Goal: Task Accomplishment & Management: Use online tool/utility

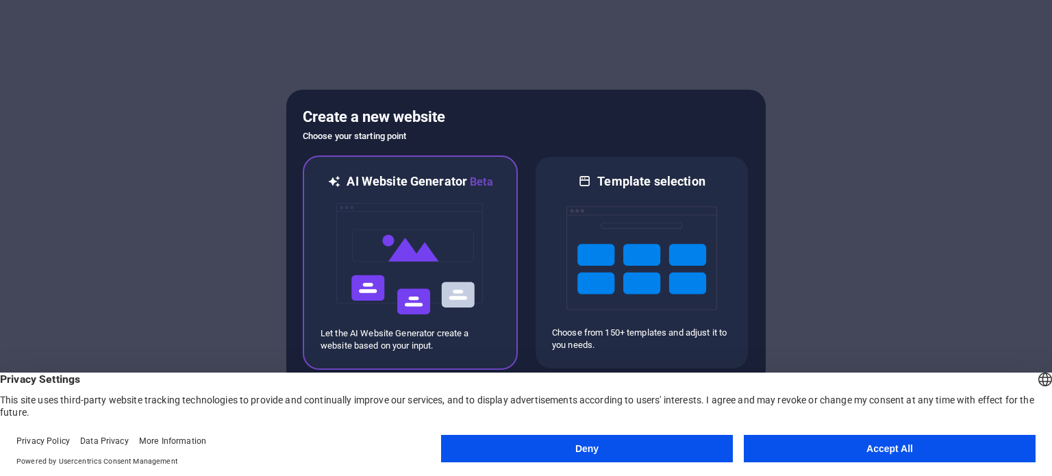
click at [342, 253] on img at bounding box center [410, 258] width 151 height 137
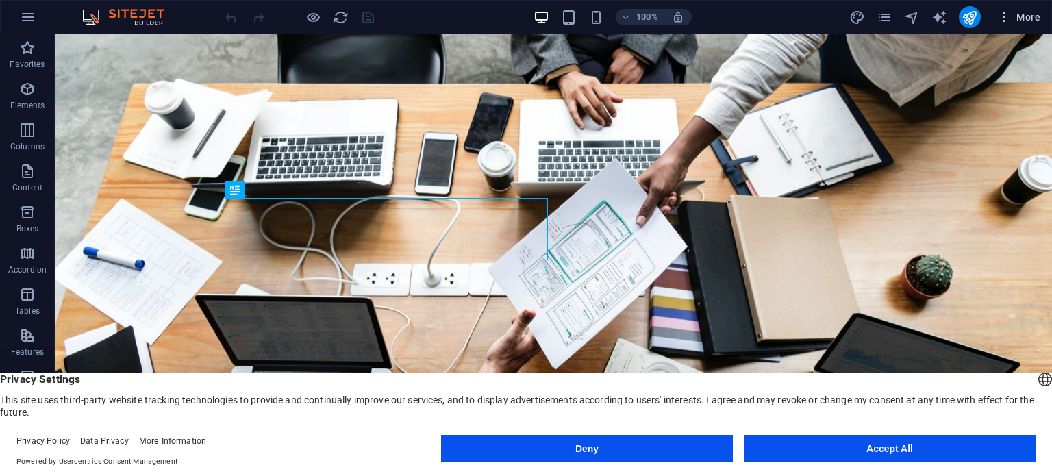
click at [998, 16] on icon "button" at bounding box center [1004, 17] width 14 height 14
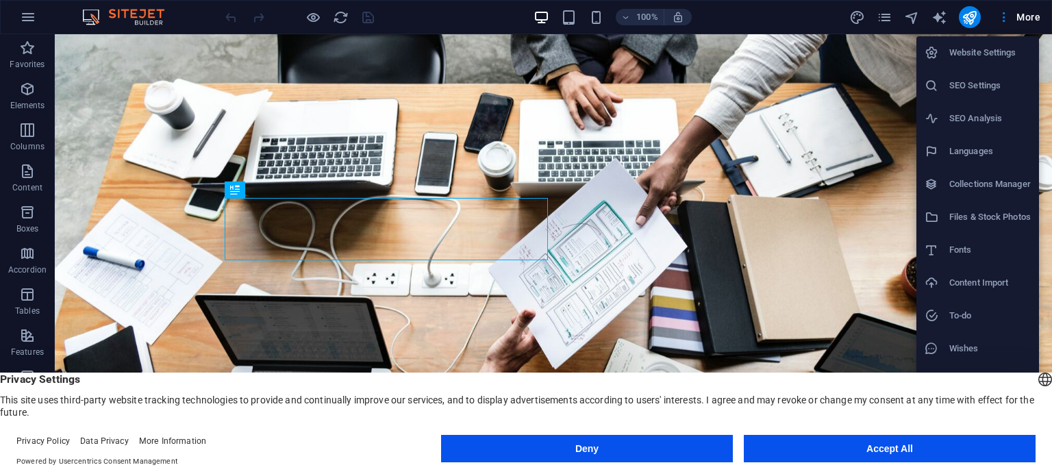
click at [566, 18] on div at bounding box center [526, 238] width 1052 height 476
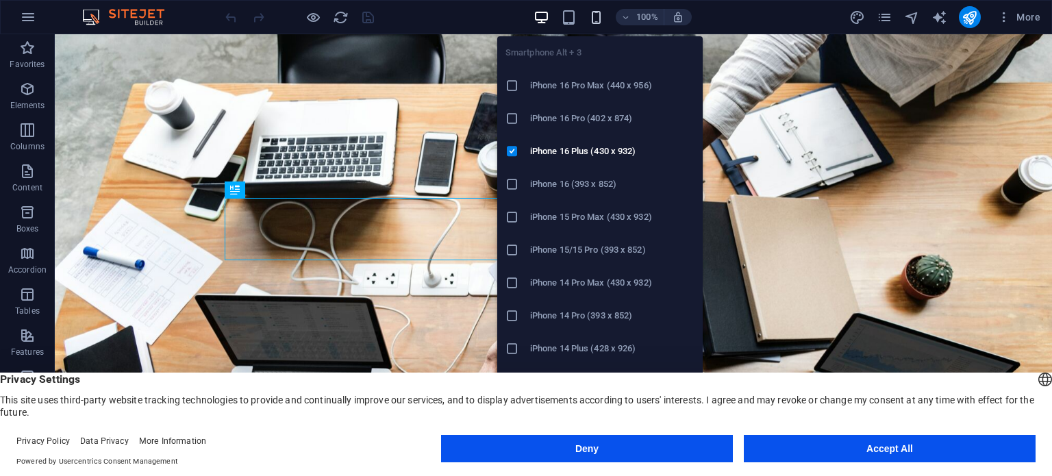
click at [602, 10] on icon "button" at bounding box center [596, 18] width 16 height 16
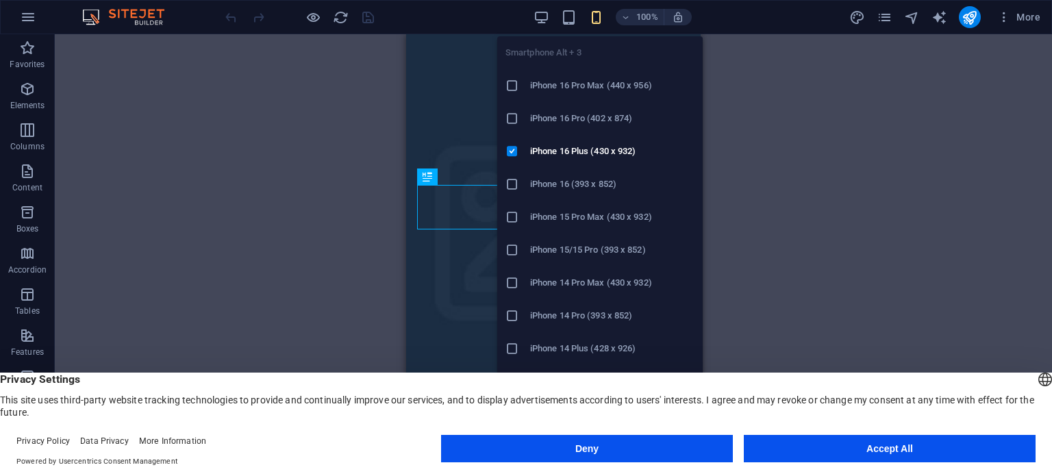
click at [598, 18] on icon "button" at bounding box center [596, 18] width 16 height 16
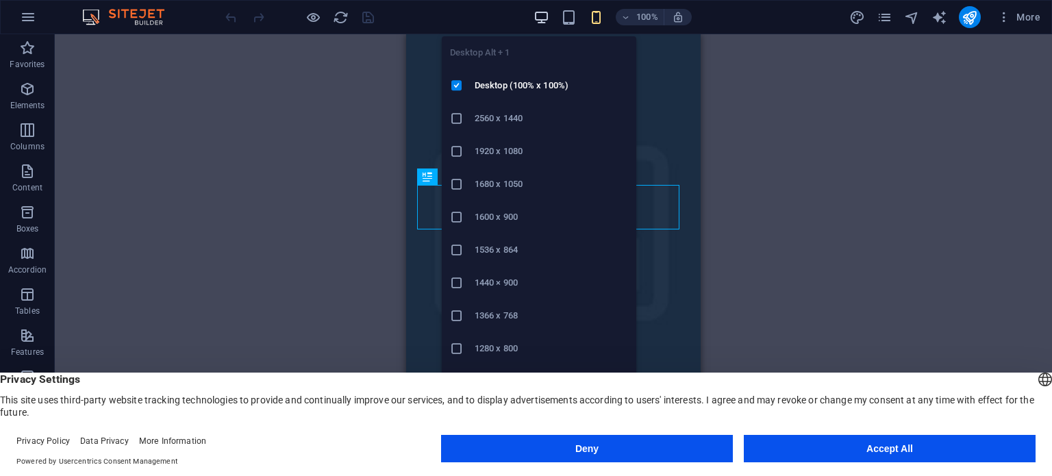
click at [547, 16] on icon "button" at bounding box center [541, 18] width 16 height 16
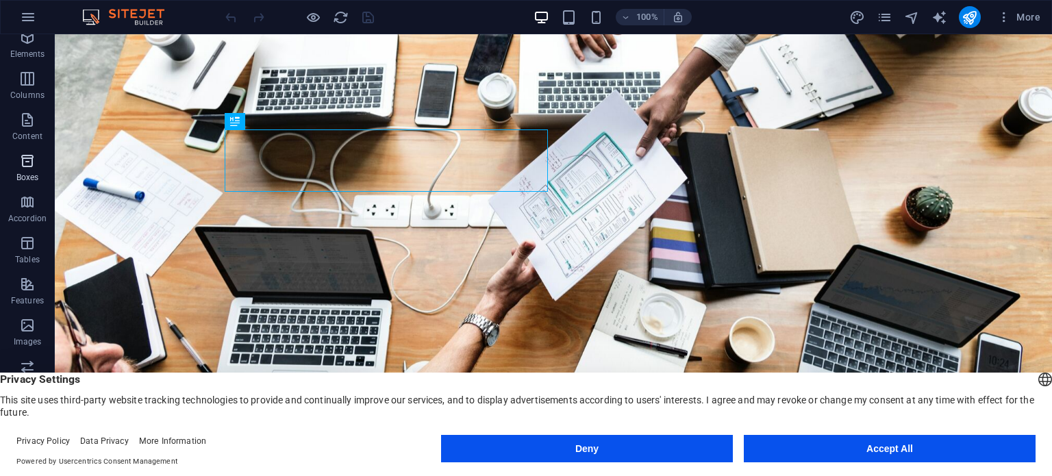
scroll to position [68, 0]
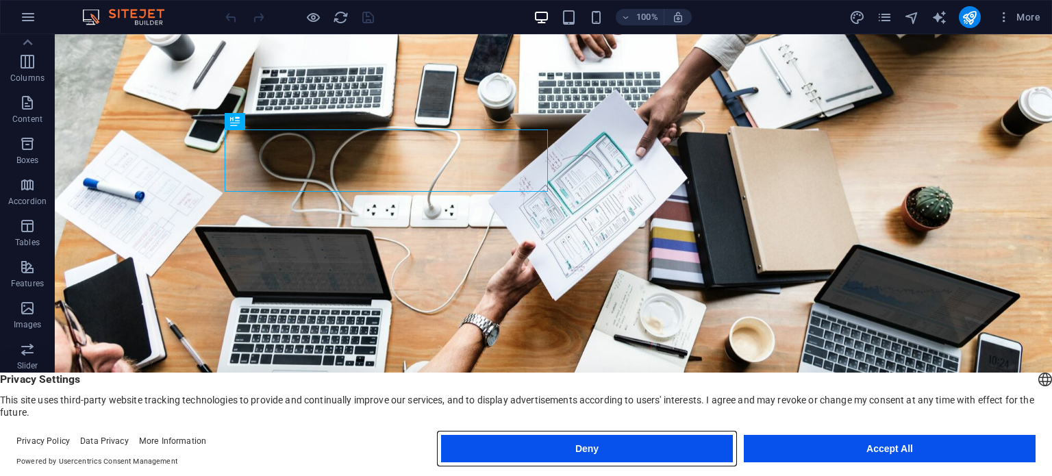
click at [616, 444] on button "Deny" at bounding box center [587, 448] width 292 height 27
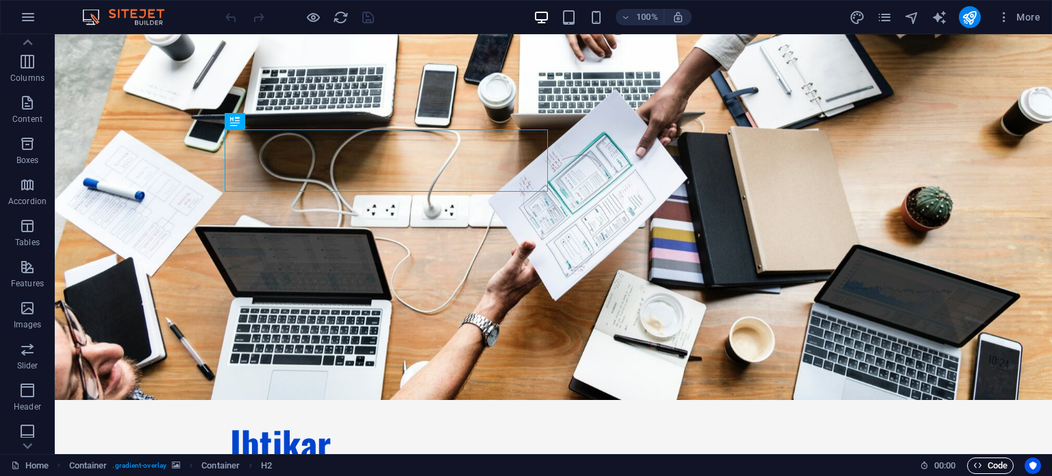
click at [1002, 464] on span "Code" at bounding box center [990, 465] width 34 height 16
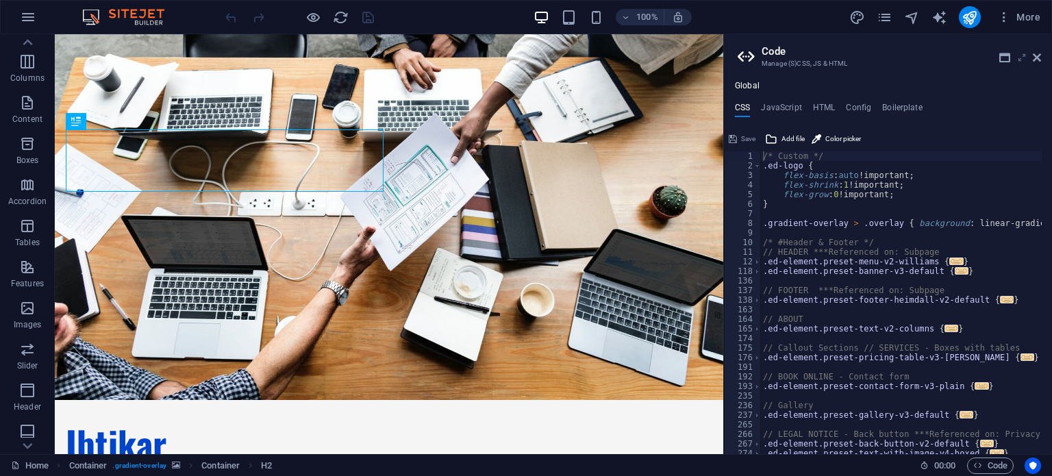
click at [1021, 54] on icon at bounding box center [1021, 57] width 0 height 11
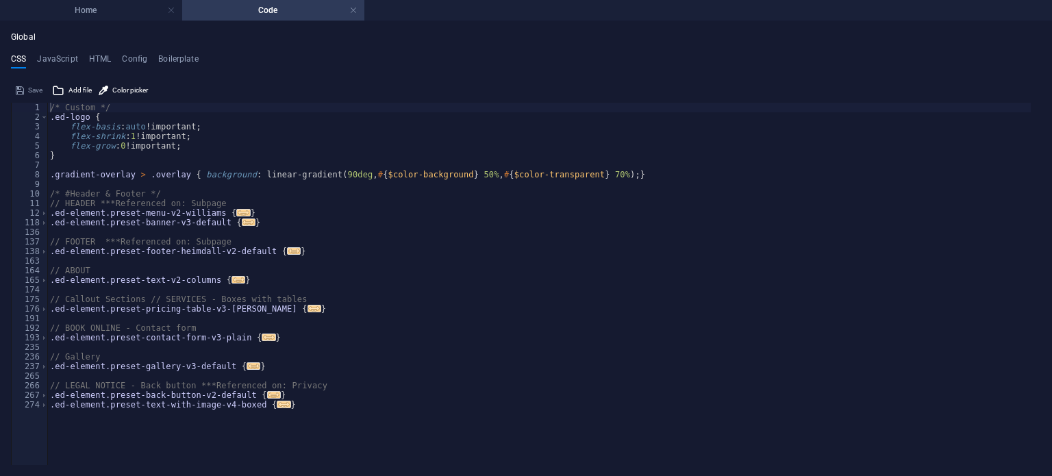
click at [30, 90] on div "Save" at bounding box center [29, 90] width 31 height 16
click at [394, 235] on div "/* Custom */ .ed-logo { flex-basis : auto !important; flex-shrink : 1 !importan…" at bounding box center [538, 259] width 983 height 312
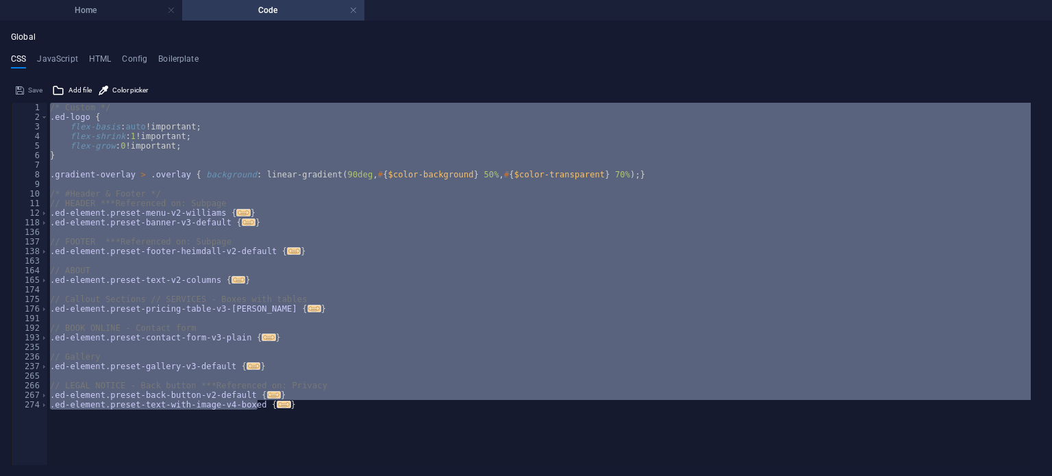
click at [290, 213] on div "/* Custom */ .ed-logo { flex-basis : auto !important; flex-shrink : 1 !importan…" at bounding box center [538, 284] width 983 height 362
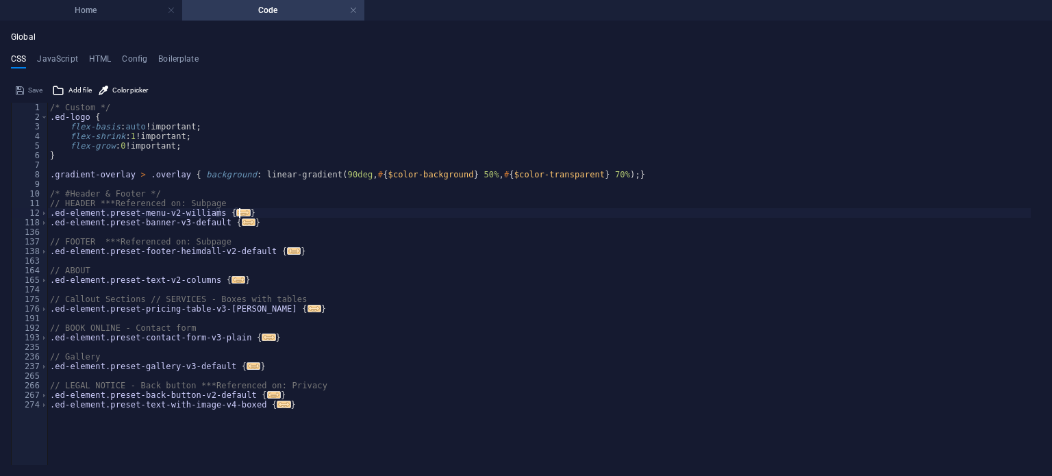
click at [68, 124] on div "/* Custom */ .ed-logo { flex-basis : auto !important; flex-shrink : 1 !importan…" at bounding box center [538, 259] width 983 height 312
type textarea "/* Custom */"
click at [41, 116] on span at bounding box center [44, 117] width 8 height 10
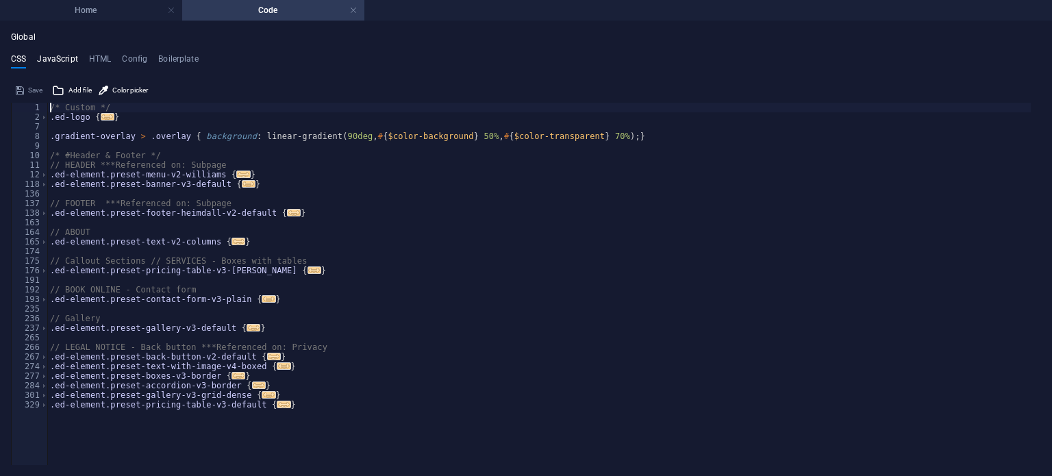
click at [68, 60] on h4 "JavaScript" at bounding box center [57, 61] width 40 height 15
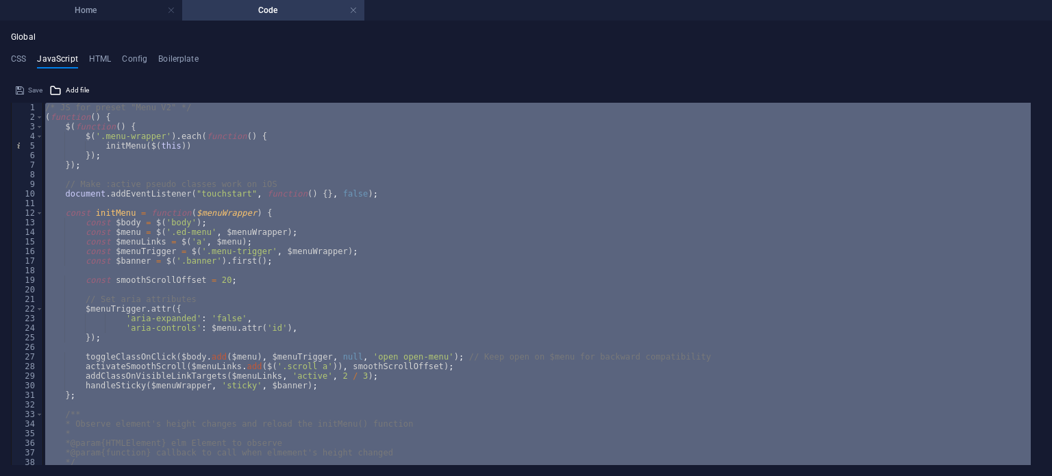
drag, startPoint x: 21, startPoint y: 119, endPoint x: 18, endPoint y: 140, distance: 21.5
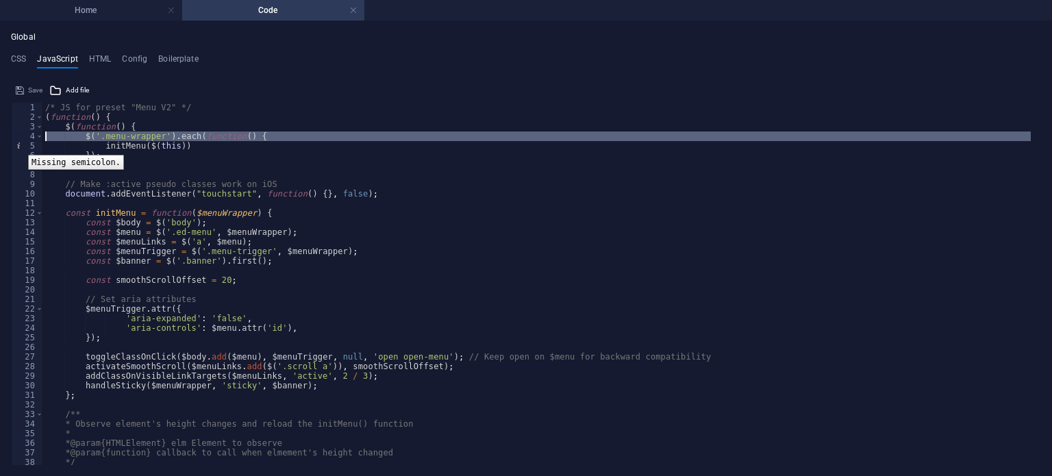
click at [18, 144] on div "5" at bounding box center [28, 146] width 32 height 10
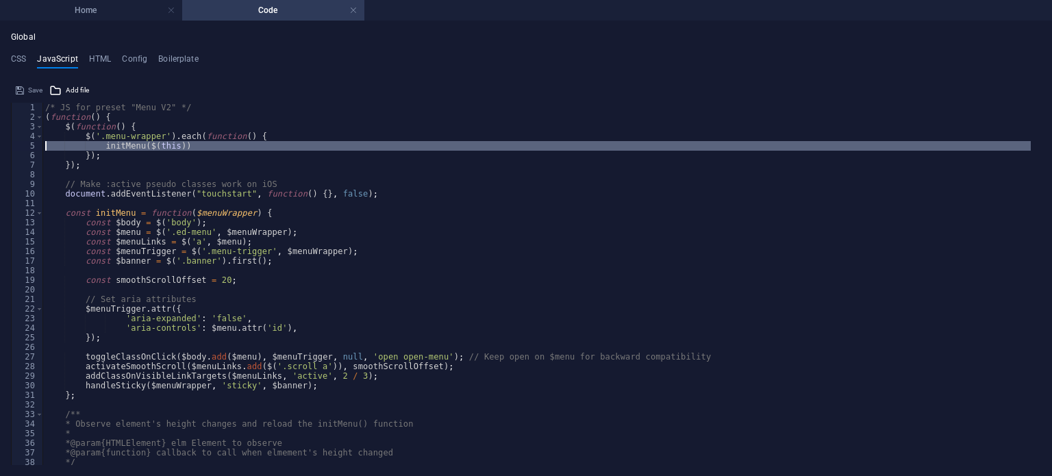
drag, startPoint x: 30, startPoint y: 114, endPoint x: 14, endPoint y: 126, distance: 19.6
click at [14, 126] on div "3" at bounding box center [28, 127] width 32 height 10
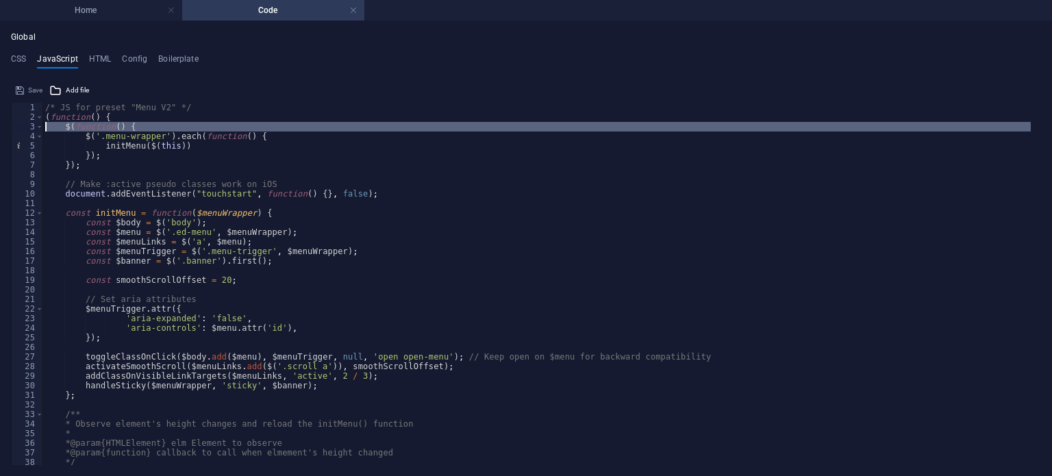
click at [25, 115] on div "2" at bounding box center [28, 117] width 32 height 10
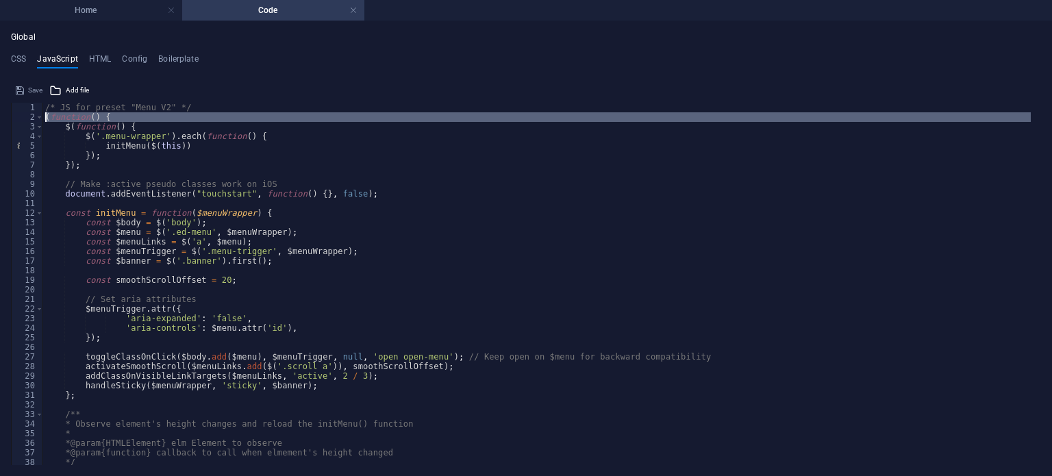
click at [20, 155] on div "6" at bounding box center [28, 156] width 32 height 10
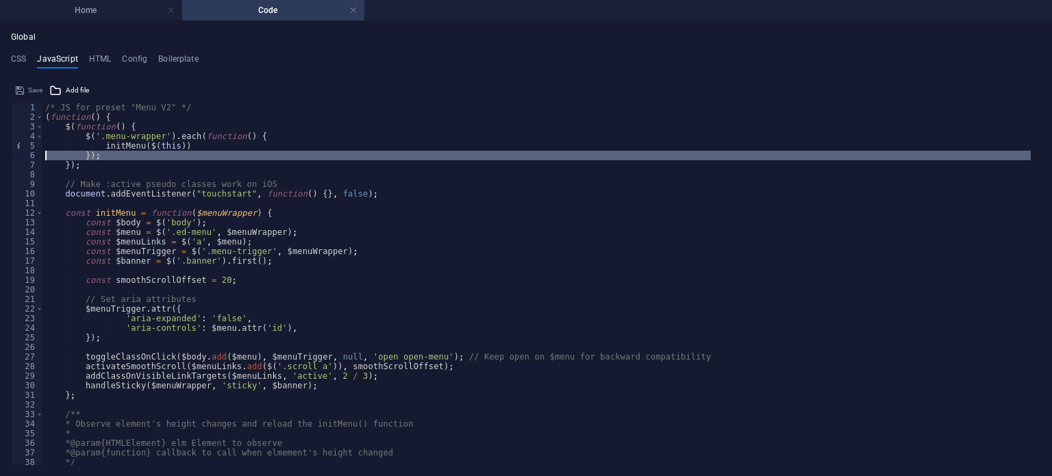
click at [20, 155] on div "6" at bounding box center [28, 156] width 32 height 10
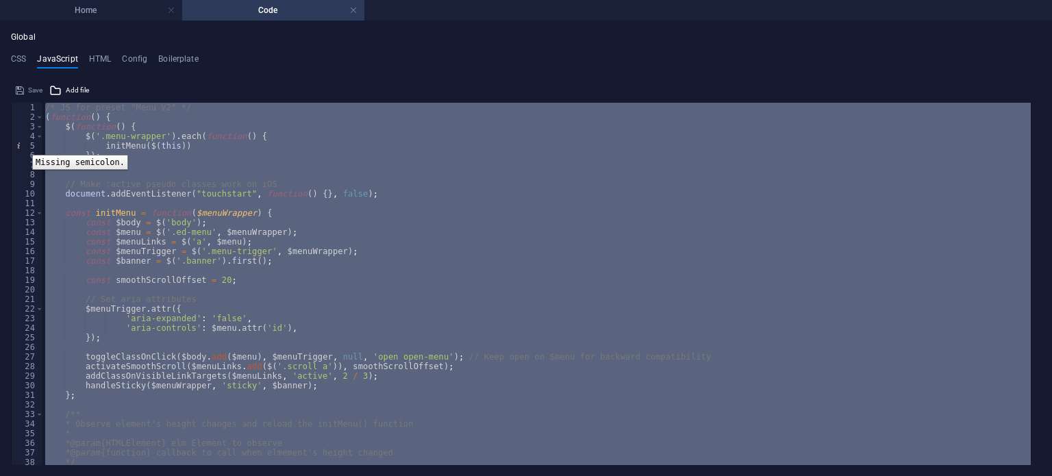
click at [22, 144] on div "5" at bounding box center [28, 146] width 32 height 10
type textarea "initMenu($(this)) });"
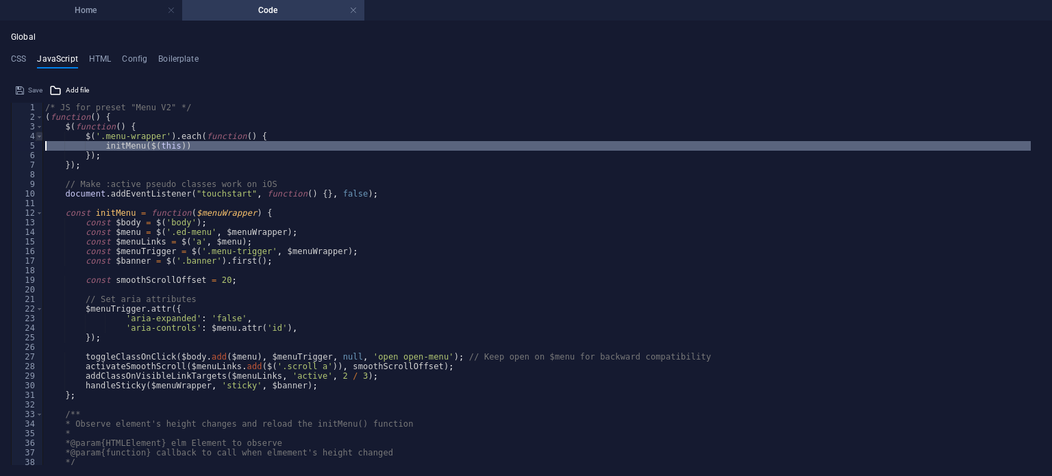
click at [37, 137] on span at bounding box center [40, 136] width 8 height 10
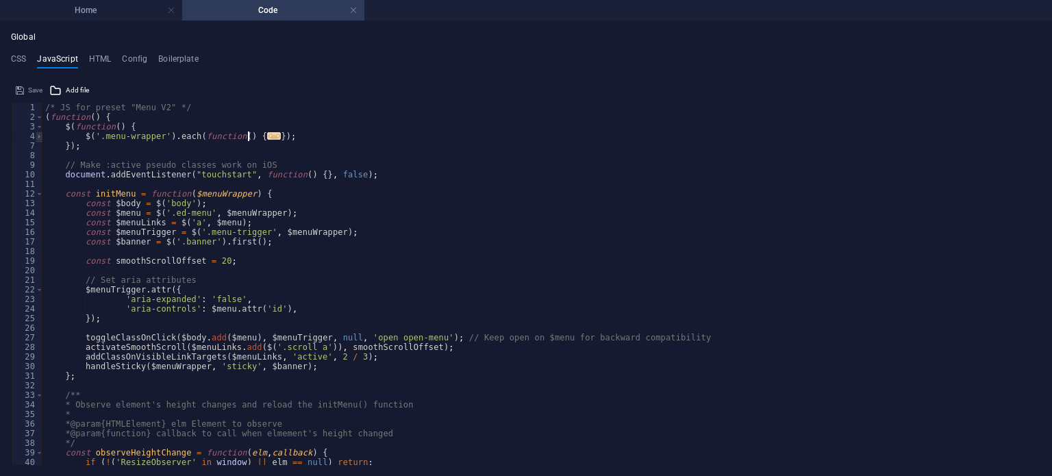
click at [37, 138] on span at bounding box center [40, 136] width 8 height 10
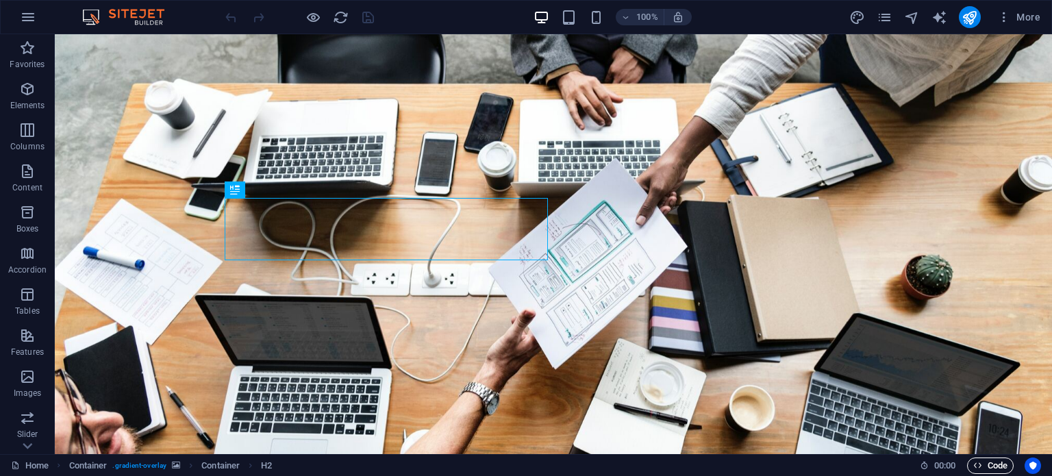
click at [1010, 461] on button "Code" at bounding box center [990, 465] width 47 height 16
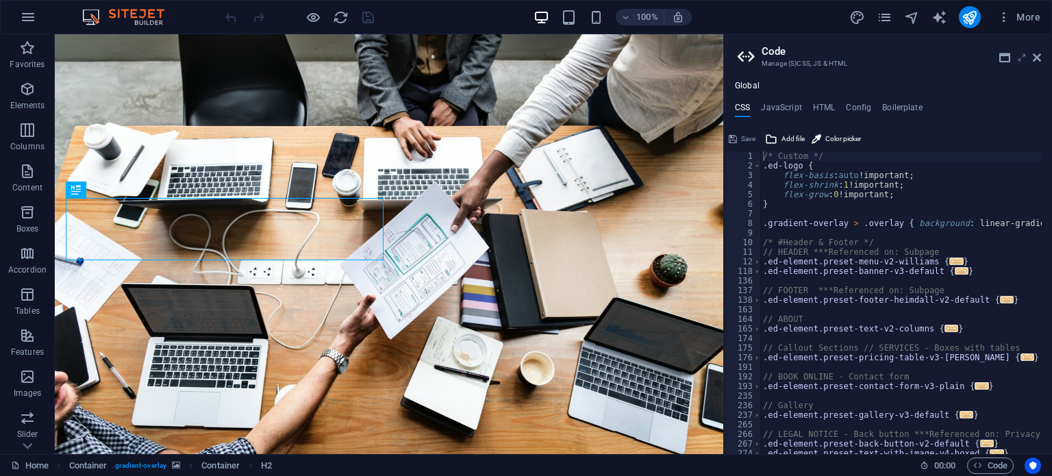
click at [1021, 60] on icon at bounding box center [1021, 57] width 0 height 11
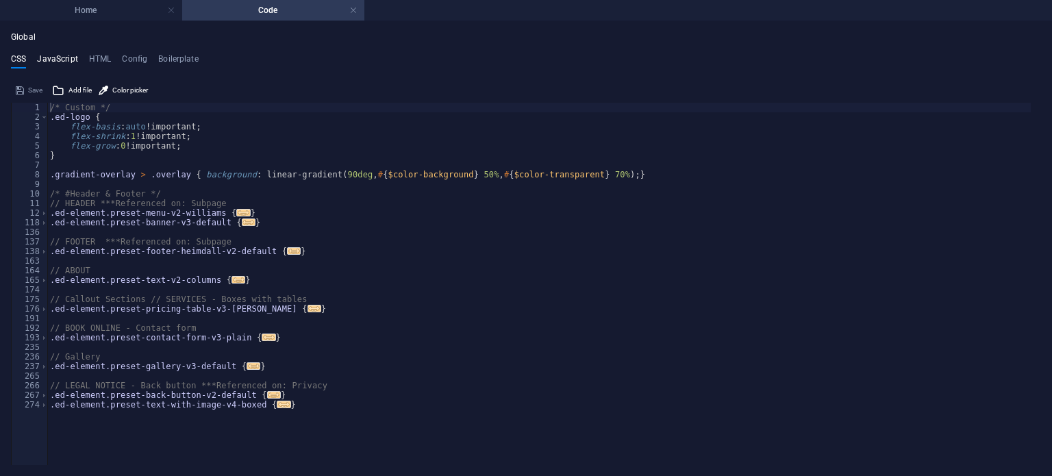
click at [74, 55] on h4 "JavaScript" at bounding box center [57, 61] width 40 height 15
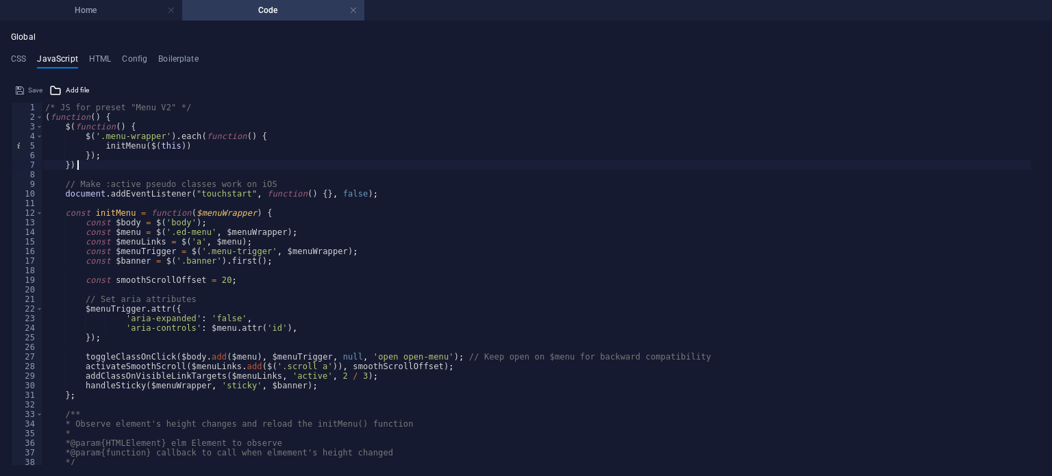
click at [188, 168] on div "/* JS for preset "Menu V2" */ ( function ( ) { $ ( function ( ) { $ ( '.menu-wr…" at bounding box center [536, 294] width 988 height 382
type textarea "}); /* End JS for preset "Marquee V2" */"
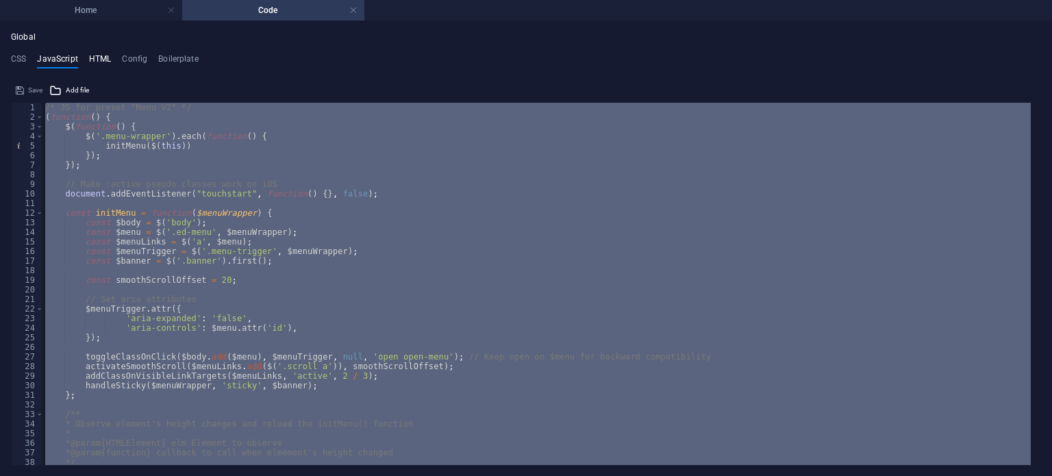
click at [105, 58] on h4 "HTML" at bounding box center [100, 61] width 23 height 15
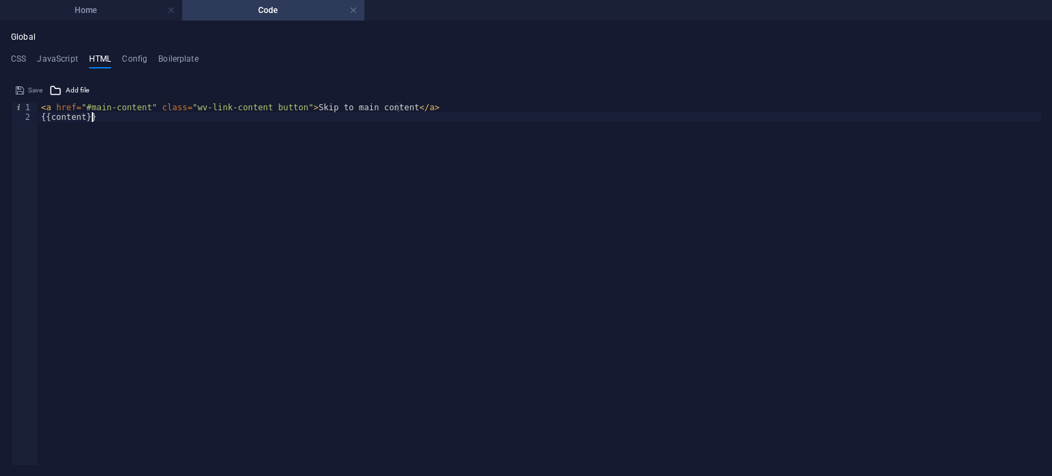
click at [140, 153] on div "< a href = "#main-content" class = "wv-link-content button" > Skip to main cont…" at bounding box center [539, 294] width 1002 height 382
type textarea "{{content}}"
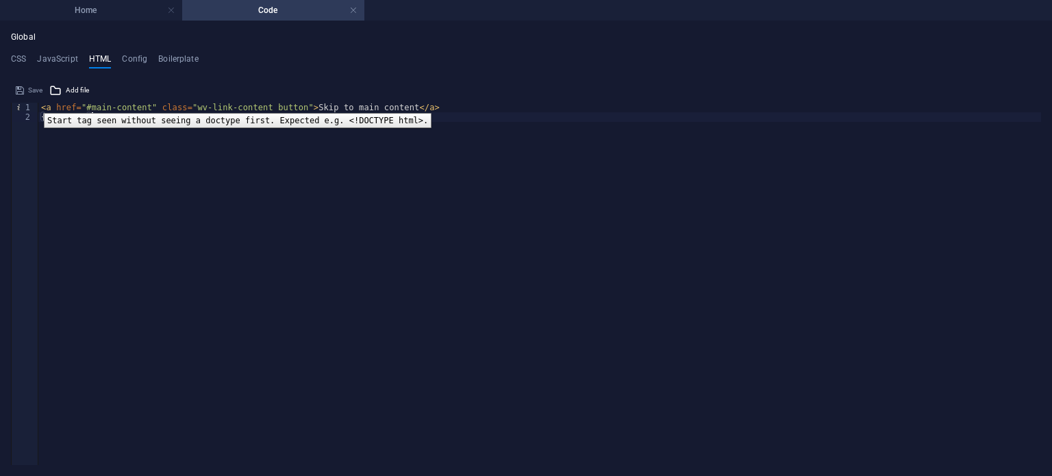
click at [34, 101] on div "{{content}} 1 2 < a href = "#main-content" class = "wv-link-content button" > S…" at bounding box center [526, 271] width 1030 height 385
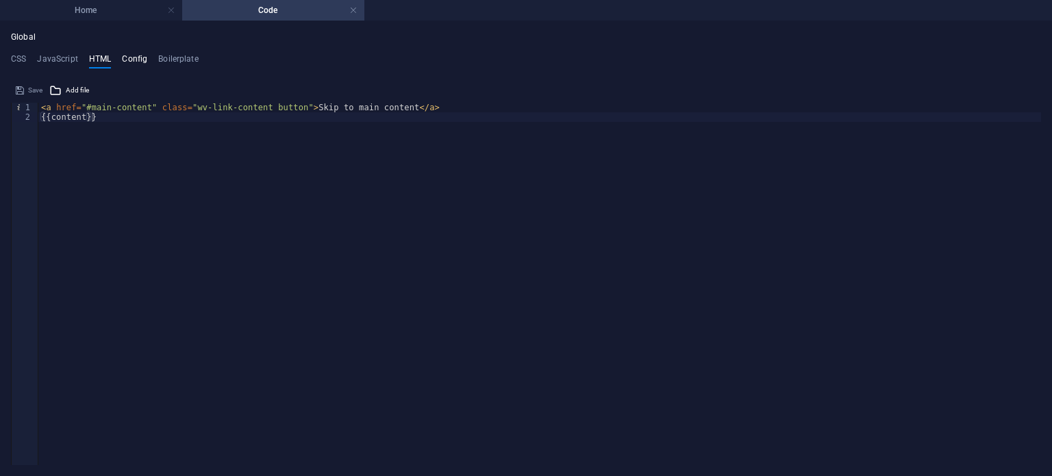
click at [129, 60] on h4 "Config" at bounding box center [134, 61] width 25 height 15
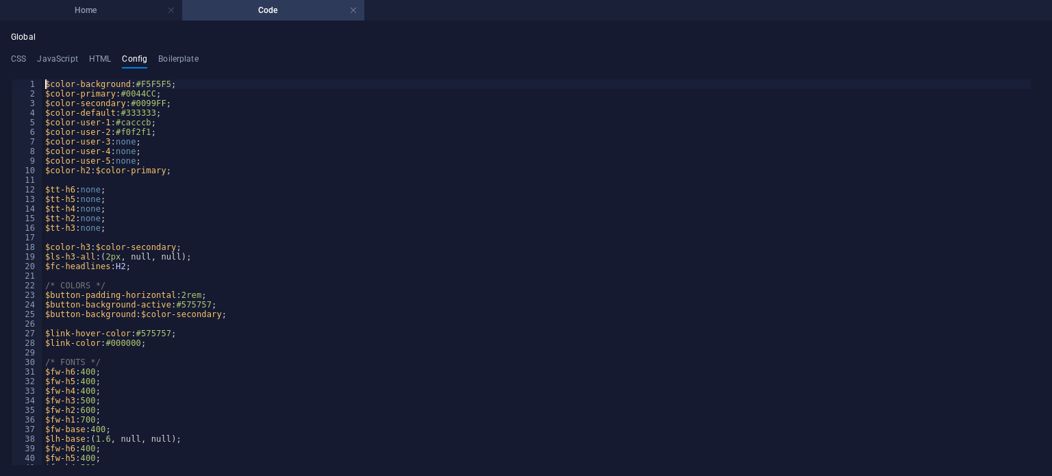
type textarea "} }"
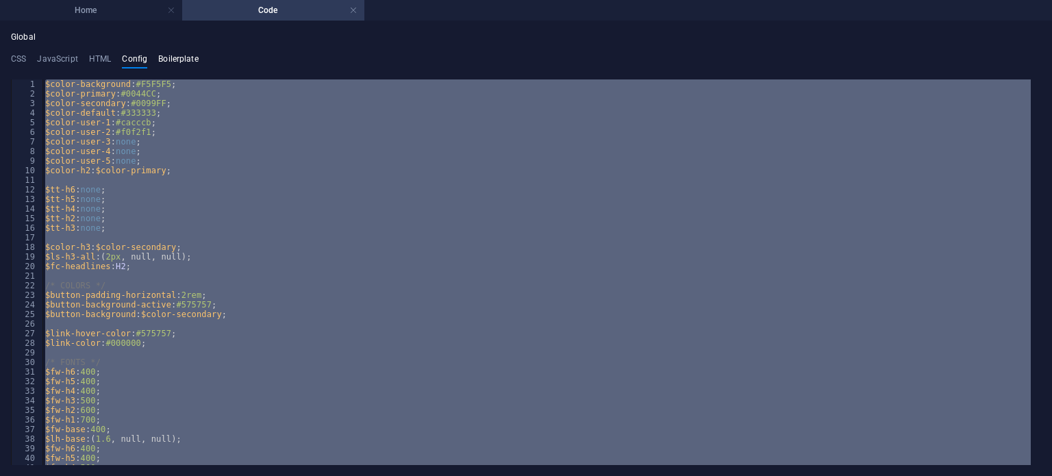
click at [168, 55] on h4 "Boilerplate" at bounding box center [178, 61] width 40 height 15
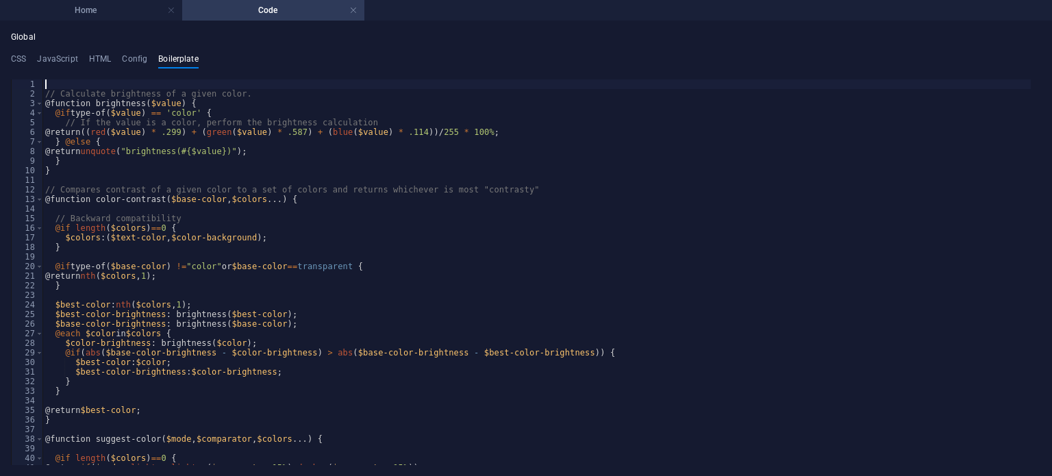
type textarea "}"
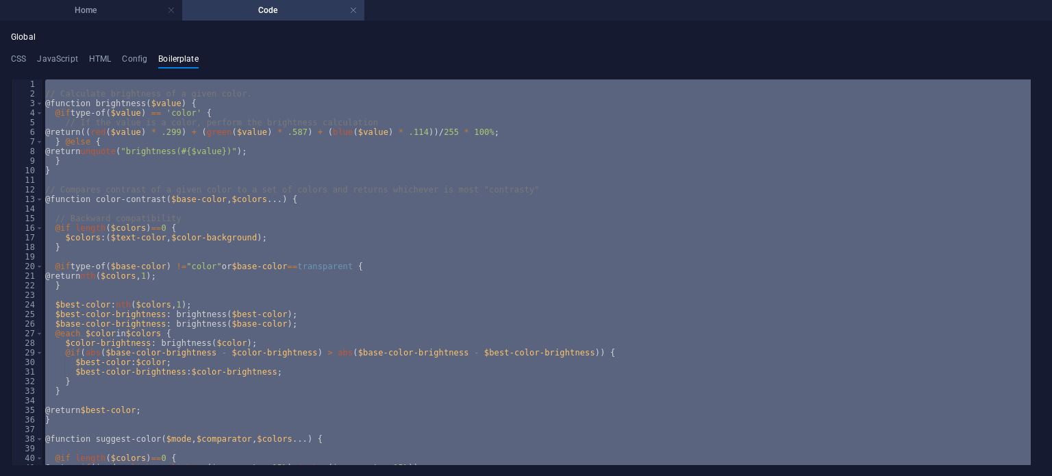
drag, startPoint x: 211, startPoint y: 54, endPoint x: 153, endPoint y: 58, distance: 58.3
click at [153, 58] on ul "CSS JavaScript HTML Config Boilerplate" at bounding box center [526, 61] width 1030 height 15
copy h4 "Boilerplate"
drag, startPoint x: 79, startPoint y: 60, endPoint x: 32, endPoint y: 60, distance: 47.2
click at [32, 60] on ul "CSS JavaScript HTML Config Boilerplate" at bounding box center [526, 61] width 1030 height 15
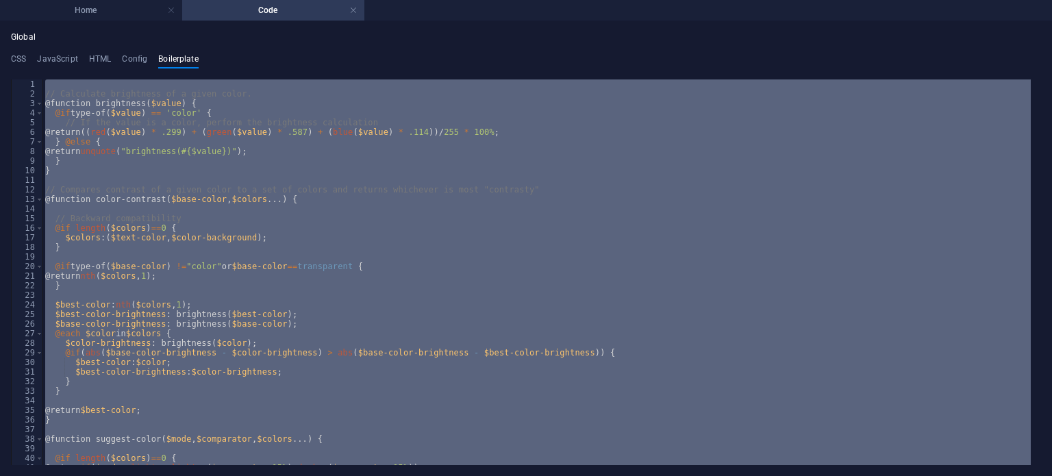
copy h4 "JavaScript"
click at [104, 62] on h4 "HTML" at bounding box center [100, 61] width 23 height 15
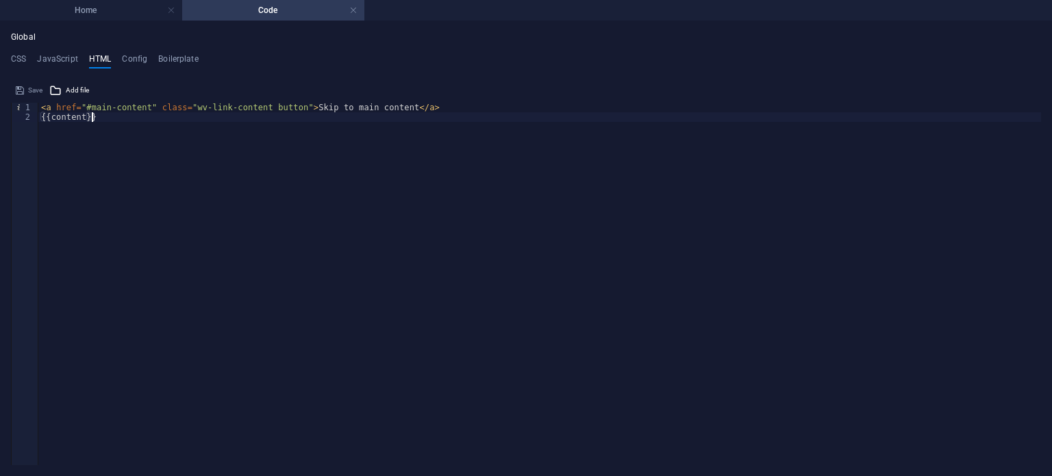
type textarea "<a href="#main-content" class="wv-link-content button">Skip to main content</a>…"
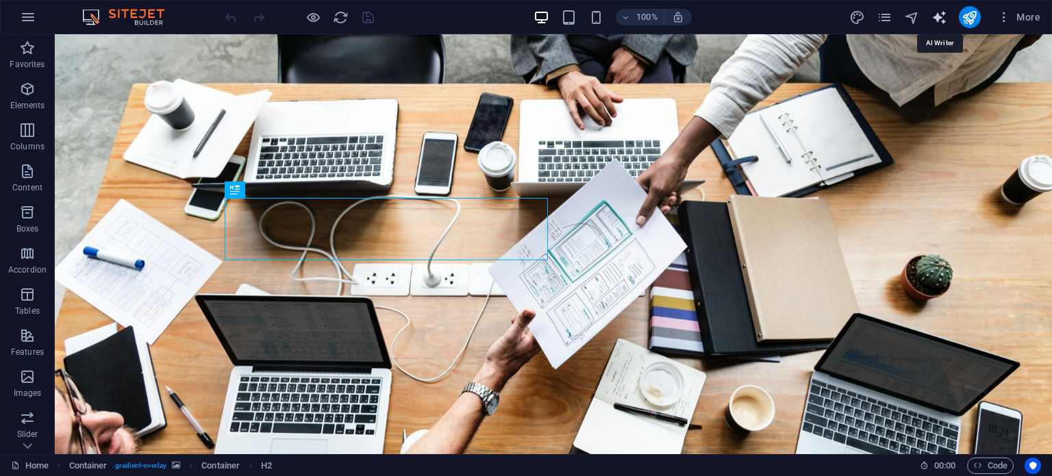
click at [941, 14] on icon "text_generator" at bounding box center [939, 18] width 16 height 16
select select "English"
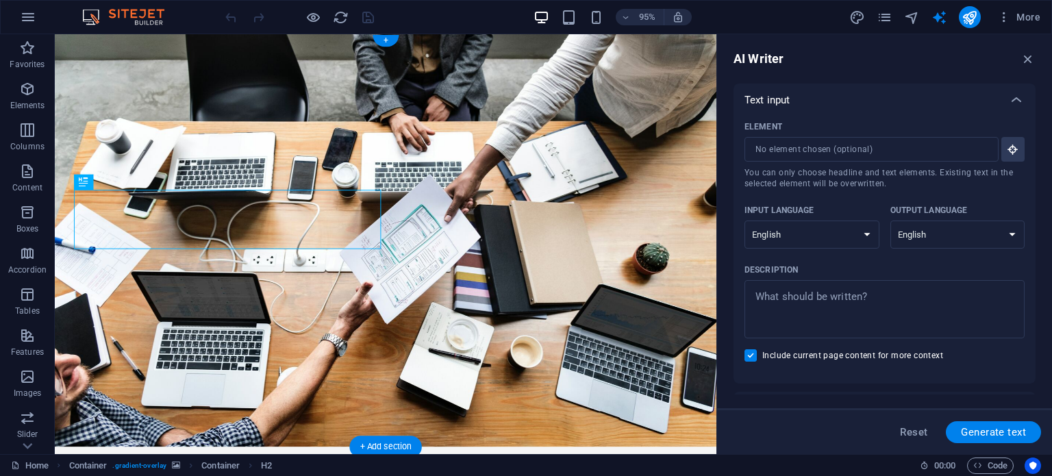
click at [459, 164] on figure at bounding box center [403, 251] width 696 height 434
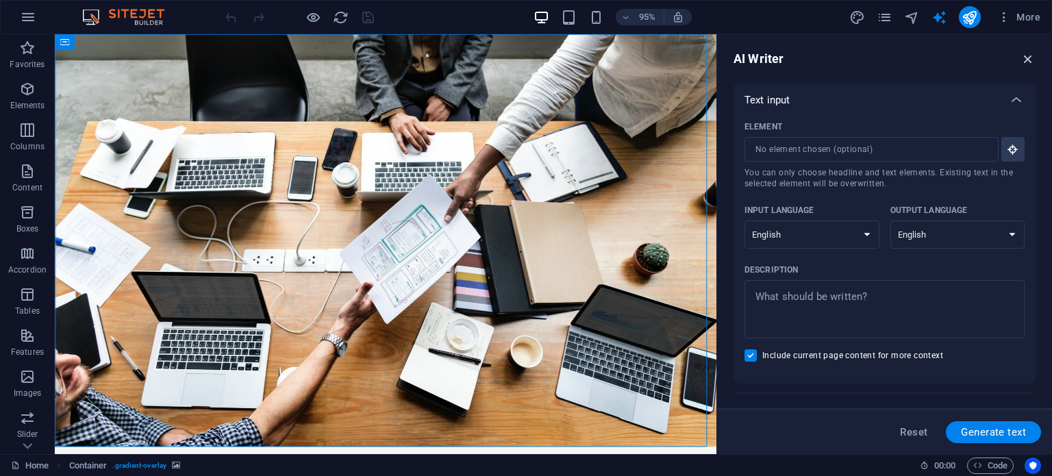
click at [1028, 56] on icon "button" at bounding box center [1027, 58] width 15 height 15
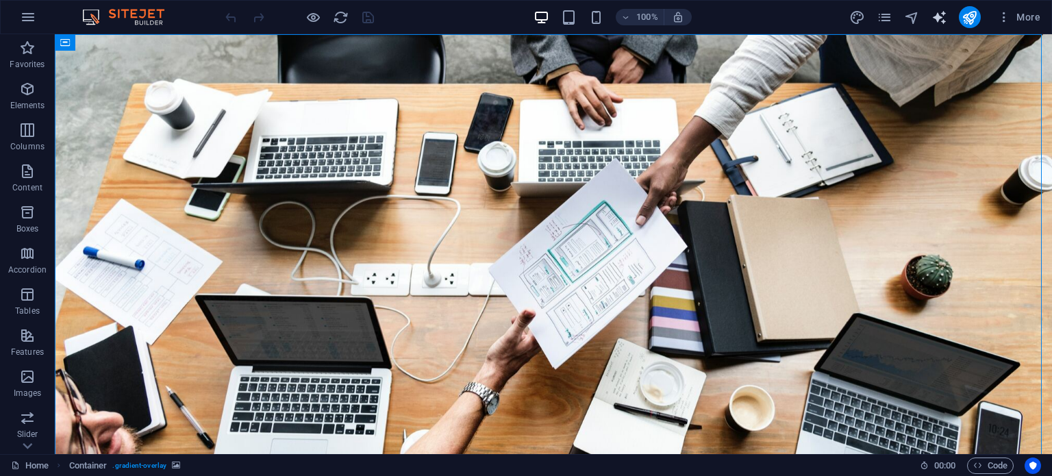
click at [941, 16] on icon "text_generator" at bounding box center [939, 18] width 16 height 16
select select "English"
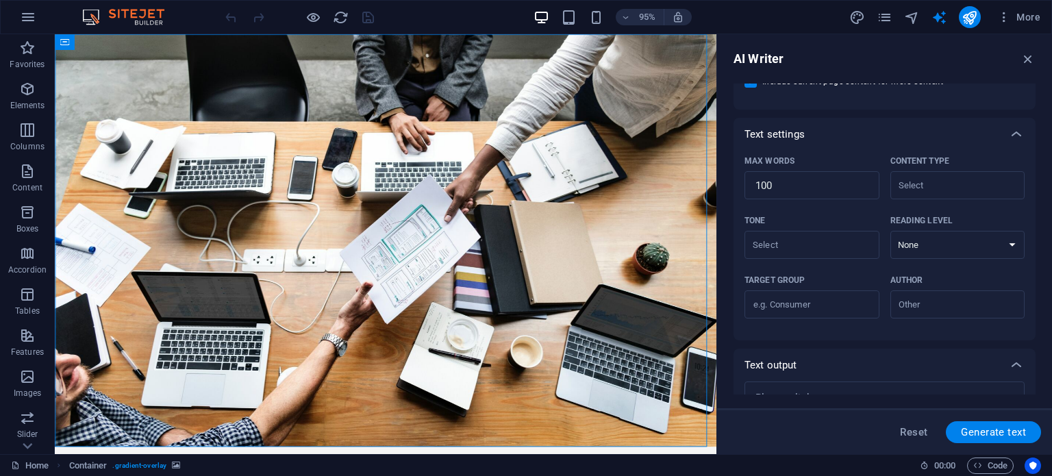
scroll to position [338, 0]
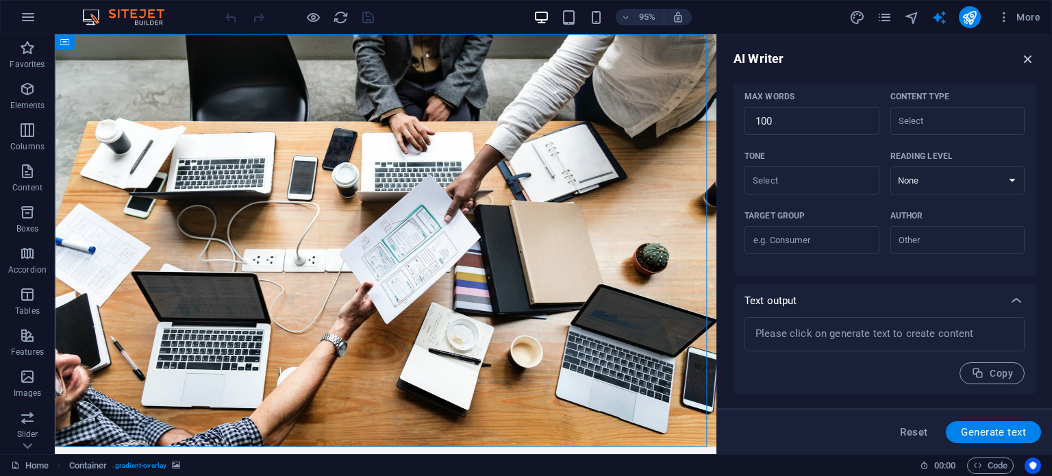
click at [1023, 59] on icon "button" at bounding box center [1027, 58] width 15 height 15
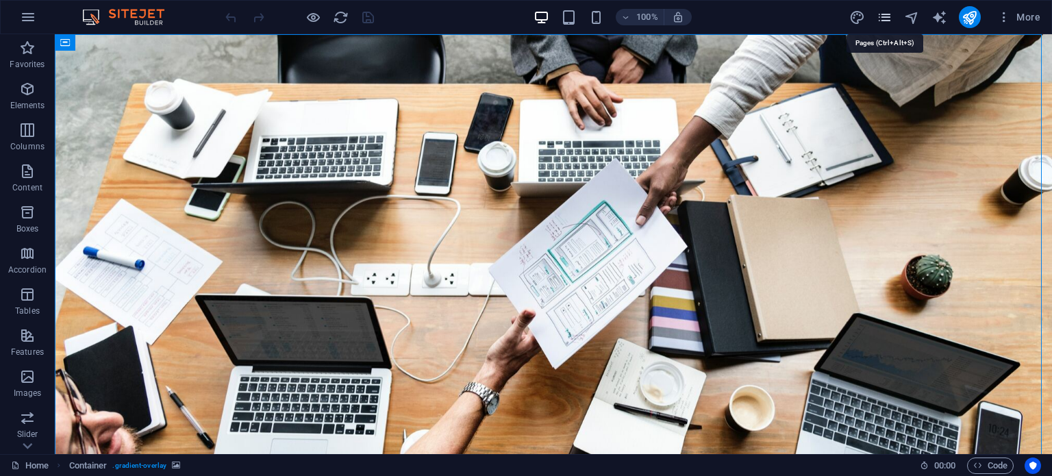
click at [890, 23] on icon "pages" at bounding box center [884, 18] width 16 height 16
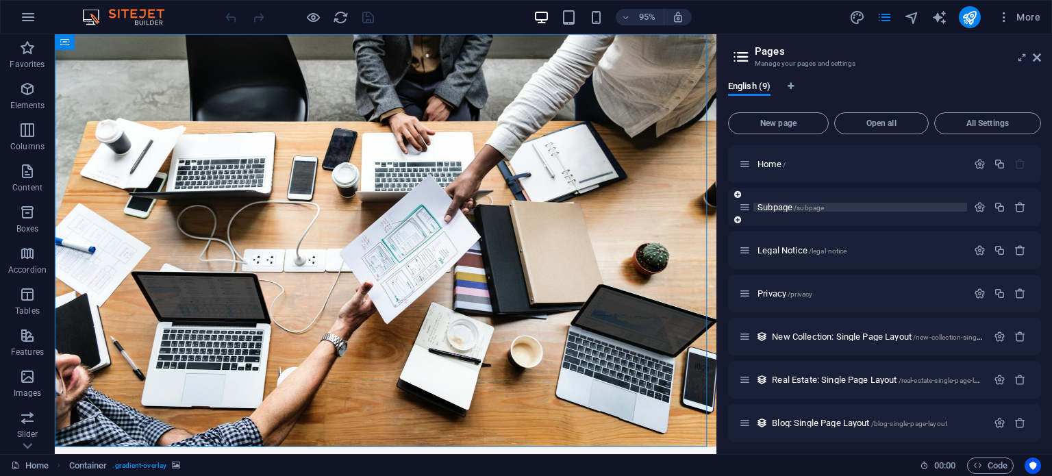
click at [827, 210] on p "Subpage /subpage" at bounding box center [859, 207] width 205 height 9
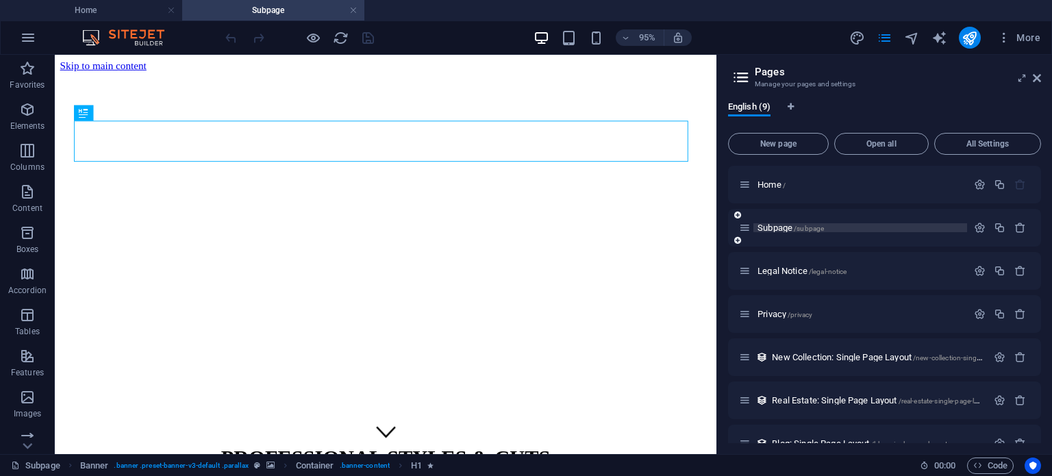
scroll to position [0, 0]
click at [841, 191] on div "Home /" at bounding box center [853, 185] width 228 height 16
click at [823, 188] on p "Home /" at bounding box center [859, 184] width 205 height 9
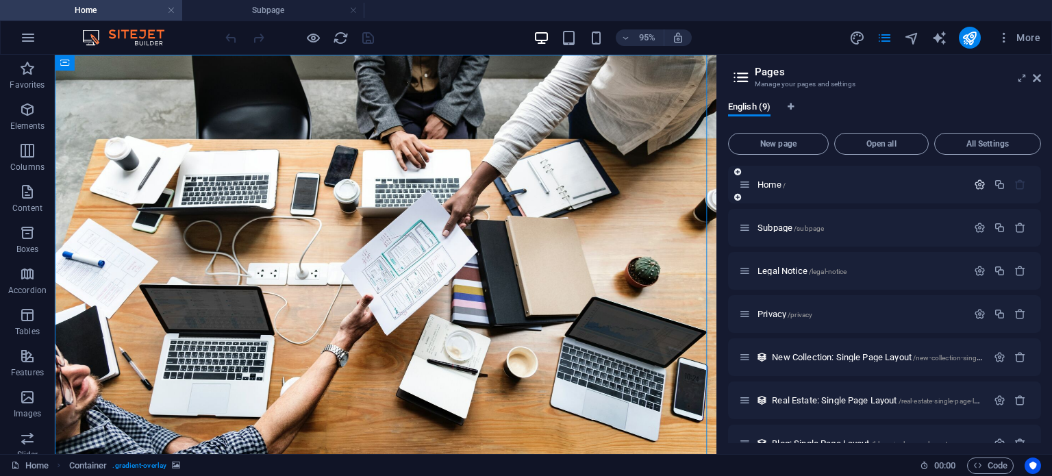
click at [979, 187] on icon "button" at bounding box center [980, 185] width 12 height 12
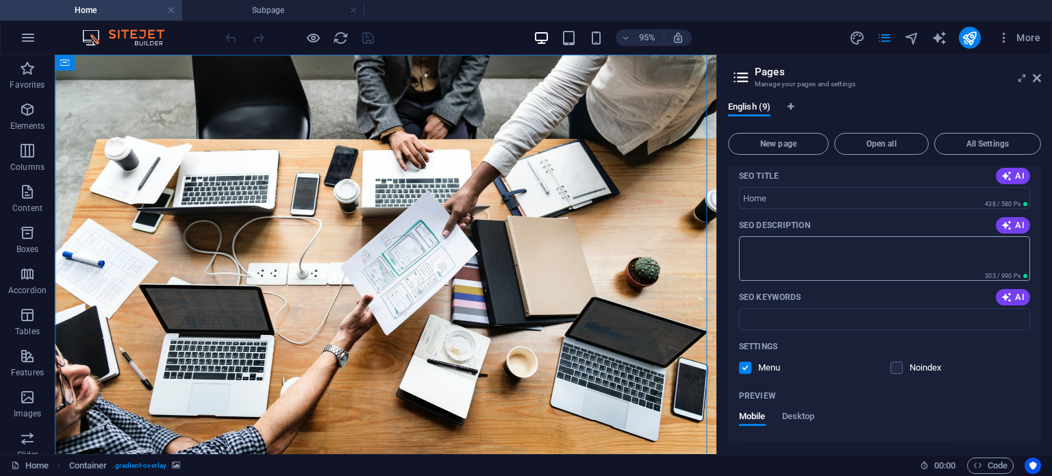
scroll to position [274, 0]
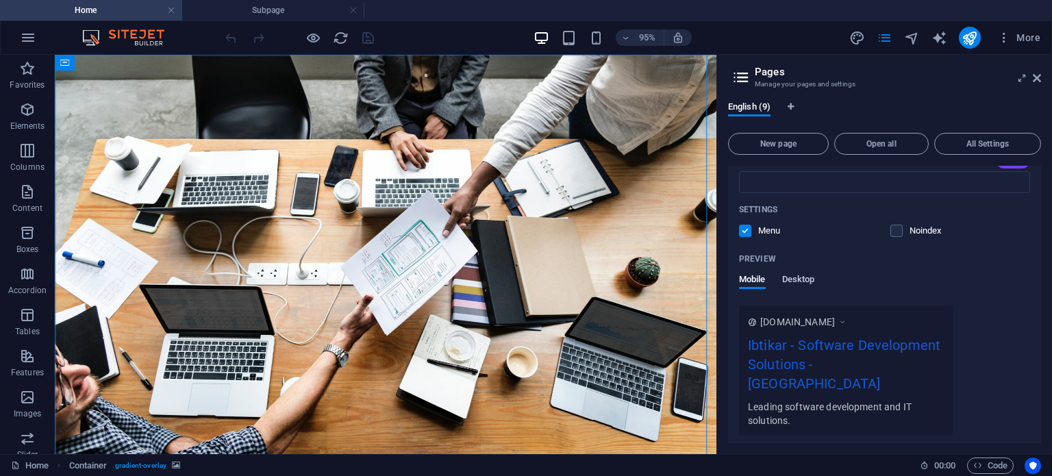
click at [804, 279] on span "Desktop" at bounding box center [798, 280] width 33 height 19
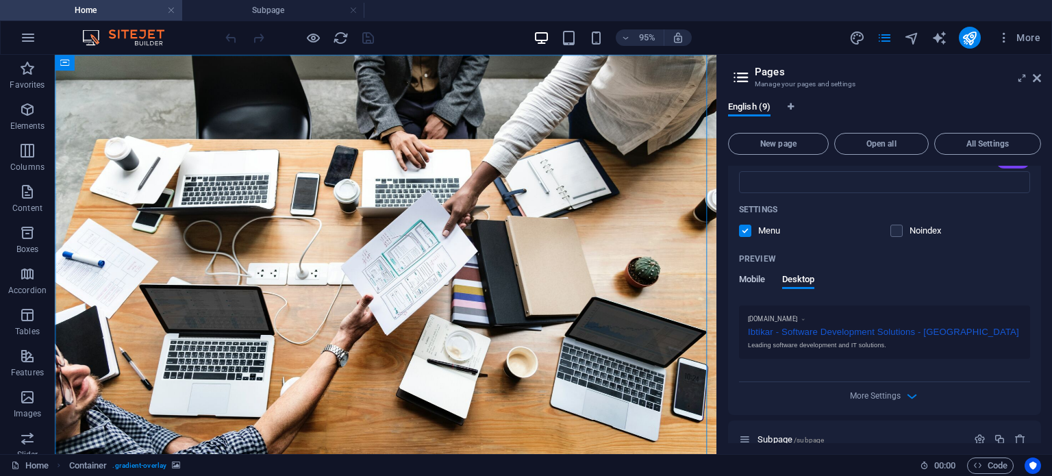
click at [742, 277] on span "Mobile" at bounding box center [752, 280] width 27 height 19
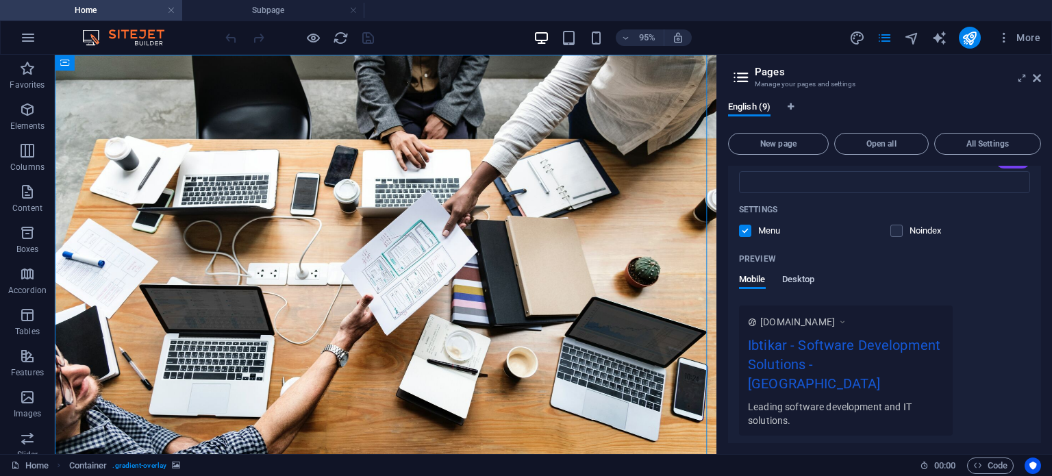
click at [797, 277] on span "Desktop" at bounding box center [798, 280] width 33 height 19
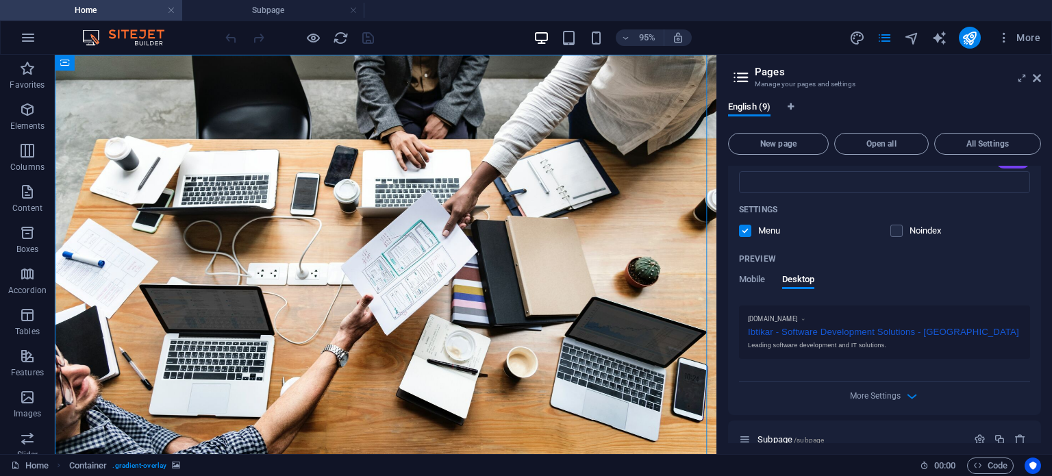
scroll to position [411, 0]
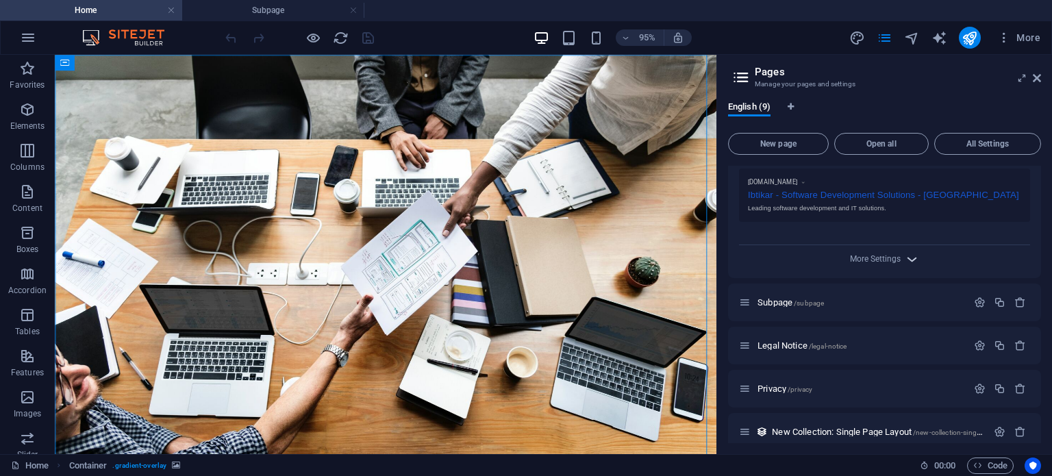
click at [906, 264] on icon "button" at bounding box center [912, 259] width 16 height 16
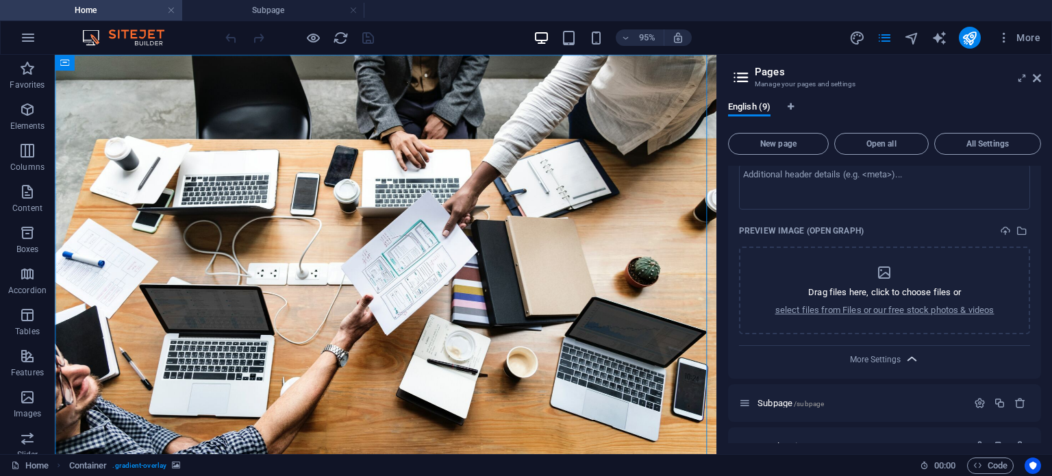
scroll to position [548, 0]
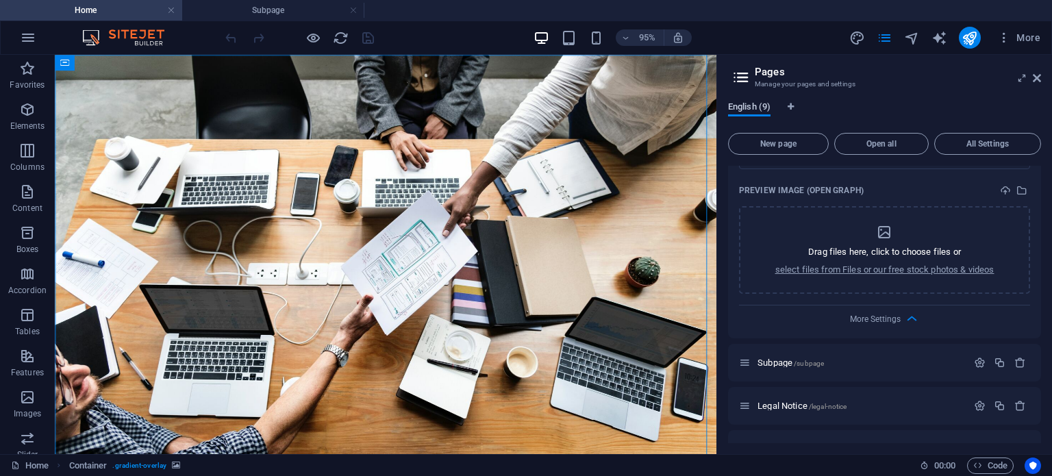
click at [763, 102] on span "English (9)" at bounding box center [749, 108] width 42 height 19
click at [789, 103] on icon "Language Tabs" at bounding box center [790, 107] width 6 height 8
select select "41"
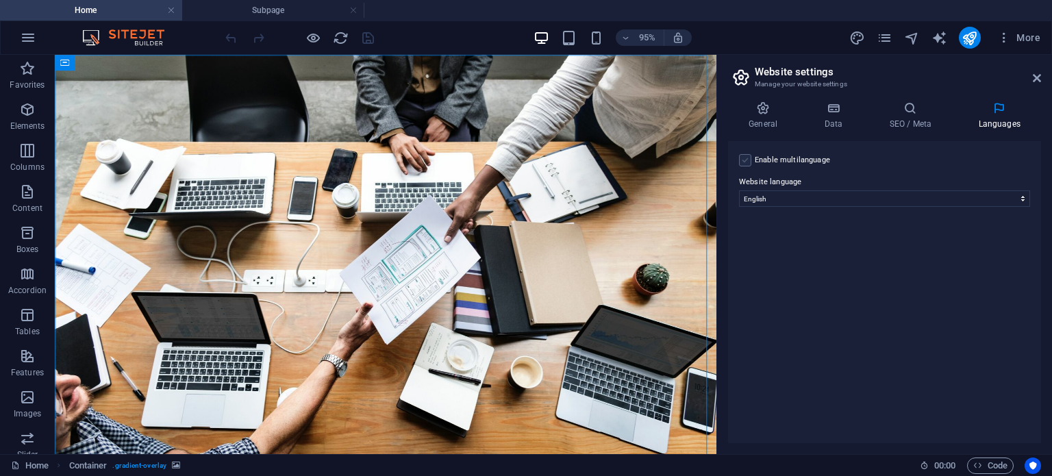
click at [745, 157] on label at bounding box center [745, 160] width 12 height 12
click at [0, 0] on input "Enable multilanguage To disable multilanguage delete all languages until only o…" at bounding box center [0, 0] width 0 height 0
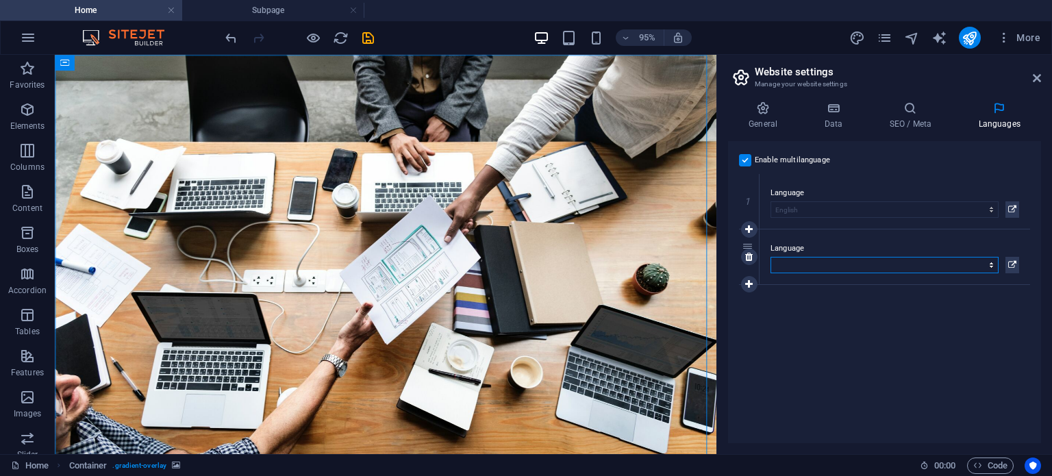
click at [841, 257] on select "Abkhazian Afar Afrikaans Akan Albanian Amharic Arabic Aragonese Armenian Assame…" at bounding box center [884, 265] width 228 height 16
select select "6"
click at [770, 257] on select "Abkhazian Afar Afrikaans Akan Albanian Amharic Arabic Aragonese Armenian Assame…" at bounding box center [884, 265] width 228 height 16
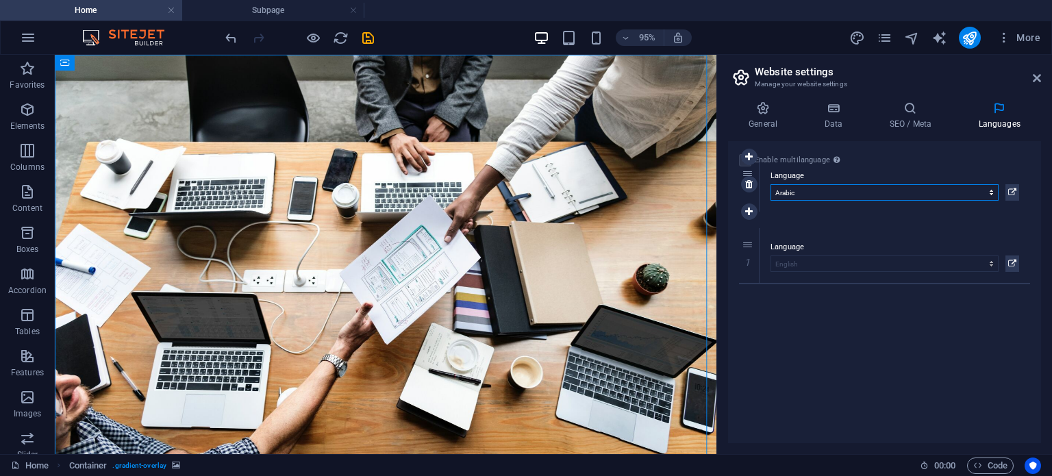
drag, startPoint x: 745, startPoint y: 249, endPoint x: 753, endPoint y: 177, distance: 72.4
select select "6"
click at [791, 331] on div "Enable multilanguage To disable multilanguage delete all languages until only o…" at bounding box center [884, 292] width 313 height 302
click at [909, 120] on h4 "SEO / Meta" at bounding box center [912, 115] width 89 height 29
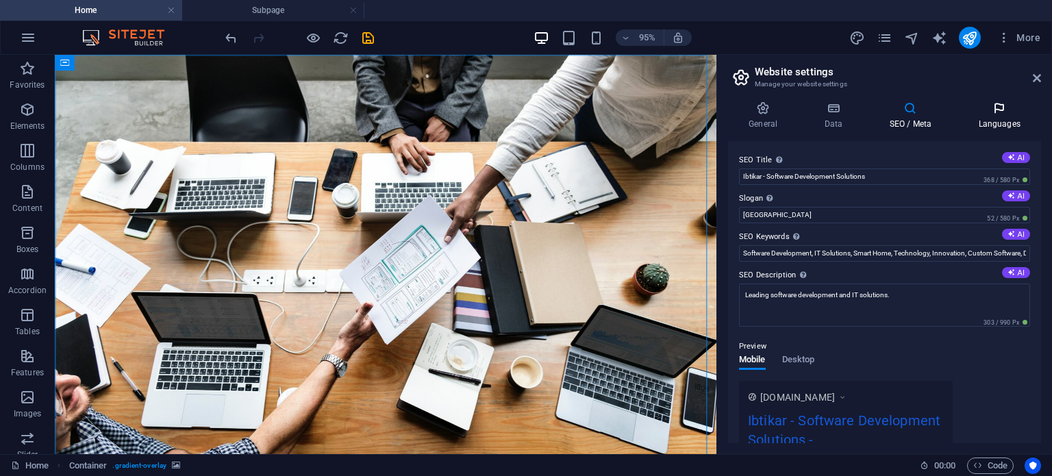
click at [982, 122] on h4 "Languages" at bounding box center [999, 115] width 84 height 29
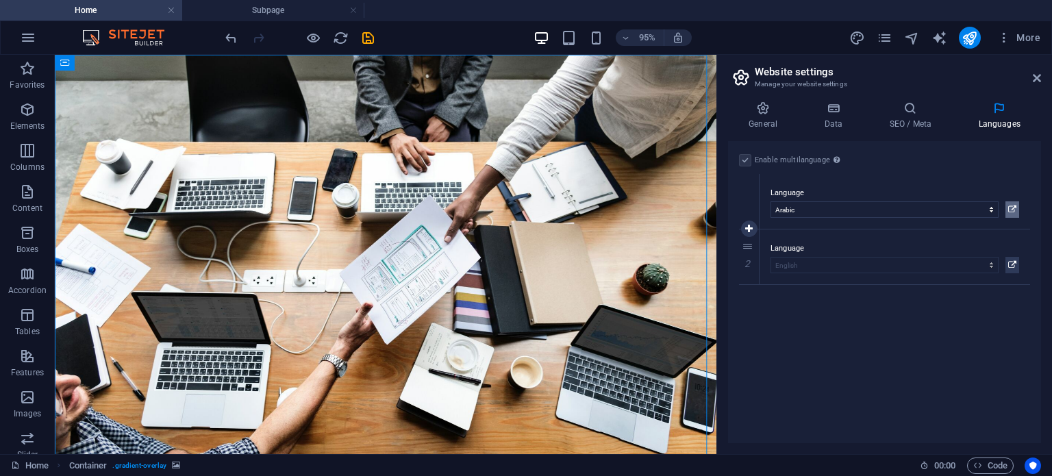
click at [1013, 205] on icon at bounding box center [1012, 209] width 8 height 16
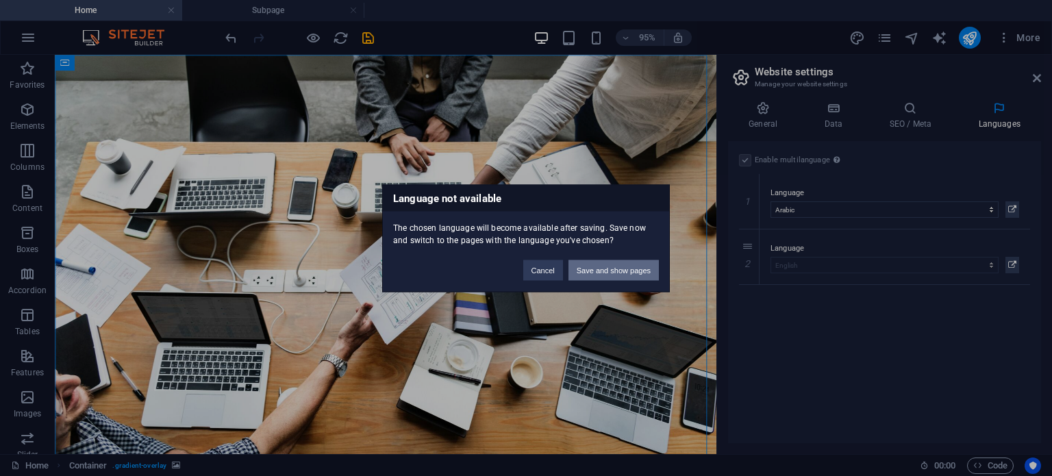
click at [635, 268] on button "Save and show pages" at bounding box center [613, 269] width 90 height 21
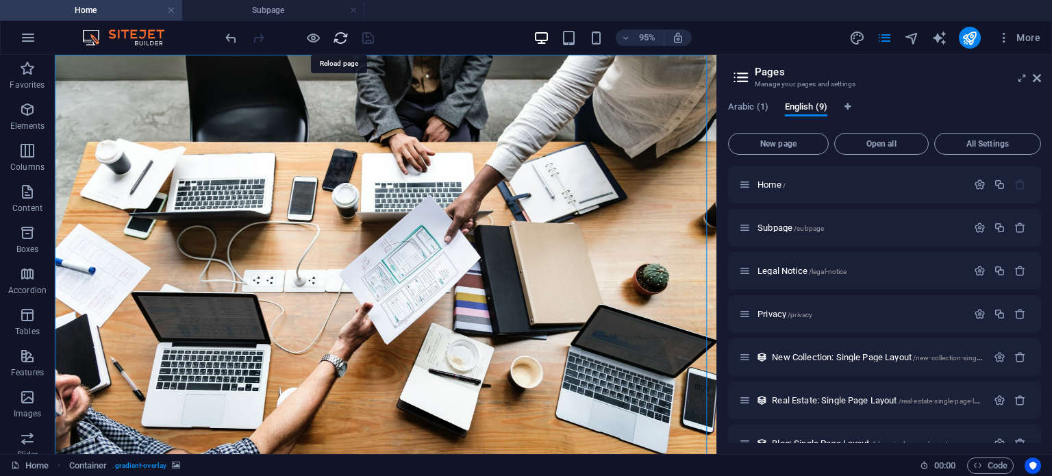
click at [340, 31] on icon "reload" at bounding box center [341, 38] width 16 height 16
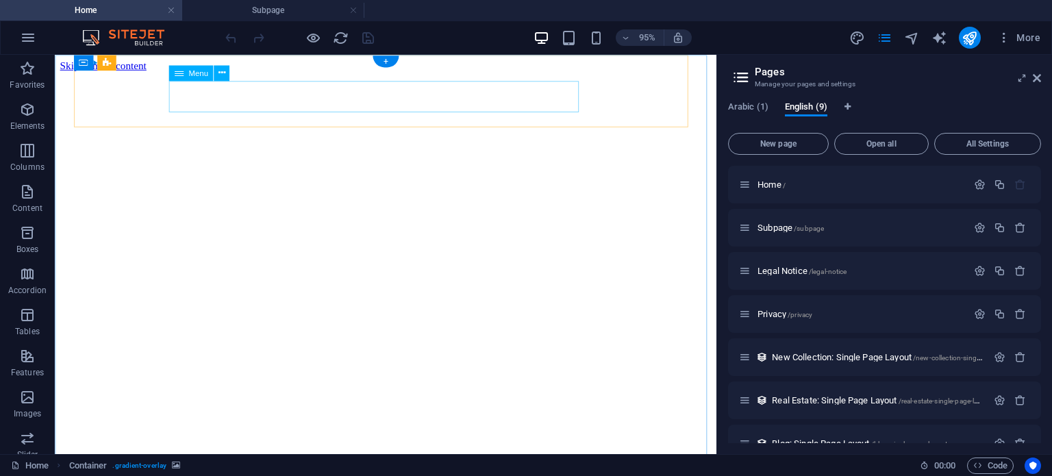
scroll to position [0, 0]
click at [751, 104] on span "Arabic (1)" at bounding box center [748, 108] width 40 height 19
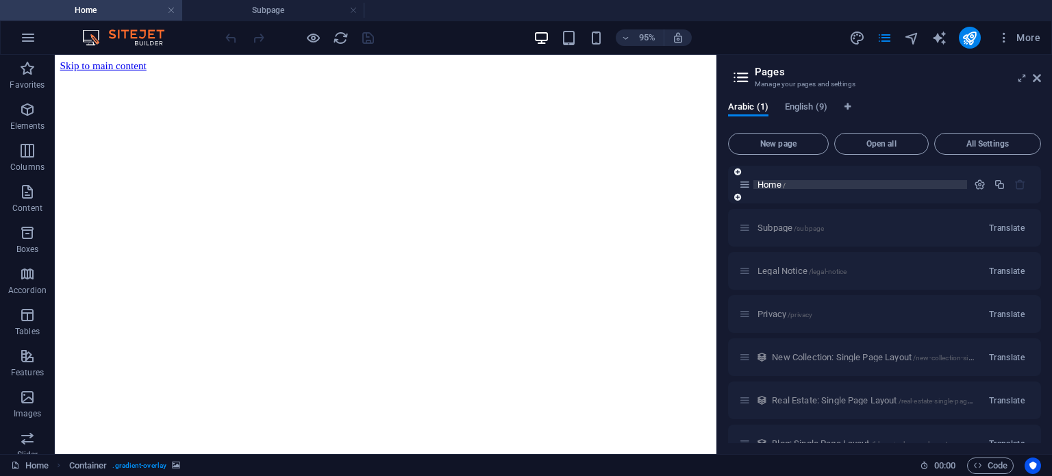
click at [819, 185] on p "Home /" at bounding box center [859, 184] width 205 height 9
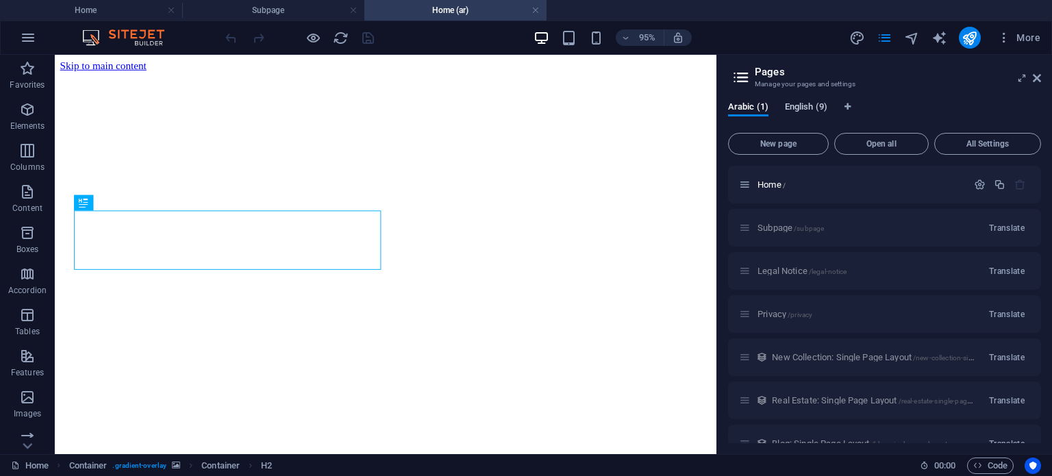
click at [810, 104] on span "English (9)" at bounding box center [806, 108] width 42 height 19
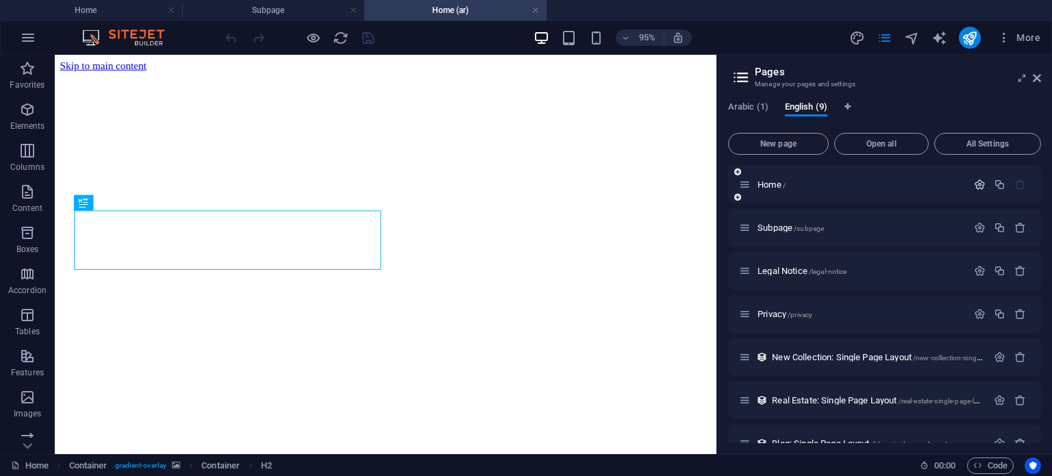
click at [978, 186] on icon "button" at bounding box center [980, 185] width 12 height 12
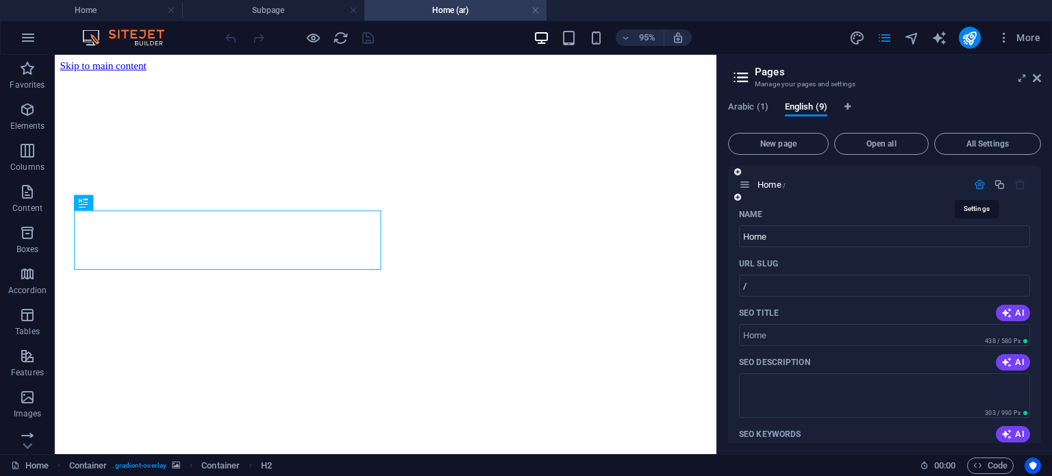
click at [978, 186] on icon "button" at bounding box center [980, 185] width 12 height 12
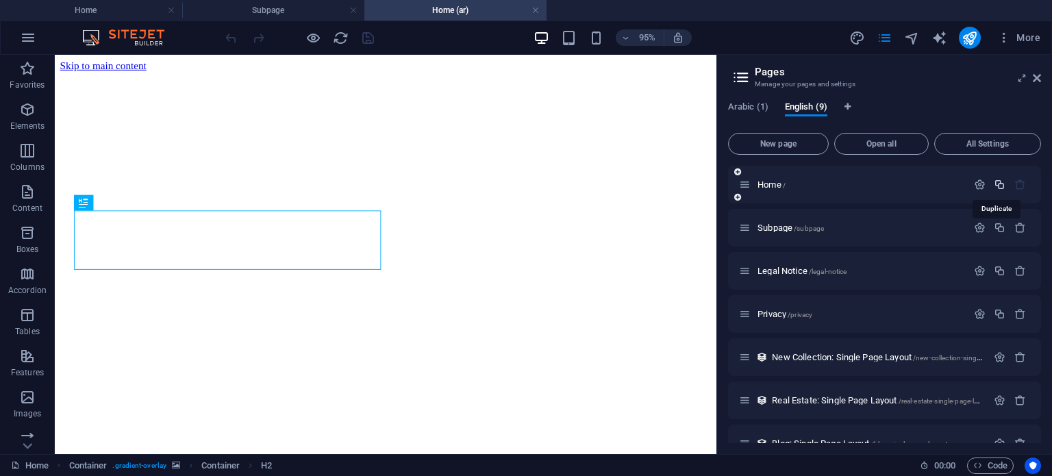
click at [993, 182] on icon "button" at bounding box center [999, 185] width 12 height 12
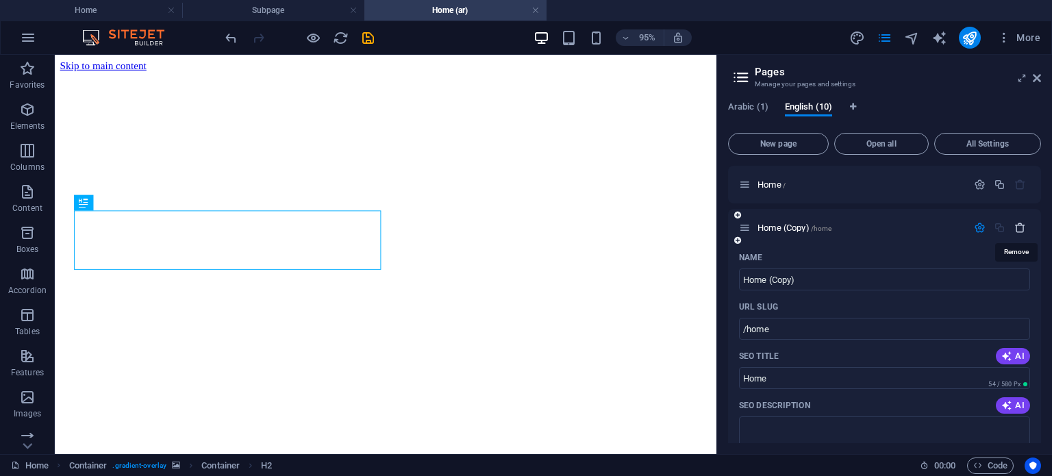
click at [1020, 227] on icon "button" at bounding box center [1020, 228] width 12 height 12
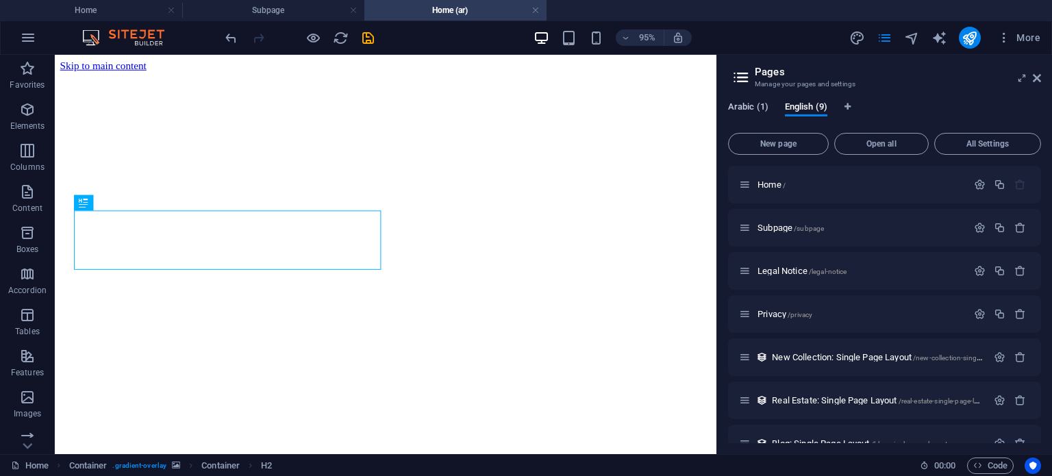
click at [738, 112] on span "Arabic (1)" at bounding box center [748, 108] width 40 height 19
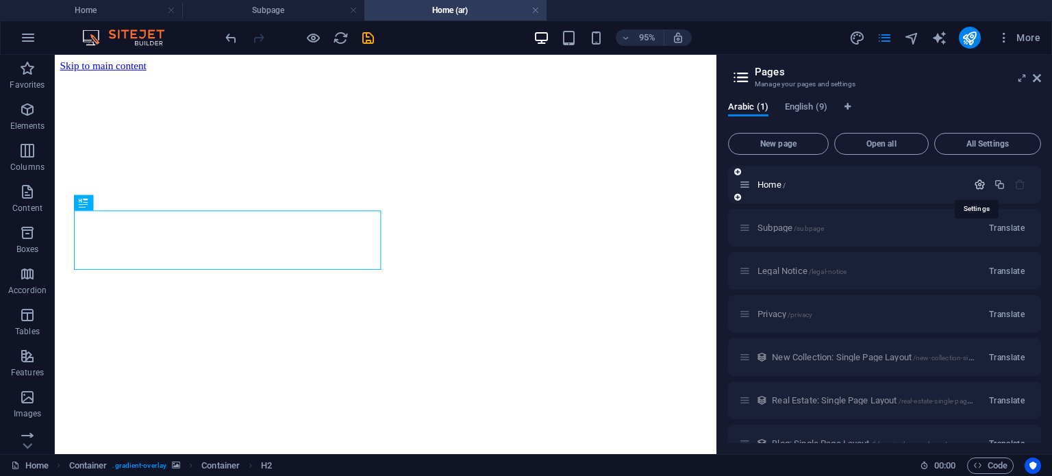
click at [982, 187] on icon "button" at bounding box center [980, 185] width 12 height 12
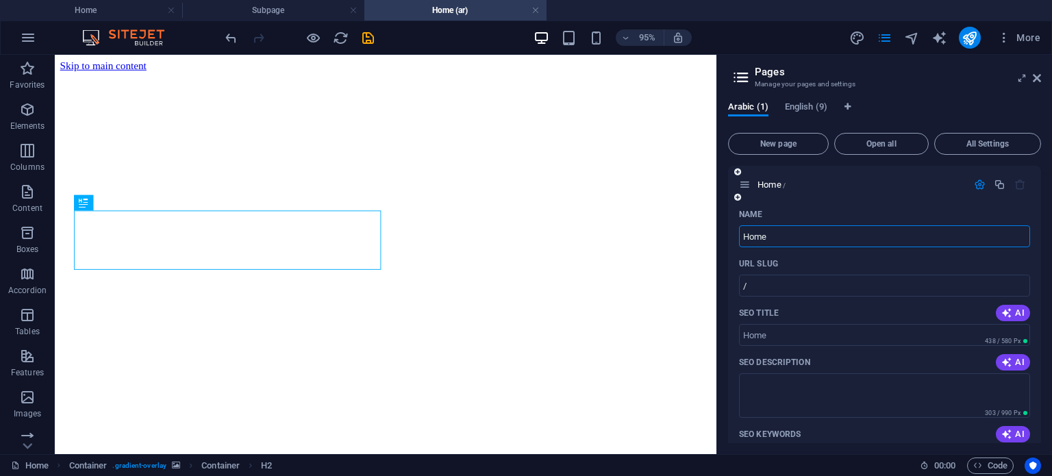
click at [982, 181] on icon "button" at bounding box center [980, 185] width 12 height 12
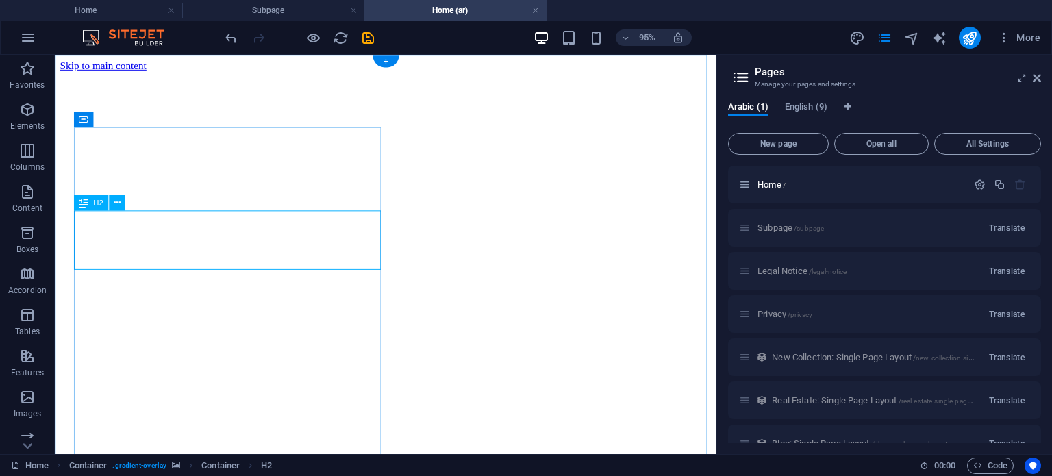
click at [115, 204] on icon at bounding box center [116, 203] width 7 height 14
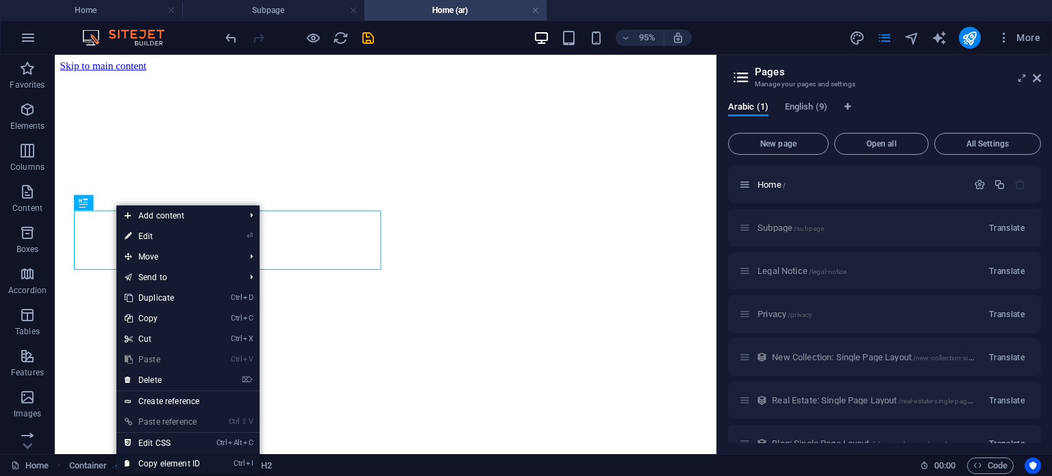
click at [200, 461] on link "Ctrl I Copy element ID" at bounding box center [162, 463] width 92 height 21
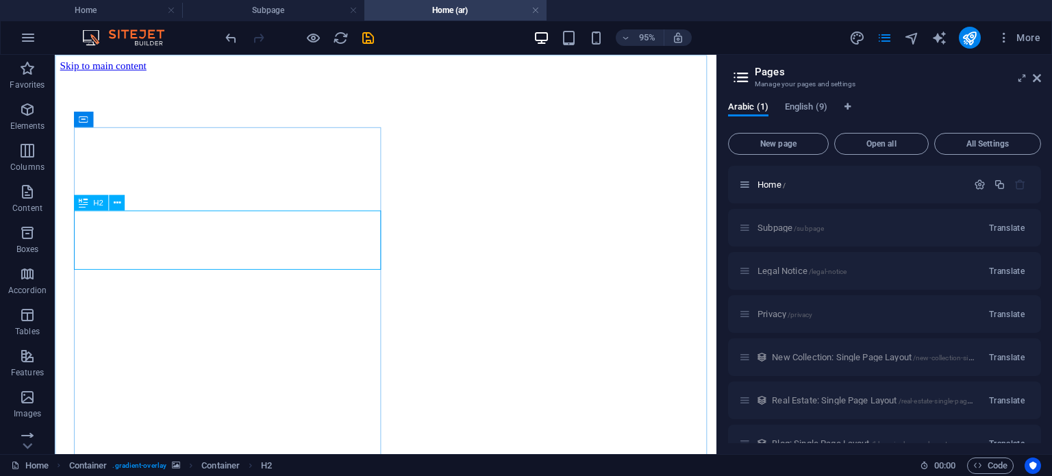
click at [88, 203] on div "H2" at bounding box center [90, 203] width 35 height 16
click at [120, 204] on button at bounding box center [117, 203] width 16 height 16
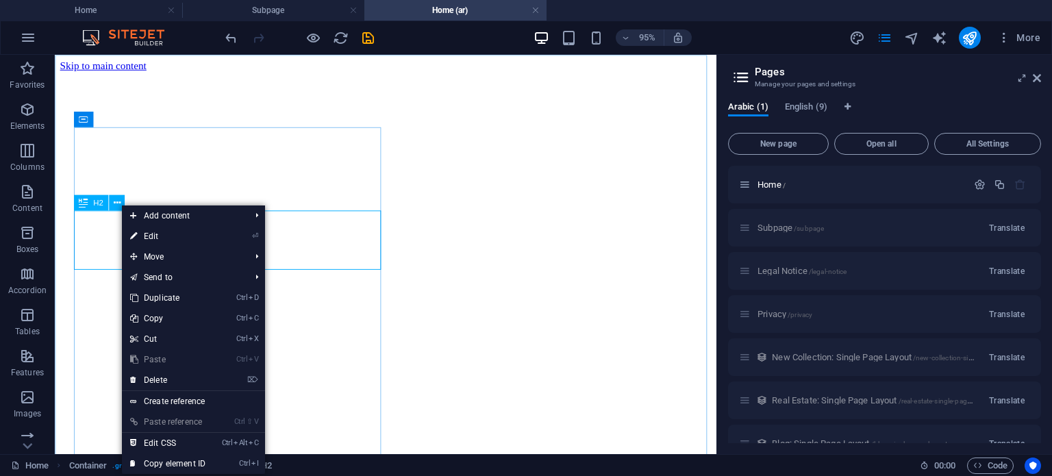
click at [90, 199] on div "H2" at bounding box center [90, 203] width 35 height 16
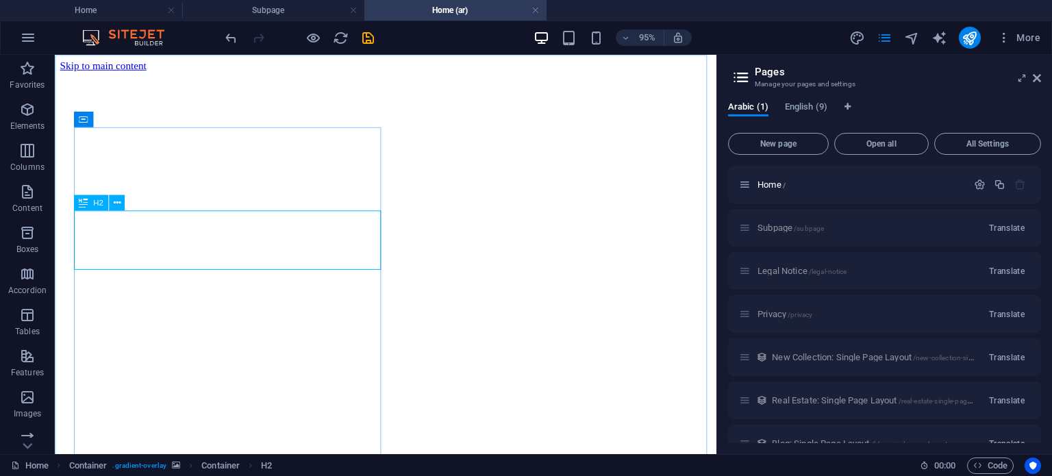
click at [84, 202] on icon at bounding box center [83, 203] width 9 height 16
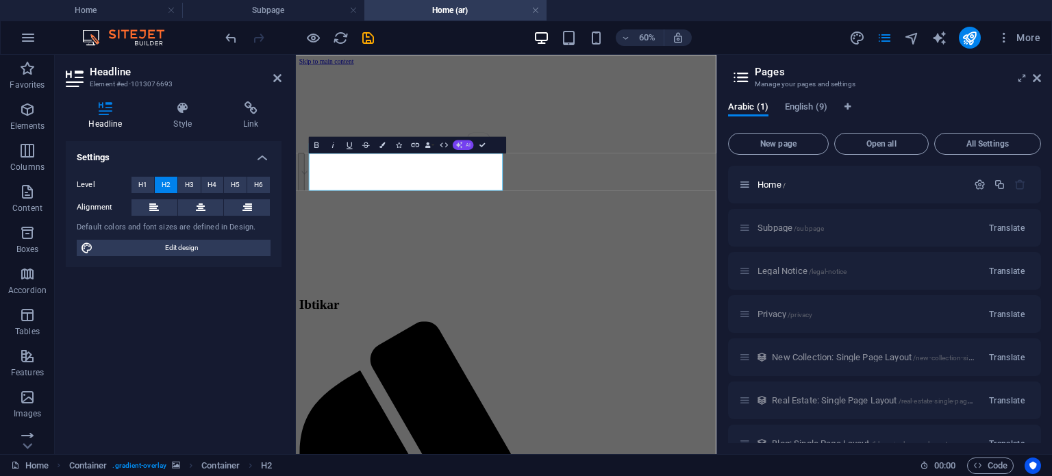
click at [468, 143] on span "AI" at bounding box center [468, 144] width 5 height 5
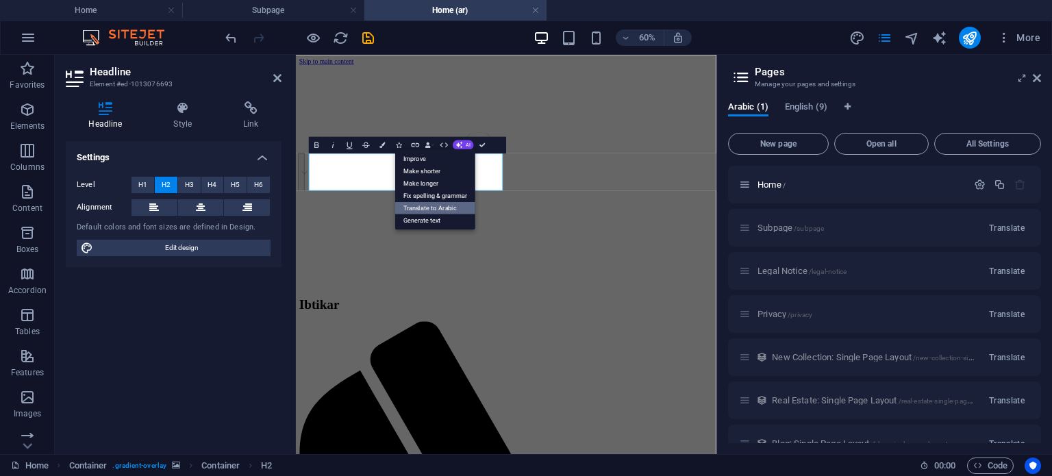
click at [466, 202] on link "Translate to Arabic" at bounding box center [435, 207] width 80 height 12
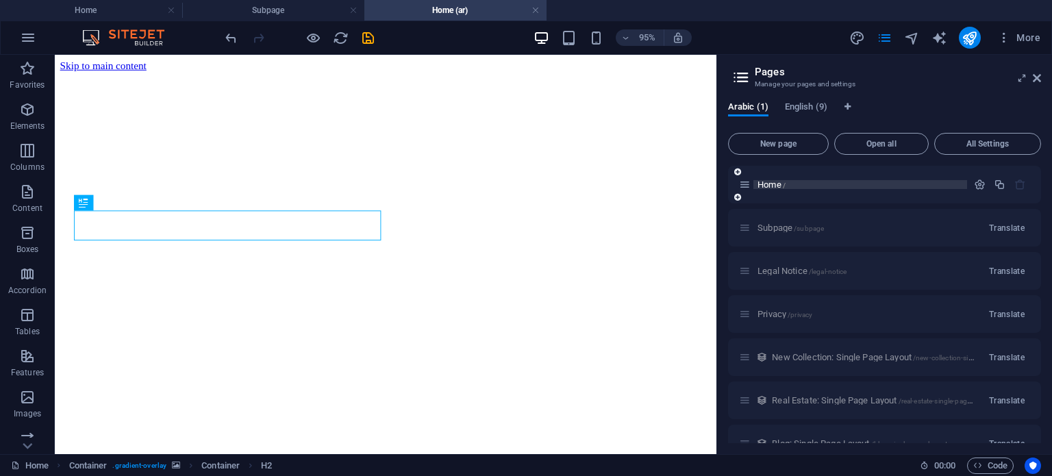
click at [830, 182] on p "Home /" at bounding box center [859, 184] width 205 height 9
click at [957, 151] on button "All Settings" at bounding box center [987, 144] width 107 height 22
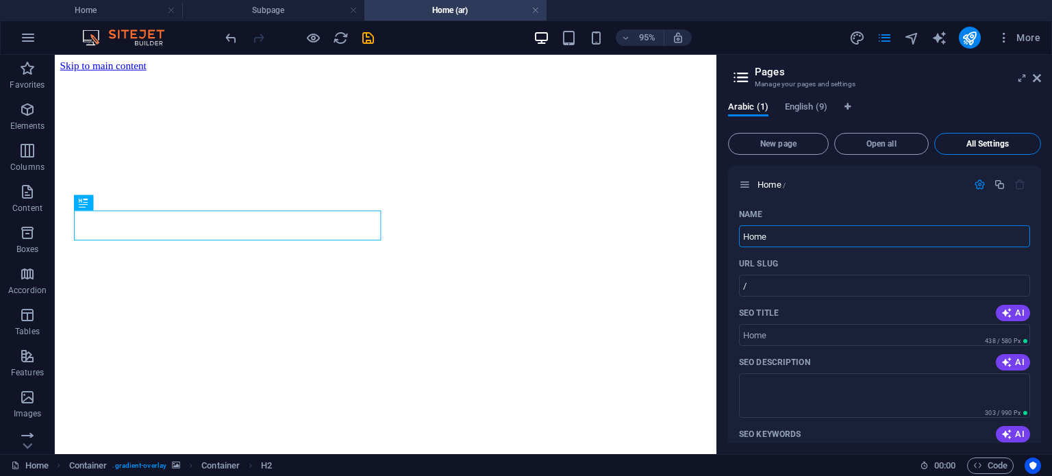
click at [960, 135] on button "All Settings" at bounding box center [987, 144] width 107 height 22
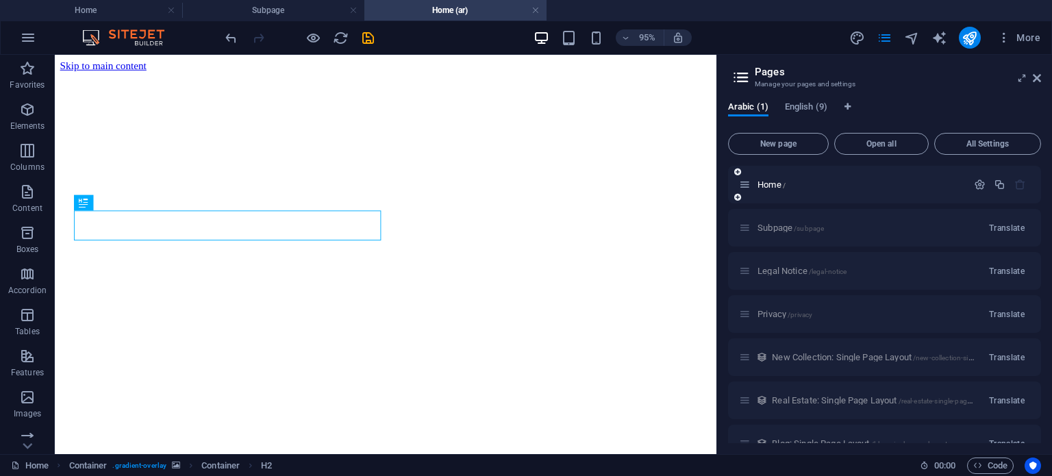
click at [749, 190] on icon at bounding box center [745, 185] width 12 height 12
click at [982, 191] on div at bounding box center [999, 184] width 60 height 15
click at [1000, 187] on icon "button" at bounding box center [999, 185] width 12 height 12
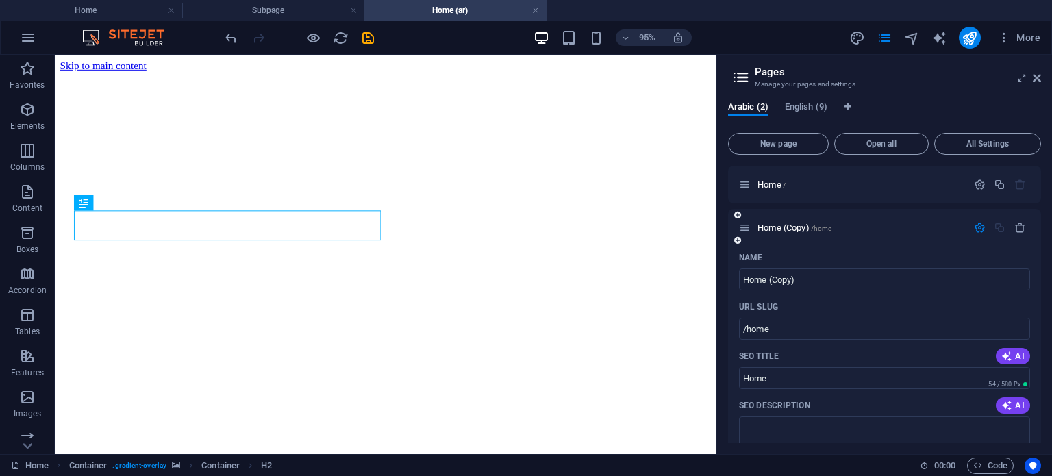
click at [1021, 220] on div at bounding box center [999, 227] width 60 height 15
click at [1020, 223] on icon "button" at bounding box center [1020, 228] width 12 height 12
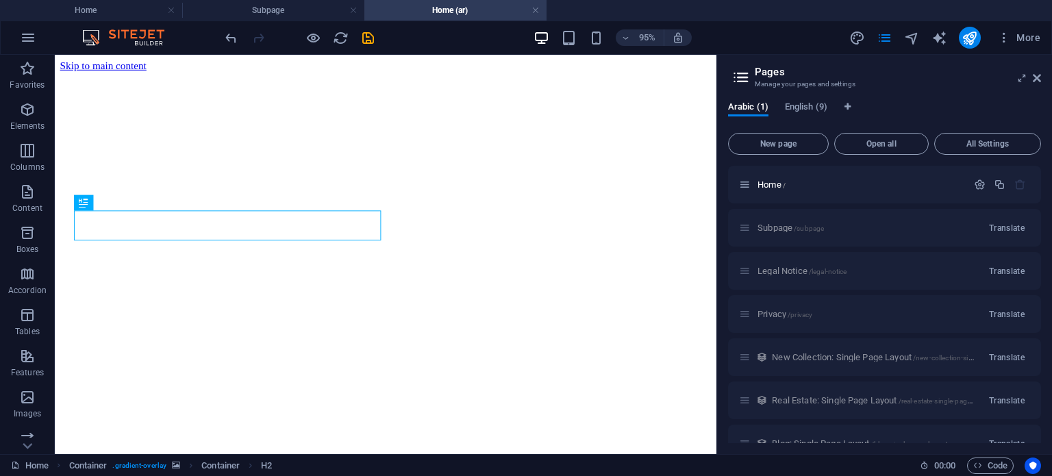
click at [743, 73] on icon at bounding box center [741, 77] width 21 height 19
click at [364, 33] on icon "save" at bounding box center [368, 38] width 16 height 16
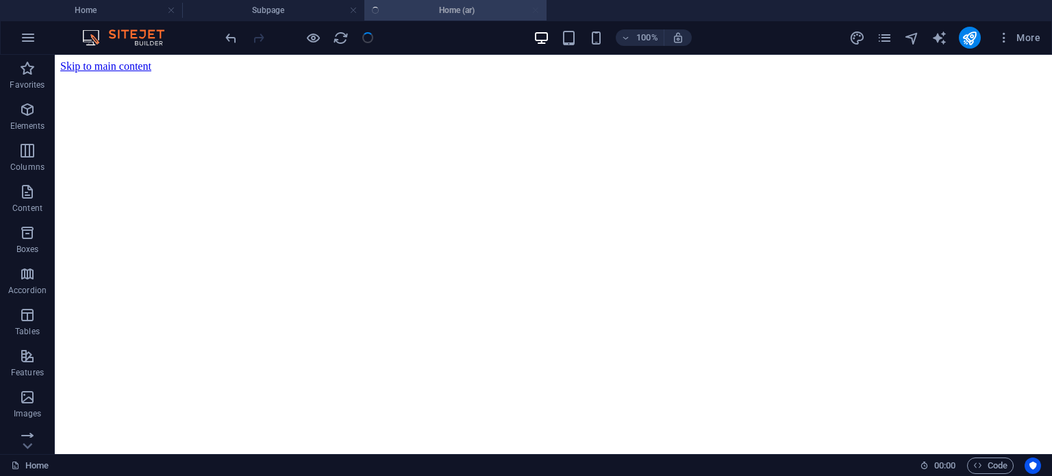
click at [351, 35] on div at bounding box center [299, 38] width 153 height 22
click at [304, 11] on h4 "Subpage" at bounding box center [273, 10] width 182 height 15
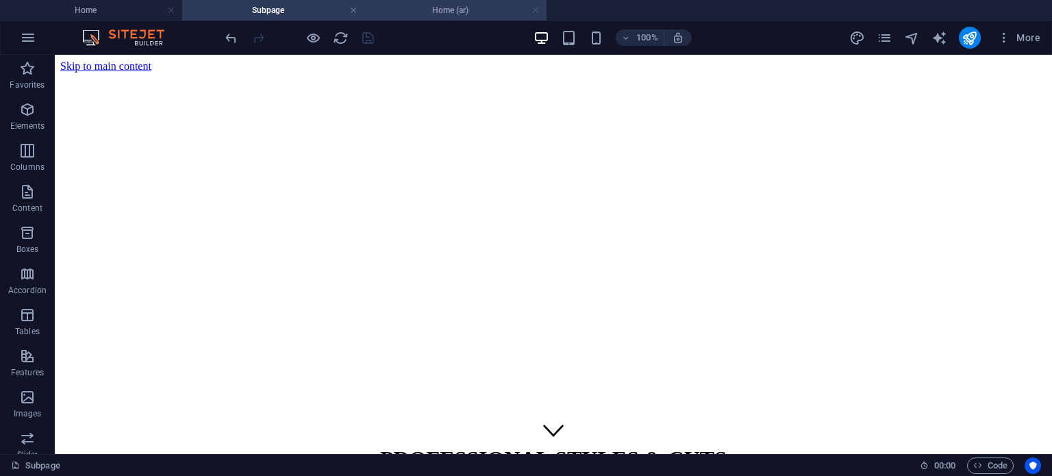
click at [353, 14] on link at bounding box center [353, 10] width 8 height 13
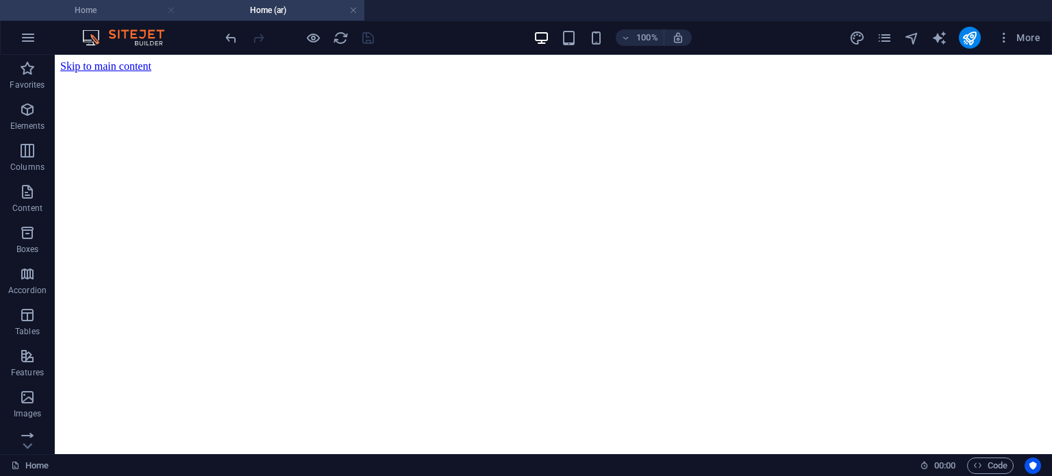
click at [170, 13] on link at bounding box center [171, 10] width 8 height 13
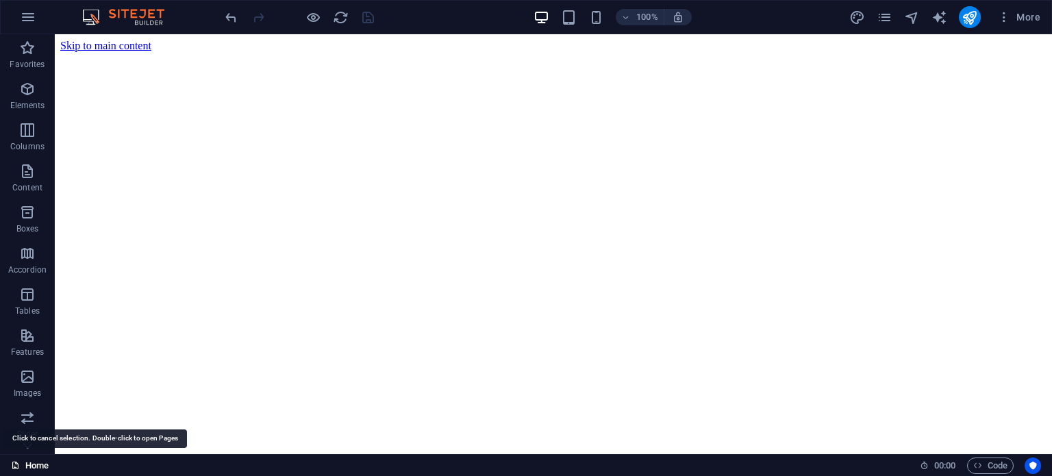
click at [45, 462] on link "Home" at bounding box center [30, 465] width 38 height 16
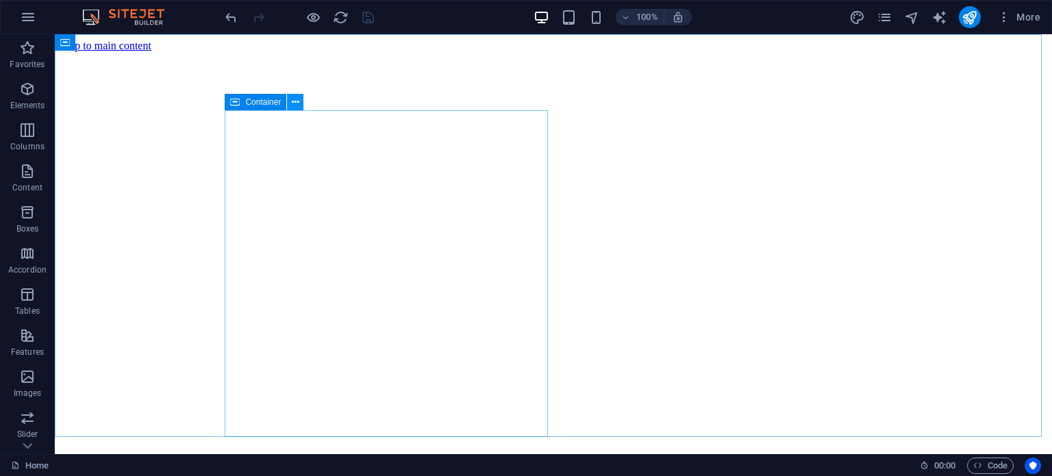
click at [298, 102] on icon at bounding box center [296, 102] width 8 height 14
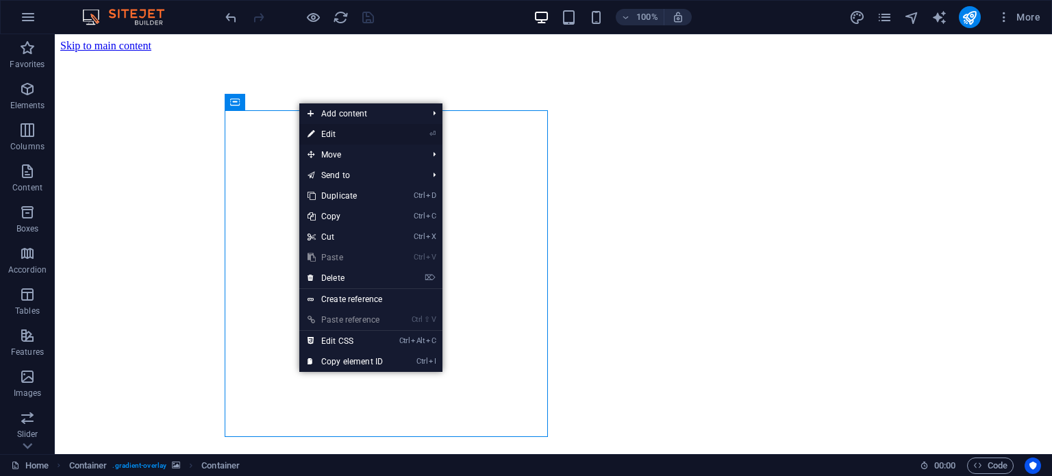
click at [321, 129] on link "⏎ Edit" at bounding box center [345, 134] width 92 height 21
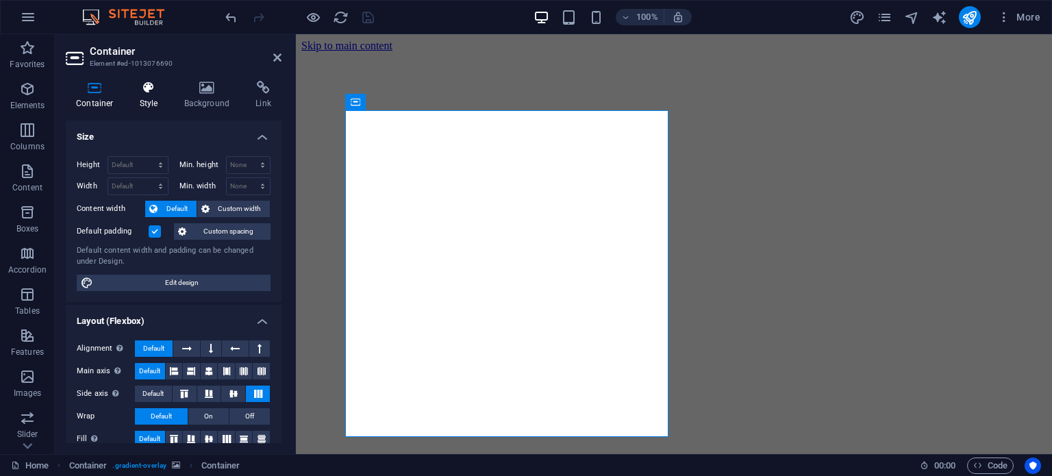
click at [146, 90] on icon at bounding box center [148, 88] width 39 height 14
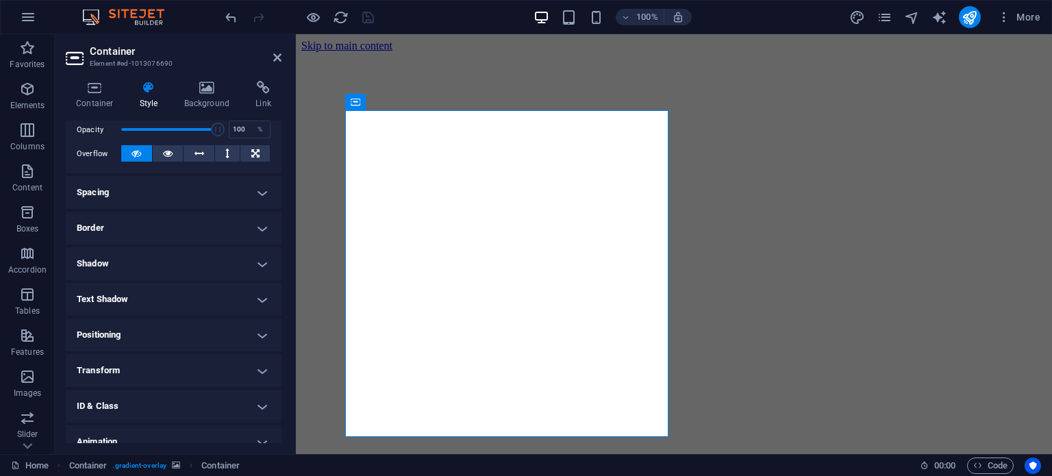
scroll to position [255, 0]
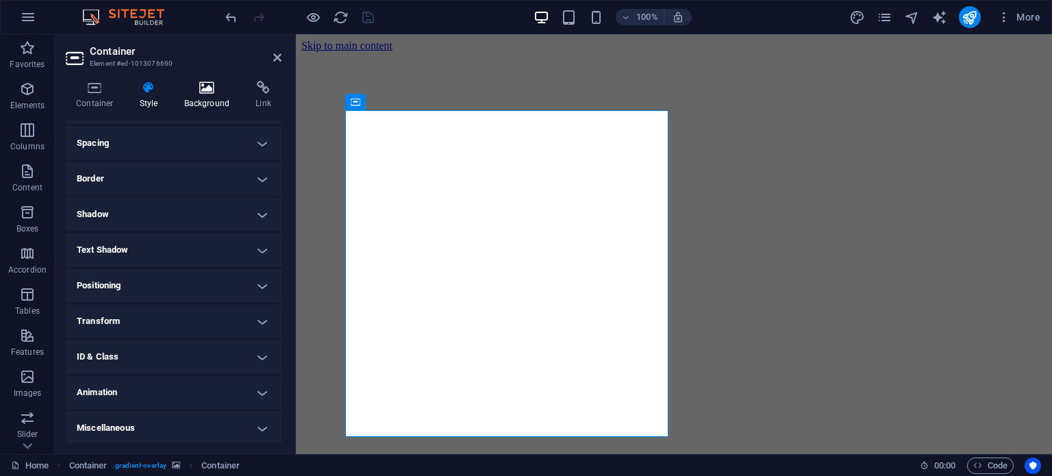
click at [219, 90] on icon at bounding box center [207, 88] width 66 height 14
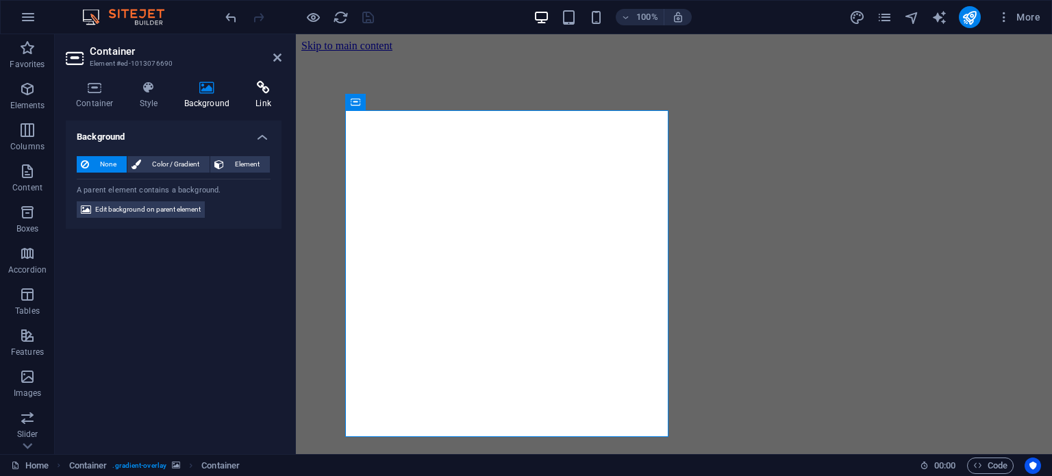
click at [252, 85] on icon at bounding box center [263, 88] width 36 height 14
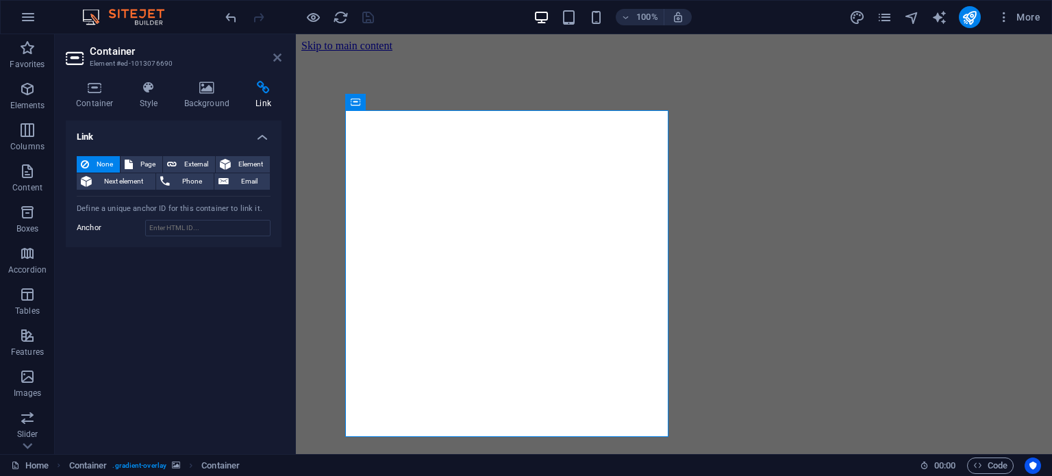
click at [277, 54] on icon at bounding box center [277, 57] width 8 height 11
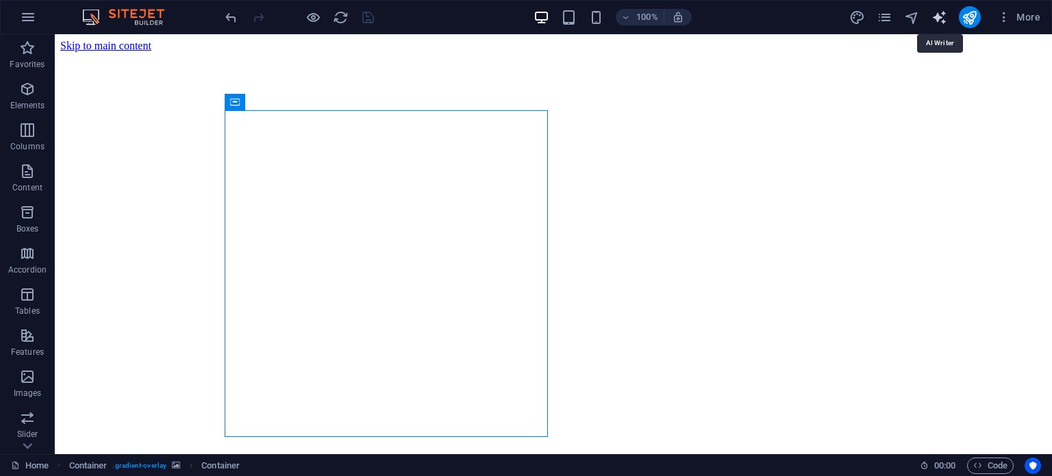
click at [935, 13] on icon "text_generator" at bounding box center [939, 18] width 16 height 16
select select "English"
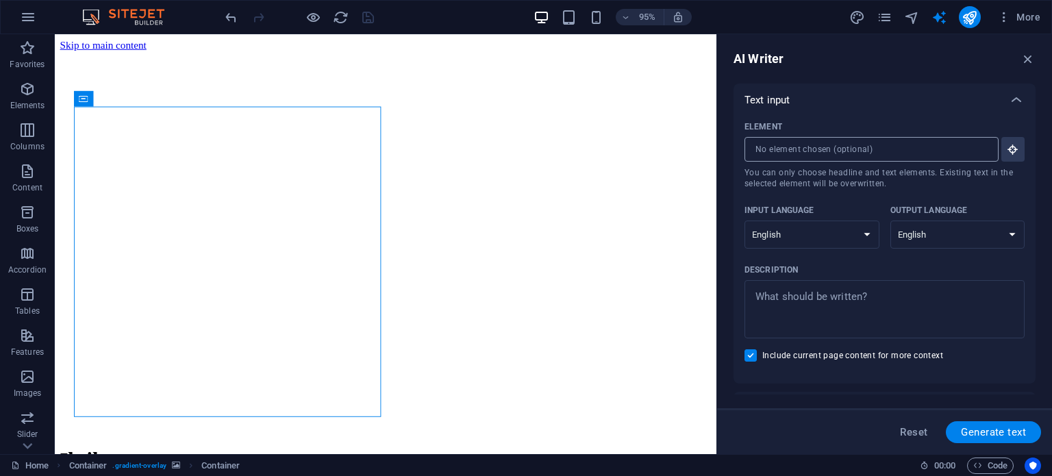
click at [835, 144] on input "Element ​ You can only choose headline and text elements. Existing text in the …" at bounding box center [866, 149] width 244 height 25
click at [1008, 145] on icon "button" at bounding box center [1012, 149] width 12 height 12
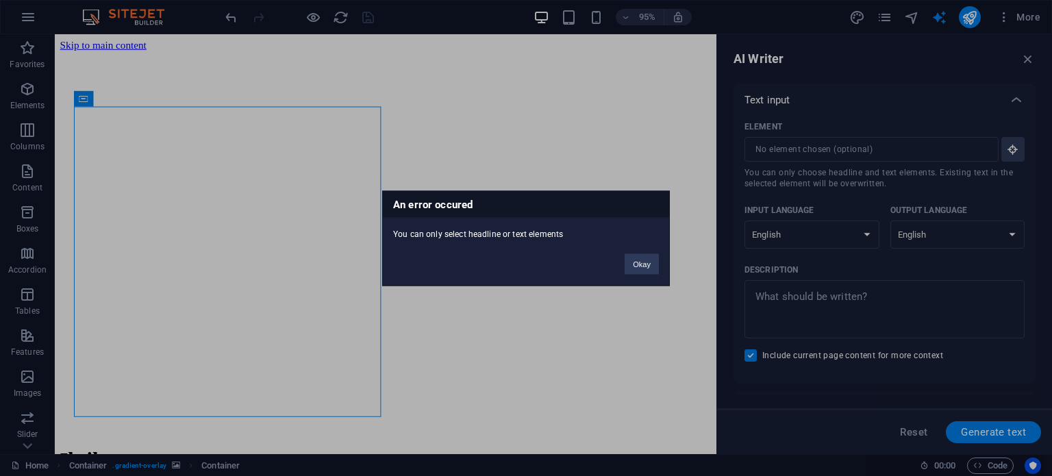
click at [142, 246] on div "An error occured You can only select headline or text elements Okay" at bounding box center [526, 238] width 1052 height 476
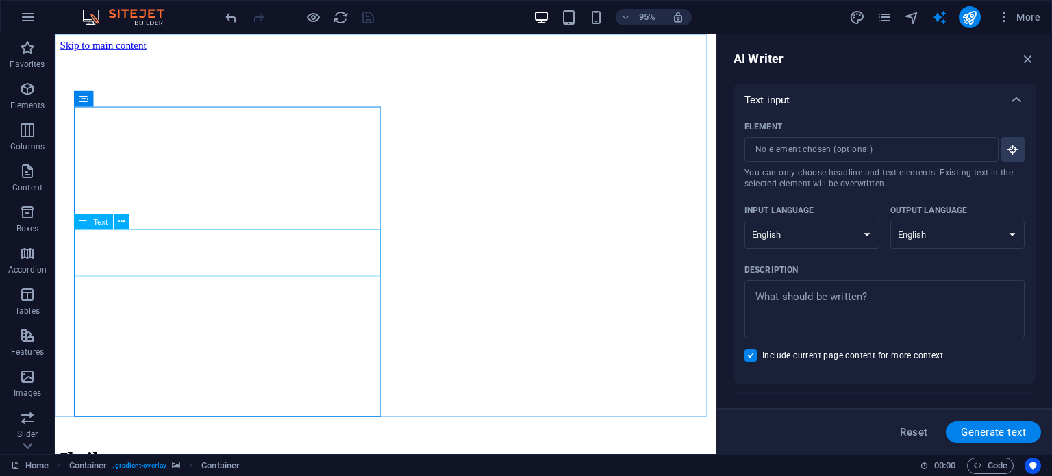
click at [95, 216] on div "Text" at bounding box center [92, 222] width 39 height 16
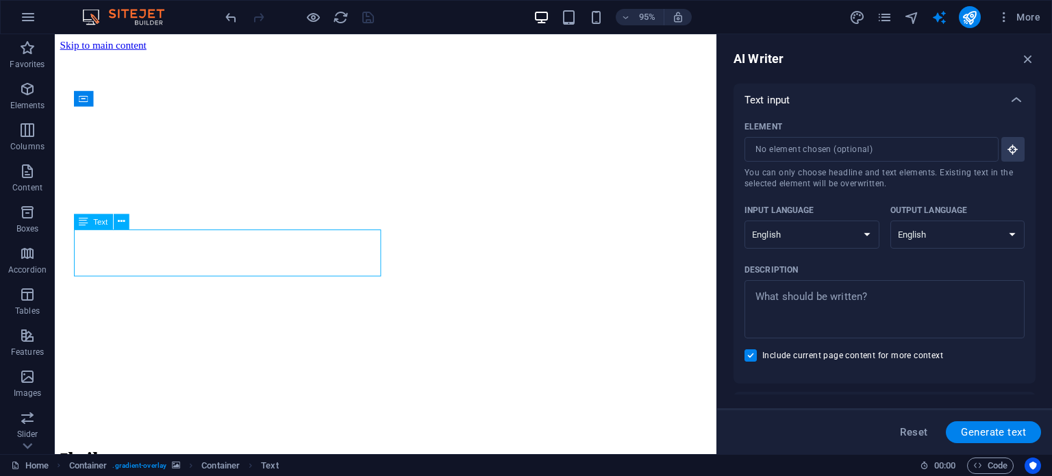
click at [99, 221] on span "Text" at bounding box center [100, 222] width 14 height 8
click at [118, 221] on icon at bounding box center [121, 221] width 7 height 14
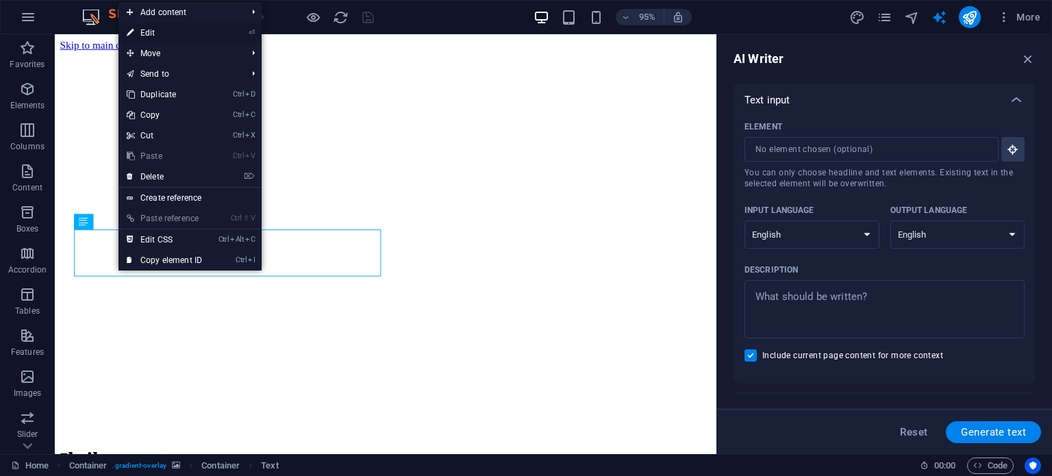
click at [201, 29] on link "⏎ Edit" at bounding box center [164, 33] width 92 height 21
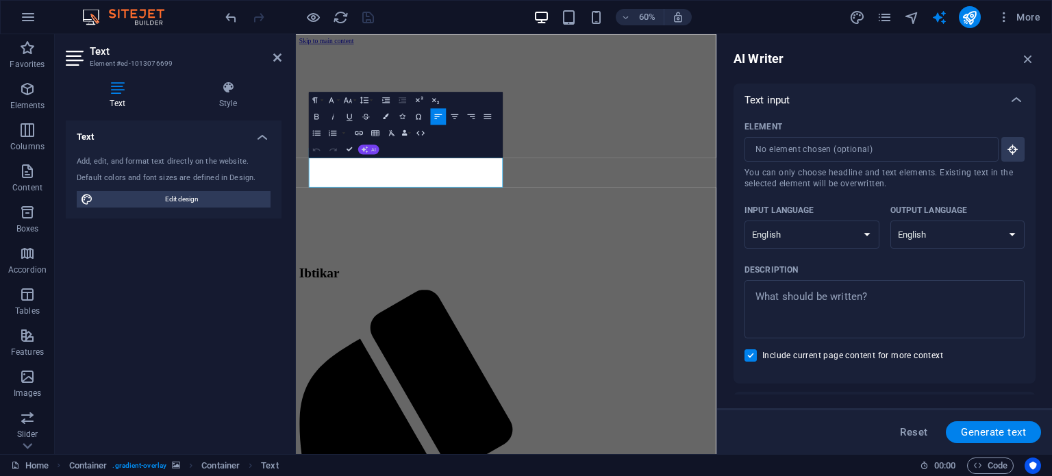
click at [372, 150] on span "AI" at bounding box center [373, 149] width 5 height 5
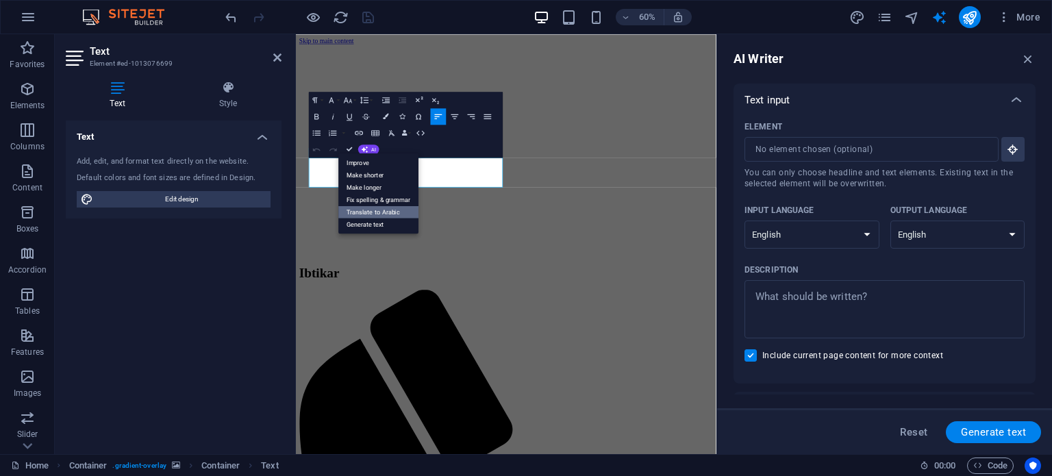
click at [396, 217] on link "Translate to Arabic" at bounding box center [378, 211] width 80 height 12
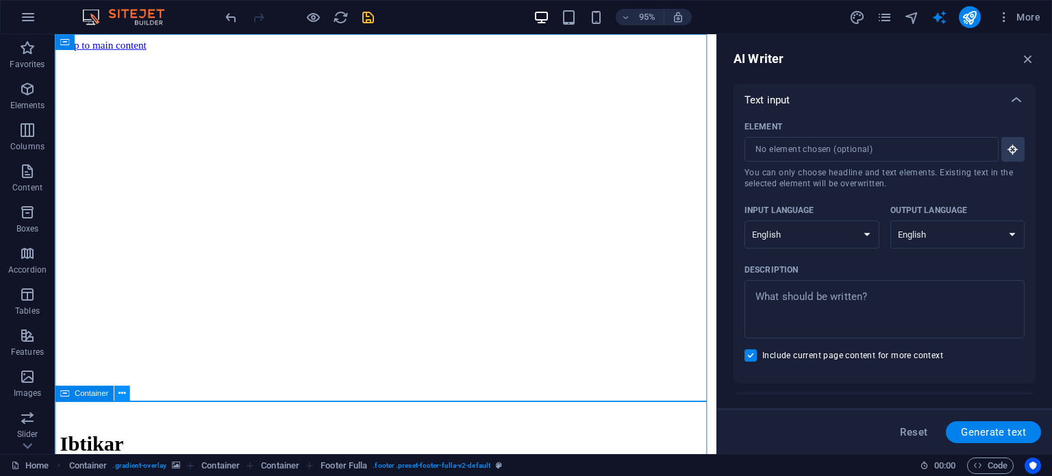
click at [119, 396] on icon at bounding box center [121, 394] width 7 height 14
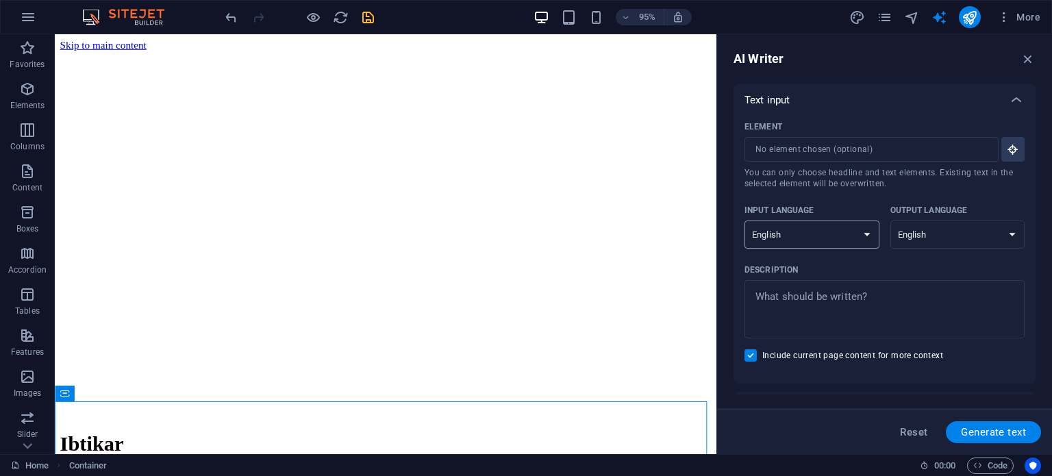
click at [869, 224] on select "Albanian Arabic Armenian Awadhi Azerbaijani Bashkir Basque Belarusian Bengali B…" at bounding box center [811, 234] width 135 height 28
click at [952, 230] on select "Albanian Arabic Armenian Awadhi Azerbaijani Bashkir Basque Belarusian Bengali B…" at bounding box center [957, 234] width 135 height 28
select select "Arabic"
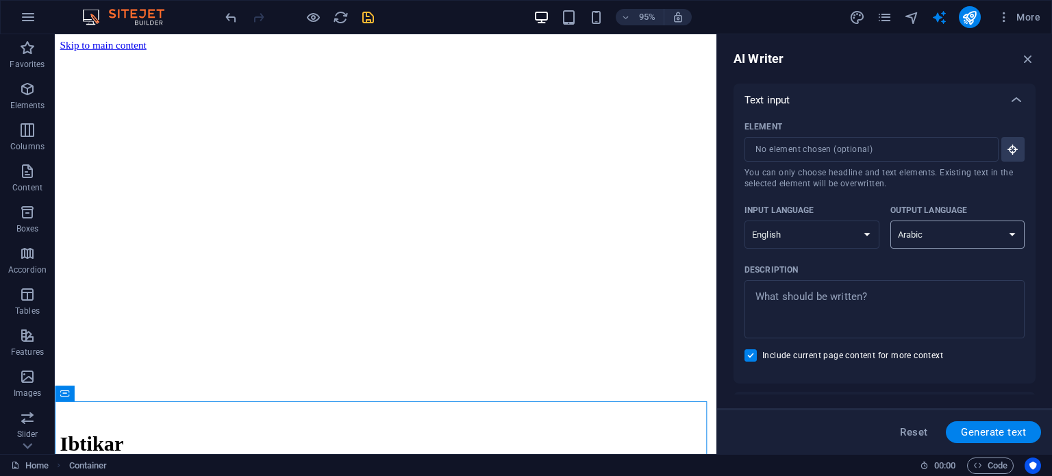
click at [890, 220] on select "Albanian Arabic Armenian Awadhi Azerbaijani Bashkir Basque Belarusian Bengali B…" at bounding box center [957, 234] width 135 height 28
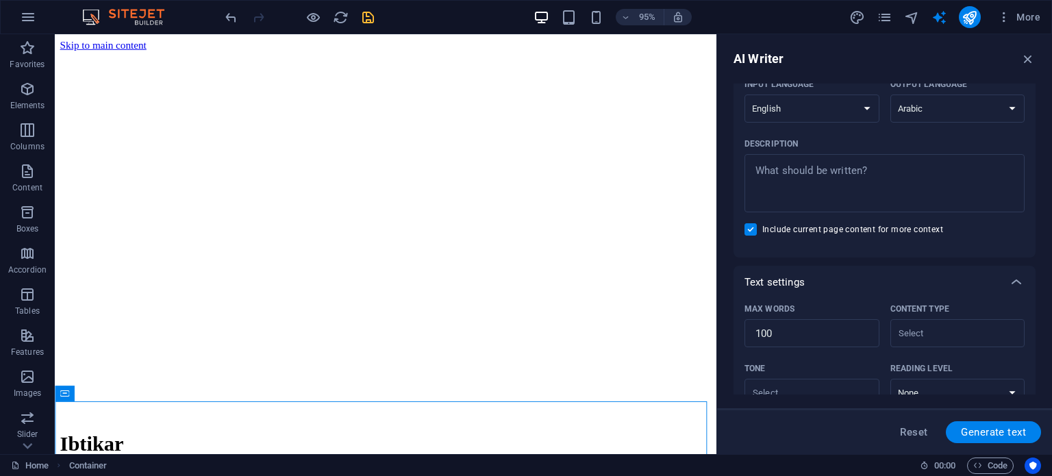
scroll to position [68, 0]
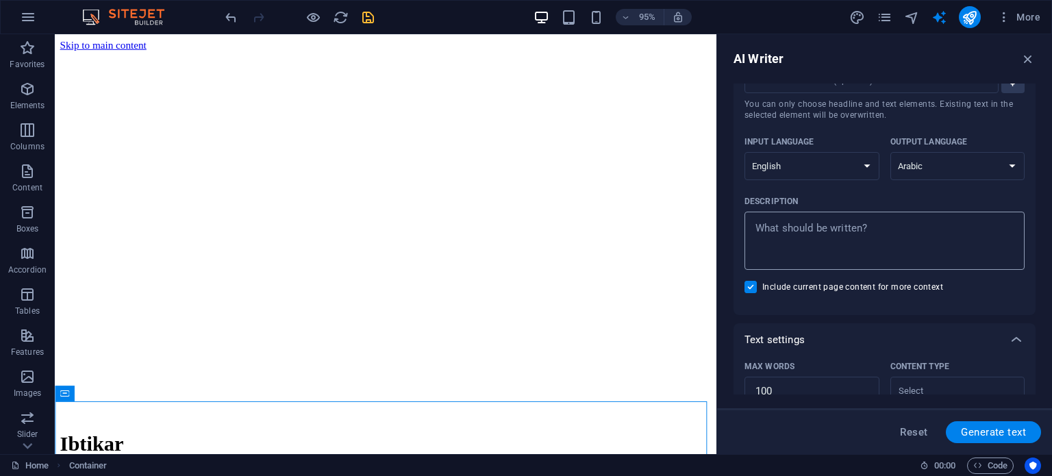
click at [845, 246] on textarea "Description x ​" at bounding box center [884, 240] width 266 height 45
type textarea "x"
type textarea "t"
type textarea "x"
type textarea "tr"
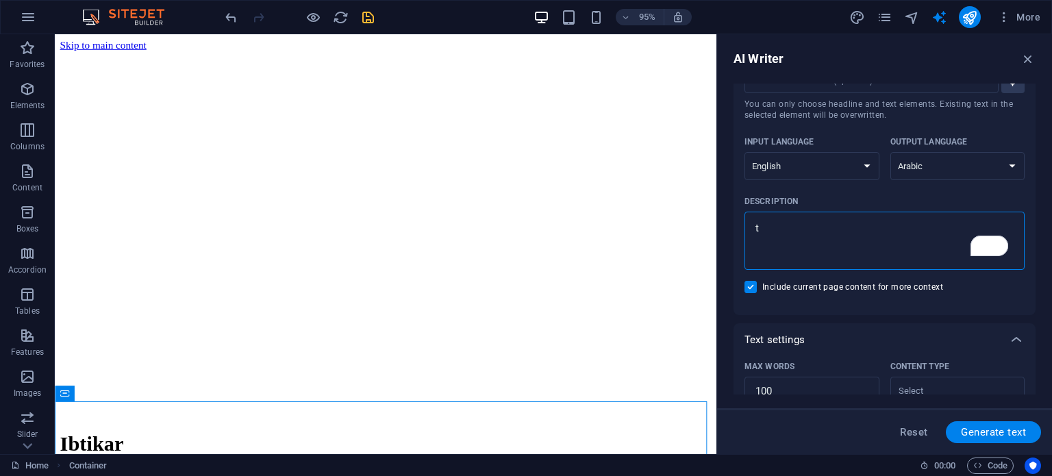
type textarea "x"
type textarea "tra"
type textarea "x"
type textarea "tran"
type textarea "x"
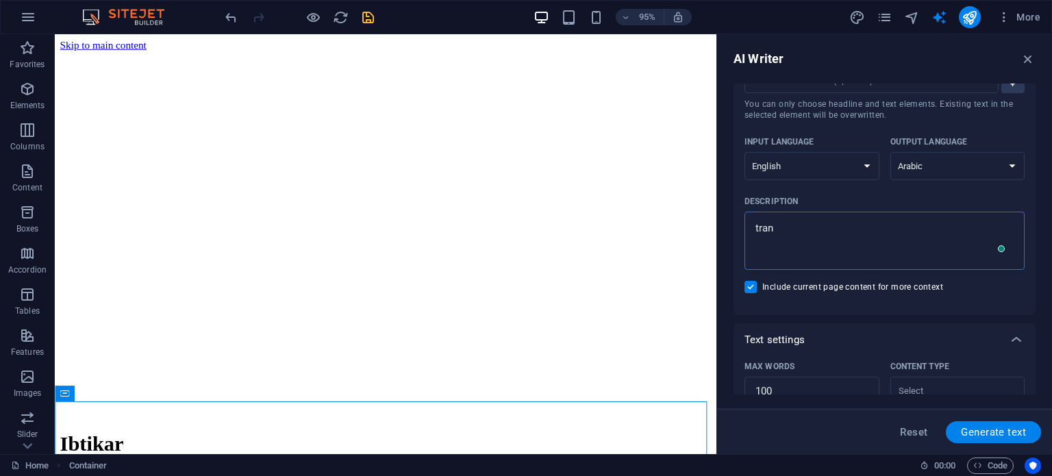
type textarea "trans"
type textarea "x"
type textarea "transla"
type textarea "x"
type textarea "translat"
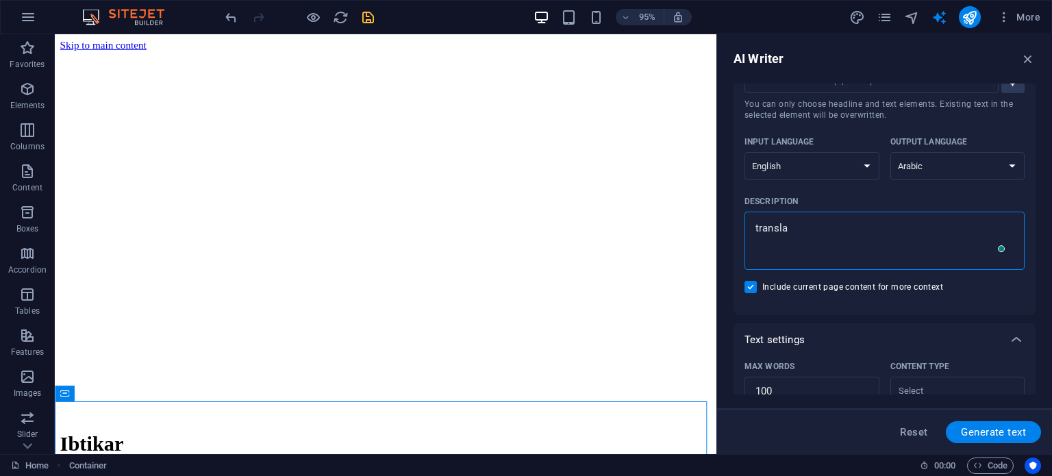
type textarea "x"
type textarea "translate"
type textarea "x"
type textarea "translate"
type textarea "x"
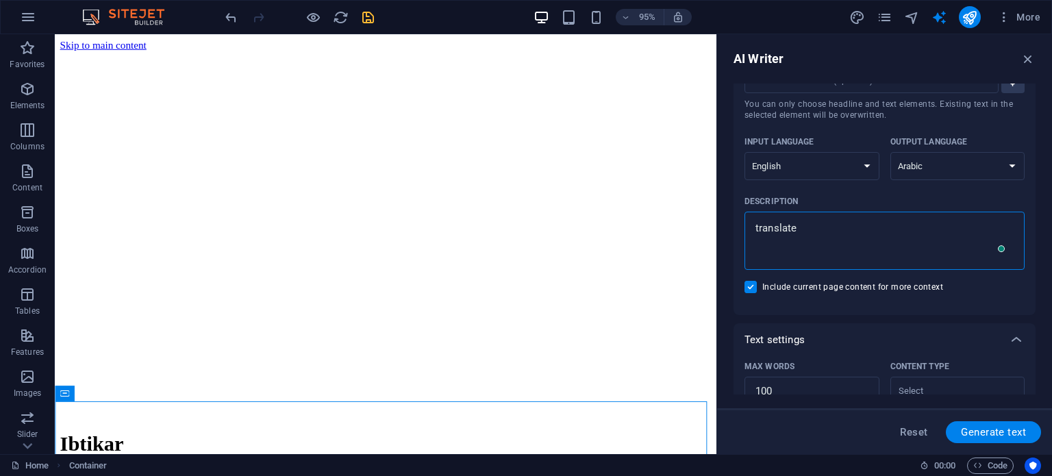
type textarea "translate t"
type textarea "x"
type textarea "translate tg"
type textarea "x"
type textarea "translate tgb"
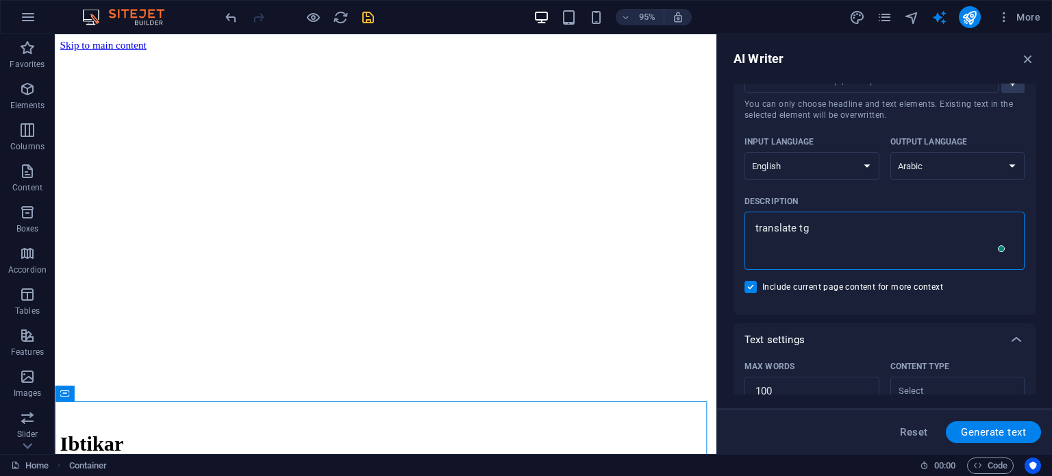
type textarea "x"
type textarea "translate tgbe"
type textarea "x"
type textarea "translate tgb"
type textarea "x"
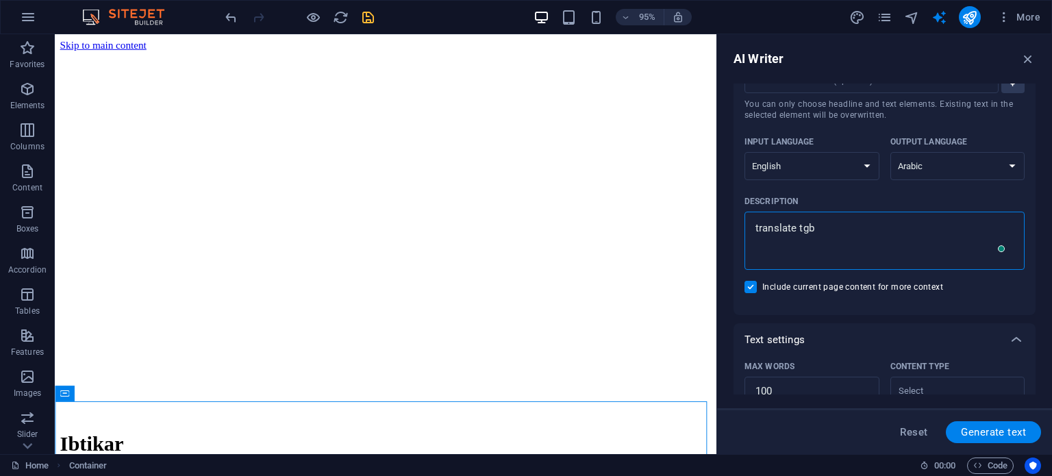
type textarea "translate tg"
type textarea "x"
type textarea "translate t"
type textarea "x"
type textarea "translate th"
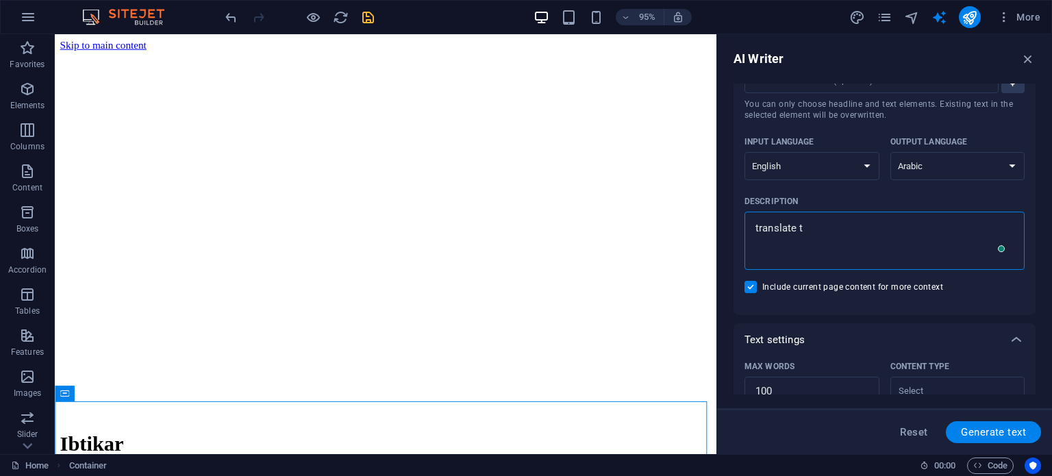
type textarea "x"
type textarea "translate the"
type textarea "x"
type textarea "translate the"
type textarea "x"
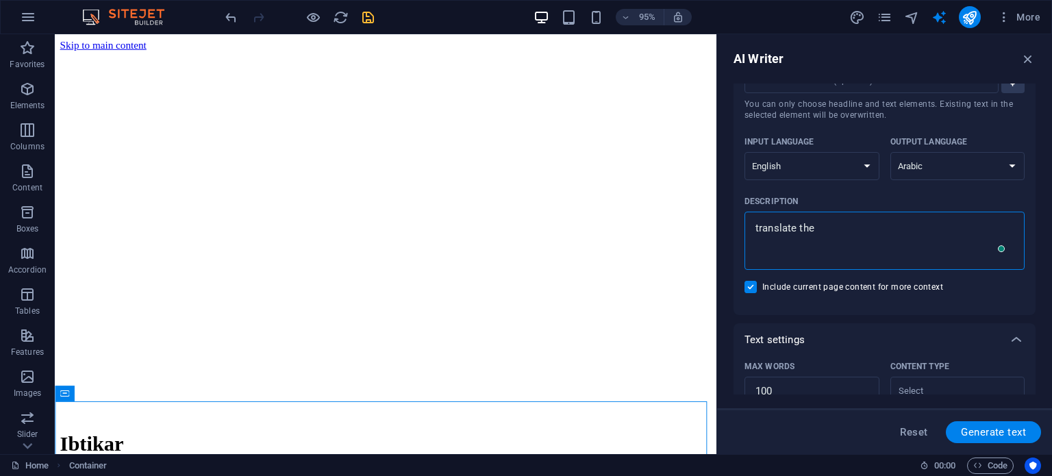
type textarea "translate the p"
type textarea "x"
type textarea "translate the pa"
type textarea "x"
type textarea "translate the pag"
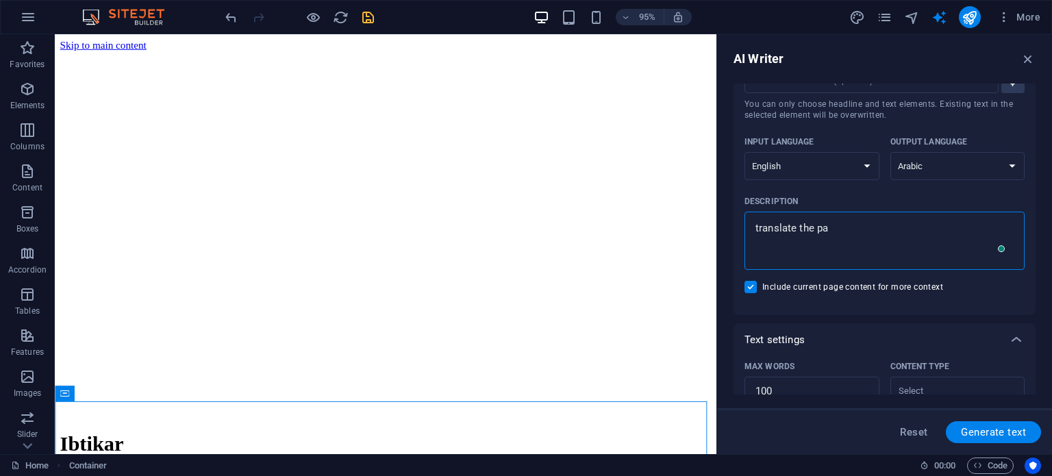
type textarea "x"
type textarea "translate the page"
type textarea "x"
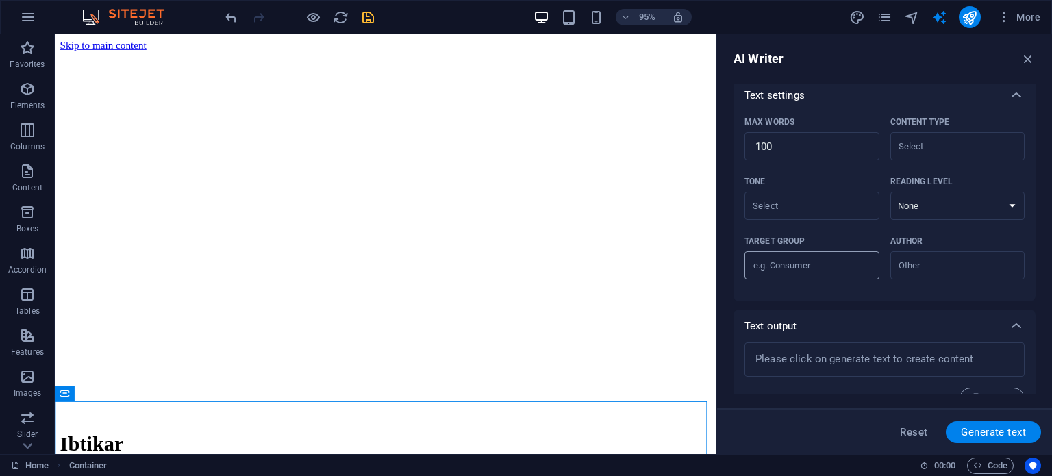
scroll to position [338, 0]
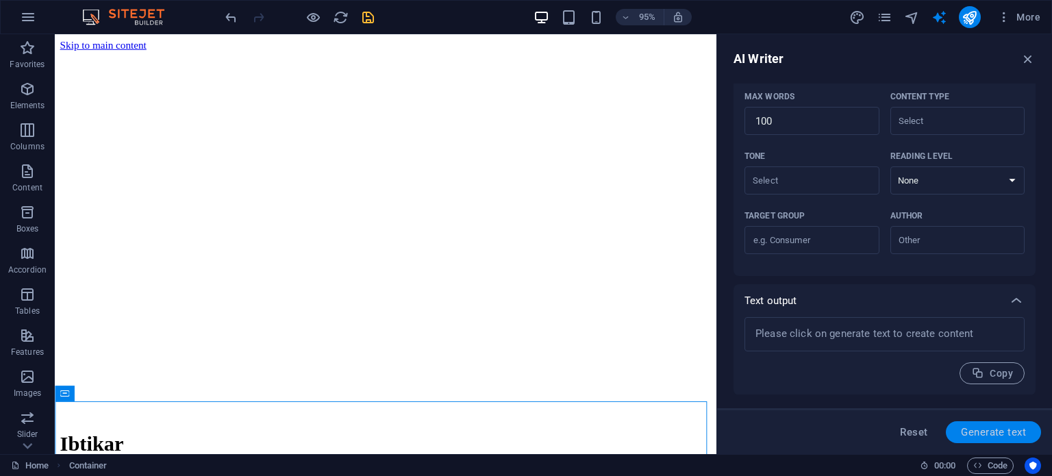
type textarea "translate the page"
type textarea "x"
click at [1000, 427] on span "Generate text" at bounding box center [993, 432] width 65 height 11
select select "English"
type textarea "x"
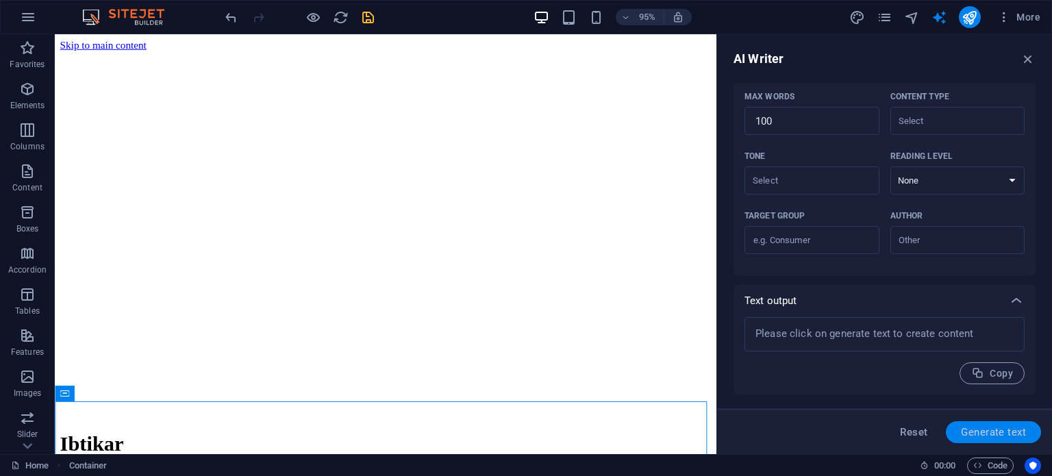
type textarea "x"
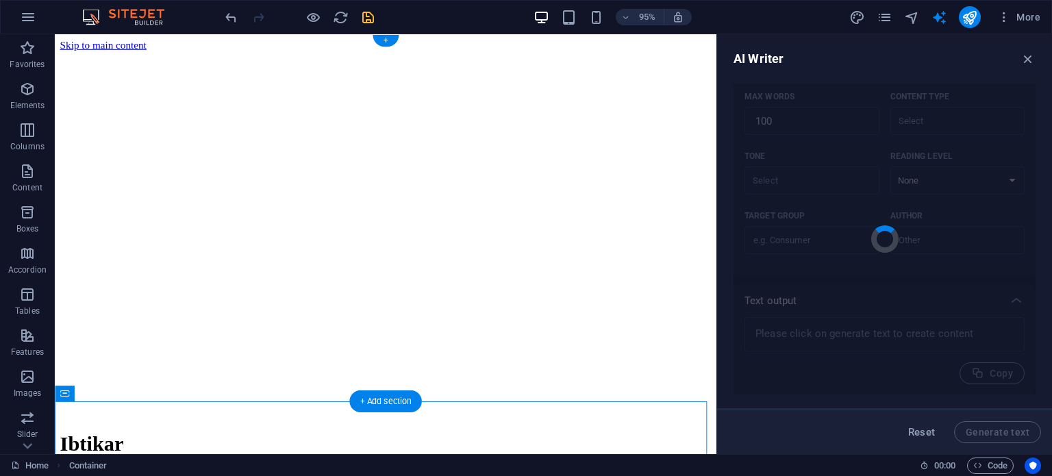
type textarea "x"
type textarea "At Ibtikar, we transform ideas into cutting-edge digital solutions. Our experti…"
type textarea "x"
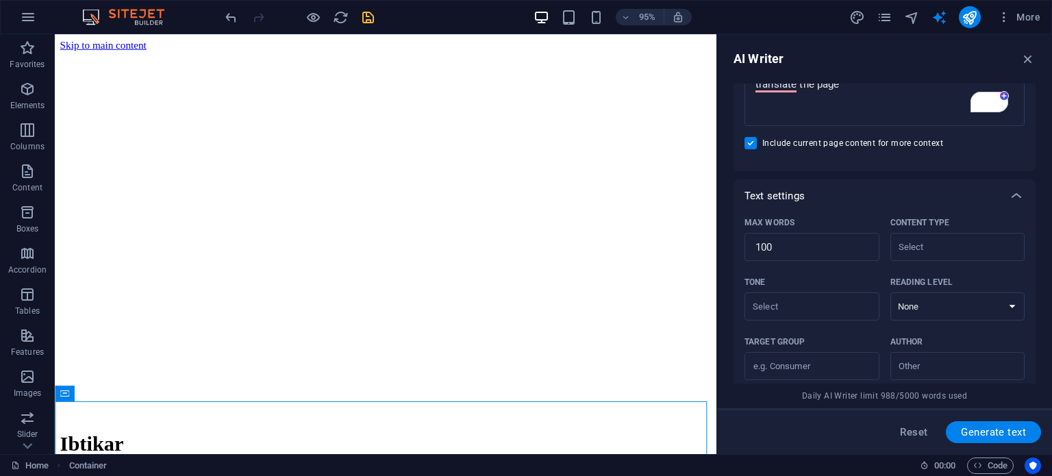
scroll to position [145, 0]
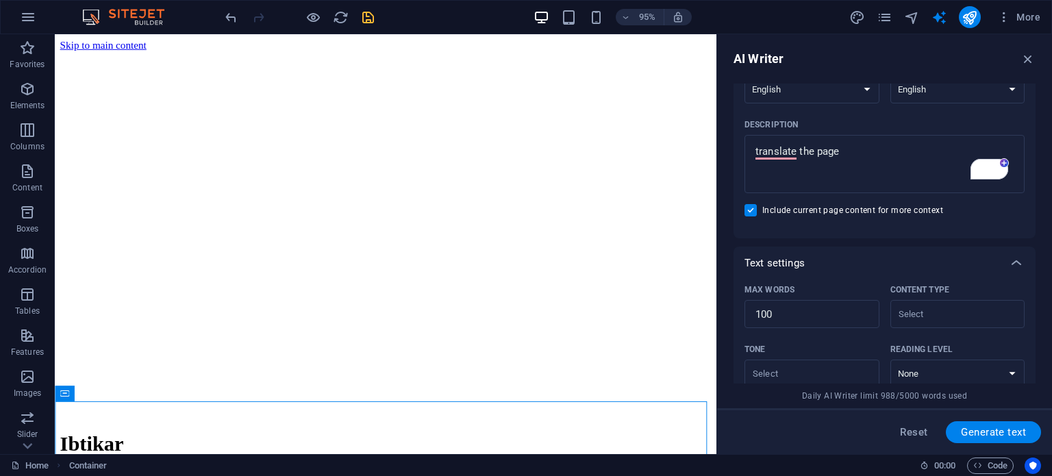
click at [1030, 51] on div "AI Writer" at bounding box center [884, 59] width 302 height 16
click at [1030, 57] on icon "button" at bounding box center [1027, 58] width 15 height 15
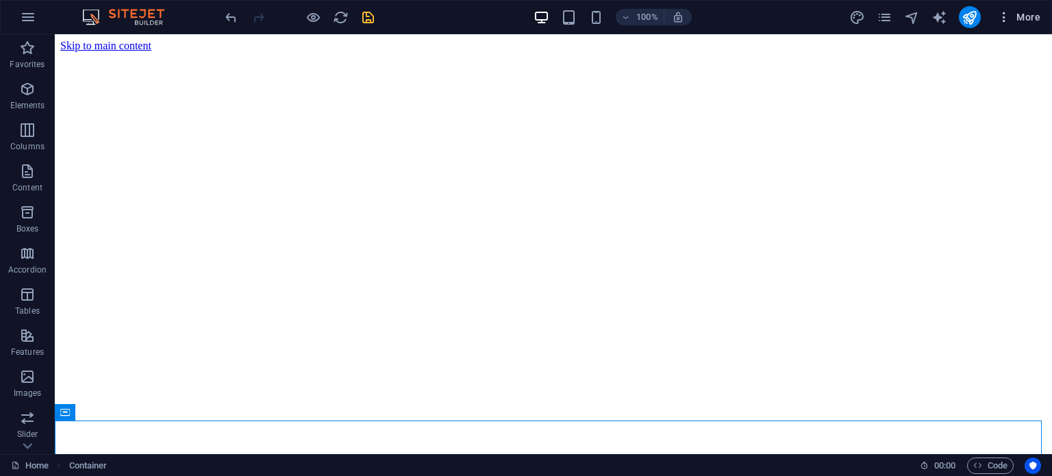
click at [1015, 21] on span "More" at bounding box center [1018, 17] width 43 height 14
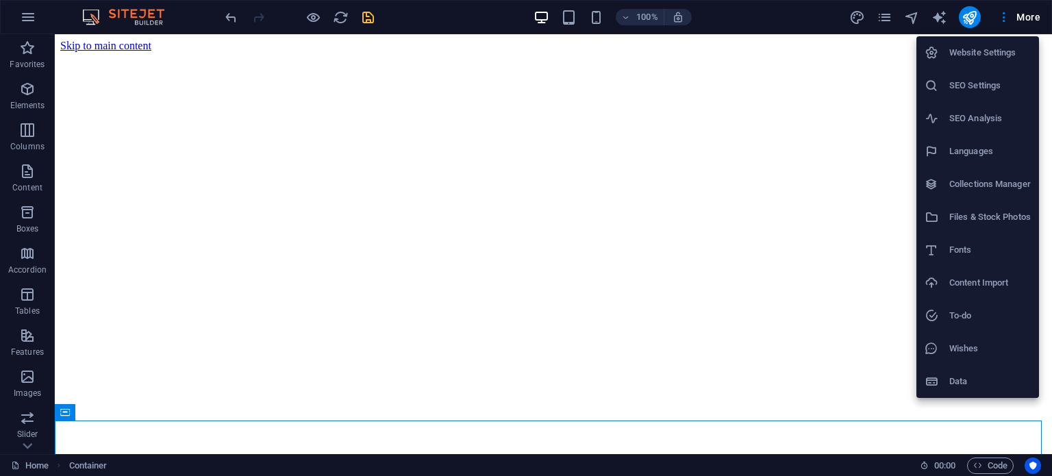
click at [1003, 140] on li "Languages" at bounding box center [977, 151] width 123 height 33
select select "6"
select select "41"
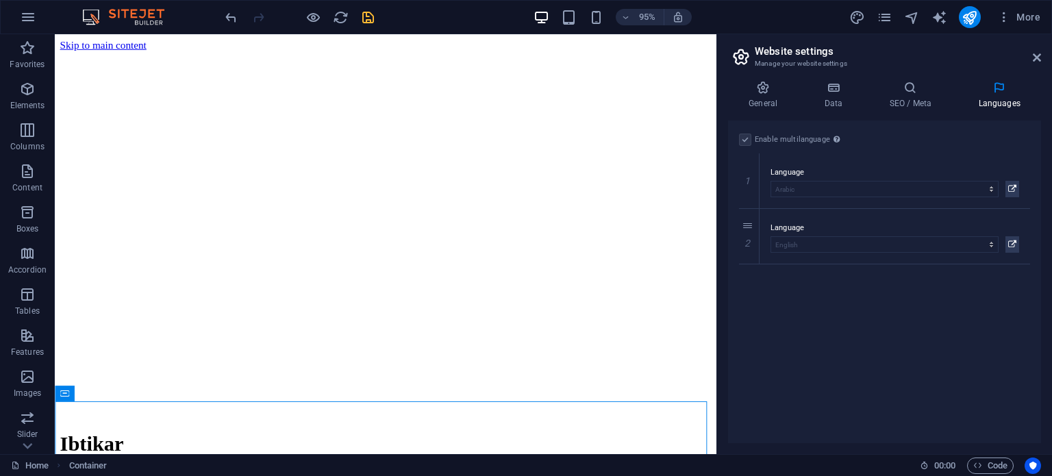
drag, startPoint x: 748, startPoint y: 235, endPoint x: 764, endPoint y: 231, distance: 16.3
click at [0, 0] on icon at bounding box center [0, 0] width 0 height 0
click at [367, 16] on icon "save" at bounding box center [368, 18] width 16 height 16
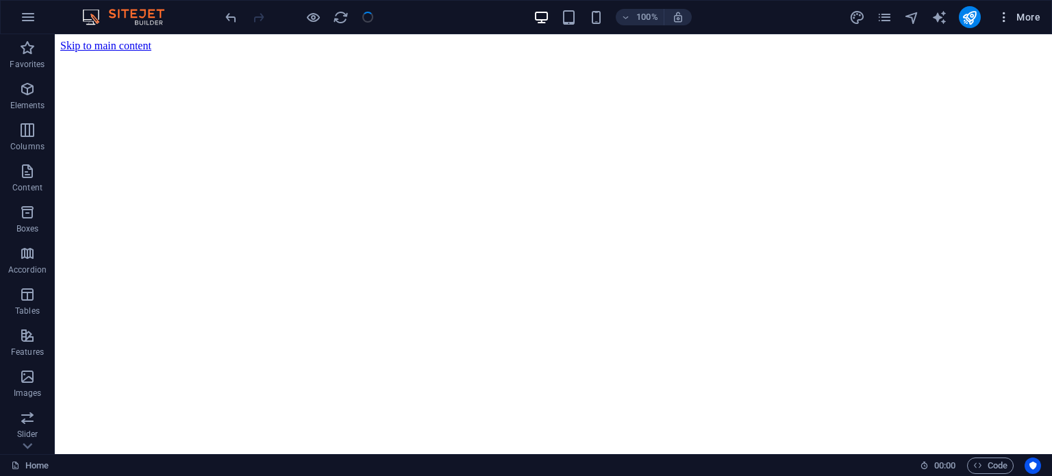
click at [1019, 10] on span "More" at bounding box center [1018, 17] width 43 height 14
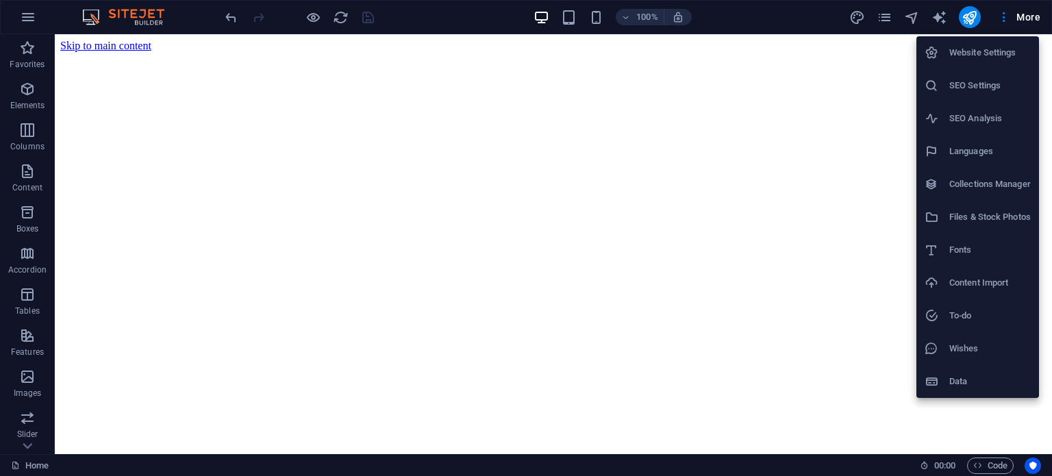
click at [998, 45] on h6 "Website Settings" at bounding box center [989, 53] width 81 height 16
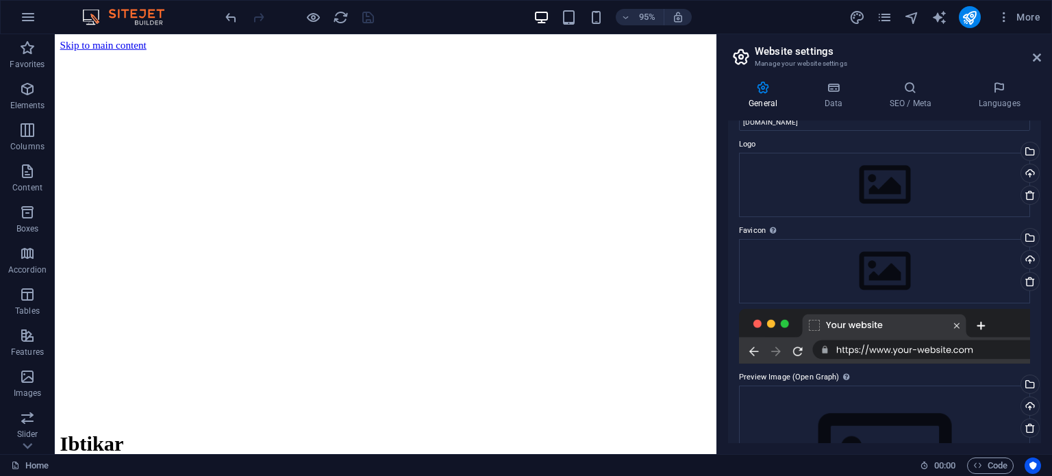
scroll to position [0, 0]
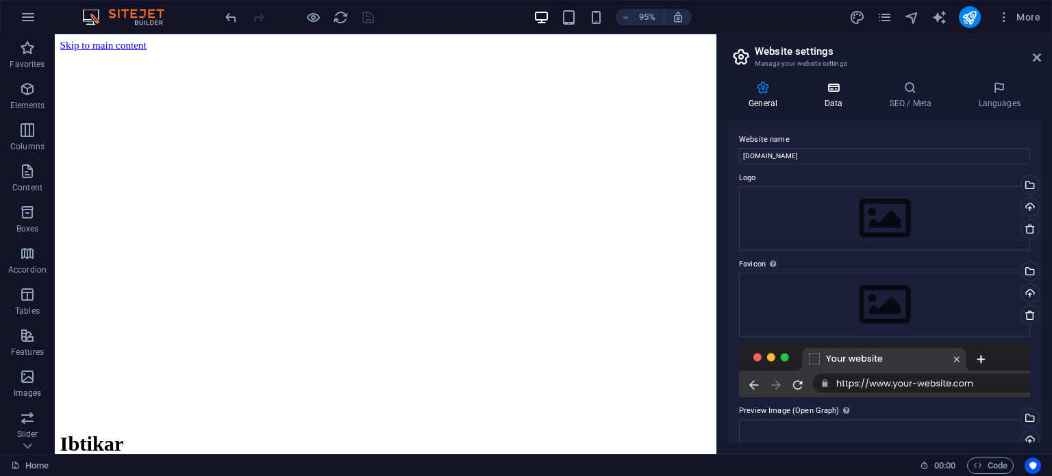
click at [848, 92] on icon at bounding box center [833, 88] width 60 height 14
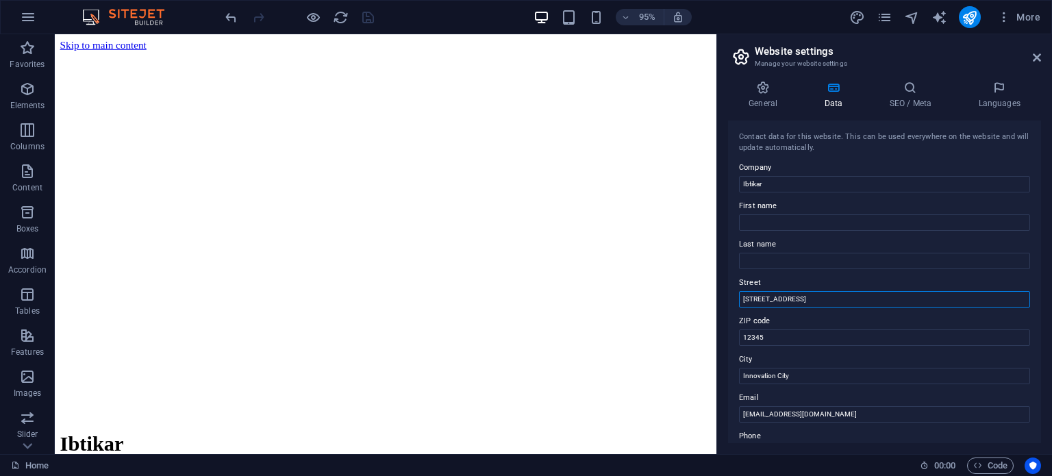
click at [808, 297] on input "[STREET_ADDRESS]" at bounding box center [884, 299] width 291 height 16
click at [920, 92] on icon at bounding box center [910, 88] width 84 height 14
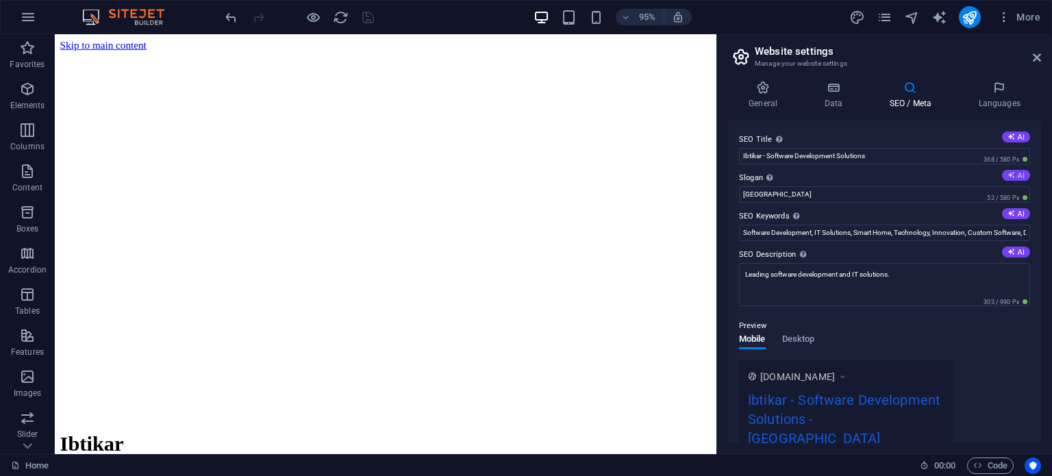
click at [1016, 175] on button "AI" at bounding box center [1016, 175] width 28 height 11
type input "ابتكر حلولاً رقمية مخصصة لتحقيق رؤيتك!"
click at [1011, 135] on icon at bounding box center [1011, 137] width 8 height 8
type input "تحويل الأفكار إلى حلول ذكية"
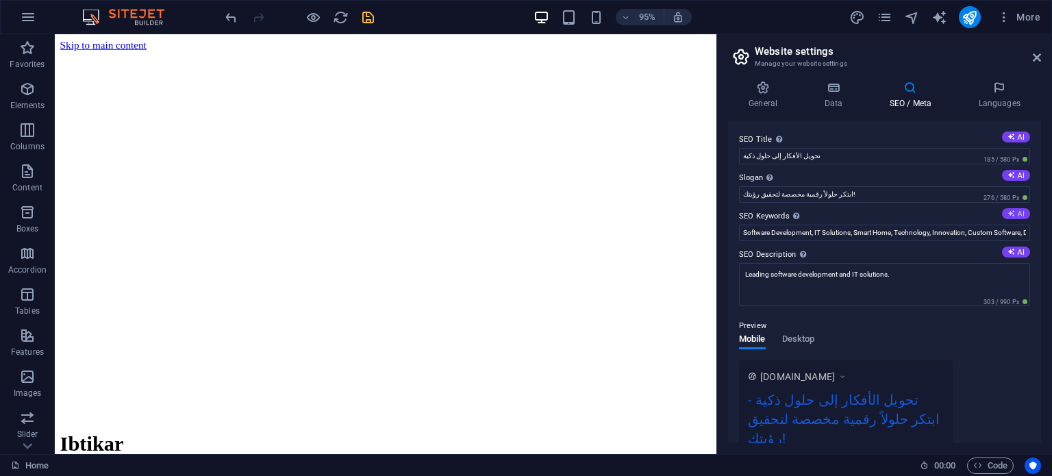
click at [1013, 215] on button "AI" at bounding box center [1016, 213] width 28 height 11
type input "تحويل الأفكار, تطوير البرمجيات, حلول تكنولوجيا المعلومات, تقنية المنازل الذكية,…"
click at [1016, 252] on button "AI" at bounding box center [1016, 251] width 28 height 11
type textarea "تحويل الأفكار إلى حلول رقمية مبتكرة مع خدمات البرمجيات، الاستشارات، وتقنية المن…"
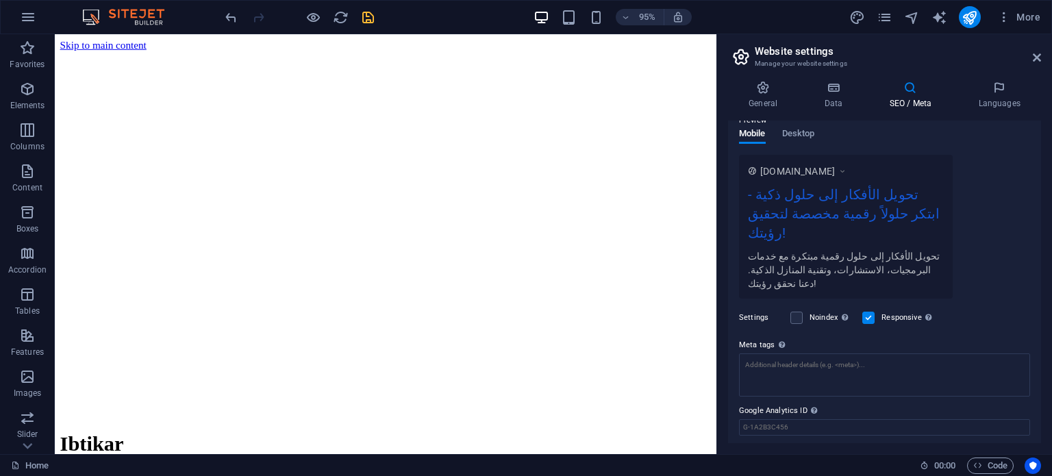
scroll to position [213, 0]
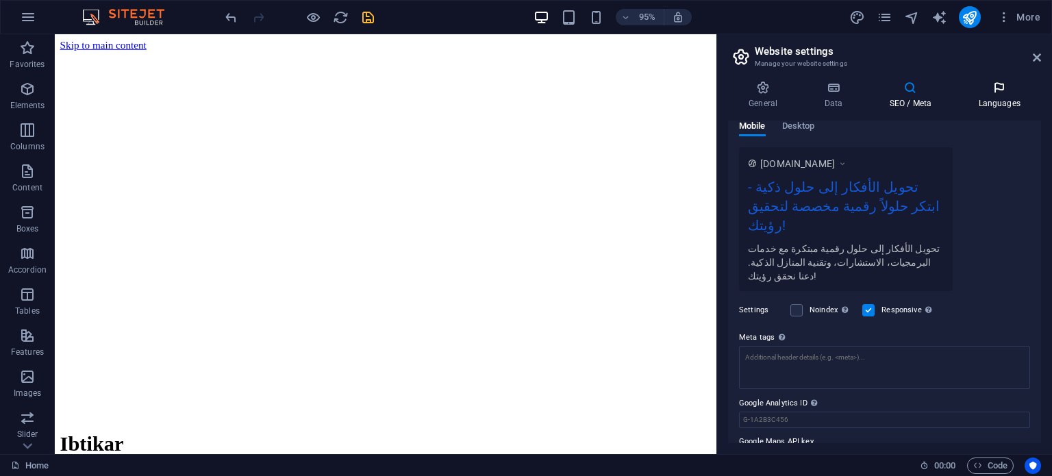
click at [1001, 101] on h4 "Languages" at bounding box center [999, 95] width 84 height 29
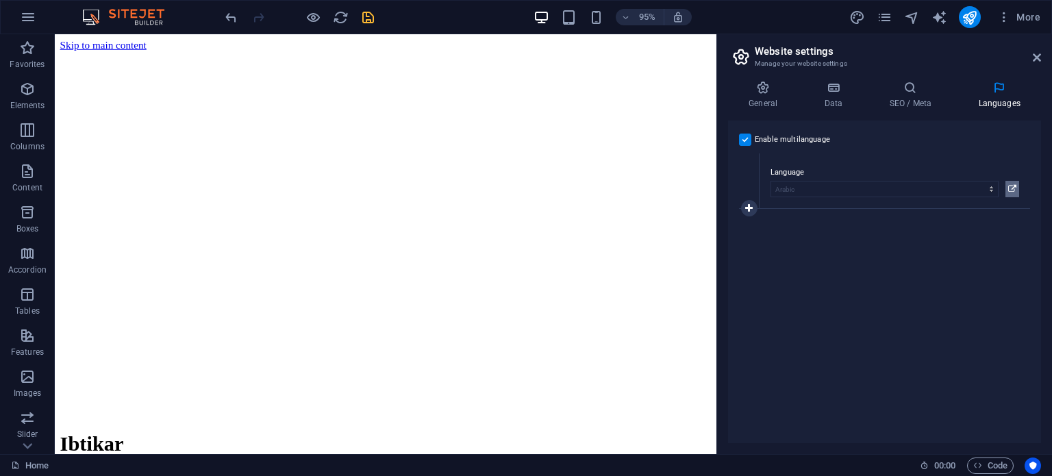
click at [1008, 187] on icon at bounding box center [1012, 189] width 8 height 16
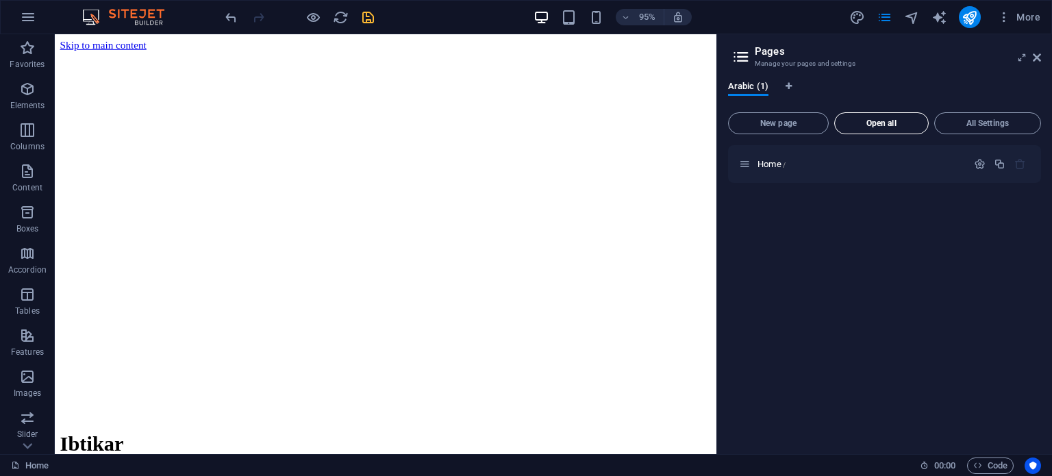
click at [852, 119] on span "Open all" at bounding box center [881, 123] width 82 height 8
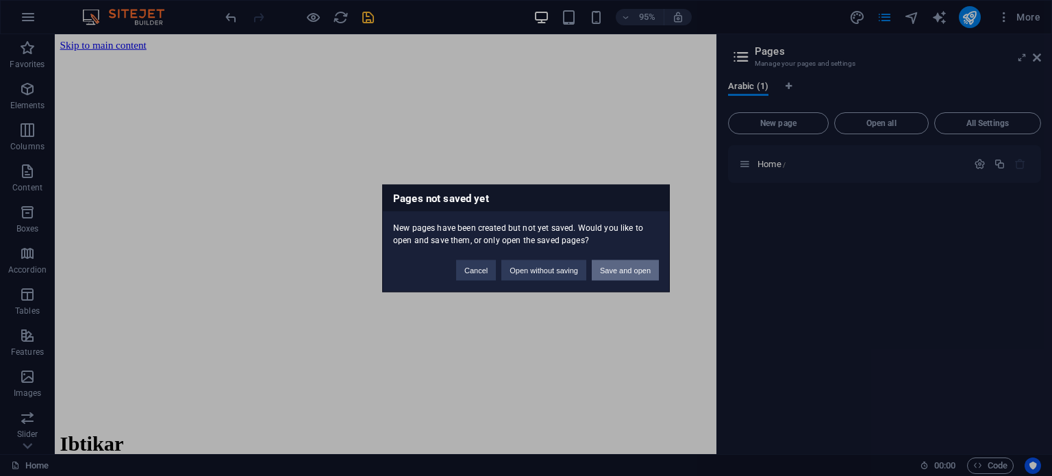
click at [617, 264] on button "Save and open" at bounding box center [625, 269] width 67 height 21
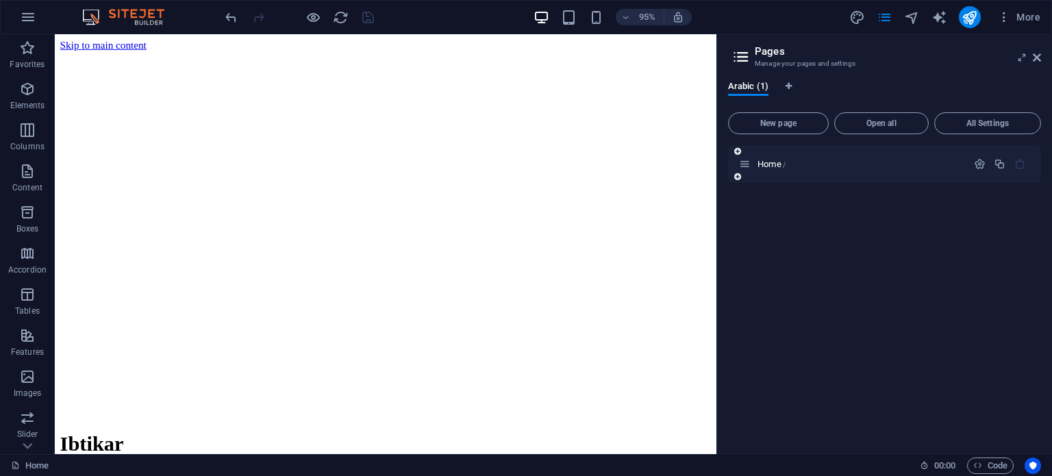
click at [740, 165] on icon at bounding box center [745, 164] width 12 height 12
click at [736, 59] on icon at bounding box center [741, 56] width 21 height 19
click at [1021, 57] on icon at bounding box center [1021, 57] width 0 height 11
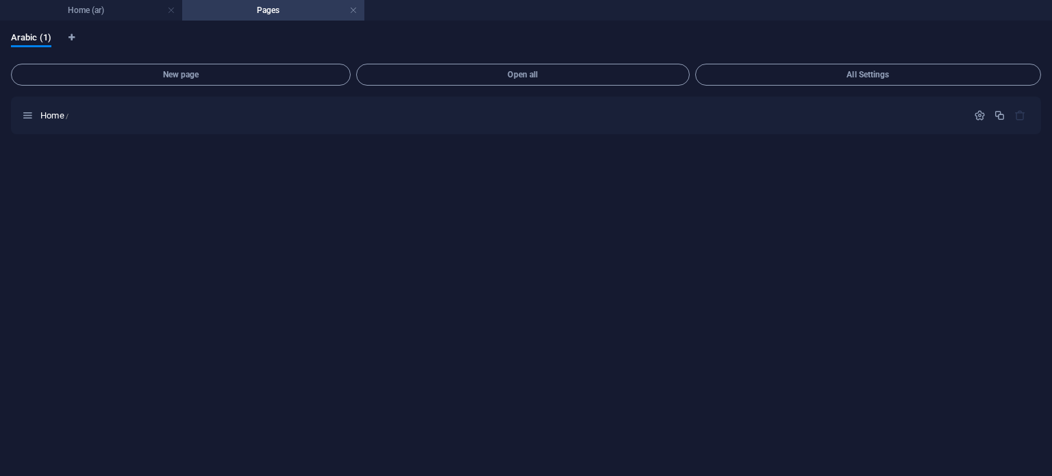
click at [859, 86] on div "New page Open all All Settings Home /" at bounding box center [526, 261] width 1030 height 407
click at [865, 75] on span "All Settings" at bounding box center [867, 75] width 333 height 8
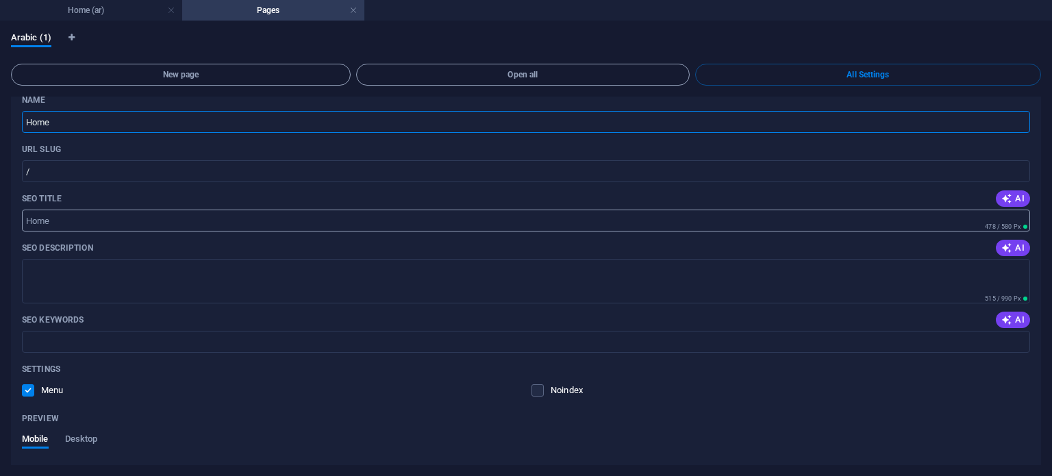
scroll to position [68, 0]
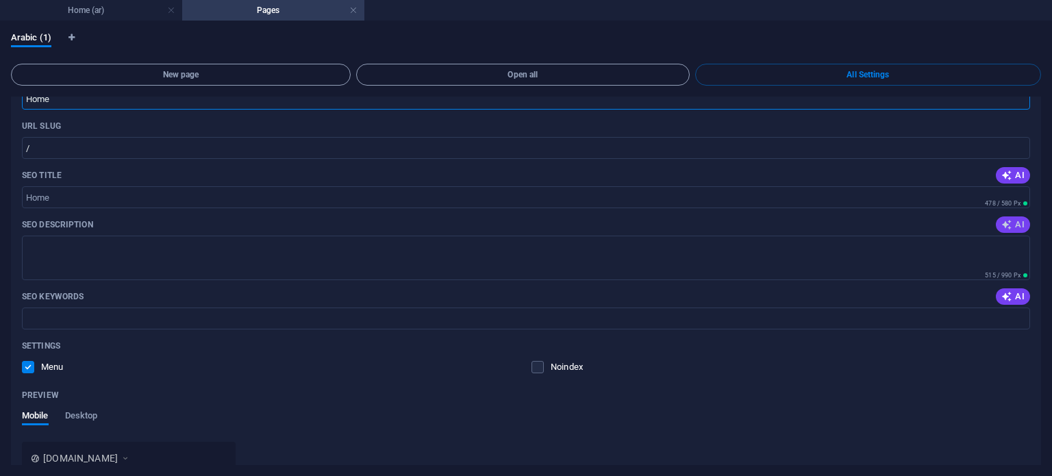
click at [1004, 223] on icon "button" at bounding box center [1006, 224] width 11 height 11
type textarea "تحويل الأفكار إلى حلول رقمية مع ابتكار! تطوير برمجيات مخصصة، استشارات تقنية، وم…"
click at [1004, 167] on button "AI" at bounding box center [1012, 175] width 34 height 16
type input "تحويل الأفكار إلى حلول ذكية"
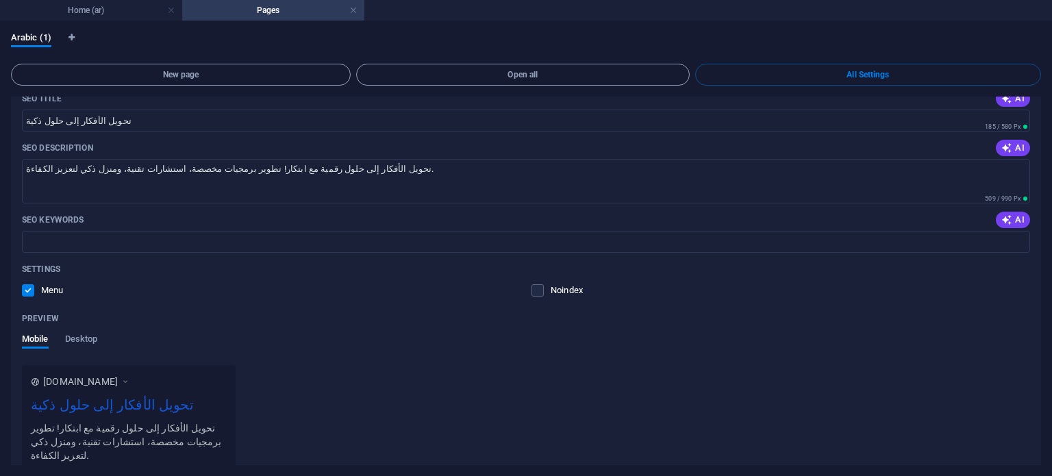
scroll to position [198, 0]
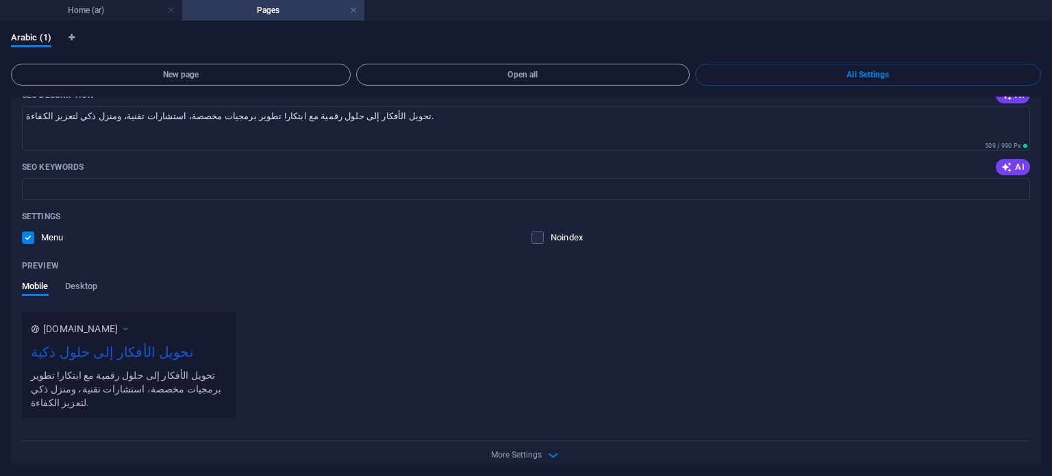
click at [500, 450] on span "More Settings" at bounding box center [516, 455] width 51 height 10
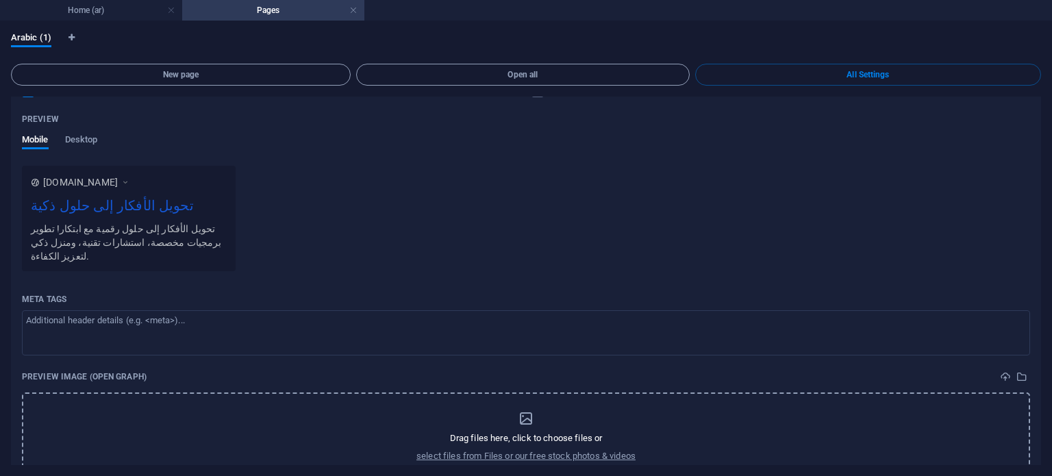
scroll to position [394, 0]
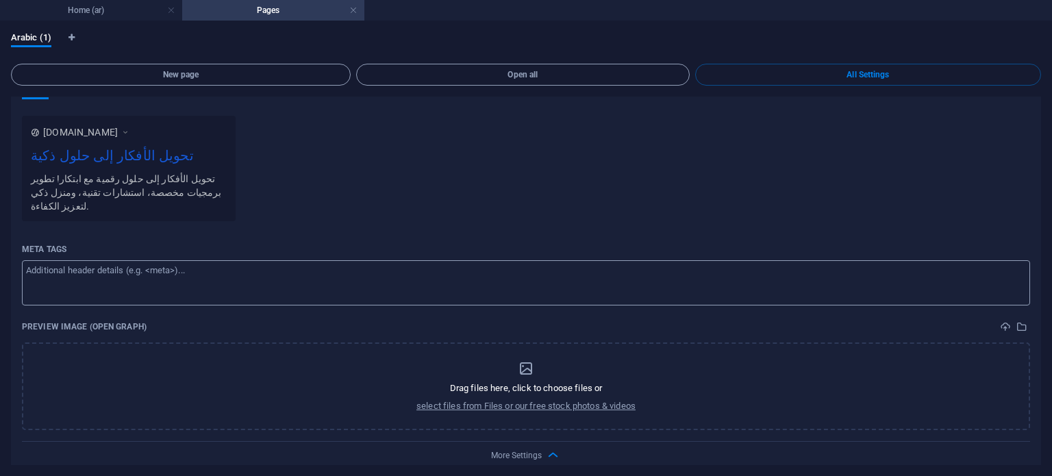
click at [1002, 272] on div "​" at bounding box center [526, 282] width 1008 height 45
click at [1002, 272] on textarea "Meta tags ​" at bounding box center [526, 282] width 1008 height 45
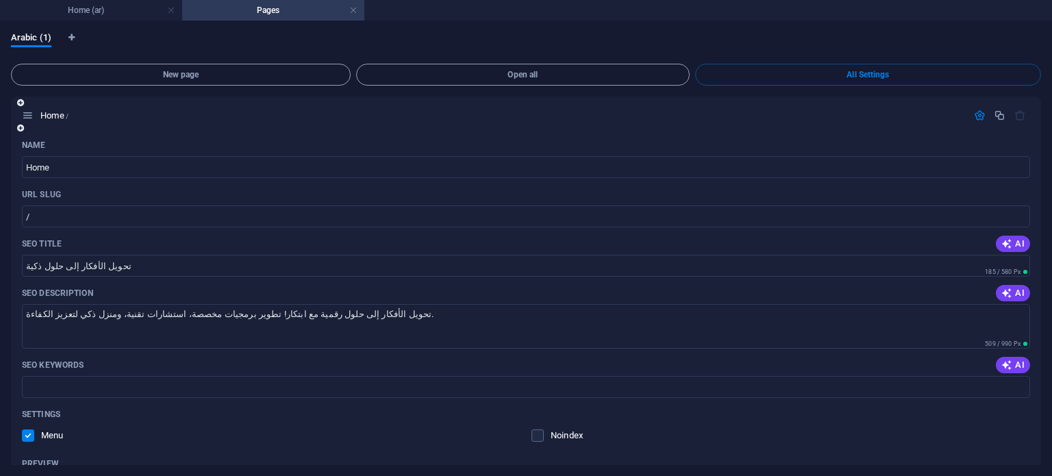
scroll to position [0, 0]
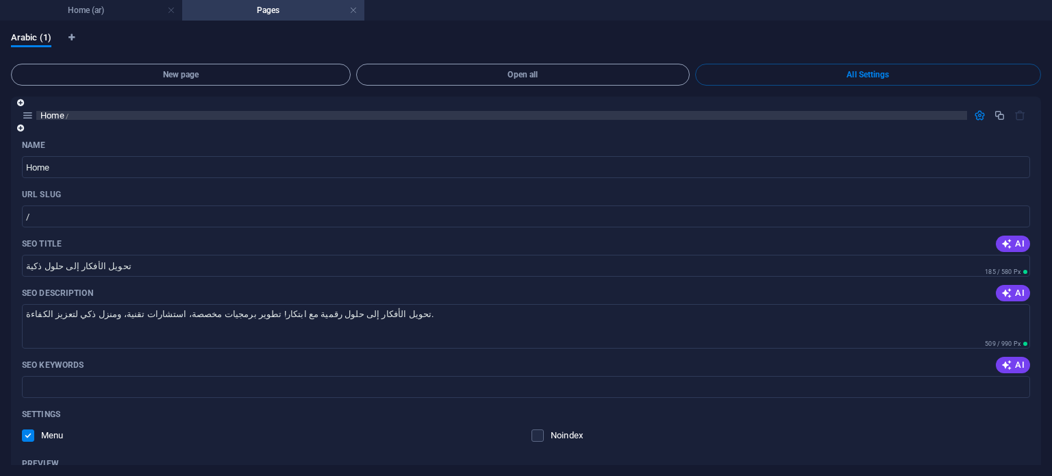
click at [897, 116] on p "Home /" at bounding box center [501, 115] width 922 height 9
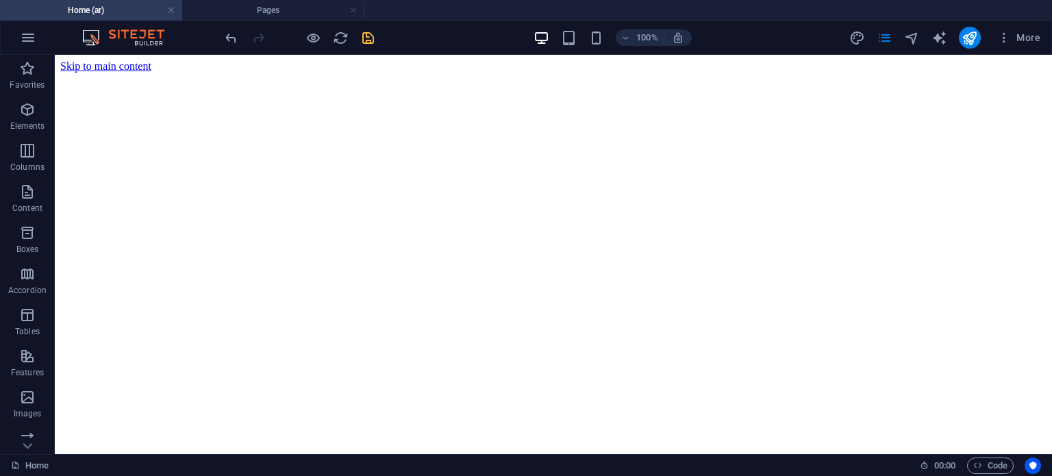
click at [368, 38] on icon "save" at bounding box center [368, 38] width 16 height 16
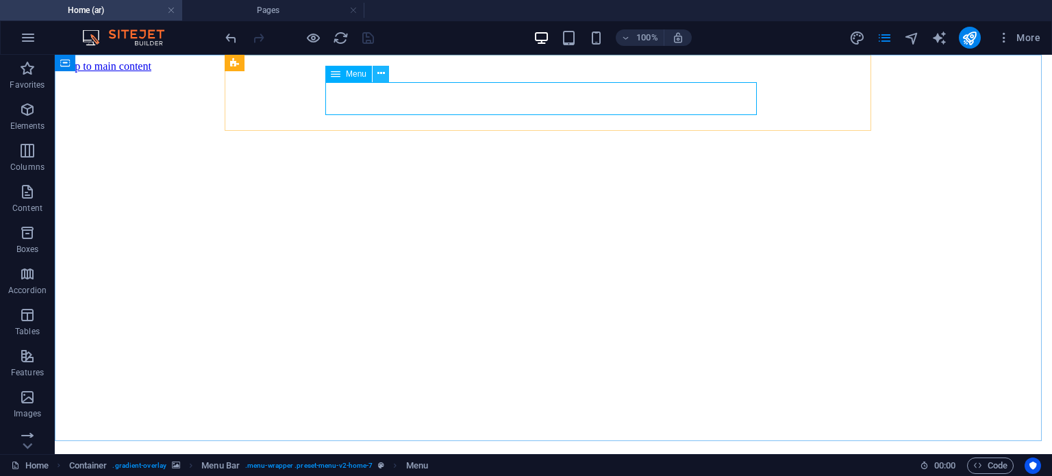
click at [385, 72] on button at bounding box center [380, 74] width 16 height 16
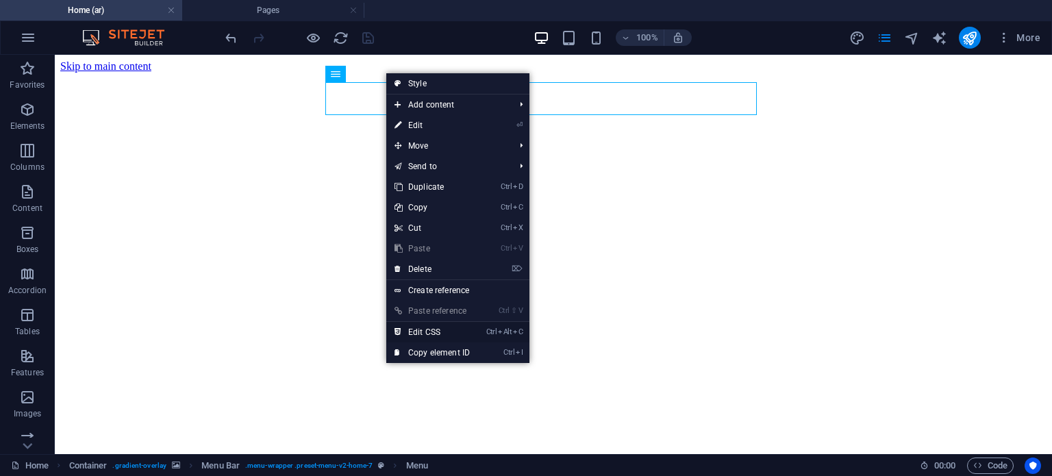
click at [465, 332] on link "Ctrl Alt C Edit CSS" at bounding box center [432, 332] width 92 height 21
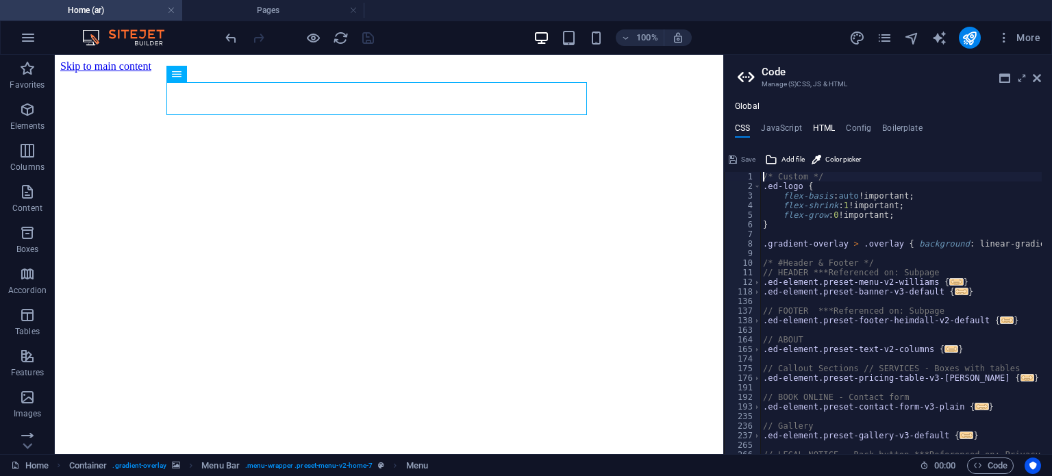
click at [821, 131] on h4 "HTML" at bounding box center [824, 130] width 23 height 15
type textarea "<a href="#main-content" class="wv-link-content button">Skip to main content</a>"
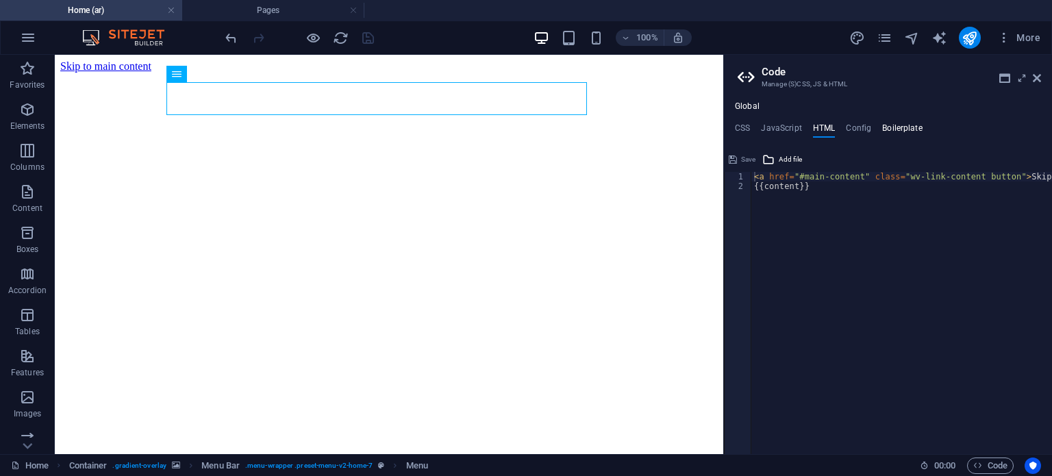
click at [918, 137] on h4 "Boilerplate" at bounding box center [902, 130] width 40 height 15
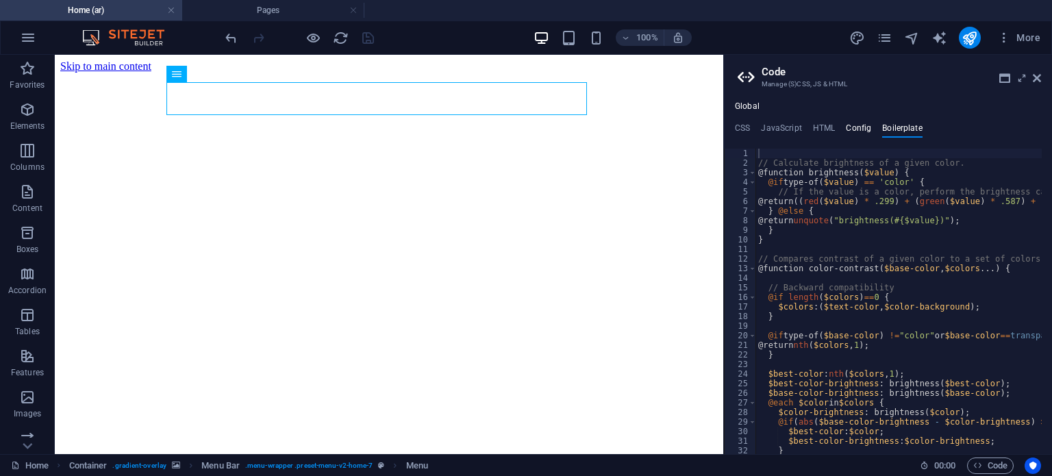
click at [856, 128] on h4 "Config" at bounding box center [858, 130] width 25 height 15
type textarea "$color-background: #F5F5F5;"
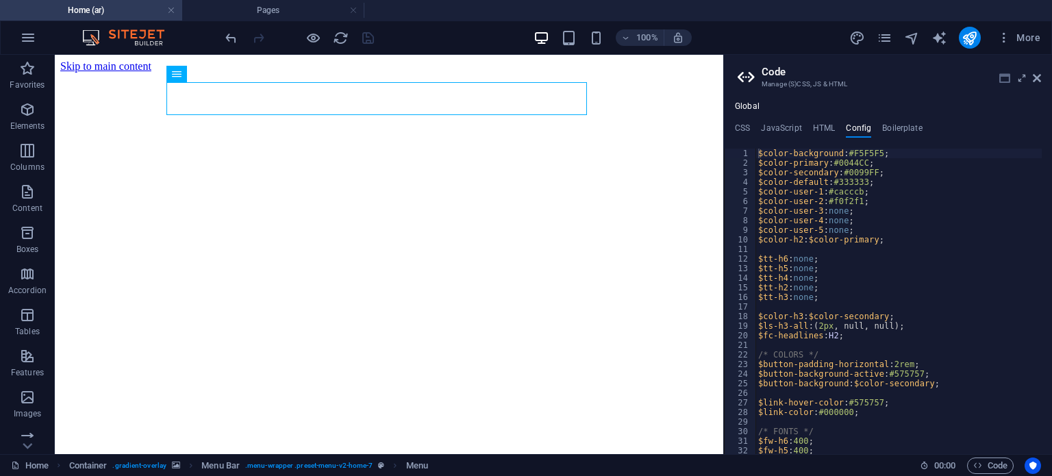
click at [1002, 75] on icon at bounding box center [1004, 78] width 11 height 11
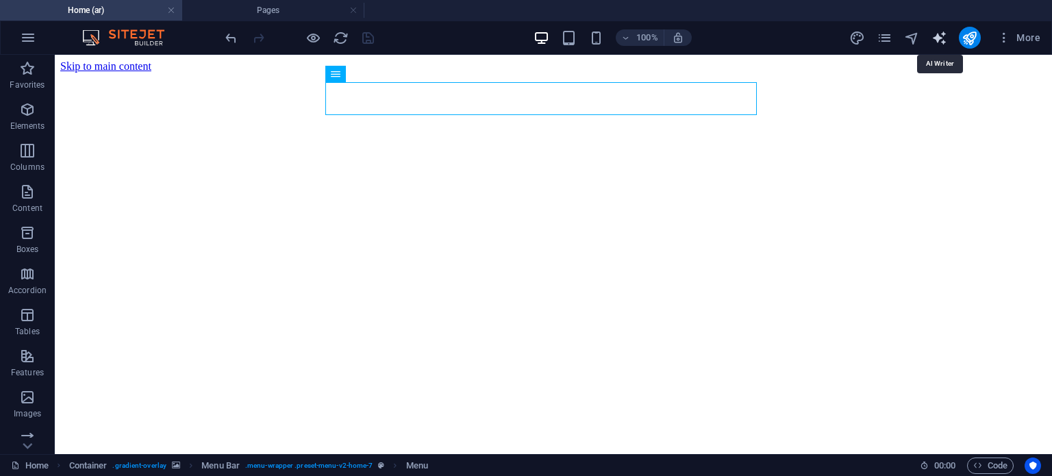
click at [939, 36] on icon "text_generator" at bounding box center [939, 38] width 16 height 16
select select "English"
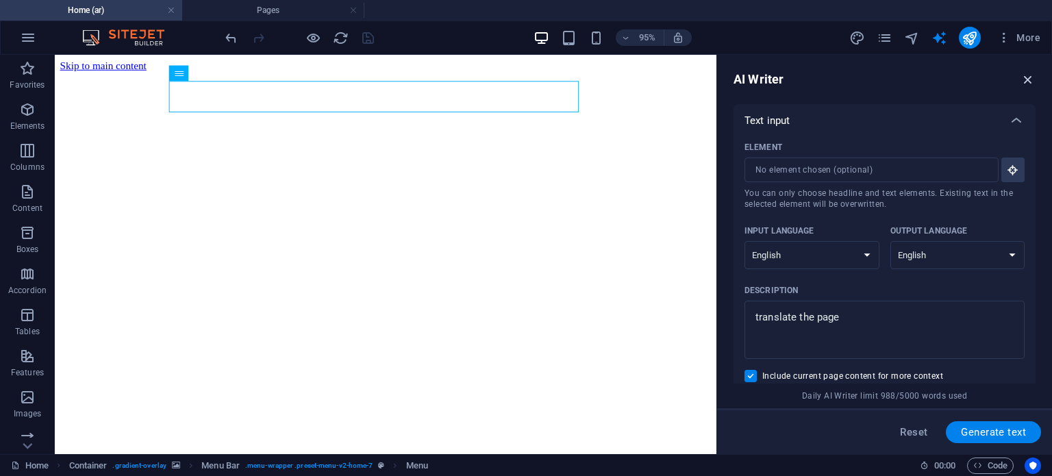
click at [1021, 79] on icon "button" at bounding box center [1027, 79] width 15 height 15
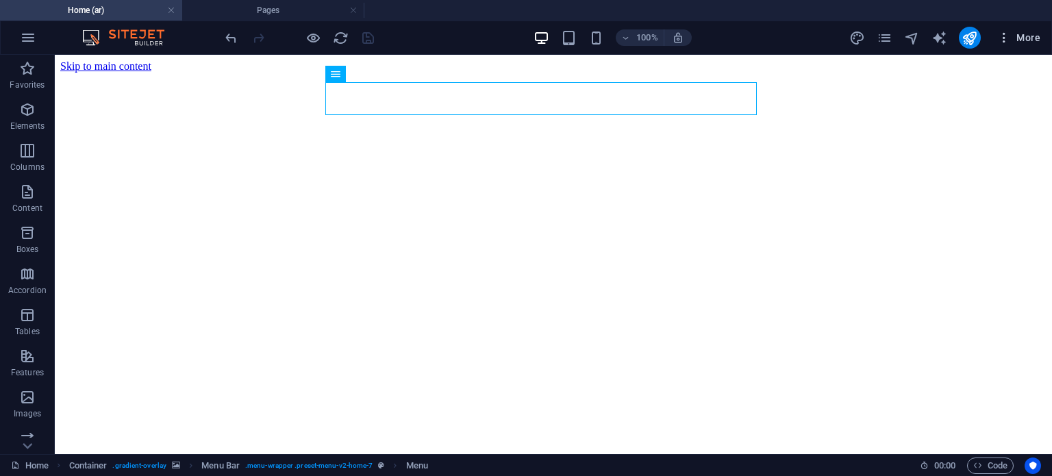
click at [1006, 34] on icon "button" at bounding box center [1004, 38] width 14 height 14
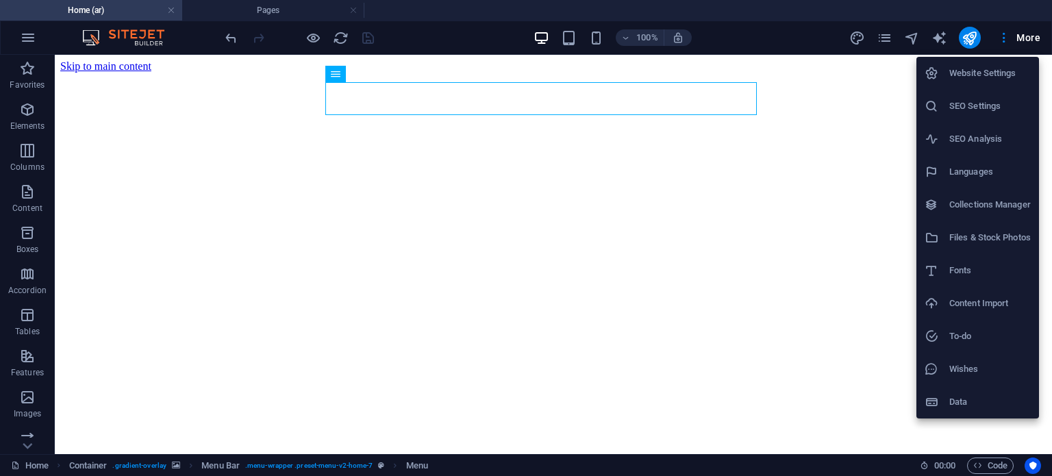
click at [994, 179] on h6 "Languages" at bounding box center [989, 172] width 81 height 16
select select "6"
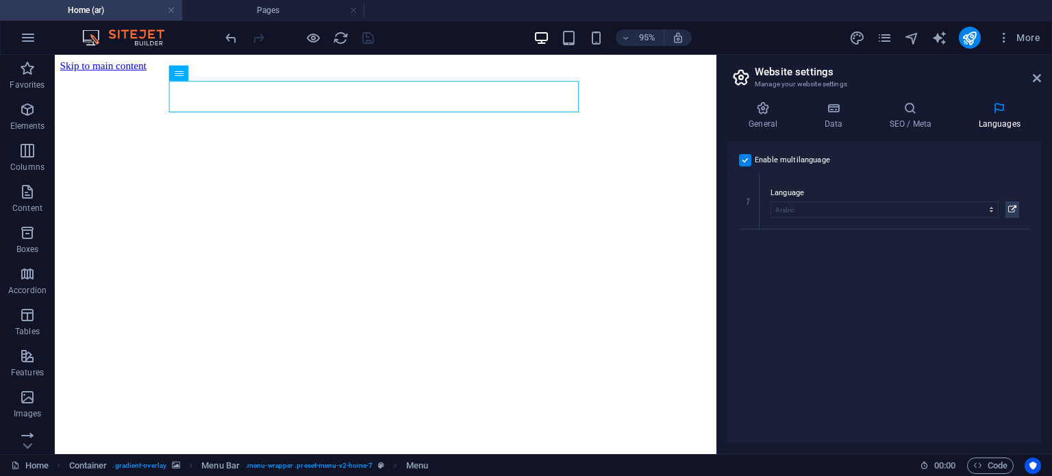
click at [1022, 49] on div "95% More" at bounding box center [526, 37] width 1050 height 33
click at [1024, 37] on span "More" at bounding box center [1018, 38] width 43 height 14
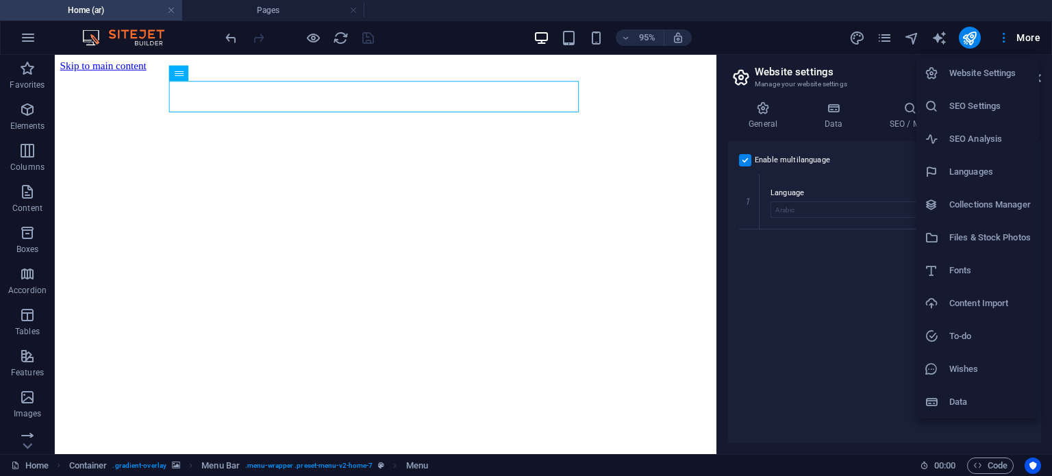
click at [988, 81] on h6 "Website Settings" at bounding box center [989, 73] width 81 height 16
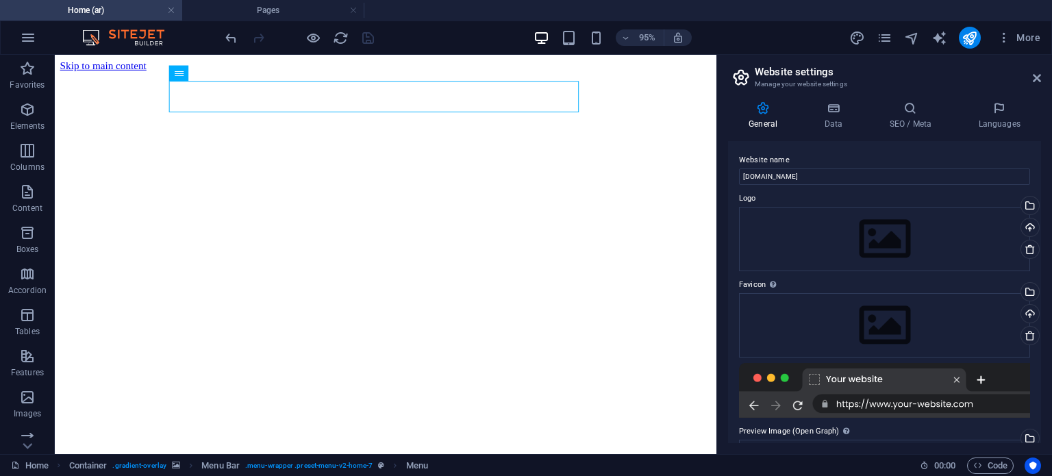
click at [1030, 49] on div "95% More" at bounding box center [526, 37] width 1050 height 33
click at [1031, 35] on span "More" at bounding box center [1018, 38] width 43 height 14
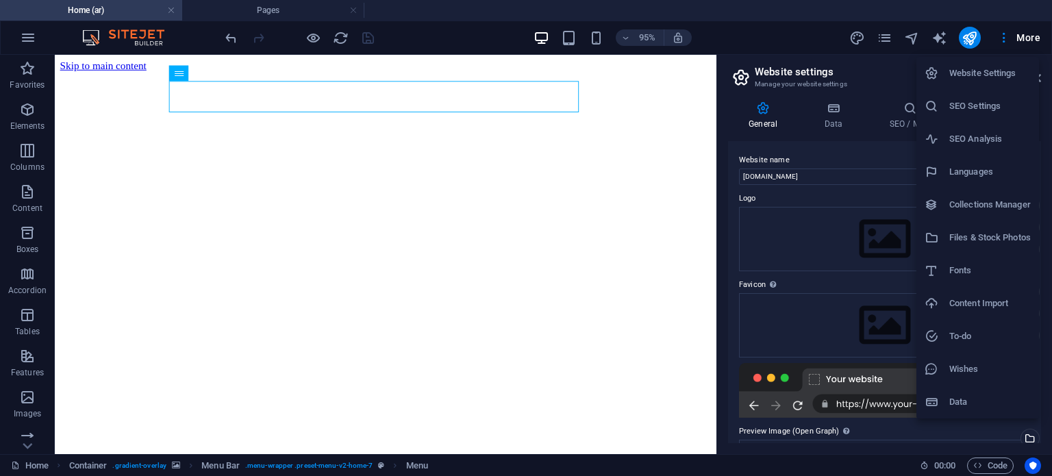
click at [1021, 210] on h6 "Collections Manager" at bounding box center [989, 204] width 81 height 16
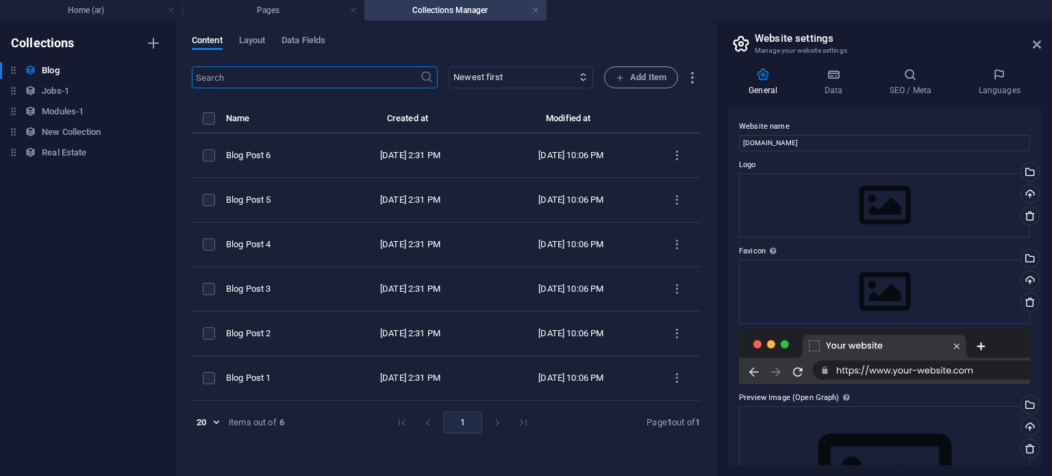
click at [530, 9] on h4 "Collections Manager" at bounding box center [455, 10] width 182 height 15
click at [535, 5] on link at bounding box center [535, 10] width 8 height 13
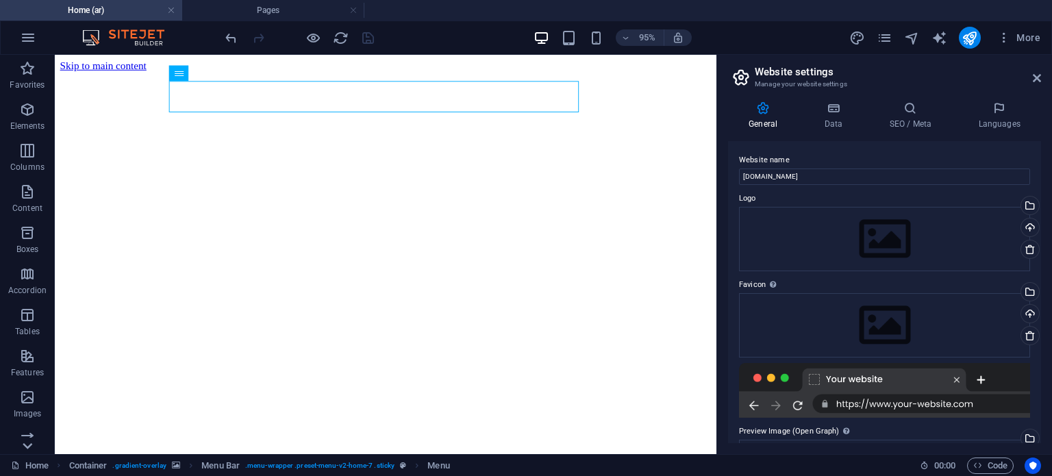
click at [18, 440] on icon at bounding box center [27, 445] width 19 height 19
click at [27, 40] on icon "button" at bounding box center [28, 37] width 16 height 16
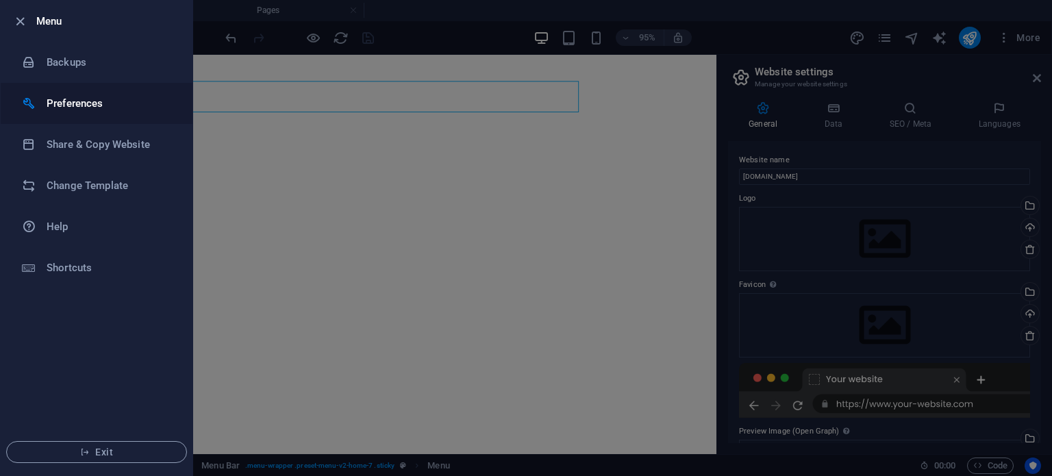
click at [66, 97] on h6 "Preferences" at bounding box center [110, 103] width 127 height 16
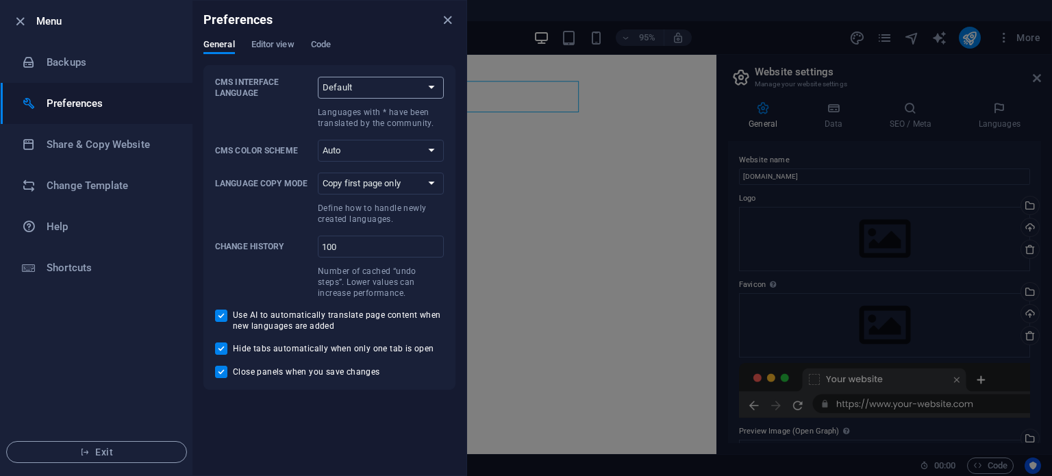
click at [409, 91] on select "Default Deutsch English Español Suomi* Français Magyar Italiano Nederlands Pols…" at bounding box center [381, 88] width 126 height 22
select select "en"
click at [318, 77] on select "Default Deutsch English Español Suomi* Français Magyar Italiano Nederlands Pols…" at bounding box center [381, 88] width 126 height 22
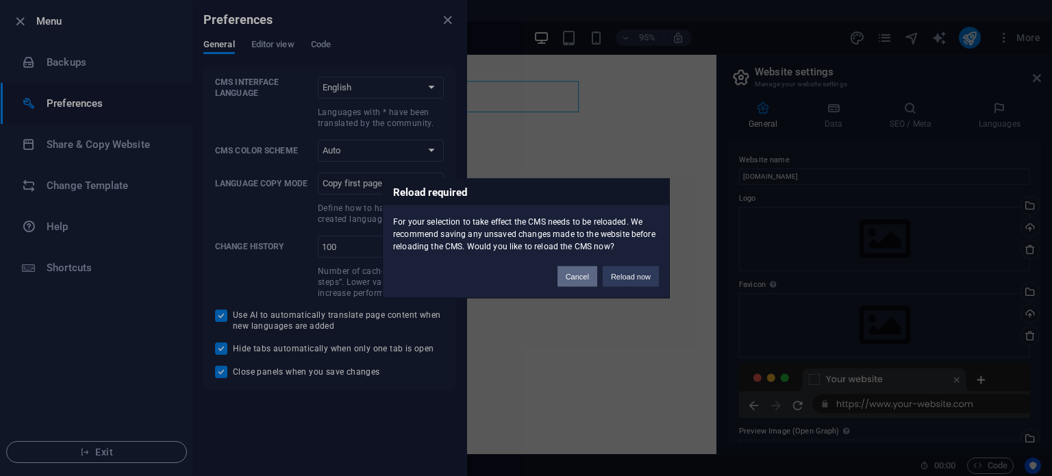
click at [578, 276] on button "Cancel" at bounding box center [577, 276] width 40 height 21
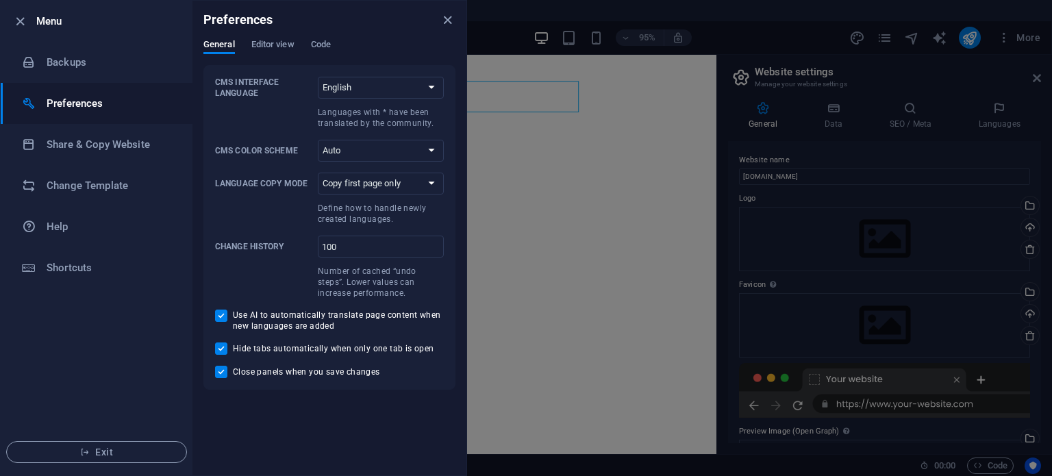
click at [285, 38] on div "Preferences" at bounding box center [329, 20] width 274 height 38
click at [285, 45] on span "Editor view" at bounding box center [272, 45] width 43 height 19
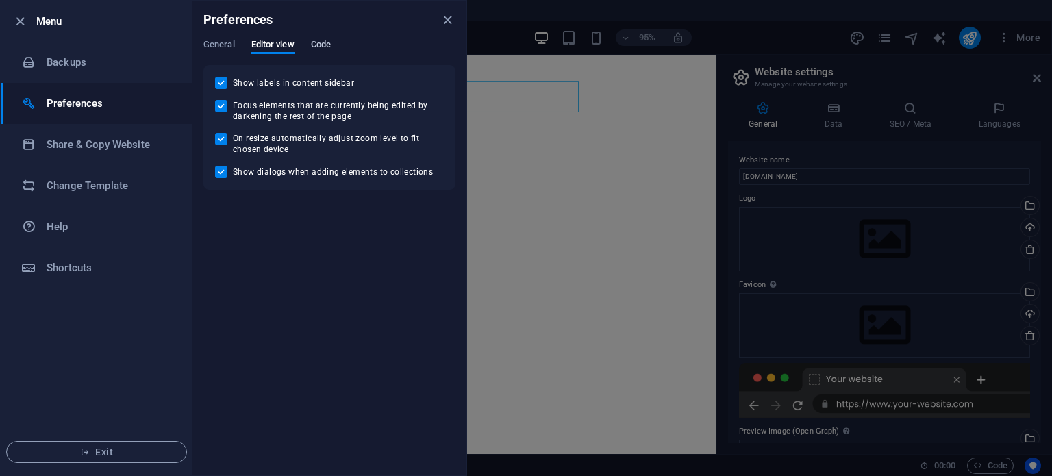
click at [327, 46] on span "Code" at bounding box center [321, 45] width 20 height 19
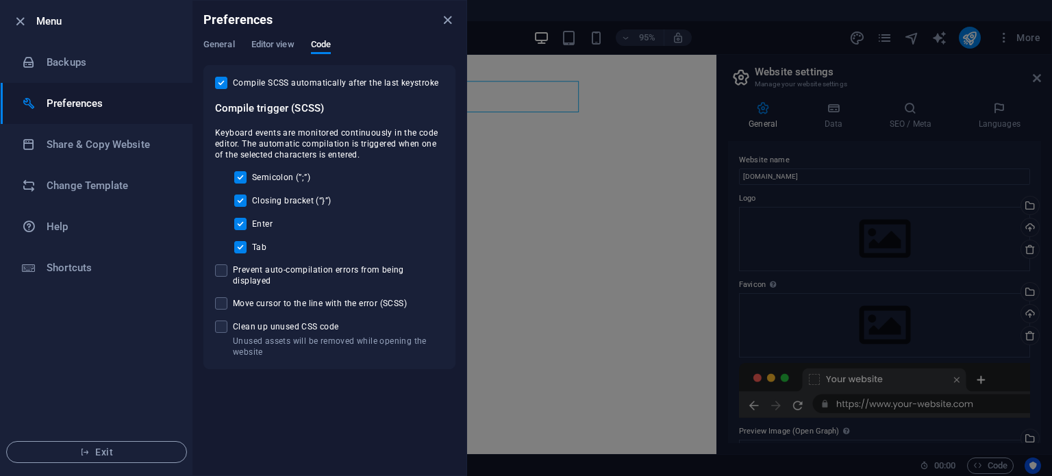
click at [319, 321] on span "Clean up unused CSS code" at bounding box center [338, 326] width 211 height 11
click at [233, 320] on input "Unused assets will be removed while opening the website Clean up unused CSS code" at bounding box center [224, 326] width 18 height 12
checkbox input "true"
click at [110, 147] on h6 "Share & Copy Website" at bounding box center [110, 144] width 127 height 16
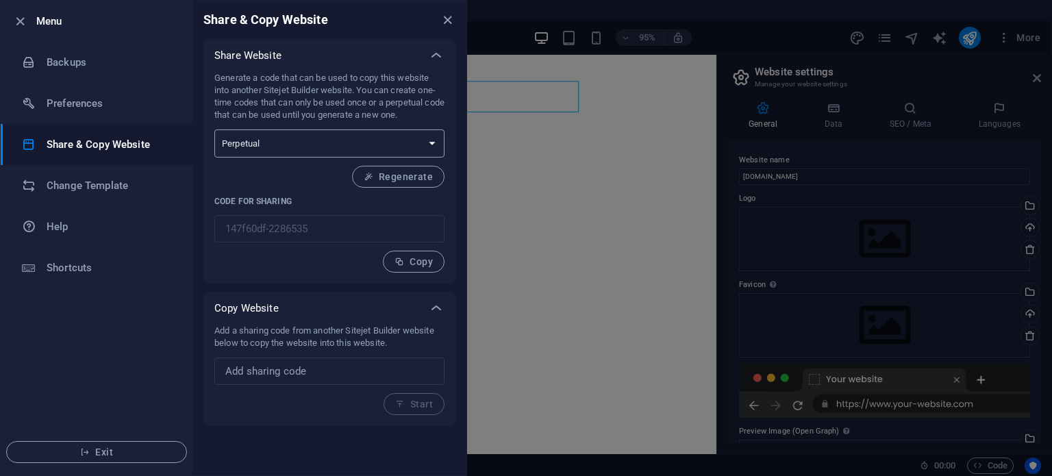
click at [415, 142] on select "One-time Perpetual" at bounding box center [329, 143] width 230 height 28
click at [73, 180] on h6 "Change Template" at bounding box center [110, 185] width 127 height 16
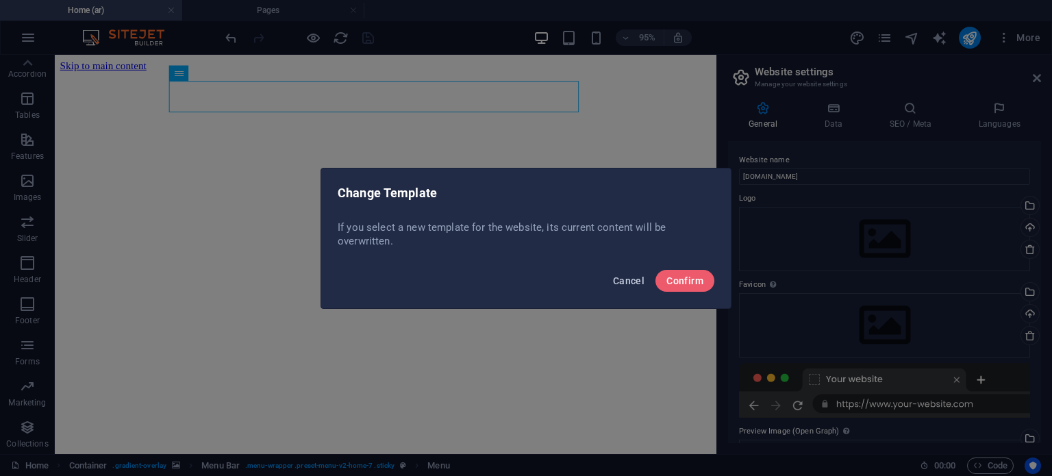
click at [628, 279] on span "Cancel" at bounding box center [628, 280] width 31 height 11
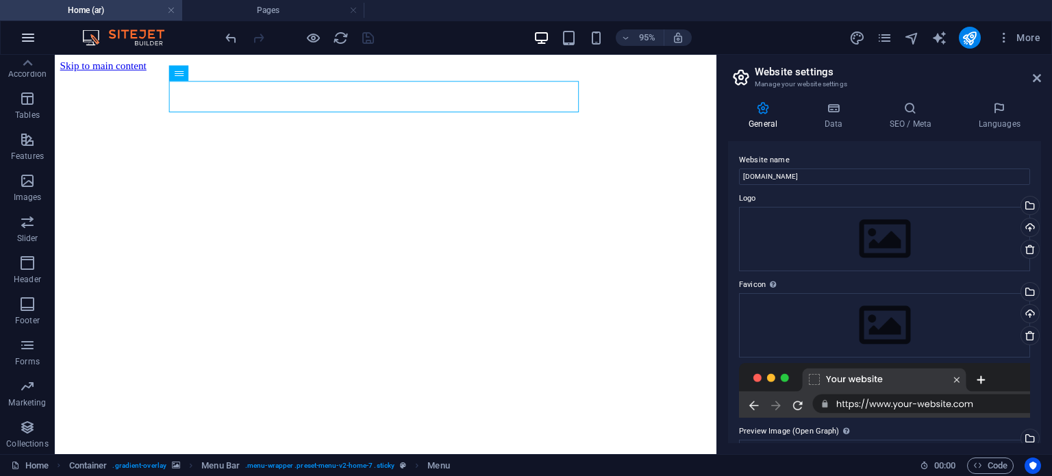
click at [22, 38] on icon "button" at bounding box center [28, 37] width 16 height 16
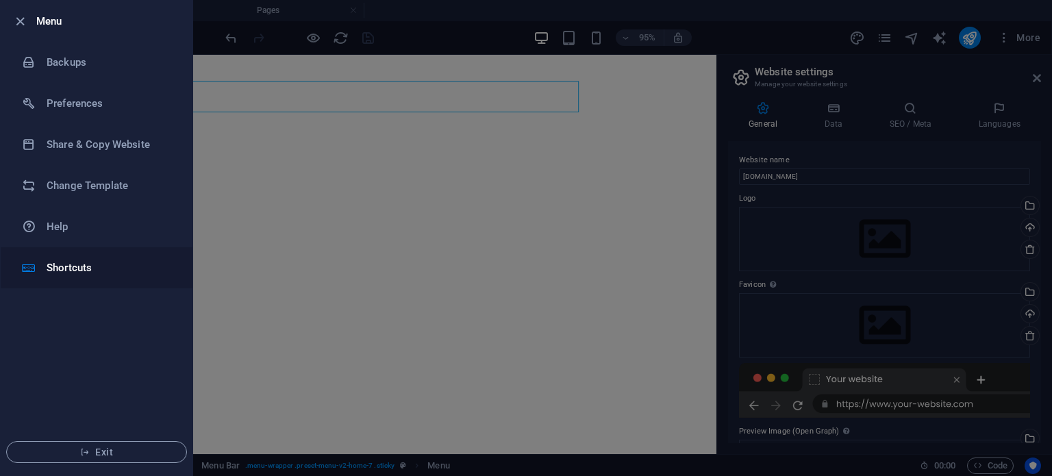
click at [120, 259] on h6 "Shortcuts" at bounding box center [110, 267] width 127 height 16
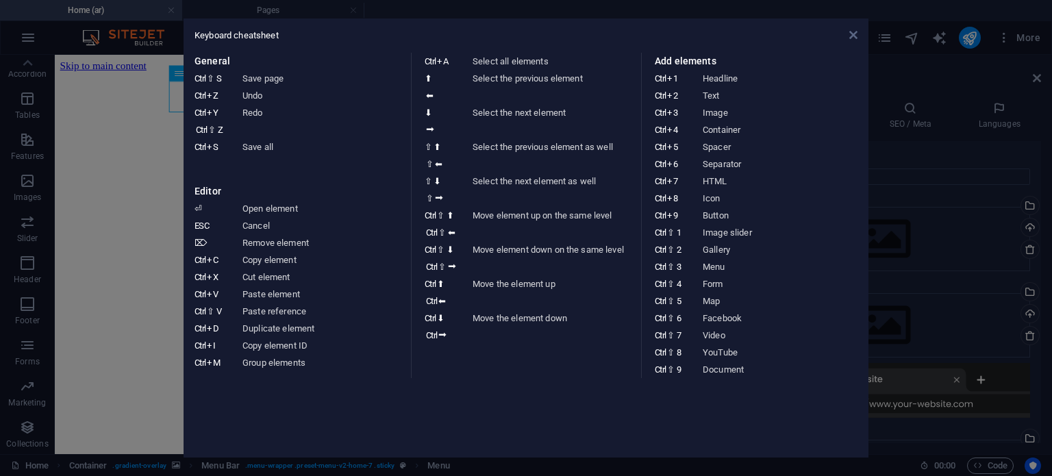
click at [853, 35] on icon at bounding box center [853, 34] width 8 height 11
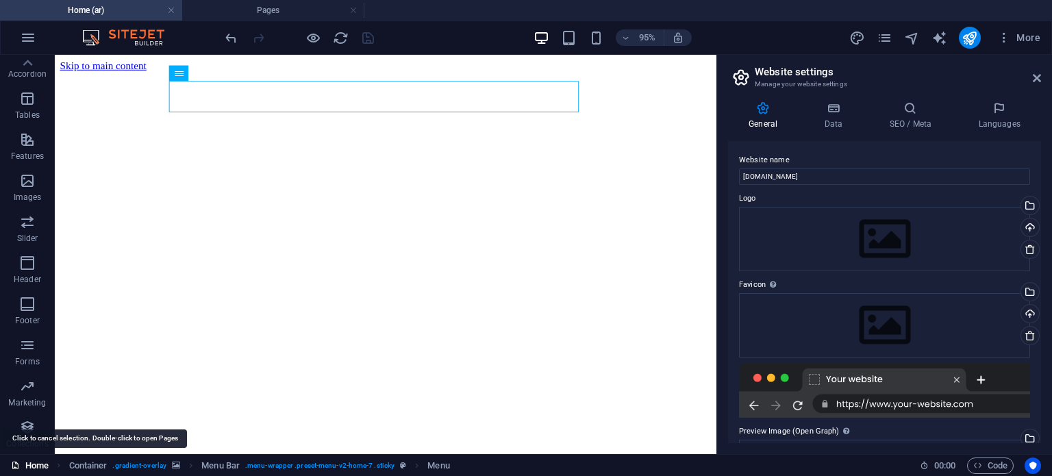
click at [25, 469] on link "Home" at bounding box center [30, 465] width 38 height 16
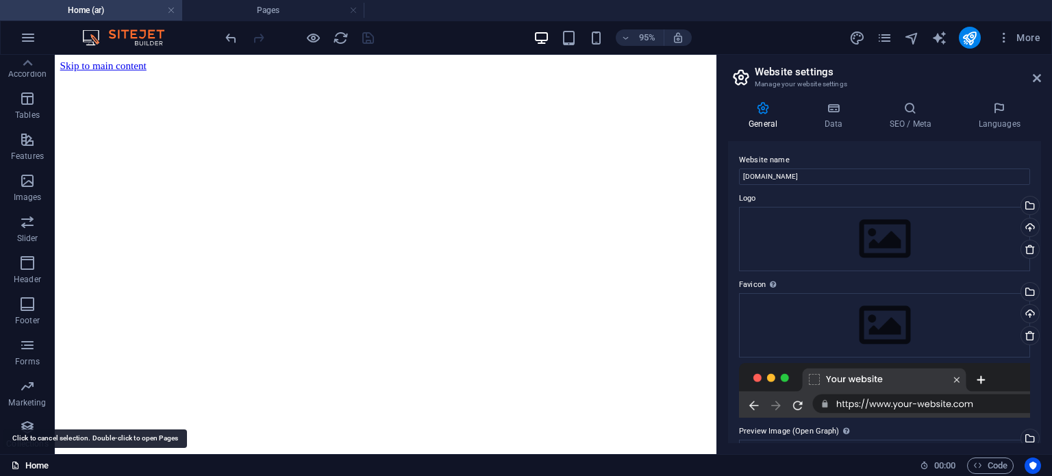
click at [25, 468] on link "Home" at bounding box center [30, 465] width 38 height 16
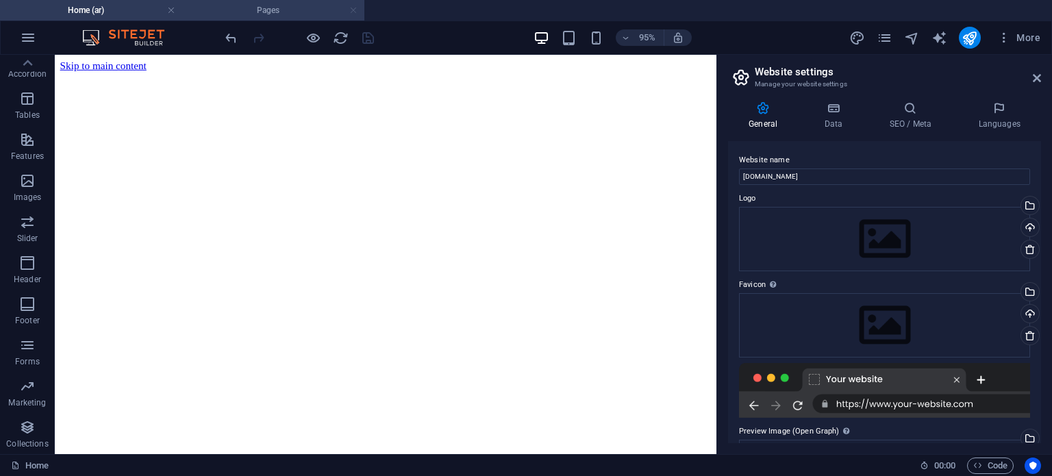
click at [351, 10] on link at bounding box center [353, 10] width 8 height 13
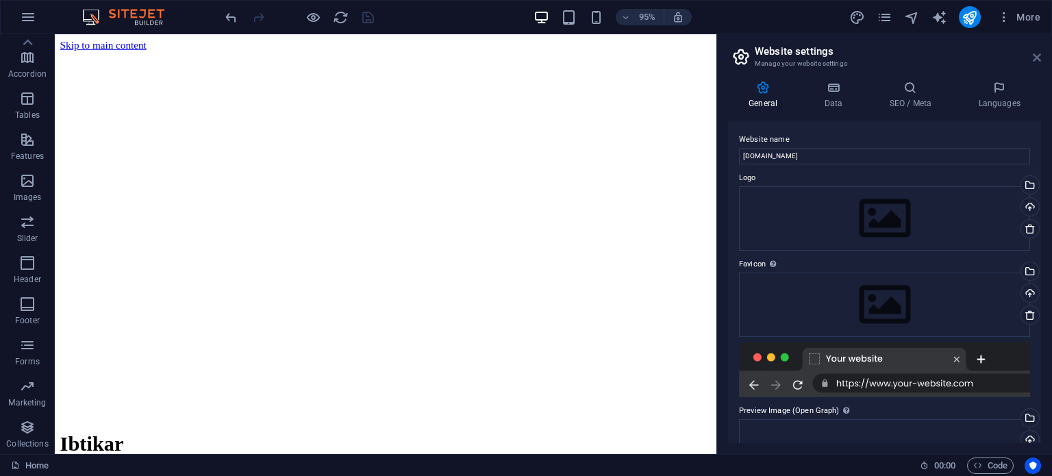
click at [1035, 52] on icon at bounding box center [1036, 57] width 8 height 11
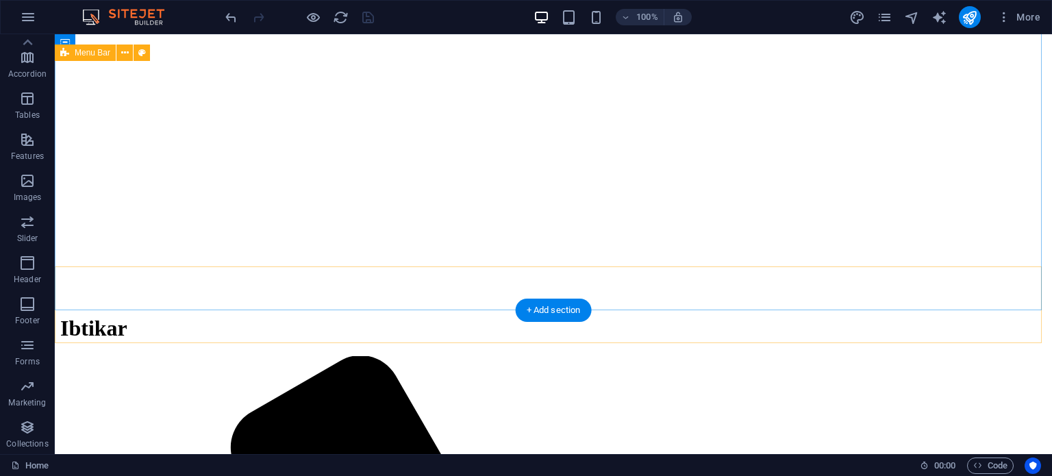
scroll to position [0, 0]
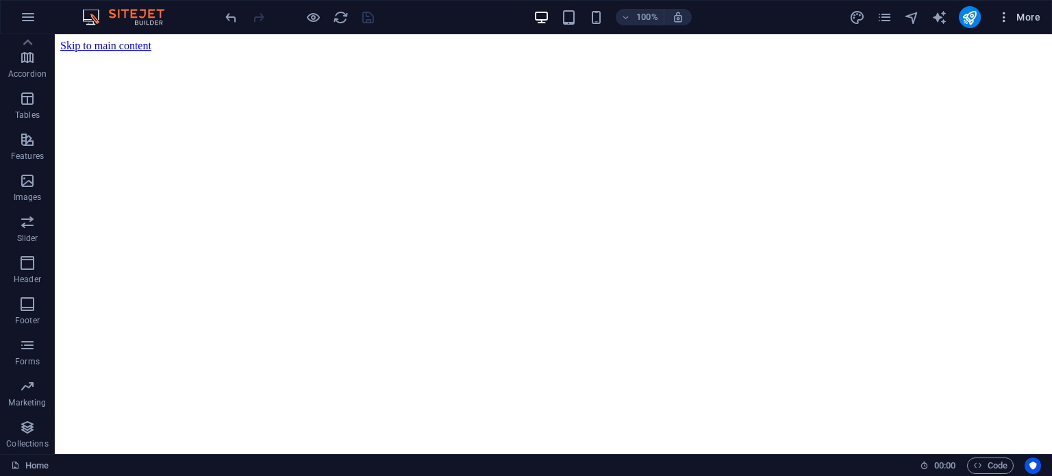
click at [1013, 25] on button "More" at bounding box center [1018, 17] width 54 height 22
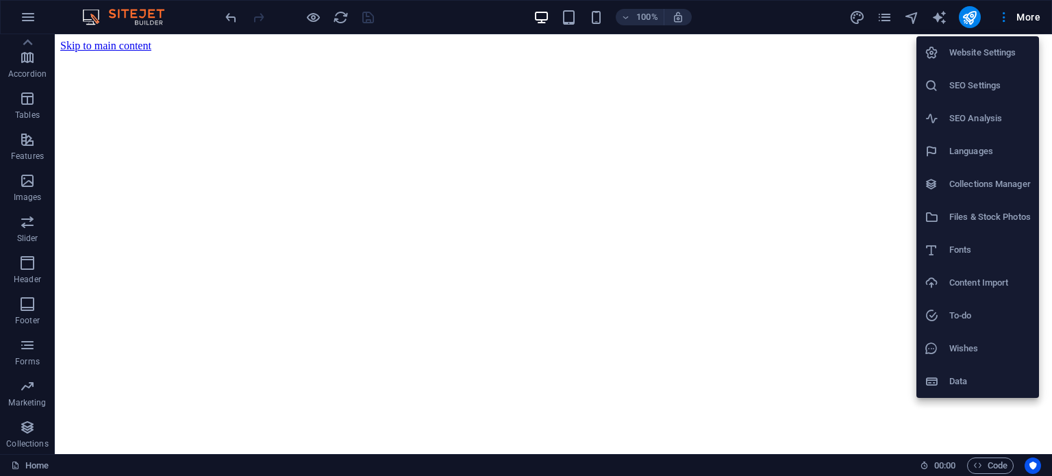
click at [999, 143] on h6 "Languages" at bounding box center [989, 151] width 81 height 16
select select "6"
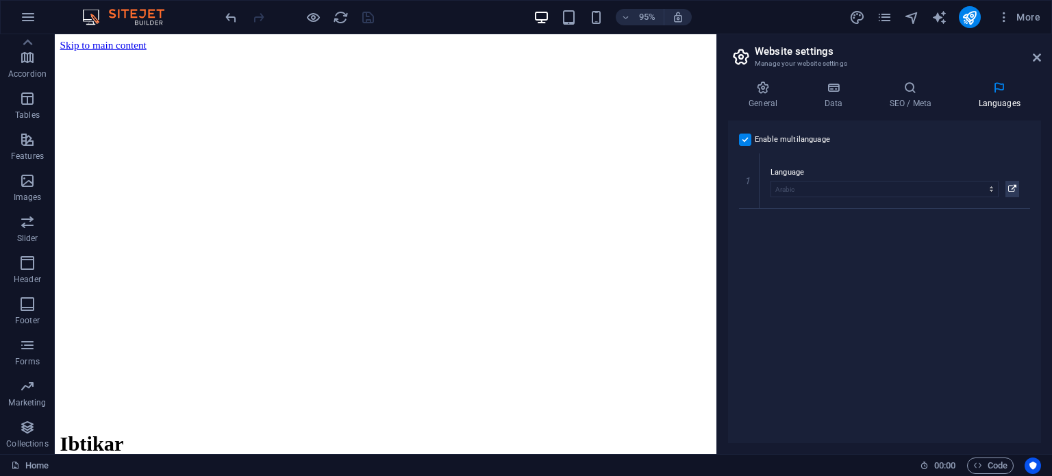
click at [823, 142] on label "Enable multilanguage To disable multilanguage delete all languages until only o…" at bounding box center [791, 139] width 75 height 16
click at [0, 0] on input "Enable multilanguage To disable multilanguage delete all languages until only o…" at bounding box center [0, 0] width 0 height 0
select select "6"
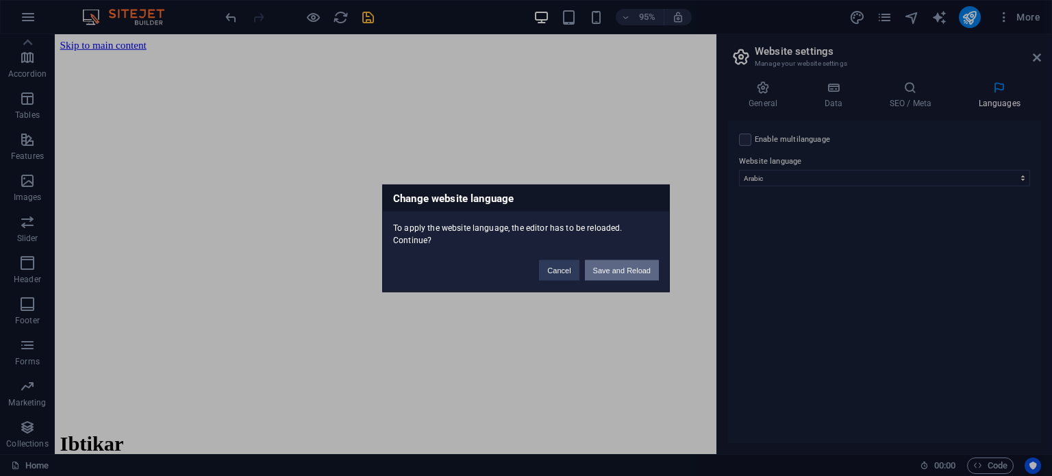
click at [609, 271] on button "Save and Reload" at bounding box center [622, 269] width 74 height 21
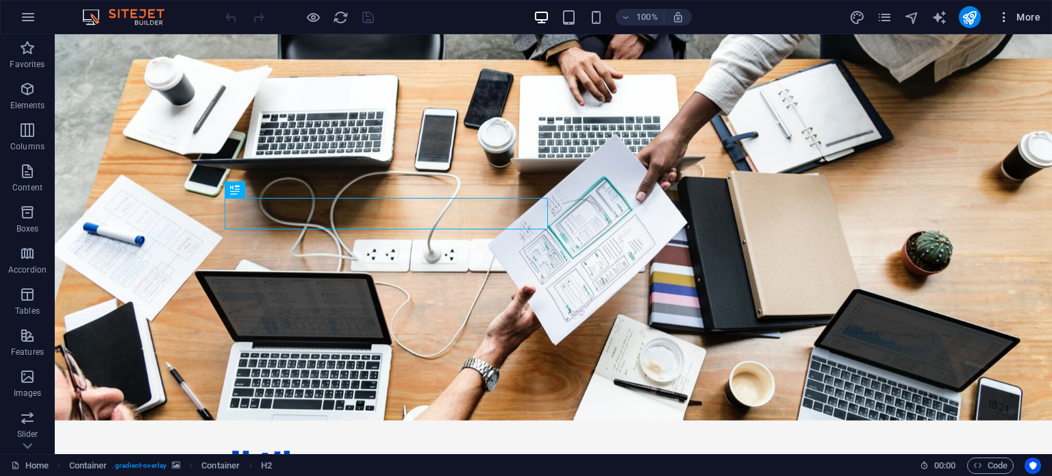
click at [1017, 10] on span "More" at bounding box center [1018, 17] width 43 height 14
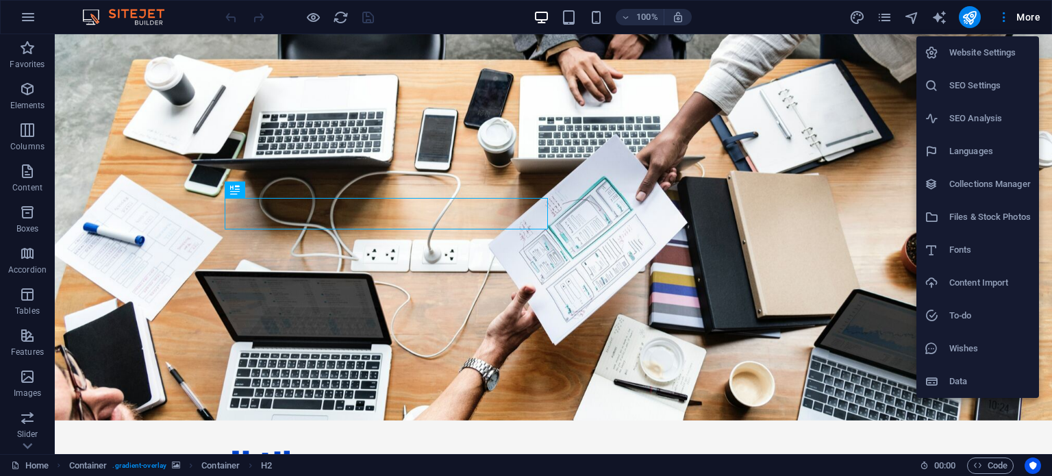
click at [980, 147] on h6 "Languages" at bounding box center [989, 151] width 81 height 16
select select "6"
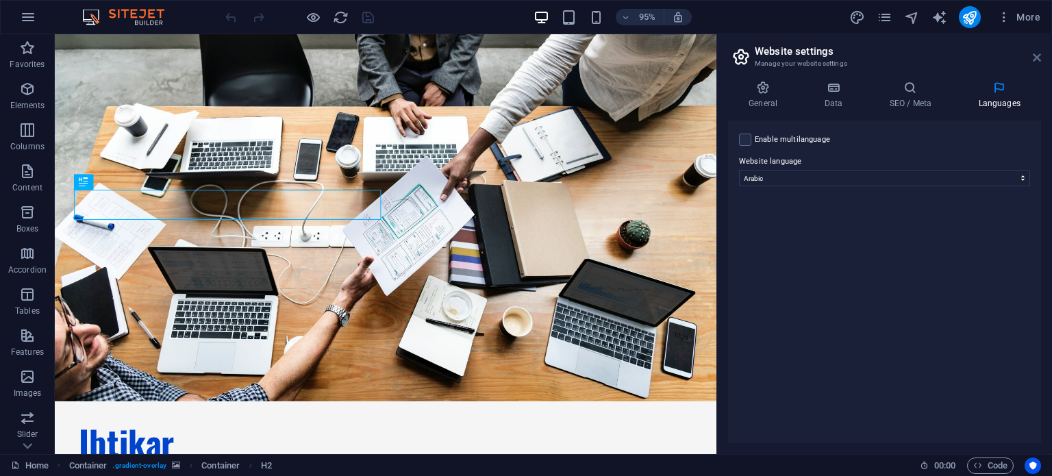
drag, startPoint x: 1032, startPoint y: 52, endPoint x: 978, endPoint y: 18, distance: 64.0
click at [1033, 52] on icon at bounding box center [1036, 57] width 8 height 11
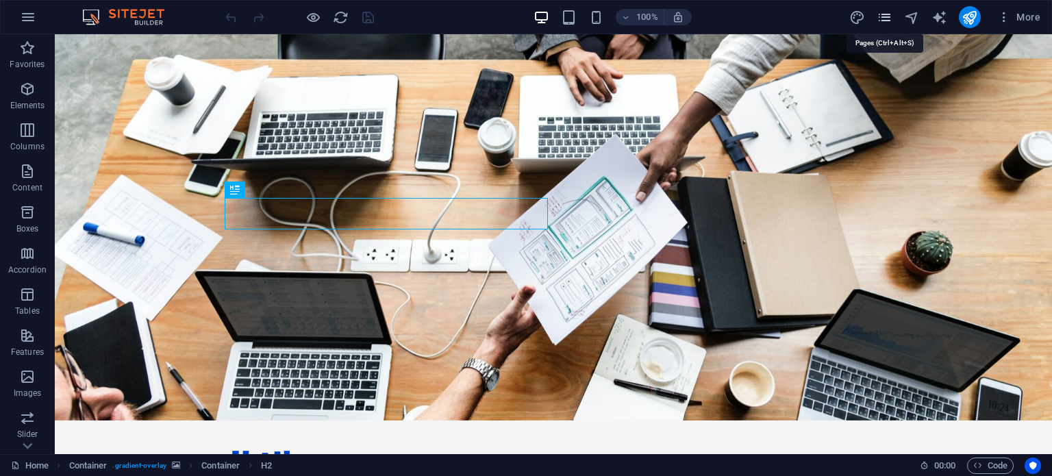
click at [892, 19] on icon "pages" at bounding box center [884, 18] width 16 height 16
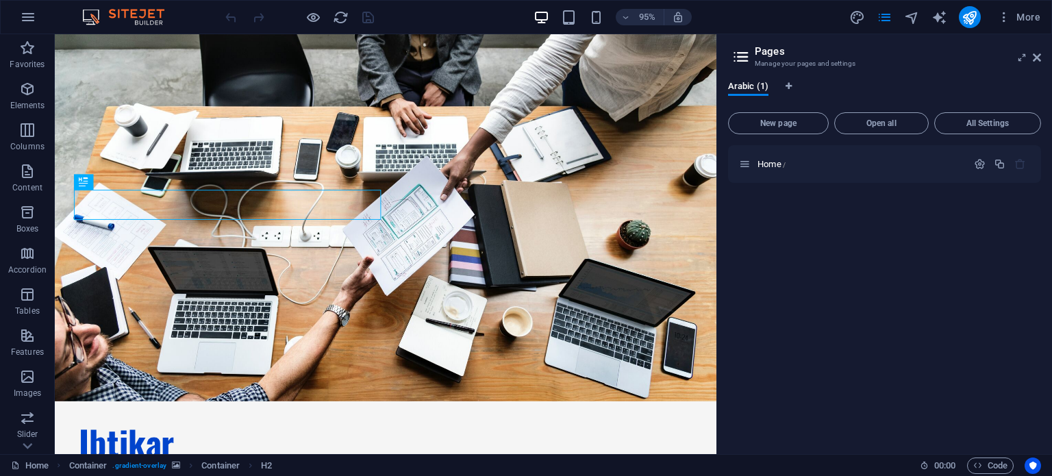
click at [791, 90] on div "Arabic (1)" at bounding box center [884, 94] width 313 height 26
click at [789, 85] on icon "Language Tabs" at bounding box center [788, 86] width 6 height 8
select select "6"
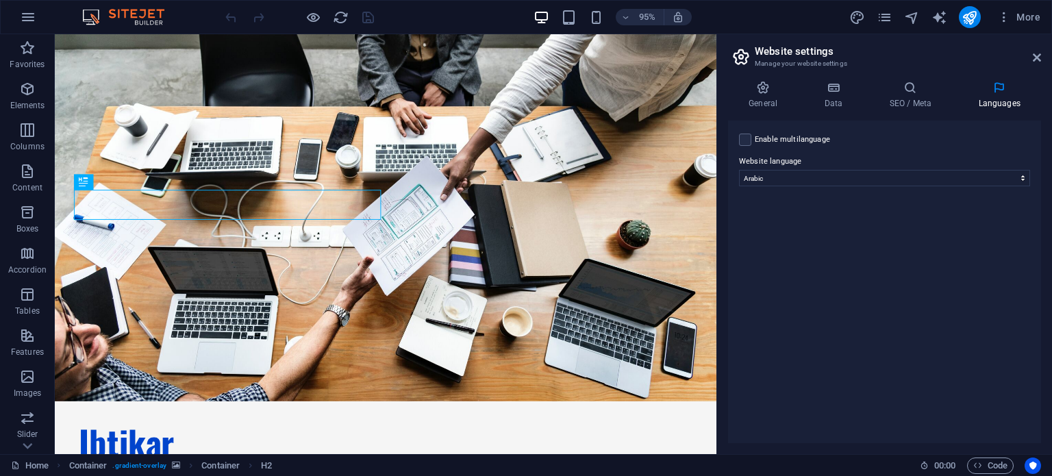
click at [1043, 55] on aside "Website settings Manage your website settings General Data SEO / Meta Languages…" at bounding box center [883, 244] width 335 height 420
click at [1037, 57] on icon at bounding box center [1036, 57] width 8 height 11
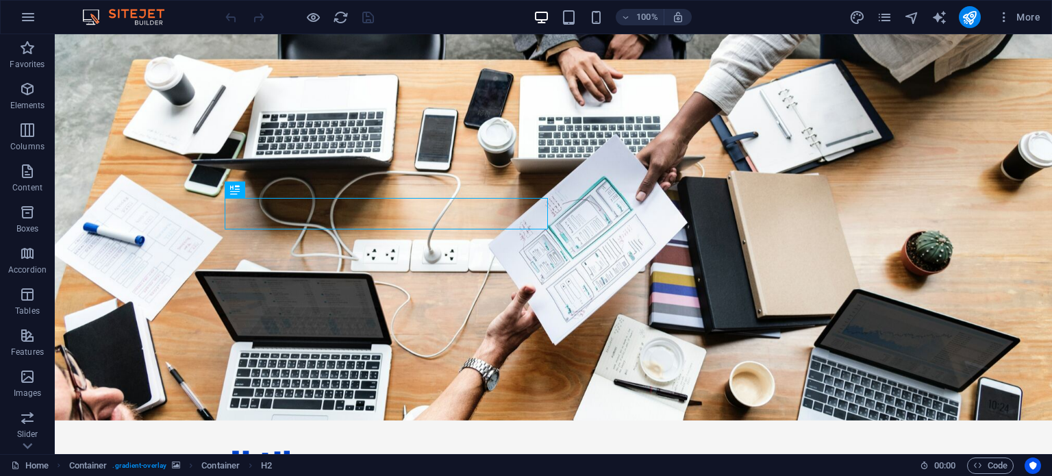
click at [893, 14] on div "More" at bounding box center [947, 17] width 196 height 22
click at [887, 16] on icon "pages" at bounding box center [884, 18] width 16 height 16
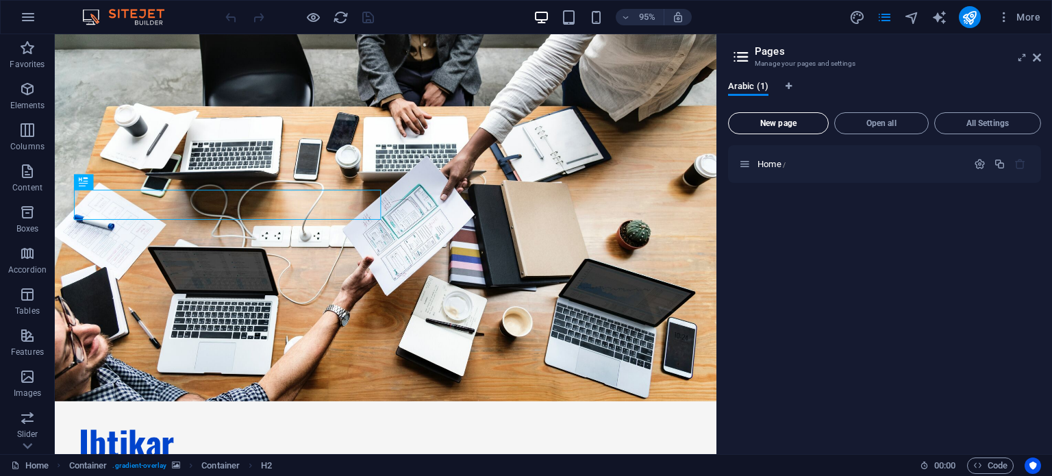
click at [796, 120] on span "New page" at bounding box center [778, 123] width 88 height 8
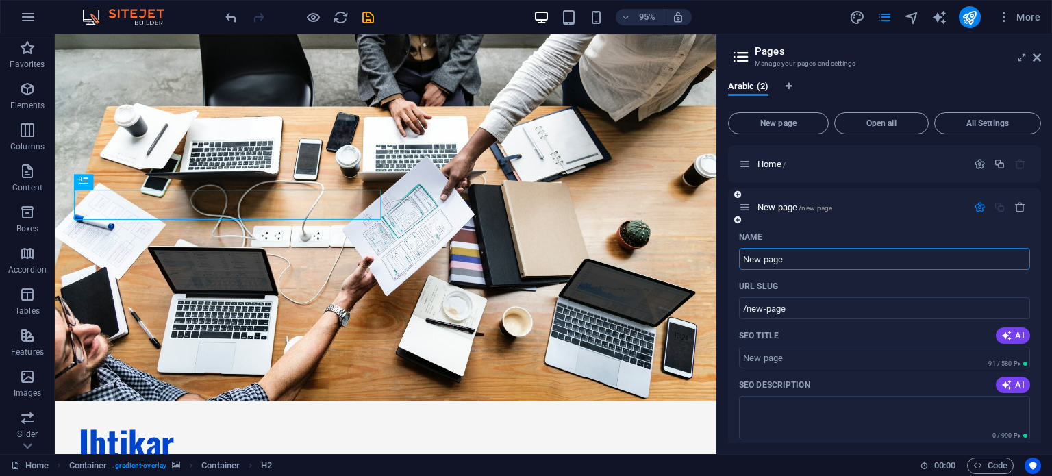
type input "H"
type input "/h"
type input "/"
type input "اب"
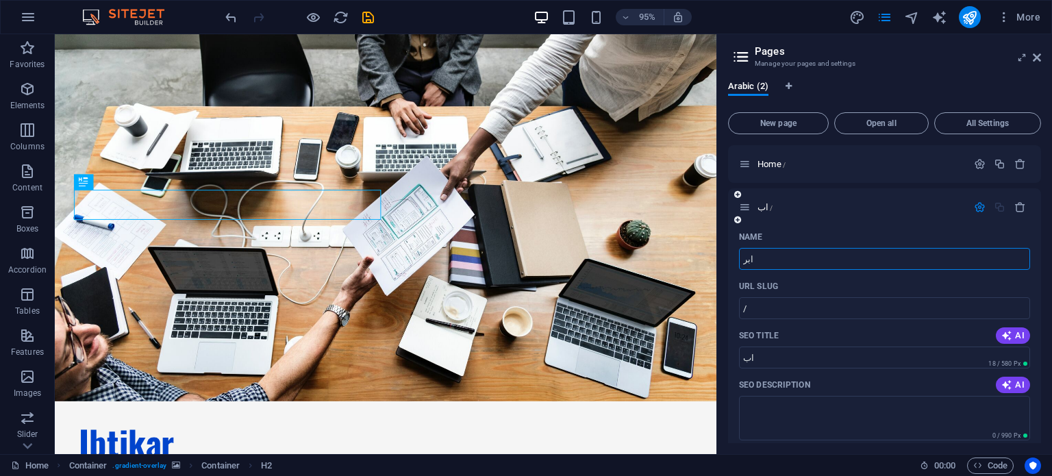
type input "ابر"
type input "ابرئي"
type input "ابرئ"
type input "ابرئيسية"
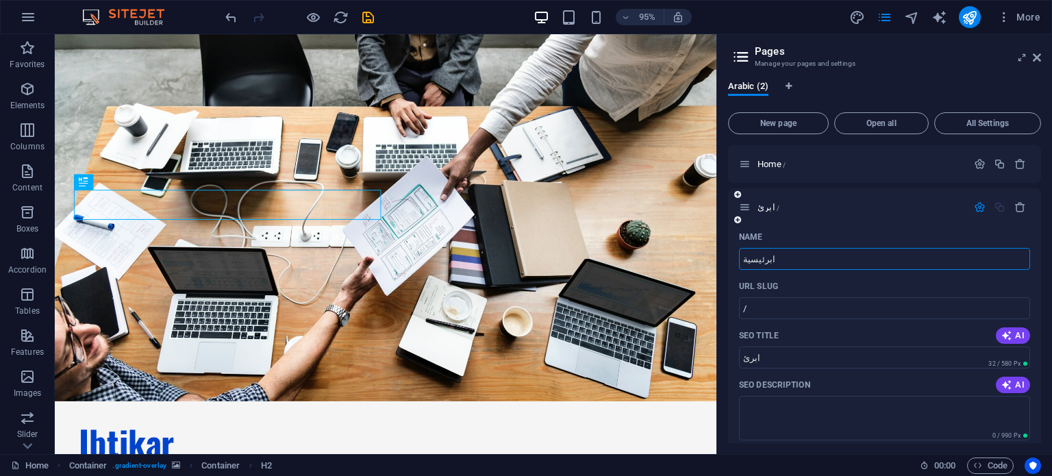
type input "ابرئيسية"
click at [756, 262] on input "ابرئيسية" at bounding box center [884, 259] width 291 height 22
type input "ال"
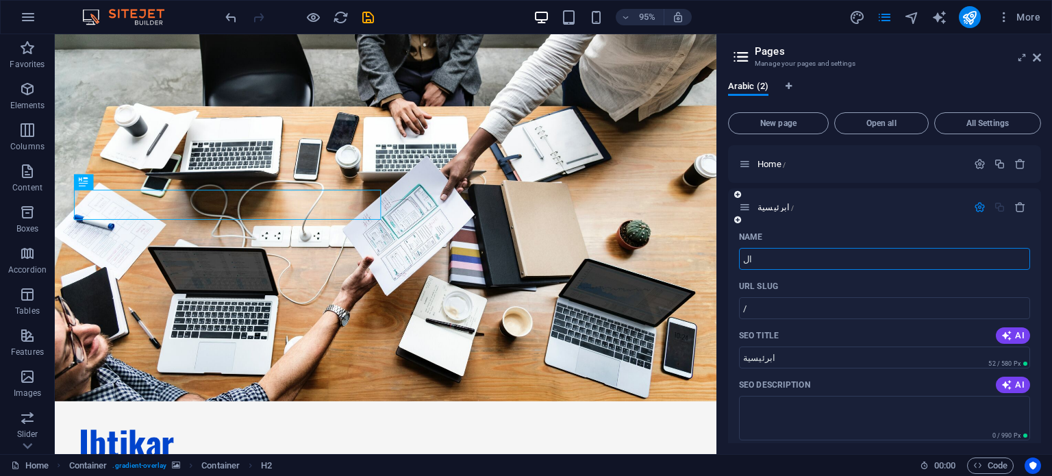
type input "ال"
type input "الر"
type input "الرئيس"
type input "الرئي"
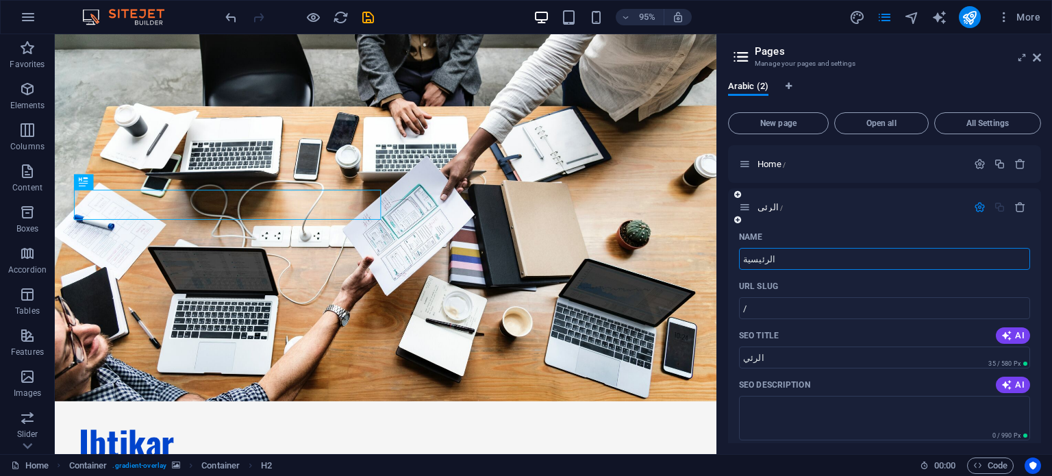
type input "الرئيسية"
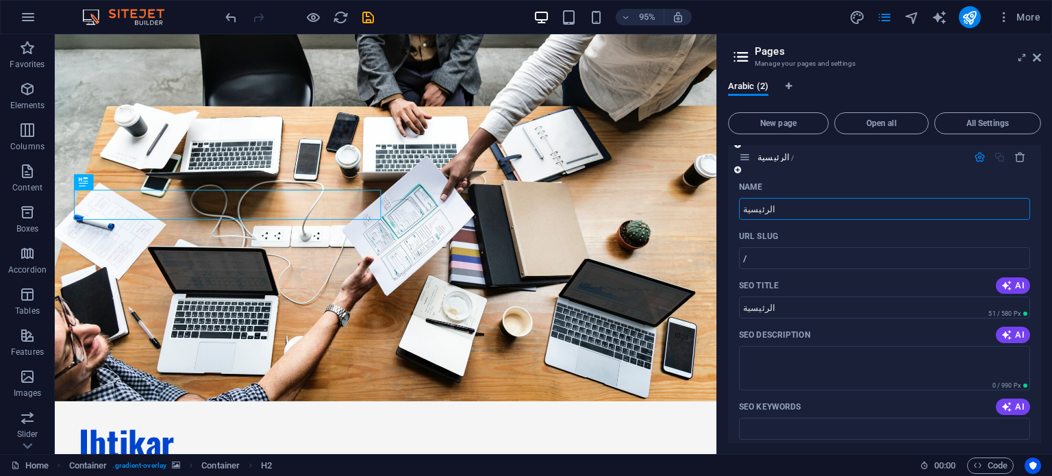
scroll to position [68, 0]
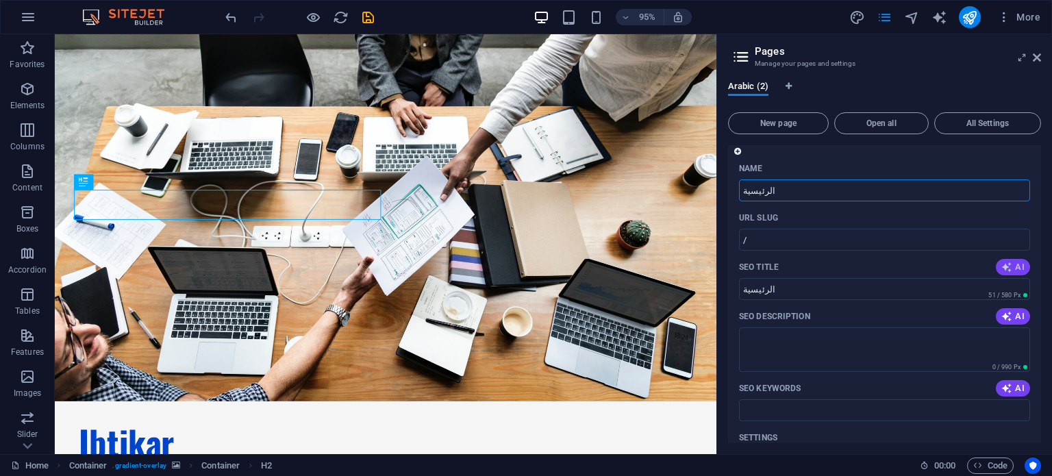
type input "الرئيسية"
click at [1004, 262] on icon "button" at bounding box center [1006, 267] width 11 height 11
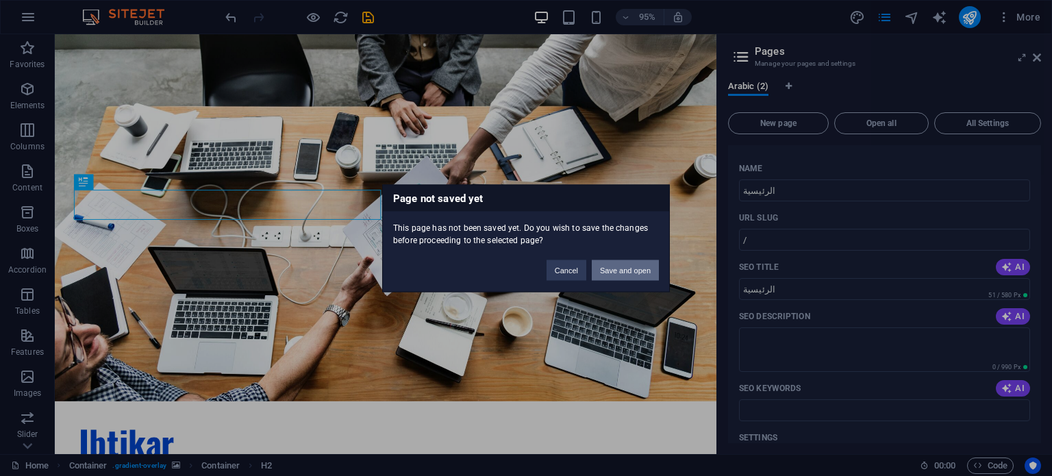
click at [627, 271] on button "Save and open" at bounding box center [625, 269] width 67 height 21
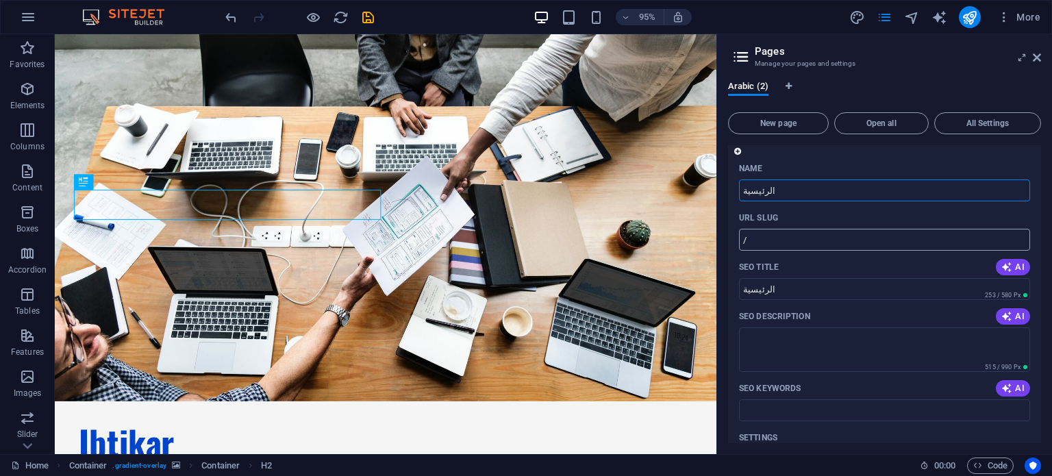
scroll to position [0, 0]
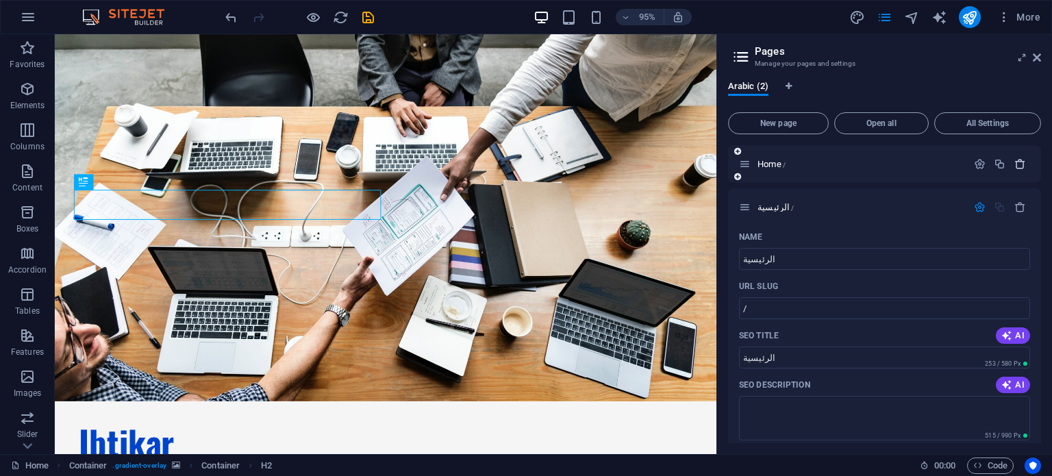
click at [1014, 164] on icon "button" at bounding box center [1020, 164] width 12 height 12
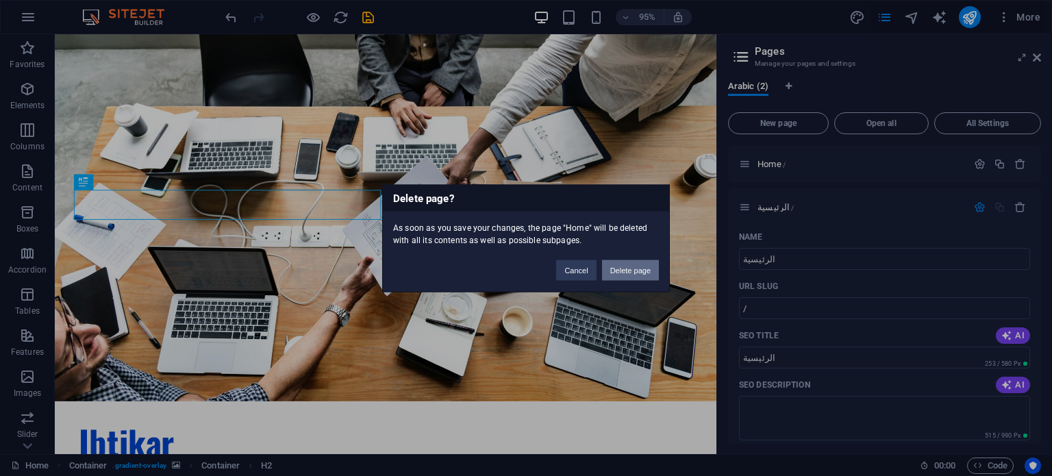
click at [644, 268] on button "Delete page" at bounding box center [630, 269] width 57 height 21
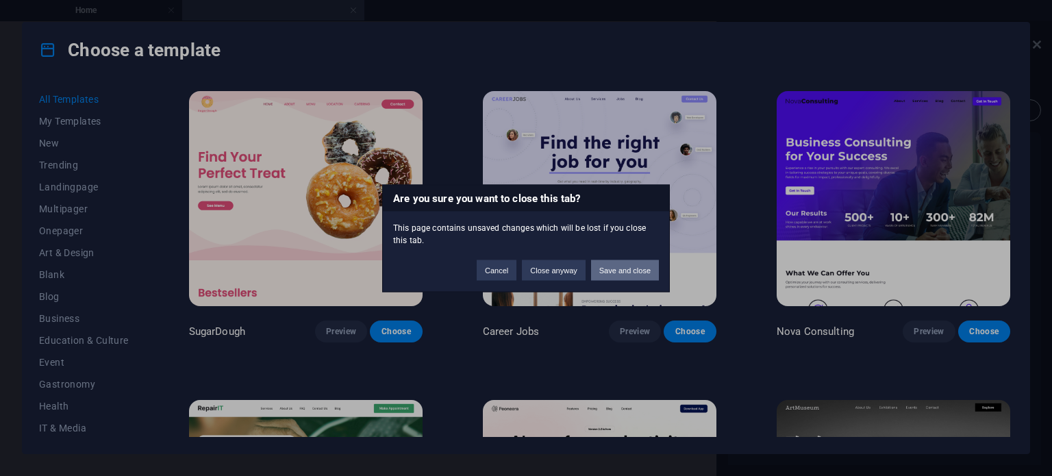
click at [608, 263] on button "Save and close" at bounding box center [625, 269] width 68 height 21
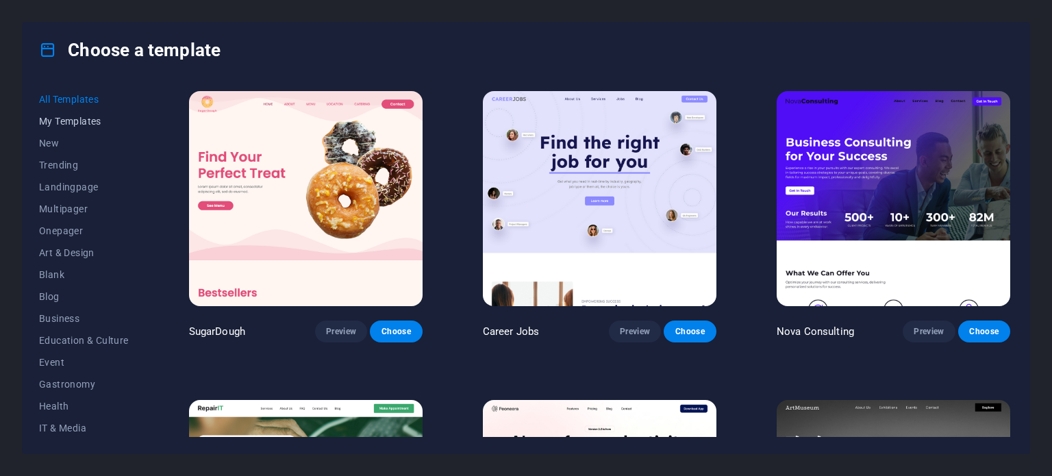
click at [58, 116] on span "My Templates" at bounding box center [84, 121] width 90 height 11
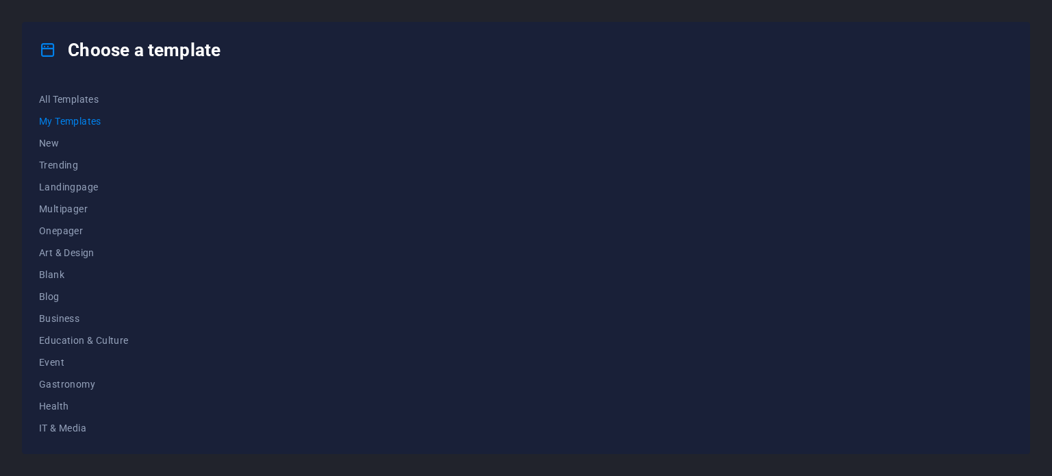
click at [1, 31] on div "Choose a template All Templates My Templates New Trending Landingpage Multipage…" at bounding box center [526, 238] width 1052 height 476
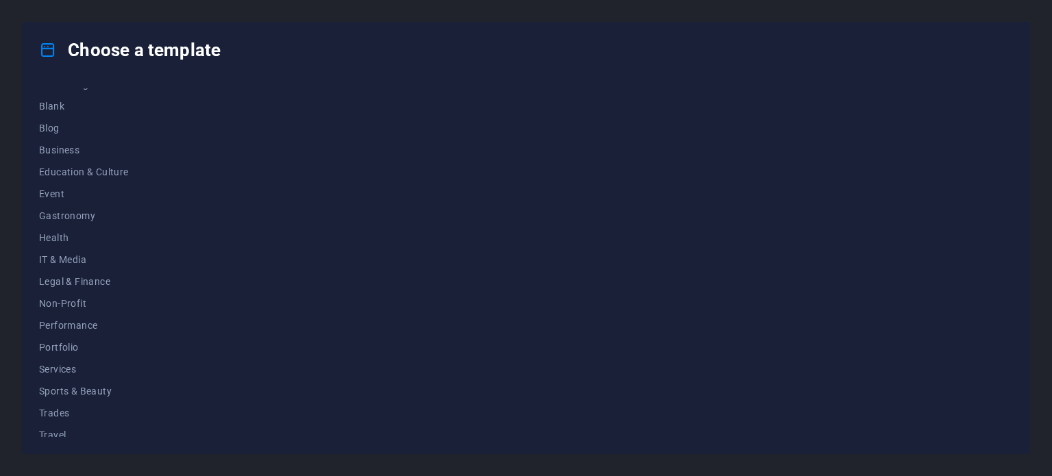
scroll to position [199, 0]
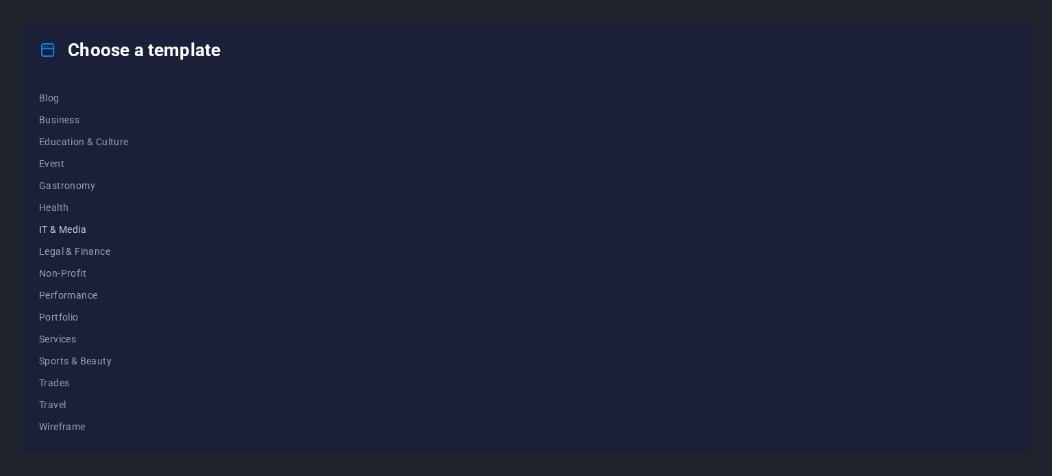
click at [62, 229] on span "IT & Media" at bounding box center [84, 229] width 90 height 11
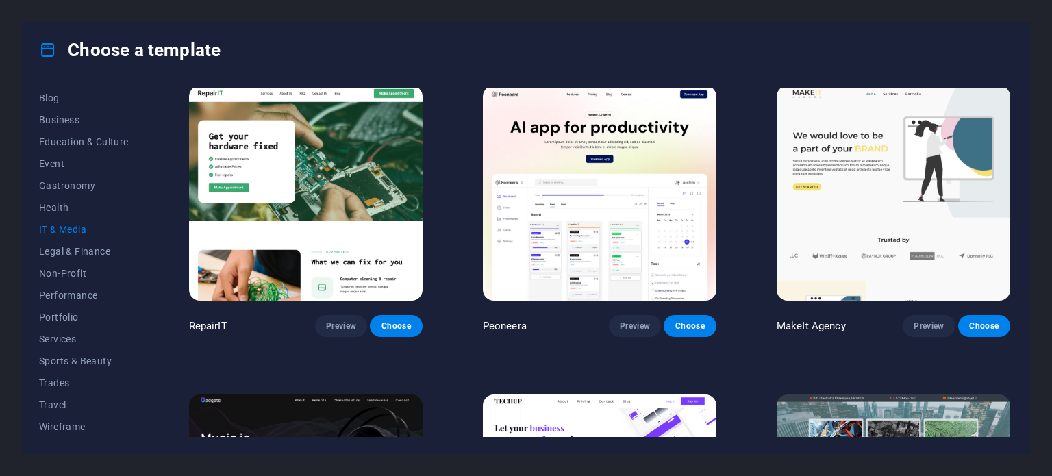
scroll to position [0, 0]
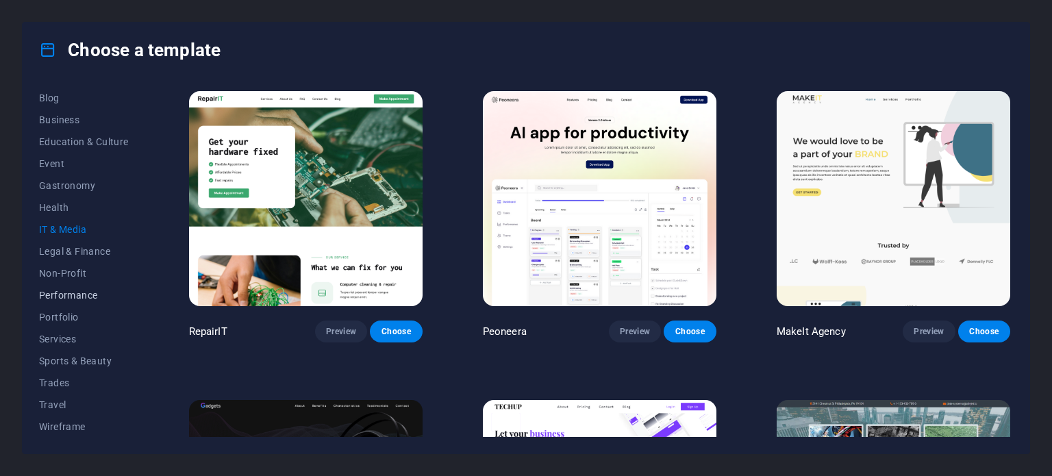
click at [82, 295] on span "Performance" at bounding box center [84, 295] width 90 height 11
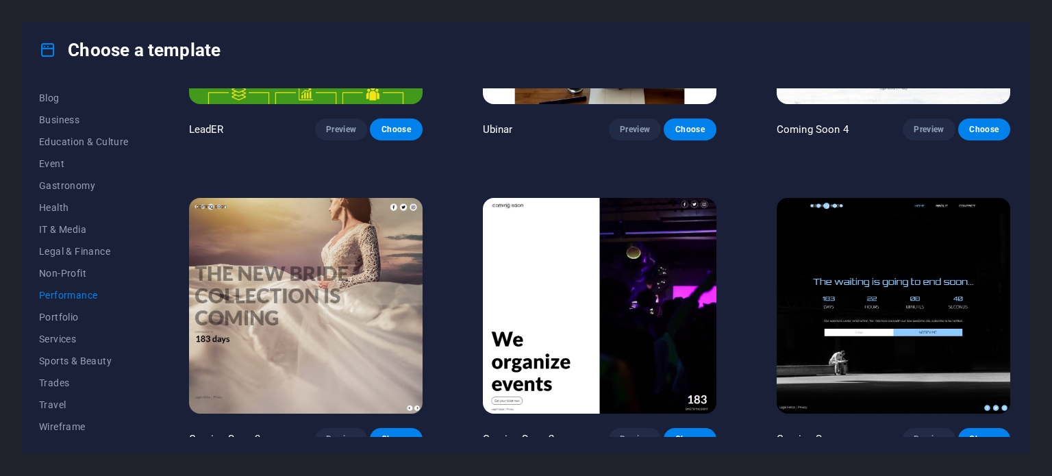
scroll to position [1442, 0]
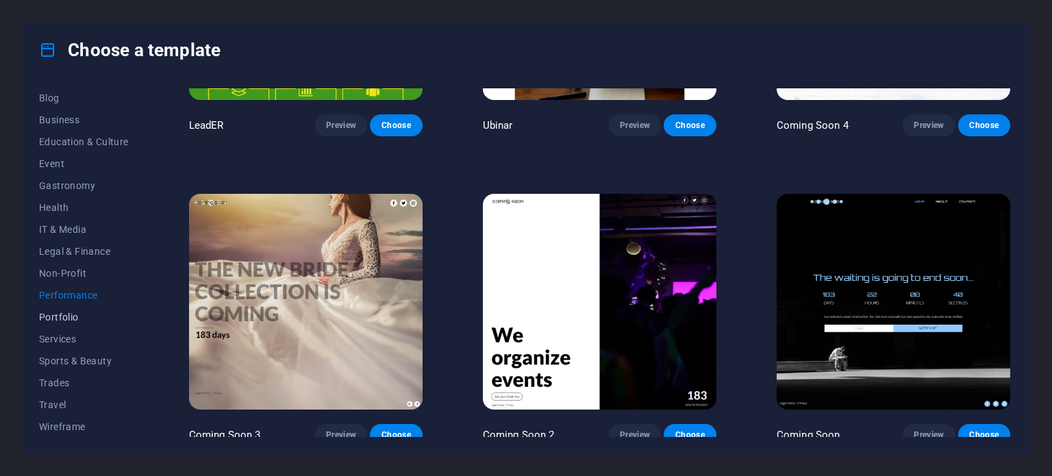
click at [58, 321] on span "Portfolio" at bounding box center [84, 317] width 90 height 11
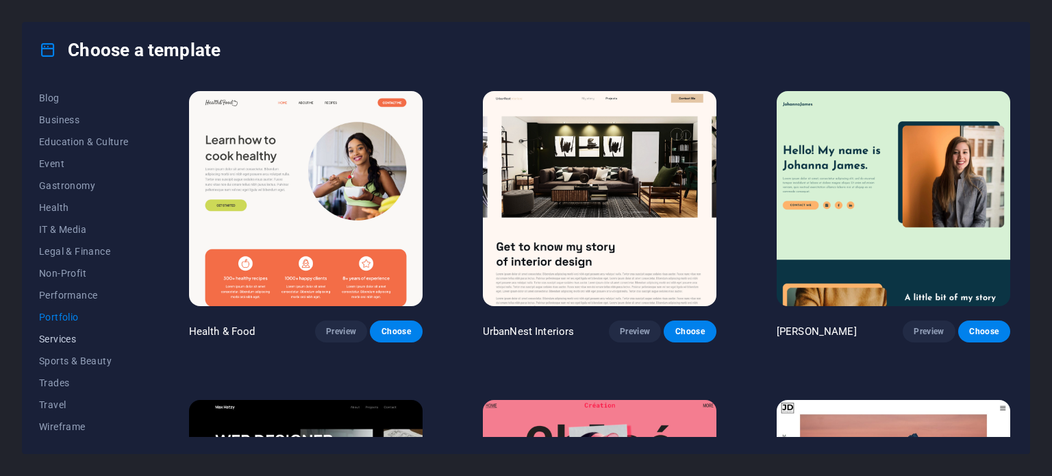
click at [69, 333] on span "Services" at bounding box center [84, 338] width 90 height 11
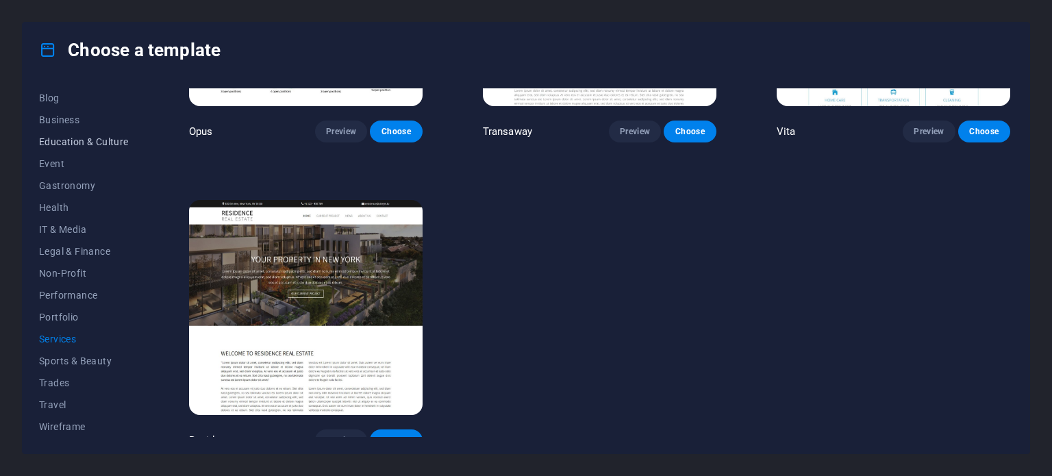
scroll to position [130, 0]
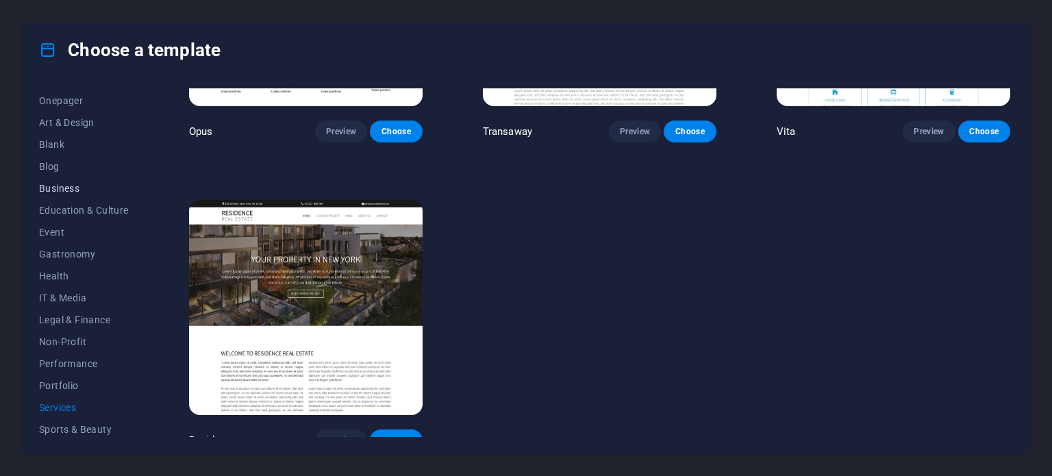
click at [75, 187] on span "Business" at bounding box center [84, 188] width 90 height 11
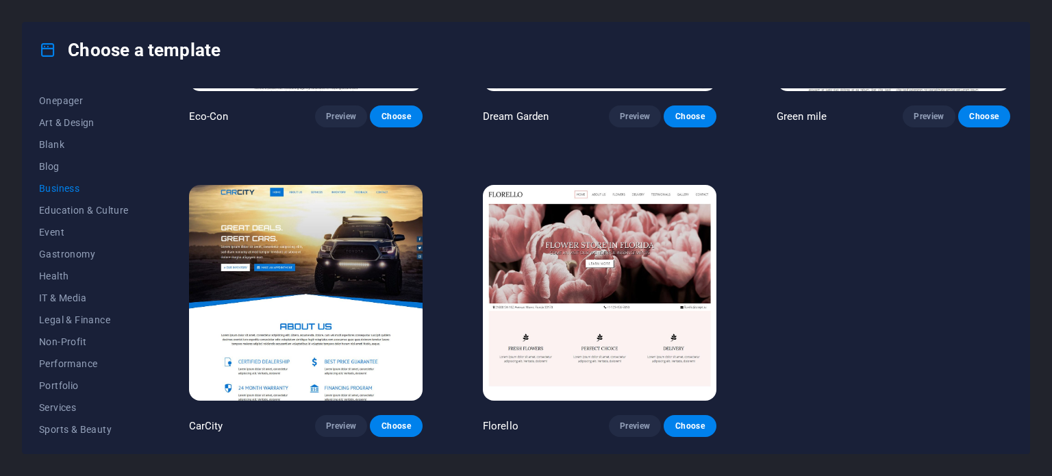
scroll to position [0, 0]
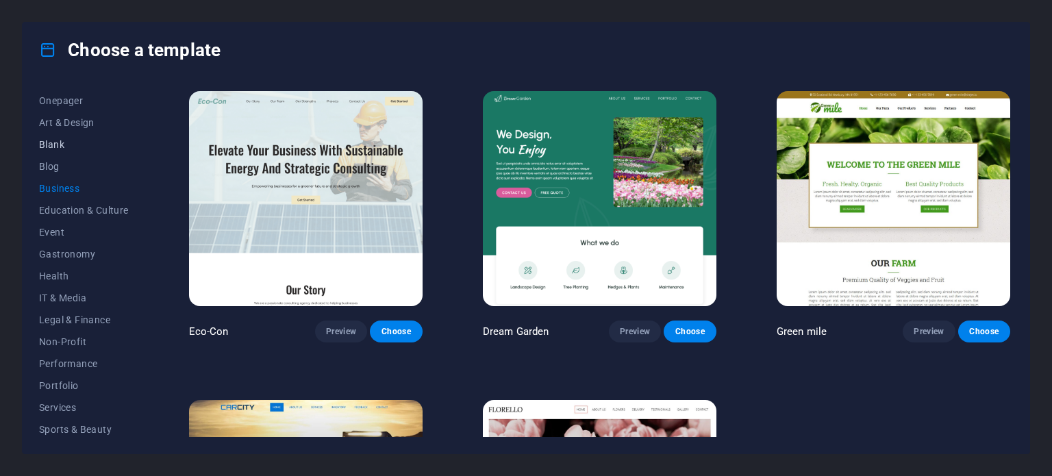
click at [49, 147] on span "Blank" at bounding box center [84, 144] width 90 height 11
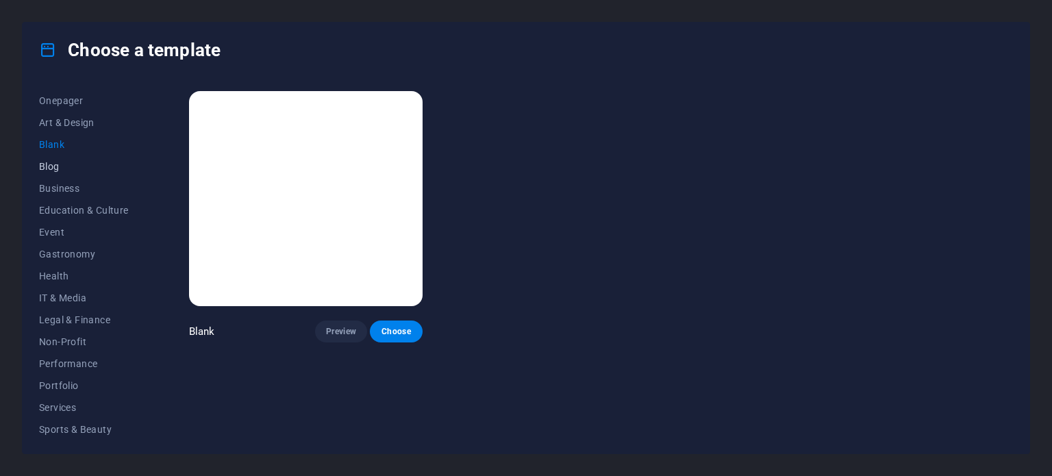
click at [49, 161] on span "Blog" at bounding box center [84, 166] width 90 height 11
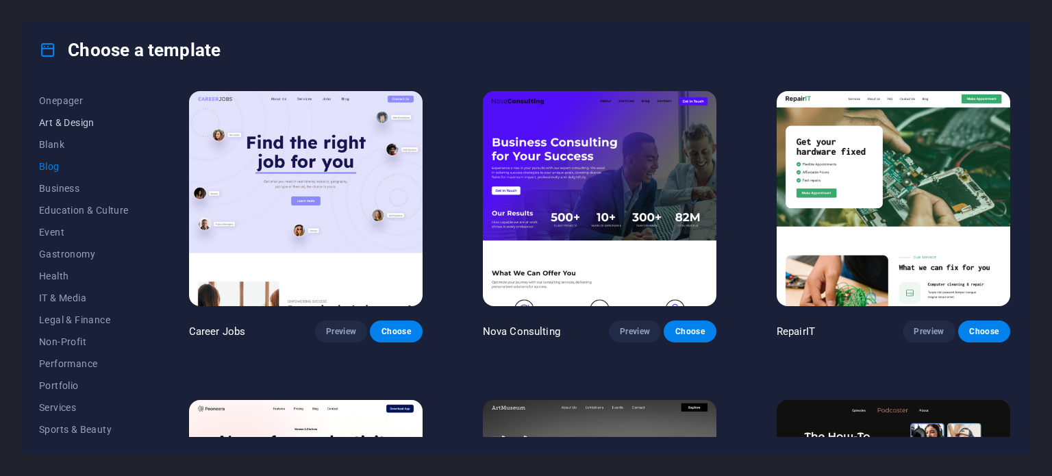
click at [84, 118] on span "Art & Design" at bounding box center [84, 122] width 90 height 11
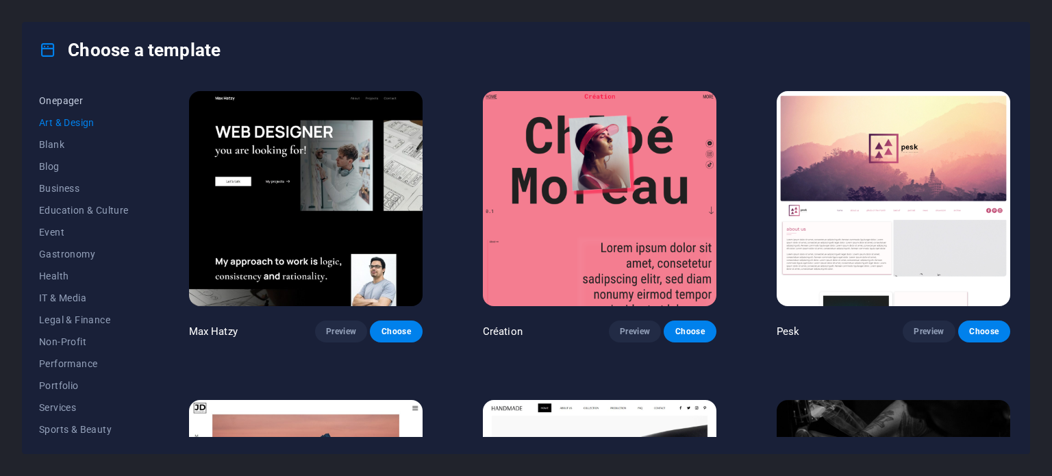
click at [83, 101] on span "Onepager" at bounding box center [84, 100] width 90 height 11
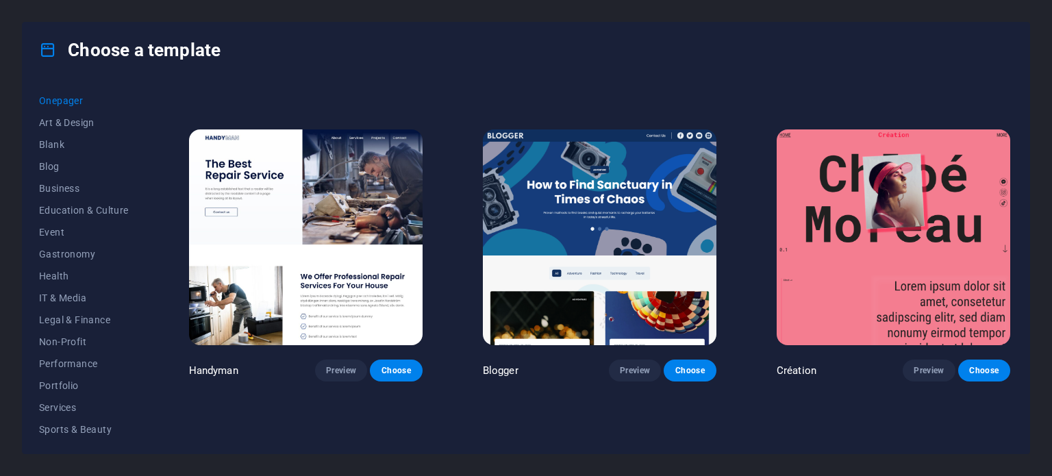
scroll to position [1232, 0]
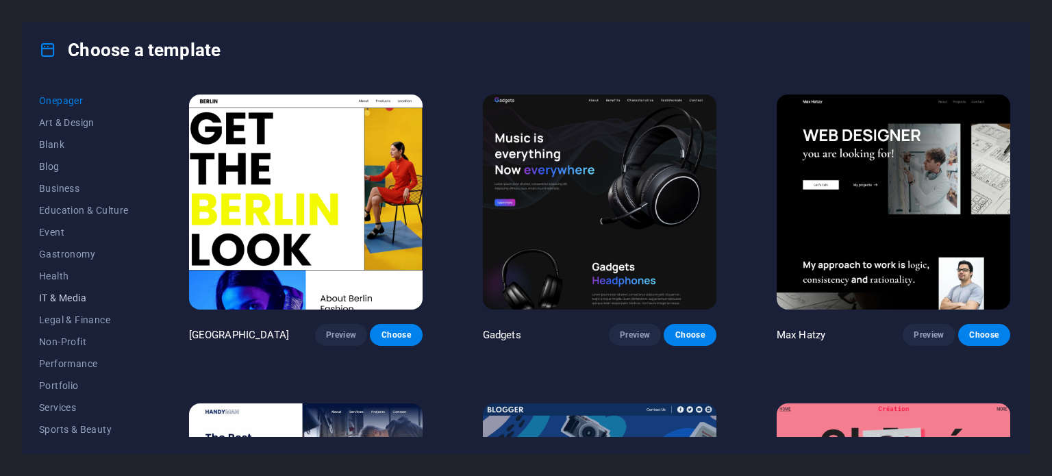
click at [71, 294] on span "IT & Media" at bounding box center [84, 297] width 90 height 11
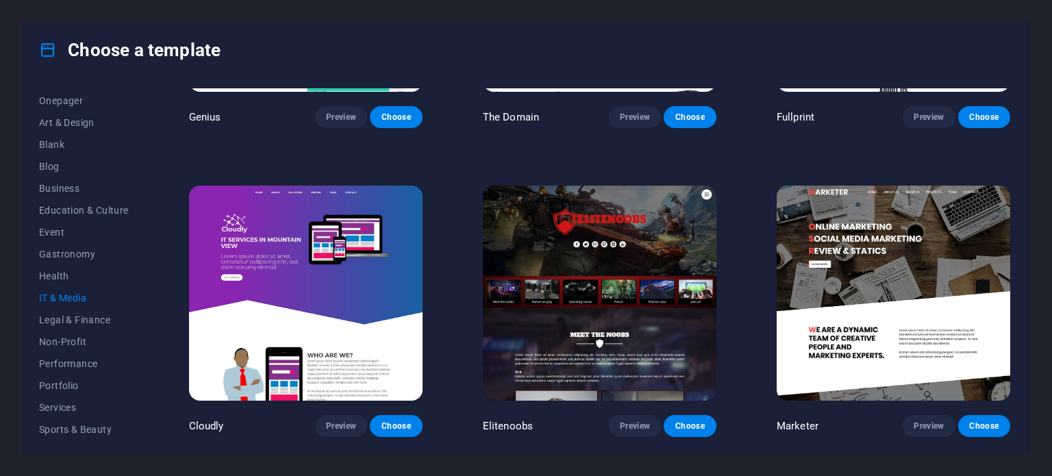
scroll to position [309, 0]
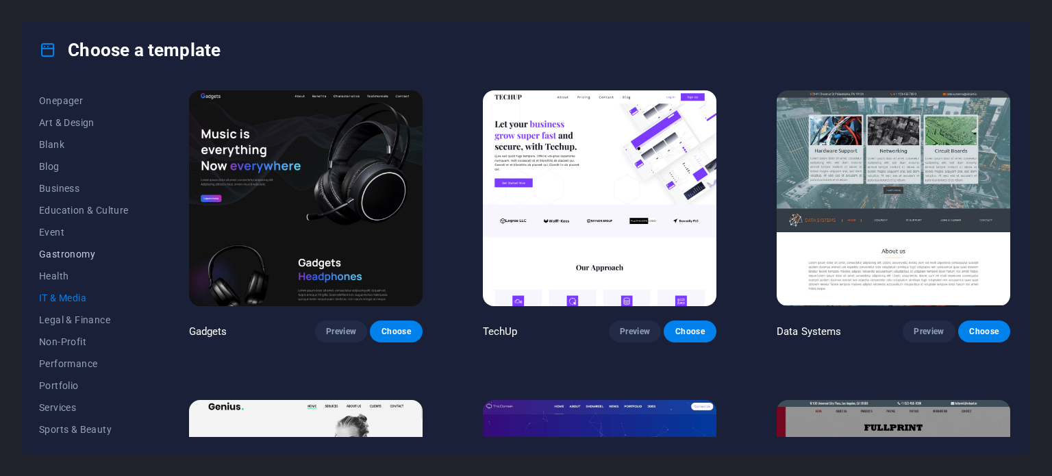
click at [84, 251] on span "Gastronomy" at bounding box center [84, 254] width 90 height 11
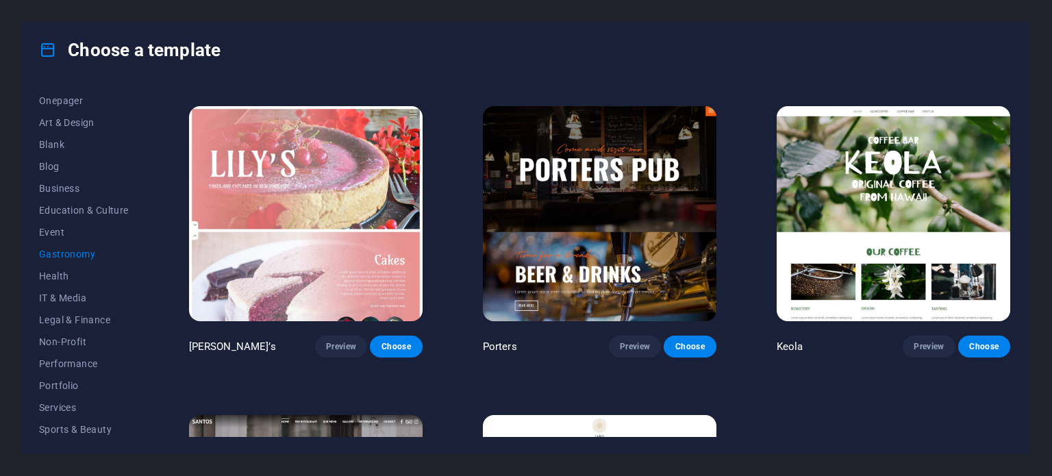
scroll to position [1442, 0]
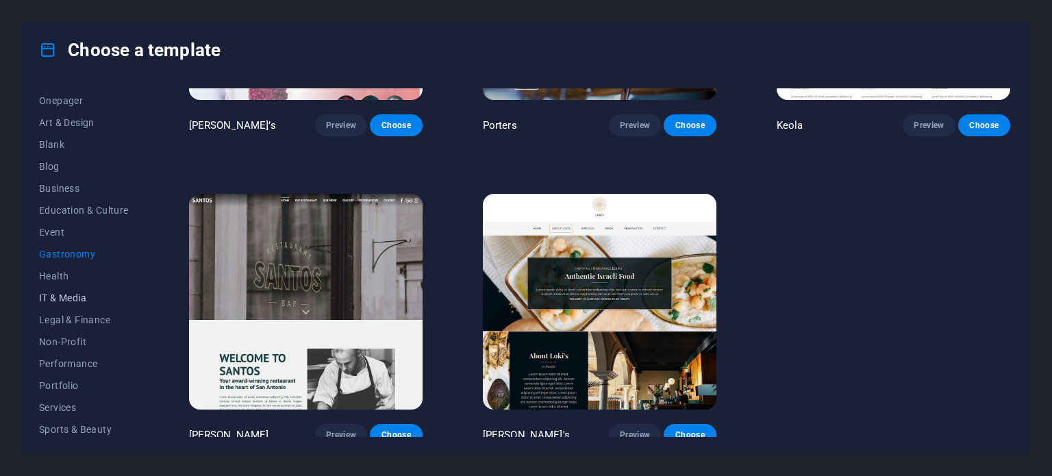
click at [64, 296] on span "IT & Media" at bounding box center [84, 297] width 90 height 11
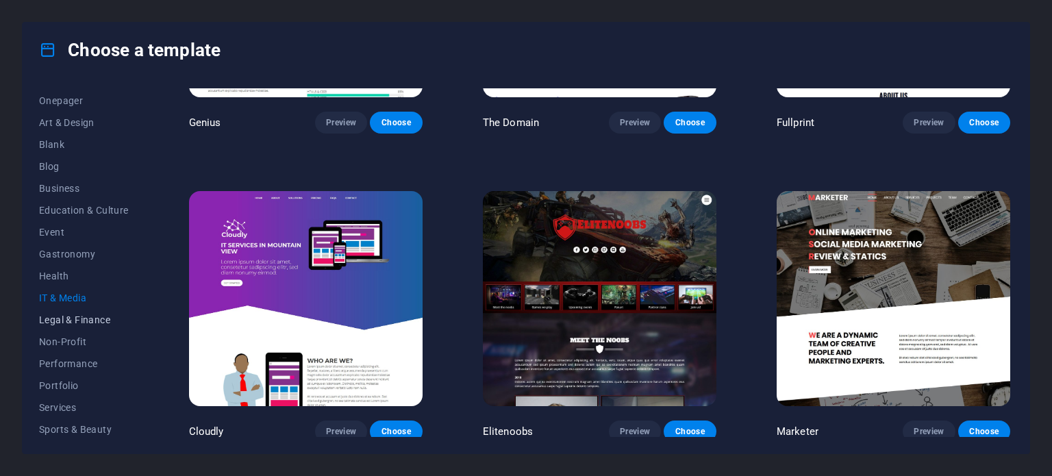
click at [75, 315] on span "Legal & Finance" at bounding box center [84, 319] width 90 height 11
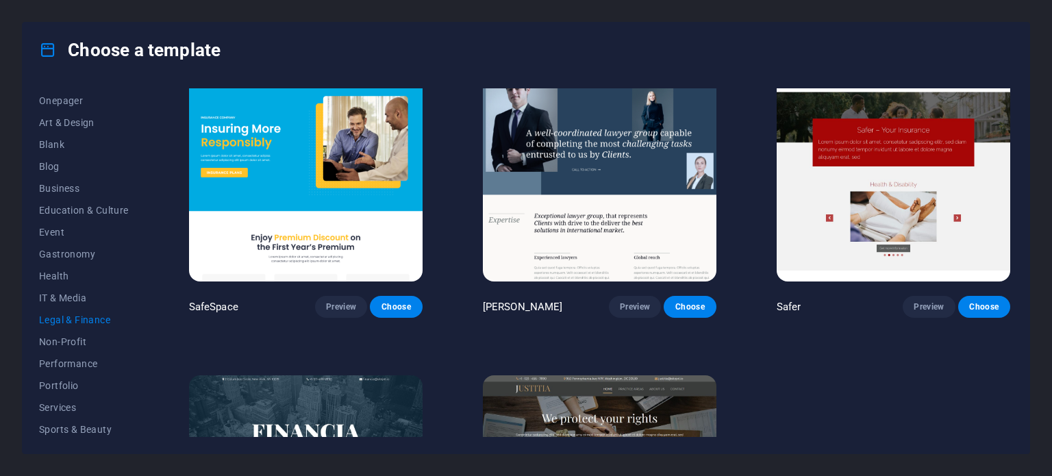
scroll to position [0, 0]
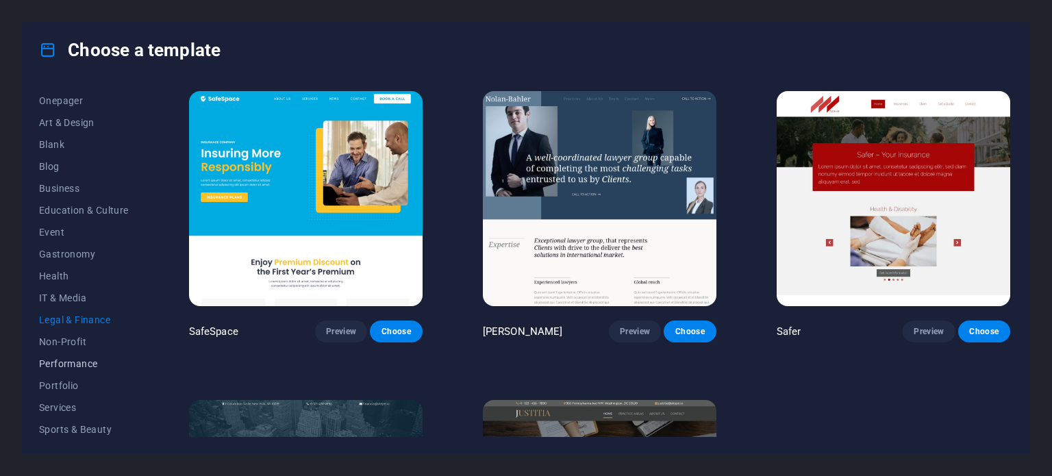
click at [72, 355] on button "Performance" at bounding box center [84, 364] width 90 height 22
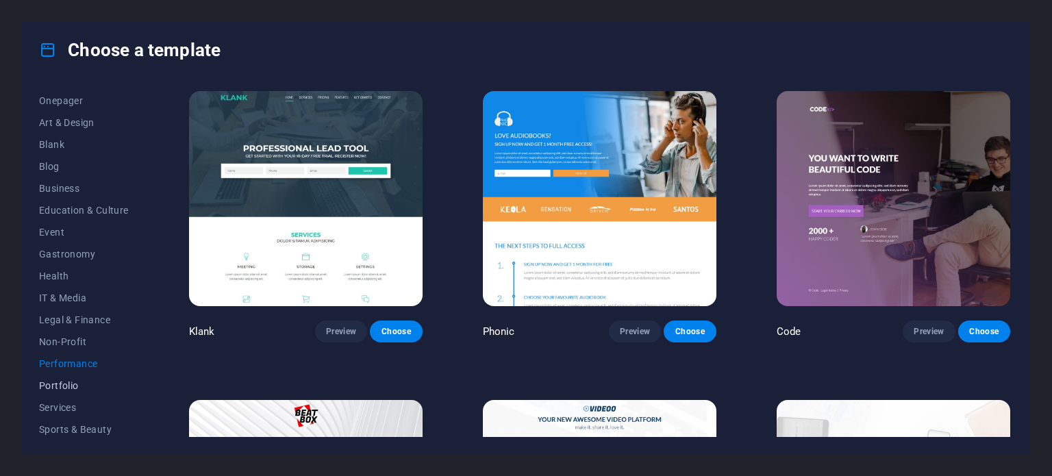
click at [60, 381] on span "Portfolio" at bounding box center [84, 385] width 90 height 11
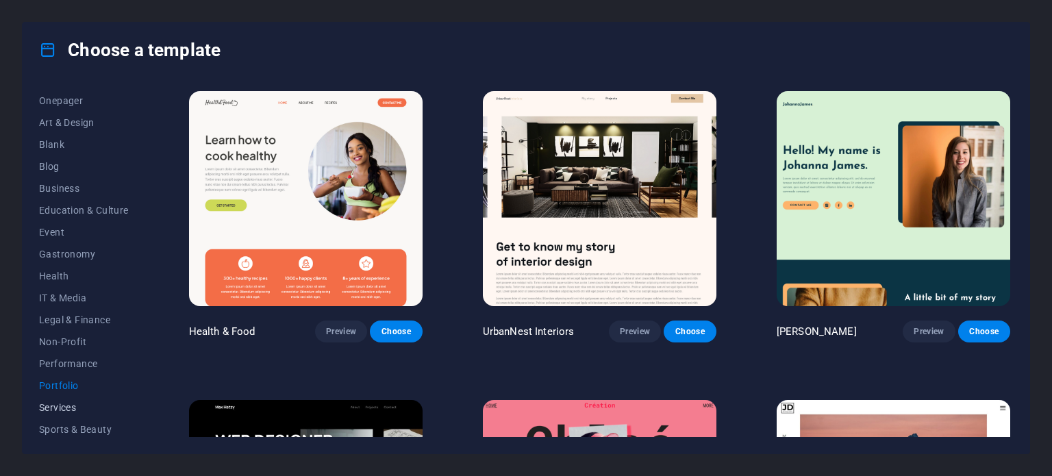
click at [64, 407] on span "Services" at bounding box center [84, 407] width 90 height 11
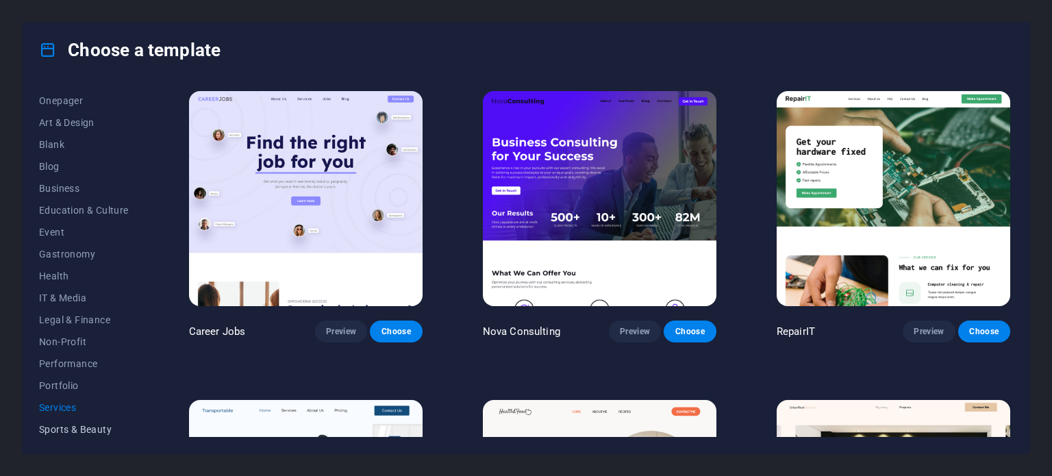
click at [70, 424] on span "Sports & Beauty" at bounding box center [84, 429] width 90 height 11
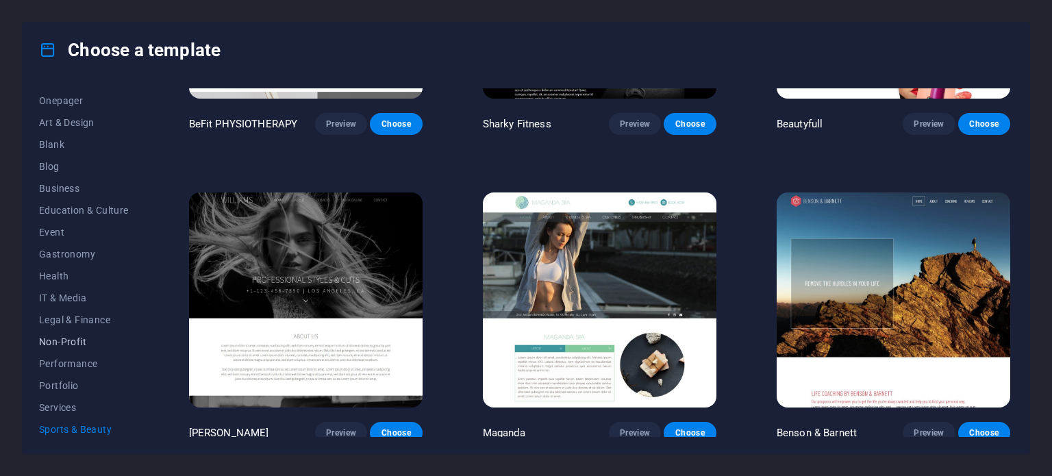
scroll to position [199, 0]
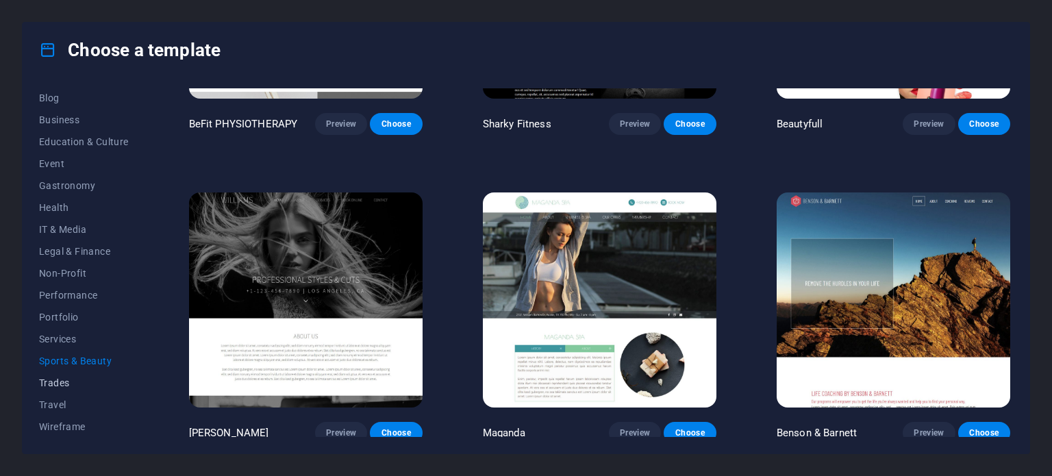
click at [55, 377] on span "Trades" at bounding box center [84, 382] width 90 height 11
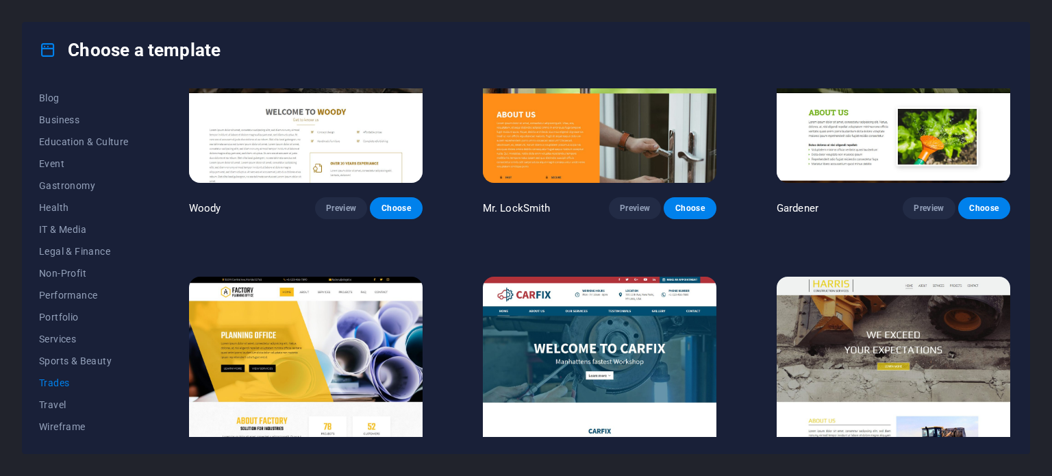
scroll to position [519, 0]
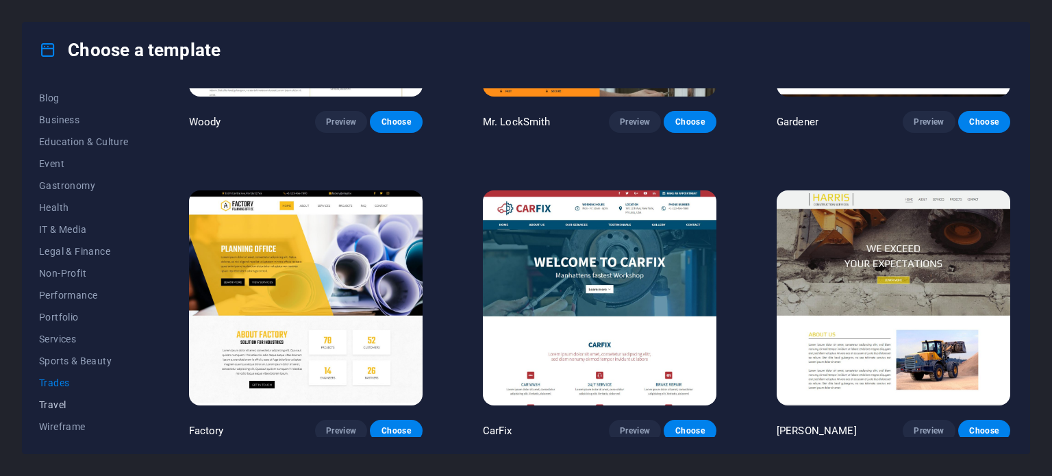
click at [85, 404] on span "Travel" at bounding box center [84, 404] width 90 height 11
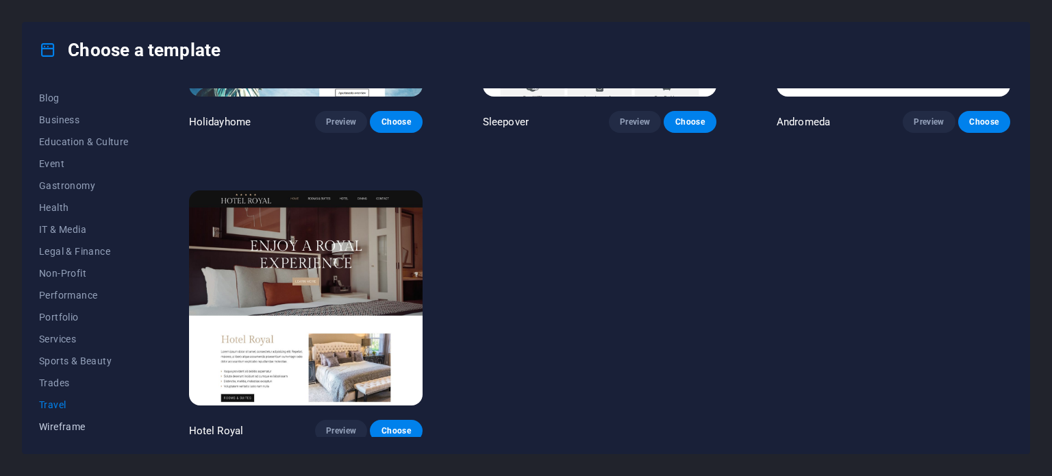
click at [107, 431] on span "Wireframe" at bounding box center [84, 426] width 90 height 11
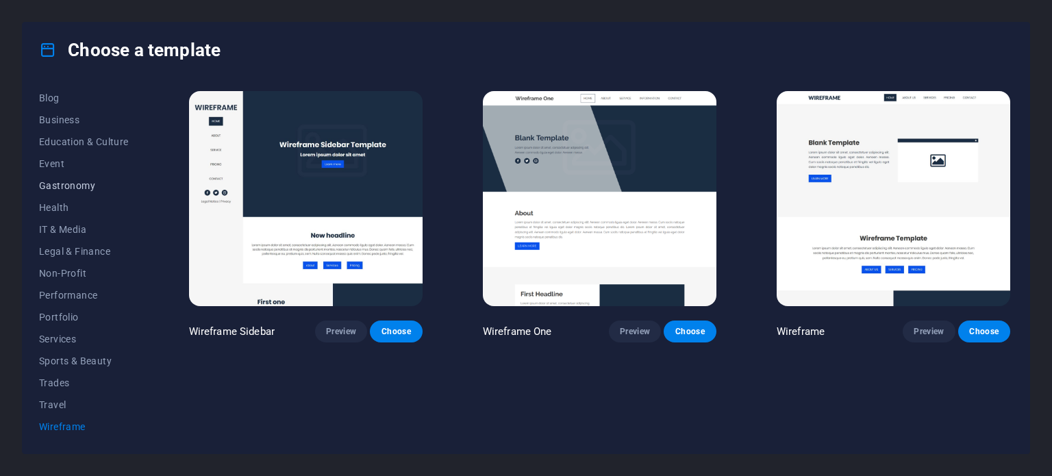
click at [66, 177] on button "Gastronomy" at bounding box center [84, 186] width 90 height 22
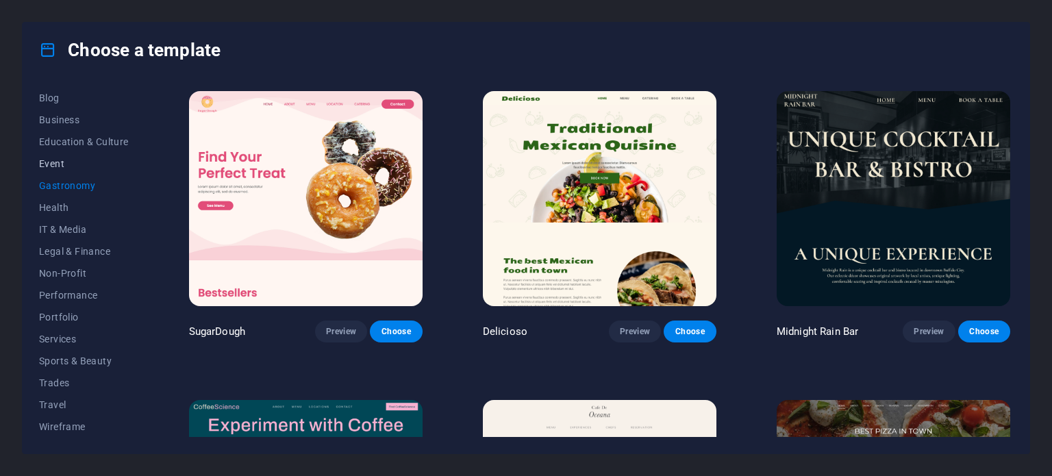
click at [64, 164] on span "Event" at bounding box center [84, 163] width 90 height 11
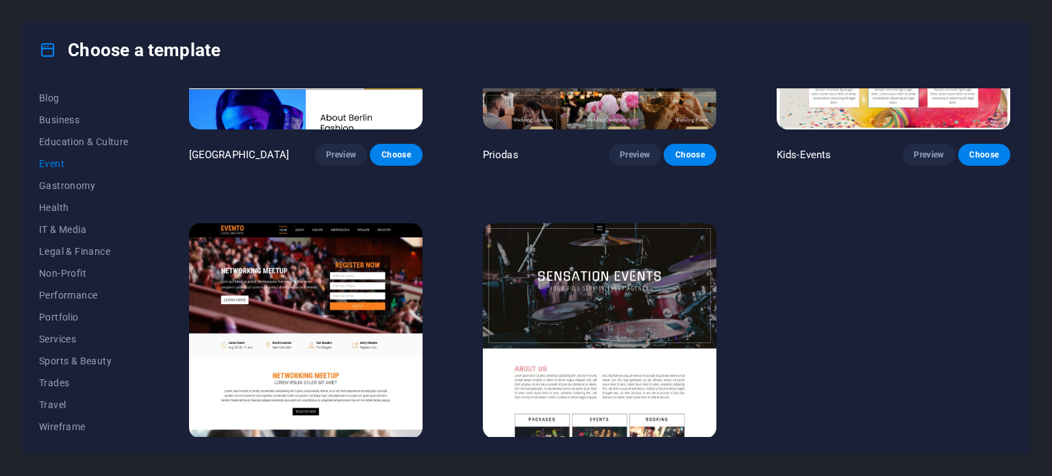
scroll to position [519, 0]
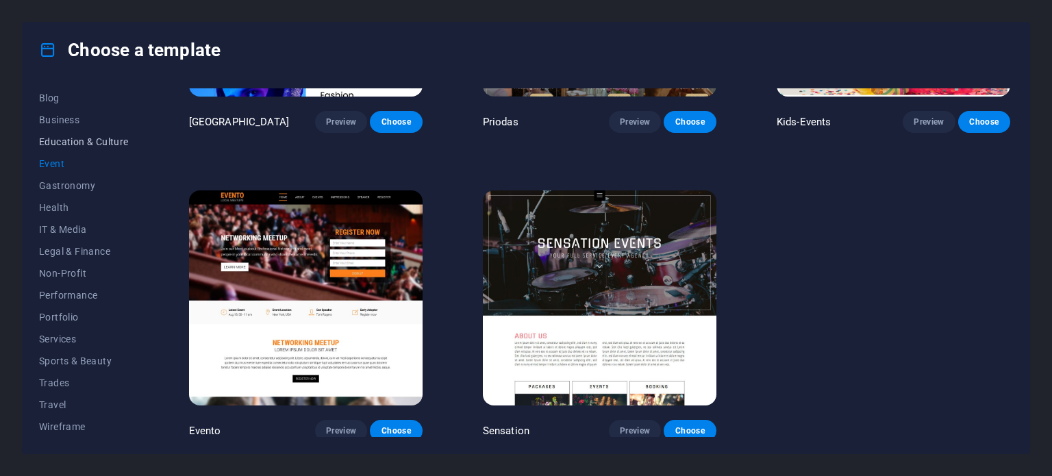
click at [73, 146] on span "Education & Culture" at bounding box center [84, 141] width 90 height 11
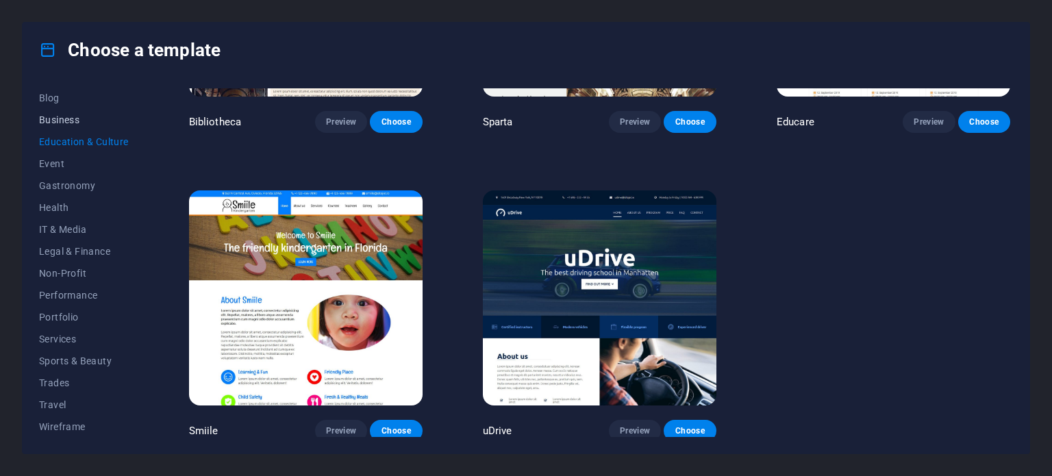
click at [66, 110] on button "Business" at bounding box center [84, 120] width 90 height 22
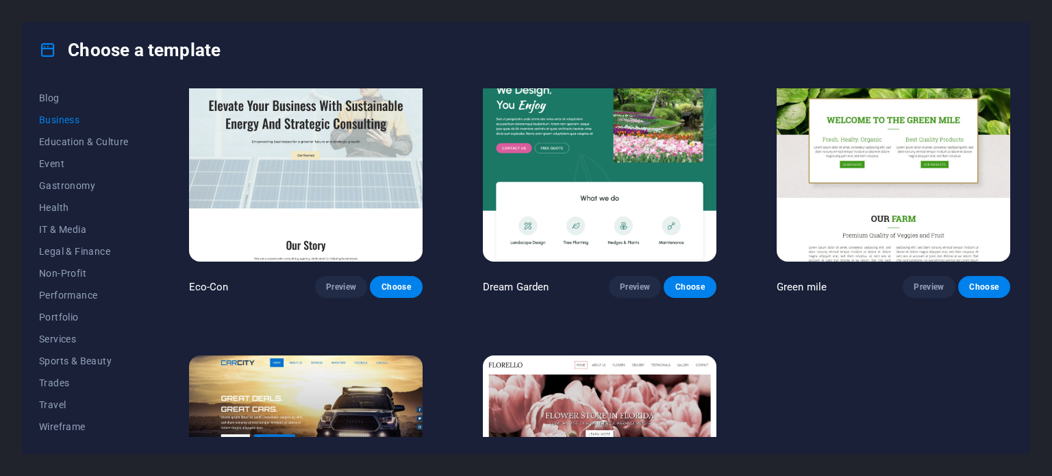
scroll to position [0, 0]
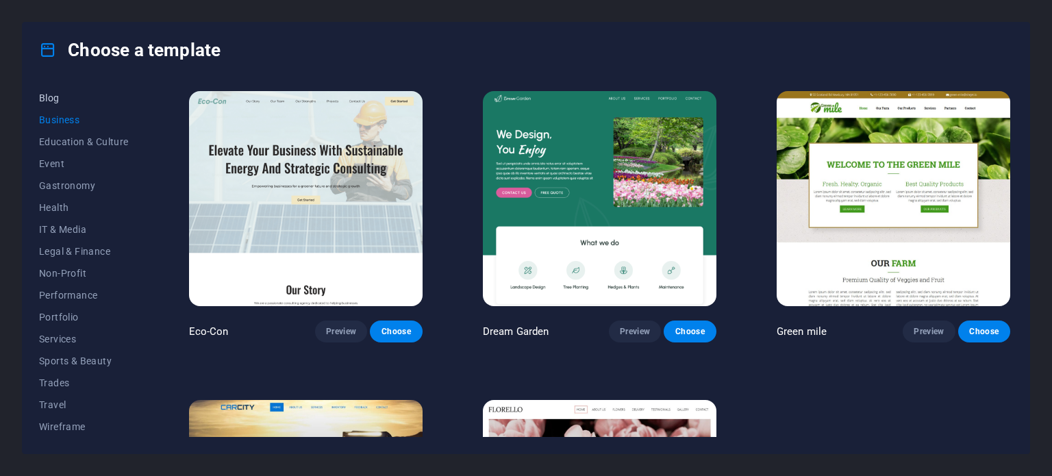
click at [40, 92] on span "Blog" at bounding box center [84, 97] width 90 height 11
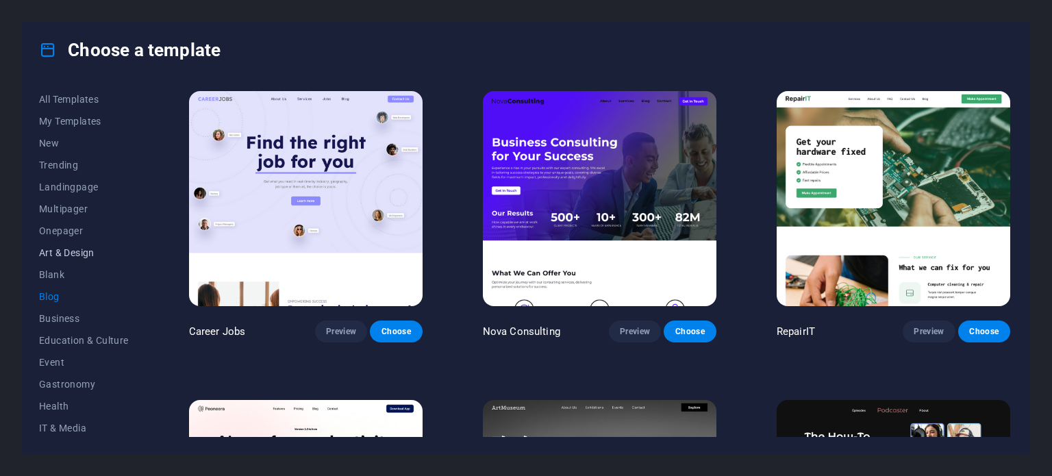
click at [66, 254] on span "Art & Design" at bounding box center [84, 252] width 90 height 11
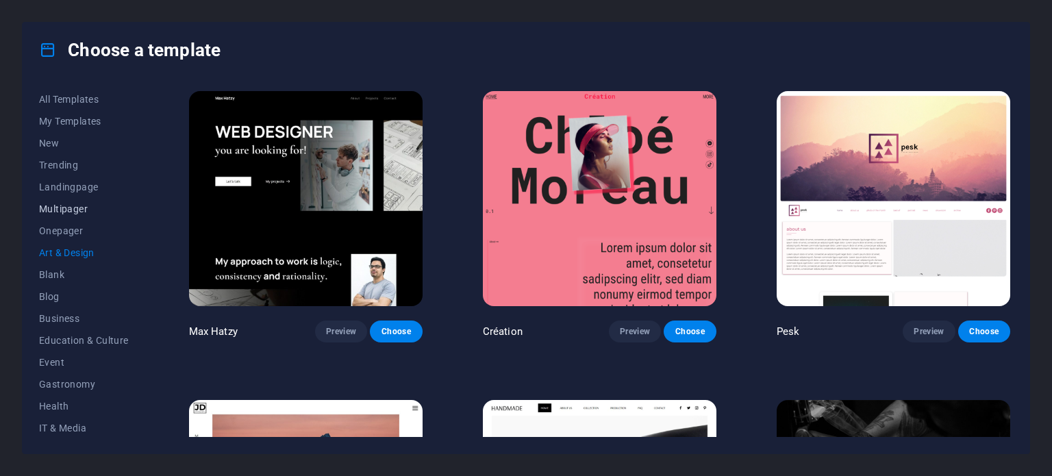
click at [81, 210] on span "Multipager" at bounding box center [84, 208] width 90 height 11
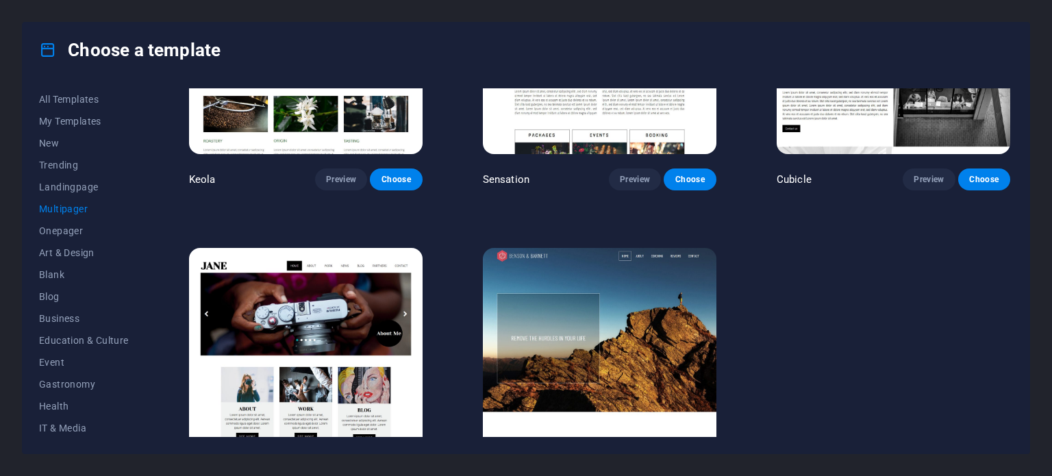
scroll to position [6673, 0]
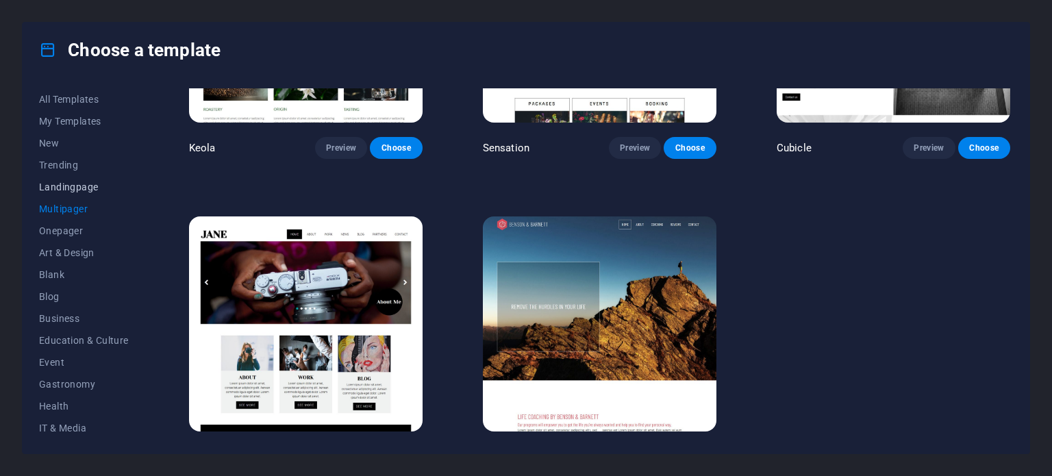
click at [53, 188] on span "Landingpage" at bounding box center [84, 186] width 90 height 11
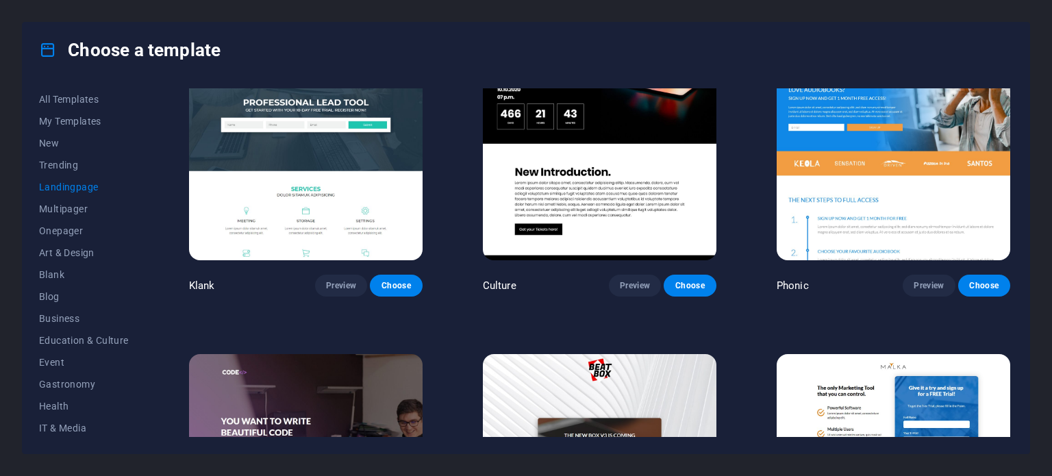
scroll to position [0, 0]
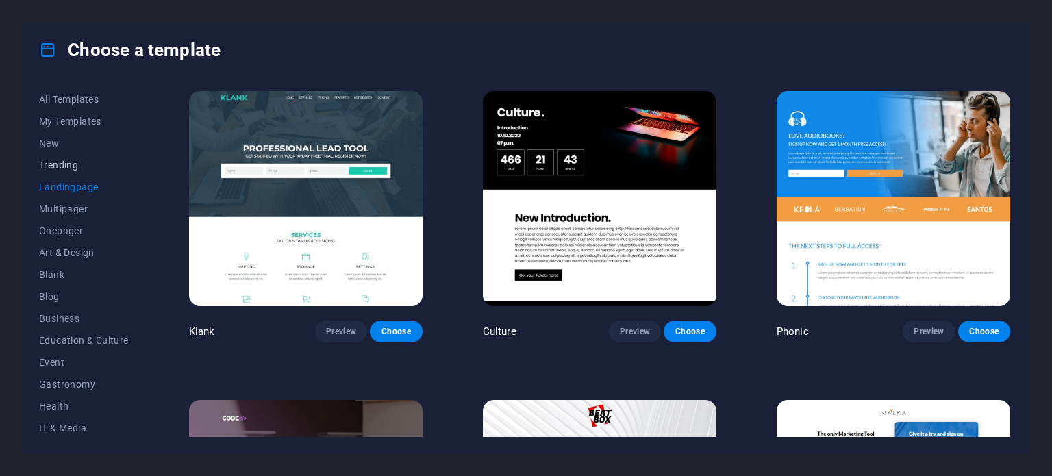
click at [47, 161] on span "Trending" at bounding box center [84, 165] width 90 height 11
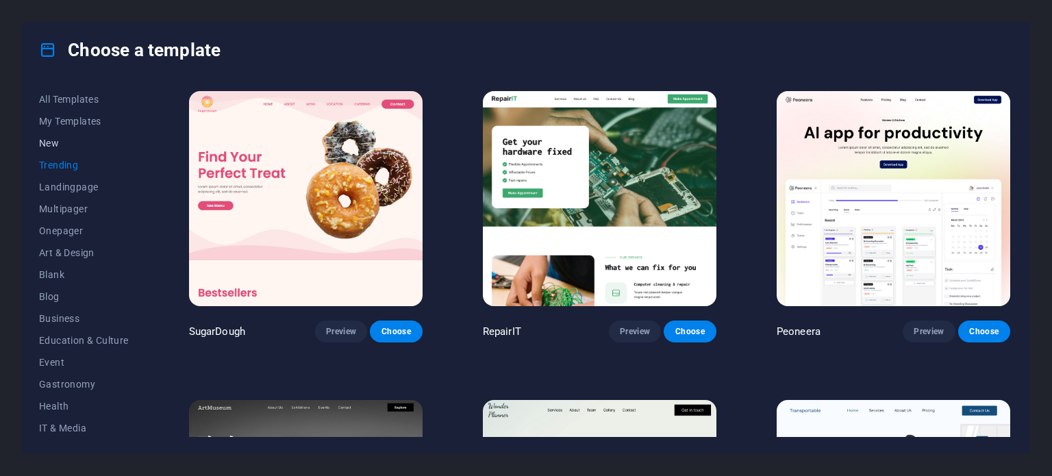
click at [47, 145] on span "New" at bounding box center [84, 143] width 90 height 11
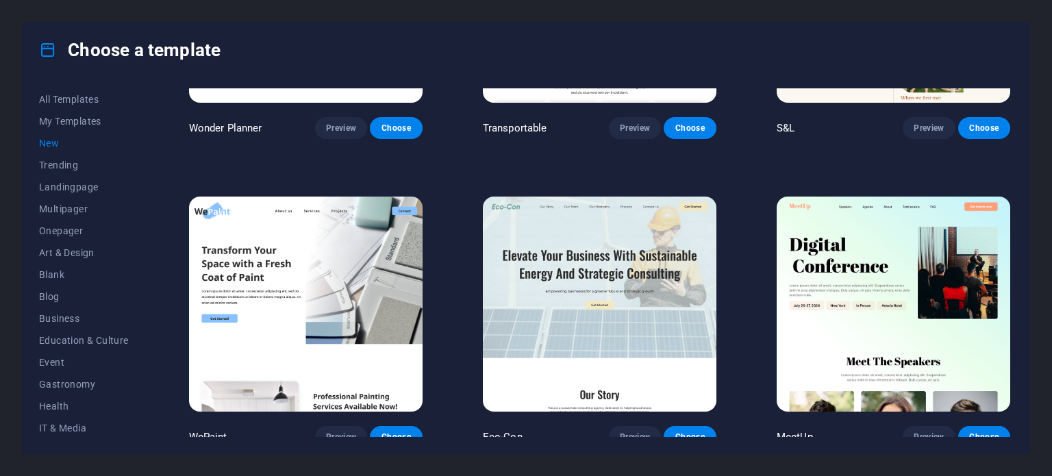
scroll to position [1134, 0]
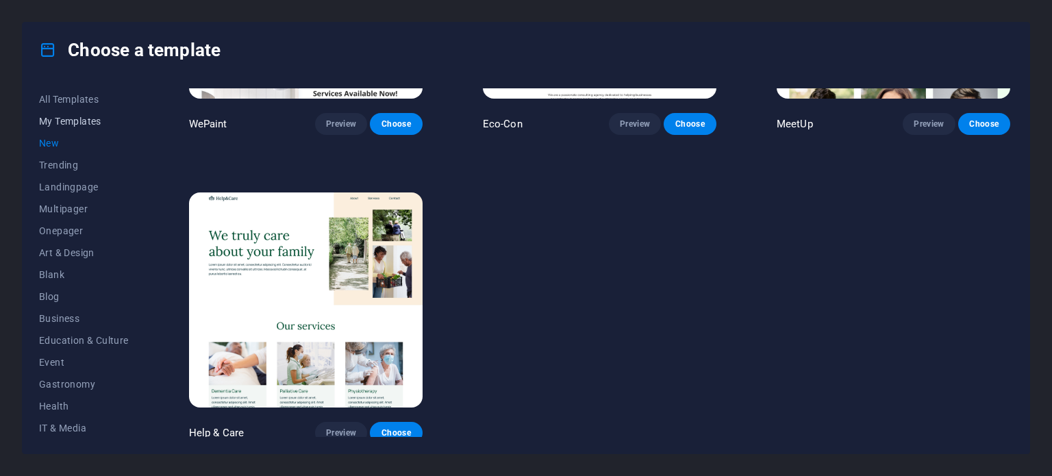
click at [83, 120] on span "My Templates" at bounding box center [84, 121] width 90 height 11
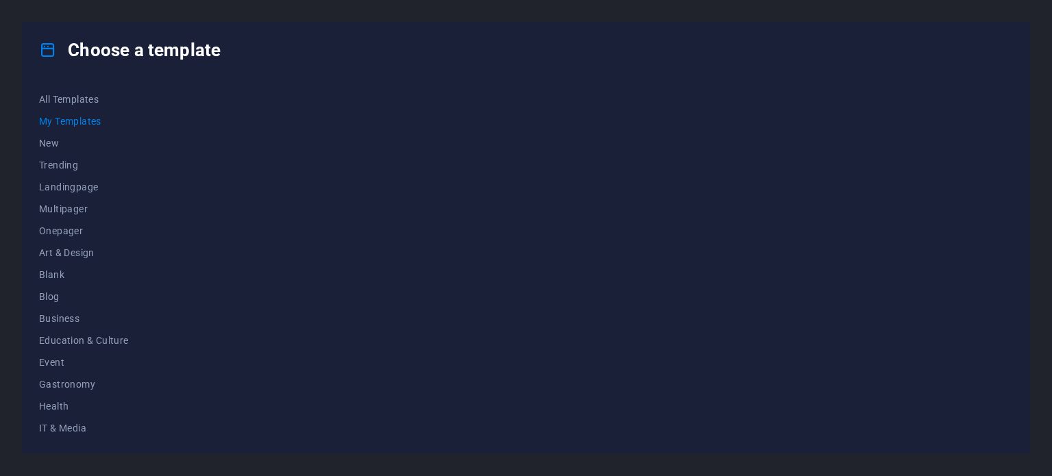
scroll to position [0, 0]
click at [81, 103] on span "All Templates" at bounding box center [84, 99] width 90 height 11
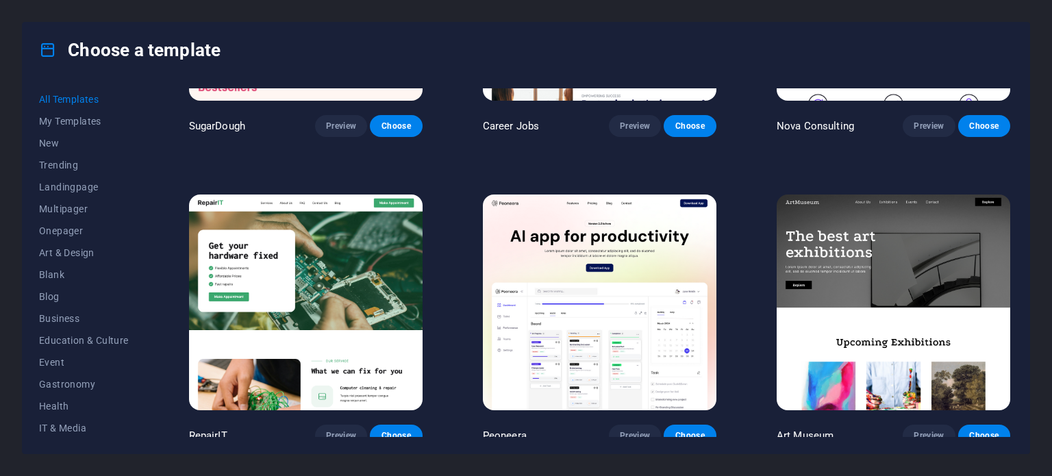
scroll to position [342, 0]
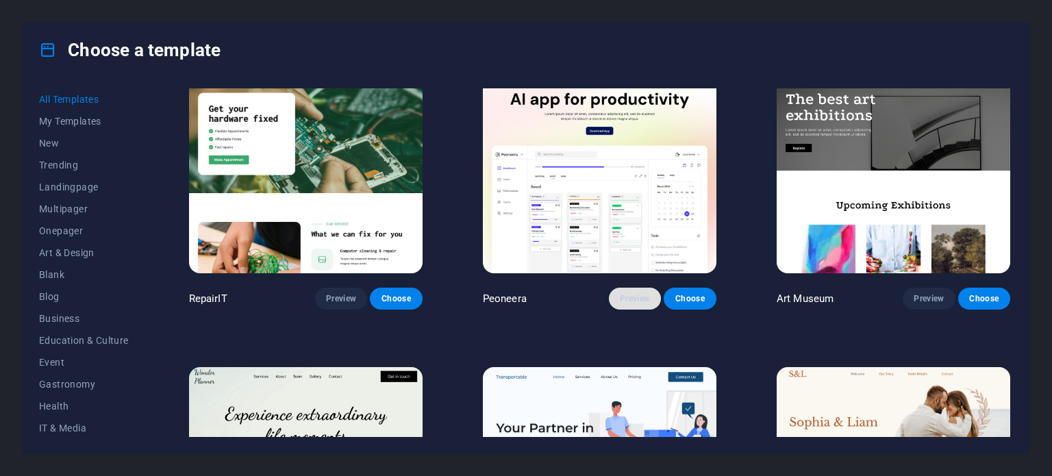
click at [642, 298] on span "Preview" at bounding box center [635, 298] width 30 height 11
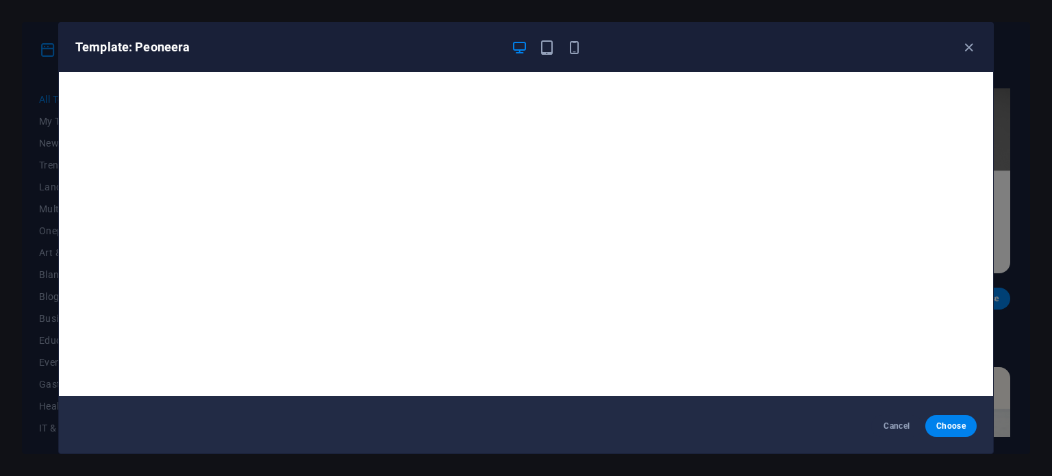
scroll to position [3, 0]
click at [542, 43] on icon "button" at bounding box center [547, 48] width 16 height 16
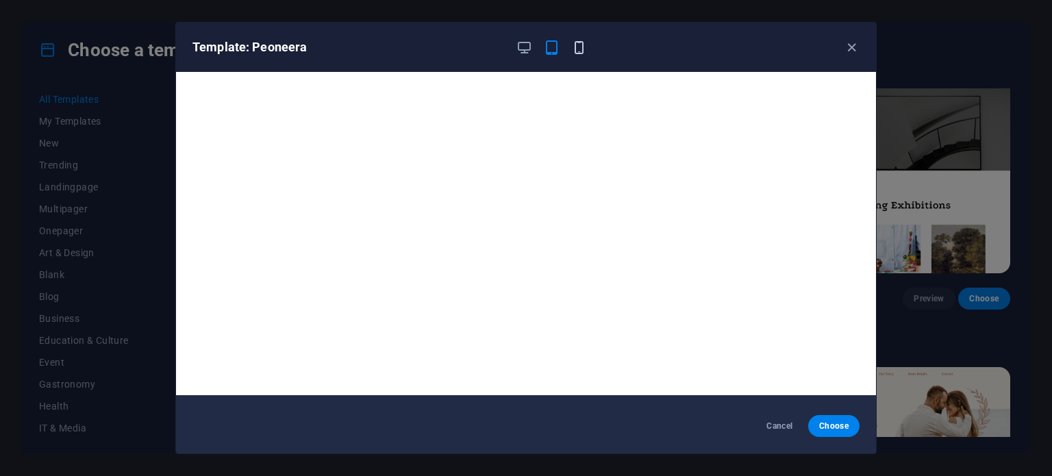
click at [576, 44] on icon "button" at bounding box center [579, 48] width 16 height 16
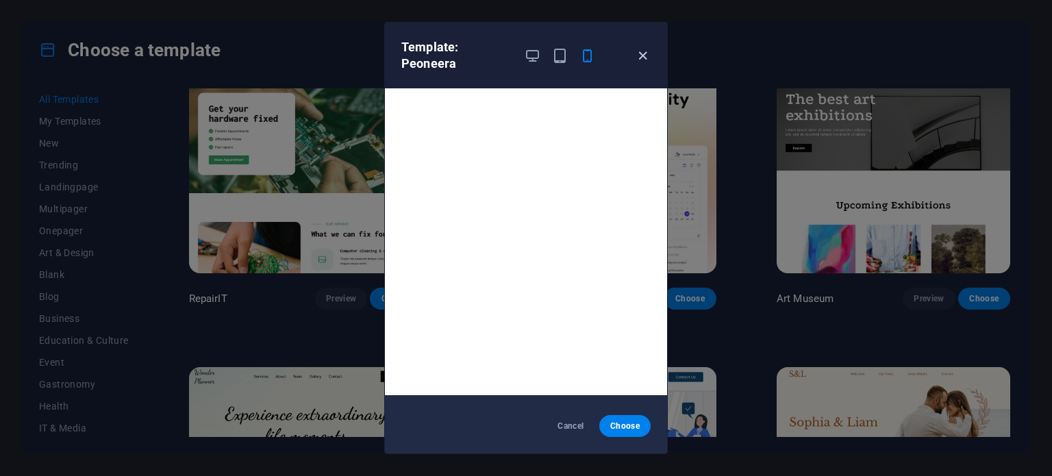
click at [641, 58] on icon "button" at bounding box center [643, 56] width 16 height 16
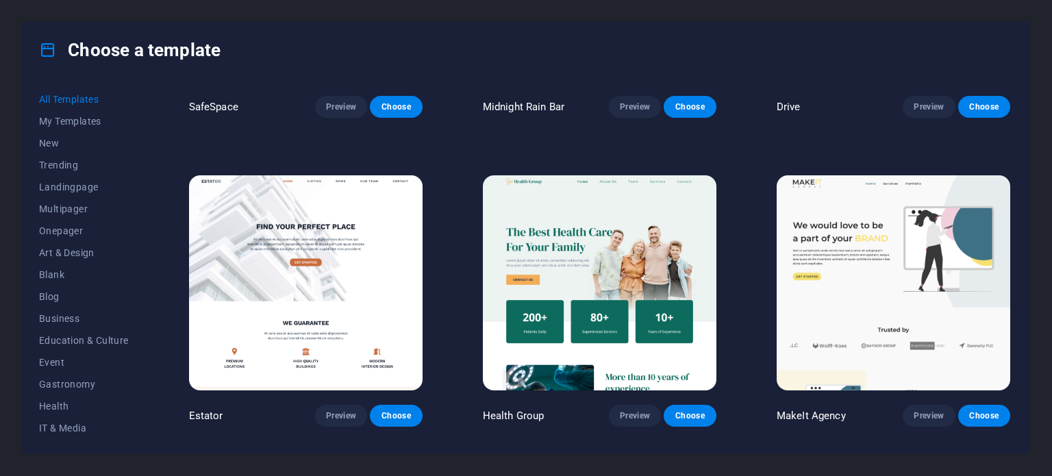
scroll to position [3012, 0]
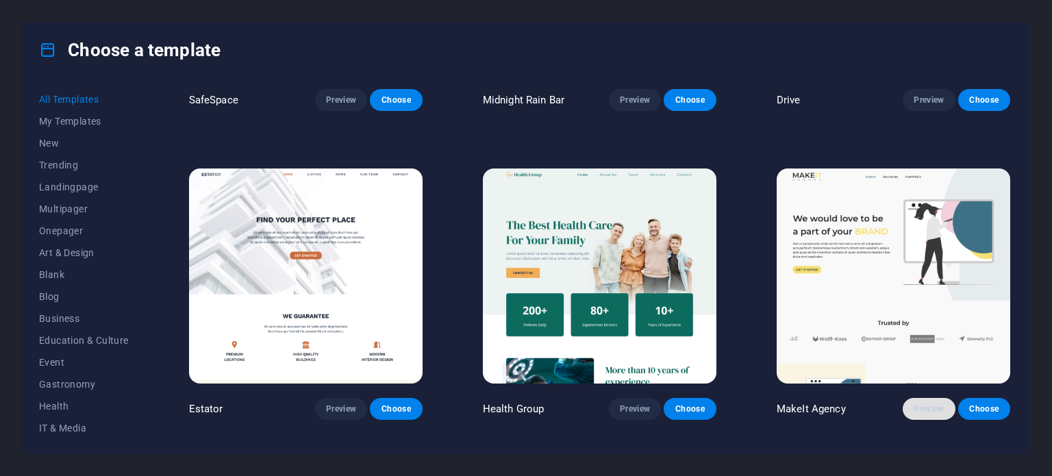
click at [936, 403] on span "Preview" at bounding box center [928, 408] width 30 height 11
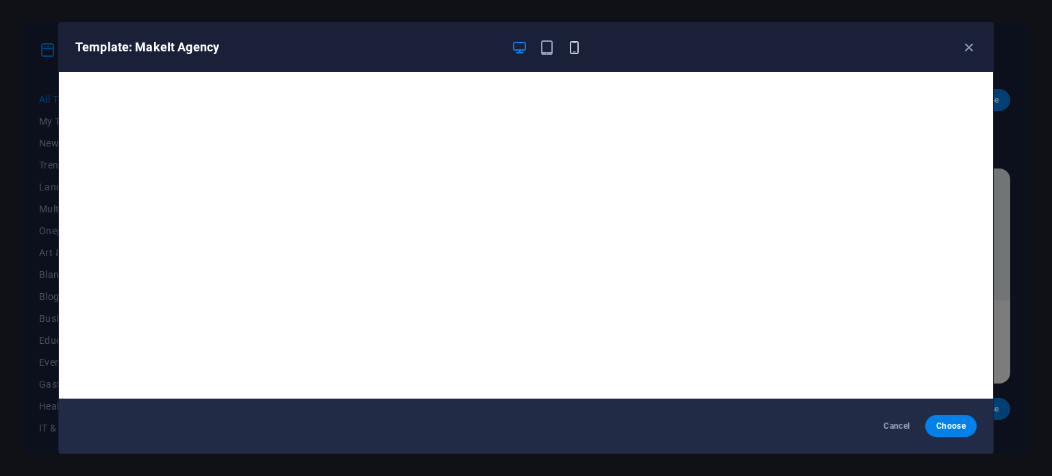
click at [578, 51] on icon "button" at bounding box center [574, 48] width 16 height 16
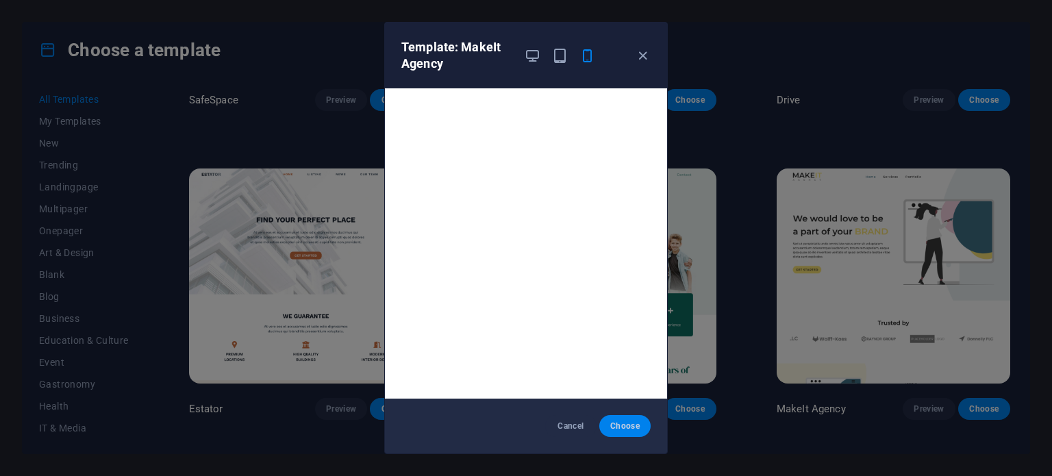
click at [615, 425] on span "Choose" at bounding box center [624, 425] width 29 height 11
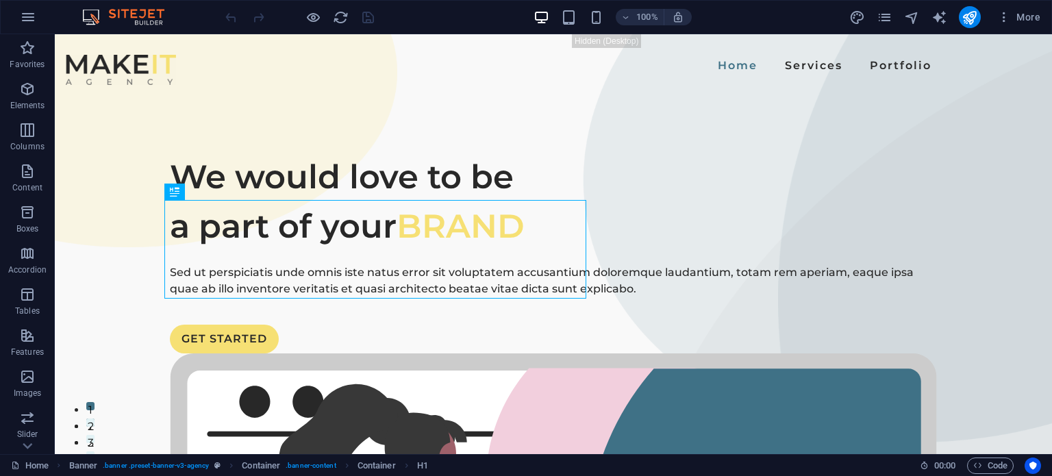
click at [893, 18] on div "More" at bounding box center [947, 17] width 196 height 22
click at [998, 16] on icon "button" at bounding box center [1004, 17] width 14 height 14
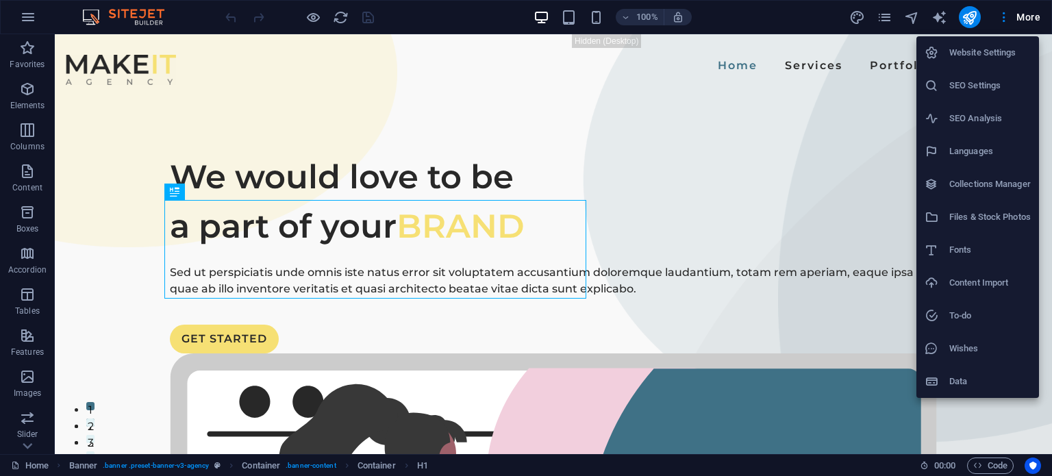
click at [996, 62] on li "Website Settings" at bounding box center [977, 52] width 123 height 33
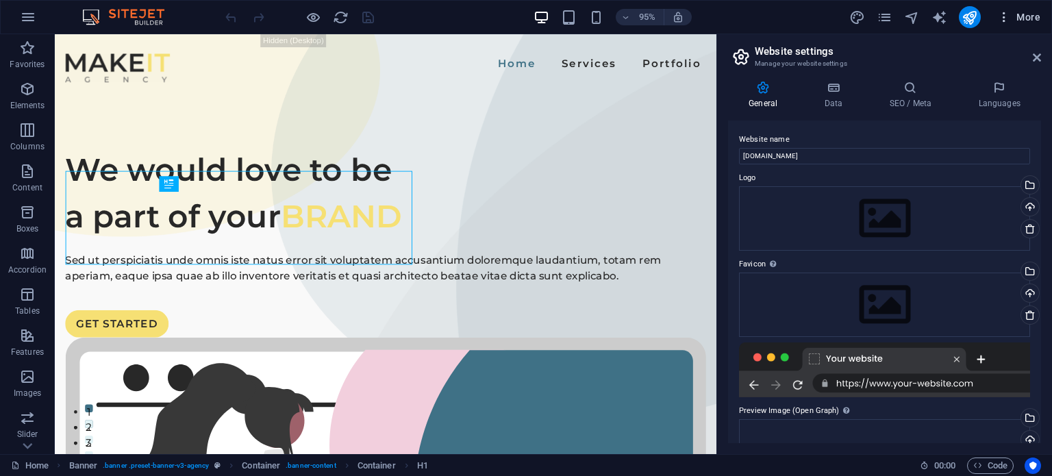
click at [1013, 21] on span "More" at bounding box center [1018, 17] width 43 height 14
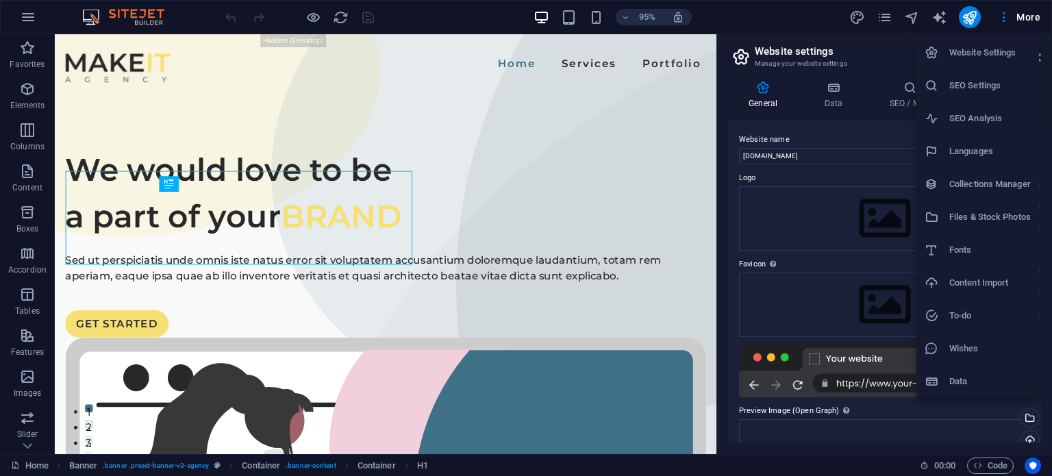
click at [1007, 159] on h6 "Languages" at bounding box center [989, 151] width 81 height 16
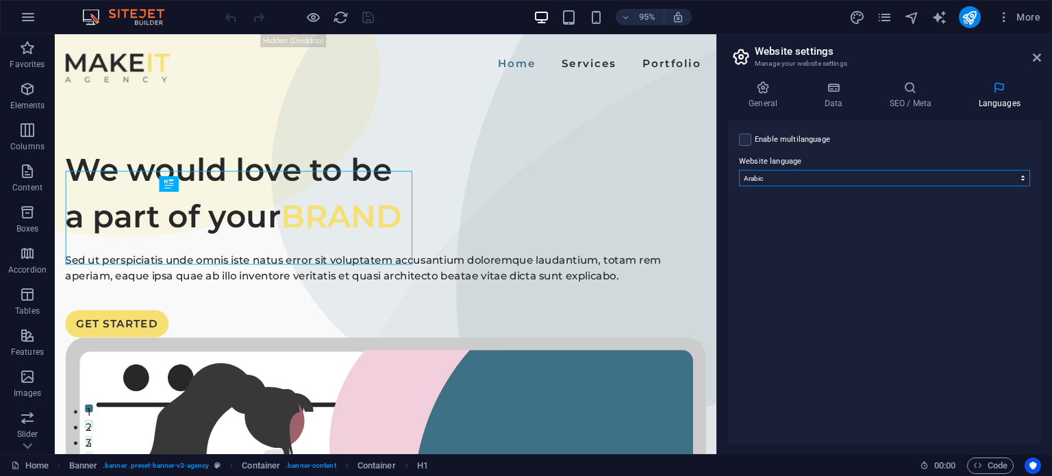
click at [862, 176] on select "Abkhazian Afar Afrikaans Akan Albanian Amharic Arabic Aragonese Armenian Assame…" at bounding box center [884, 178] width 291 height 16
click at [739, 170] on select "Abkhazian Afar Afrikaans Akan Albanian Amharic Arabic Aragonese Armenian Assame…" at bounding box center [884, 178] width 291 height 16
click at [770, 105] on h4 "General" at bounding box center [765, 95] width 75 height 29
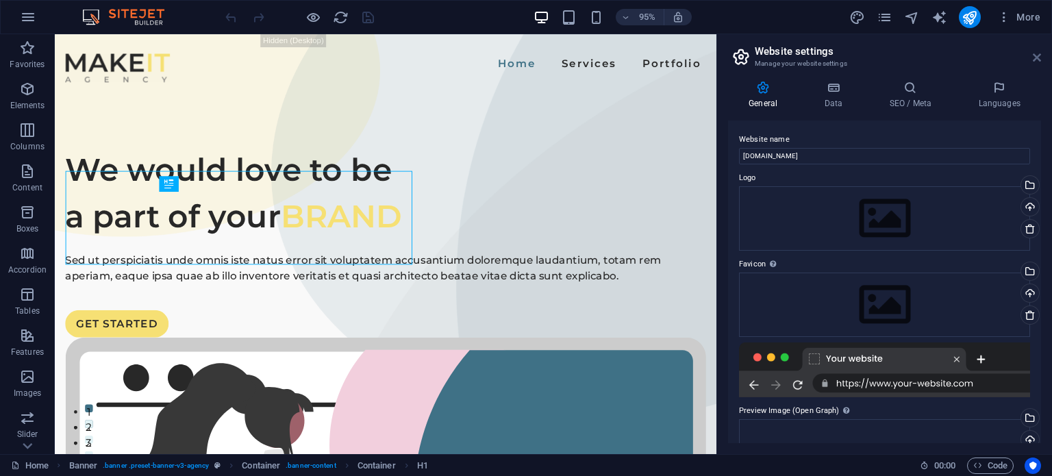
click at [1036, 57] on icon at bounding box center [1036, 57] width 8 height 11
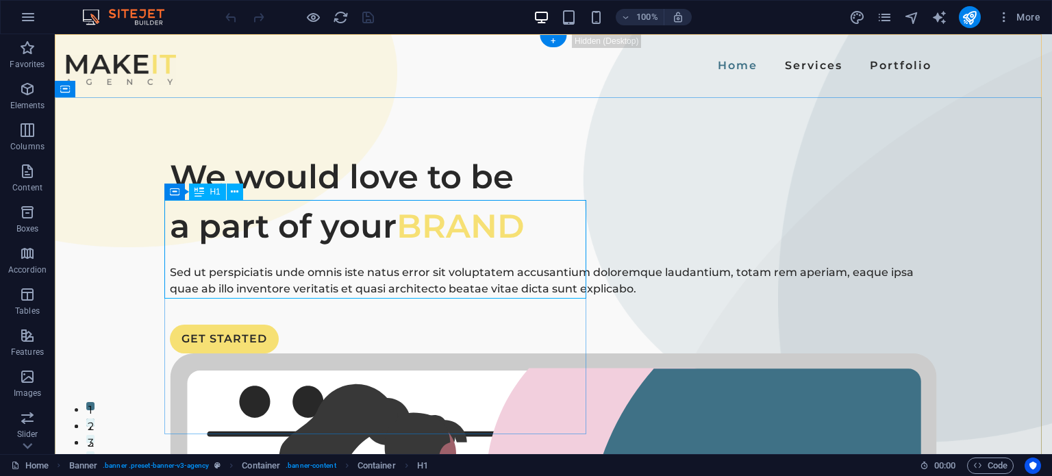
click at [246, 217] on div "We would love to be a part of your BRAND" at bounding box center [553, 201] width 767 height 99
click at [238, 197] on button at bounding box center [235, 191] width 16 height 16
click at [441, 218] on div "We would love to be a part of your BRAND" at bounding box center [553, 201] width 767 height 99
click at [374, 227] on div "We would love to be a part of your BRAND" at bounding box center [553, 201] width 767 height 99
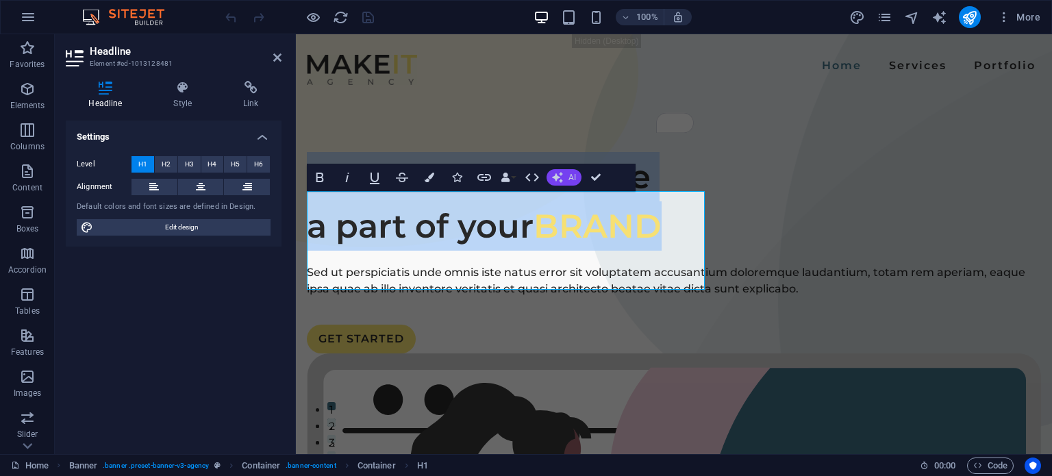
click at [556, 176] on icon "button" at bounding box center [557, 177] width 11 height 11
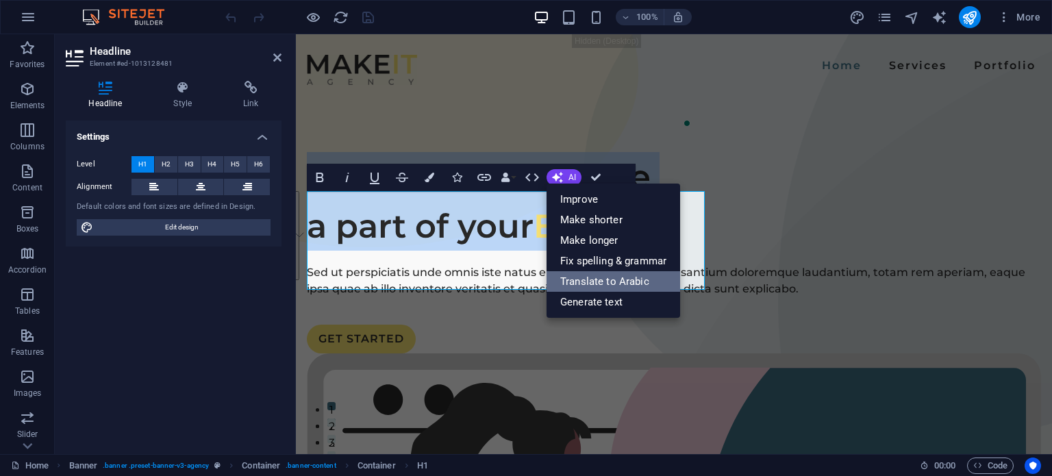
click at [629, 275] on link "Translate to Arabic" at bounding box center [613, 281] width 134 height 21
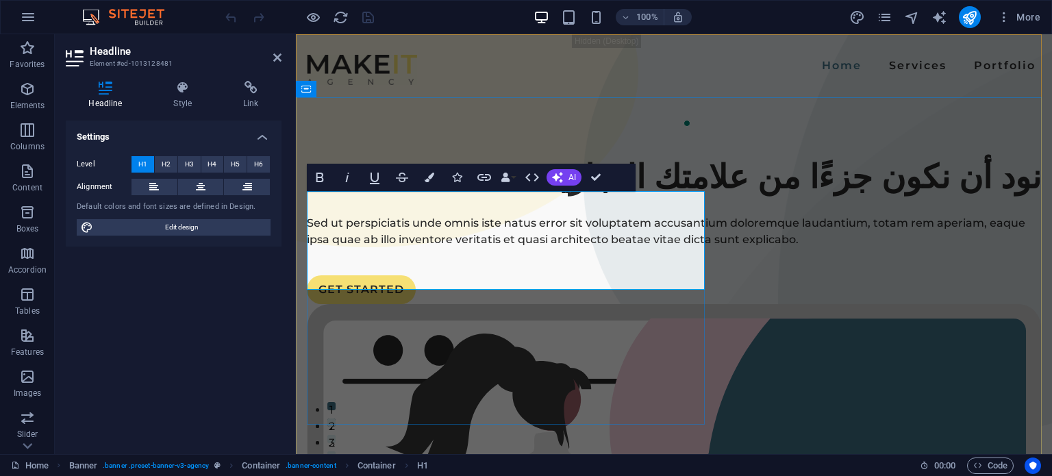
click at [651, 201] on h1 "نود أن نكون جزءًا من علامتك التجارية" at bounding box center [674, 176] width 734 height 49
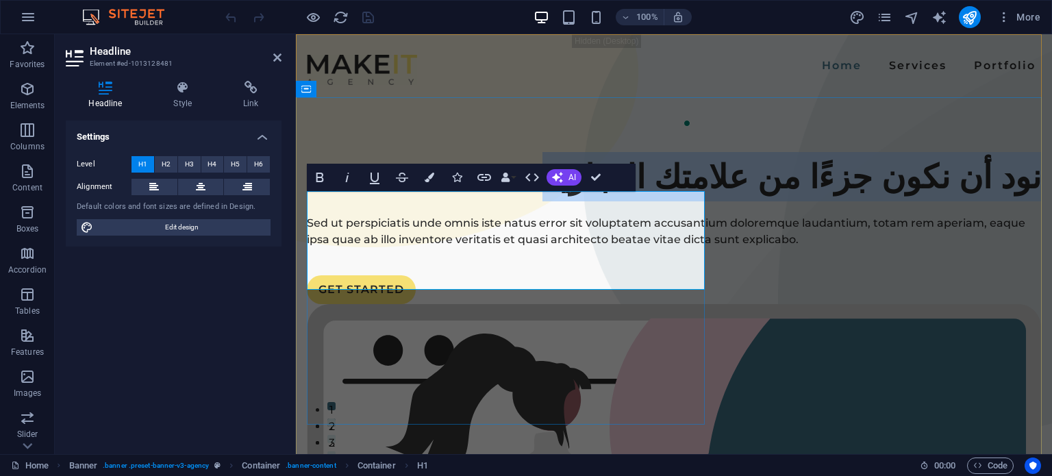
click at [651, 201] on h1 "نود أن نكون جزءًا من علامتك التجارية" at bounding box center [674, 176] width 734 height 49
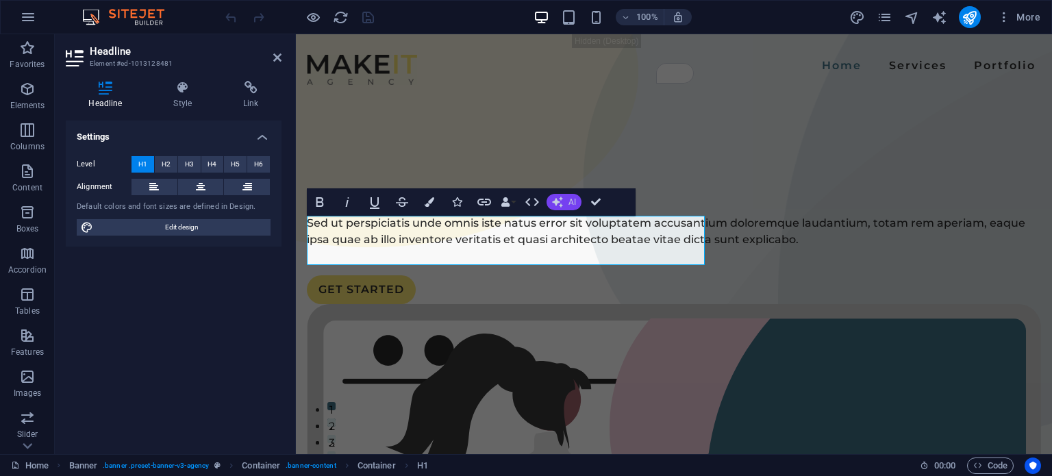
click at [573, 198] on span "AI" at bounding box center [572, 202] width 8 height 8
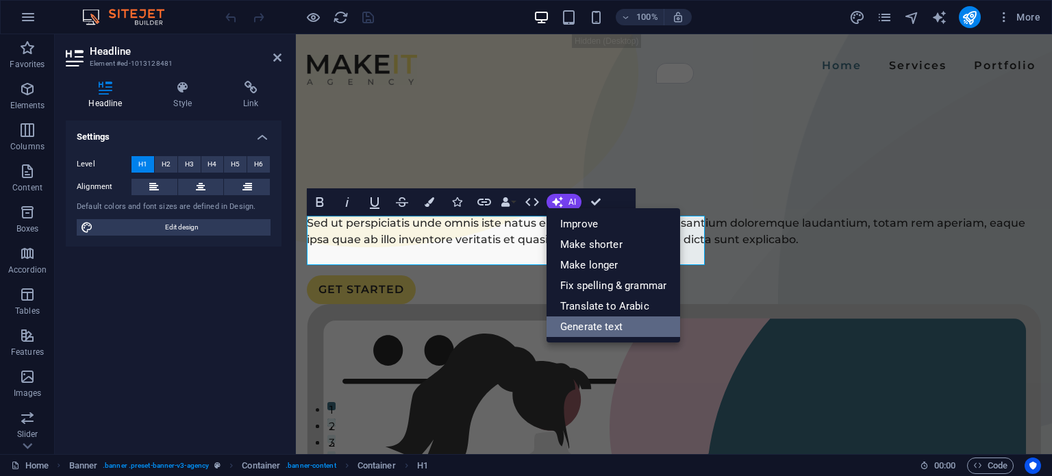
click at [622, 327] on link "Generate text" at bounding box center [613, 326] width 134 height 21
select select "English"
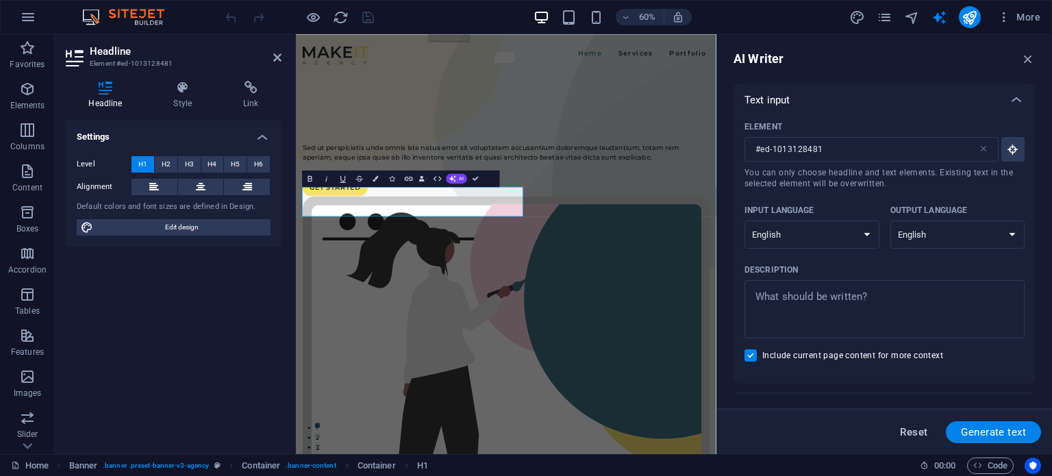
click at [912, 431] on span "Reset" at bounding box center [913, 432] width 27 height 11
type textarea "x"
type input "100"
type textarea "x"
click at [917, 437] on span "Reset" at bounding box center [913, 432] width 27 height 11
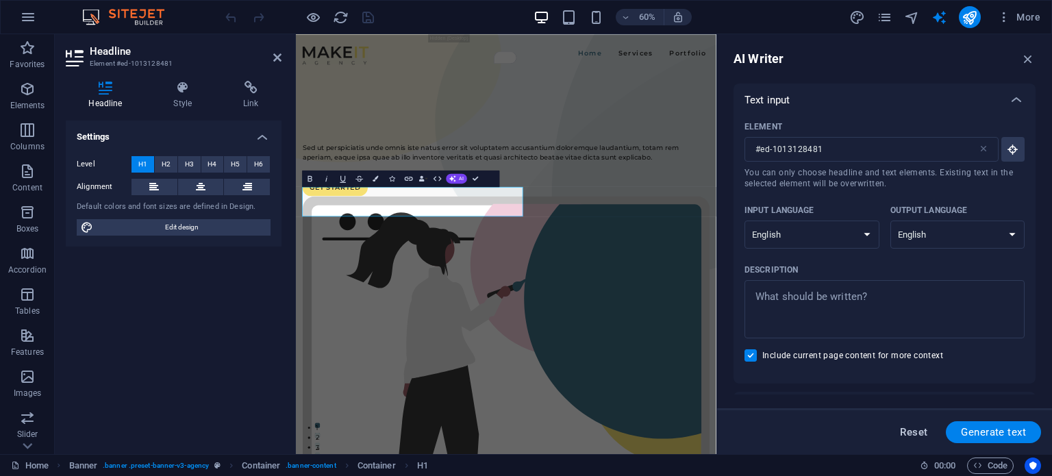
type textarea "x"
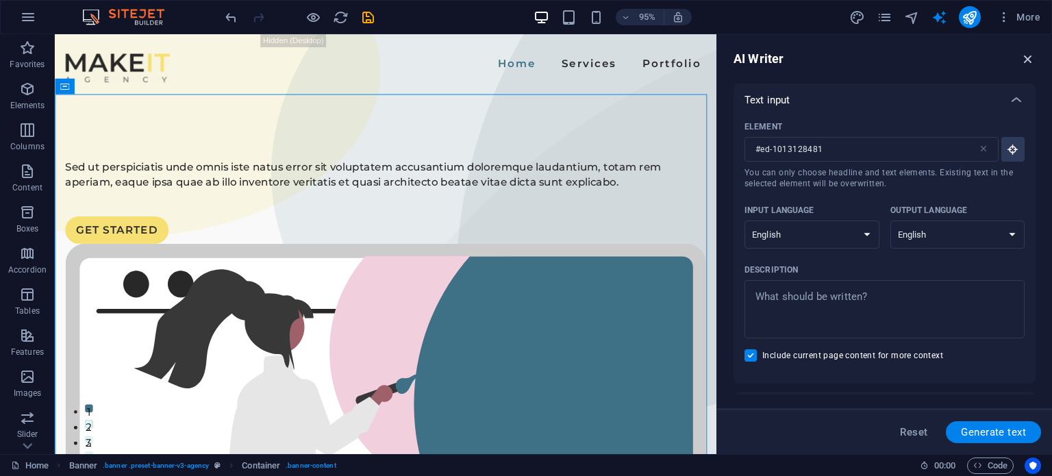
drag, startPoint x: 1021, startPoint y: 58, endPoint x: 967, endPoint y: 25, distance: 64.2
click at [1021, 58] on icon "button" at bounding box center [1027, 58] width 15 height 15
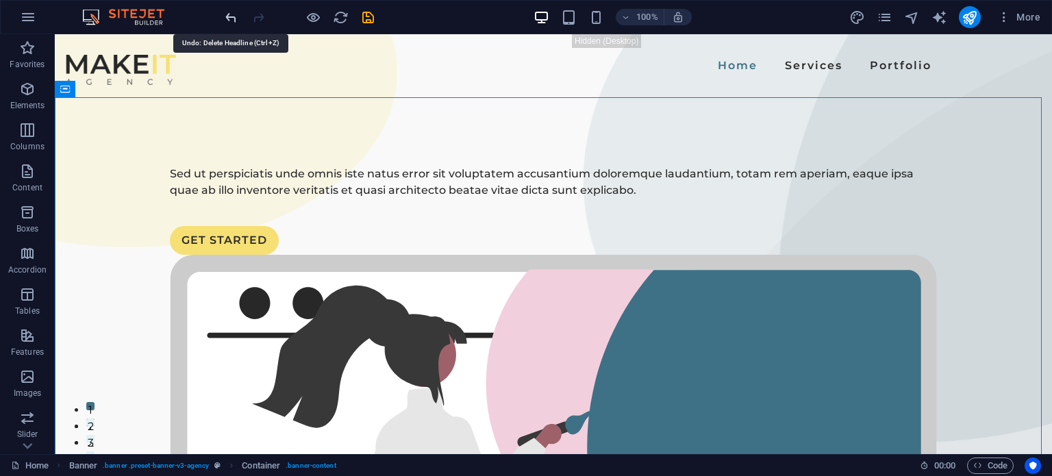
click at [236, 16] on icon "undo" at bounding box center [231, 18] width 16 height 16
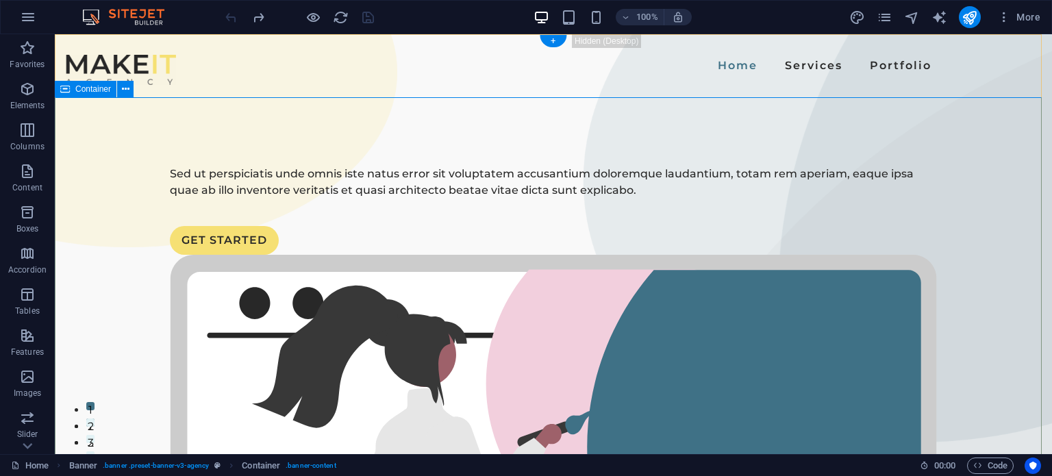
click at [340, 16] on icon "reload" at bounding box center [341, 18] width 16 height 16
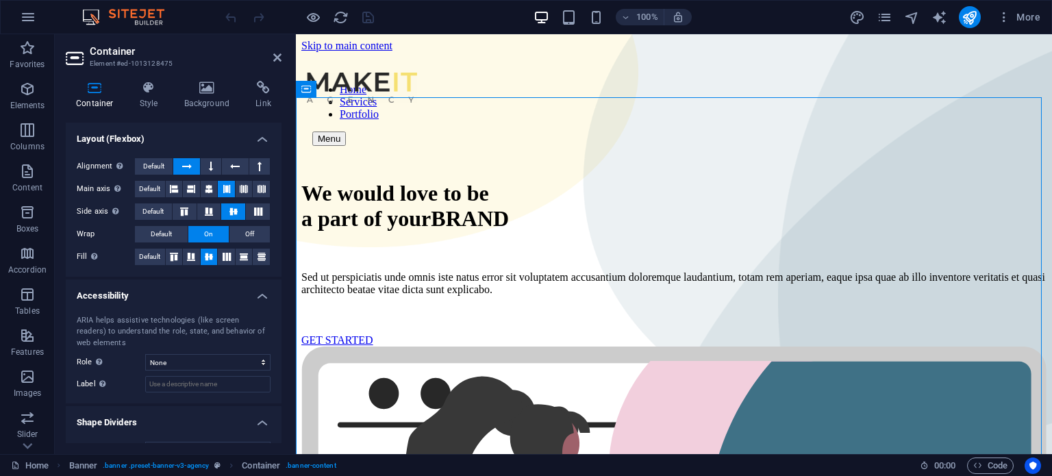
scroll to position [207, 0]
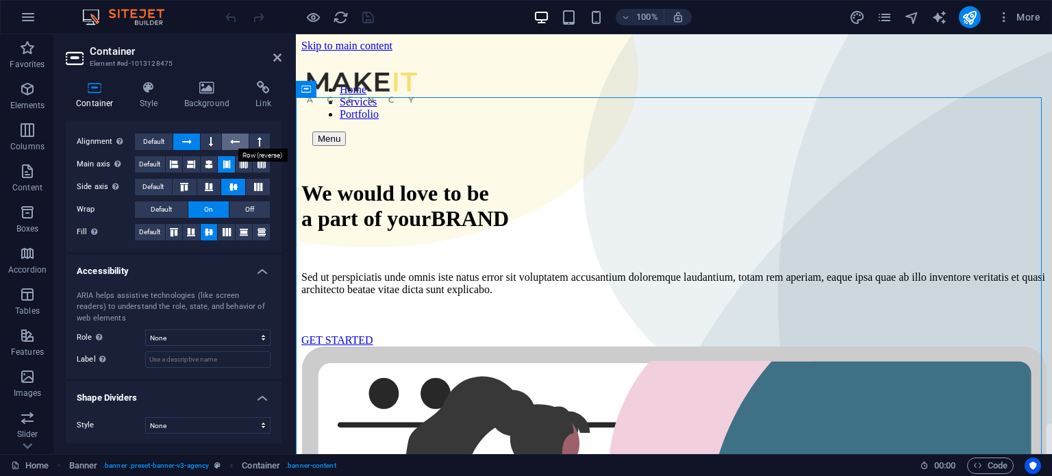
click at [236, 142] on icon at bounding box center [235, 142] width 10 height 16
click at [279, 58] on icon at bounding box center [277, 57] width 8 height 11
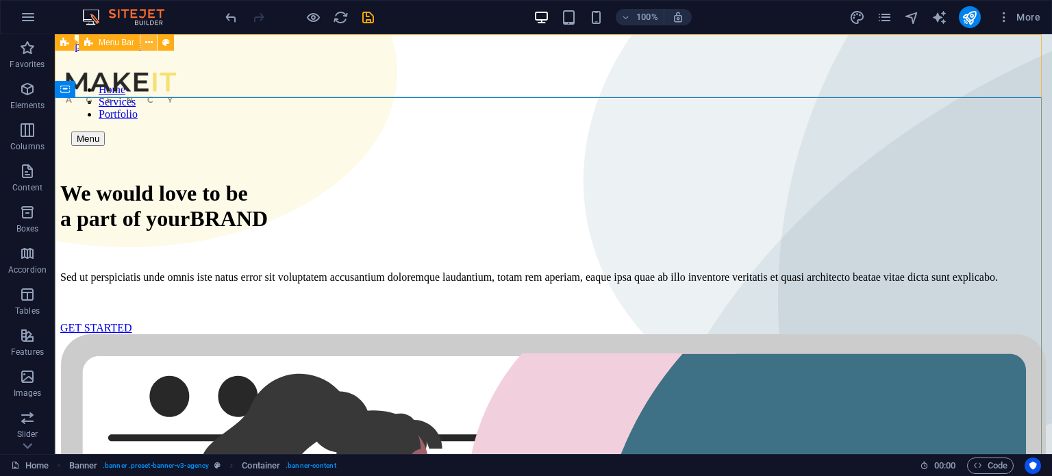
click at [147, 43] on icon at bounding box center [149, 43] width 8 height 14
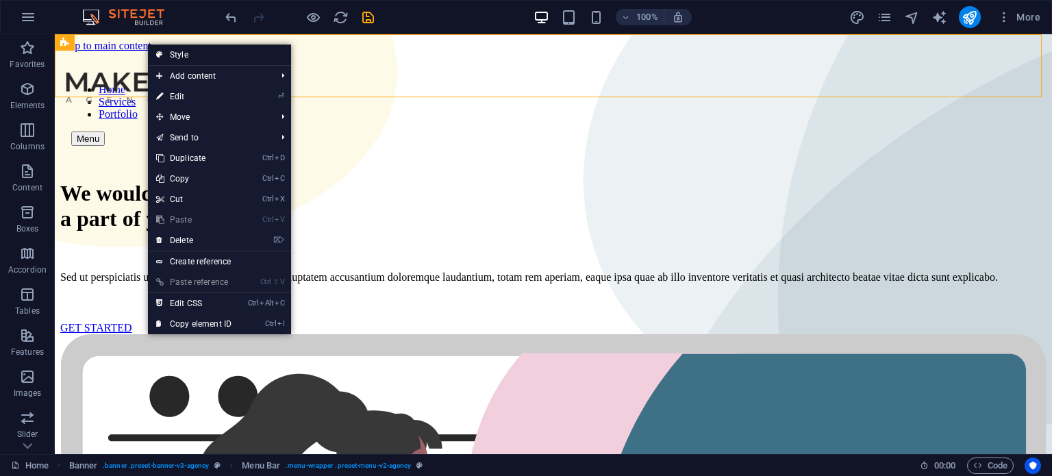
click at [171, 51] on link "Style" at bounding box center [219, 55] width 143 height 21
select select "rem"
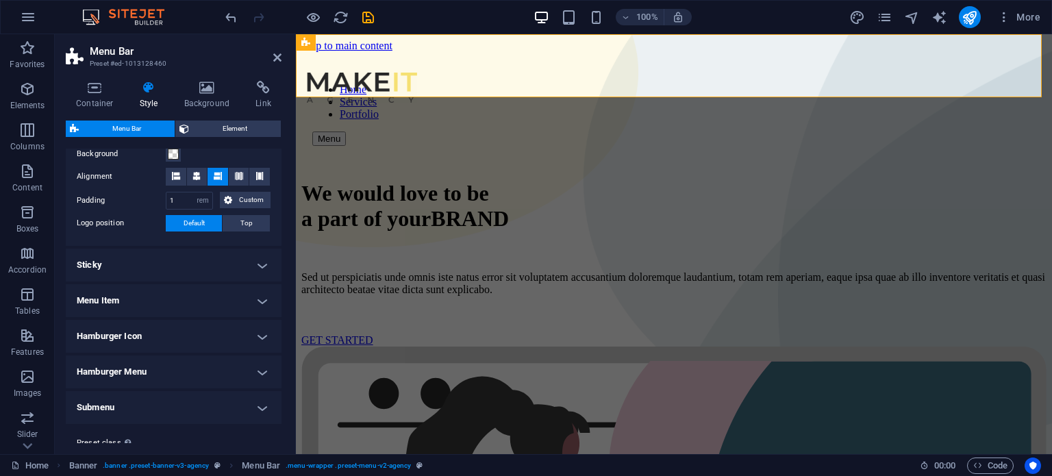
scroll to position [308, 0]
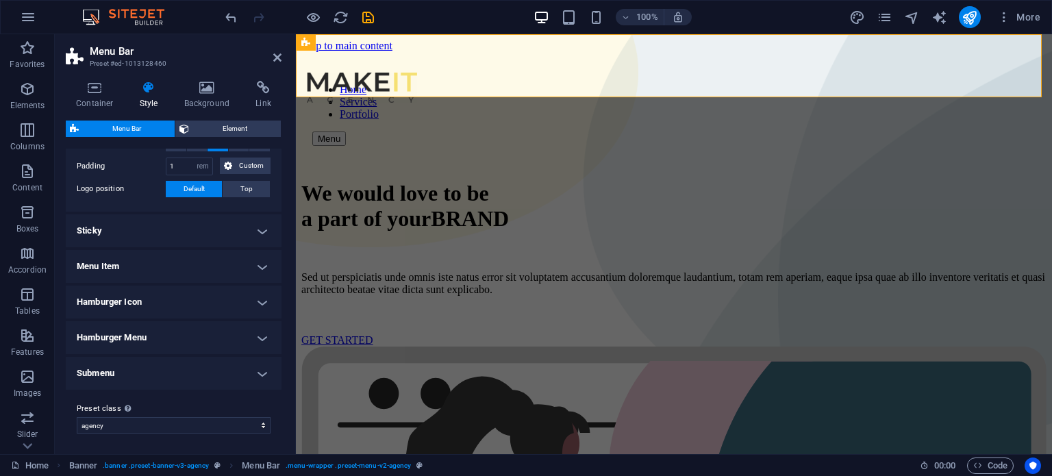
click at [240, 372] on h4 "Submenu" at bounding box center [174, 373] width 216 height 33
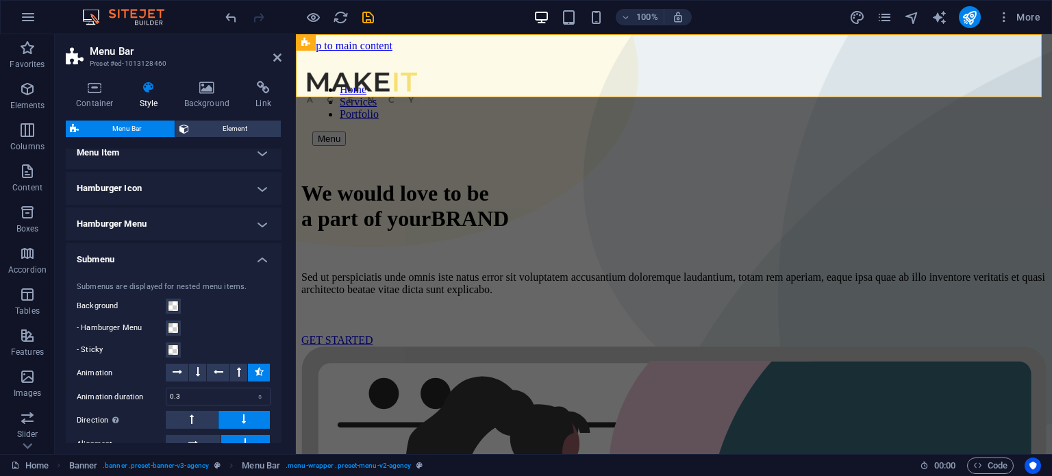
scroll to position [545, 0]
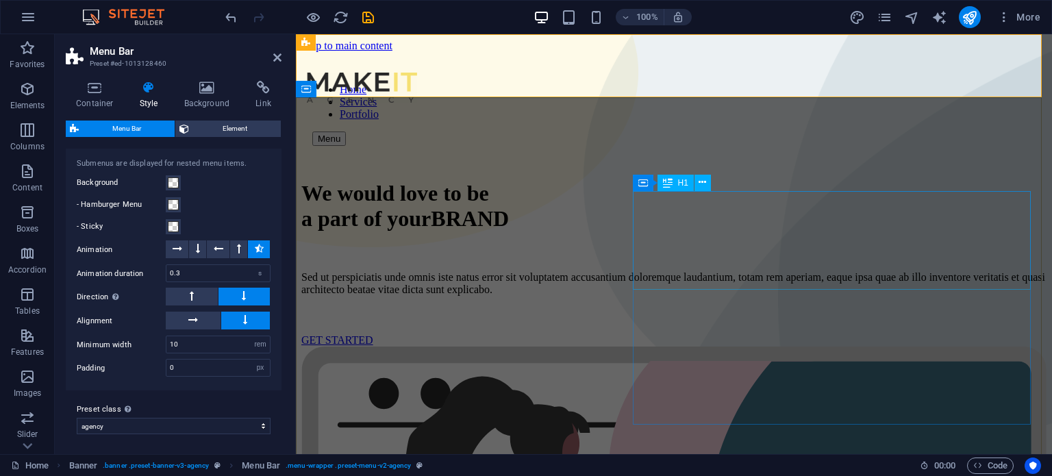
click at [677, 231] on div "We would love to be a part of your BRAND" at bounding box center [673, 206] width 745 height 51
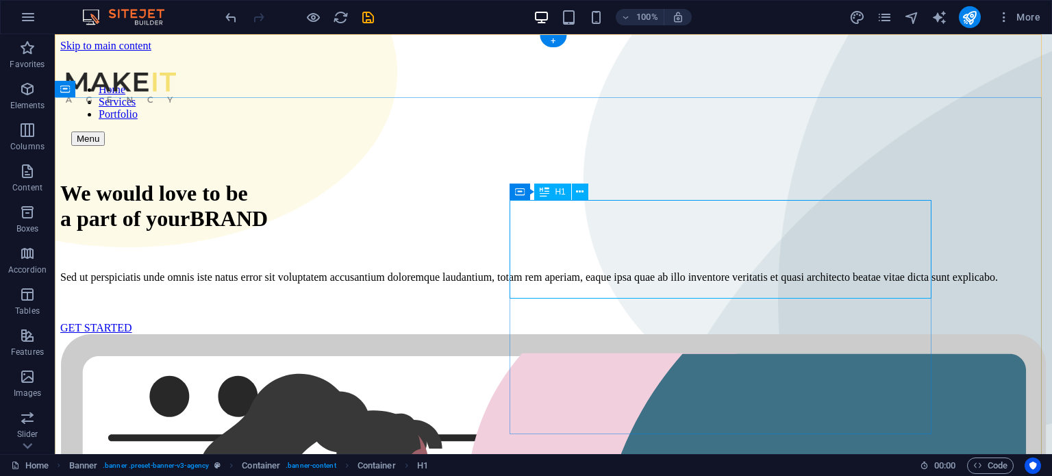
click at [685, 231] on div "We would love to be a part of your BRAND" at bounding box center [553, 206] width 986 height 51
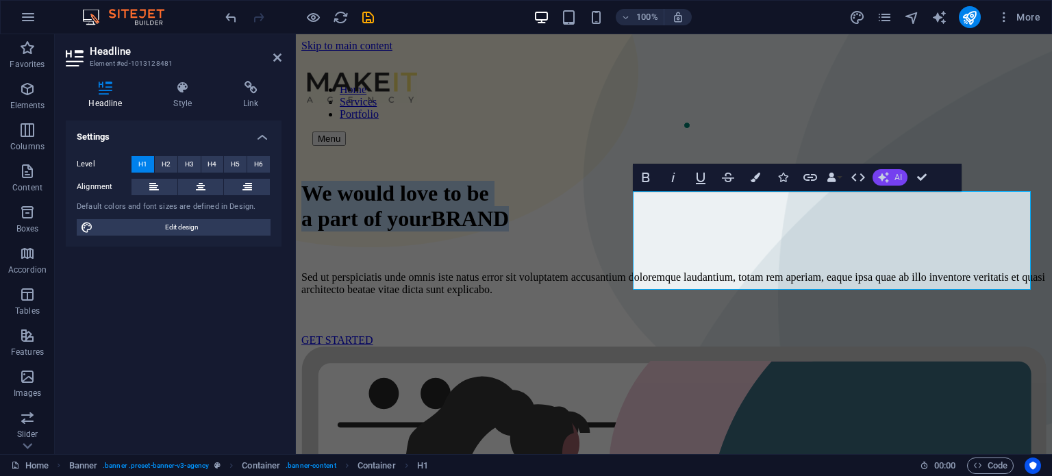
click at [900, 177] on span "AI" at bounding box center [898, 177] width 8 height 8
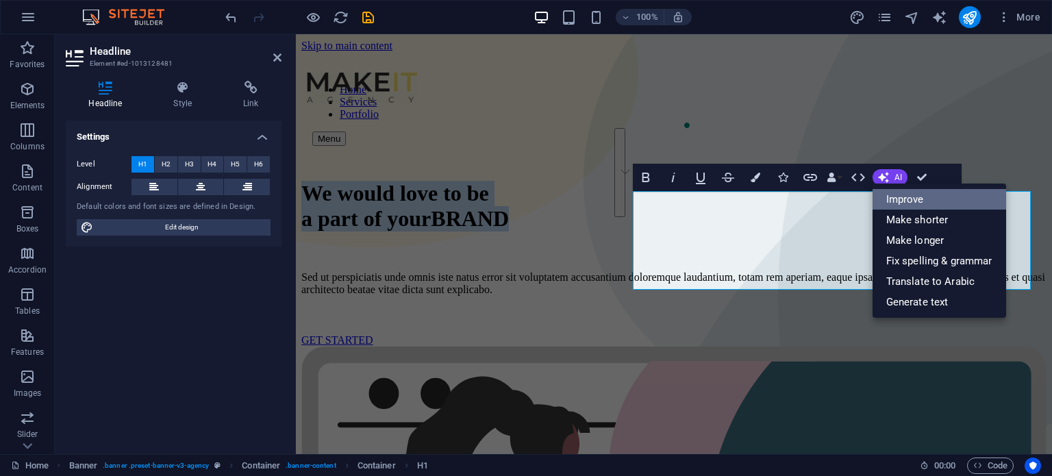
click at [939, 202] on link "Improve" at bounding box center [939, 199] width 134 height 21
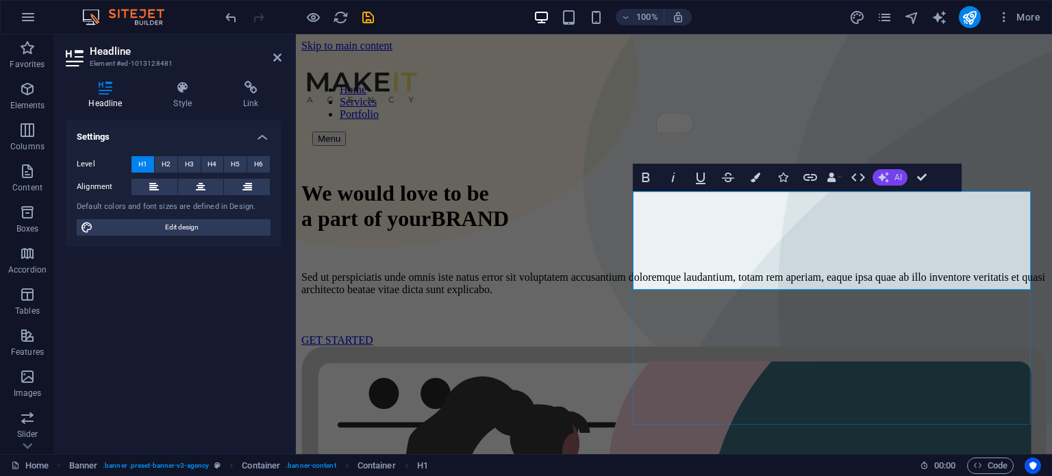
click at [885, 180] on icon "button" at bounding box center [882, 177] width 15 height 15
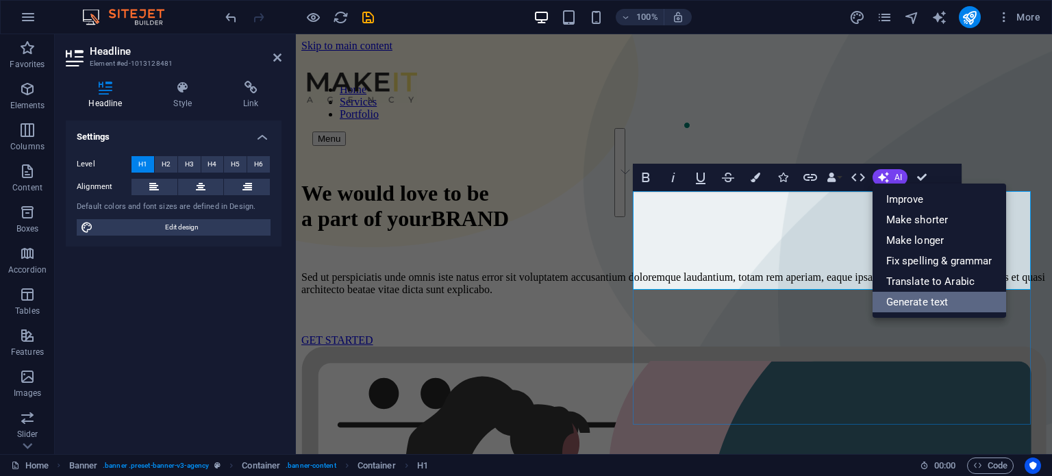
click at [954, 298] on link "Generate text" at bounding box center [939, 302] width 134 height 21
select select "English"
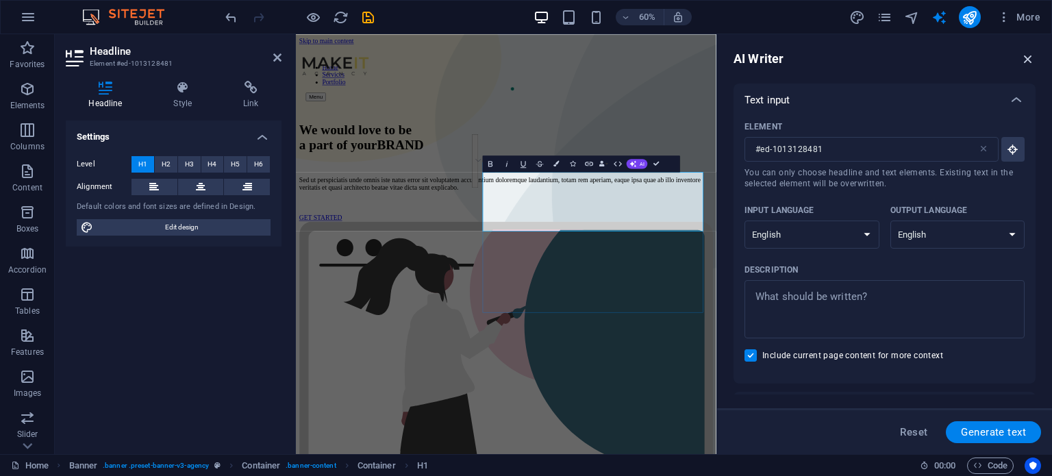
click at [1032, 57] on icon "button" at bounding box center [1027, 58] width 15 height 15
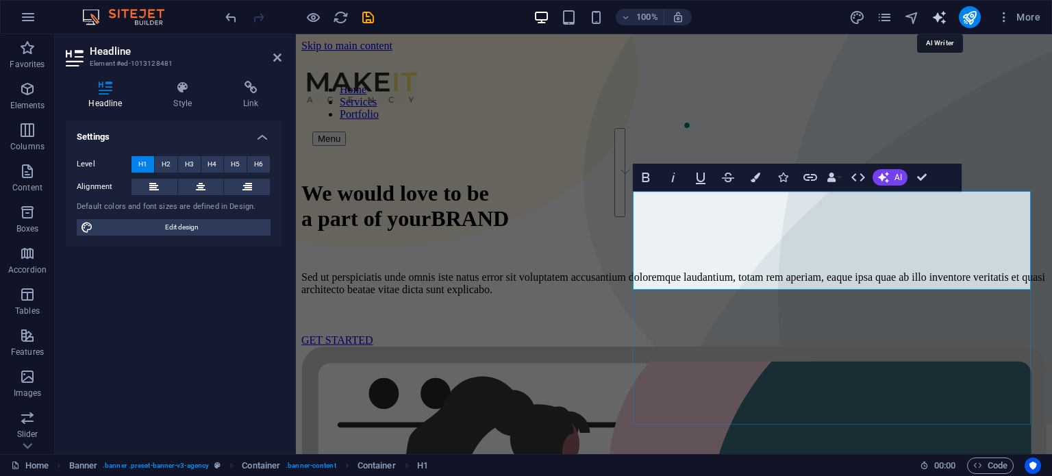
click at [943, 22] on icon "text_generator" at bounding box center [939, 18] width 16 height 16
select select "English"
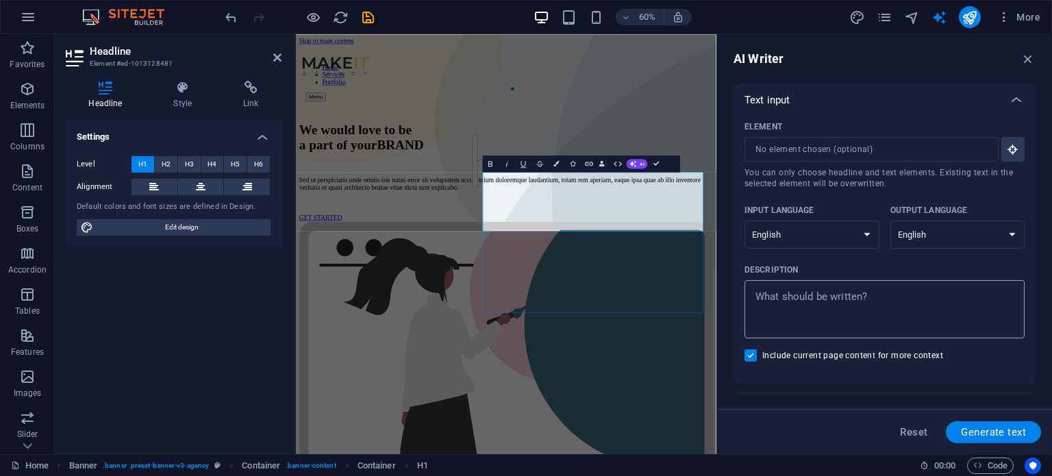
click at [854, 316] on textarea "Description x ​" at bounding box center [884, 309] width 266 height 45
type textarea "x"
type textarea "س"
type textarea "x"
type textarea "سخ"
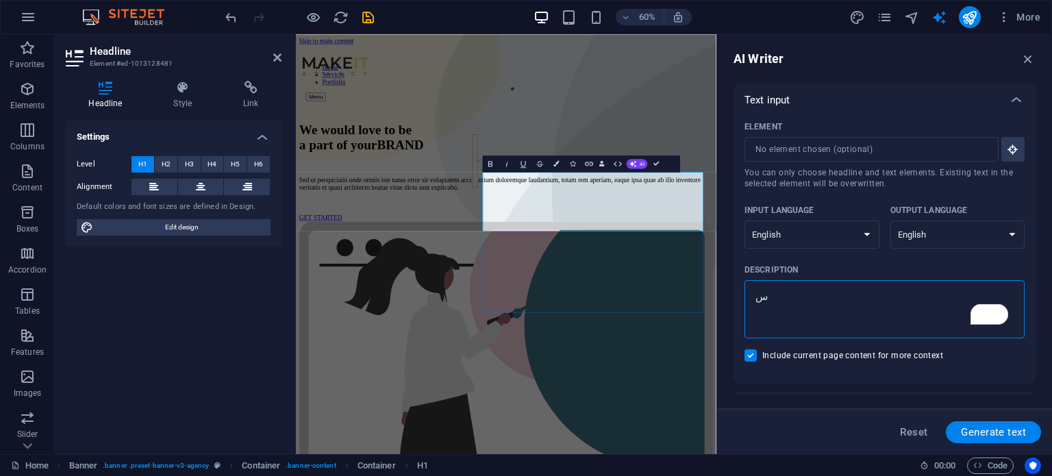
type textarea "x"
type textarea "سخب"
type textarea "x"
type textarea "سخبف"
type textarea "x"
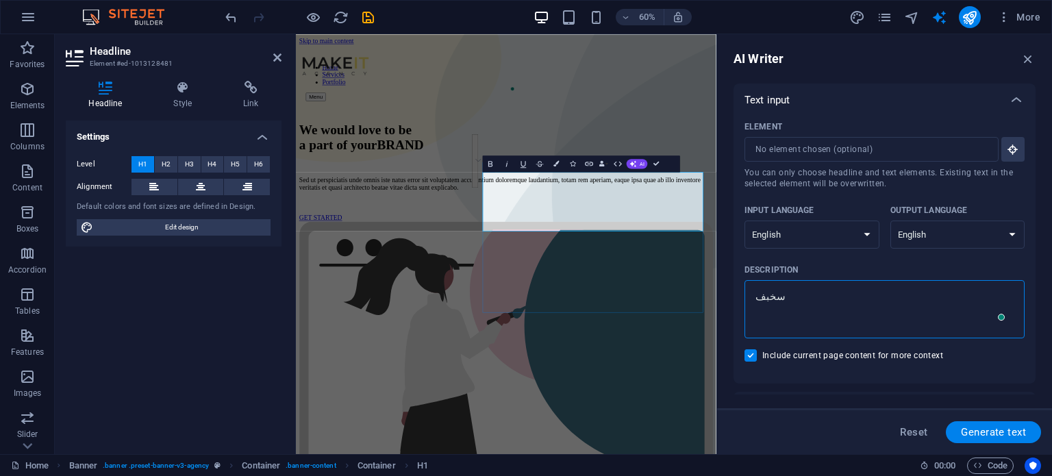
type textarea "سخبفص"
type textarea "x"
type textarea "سخبفصش"
type textarea "x"
type textarea "سخبفصشق"
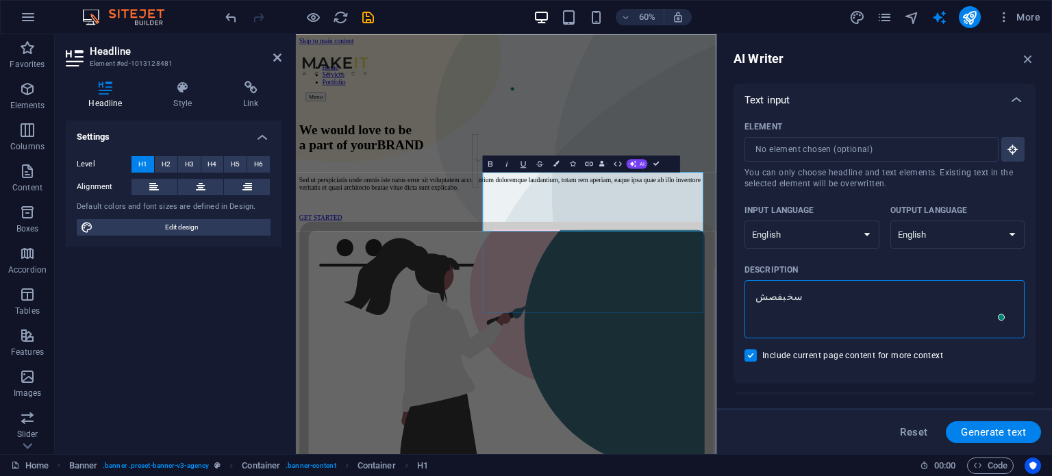
type textarea "x"
type textarea "سخبفصشقث"
type textarea "x"
type textarea "سخبفصشقث"
type textarea "x"
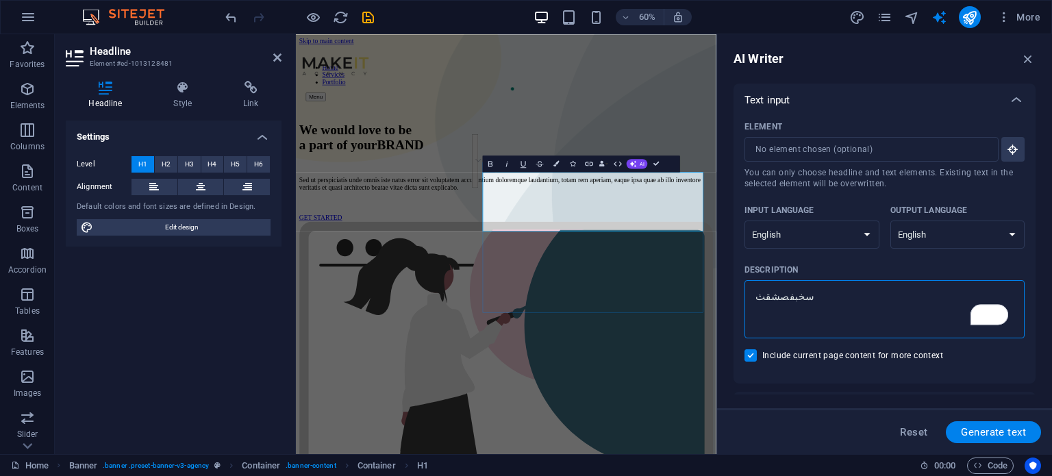
type textarea "s"
type textarea "x"
type textarea "so"
type textarea "x"
type textarea "sof"
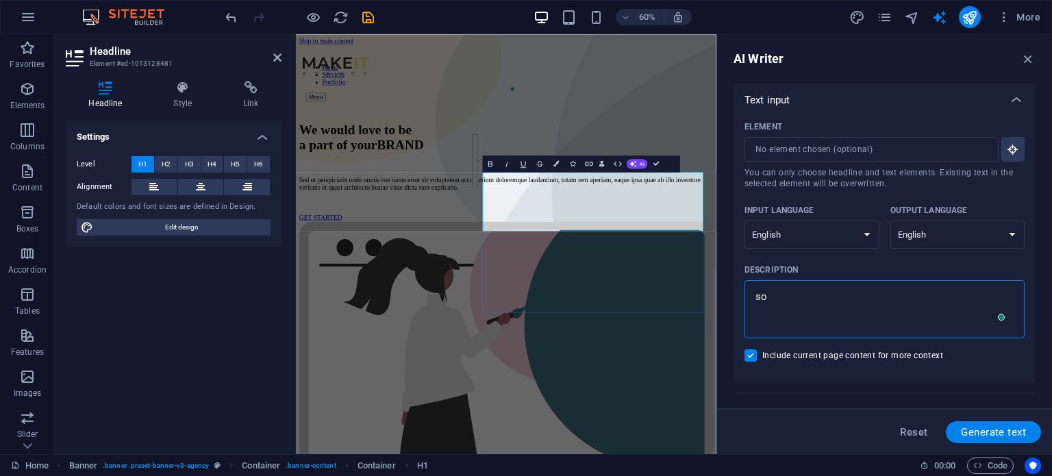
type textarea "x"
type textarea "soft"
type textarea "x"
type textarea "softw"
type textarea "x"
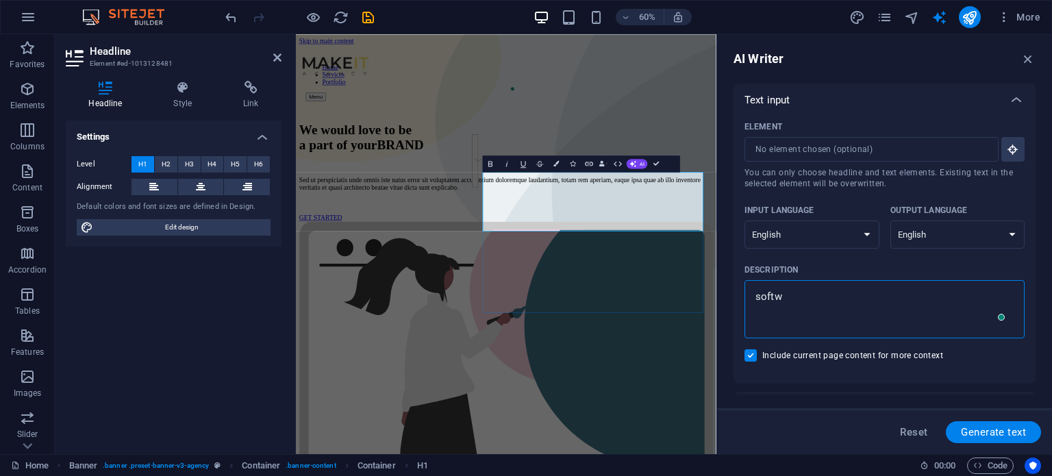
type textarea "softwa"
type textarea "x"
type textarea "softwar"
type textarea "x"
type textarea "software"
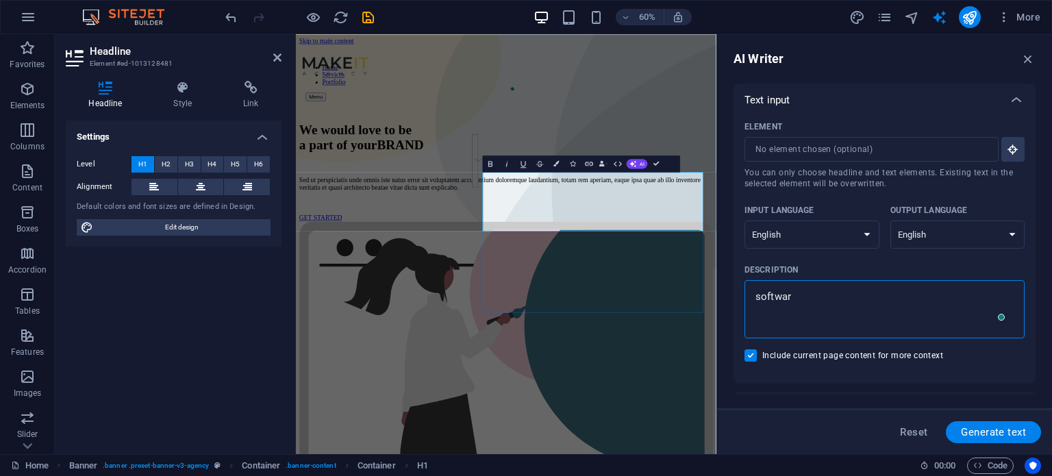
type textarea "x"
type textarea "software"
type textarea "x"
type textarea "software d"
type textarea "x"
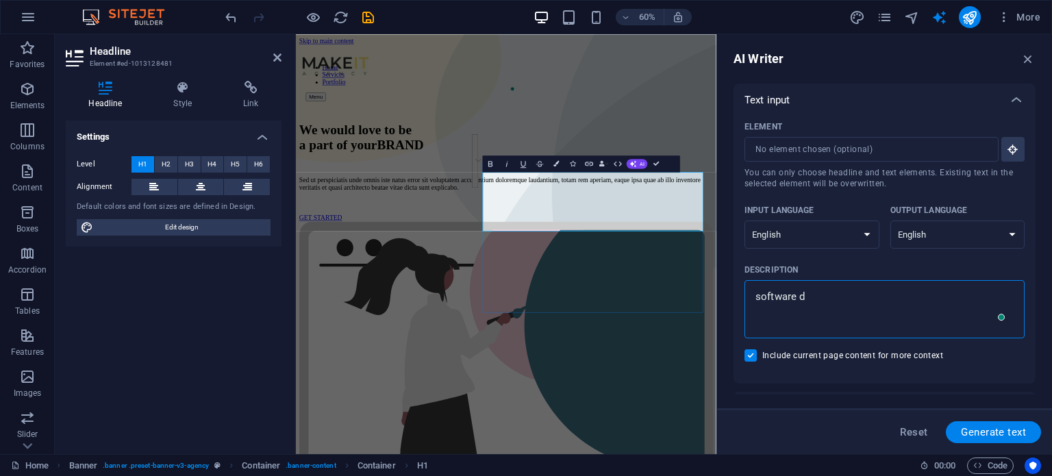
type textarea "software de"
type textarea "x"
type textarea "software dev"
type textarea "x"
type textarea "software deve"
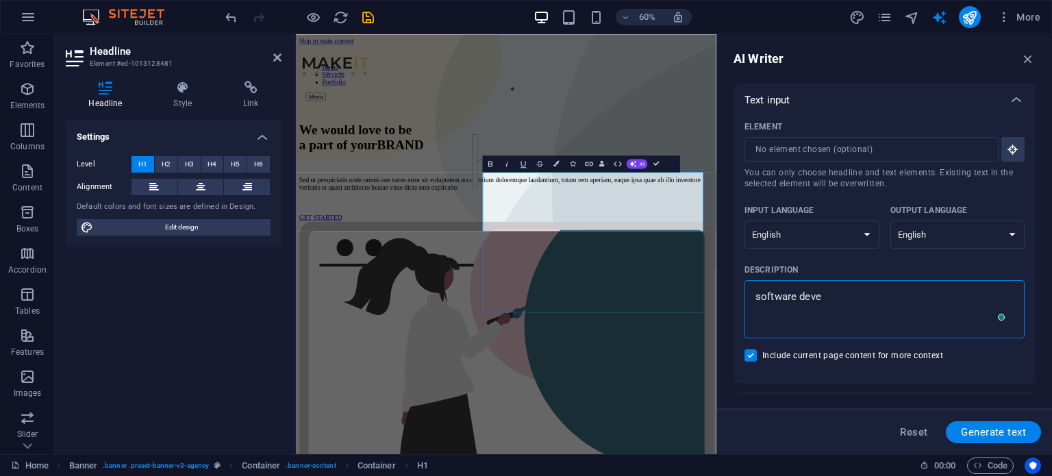
type textarea "x"
type textarea "software devel"
type textarea "x"
type textarea "software develo"
type textarea "x"
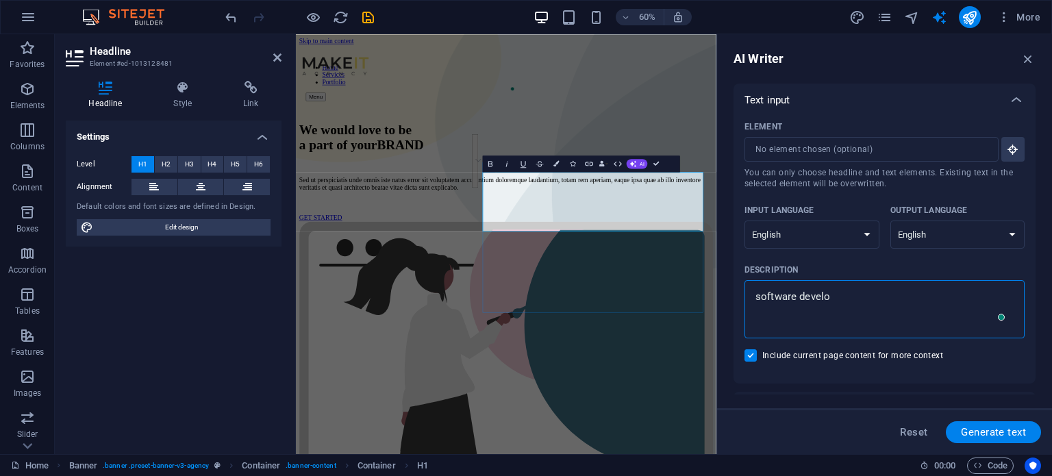
type textarea "software develop"
type textarea "x"
type textarea "software developm"
type textarea "x"
type textarea "software developme"
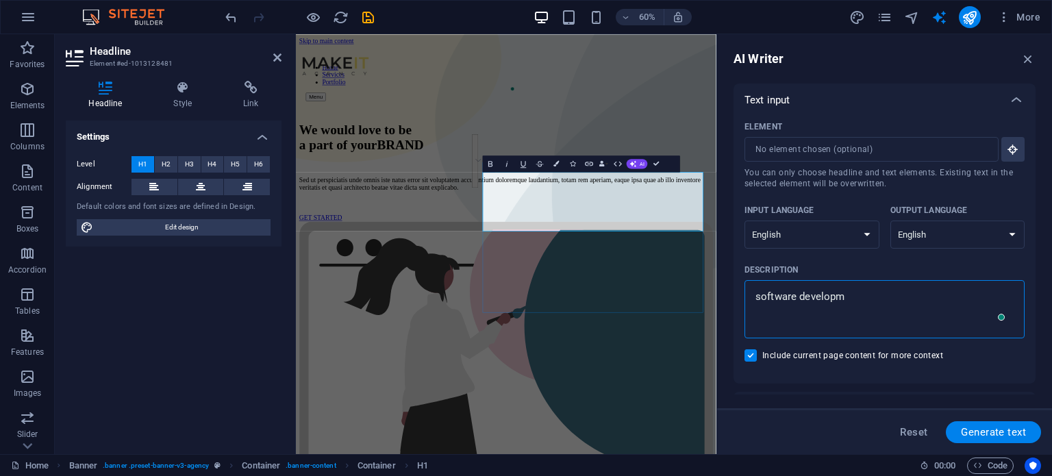
type textarea "x"
type textarea "software developmen"
type textarea "x"
type textarea "software development"
type textarea "x"
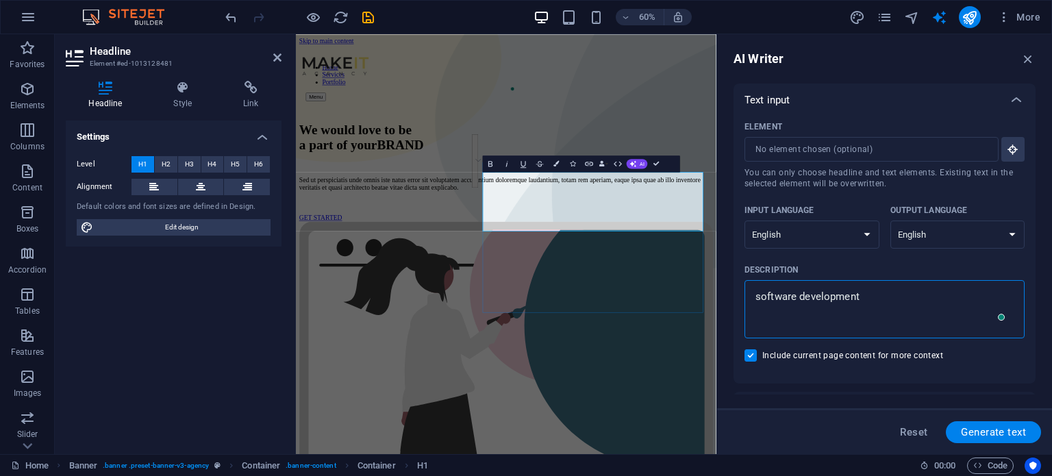
type textarea "software development"
type textarea "x"
type textarea "software development c"
type textarea "x"
type textarea "software development co"
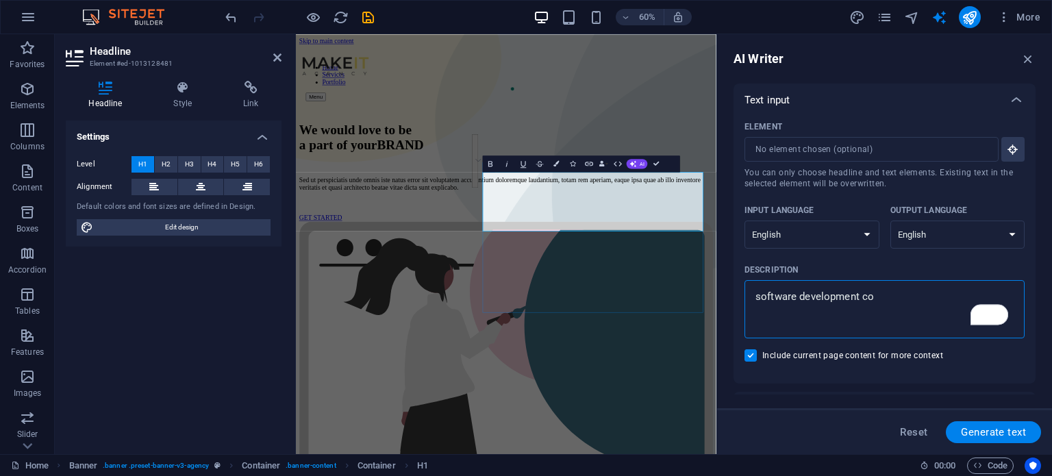
type textarea "x"
type textarea "software development com"
type textarea "x"
type textarea "software development comp"
type textarea "x"
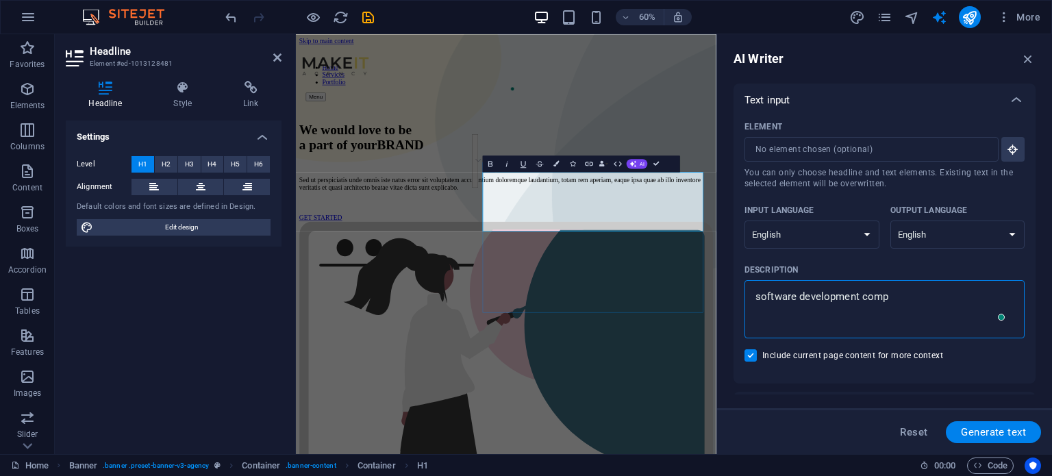
type textarea "software development compa"
type textarea "x"
type textarea "software development compan"
type textarea "x"
type textarea "software development company"
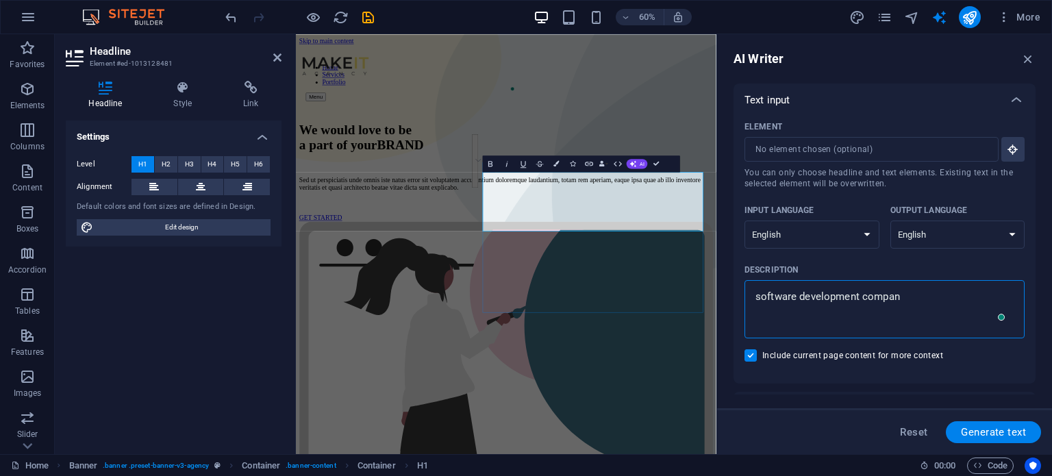
type textarea "x"
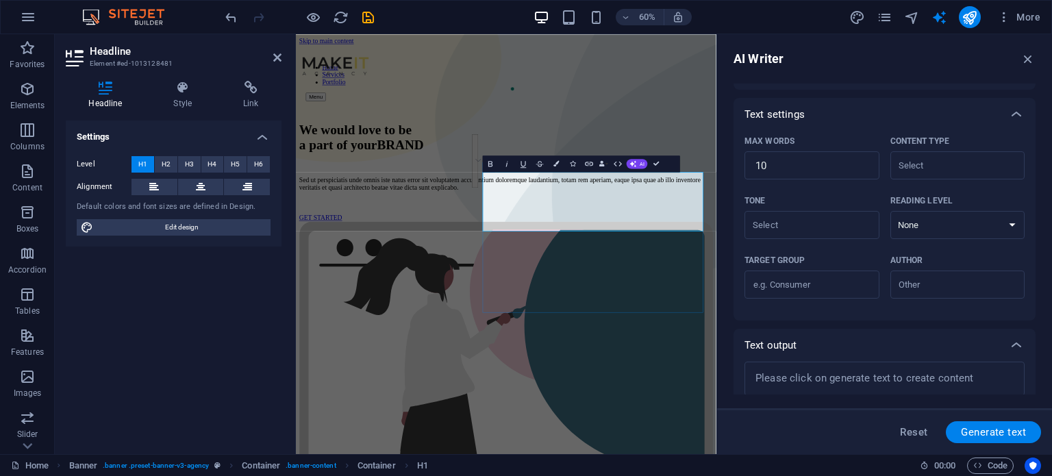
scroll to position [338, 0]
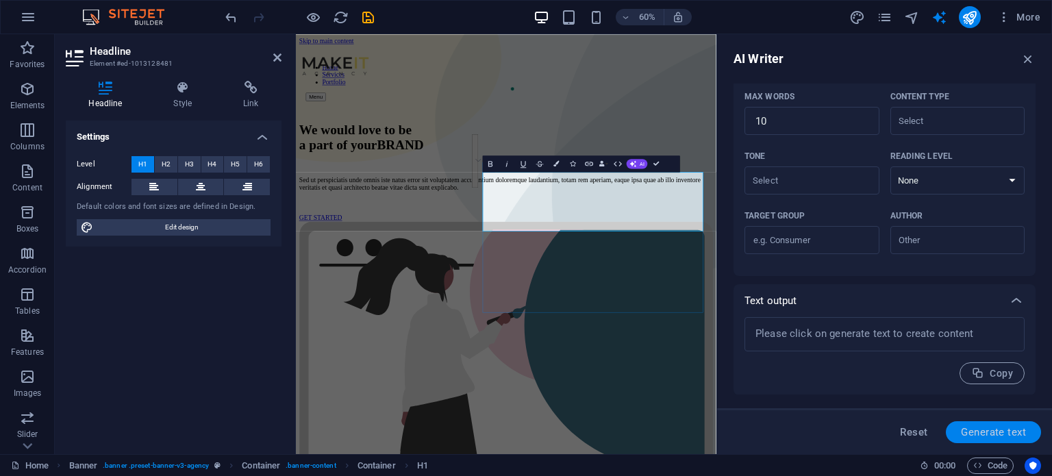
type textarea "software development company"
click at [1008, 431] on span "Generate text" at bounding box center [993, 432] width 65 height 11
type textarea "x"
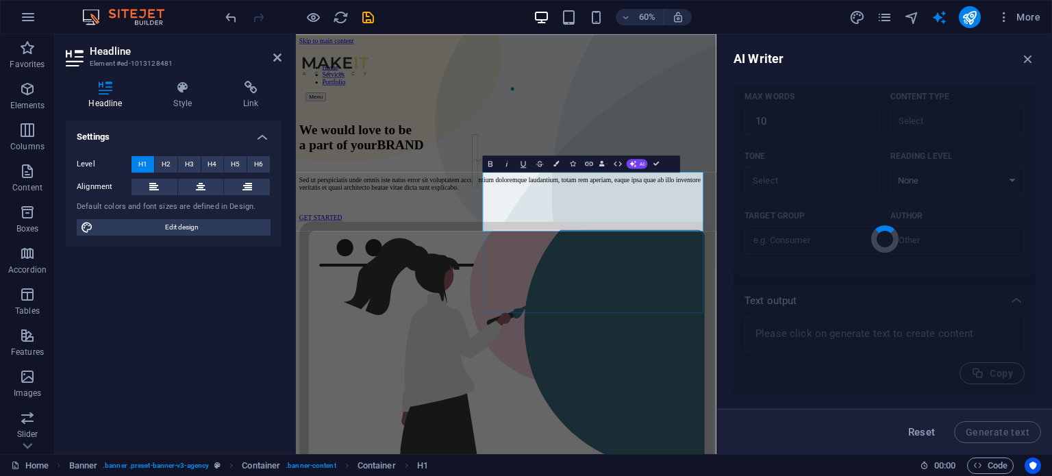
type textarea "x"
type textarea "Your partner for innovative software solutions and branding success."
type textarea "x"
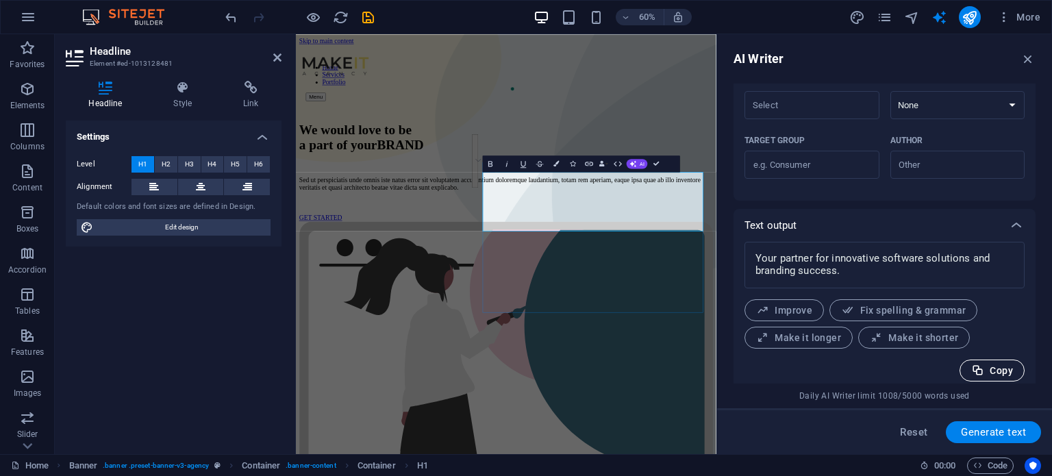
scroll to position [422, 0]
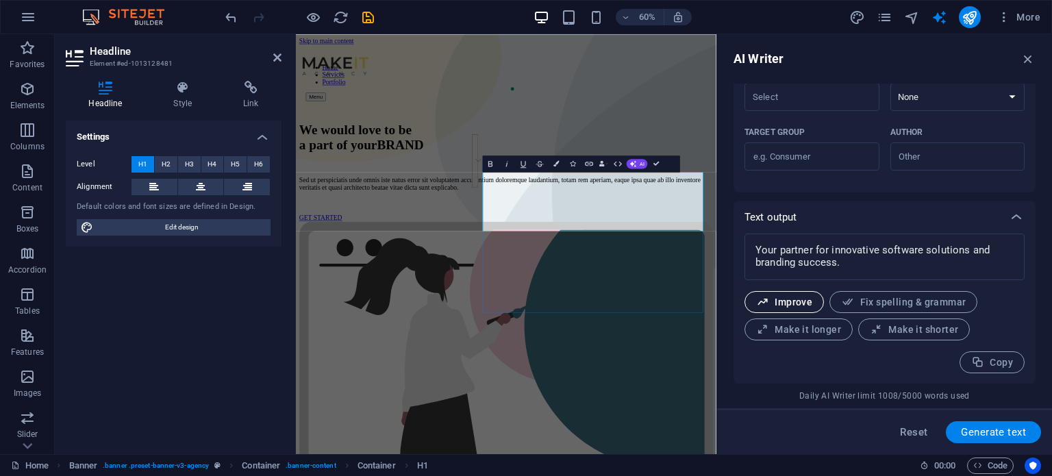
click at [793, 304] on span "Improve" at bounding box center [784, 302] width 56 height 13
type textarea "x"
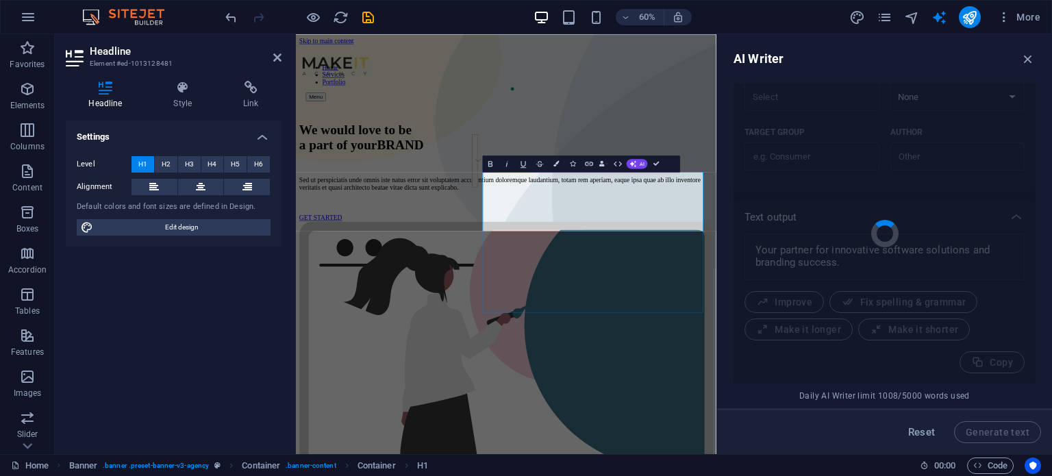
type textarea "x"
type textarea "Your trusted partner for groundbreaking software solutions and branding excelle…"
type textarea "x"
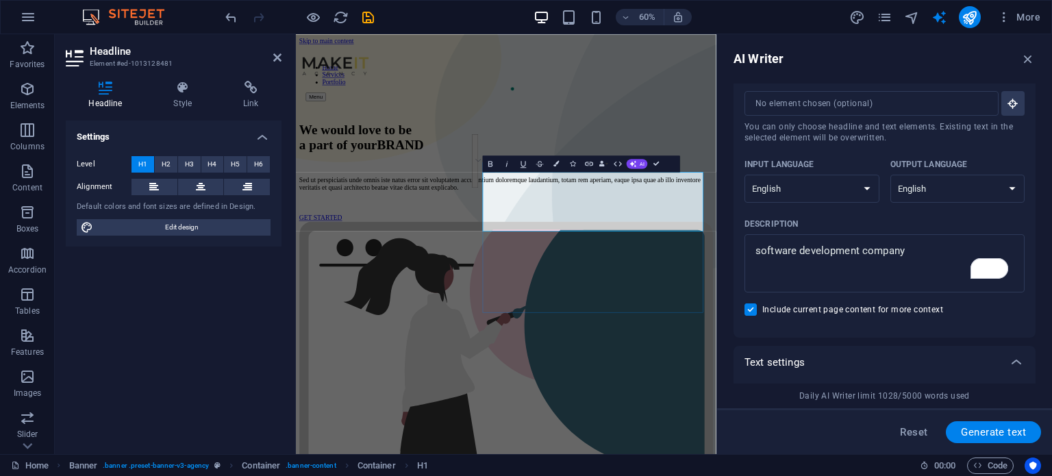
scroll to position [0, 0]
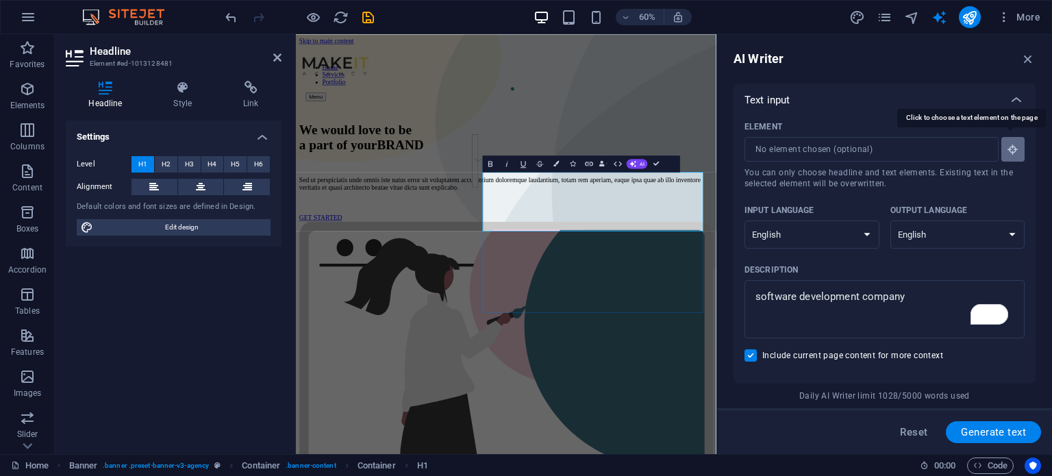
click at [1011, 147] on icon "button" at bounding box center [1012, 149] width 12 height 12
click at [787, 231] on h1 "We would love to be a part of your BRAND" at bounding box center [645, 206] width 689 height 51
type input "#ed-1013128481"
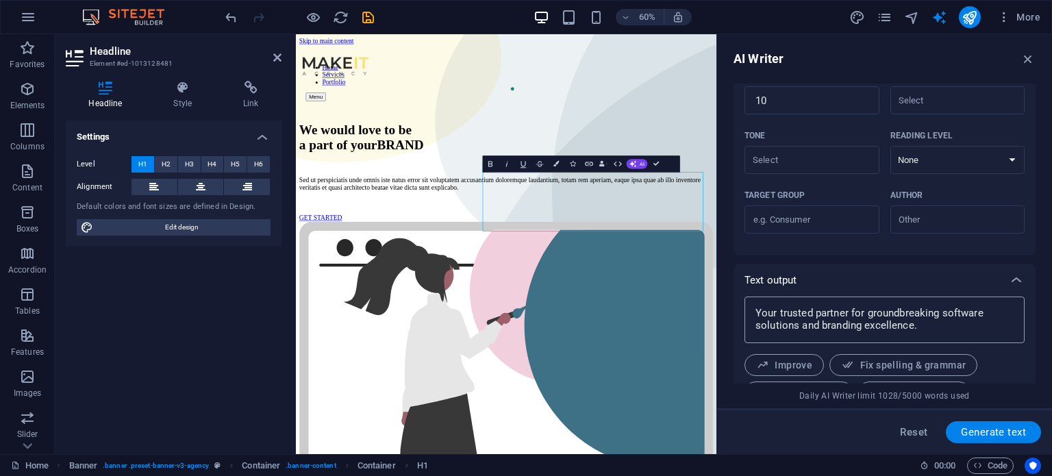
scroll to position [422, 0]
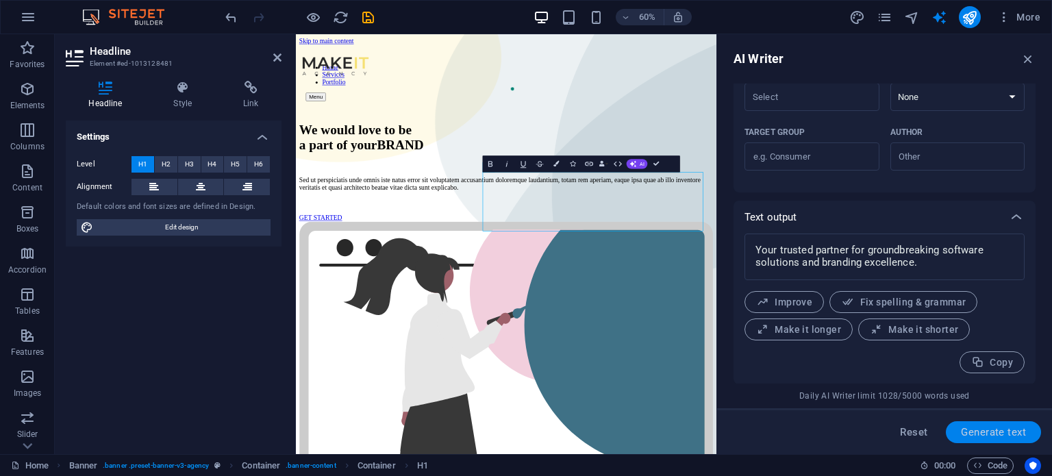
click at [997, 427] on span "Generate text" at bounding box center [993, 432] width 65 height 11
type textarea "x"
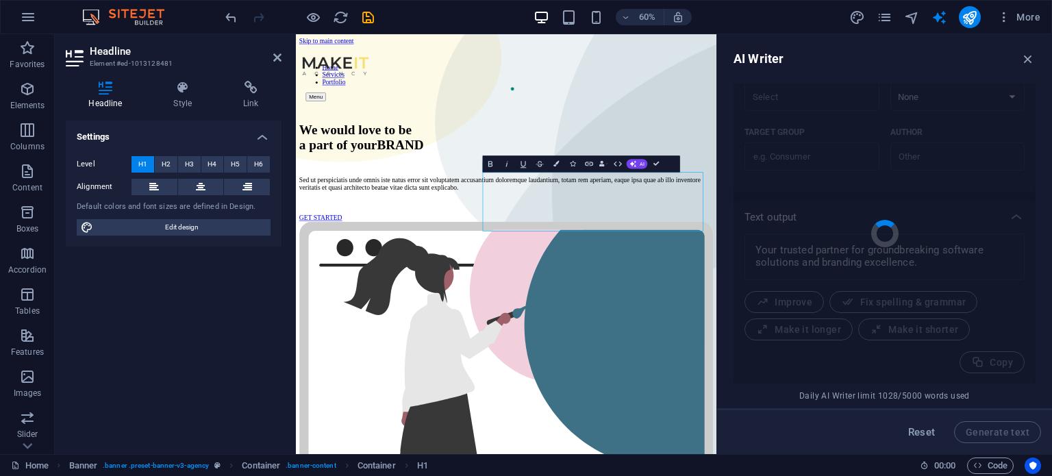
type textarea "x"
type textarea "Empowering your vision with innovative software solutions."
type textarea "x"
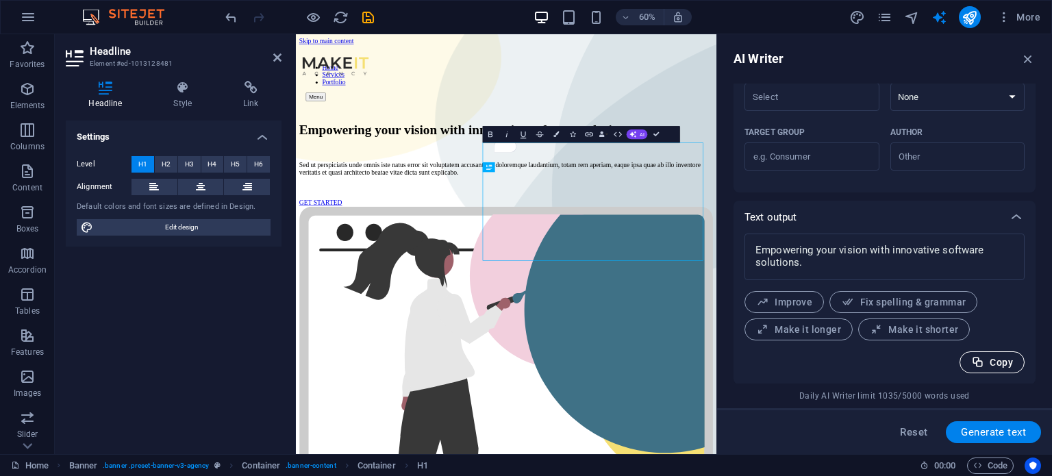
click at [995, 370] on button "Copy" at bounding box center [991, 362] width 65 height 22
type textarea "x"
click at [638, 131] on button "AI" at bounding box center [636, 134] width 21 height 10
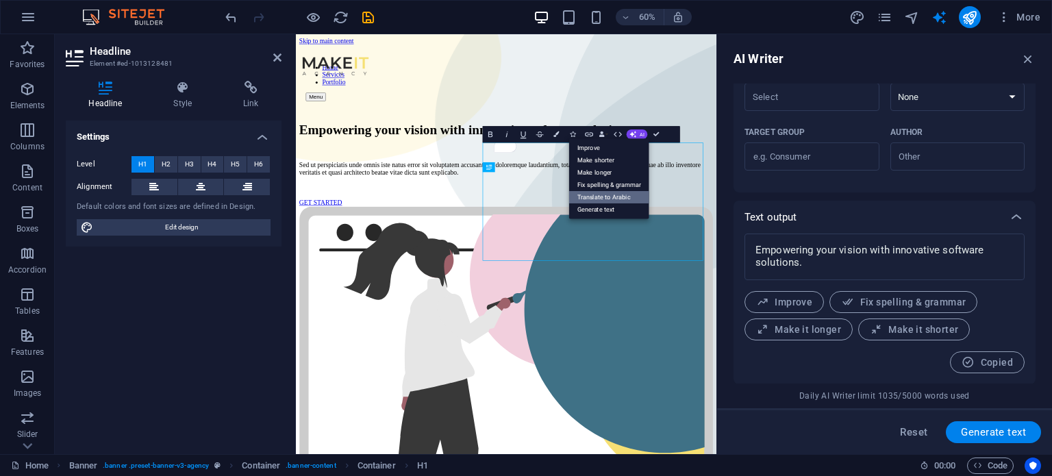
click at [626, 193] on link "Translate to Arabic" at bounding box center [609, 197] width 80 height 12
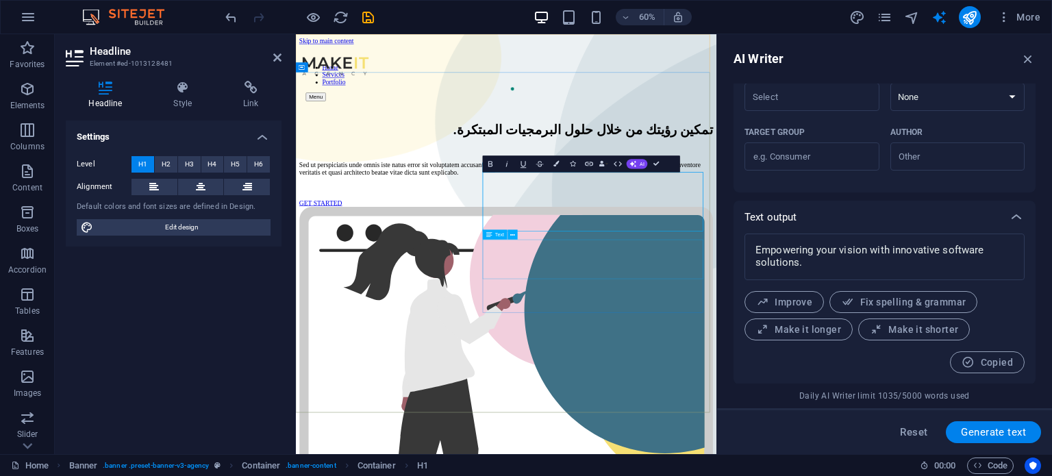
click at [782, 271] on div "Sed ut perspiciatis unde omnis iste natus error sit voluptatem accusantium dolo…" at bounding box center [645, 258] width 689 height 25
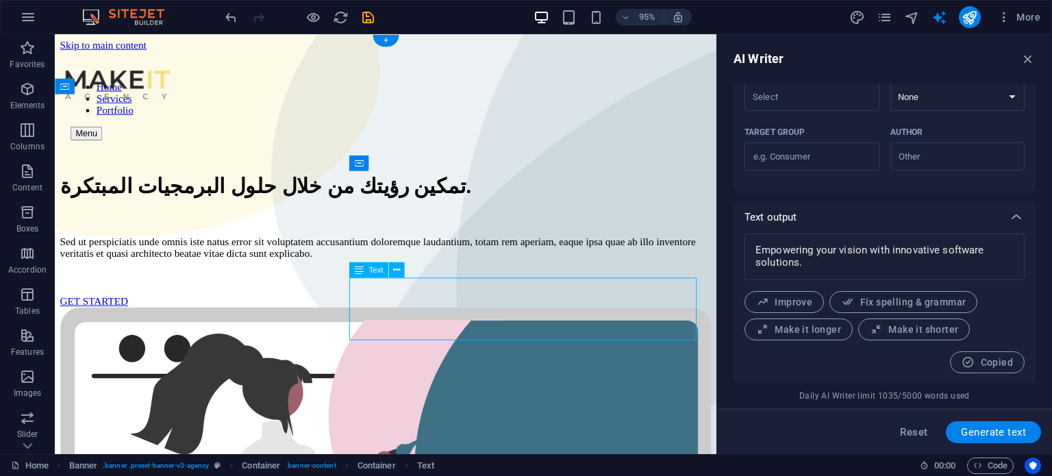
drag, startPoint x: 608, startPoint y: 331, endPoint x: 529, endPoint y: 327, distance: 79.5
click at [529, 271] on div "Sed ut perspiciatis unde omnis iste natus error sit voluptatem accusantium dolo…" at bounding box center [402, 258] width 685 height 25
click at [536, 271] on div "Sed ut perspiciatis unde omnis iste natus error sit voluptatem accusantium dolo…" at bounding box center [402, 258] width 685 height 25
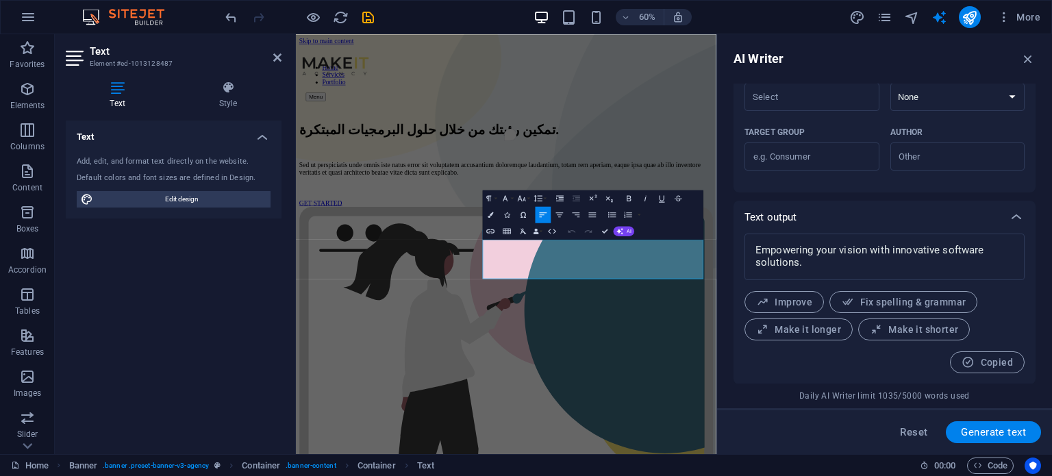
type input "#ed-1013128487"
click at [624, 235] on button "AI" at bounding box center [623, 231] width 21 height 10
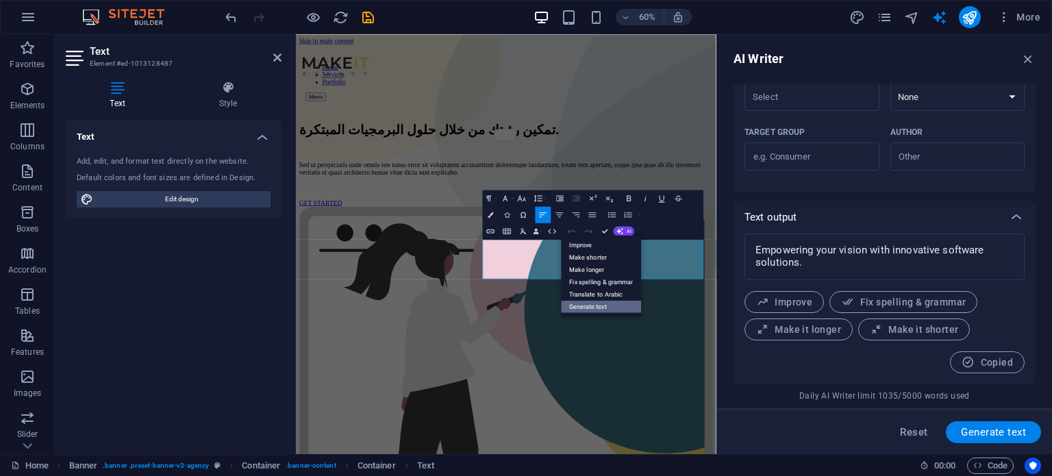
click at [626, 303] on link "Generate text" at bounding box center [601, 306] width 80 height 12
type textarea "x"
type input "31"
type textarea "x"
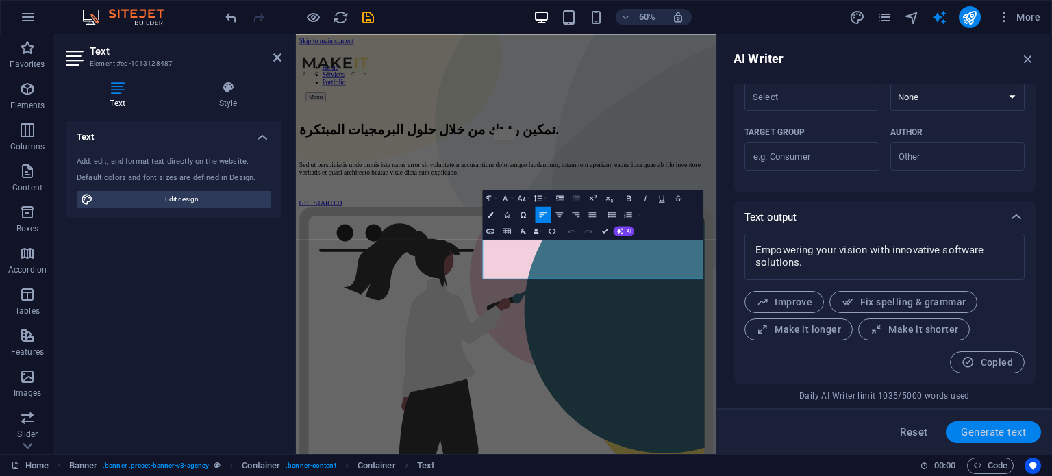
click at [1000, 431] on span "Generate text" at bounding box center [993, 432] width 65 height 11
type textarea "x"
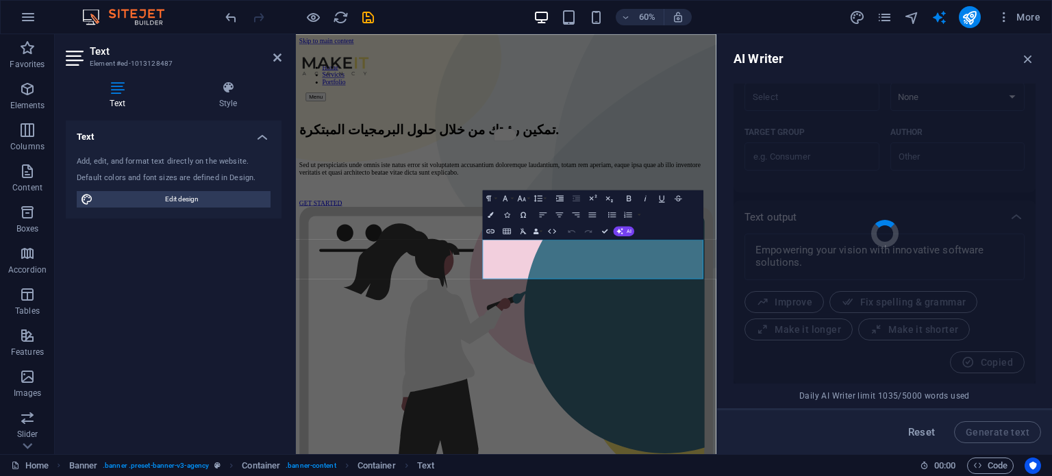
type textarea "x"
type textarea "Our software development expertise ensures rapid delivery, exceptional quality,…"
type textarea "x"
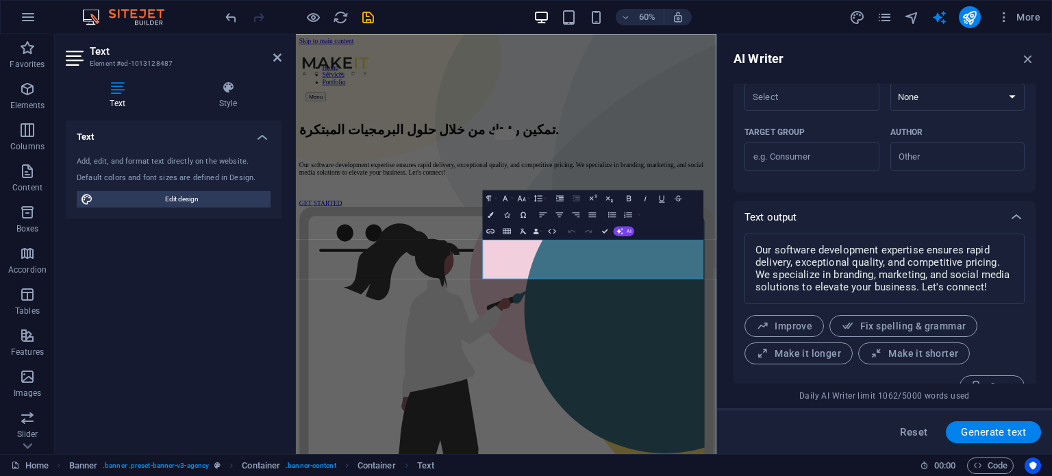
scroll to position [446, 0]
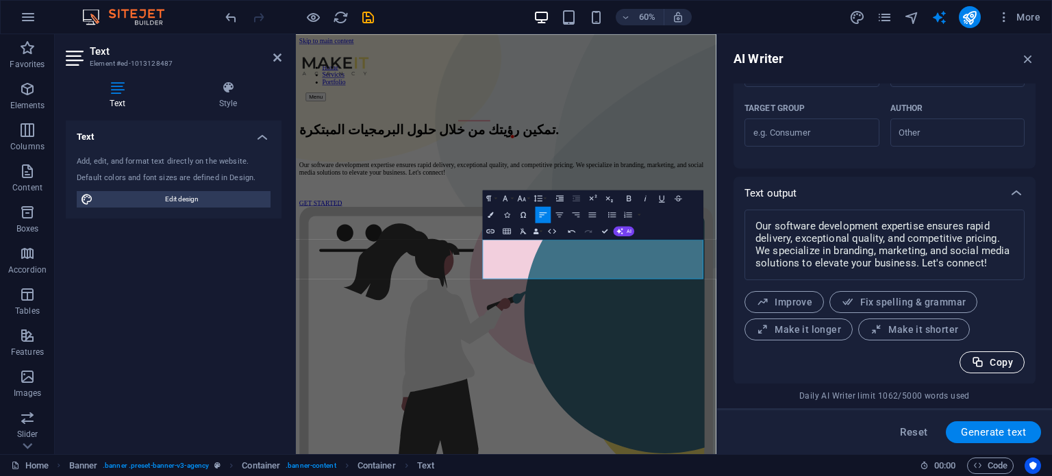
click at [980, 366] on icon "button" at bounding box center [977, 362] width 13 height 13
type textarea "x"
click at [633, 232] on button "AI" at bounding box center [623, 231] width 21 height 10
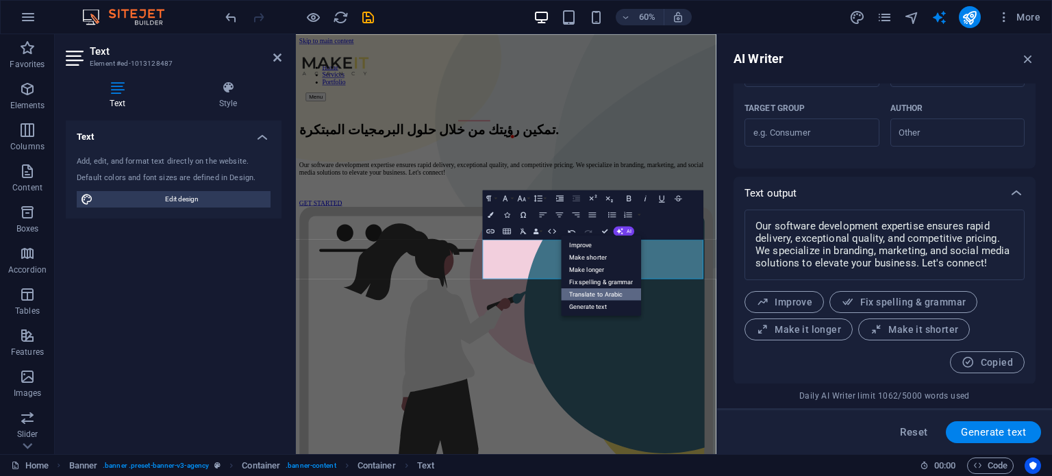
click at [604, 290] on link "Translate to Arabic" at bounding box center [601, 294] width 80 height 12
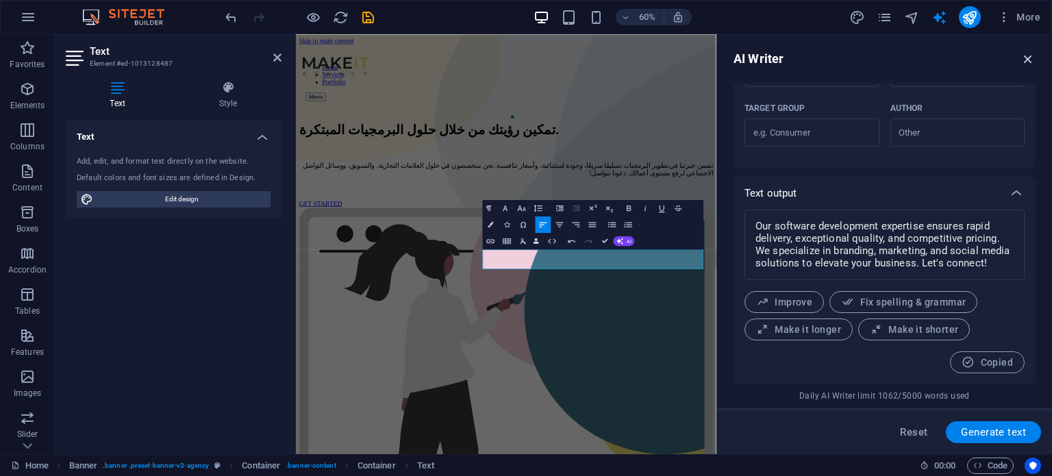
drag, startPoint x: 1025, startPoint y: 52, endPoint x: 729, endPoint y: 18, distance: 297.7
click at [1026, 52] on icon "button" at bounding box center [1027, 58] width 15 height 15
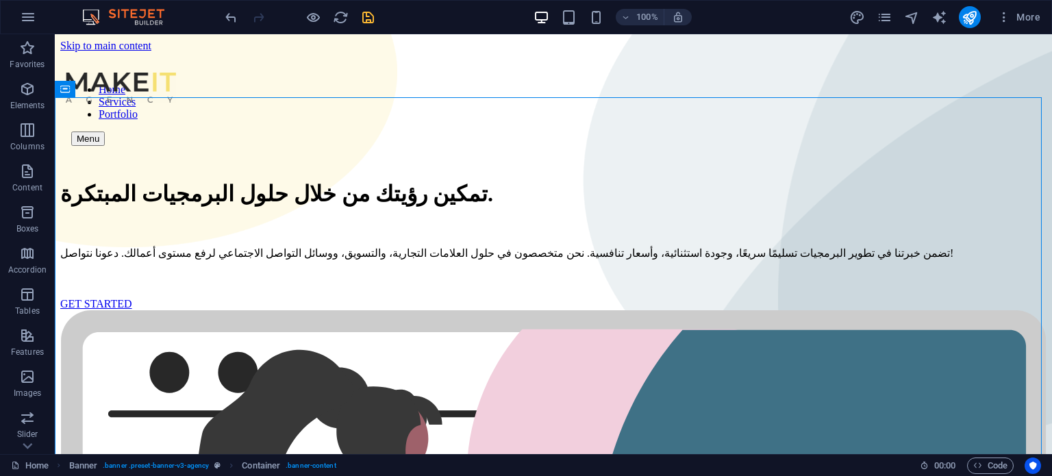
click at [360, 16] on icon "save" at bounding box center [368, 18] width 16 height 16
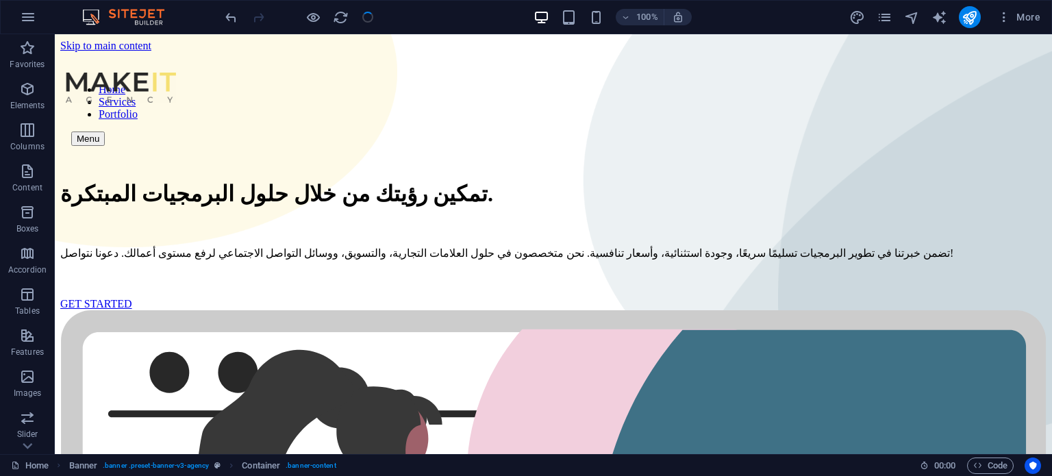
checkbox input "false"
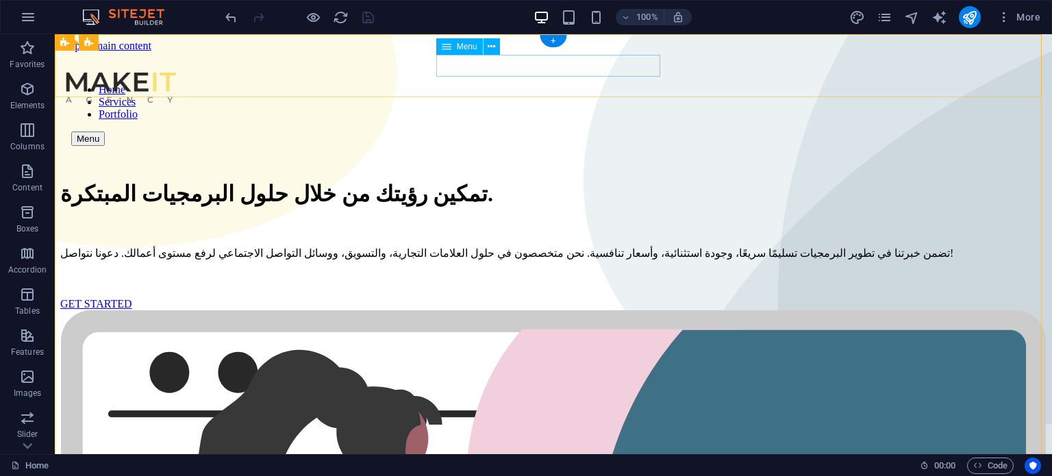
click at [470, 84] on nav "Home Services Portfolio" at bounding box center [553, 102] width 964 height 37
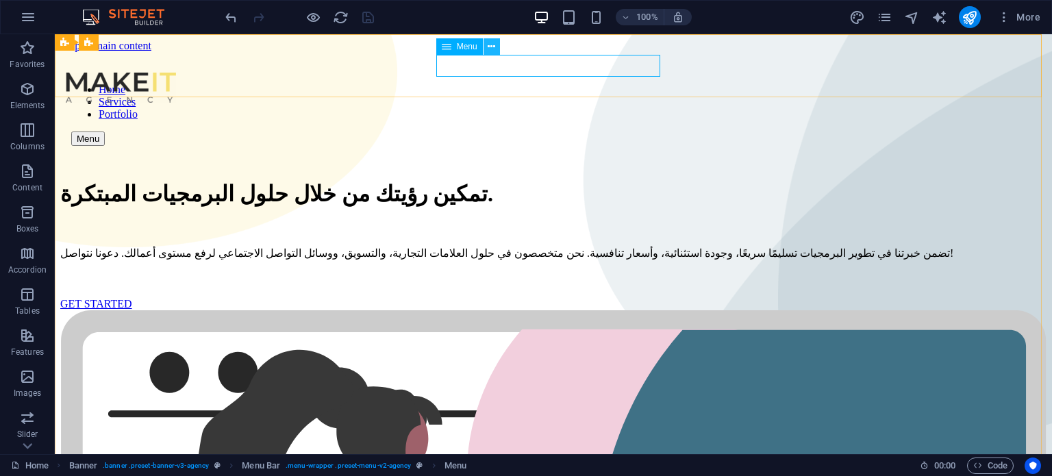
click at [492, 49] on icon at bounding box center [491, 47] width 8 height 14
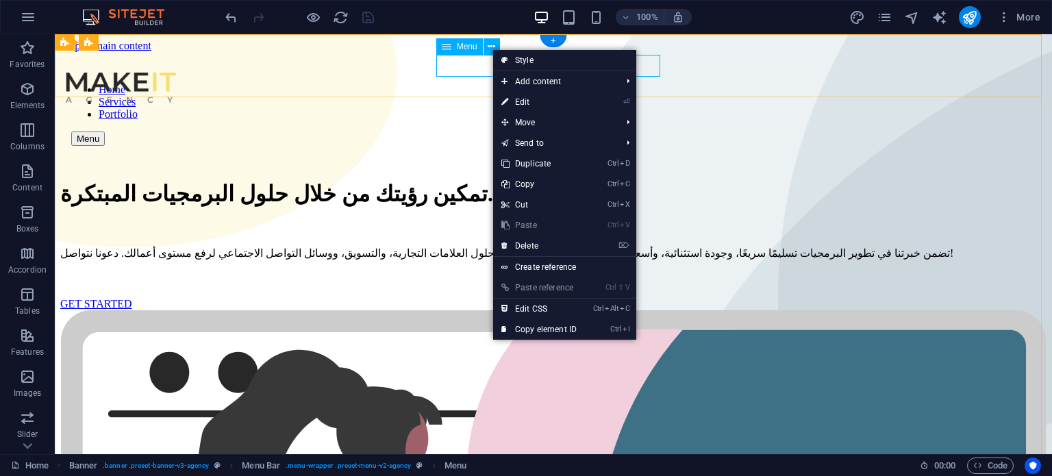
click at [478, 84] on nav "Home Services Portfolio" at bounding box center [553, 102] width 964 height 37
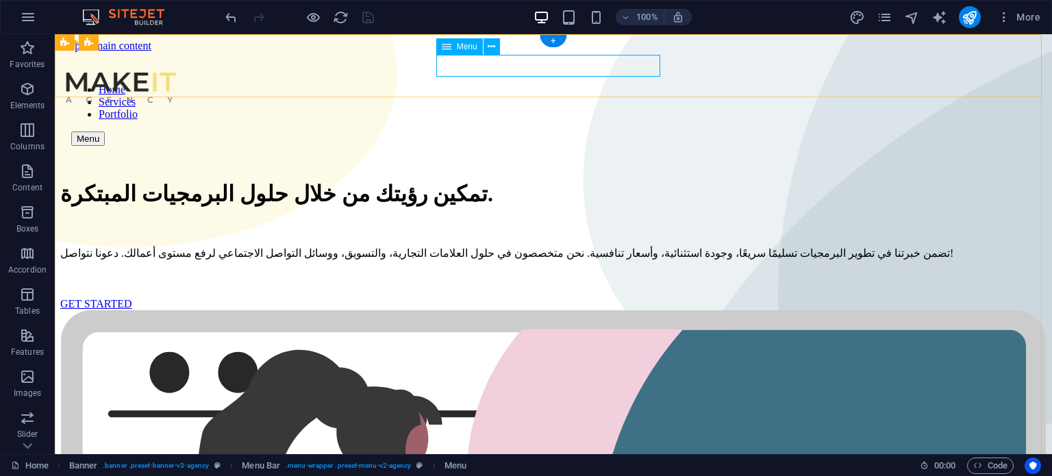
click at [478, 84] on nav "Home Services Portfolio" at bounding box center [553, 102] width 964 height 37
select select
select select "1"
select select
select select "2"
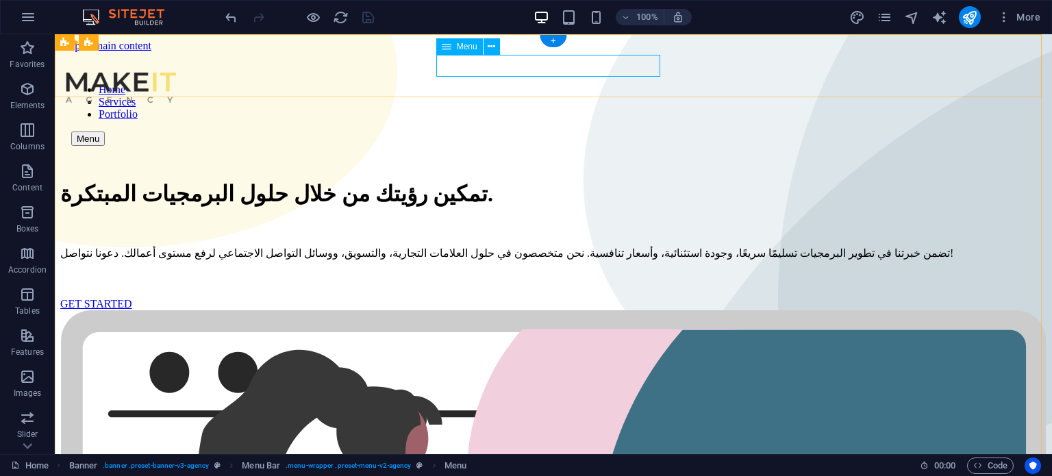
select select
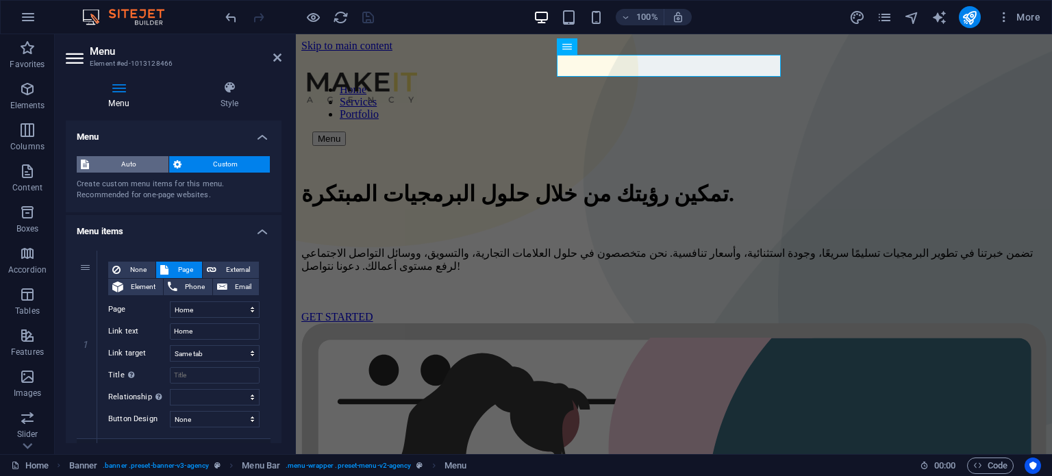
click at [105, 168] on span "Auto" at bounding box center [128, 164] width 71 height 16
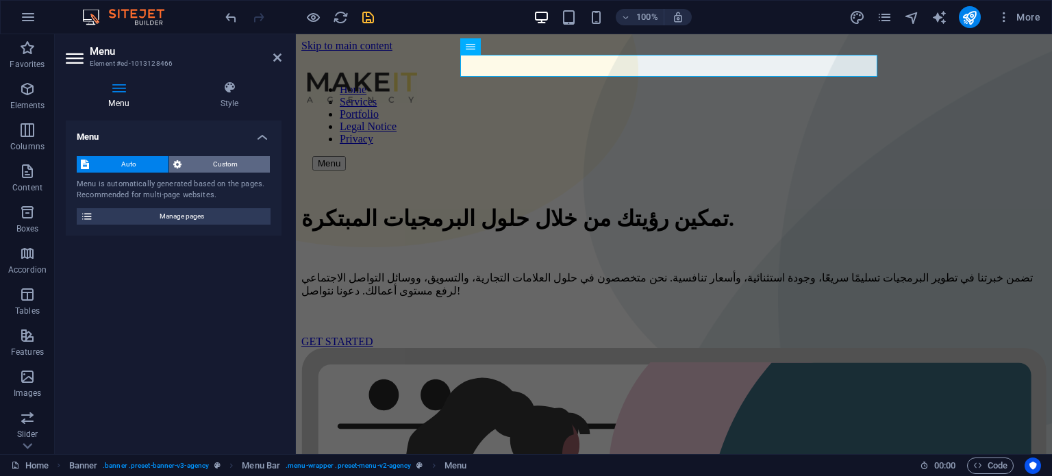
click at [243, 166] on span "Custom" at bounding box center [226, 164] width 81 height 16
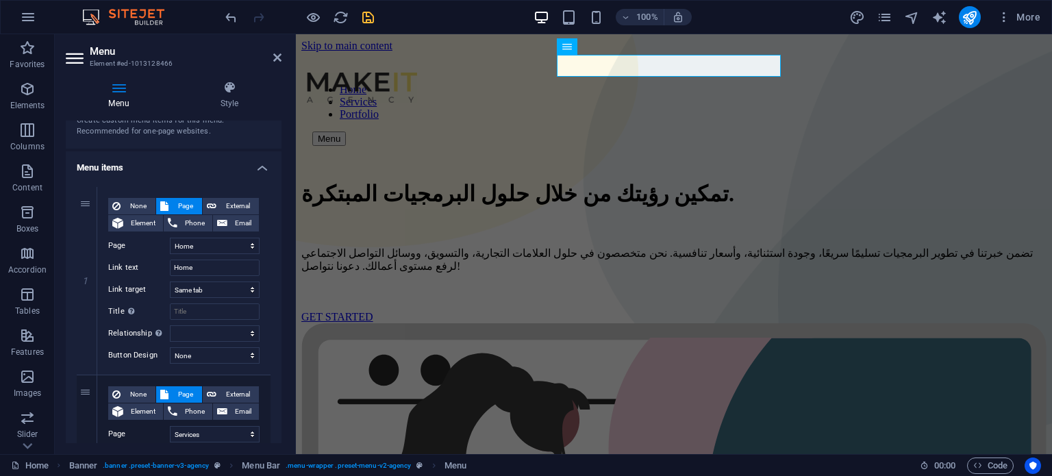
scroll to position [137, 0]
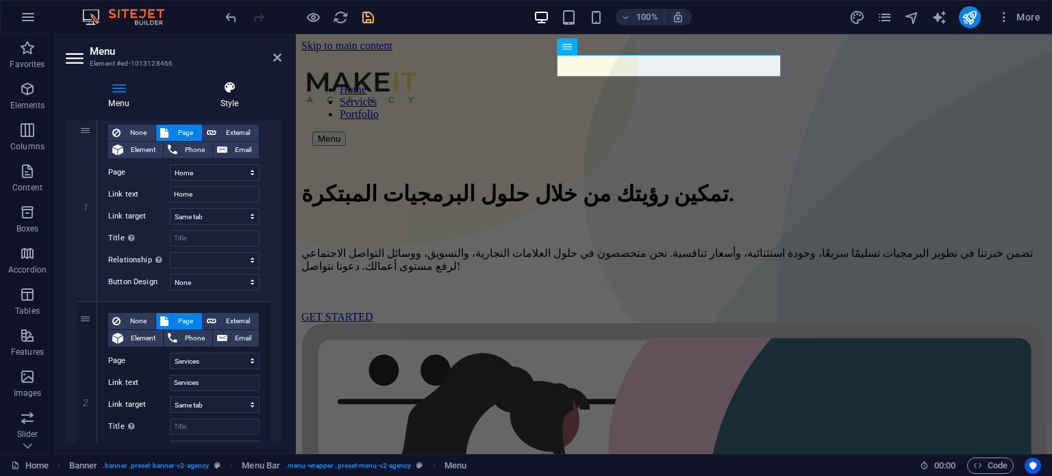
click at [225, 86] on icon at bounding box center [229, 88] width 104 height 14
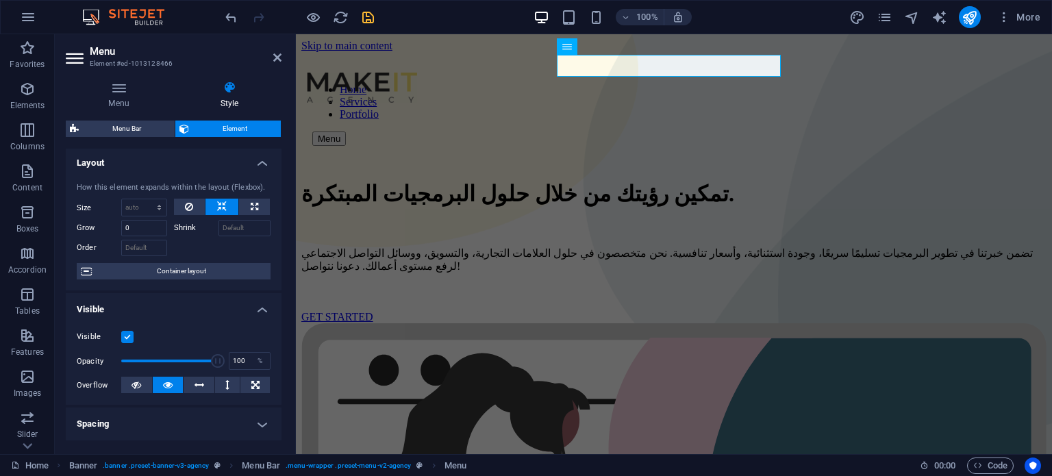
scroll to position [0, 0]
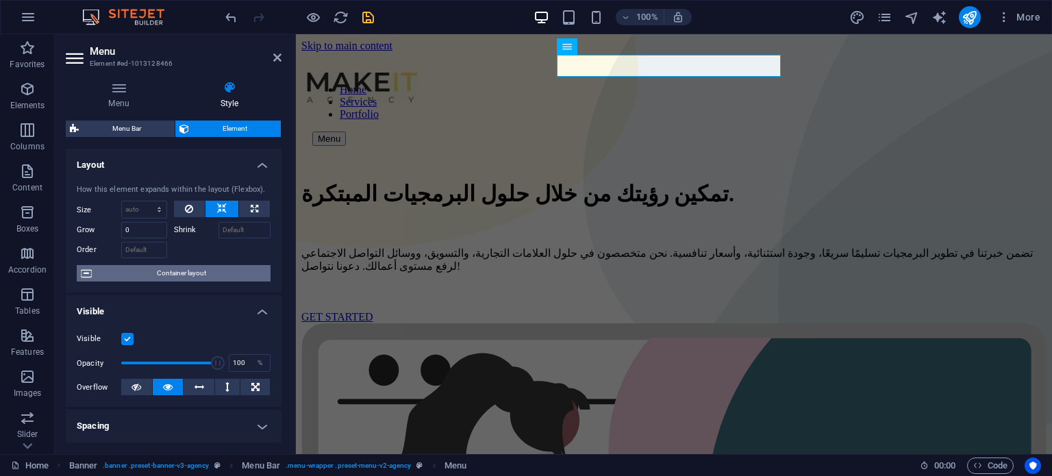
click at [171, 278] on span "Container layout" at bounding box center [181, 273] width 170 height 16
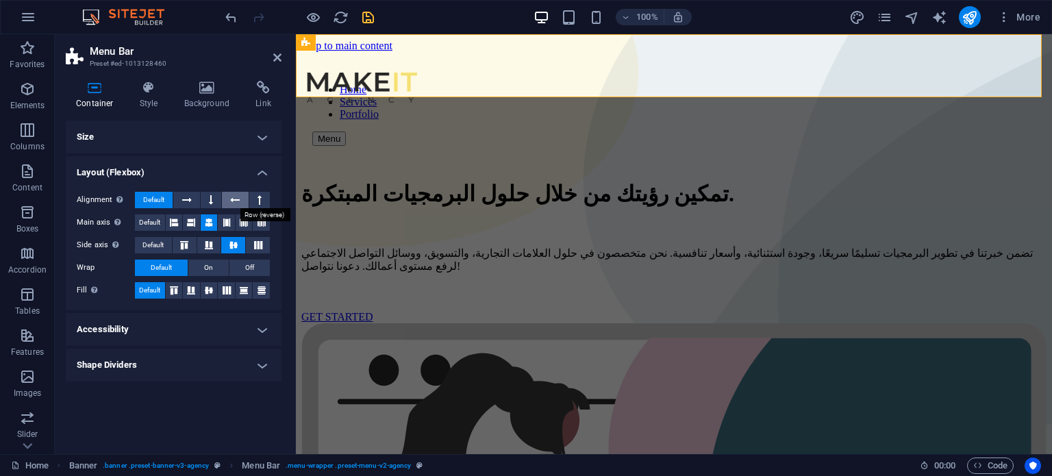
click at [236, 194] on icon at bounding box center [235, 200] width 10 height 16
click at [241, 327] on h4 "Accessibility" at bounding box center [174, 329] width 216 height 33
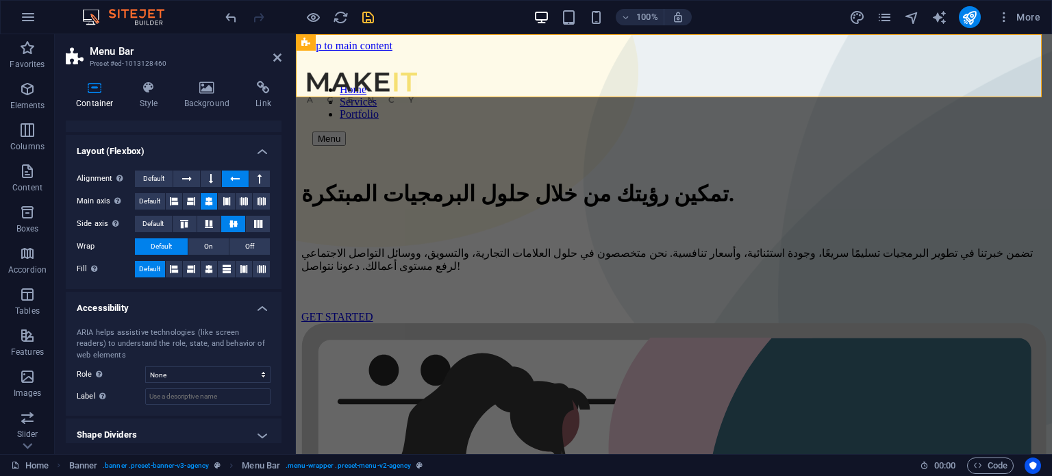
scroll to position [29, 0]
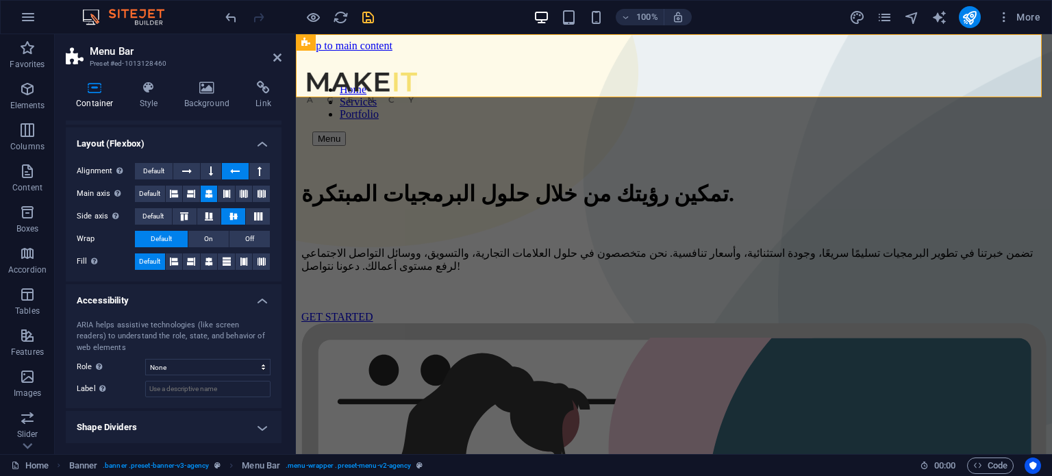
click at [203, 427] on h4 "Shape Dividers" at bounding box center [174, 427] width 216 height 33
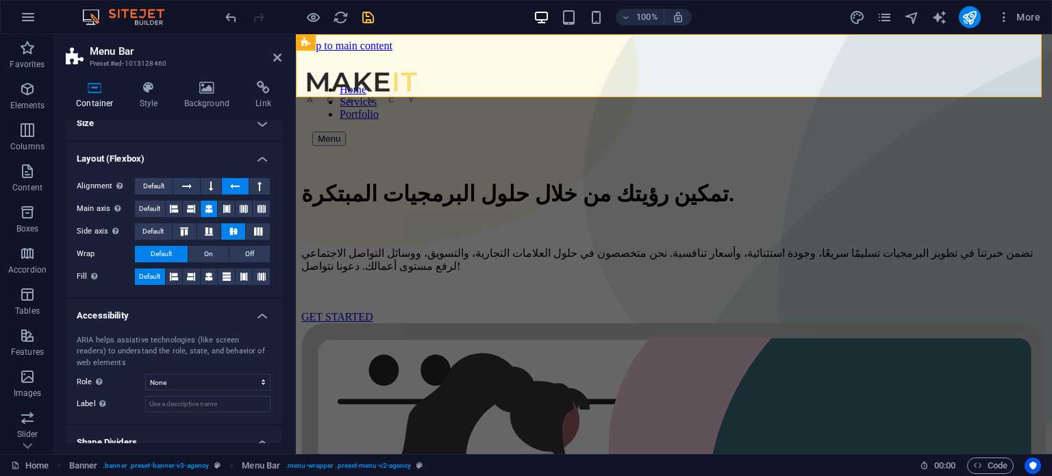
scroll to position [0, 0]
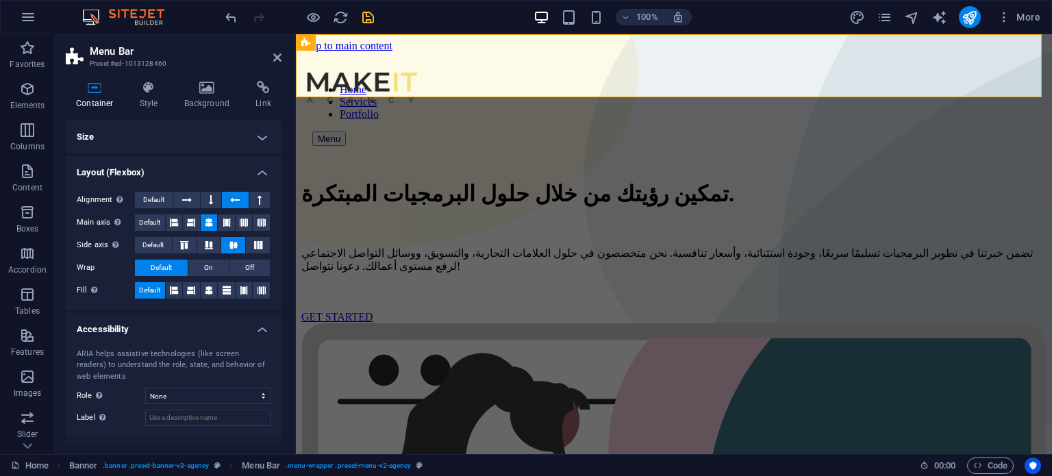
click at [245, 144] on h4 "Size" at bounding box center [174, 136] width 216 height 33
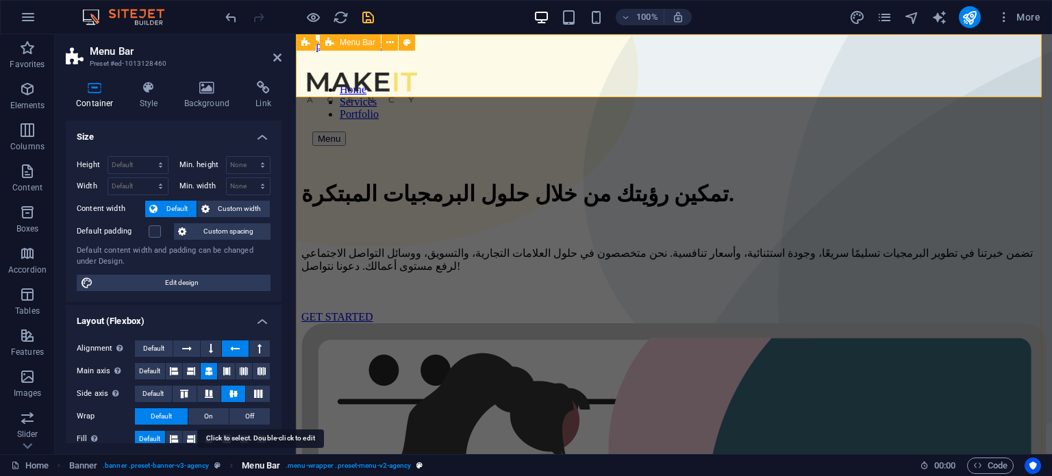
click at [277, 468] on span "Menu Bar" at bounding box center [261, 465] width 38 height 16
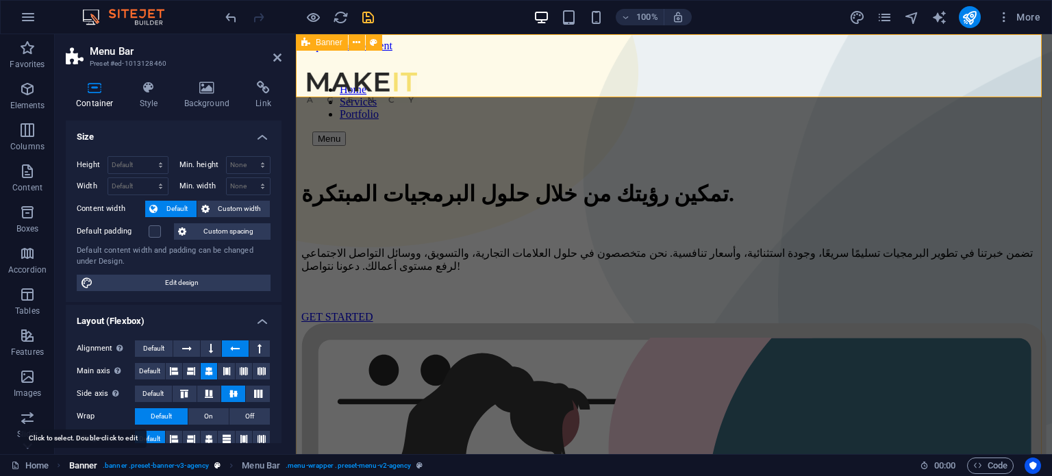
click at [88, 468] on span "Banner" at bounding box center [83, 465] width 29 height 16
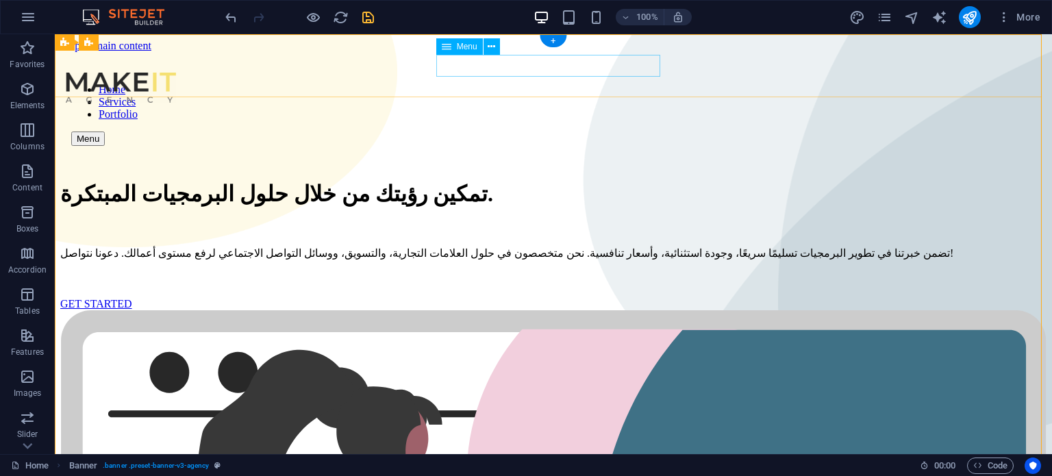
click at [537, 84] on nav "Home Services Portfolio" at bounding box center [553, 102] width 964 height 37
click at [494, 49] on icon at bounding box center [491, 47] width 8 height 14
click at [457, 45] on span "Menu" at bounding box center [467, 46] width 21 height 8
click at [502, 46] on div "Menu" at bounding box center [472, 46] width 73 height 17
click at [497, 46] on button at bounding box center [491, 46] width 16 height 16
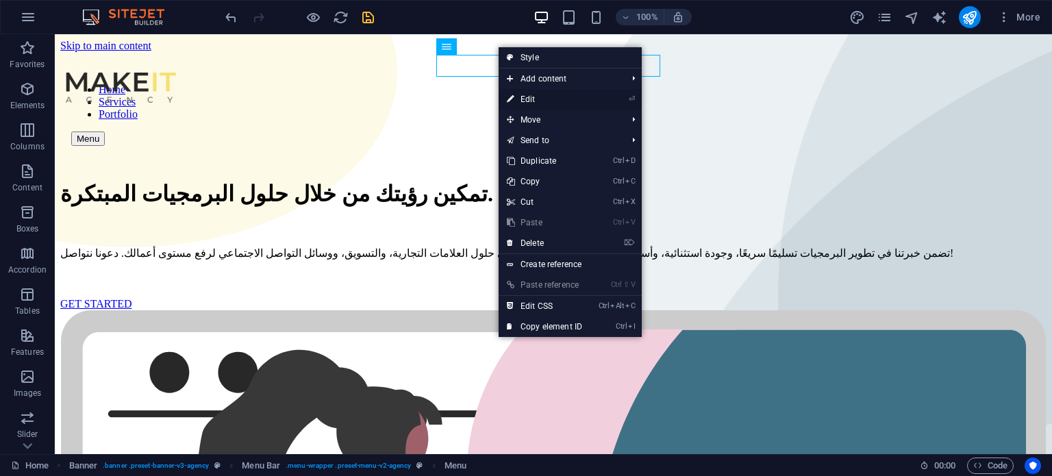
click at [566, 95] on link "⏎ Edit" at bounding box center [544, 99] width 92 height 21
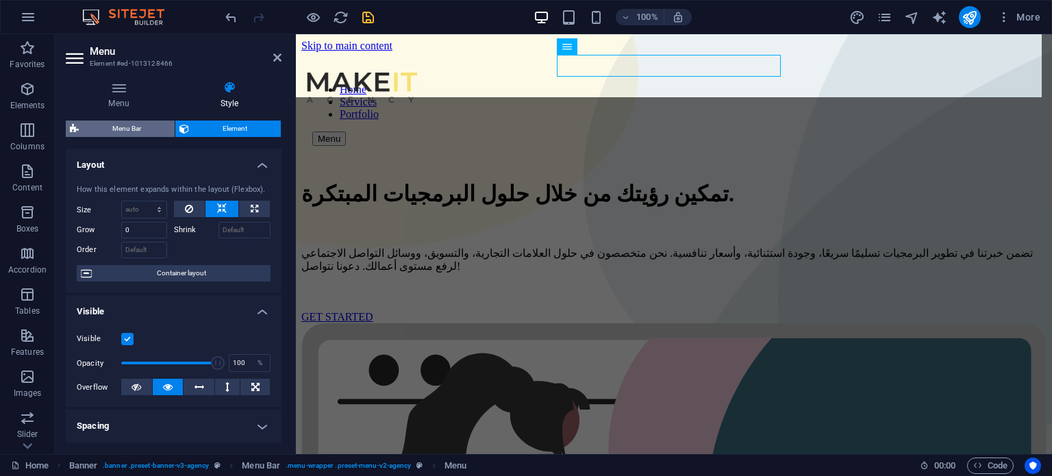
click at [157, 125] on span "Menu Bar" at bounding box center [127, 128] width 88 height 16
select select "rem"
select select "px"
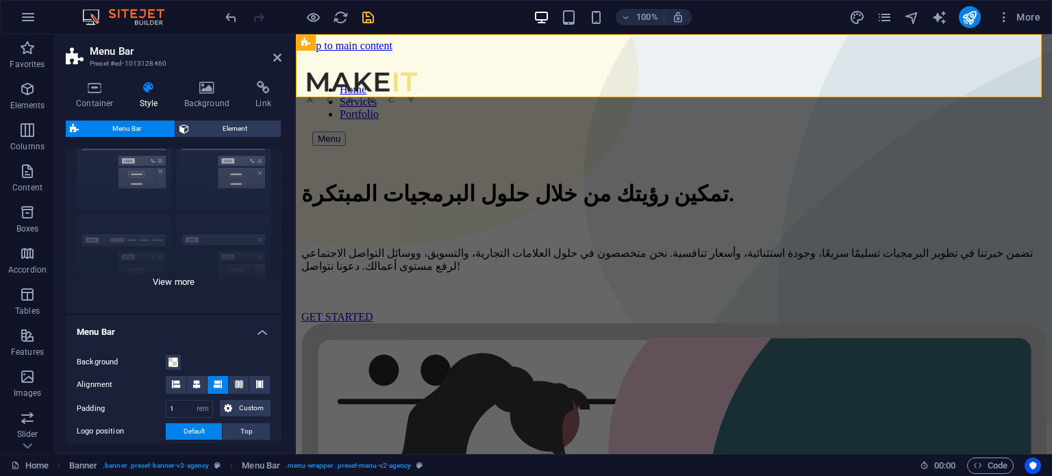
scroll to position [137, 0]
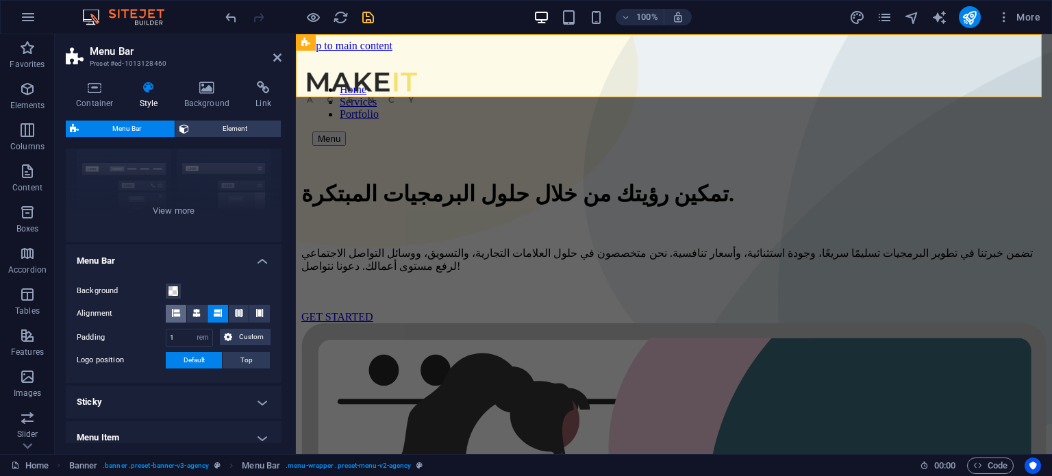
click at [172, 316] on icon at bounding box center [176, 313] width 8 height 8
click at [219, 314] on icon at bounding box center [218, 313] width 8 height 8
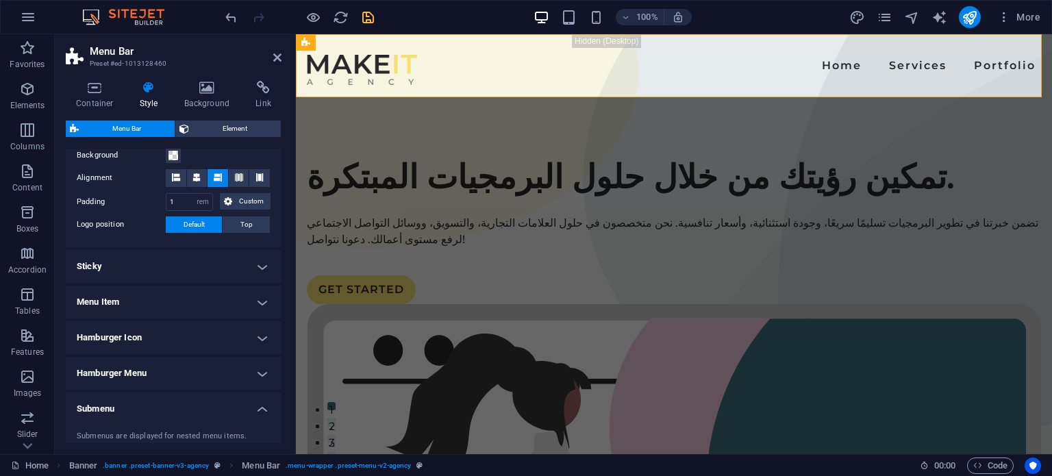
scroll to position [274, 0]
click at [243, 257] on h4 "Sticky" at bounding box center [174, 265] width 216 height 33
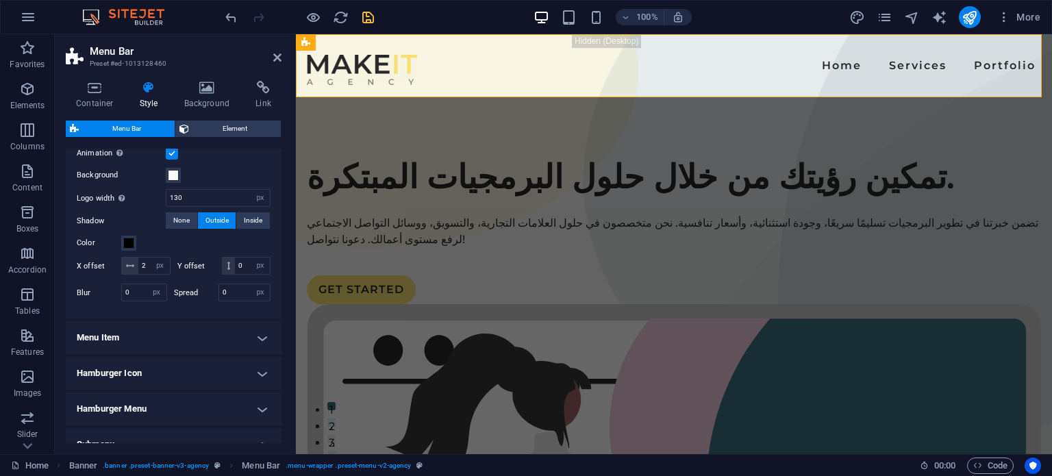
scroll to position [479, 0]
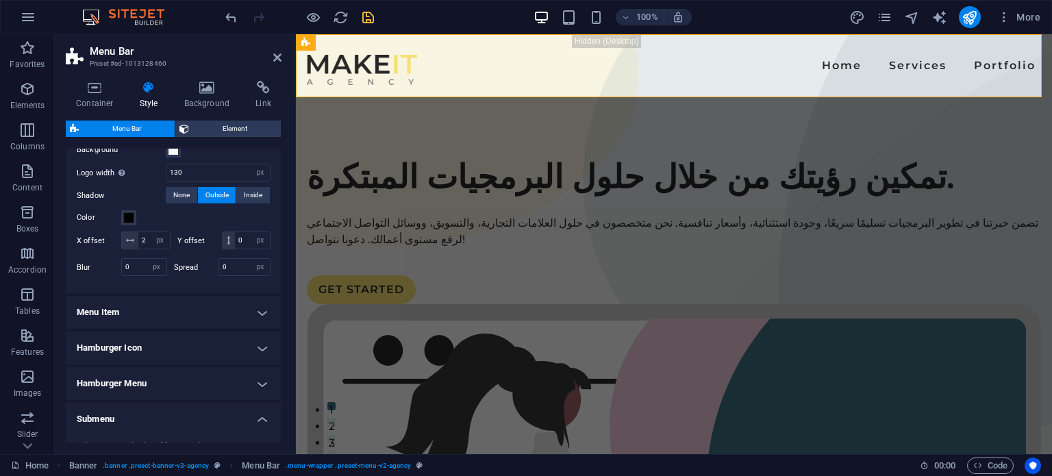
click at [238, 329] on h4 "Menu Item" at bounding box center [174, 312] width 216 height 33
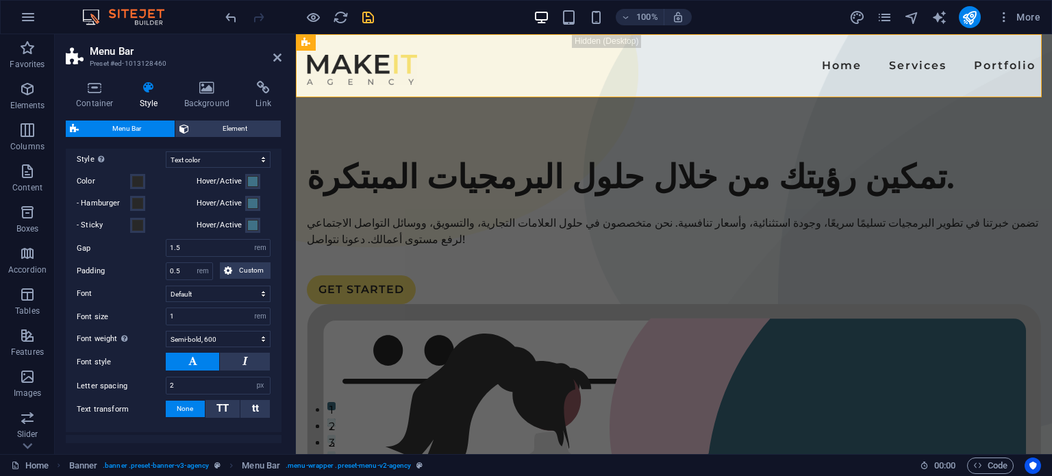
scroll to position [753, 0]
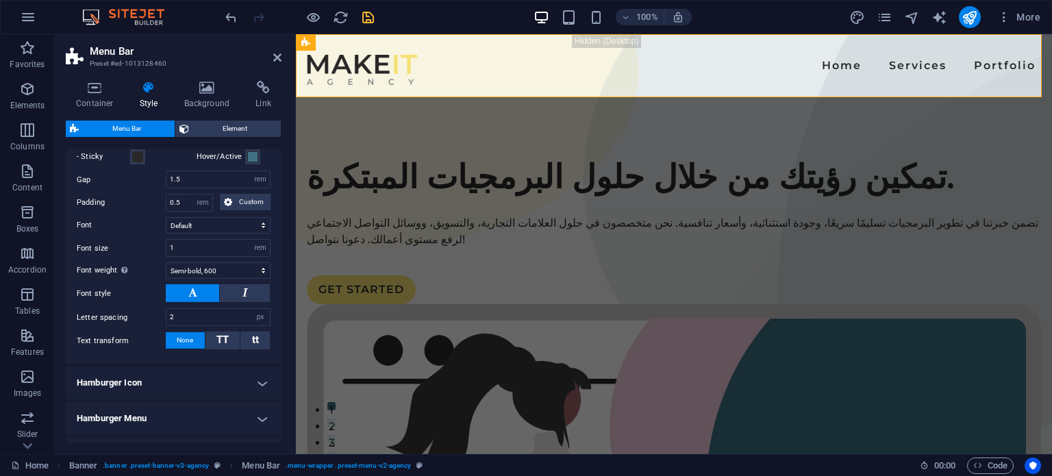
click at [233, 396] on h4 "Hamburger Icon" at bounding box center [174, 382] width 216 height 33
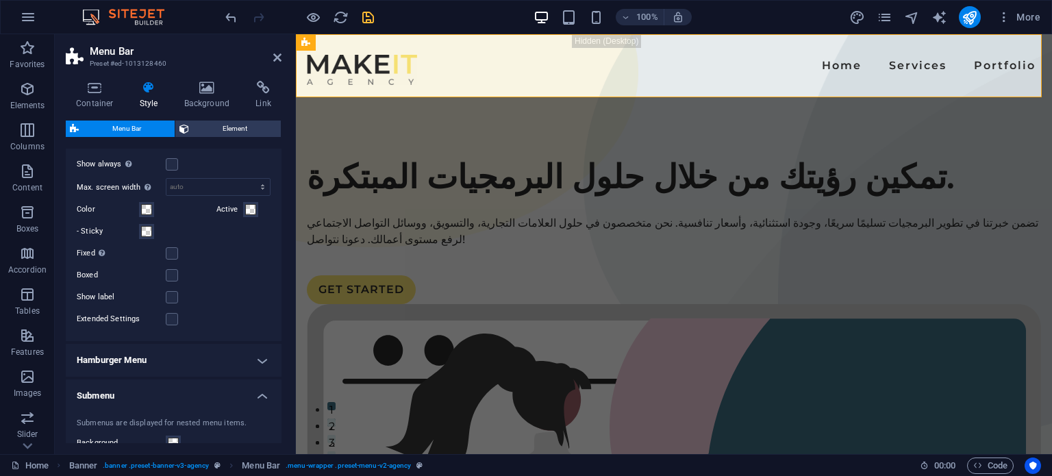
scroll to position [1304, 0]
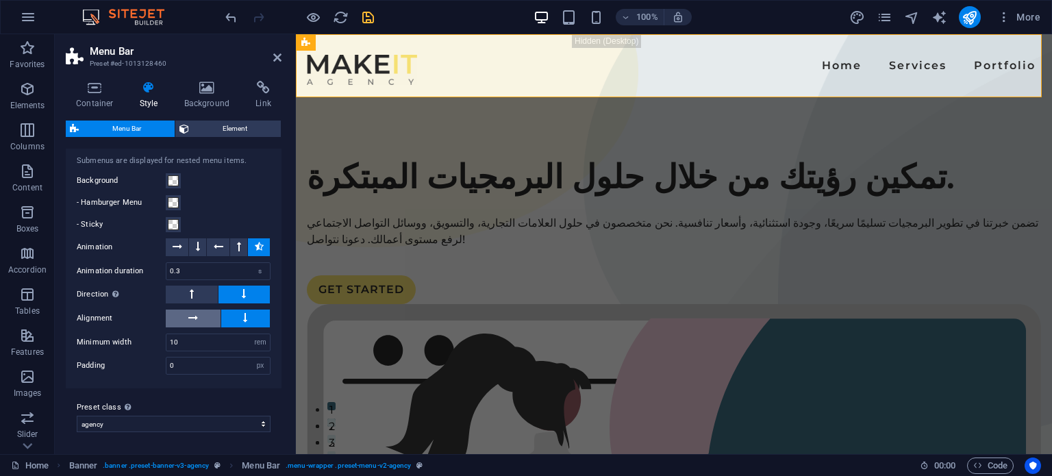
click at [195, 317] on icon at bounding box center [193, 317] width 10 height 16
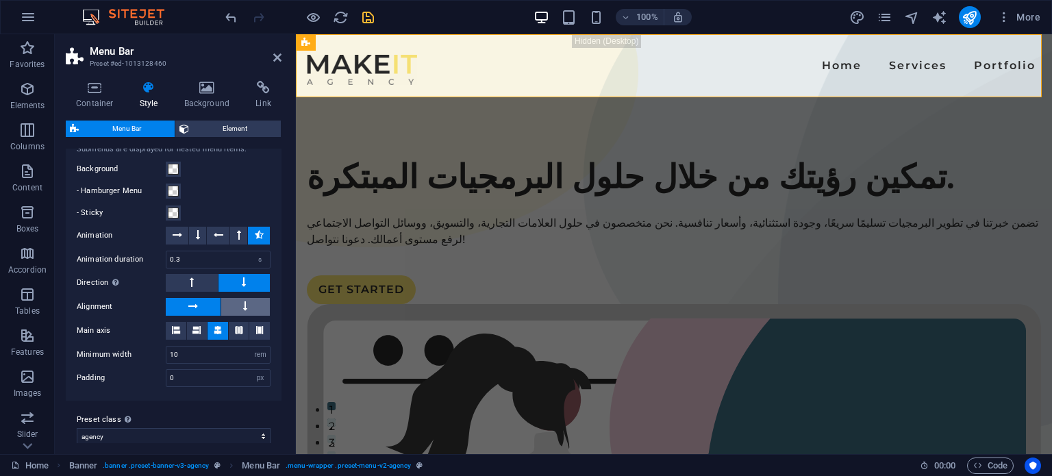
click at [236, 316] on button at bounding box center [245, 307] width 49 height 18
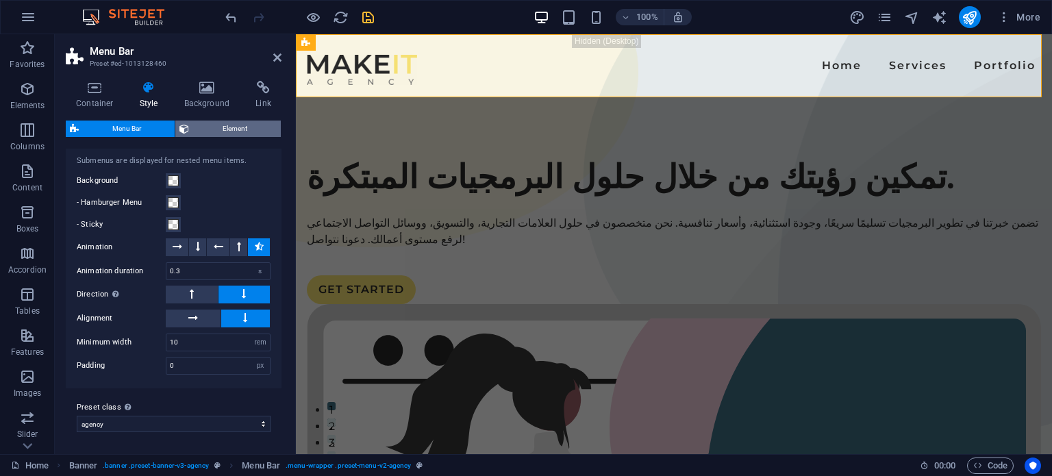
click at [211, 136] on span "Element" at bounding box center [235, 128] width 84 height 16
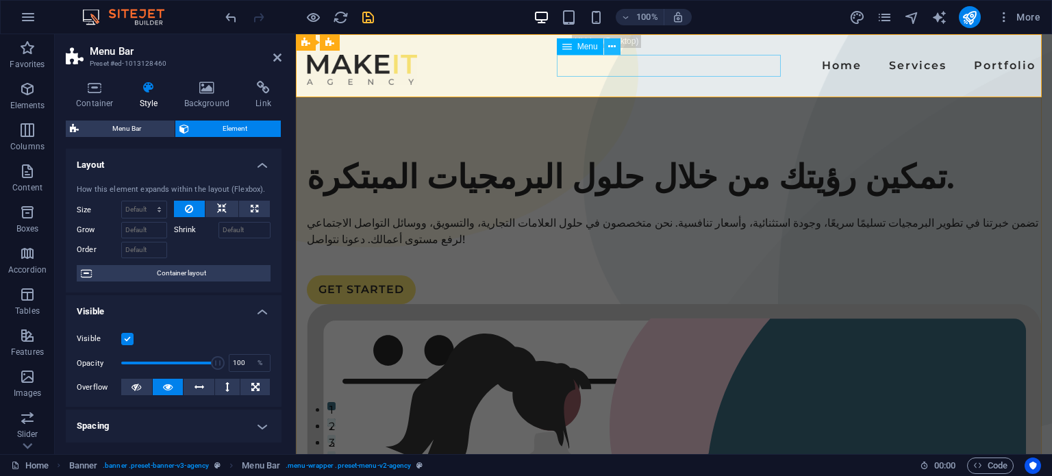
click at [618, 51] on button at bounding box center [612, 46] width 16 height 16
click at [586, 67] on nav "Home Services Portfolio" at bounding box center [674, 66] width 734 height 22
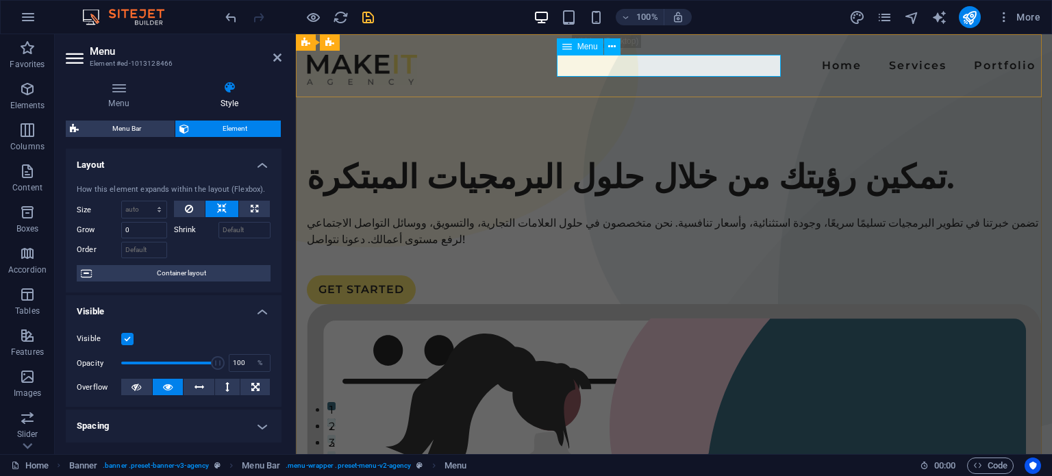
click at [586, 67] on nav "Home Services Portfolio" at bounding box center [674, 66] width 734 height 22
click at [593, 73] on nav "Home Services Portfolio" at bounding box center [674, 66] width 734 height 22
click at [110, 96] on h4 "Menu" at bounding box center [122, 95] width 112 height 29
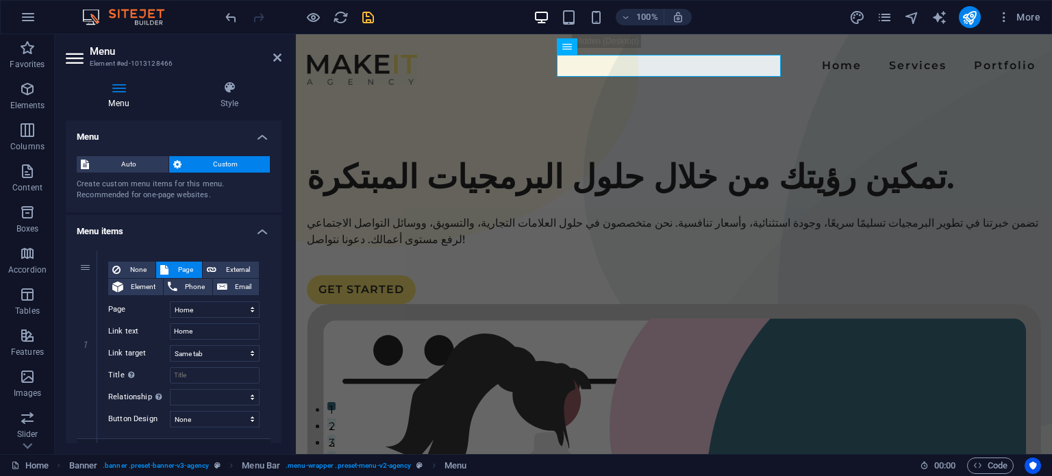
click at [187, 166] on span "Custom" at bounding box center [226, 164] width 81 height 16
click at [177, 166] on icon at bounding box center [177, 164] width 8 height 16
click at [257, 229] on h4 "Menu items" at bounding box center [174, 227] width 216 height 25
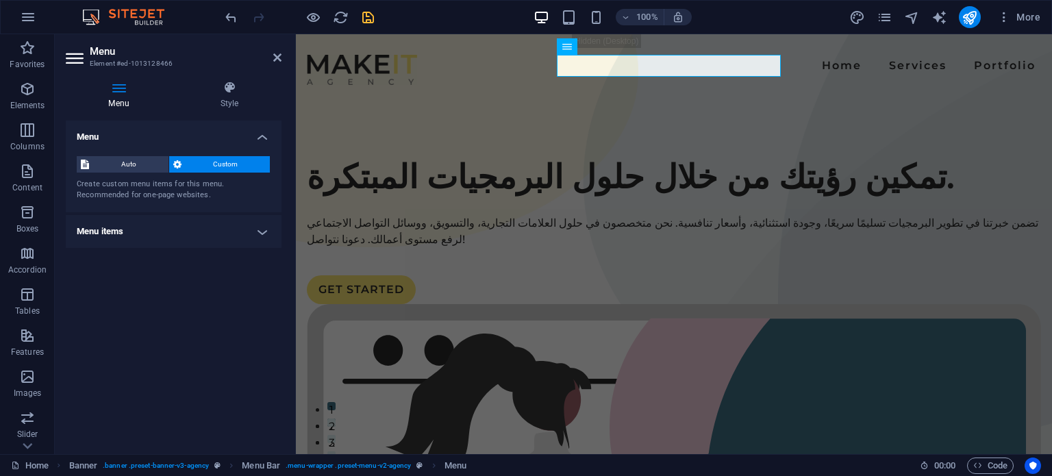
click at [257, 229] on h4 "Menu items" at bounding box center [174, 231] width 216 height 33
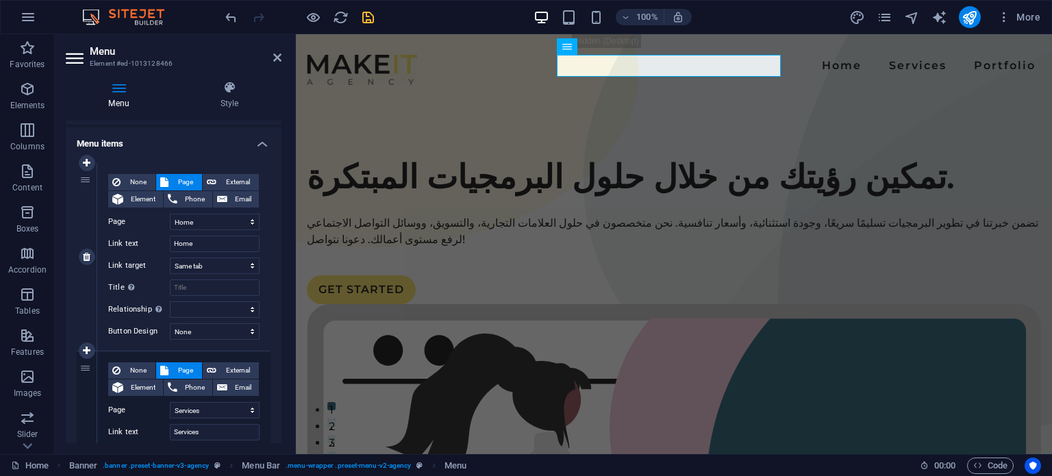
scroll to position [137, 0]
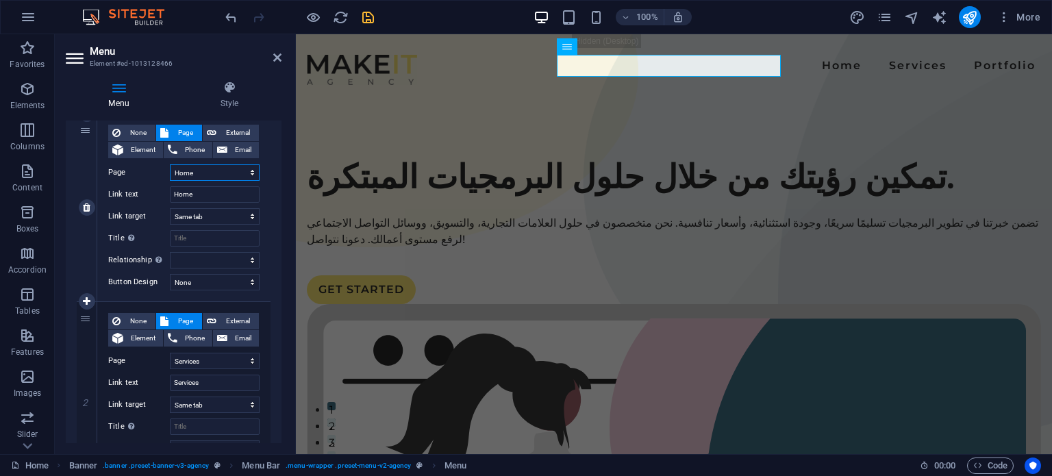
click at [185, 170] on select "Home Services Portfolio Legal Notice Privacy" at bounding box center [215, 172] width 90 height 16
click at [186, 170] on select "Home Services Portfolio Legal Notice Privacy" at bounding box center [215, 172] width 90 height 16
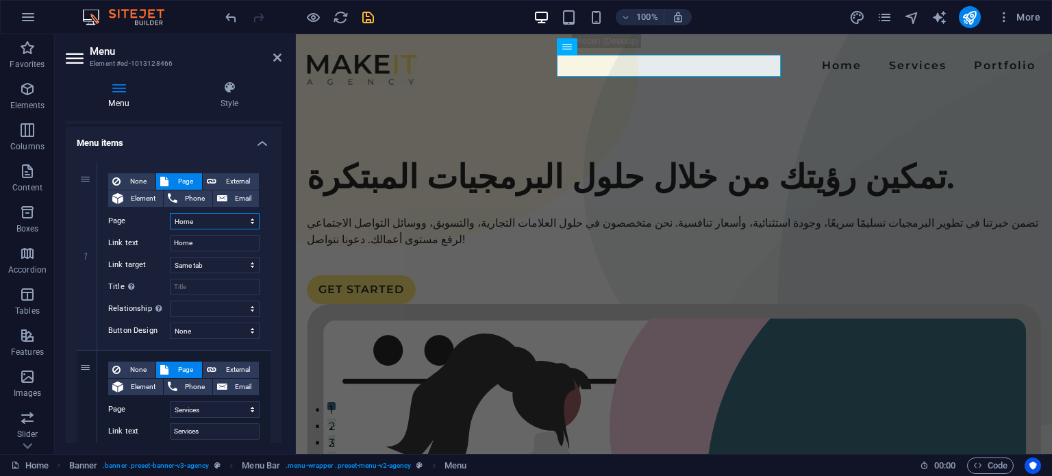
scroll to position [68, 0]
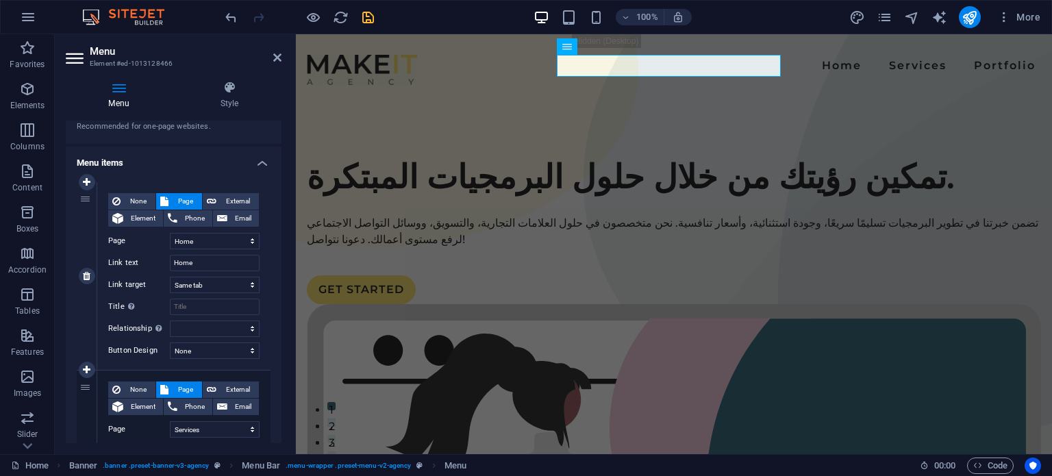
click at [85, 196] on div "1" at bounding box center [87, 276] width 21 height 188
select select
click at [84, 198] on div "1" at bounding box center [87, 276] width 21 height 188
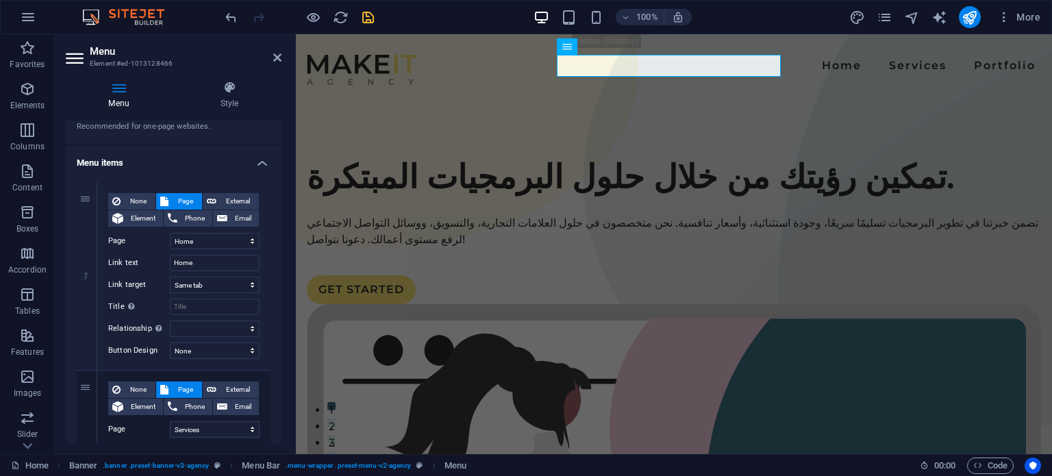
click at [263, 157] on h4 "Menu items" at bounding box center [174, 159] width 216 height 25
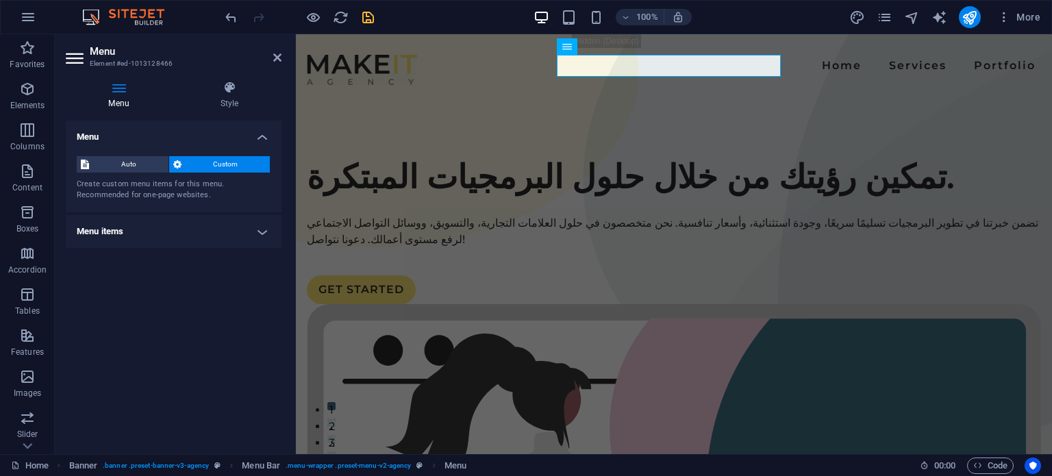
scroll to position [0, 0]
click at [186, 229] on h4 "Menu items" at bounding box center [174, 231] width 216 height 33
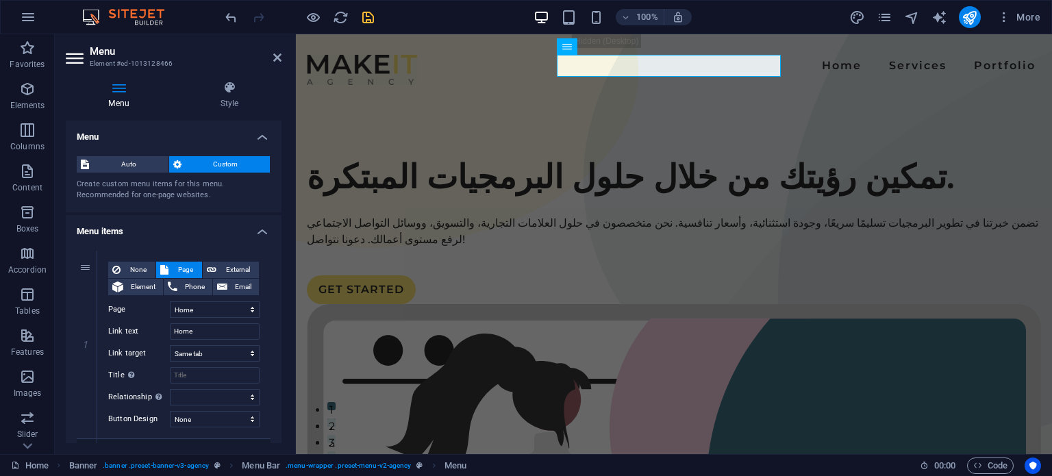
click at [138, 175] on div "Auto Custom Create custom menu items for this menu. Recommended for one-page we…" at bounding box center [174, 178] width 216 height 67
click at [143, 166] on span "Auto" at bounding box center [128, 164] width 71 height 16
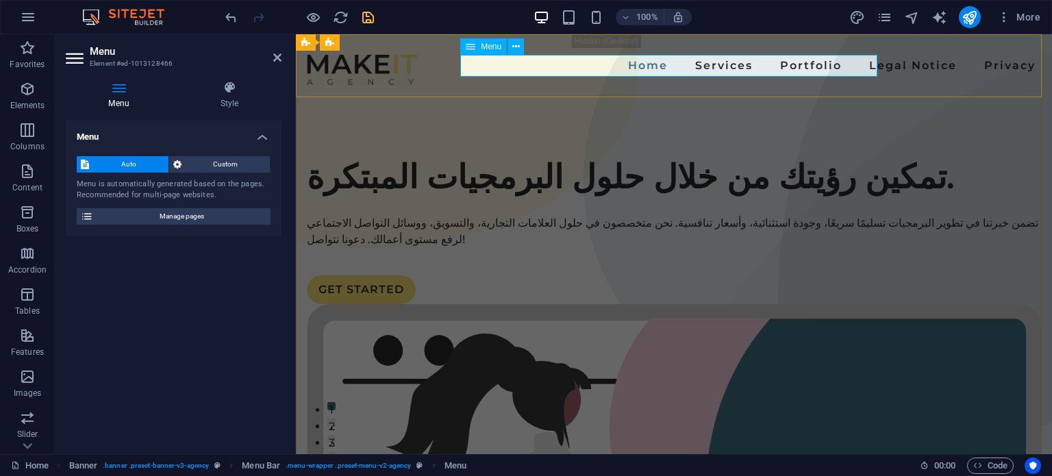
click at [533, 73] on nav "Home Services Portfolio Legal Notice Privacy" at bounding box center [674, 66] width 734 height 22
click at [542, 68] on nav "Home Services Portfolio Legal Notice Privacy" at bounding box center [674, 66] width 734 height 22
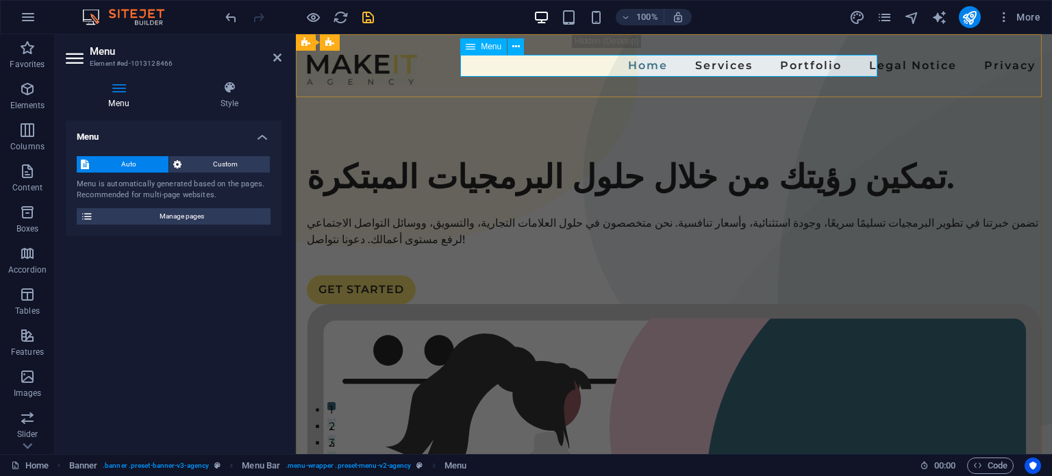
click at [542, 68] on nav "Home Services Portfolio Legal Notice Privacy" at bounding box center [674, 66] width 734 height 22
click at [518, 47] on icon at bounding box center [516, 47] width 8 height 14
click at [105, 168] on span "Auto" at bounding box center [128, 164] width 71 height 16
click at [203, 172] on span "Custom" at bounding box center [226, 164] width 81 height 16
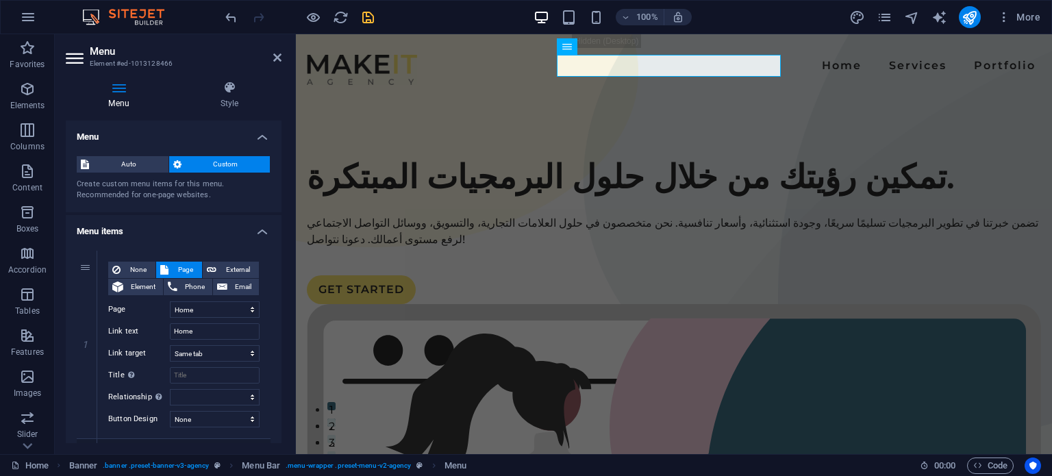
scroll to position [68, 0]
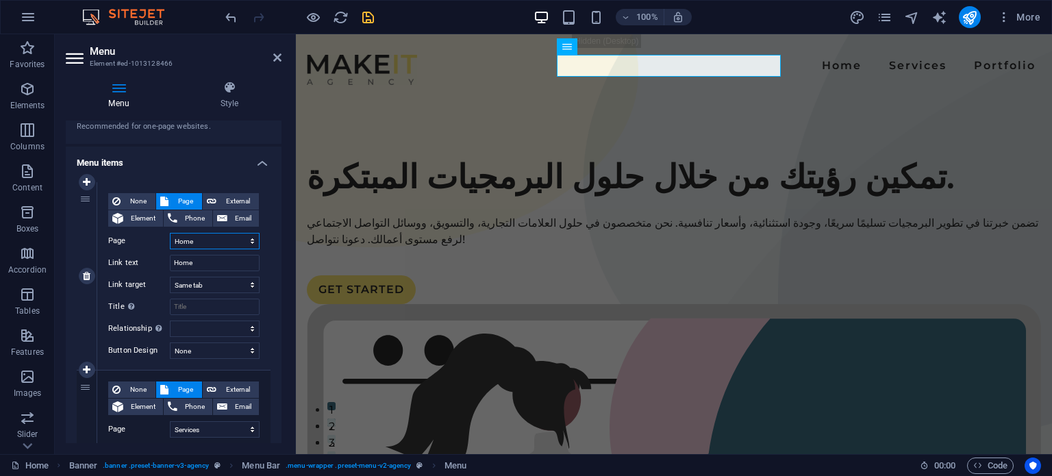
click at [186, 243] on select "Home Services Portfolio Legal Notice Privacy" at bounding box center [215, 241] width 90 height 16
click at [194, 269] on input "Home" at bounding box center [215, 263] width 90 height 16
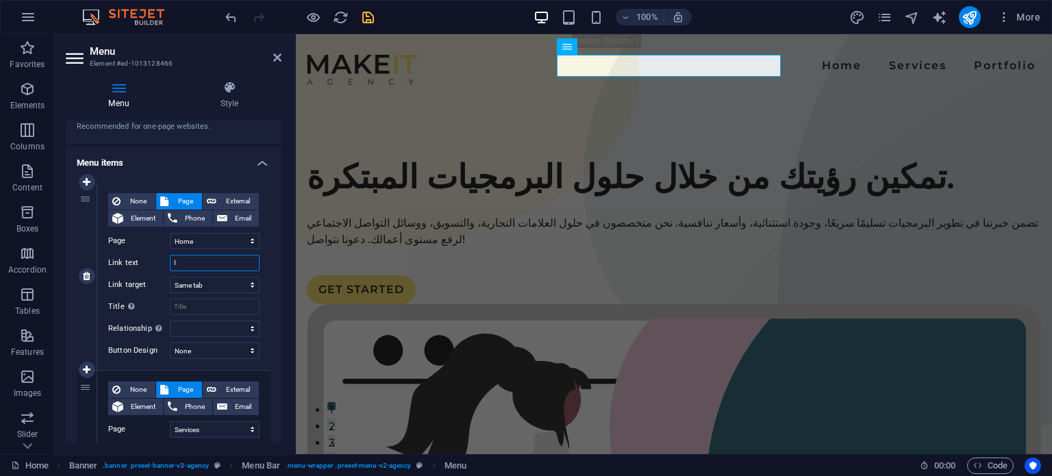
type input "ال"
select select
type input "الر"
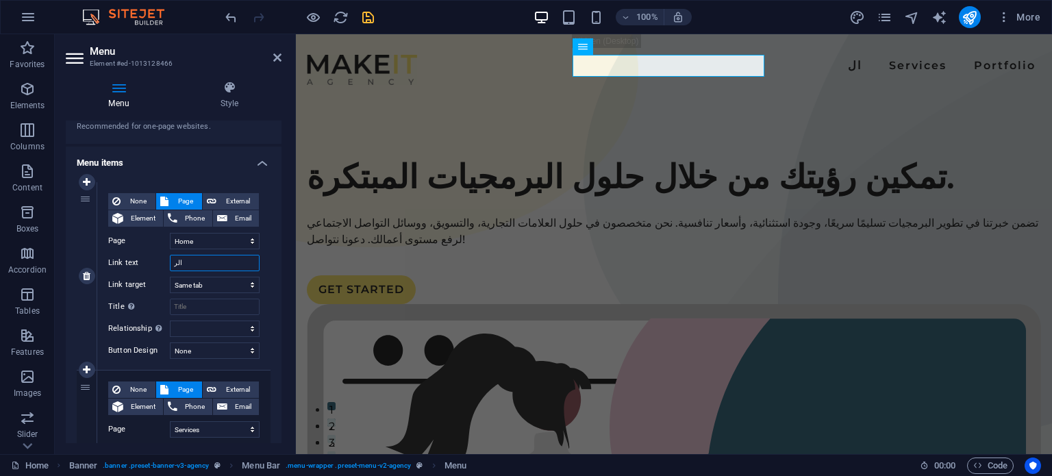
select select
type input "الرئيسية"
select select
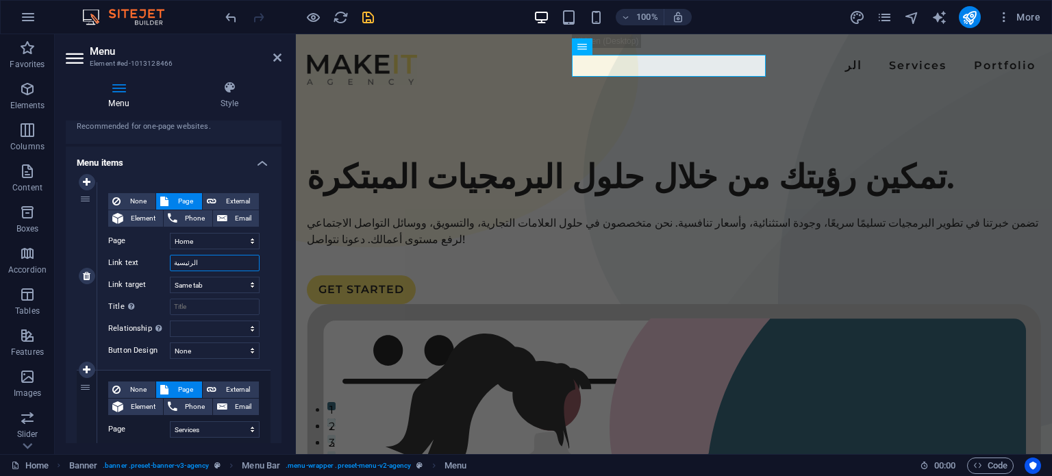
select select
type input "الرئيسية"
click at [208, 284] on select "New tab Same tab Overlay" at bounding box center [215, 285] width 90 height 16
click at [207, 284] on select "New tab Same tab Overlay" at bounding box center [215, 285] width 90 height 16
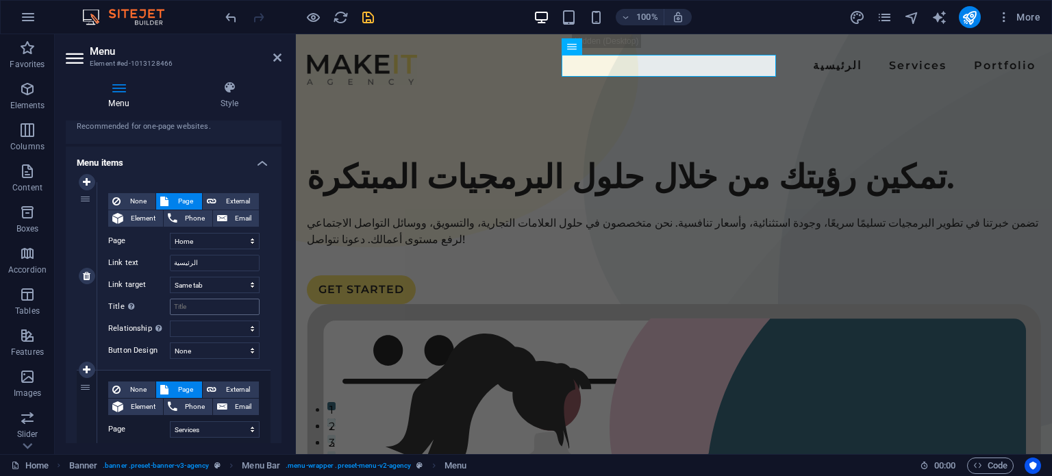
click at [205, 314] on div "None Page External Element Phone Email Page Home Services Portfolio Legal Notic…" at bounding box center [183, 265] width 151 height 144
click at [208, 307] on input "Title Additional link description, should not be the same as the link text. The…" at bounding box center [215, 307] width 90 height 16
click at [218, 251] on div "None Page External Element Phone Email Page Home Services Portfolio Legal Notic…" at bounding box center [183, 265] width 151 height 144
click at [218, 255] on input "الرئيسية" at bounding box center [215, 263] width 90 height 16
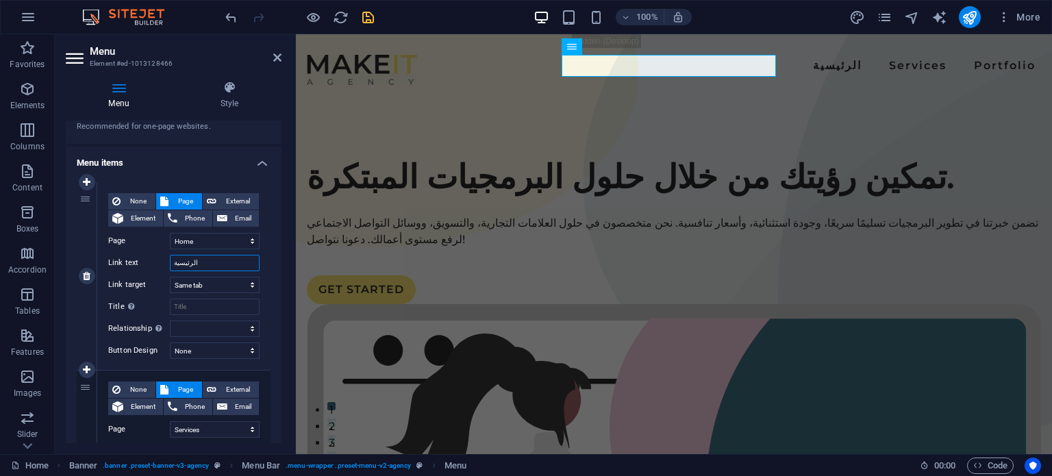
click at [218, 255] on input "الرئيسية" at bounding box center [215, 263] width 90 height 16
click at [202, 309] on input "Title Additional link description, should not be the same as the link text. The…" at bounding box center [215, 307] width 90 height 16
paste input "الرئيسية"
type input "الرئيسية"
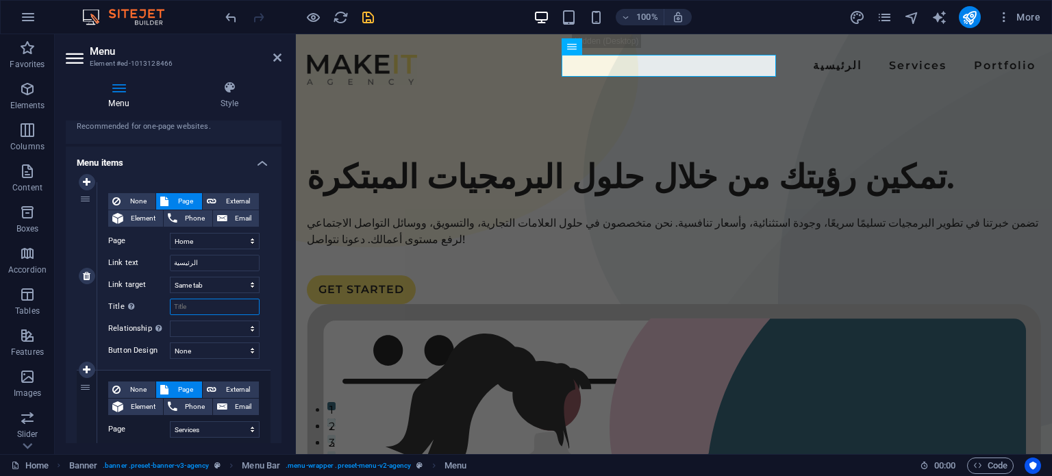
select select
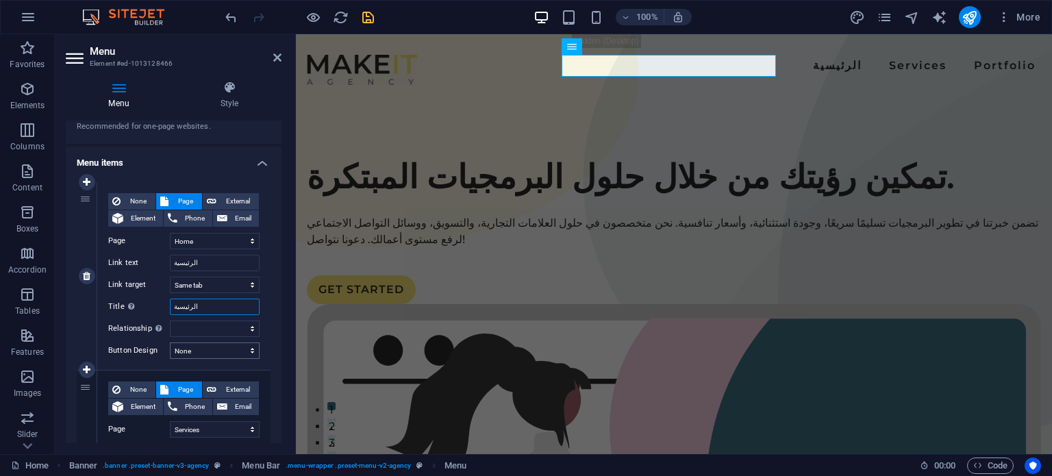
select select
type input "الرئيسية"
click at [198, 344] on select "None Default Primary Secondary" at bounding box center [215, 350] width 90 height 16
click at [123, 358] on div "None Page External Element Phone Email Page Home Services Portfolio Legal Notic…" at bounding box center [183, 276] width 173 height 188
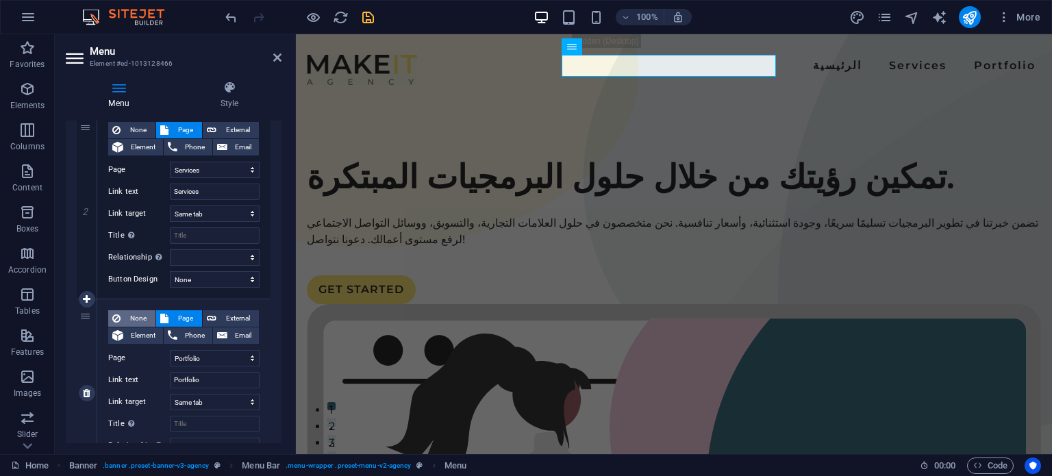
scroll to position [409, 0]
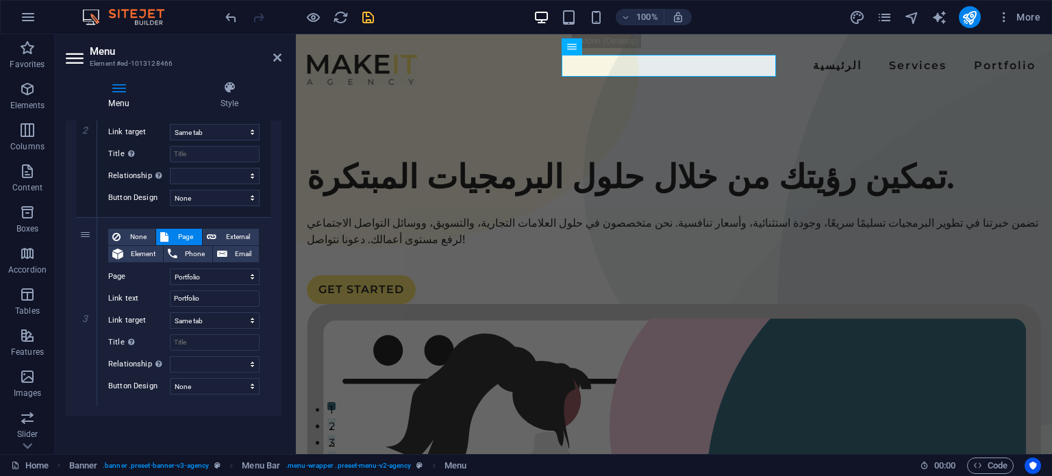
click at [122, 52] on h2 "Menu" at bounding box center [186, 51] width 192 height 12
click at [72, 55] on icon at bounding box center [76, 58] width 21 height 22
click at [23, 15] on icon "button" at bounding box center [28, 17] width 16 height 16
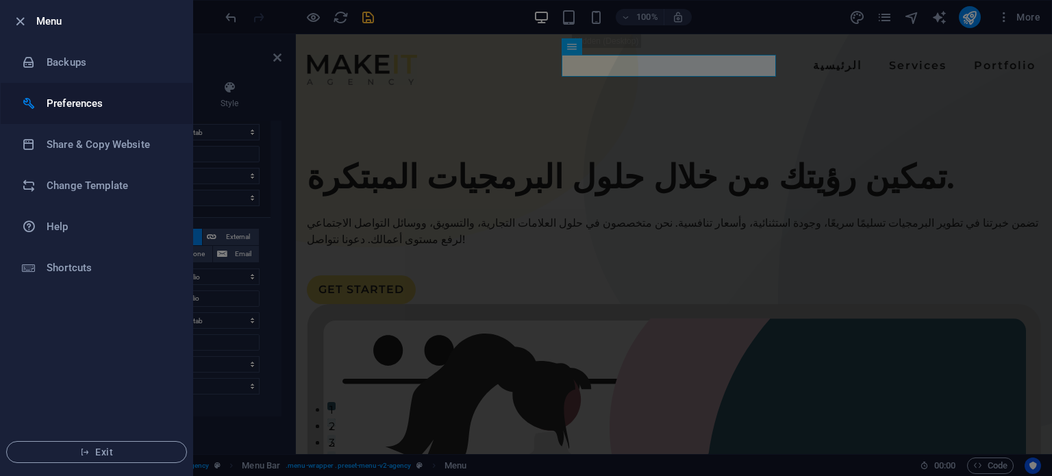
click at [93, 105] on h6 "Preferences" at bounding box center [110, 103] width 127 height 16
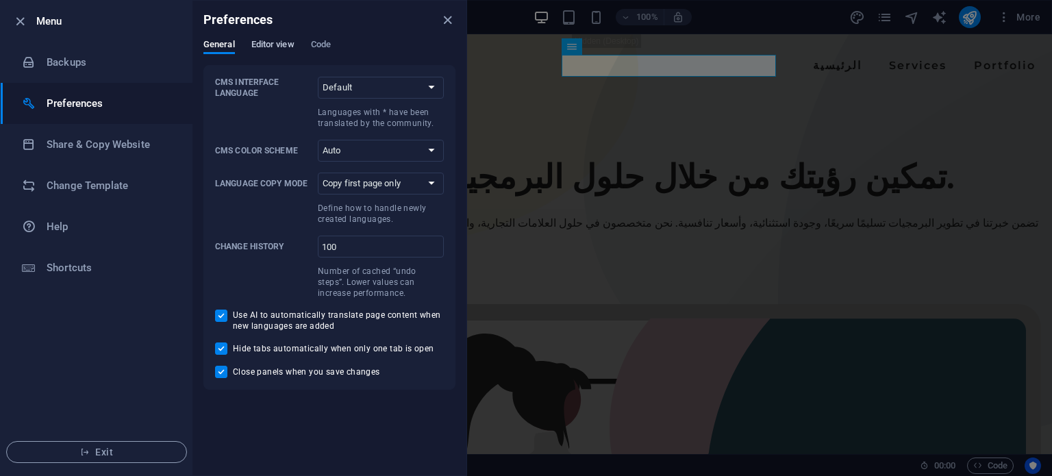
click at [263, 38] on span "Editor view" at bounding box center [272, 45] width 43 height 19
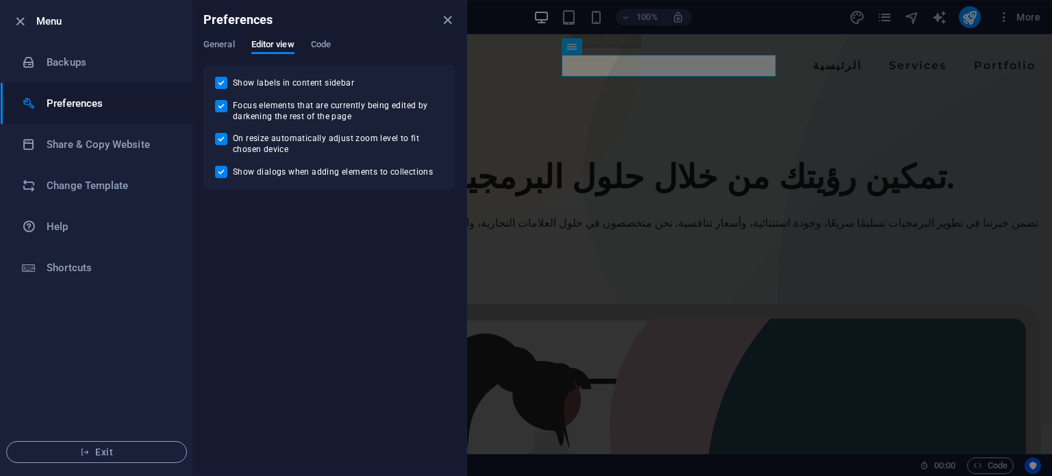
click at [307, 49] on div "General Editor view Code" at bounding box center [329, 52] width 252 height 26
click at [330, 43] on span "Code" at bounding box center [321, 45] width 20 height 19
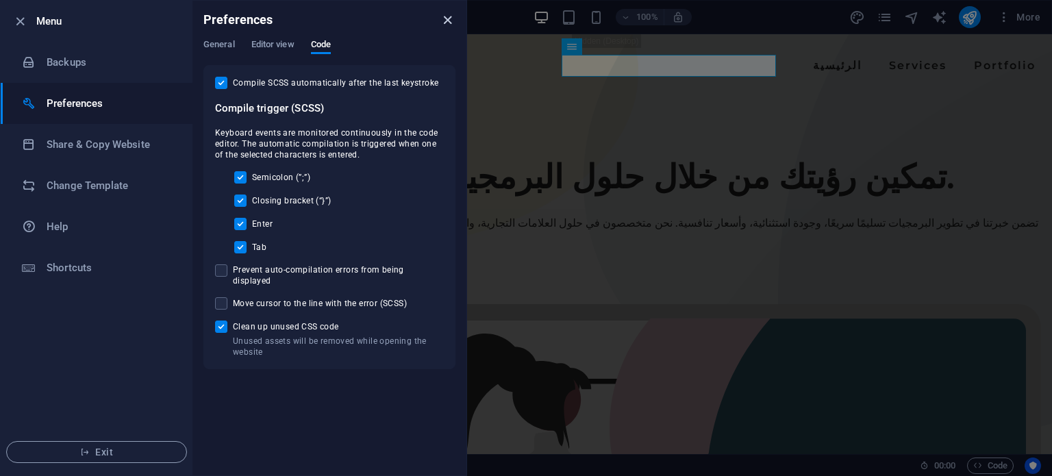
click at [441, 22] on icon "close" at bounding box center [448, 20] width 16 height 16
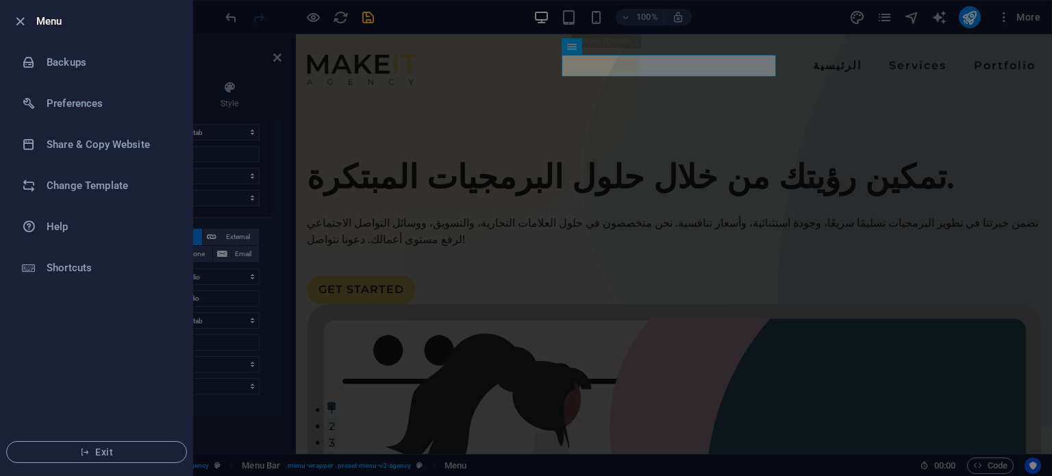
click at [233, 178] on div at bounding box center [526, 238] width 1052 height 476
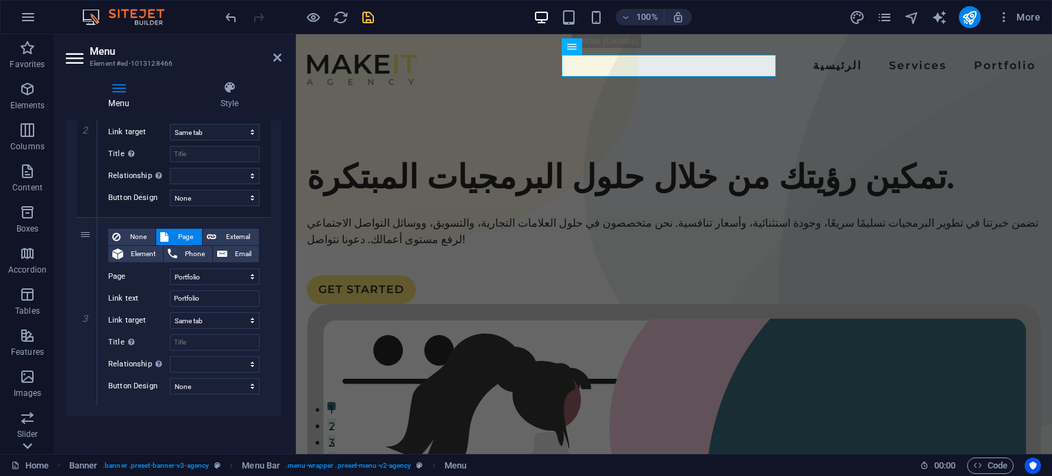
click at [25, 439] on icon at bounding box center [27, 445] width 19 height 19
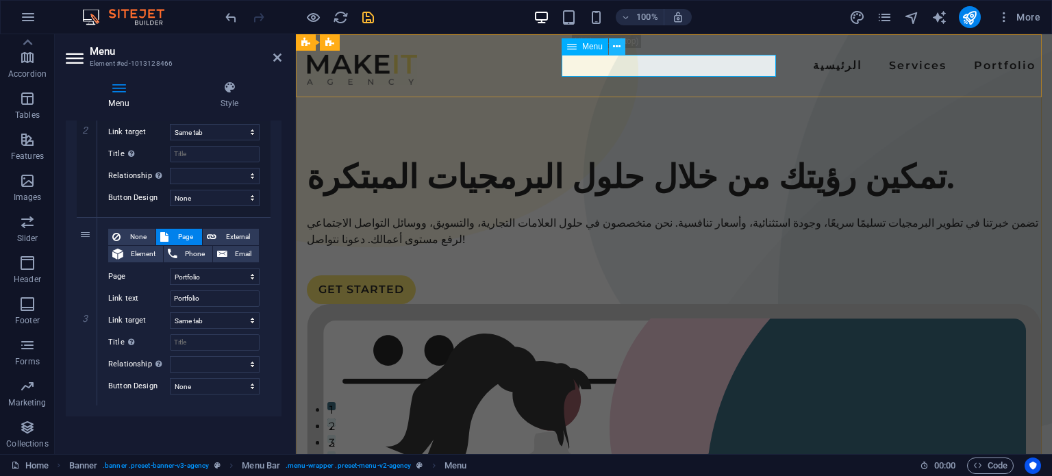
click at [624, 51] on button at bounding box center [617, 46] width 16 height 16
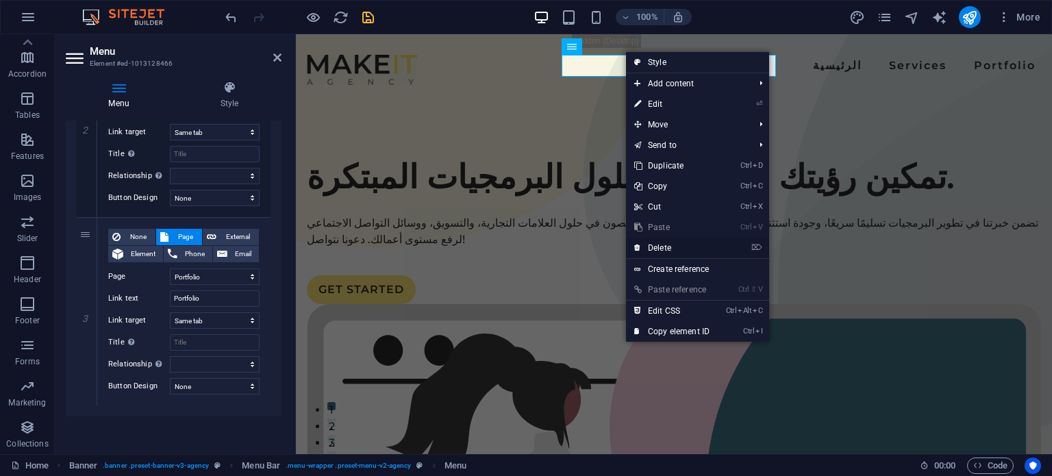
click at [685, 254] on link "⌦ Delete" at bounding box center [672, 248] width 92 height 21
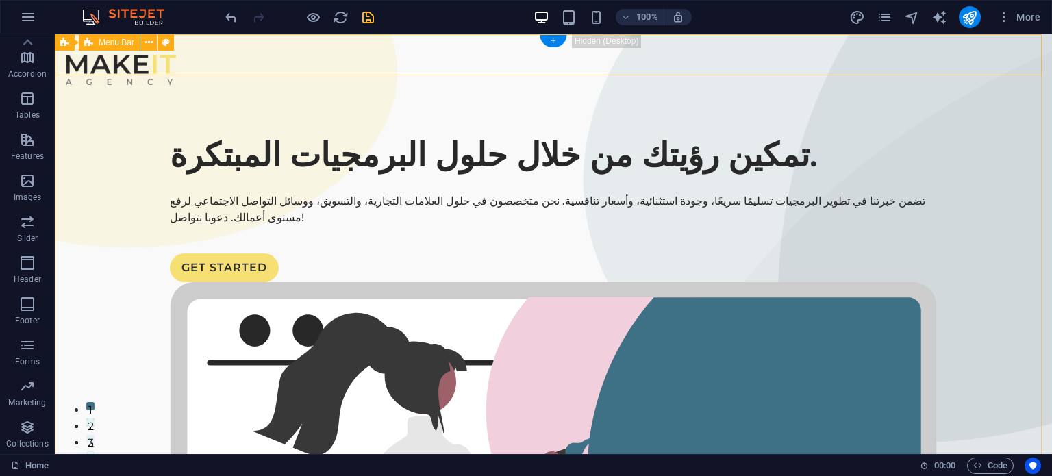
click at [548, 46] on div "+" at bounding box center [552, 41] width 27 height 12
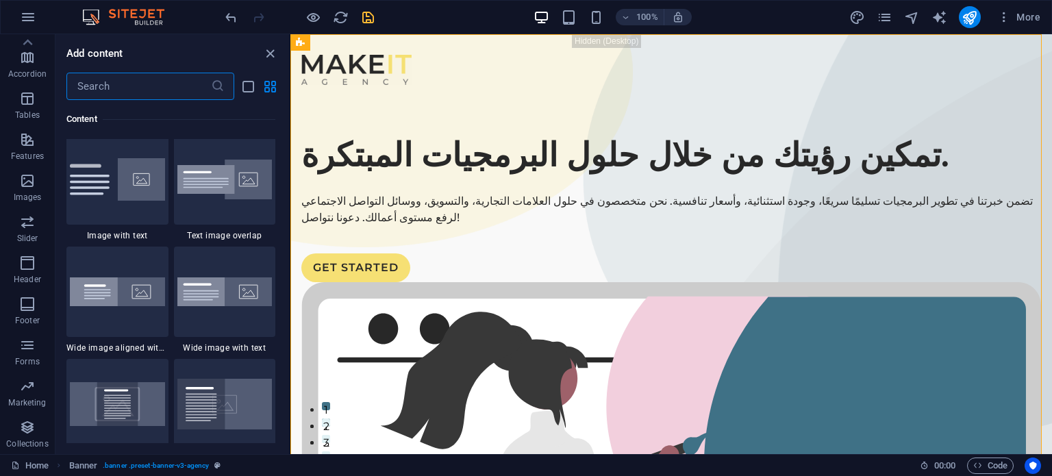
scroll to position [2669, 0]
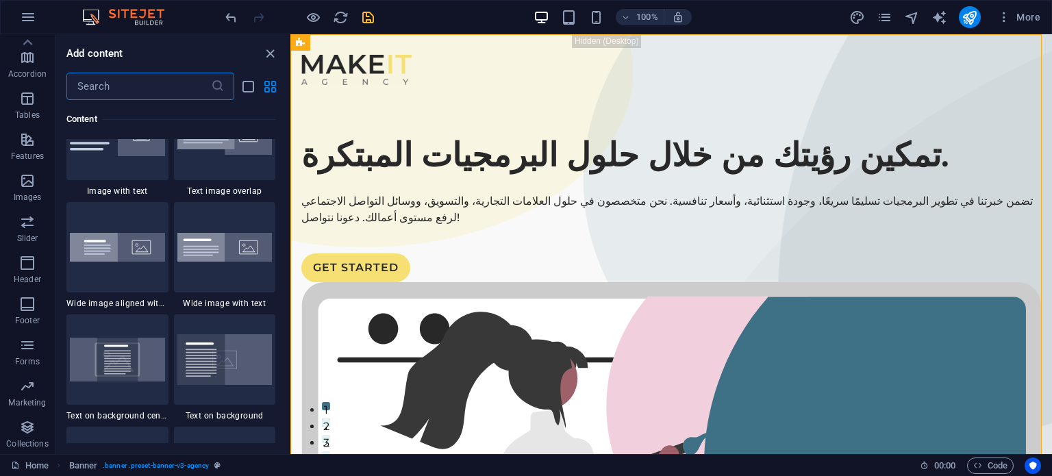
click at [162, 90] on input "text" at bounding box center [138, 86] width 144 height 27
type input "ة"
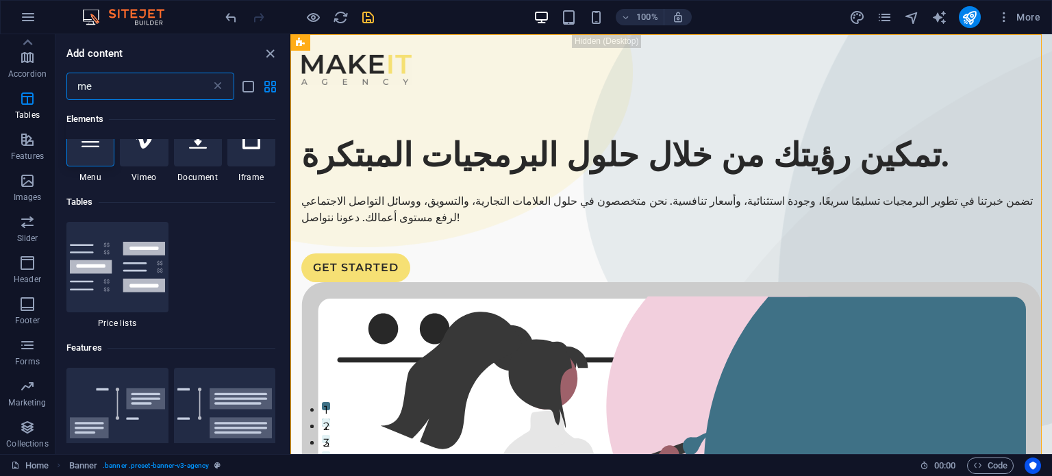
scroll to position [0, 0]
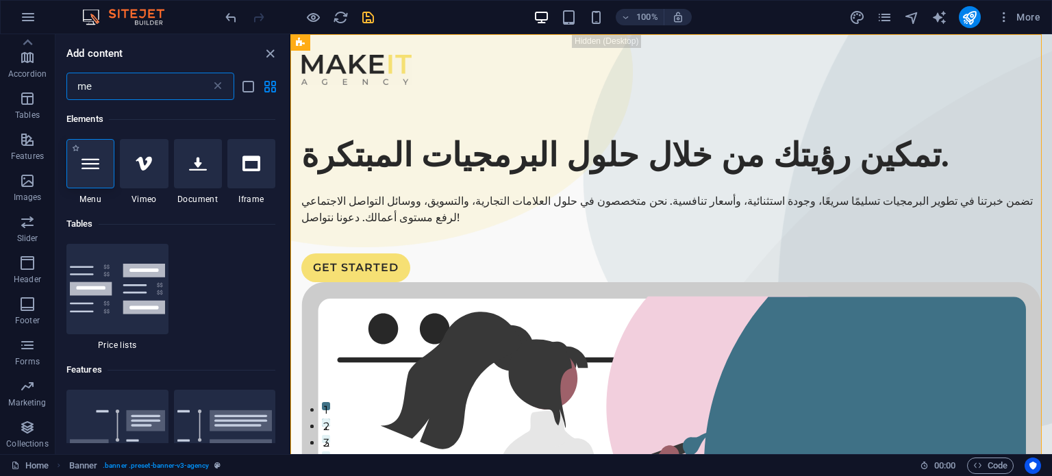
type input "me"
click at [90, 156] on icon at bounding box center [90, 164] width 18 height 18
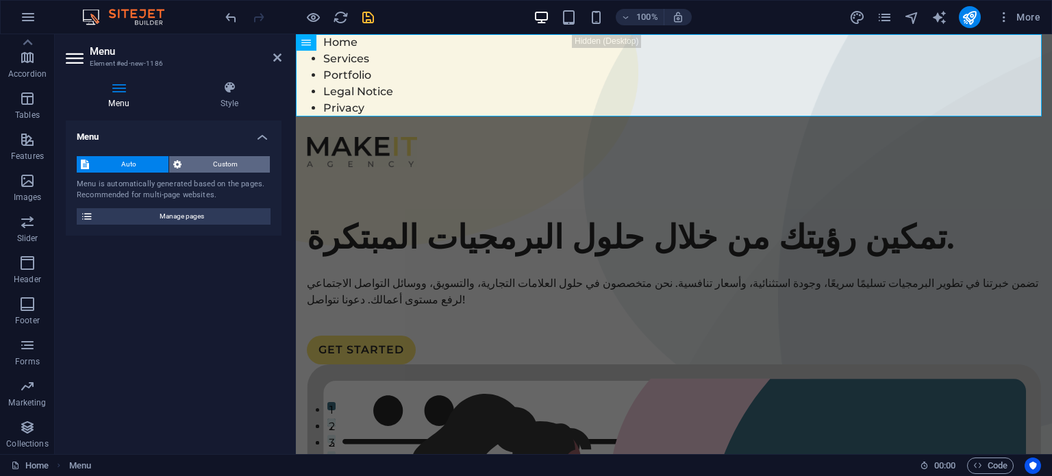
click at [180, 165] on icon at bounding box center [177, 164] width 8 height 16
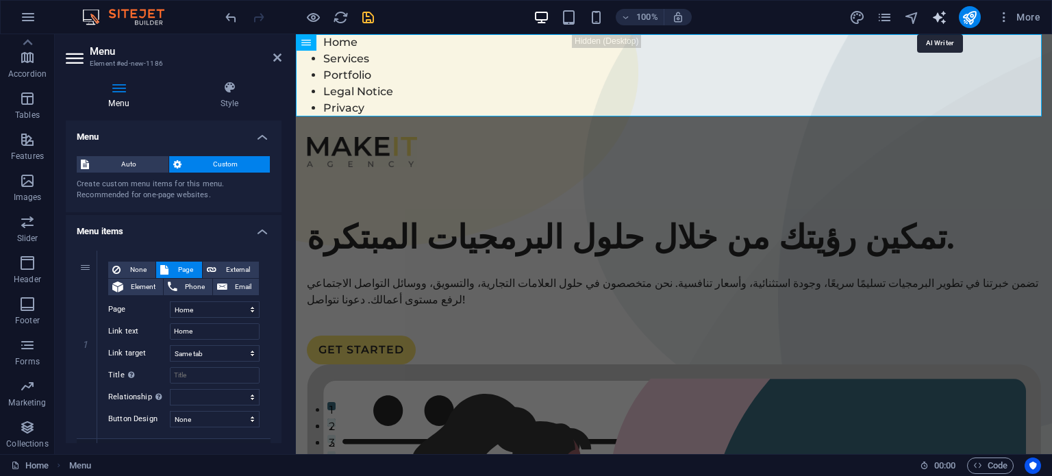
click at [938, 17] on icon "text_generator" at bounding box center [939, 18] width 16 height 16
select select "English"
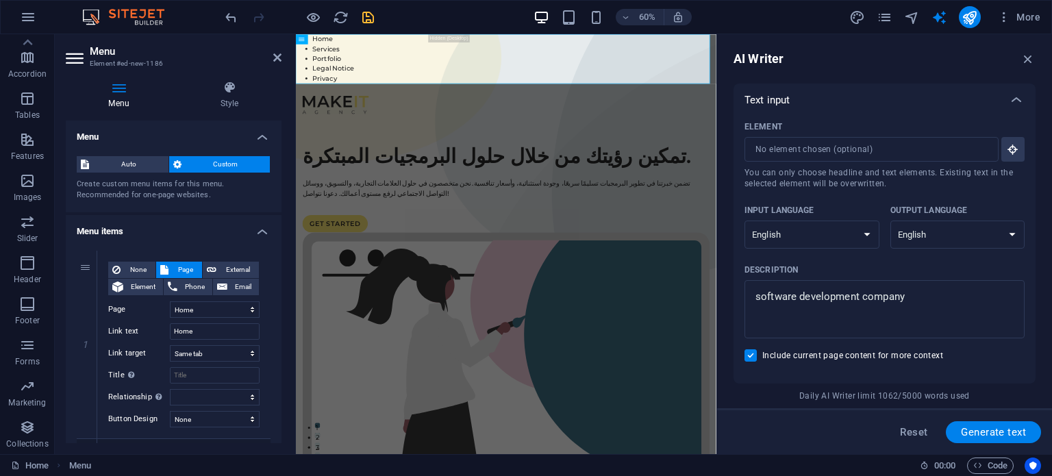
click at [969, 250] on div "Input language Albanian Arabic Armenian Awadhi Azerbaijani Bashkir Basque Belar…" at bounding box center [884, 230] width 280 height 60
click at [976, 240] on select "Albanian Arabic Armenian Awadhi Azerbaijani Bashkir Basque Belarusian Bengali B…" at bounding box center [957, 234] width 135 height 28
click at [890, 220] on select "Albanian Arabic Armenian Awadhi Azerbaijani Bashkir Basque Belarusian Bengali B…" at bounding box center [957, 234] width 135 height 28
click at [896, 155] on input "Element ​ You can only choose headline and text elements. Existing text in the …" at bounding box center [866, 149] width 244 height 25
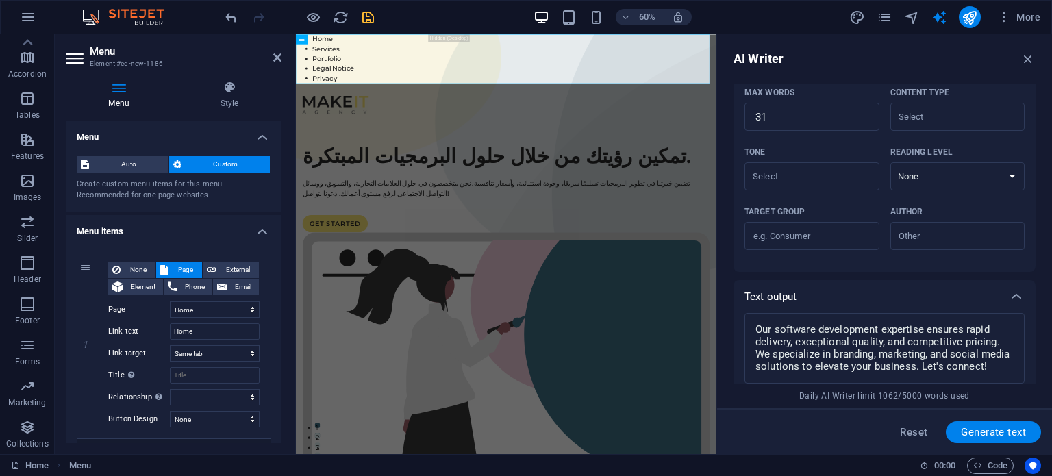
scroll to position [446, 0]
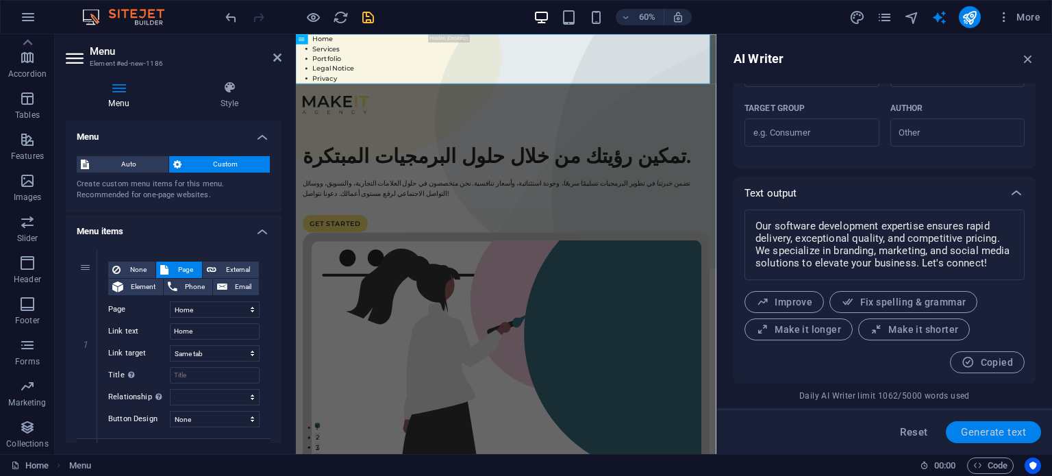
click at [997, 437] on span "Generate text" at bounding box center [993, 432] width 65 height 11
select select "English"
type textarea "x"
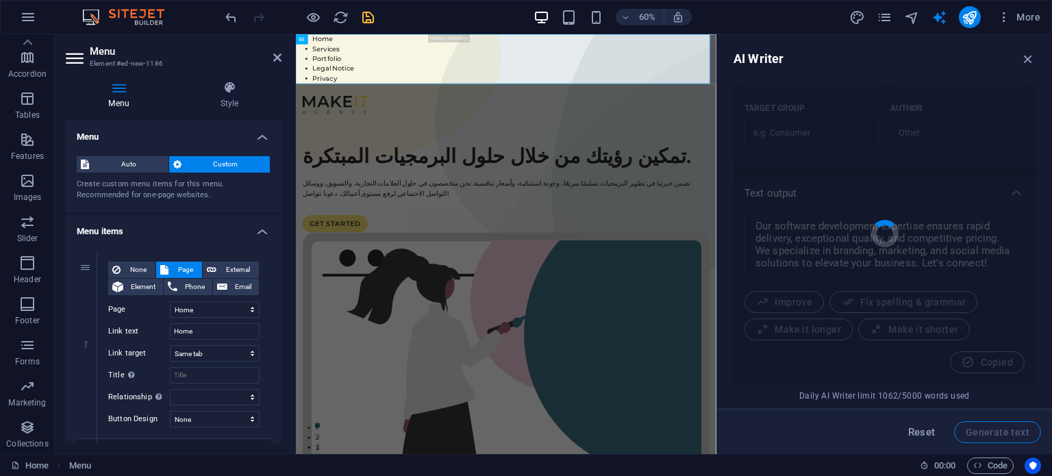
type textarea "x"
type textarea "Empower your vision with innovative software solutions. Our expertise ensures s…"
type textarea "x"
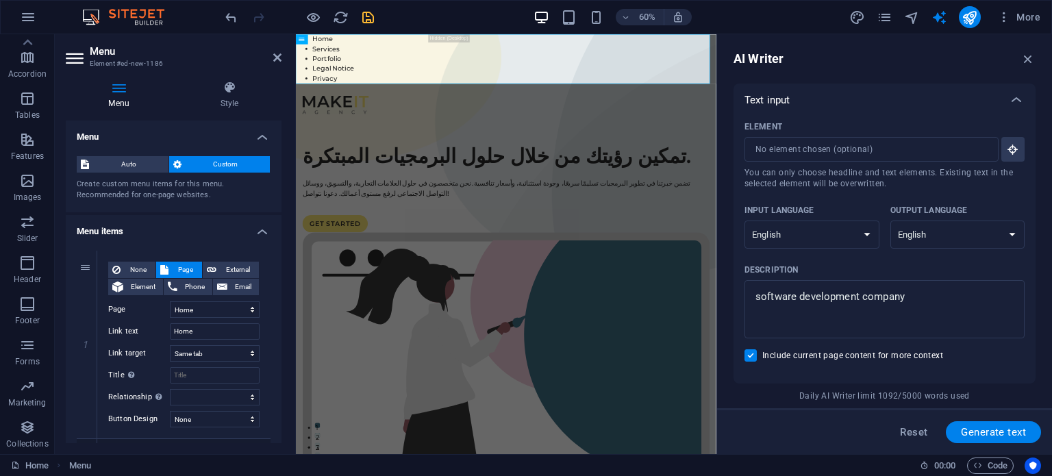
scroll to position [0, 0]
click at [980, 240] on select "Albanian Arabic Armenian Awadhi Azerbaijani Bashkir Basque Belarusian Bengali B…" at bounding box center [957, 234] width 135 height 28
select select "Arabic"
click at [890, 220] on select "Albanian Arabic Armenian Awadhi Azerbaijani Bashkir Basque Belarusian Bengali B…" at bounding box center [957, 234] width 135 height 28
click at [1030, 427] on button "Generate text" at bounding box center [992, 432] width 95 height 22
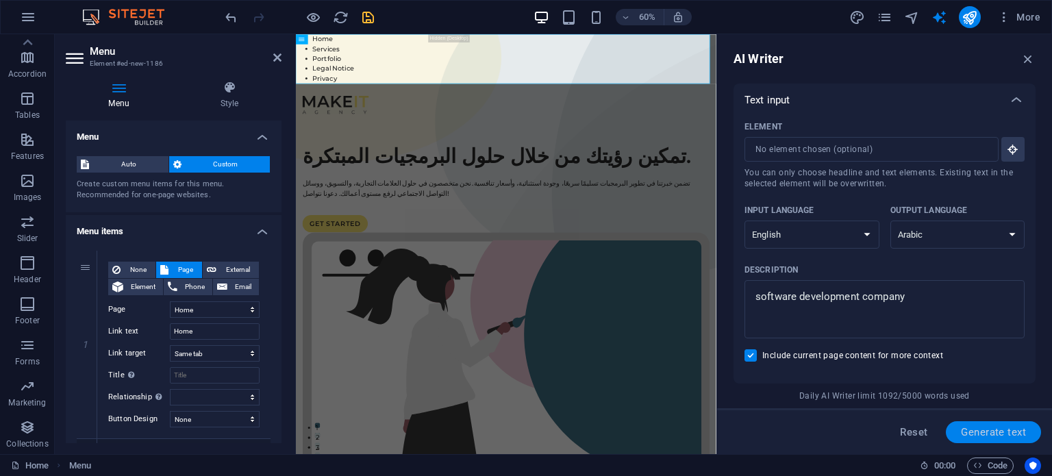
type textarea "x"
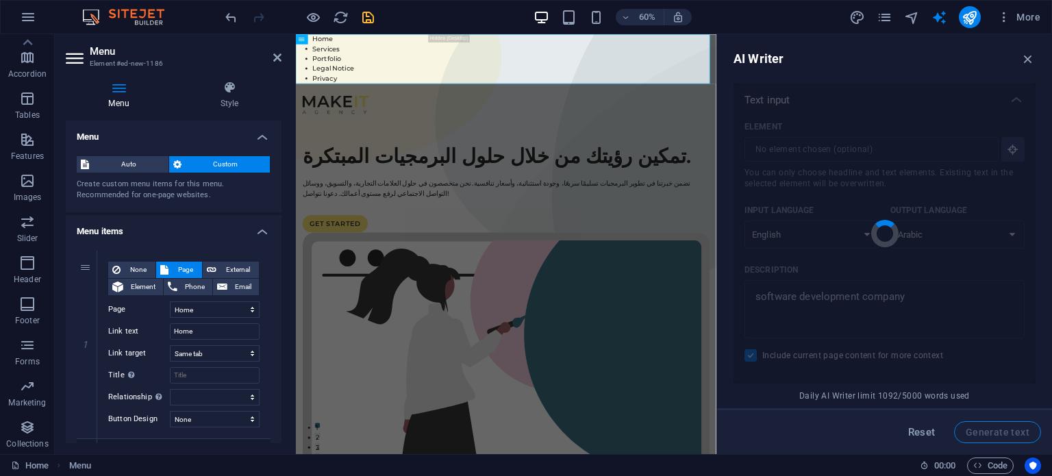
type textarea "x"
type textarea "نجعل أفكارك حقيقة من خلال حلول برمجيات مبتكرة وفعالة. نقدم خدمات استثنائية في ت…"
type textarea "x"
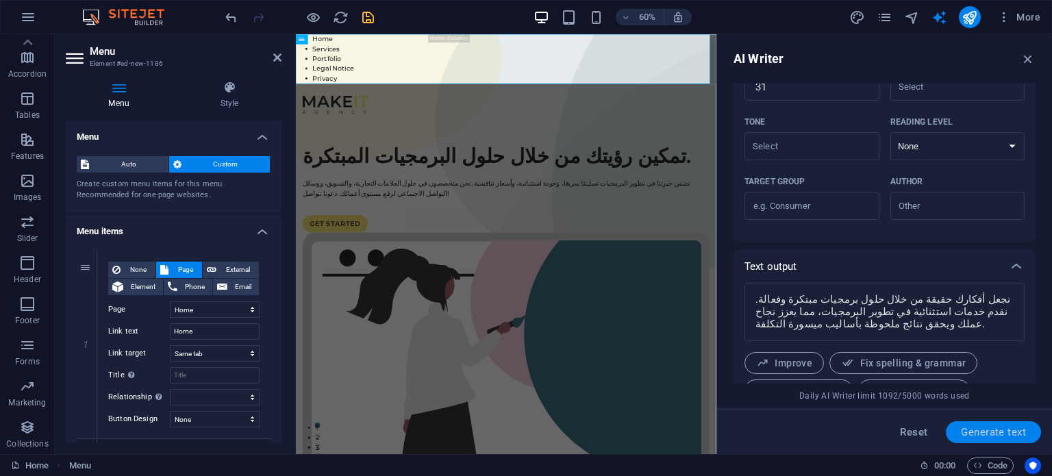
scroll to position [433, 0]
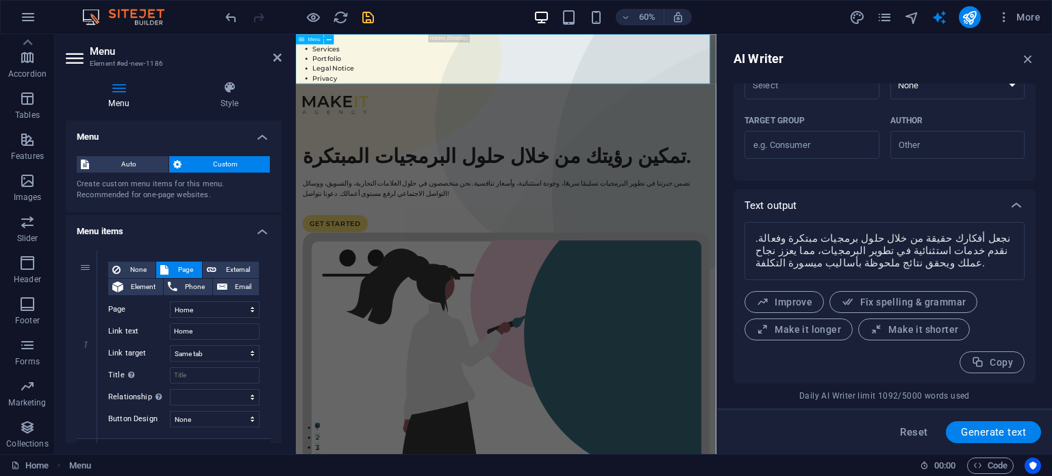
click at [404, 77] on nav "Home Services Portfolio Legal Notice Privacy" at bounding box center [646, 75] width 700 height 82
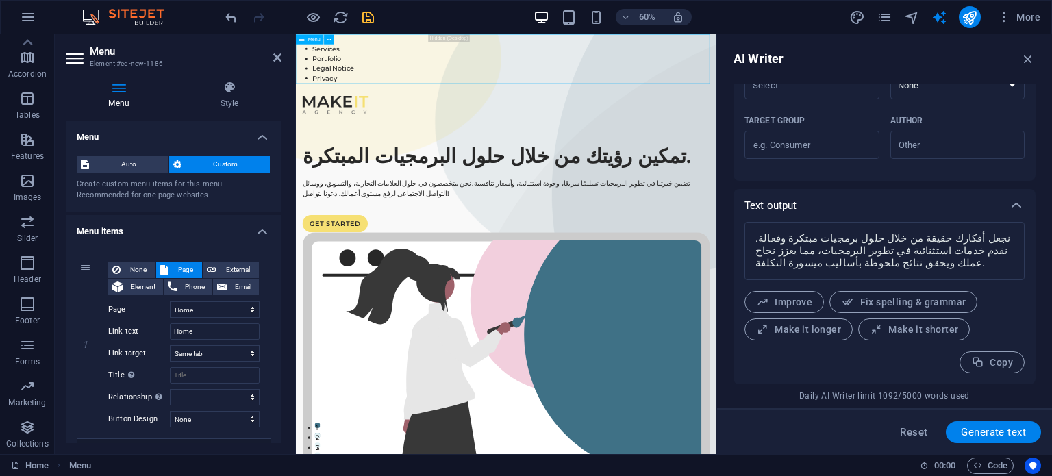
click at [357, 78] on nav "Home Services Portfolio Legal Notice Privacy" at bounding box center [646, 75] width 700 height 82
click at [330, 40] on icon at bounding box center [329, 39] width 5 height 9
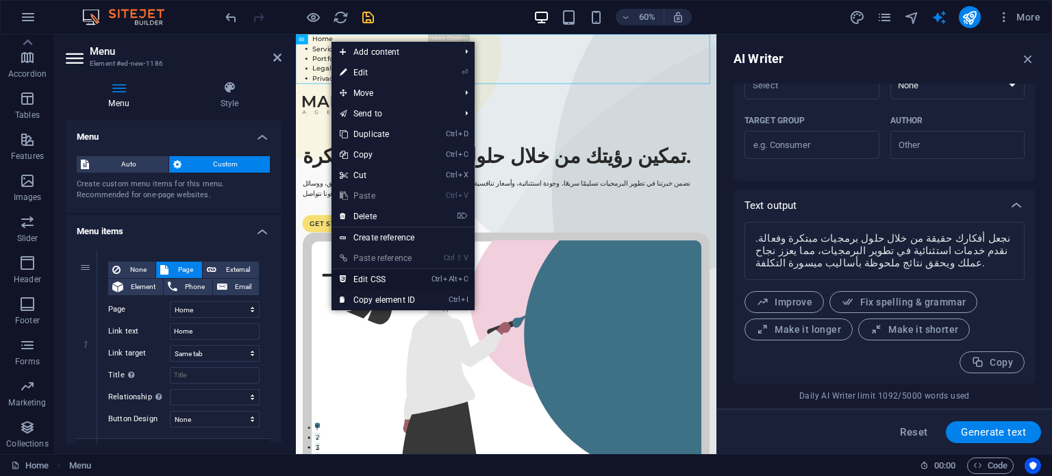
click at [397, 281] on link "Ctrl Alt C Edit CSS" at bounding box center [377, 279] width 92 height 21
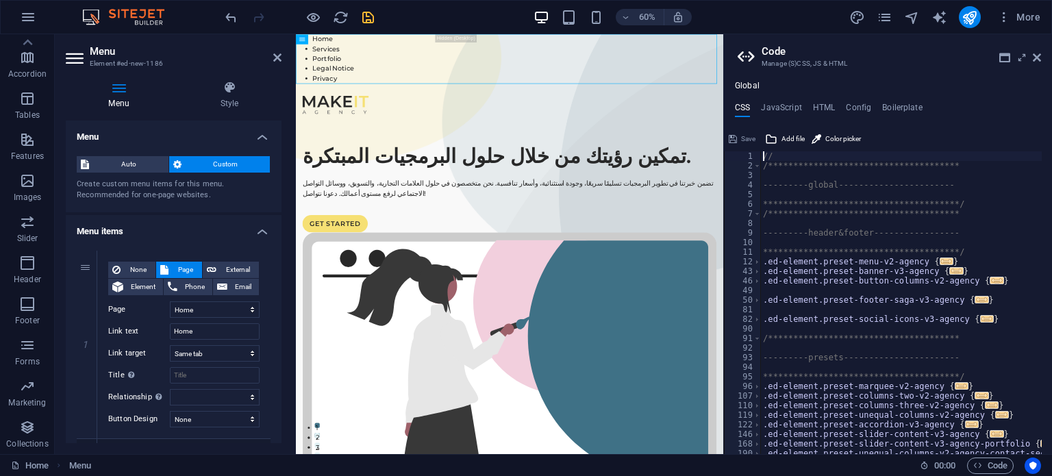
click at [1043, 58] on aside "**********" at bounding box center [887, 244] width 329 height 420
click at [1039, 57] on icon at bounding box center [1036, 57] width 8 height 11
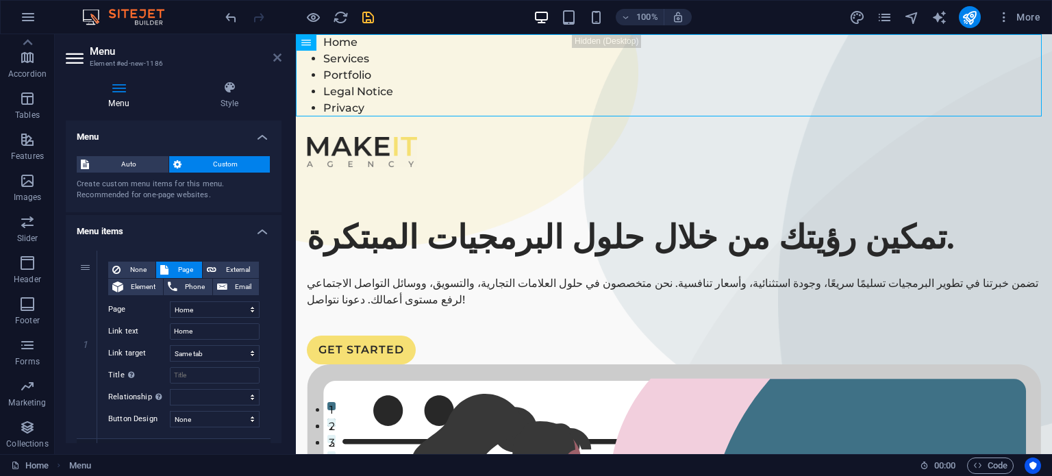
click at [278, 60] on icon at bounding box center [277, 57] width 8 height 11
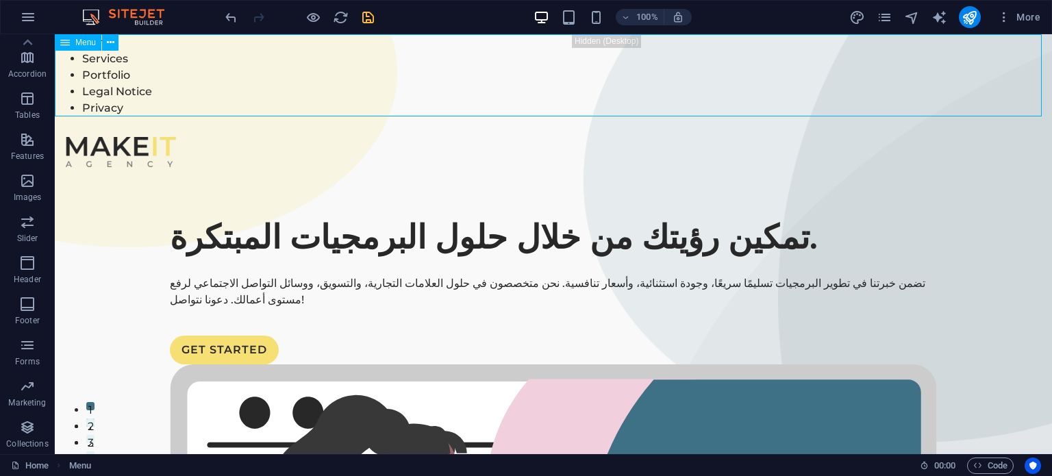
click at [68, 46] on icon at bounding box center [65, 42] width 10 height 16
click at [108, 43] on icon at bounding box center [111, 43] width 8 height 14
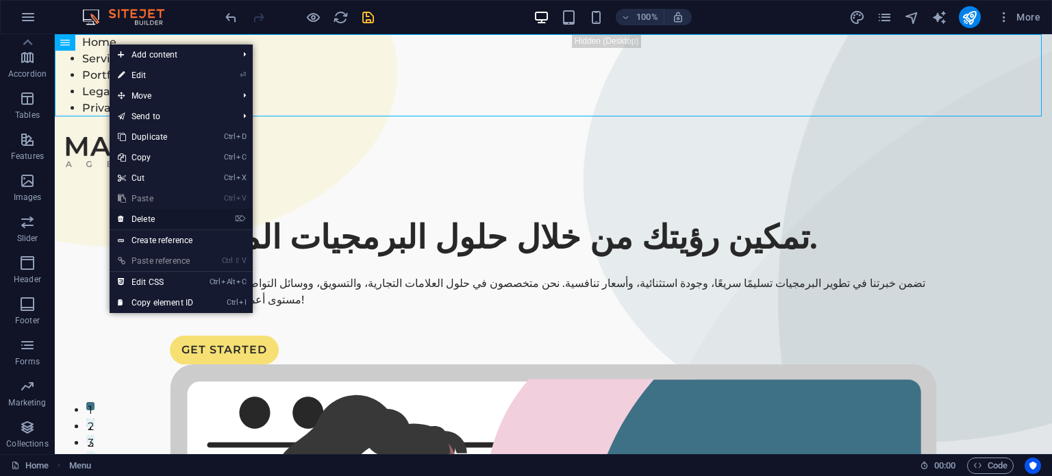
click at [171, 221] on link "⌦ Delete" at bounding box center [156, 219] width 92 height 21
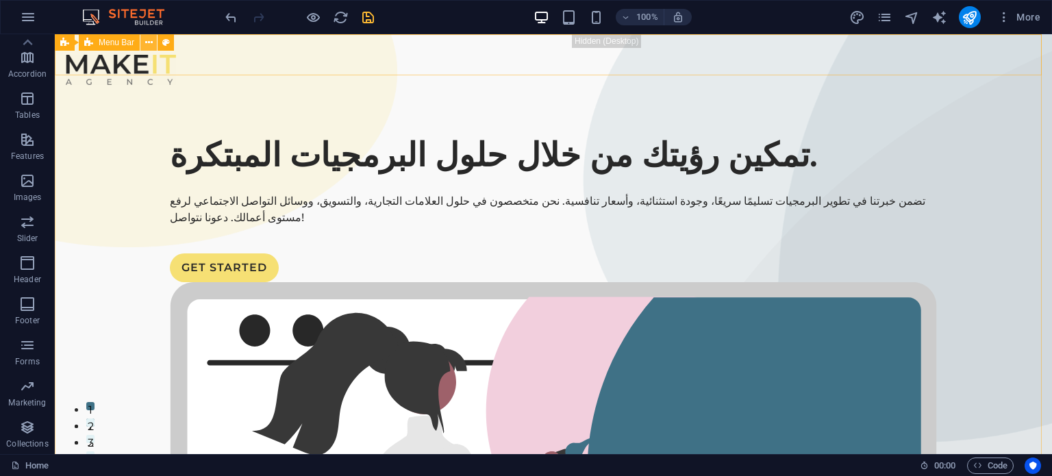
click at [149, 44] on icon at bounding box center [149, 43] width 8 height 14
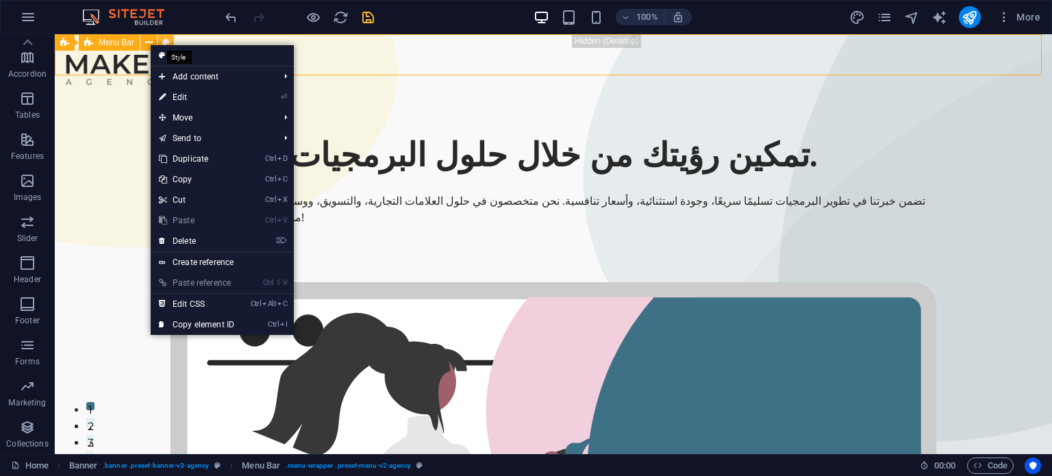
click at [162, 38] on icon at bounding box center [166, 43] width 8 height 14
select select "rem"
select select "sticky_menu"
select select "px"
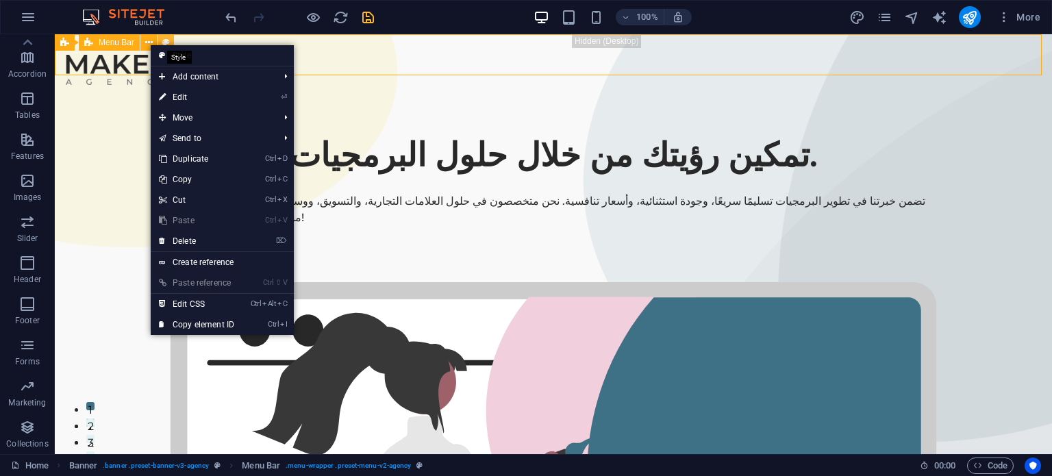
select select "px"
select select "hover_text_color"
select select "rem"
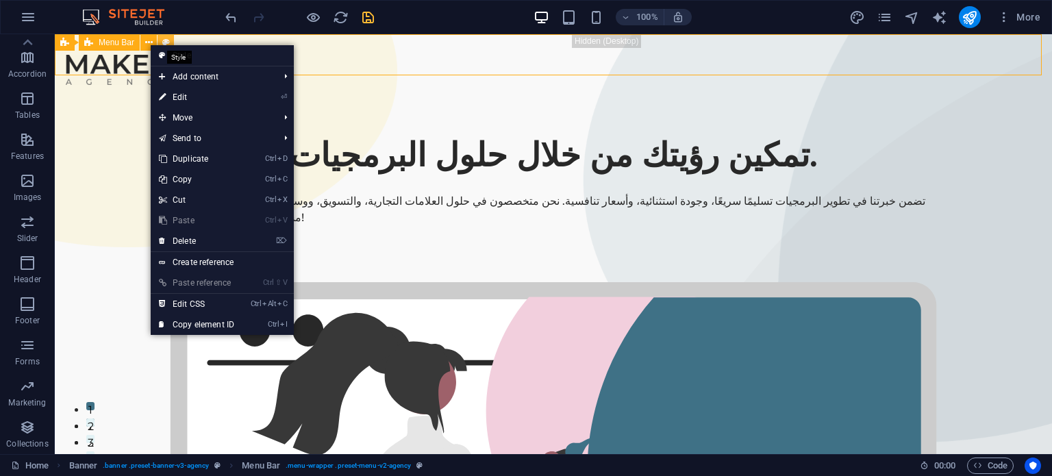
select select "rem"
select select "600"
select select "px"
select select "rem"
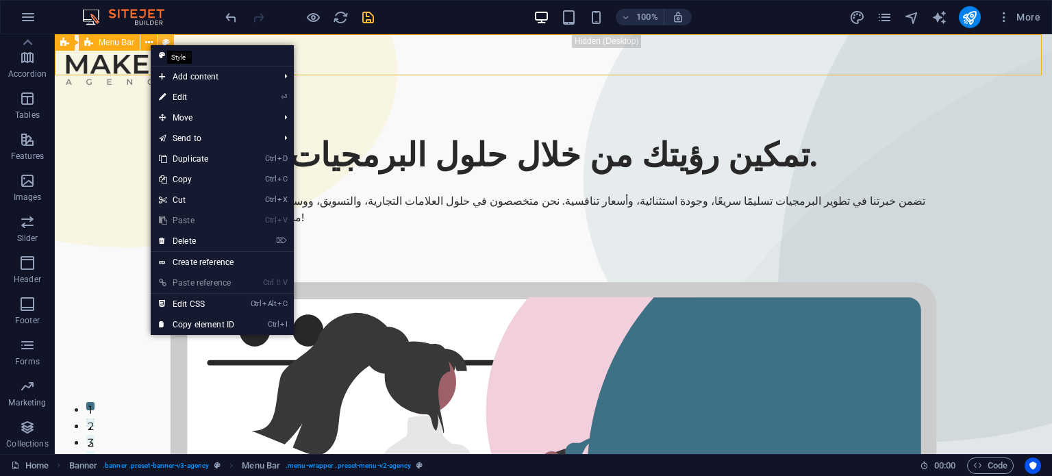
select select "px"
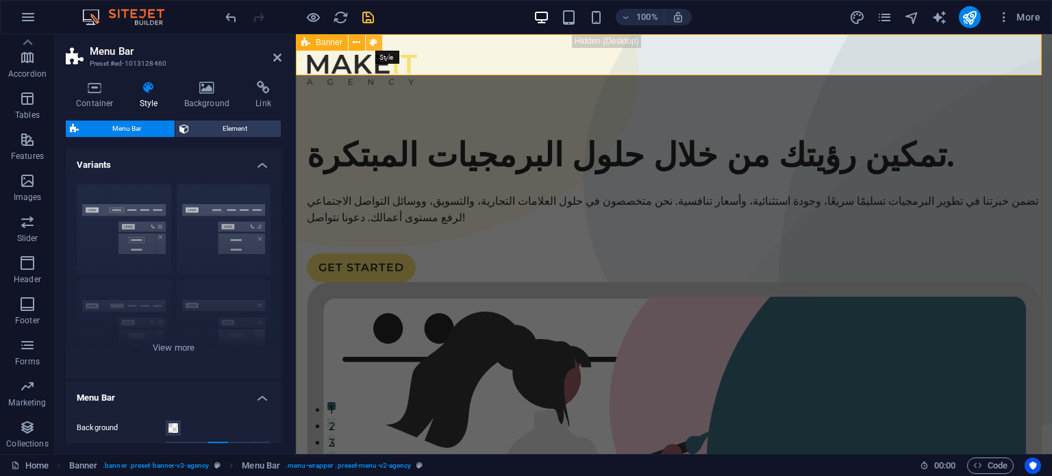
click at [374, 45] on icon at bounding box center [374, 43] width 8 height 14
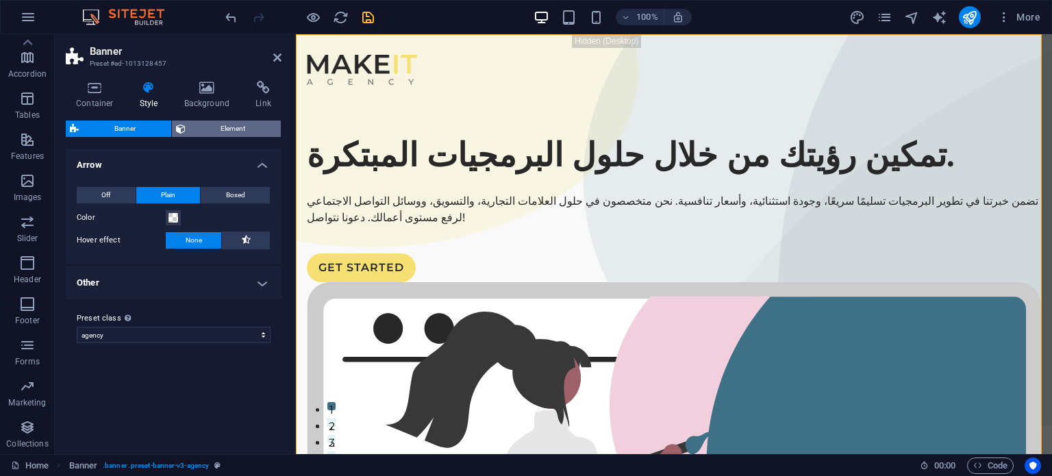
click at [216, 129] on span "Element" at bounding box center [234, 128] width 88 height 16
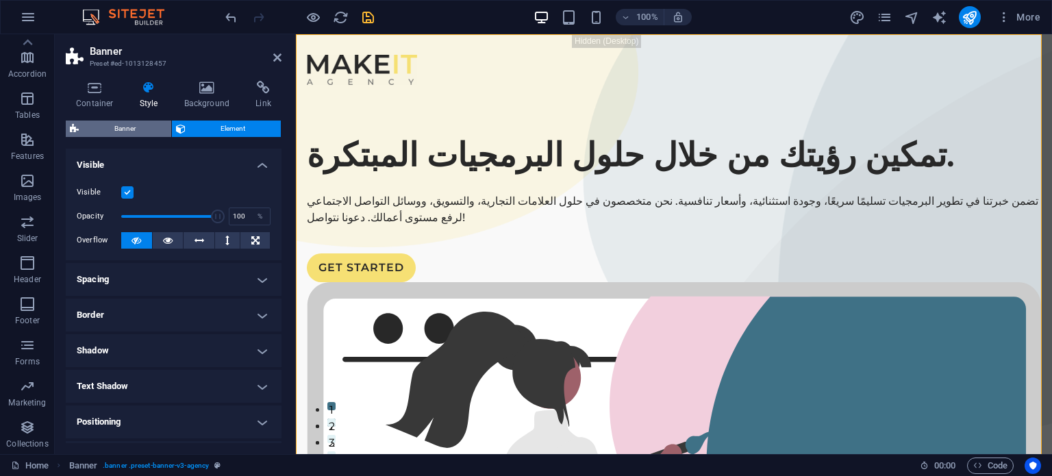
click at [116, 131] on span "Banner" at bounding box center [125, 128] width 84 height 16
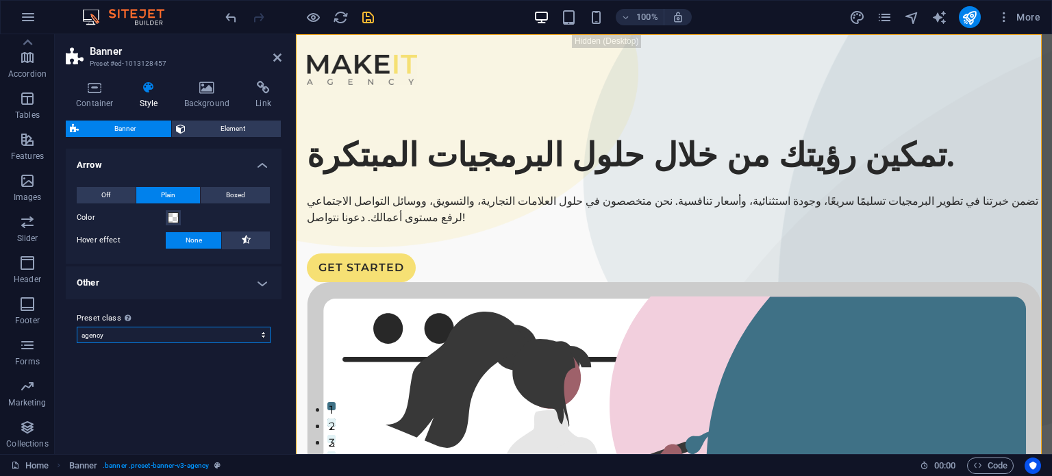
click at [145, 333] on select "agency Add preset class" at bounding box center [174, 335] width 194 height 16
click at [77, 327] on select "agency Add preset class" at bounding box center [174, 335] width 194 height 16
select select "preset-banner-v3-agency"
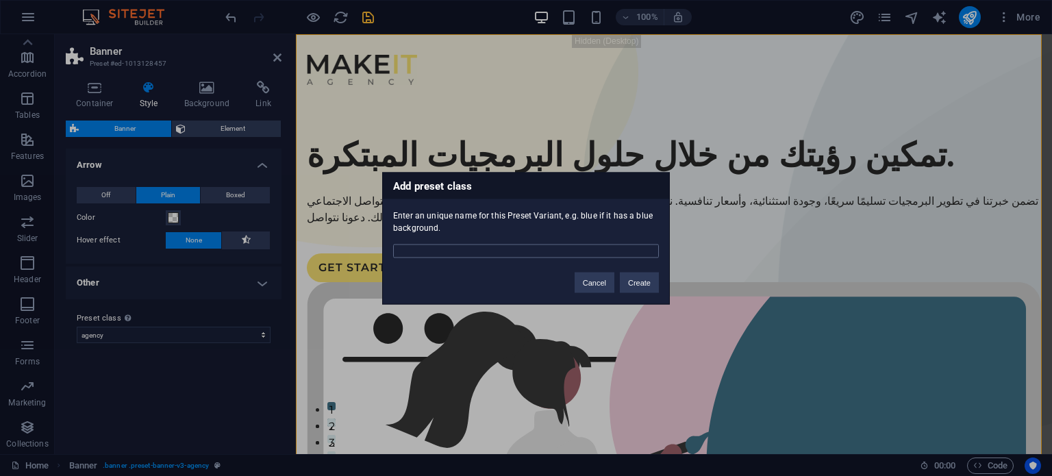
click at [560, 254] on input "text" at bounding box center [526, 251] width 266 height 14
click at [597, 279] on button "Cancel" at bounding box center [594, 282] width 40 height 21
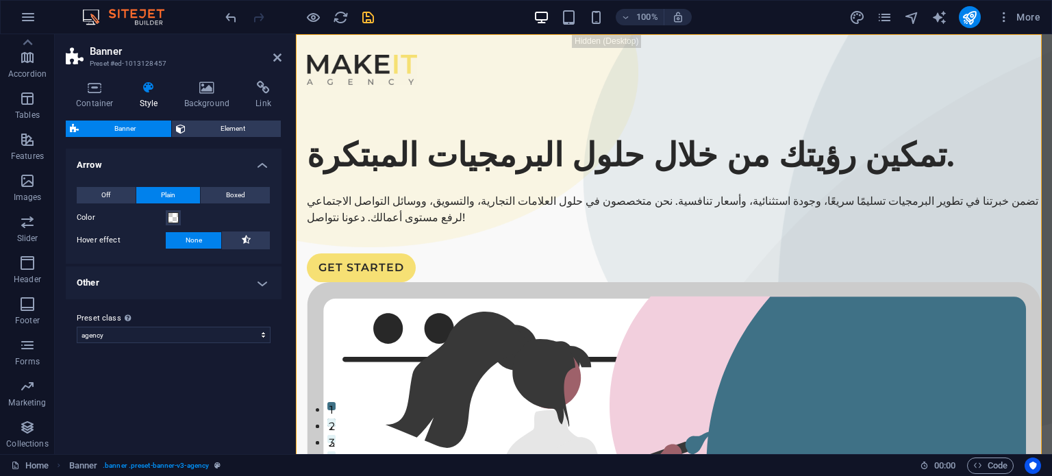
click at [142, 281] on h4 "Other" at bounding box center [174, 282] width 216 height 33
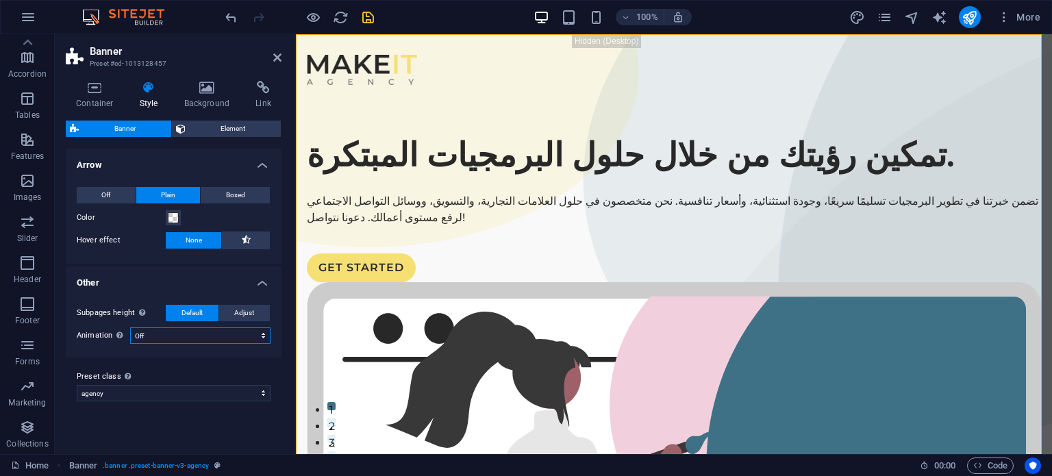
click at [206, 332] on select "Off Zoom: in & out Slide: left to right Slide: up to down" at bounding box center [200, 335] width 140 height 16
click at [246, 126] on span "Element" at bounding box center [234, 128] width 88 height 16
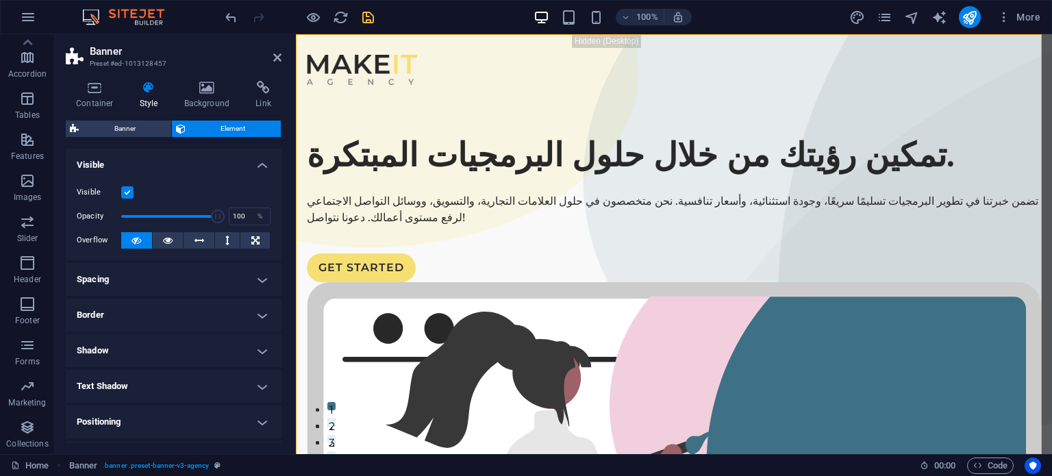
click at [207, 265] on h4 "Spacing" at bounding box center [174, 279] width 216 height 33
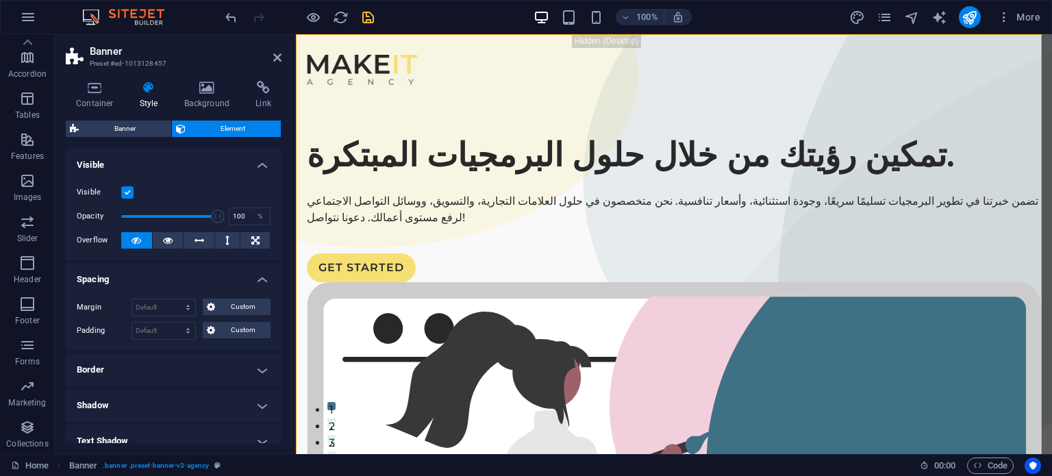
scroll to position [68, 0]
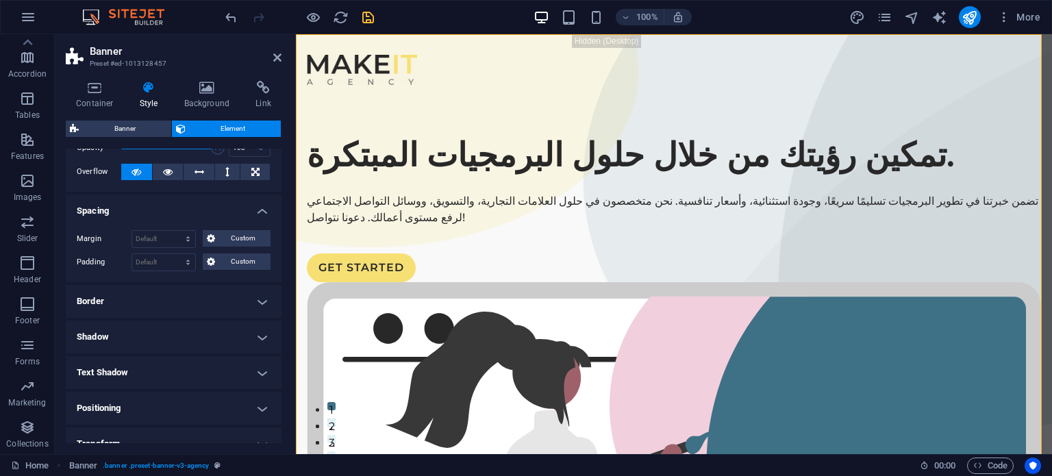
click at [198, 292] on h4 "Border" at bounding box center [174, 301] width 216 height 33
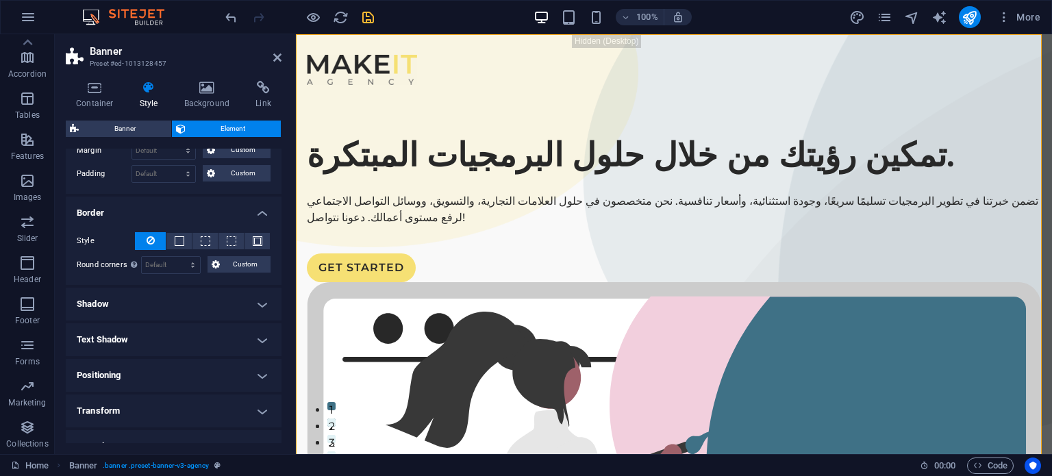
scroll to position [246, 0]
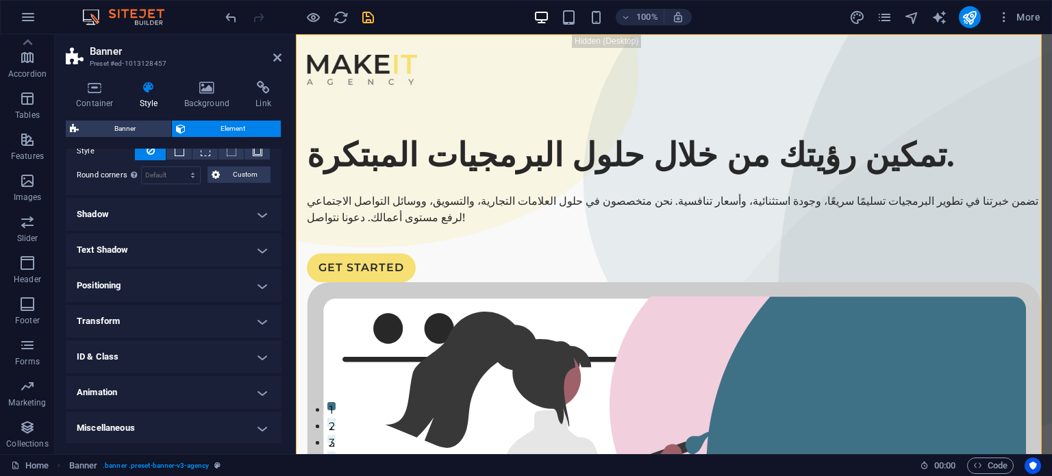
click at [209, 227] on h4 "Shadow" at bounding box center [174, 214] width 216 height 33
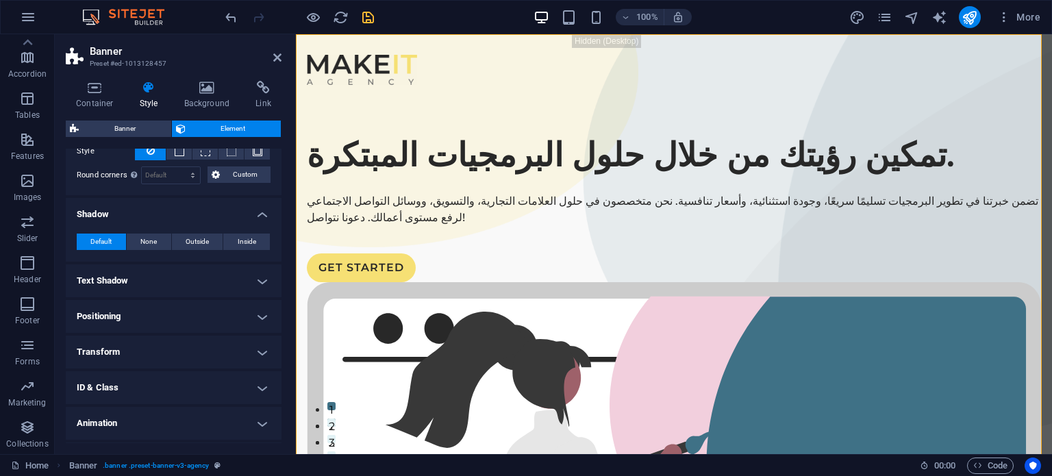
click at [204, 264] on h4 "Text Shadow" at bounding box center [174, 280] width 216 height 33
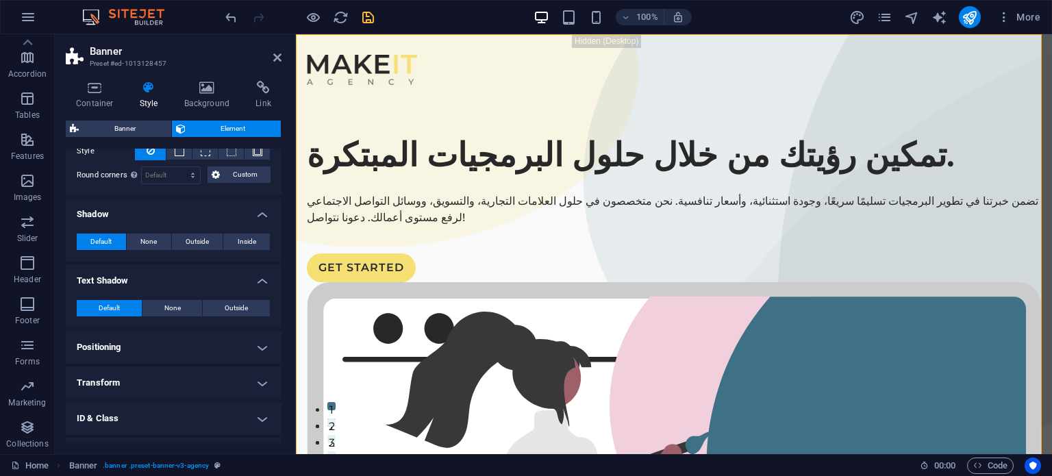
click at [205, 344] on h4 "Positioning" at bounding box center [174, 347] width 216 height 33
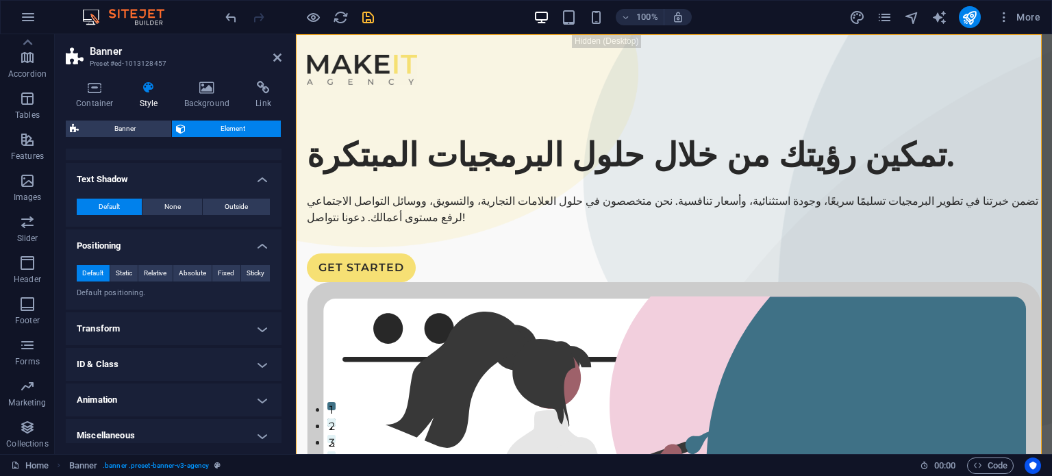
scroll to position [355, 0]
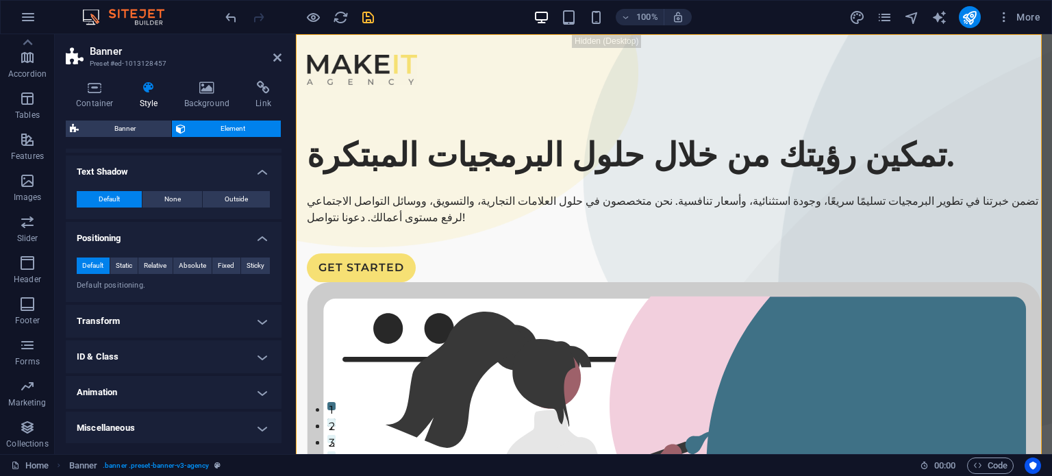
click at [188, 313] on h4 "Transform" at bounding box center [174, 321] width 216 height 33
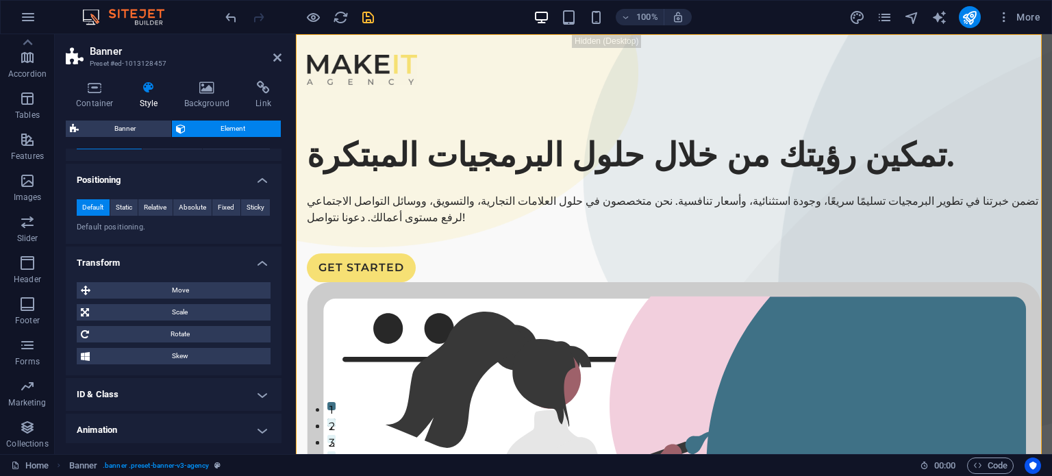
scroll to position [451, 0]
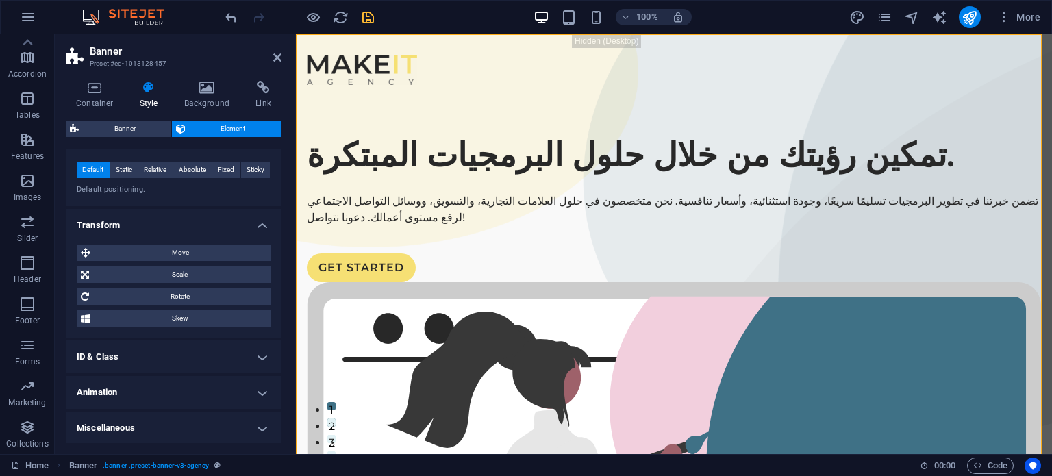
click at [181, 355] on h4 "ID & Class" at bounding box center [174, 356] width 216 height 33
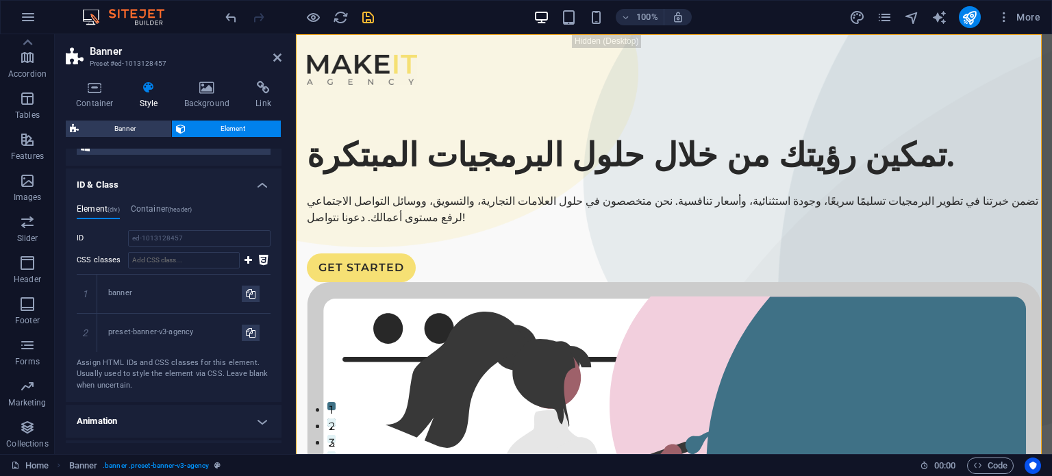
scroll to position [652, 0]
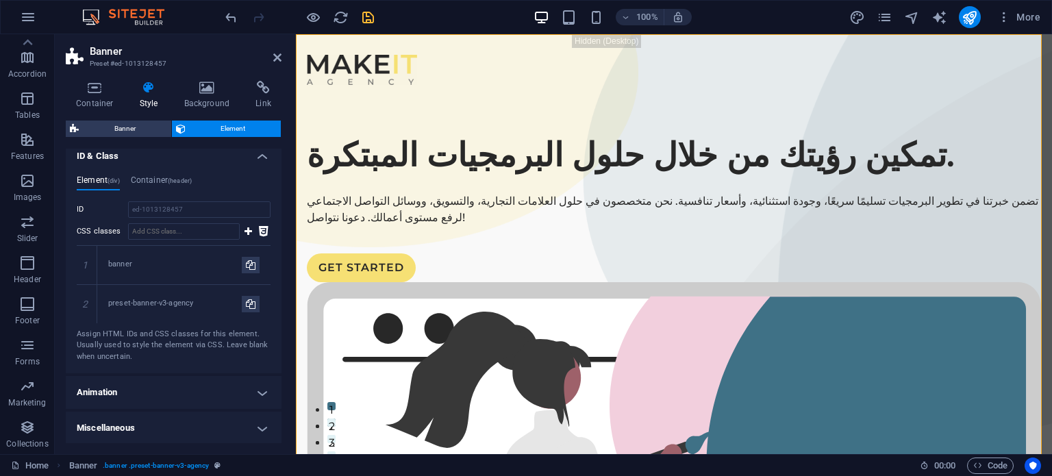
click at [190, 395] on h4 "Animation" at bounding box center [174, 392] width 216 height 33
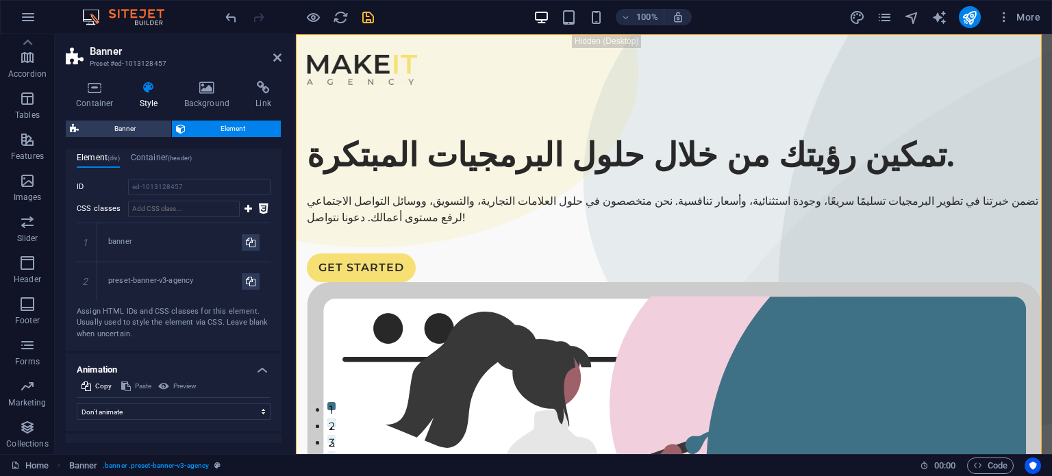
scroll to position [696, 0]
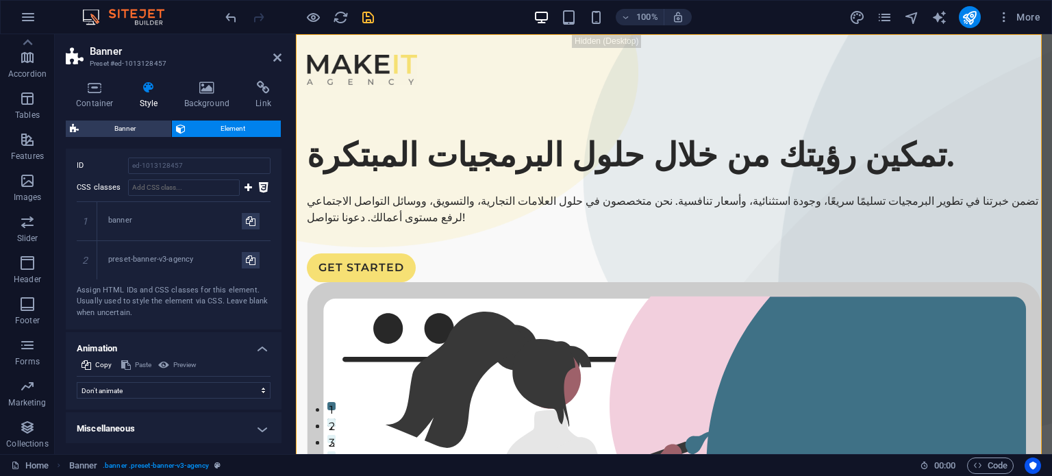
click at [190, 419] on h4 "Miscellaneous" at bounding box center [174, 428] width 216 height 33
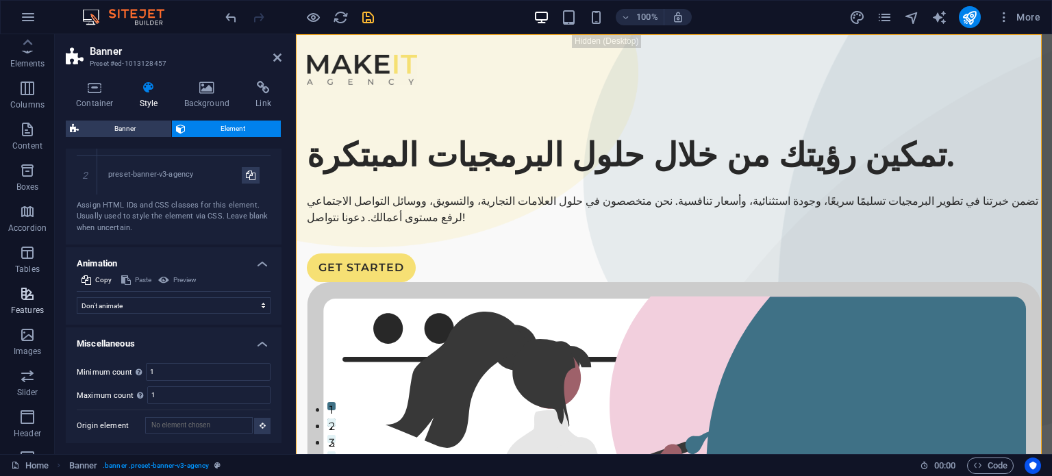
scroll to position [0, 0]
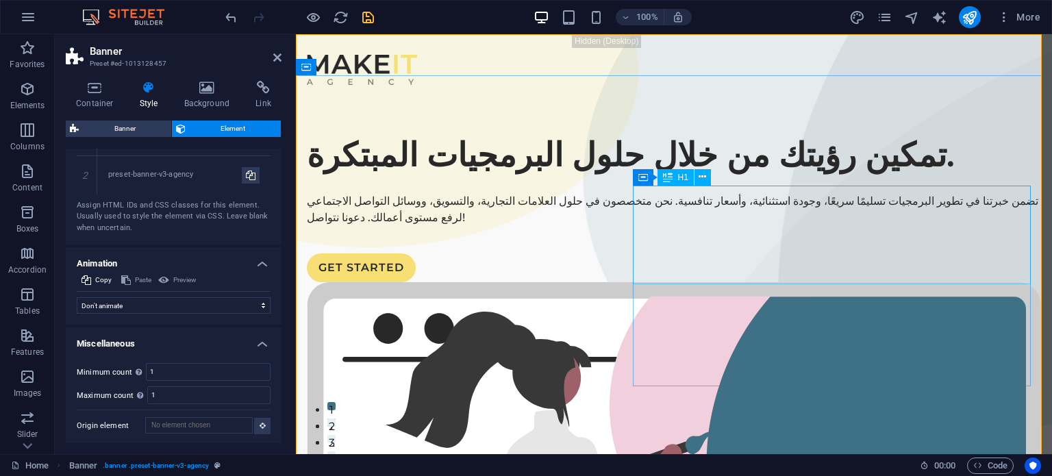
click at [691, 179] on div "تمكين رؤيتك من خلال حلول البرمجيات المبتكرة." at bounding box center [674, 154] width 734 height 49
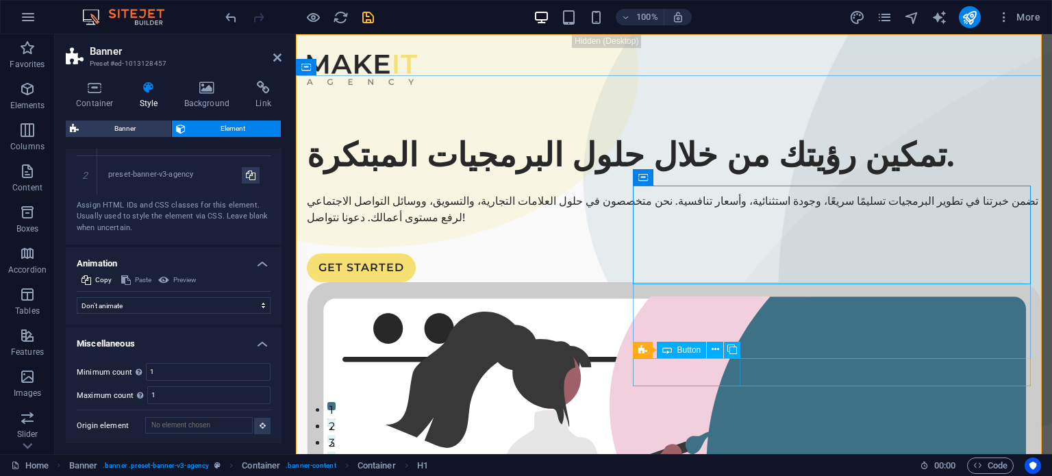
click at [716, 282] on div "GET STARTED" at bounding box center [674, 267] width 734 height 29
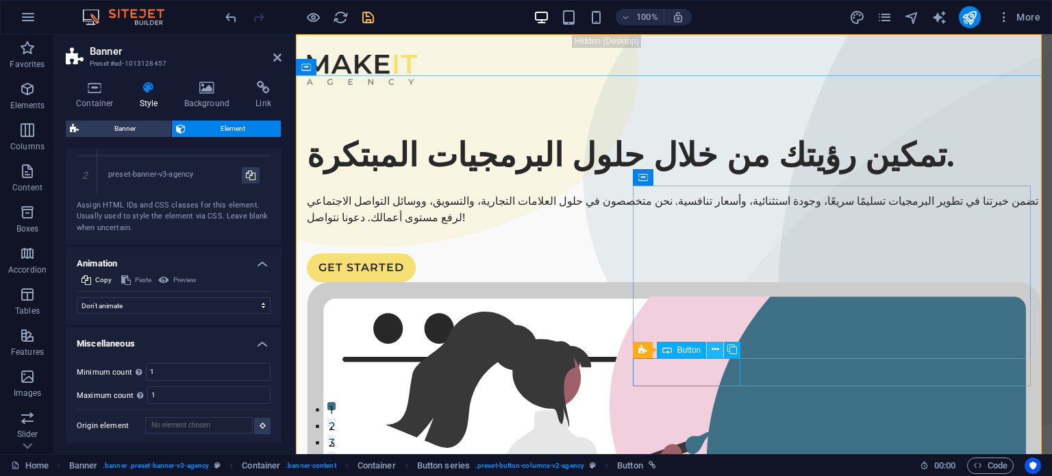
click at [714, 353] on icon at bounding box center [715, 349] width 8 height 14
click at [697, 282] on div "GET STARTED" at bounding box center [674, 267] width 734 height 29
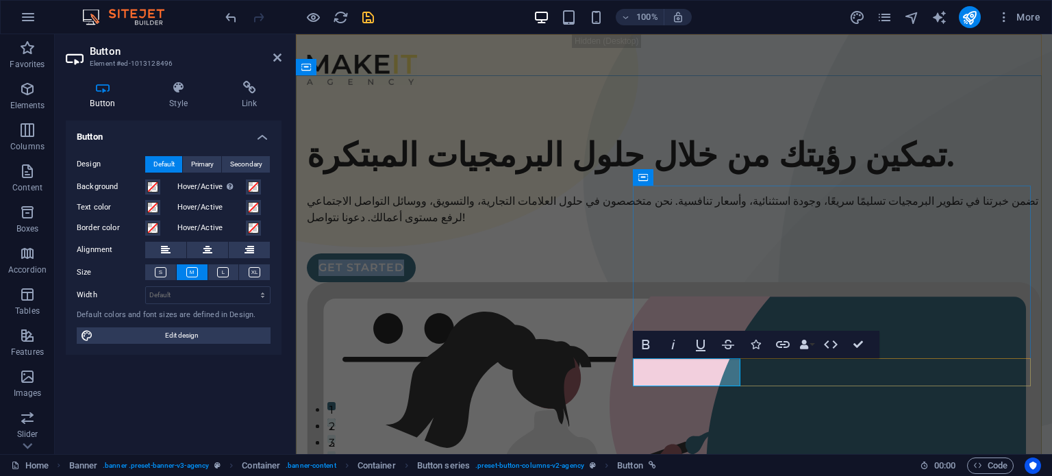
click at [416, 282] on link "GET STARTED" at bounding box center [361, 267] width 109 height 29
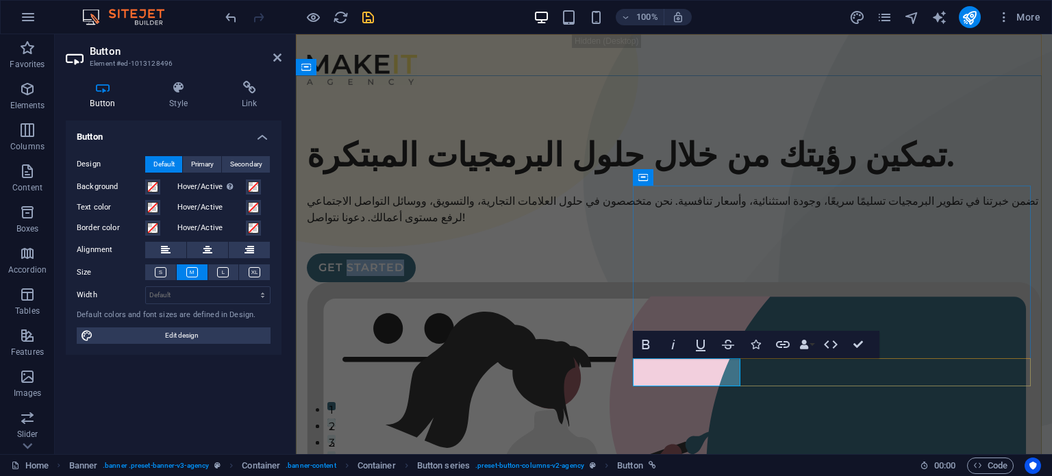
click at [416, 282] on link "GET STARTED" at bounding box center [361, 267] width 109 height 29
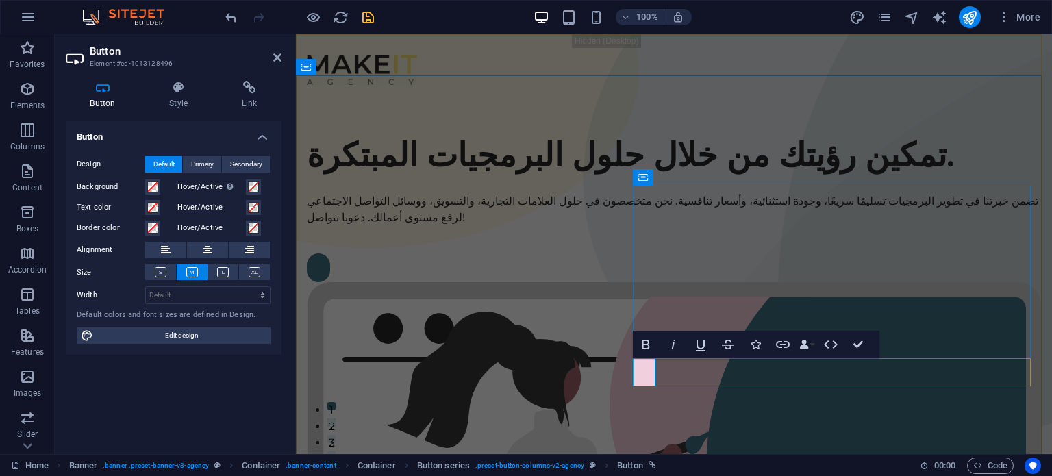
click at [330, 282] on link "​" at bounding box center [318, 267] width 23 height 29
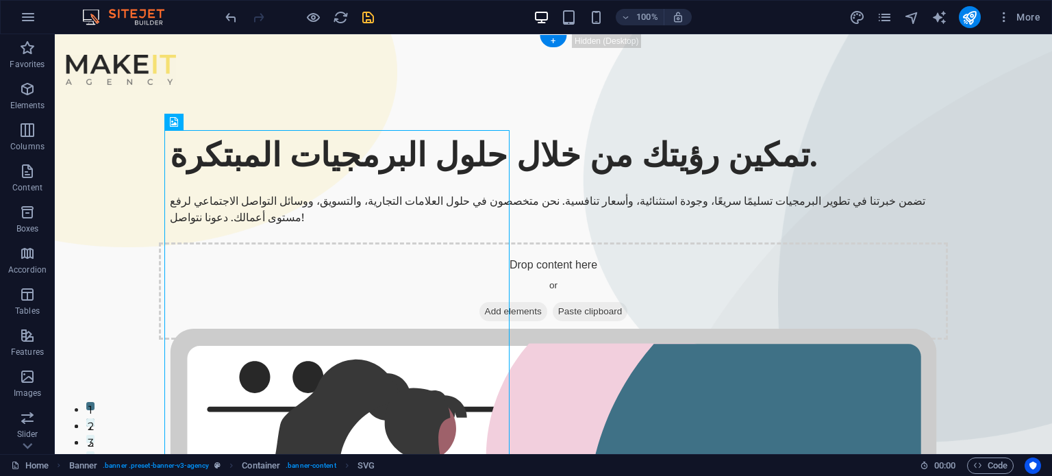
click at [721, 340] on div "Drop content here or Add elements Paste clipboard" at bounding box center [553, 290] width 789 height 97
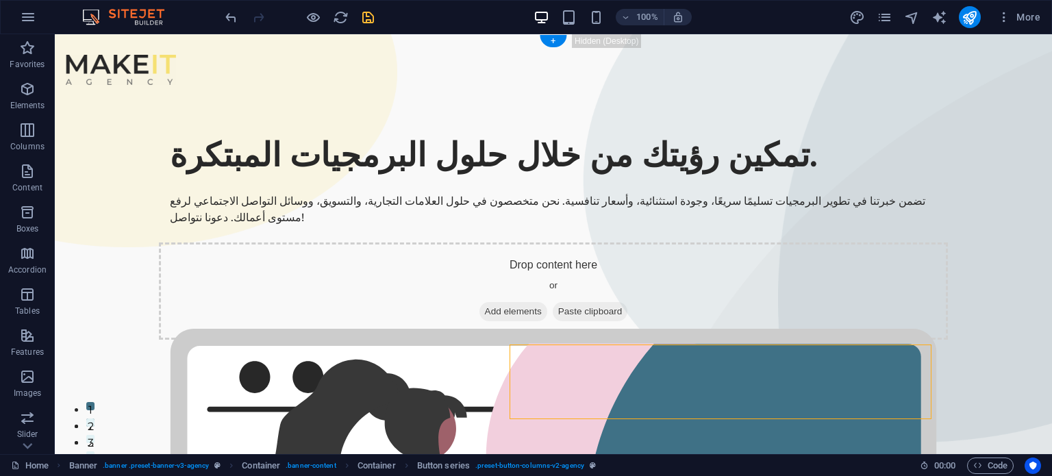
click at [721, 340] on div "Drop content here or Add elements Paste clipboard" at bounding box center [553, 290] width 789 height 97
click at [480, 340] on div "Drop content here or Add elements Paste clipboard" at bounding box center [553, 290] width 789 height 97
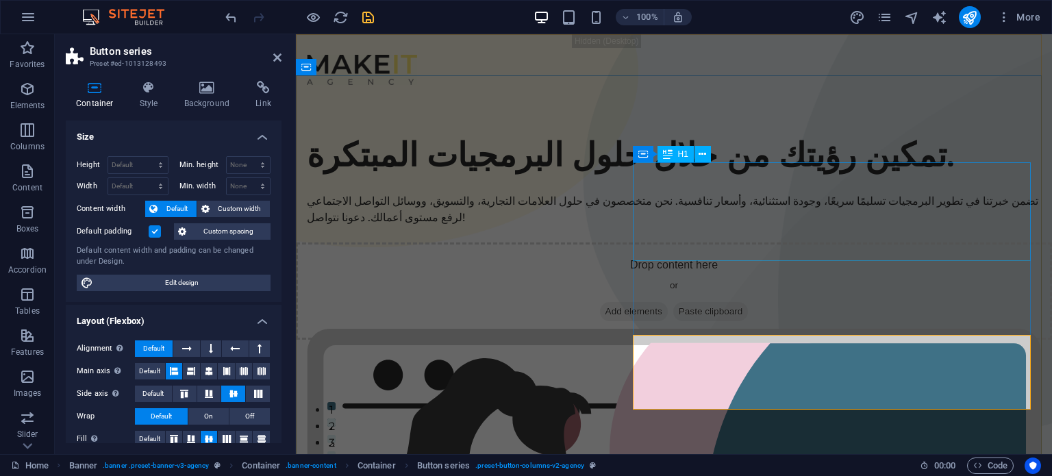
click at [711, 179] on div "تمكين رؤيتك من خلال حلول البرمجيات المبتكرة." at bounding box center [674, 154] width 734 height 49
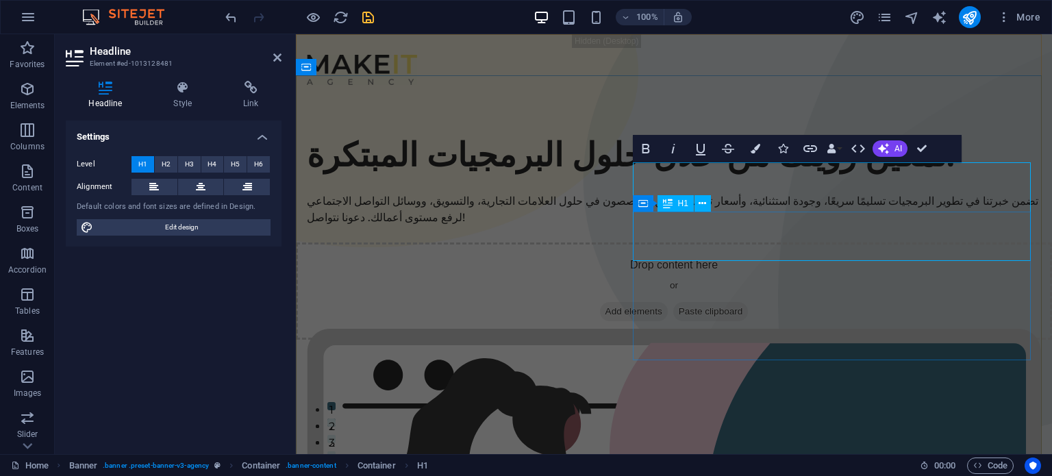
click at [711, 202] on div "Container H1" at bounding box center [676, 203] width 87 height 17
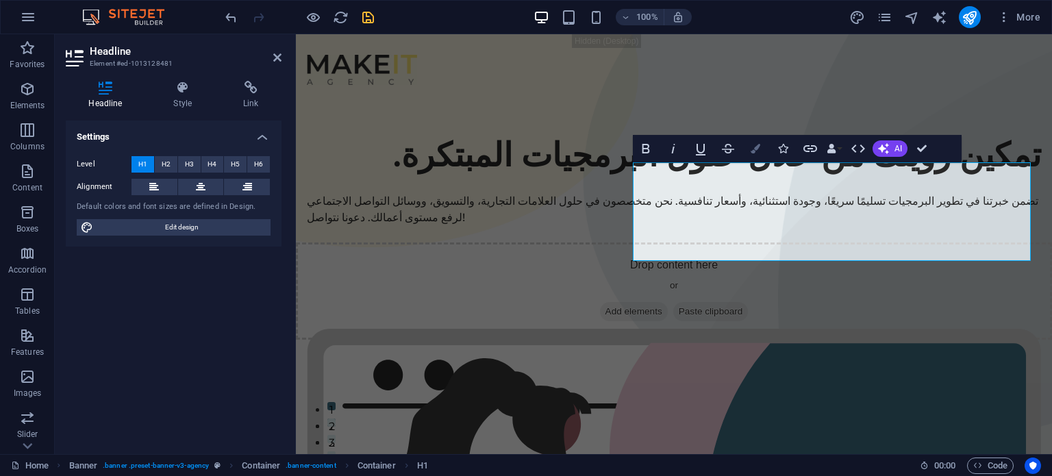
click at [754, 147] on icon "button" at bounding box center [755, 149] width 10 height 10
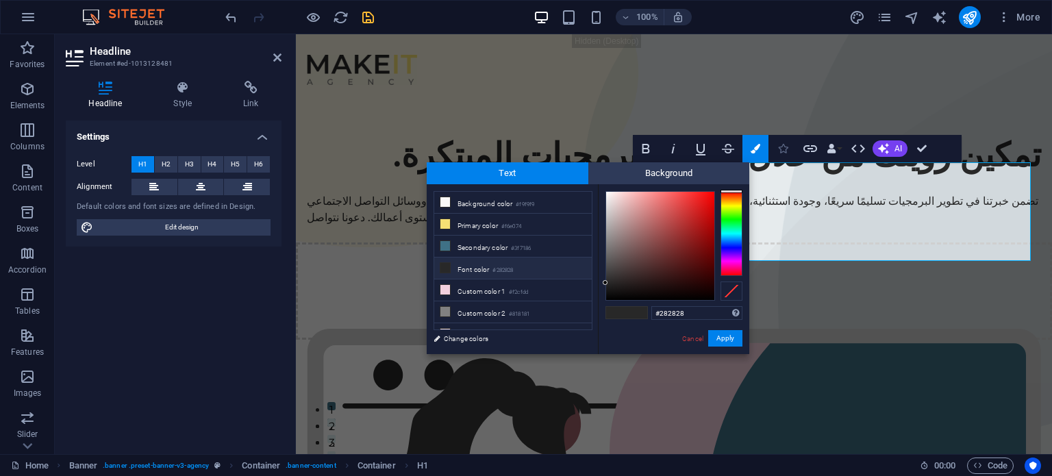
click at [780, 151] on icon "button" at bounding box center [783, 149] width 10 height 10
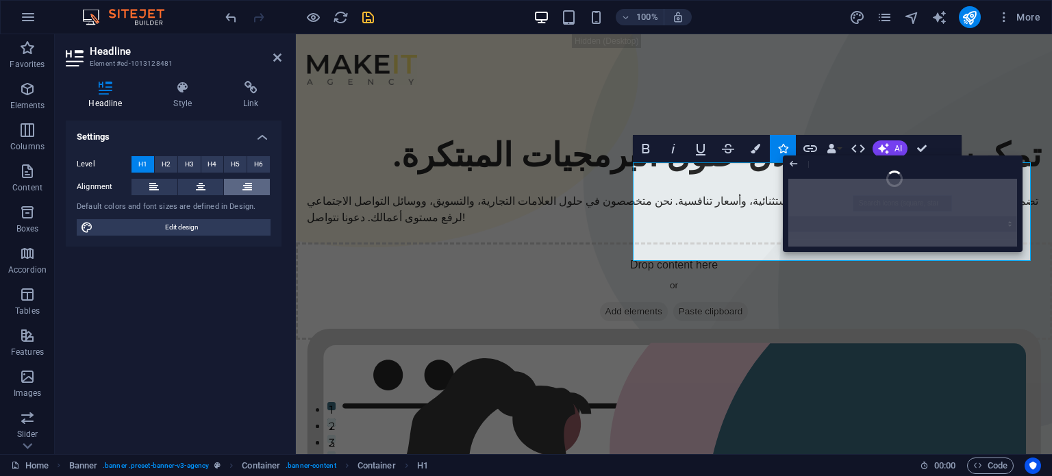
click at [253, 186] on button at bounding box center [247, 187] width 46 height 16
drag, startPoint x: 230, startPoint y: 232, endPoint x: 1008, endPoint y: 19, distance: 806.4
click at [230, 233] on span "Edit design" at bounding box center [181, 227] width 169 height 16
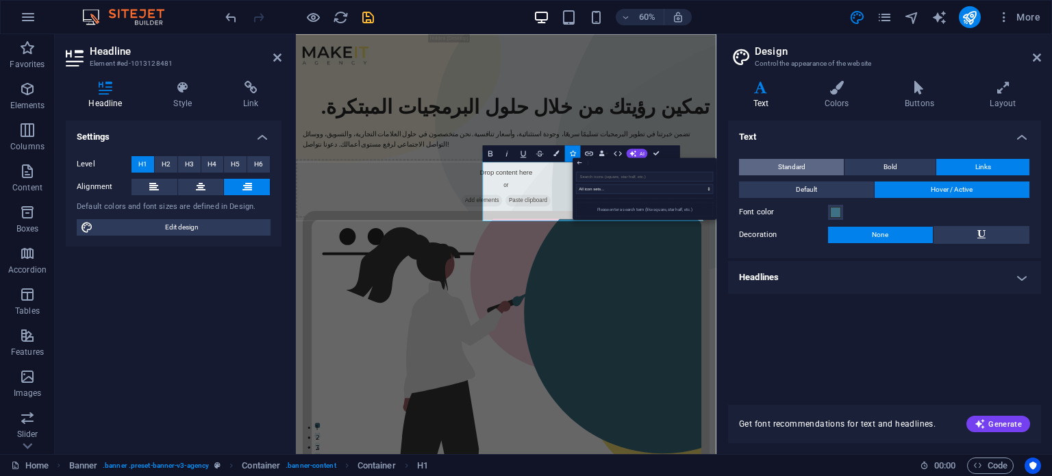
click at [786, 166] on span "Standard" at bounding box center [791, 167] width 27 height 16
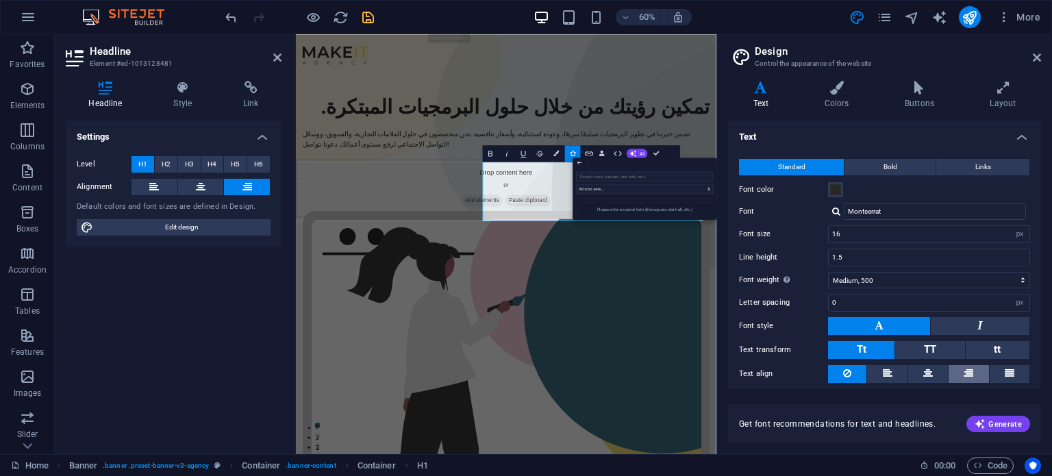
click at [981, 372] on button at bounding box center [968, 374] width 40 height 18
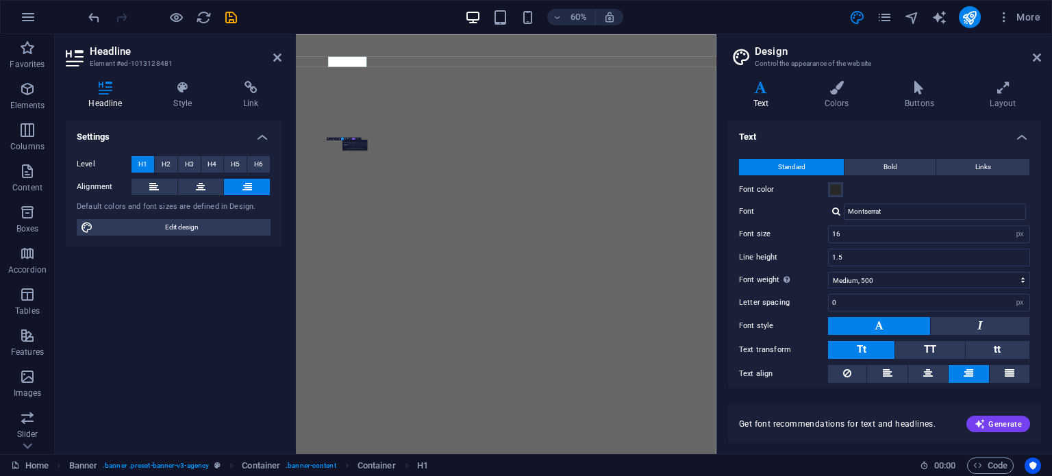
select select "px"
select select "500"
select select "px"
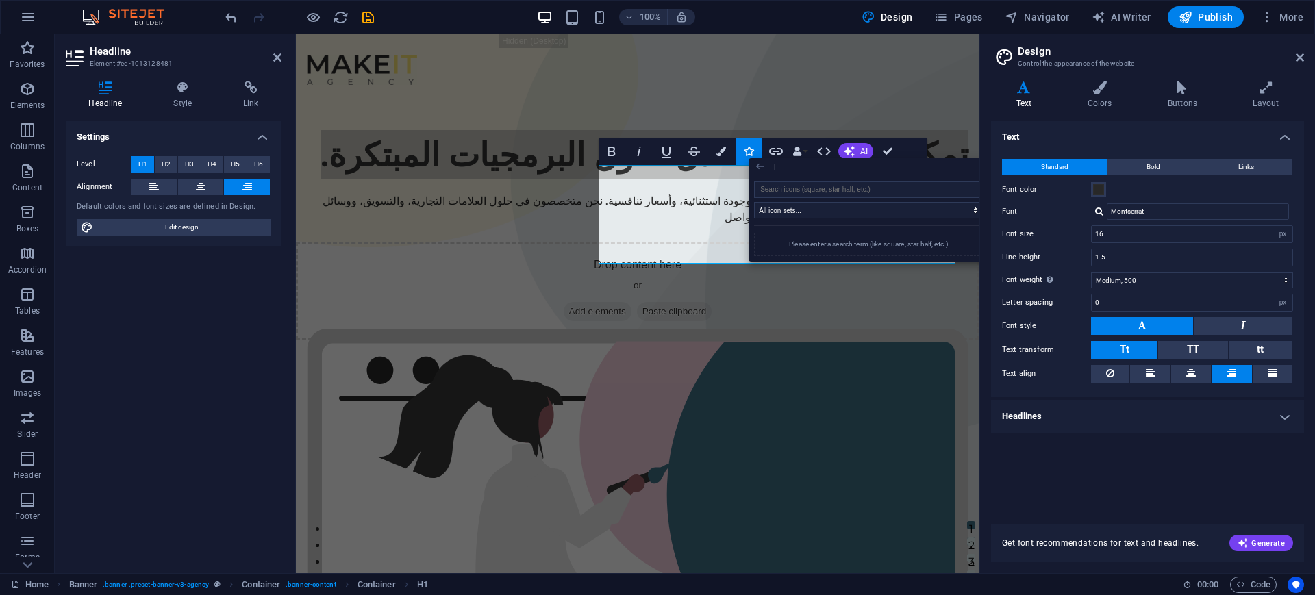
click at [757, 168] on icon "button" at bounding box center [760, 166] width 12 height 16
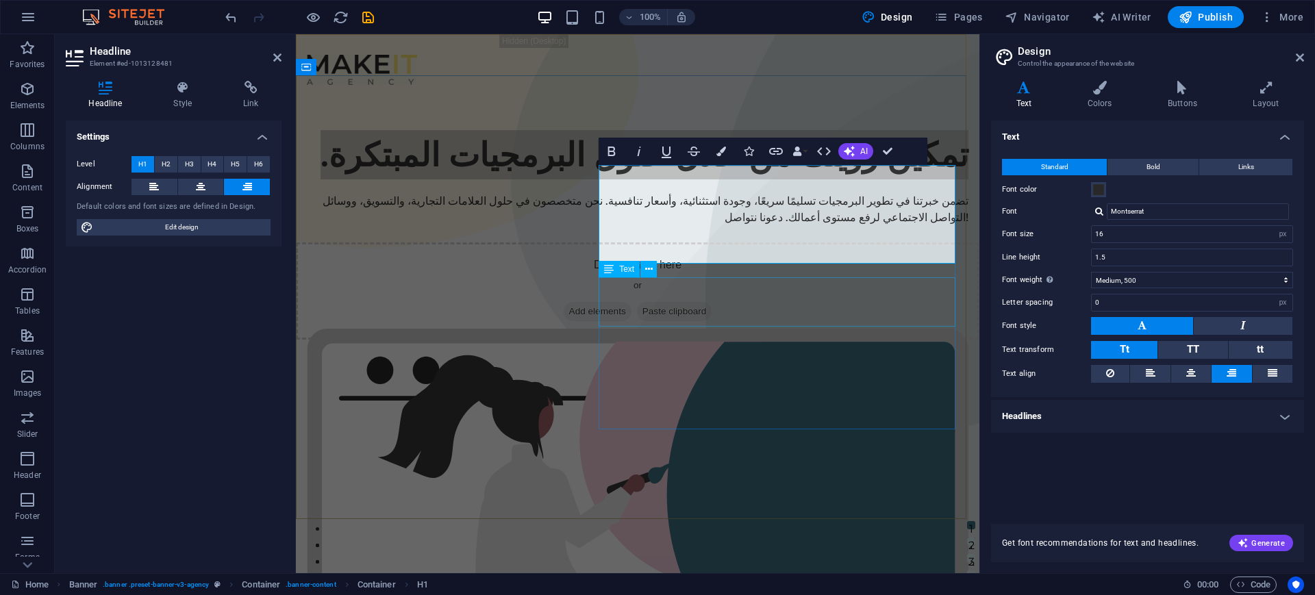
click at [775, 226] on div "تضمن خبرتنا في تطوير البرمجيات تسليمًا سريعًا، وجودة استثنائية، وأسعار تنافسية.…" at bounding box center [637, 209] width 661 height 33
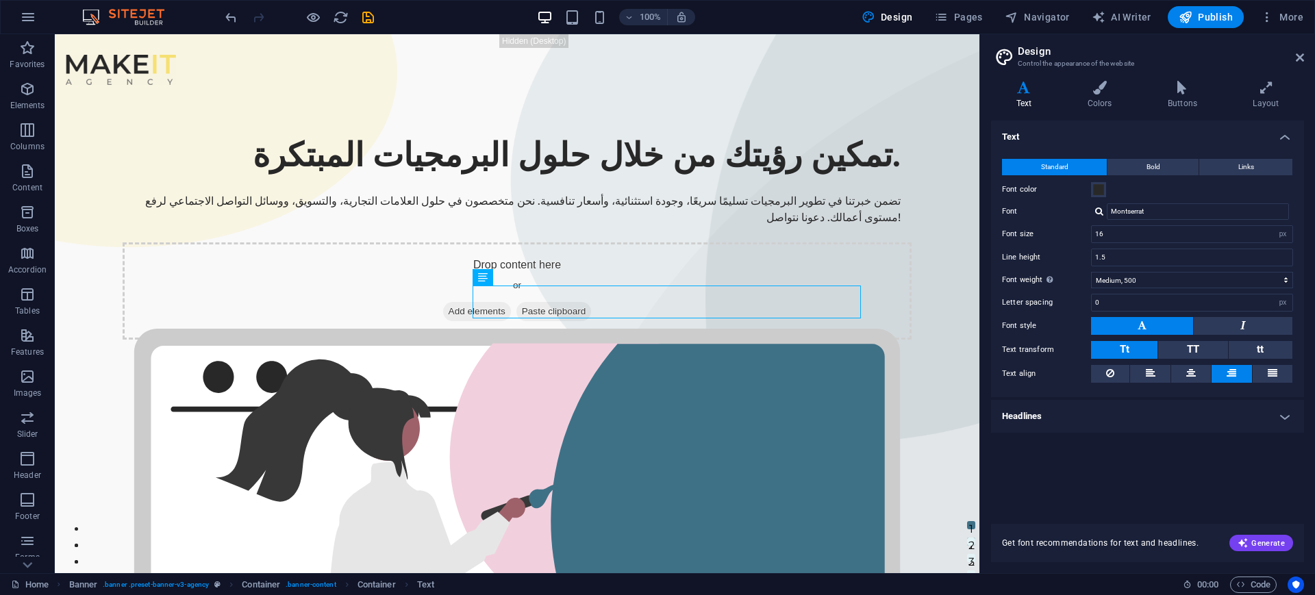
click at [1051, 367] on button at bounding box center [1231, 374] width 40 height 18
click at [1051, 368] on button at bounding box center [1150, 374] width 40 height 18
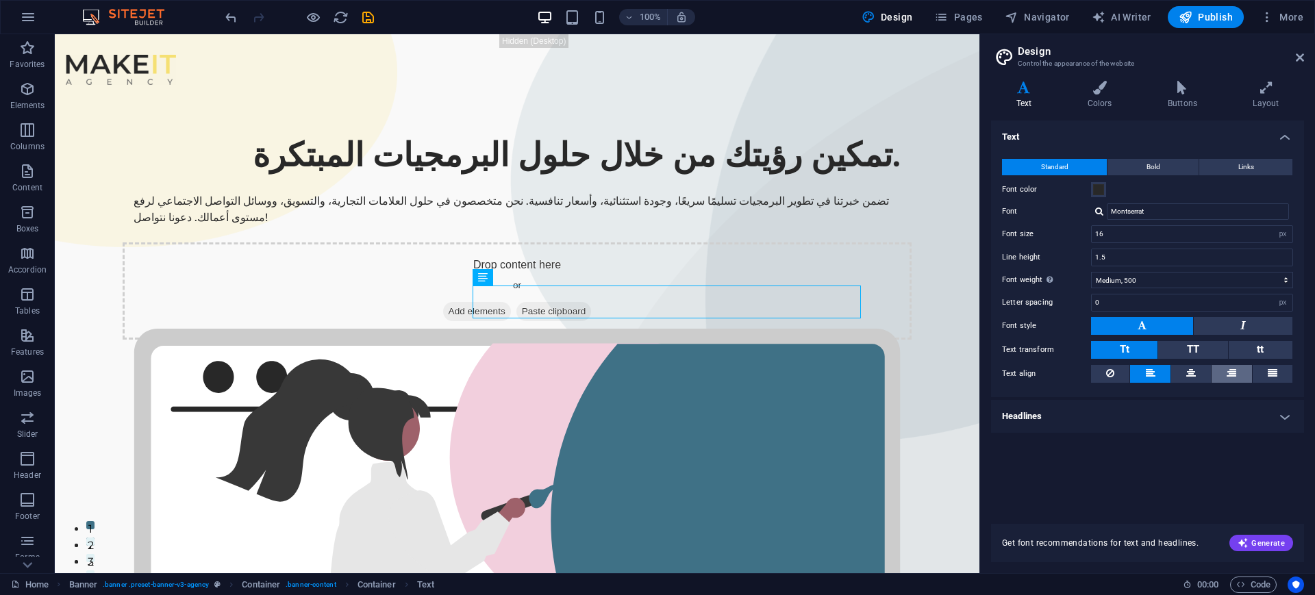
click at [1051, 381] on button at bounding box center [1231, 374] width 40 height 18
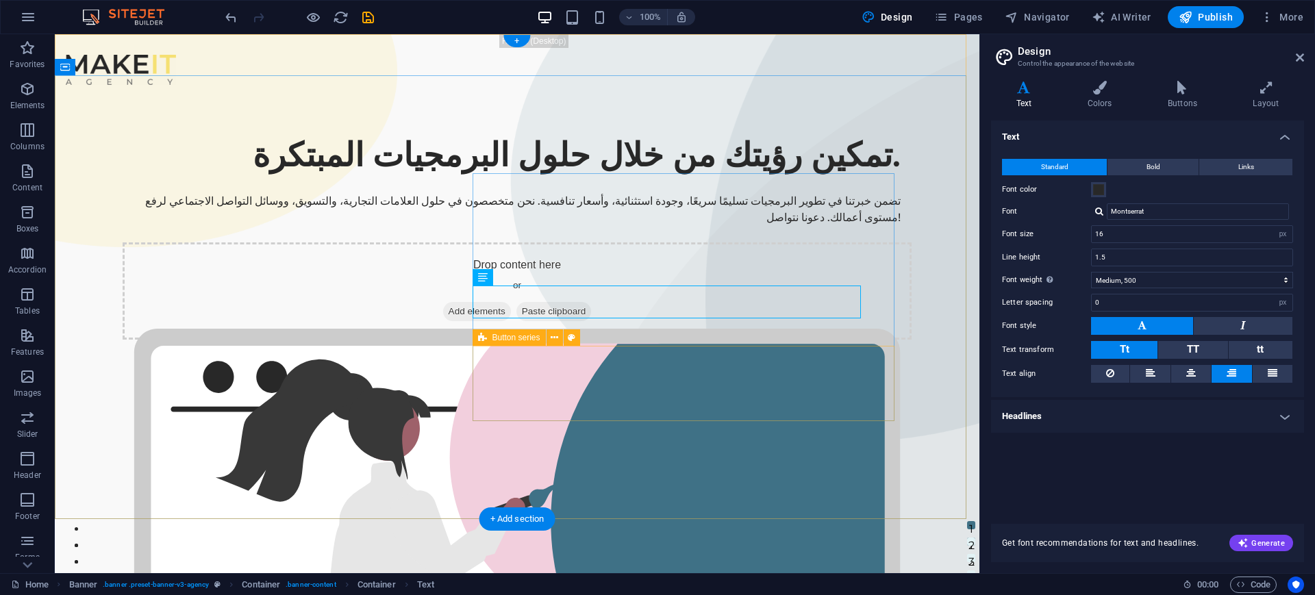
click at [645, 340] on div "Drop content here or Add elements Paste clipboard" at bounding box center [517, 290] width 789 height 97
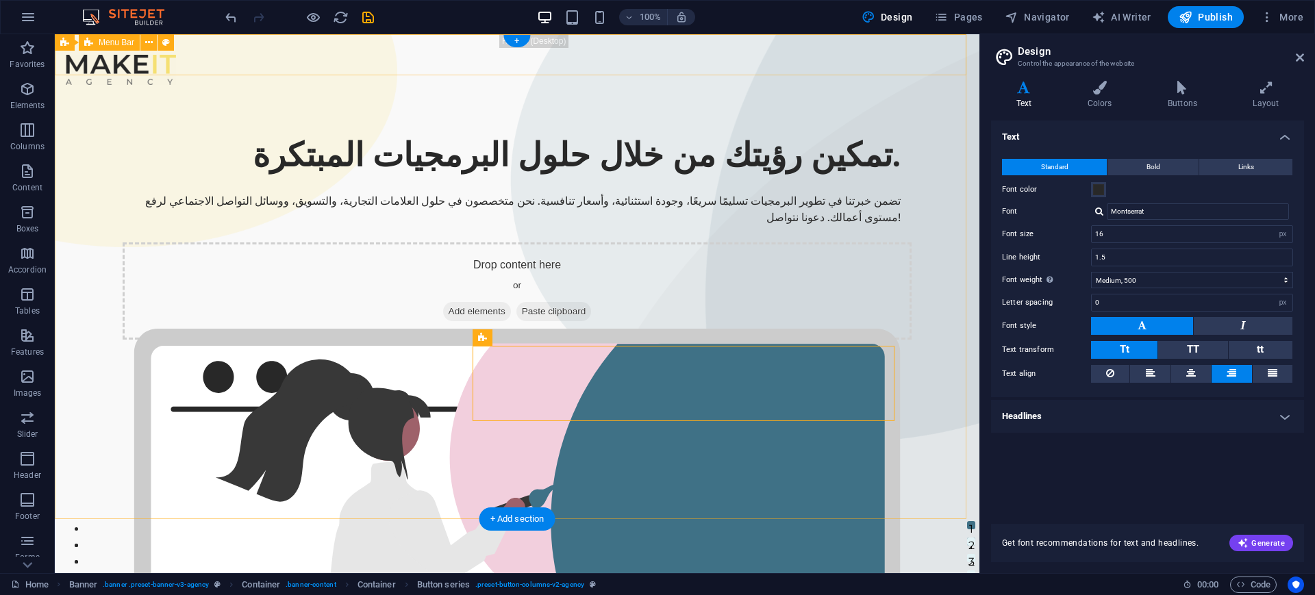
click at [527, 44] on div "Menu" at bounding box center [517, 54] width 924 height 41
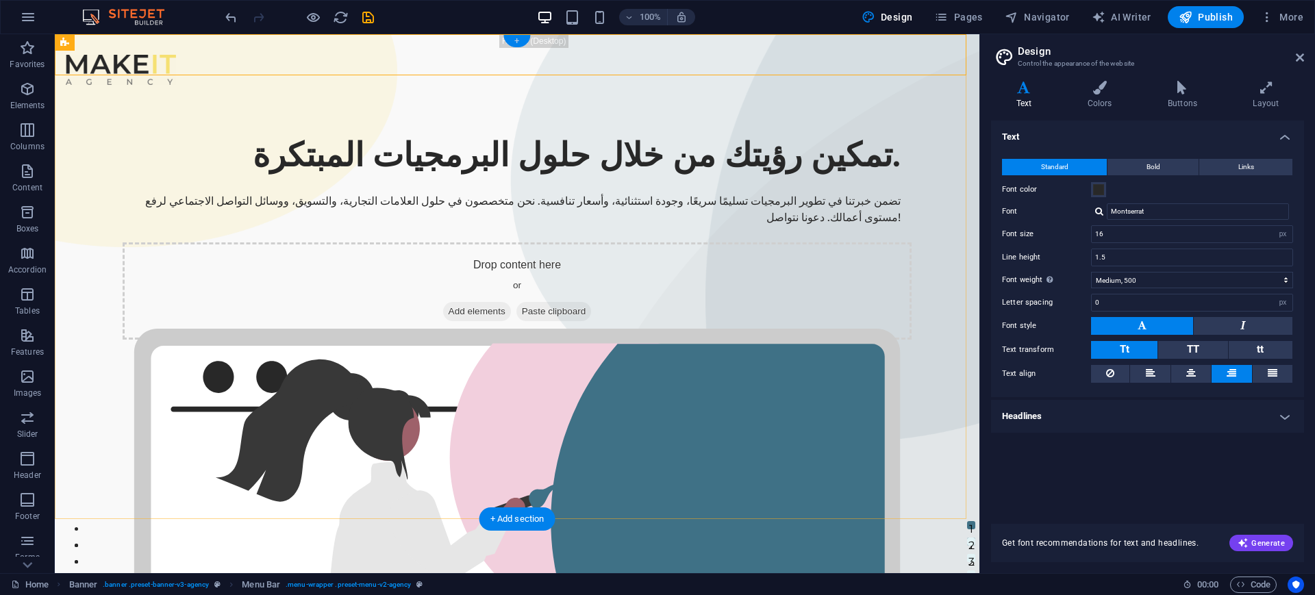
drag, startPoint x: 513, startPoint y: 42, endPoint x: 160, endPoint y: 136, distance: 365.5
click at [513, 42] on div "+" at bounding box center [516, 41] width 27 height 12
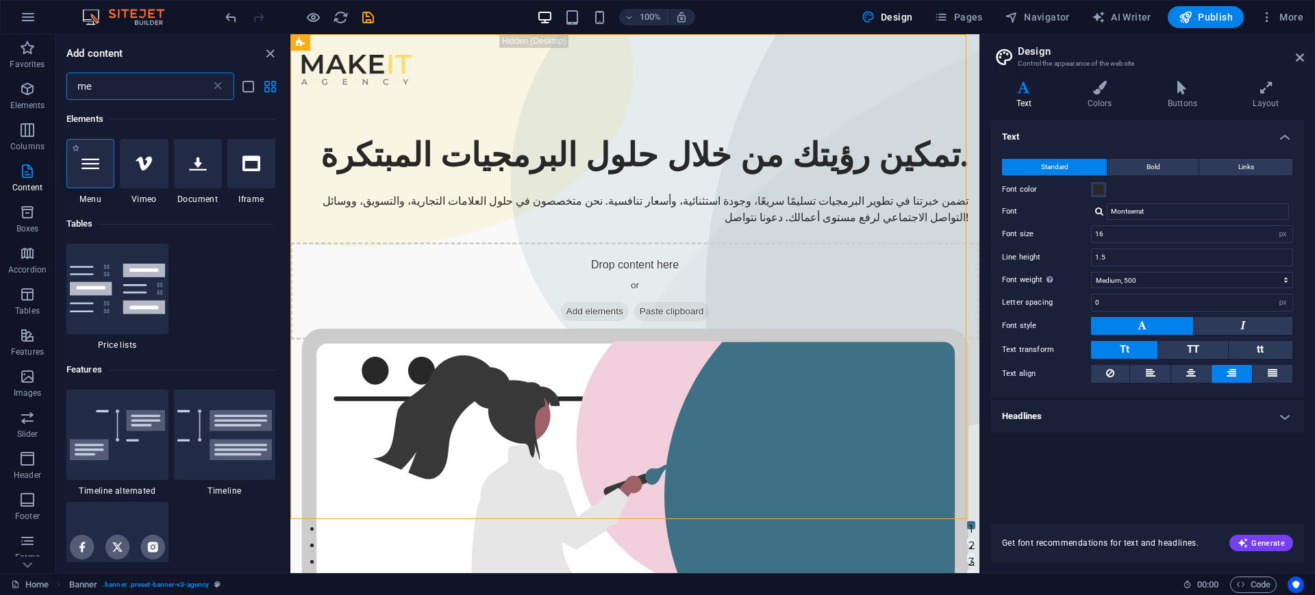
click at [76, 170] on div at bounding box center [90, 163] width 48 height 49
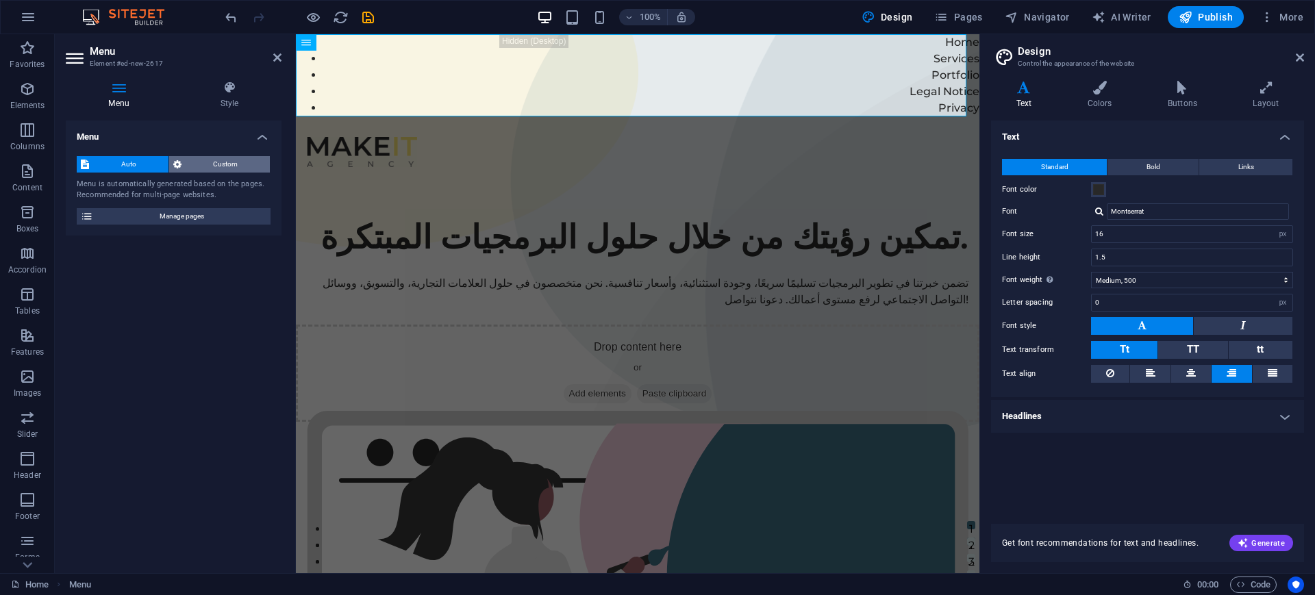
click at [239, 162] on span "Custom" at bounding box center [226, 164] width 81 height 16
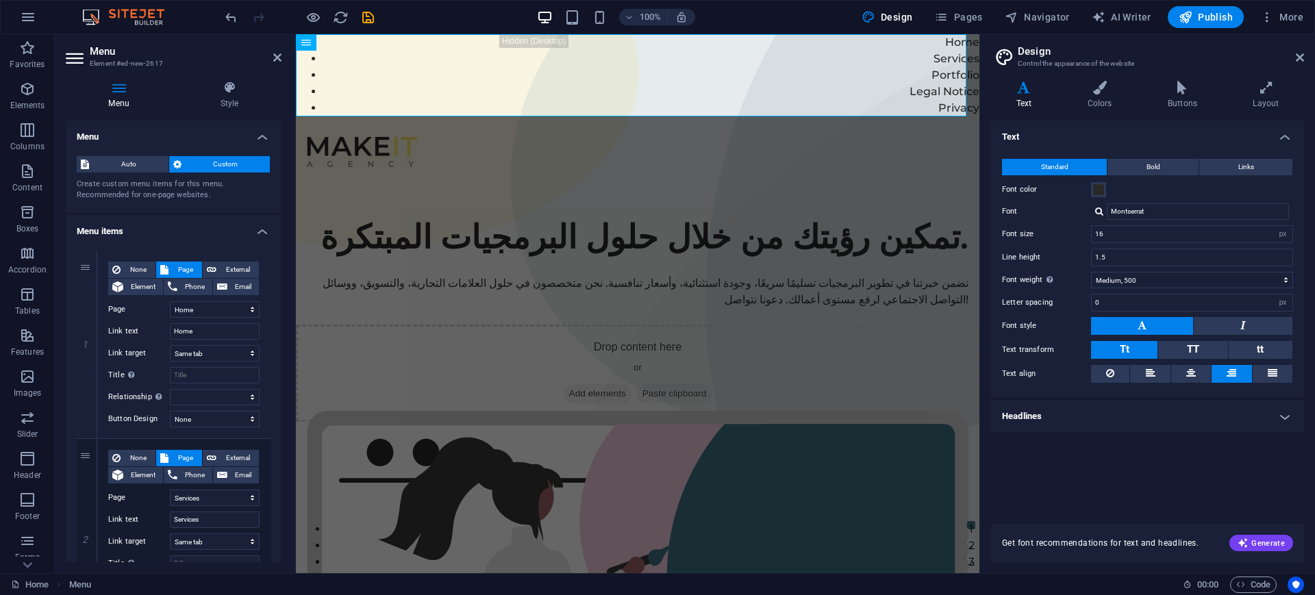
click at [223, 71] on div "Menu Style Menu Auto Custom Create custom menu items for this menu. Recommended…" at bounding box center [174, 321] width 238 height 503
click at [223, 93] on icon at bounding box center [229, 88] width 104 height 14
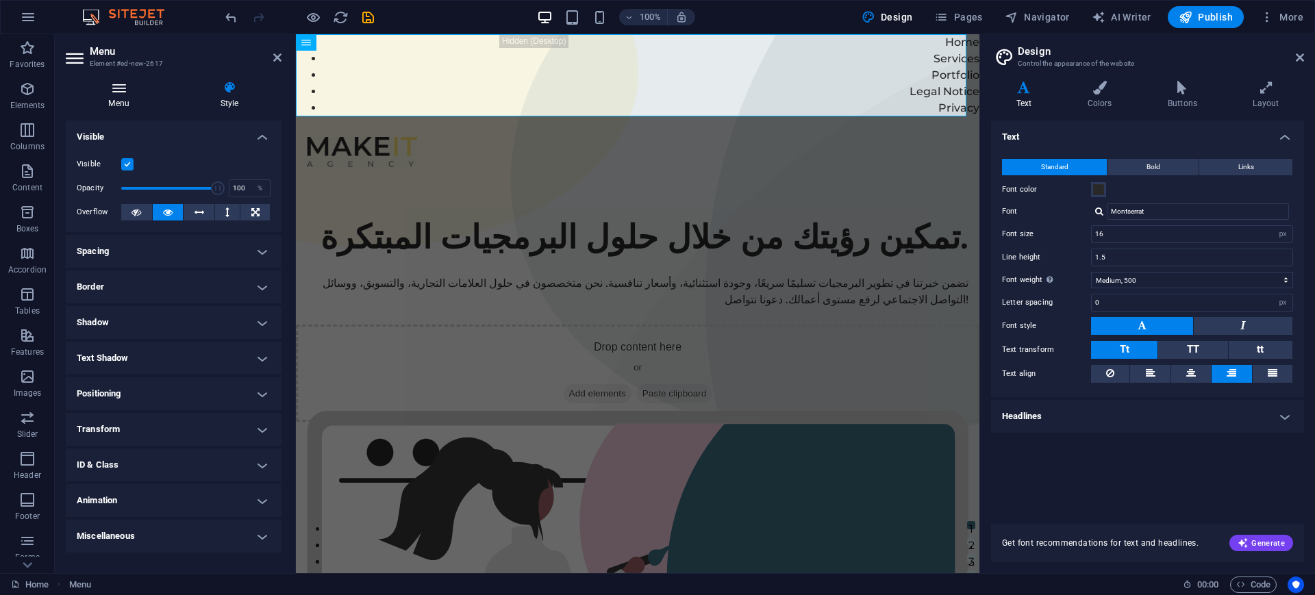
click at [126, 91] on icon at bounding box center [119, 88] width 106 height 14
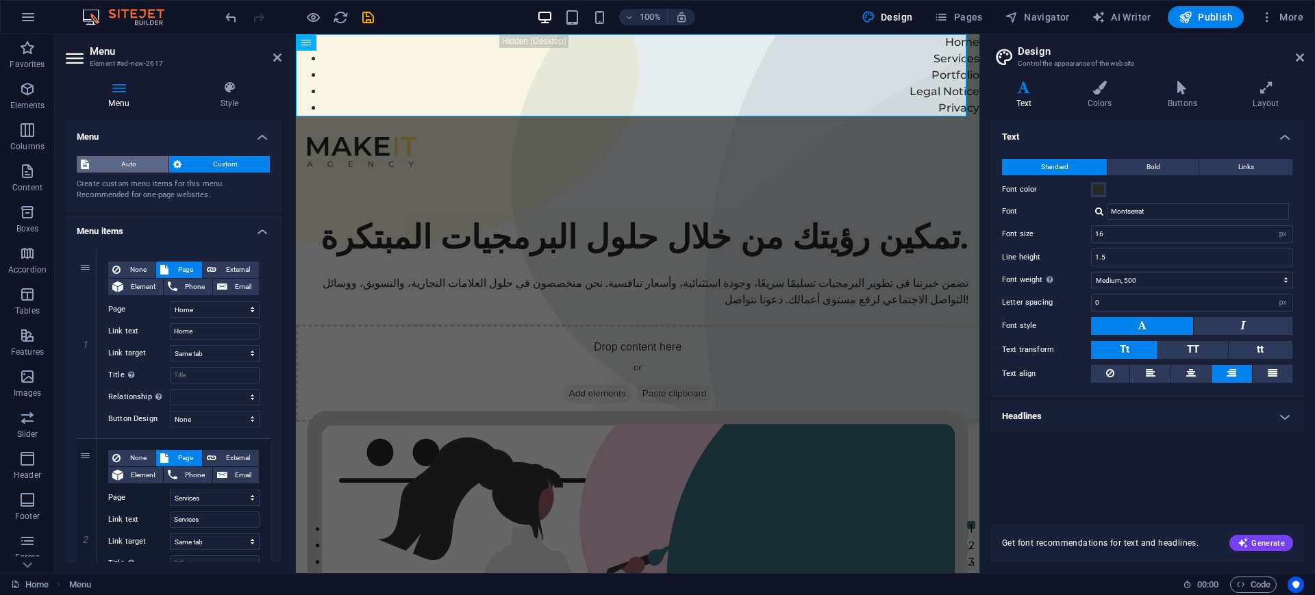
click at [125, 169] on span "Auto" at bounding box center [128, 164] width 71 height 16
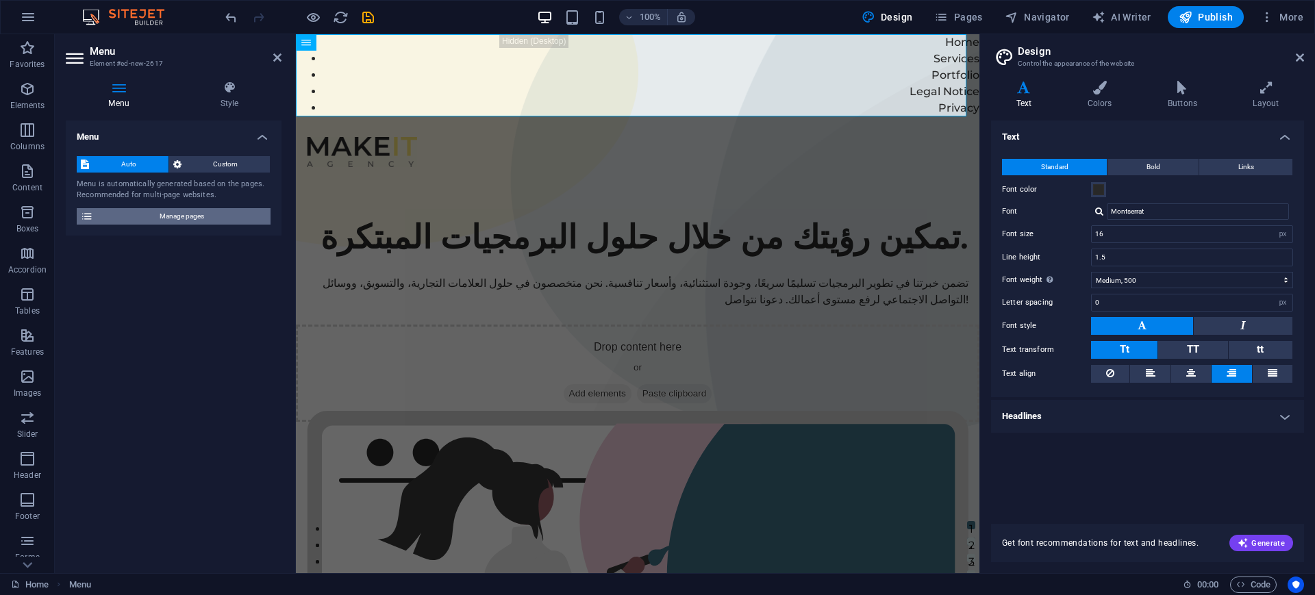
click at [136, 218] on span "Manage pages" at bounding box center [181, 216] width 169 height 16
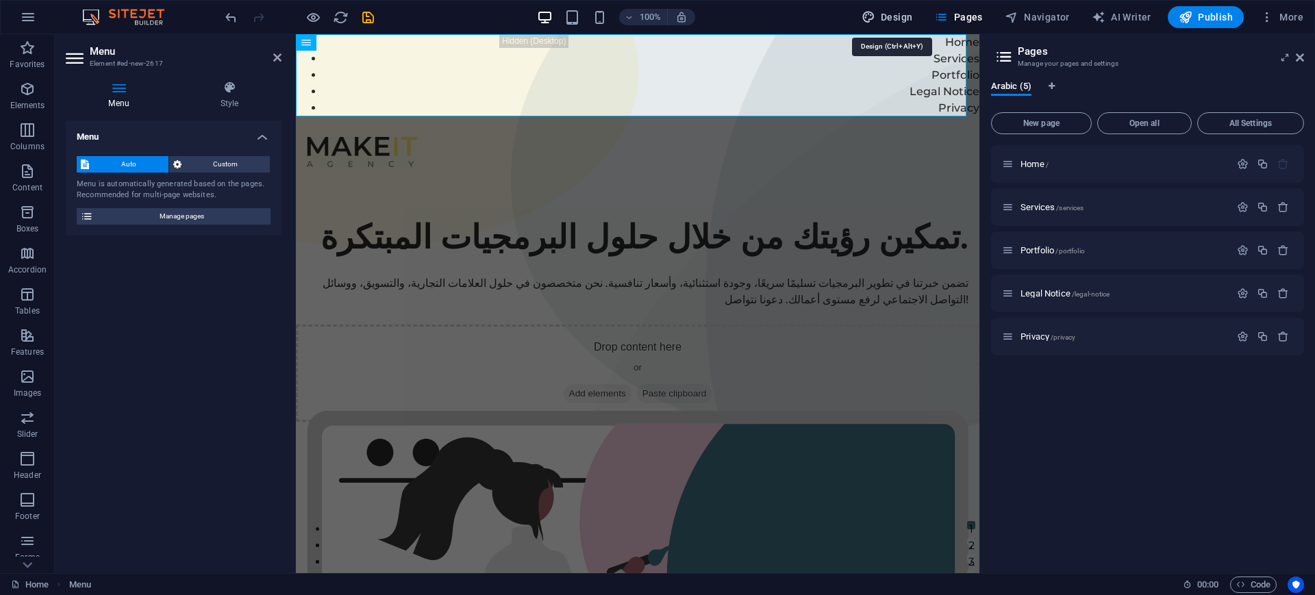
click at [904, 18] on span "Design" at bounding box center [886, 17] width 51 height 14
select select "px"
select select "500"
select select "px"
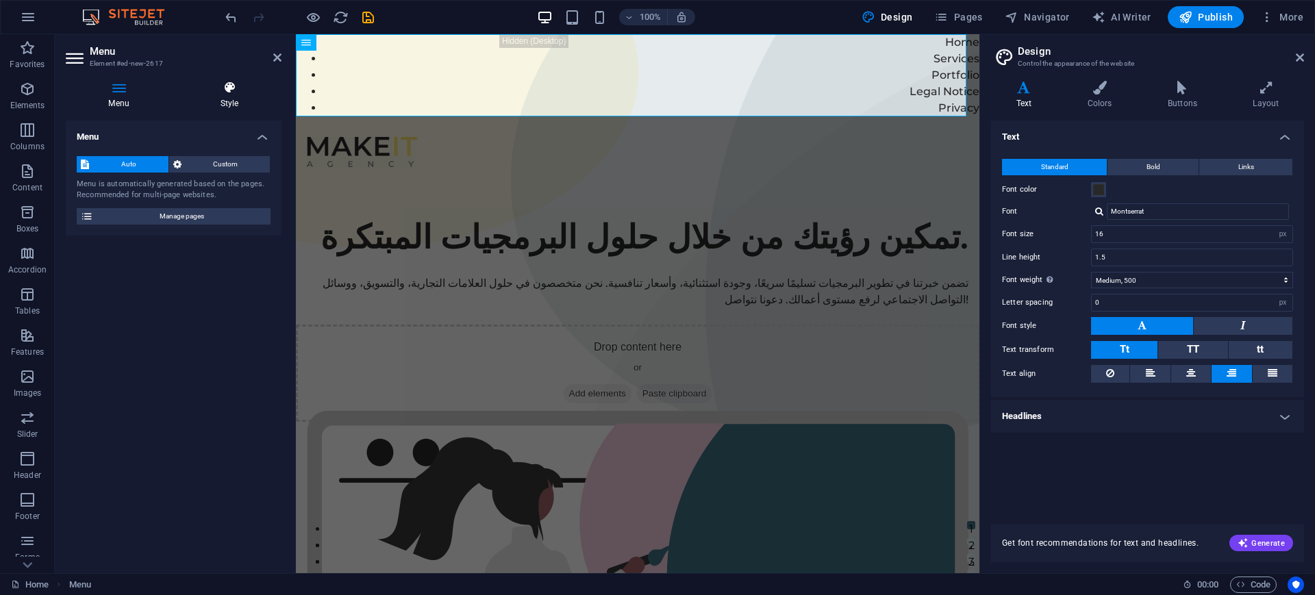
click at [226, 97] on h4 "Style" at bounding box center [229, 95] width 104 height 29
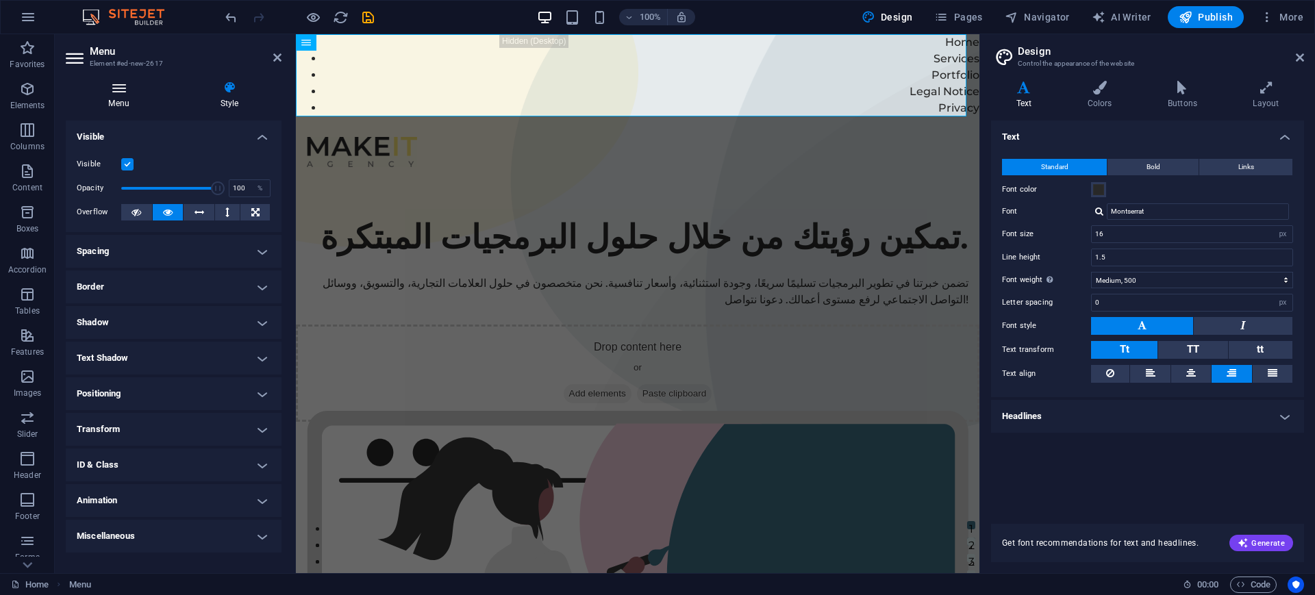
click at [118, 91] on icon at bounding box center [119, 88] width 106 height 14
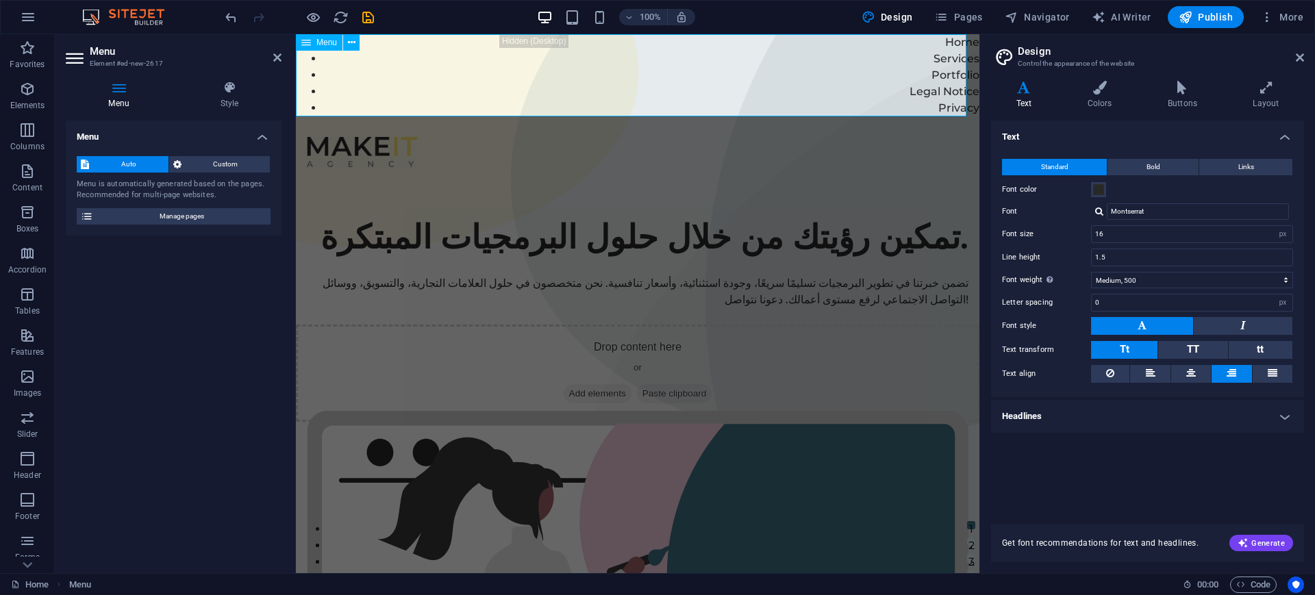
click at [307, 40] on icon at bounding box center [306, 42] width 10 height 16
click at [355, 45] on button at bounding box center [351, 42] width 16 height 16
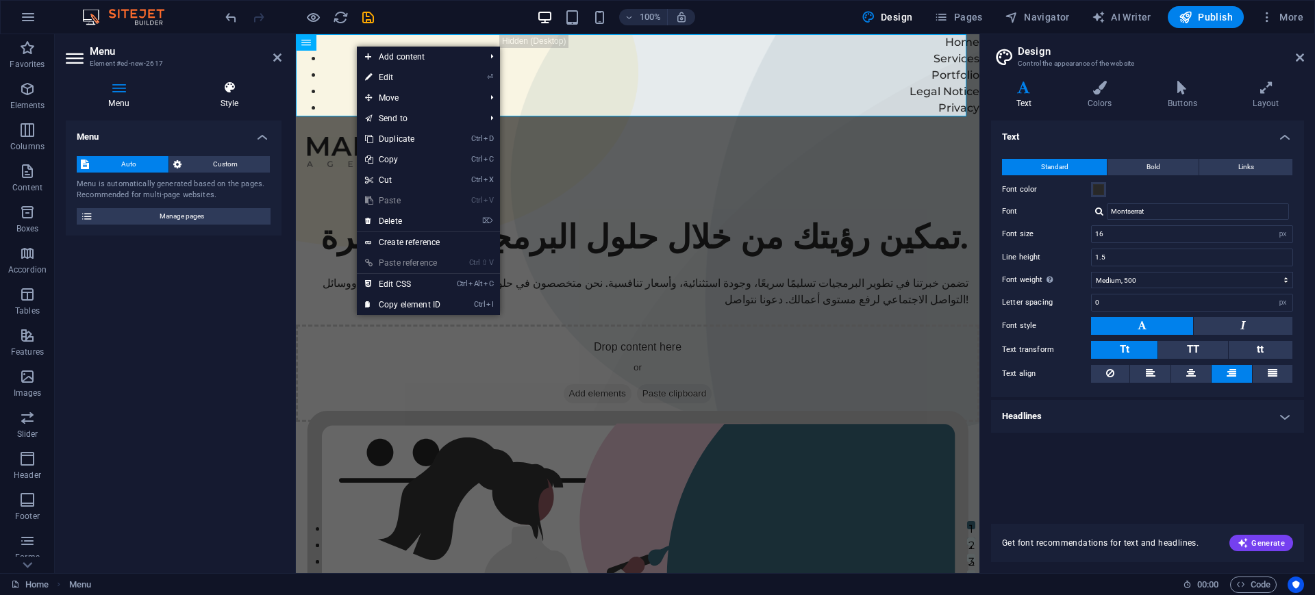
click at [212, 81] on icon at bounding box center [229, 88] width 104 height 14
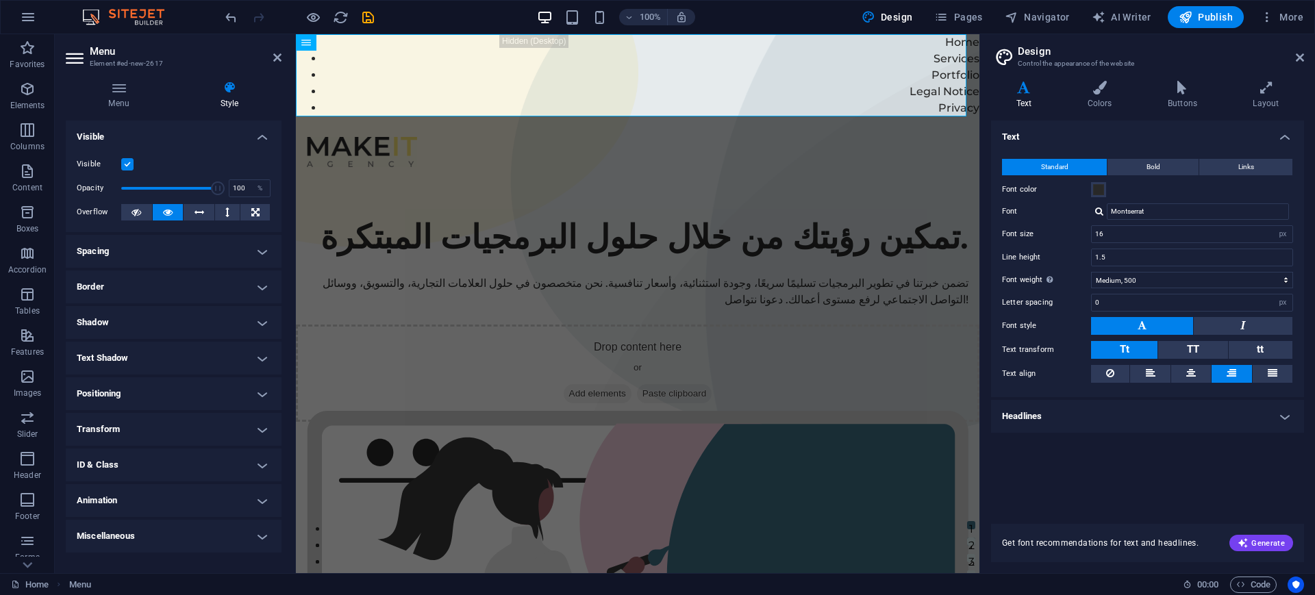
click at [212, 81] on icon at bounding box center [229, 88] width 104 height 14
click at [98, 83] on icon at bounding box center [119, 88] width 106 height 14
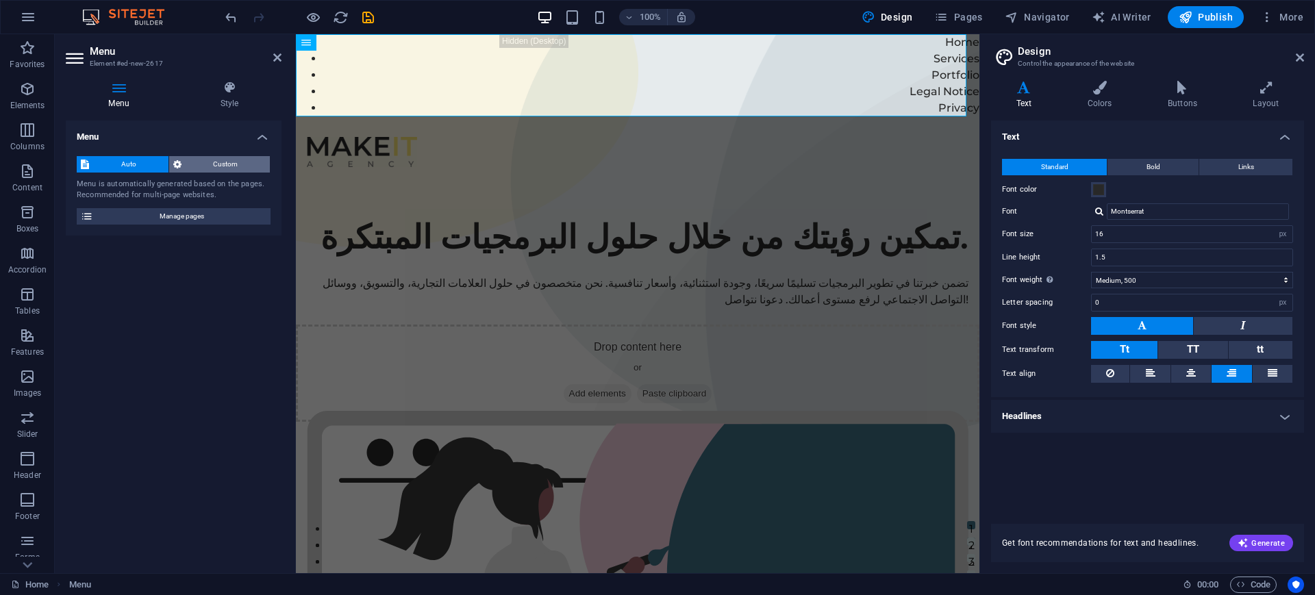
click at [181, 162] on icon at bounding box center [177, 164] width 8 height 16
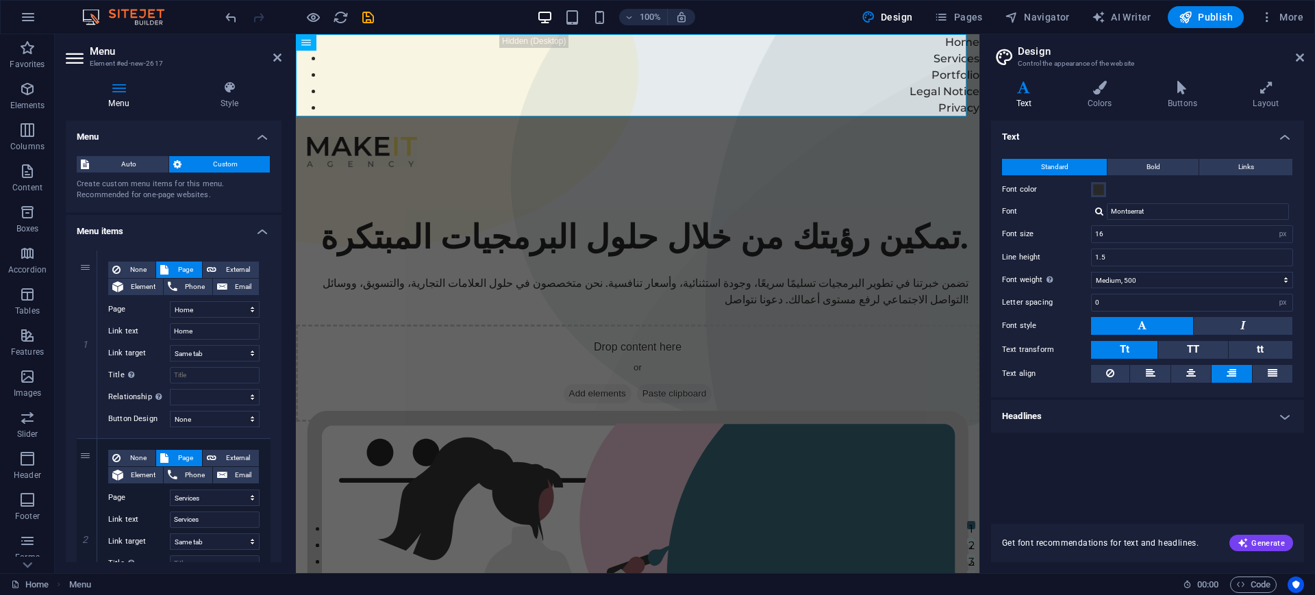
click at [181, 162] on button "Custom" at bounding box center [219, 164] width 101 height 16
click at [244, 92] on icon at bounding box center [229, 88] width 104 height 14
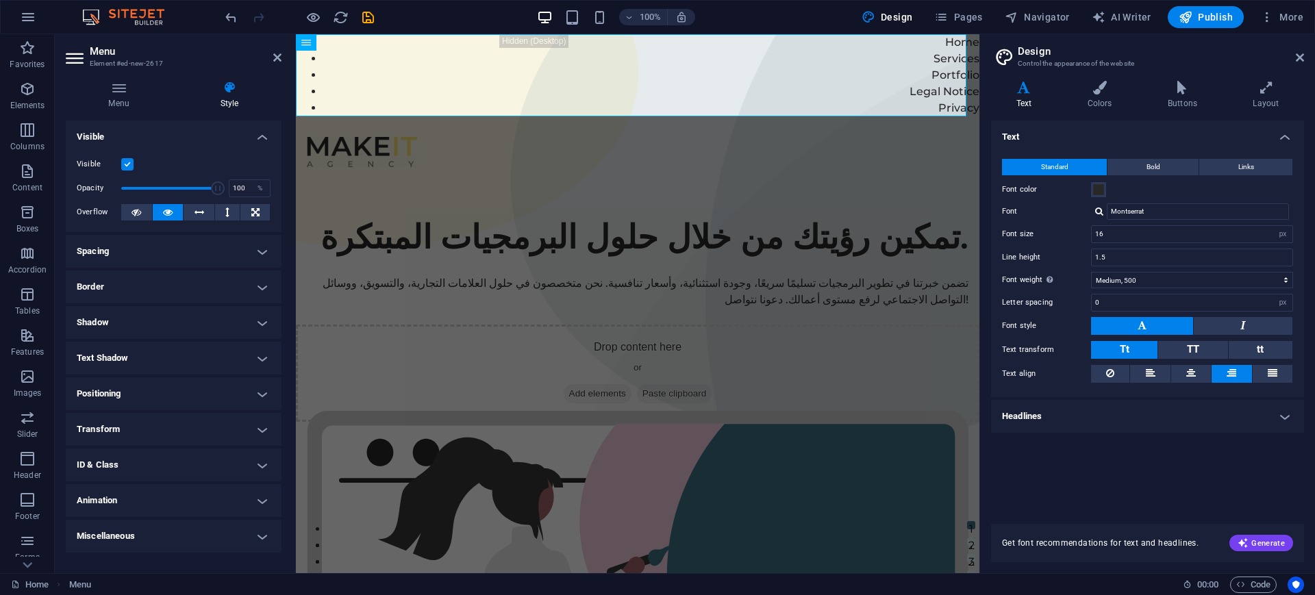
click at [244, 92] on icon at bounding box center [229, 88] width 104 height 14
click at [272, 62] on header "Menu Element #ed-new-2617" at bounding box center [174, 52] width 216 height 36
click at [275, 60] on icon at bounding box center [277, 57] width 8 height 11
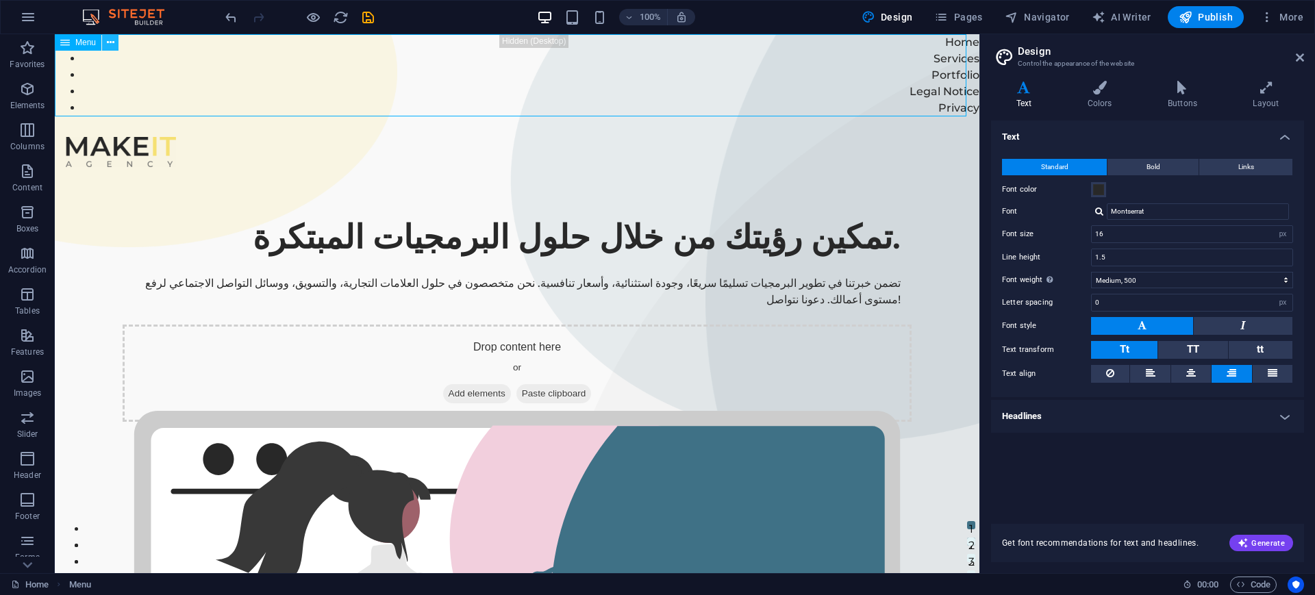
click at [118, 44] on button at bounding box center [110, 42] width 16 height 16
click at [430, 83] on nav "Home Services Portfolio Legal Notice Privacy" at bounding box center [517, 75] width 924 height 82
click at [84, 42] on span "Menu" at bounding box center [85, 42] width 21 height 8
click at [69, 42] on icon at bounding box center [65, 42] width 10 height 16
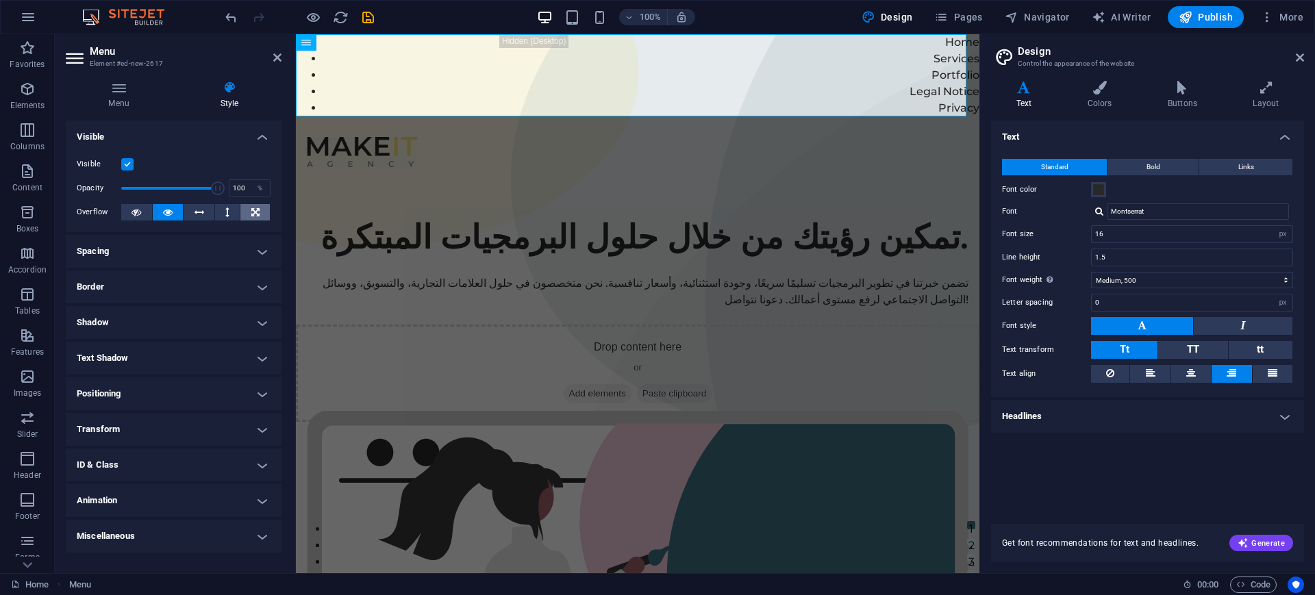
click at [253, 213] on icon at bounding box center [255, 212] width 8 height 16
click at [160, 208] on button at bounding box center [168, 212] width 31 height 16
click at [134, 160] on div "Visible" at bounding box center [174, 164] width 194 height 16
click at [127, 164] on label at bounding box center [127, 164] width 12 height 12
click at [0, 0] on input "Visible" at bounding box center [0, 0] width 0 height 0
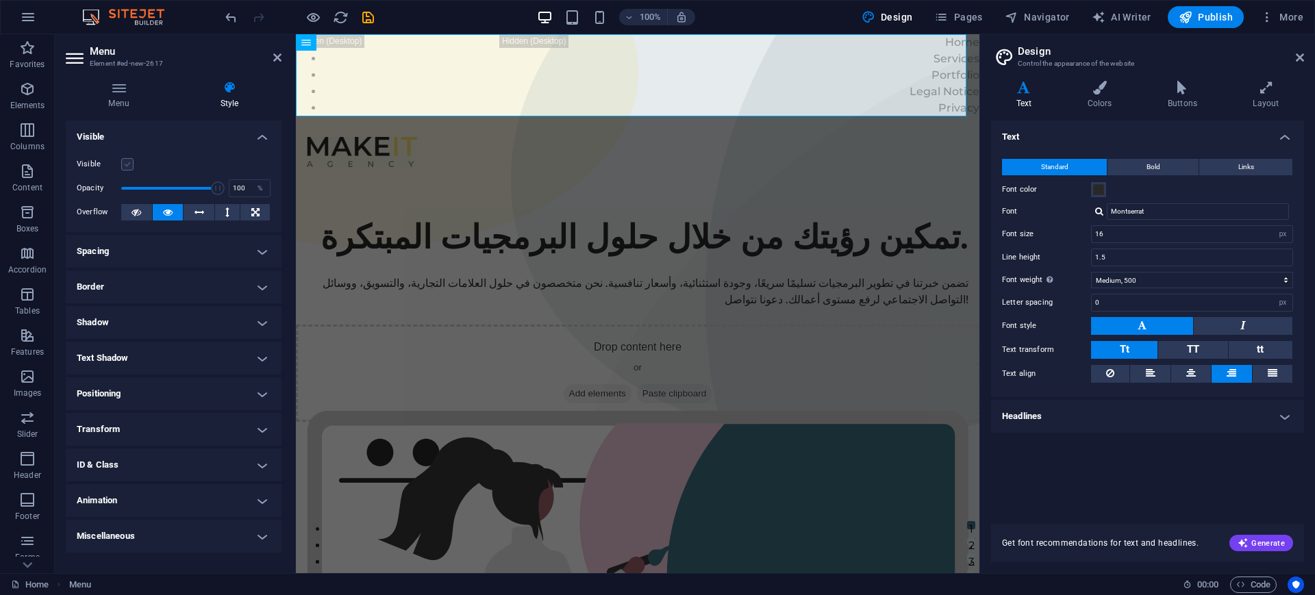
click at [127, 164] on label at bounding box center [127, 164] width 12 height 12
click at [0, 0] on input "Visible" at bounding box center [0, 0] width 0 height 0
click at [127, 164] on label at bounding box center [127, 164] width 12 height 12
click at [0, 0] on input "Visible" at bounding box center [0, 0] width 0 height 0
click at [120, 247] on h4 "Spacing" at bounding box center [174, 251] width 216 height 33
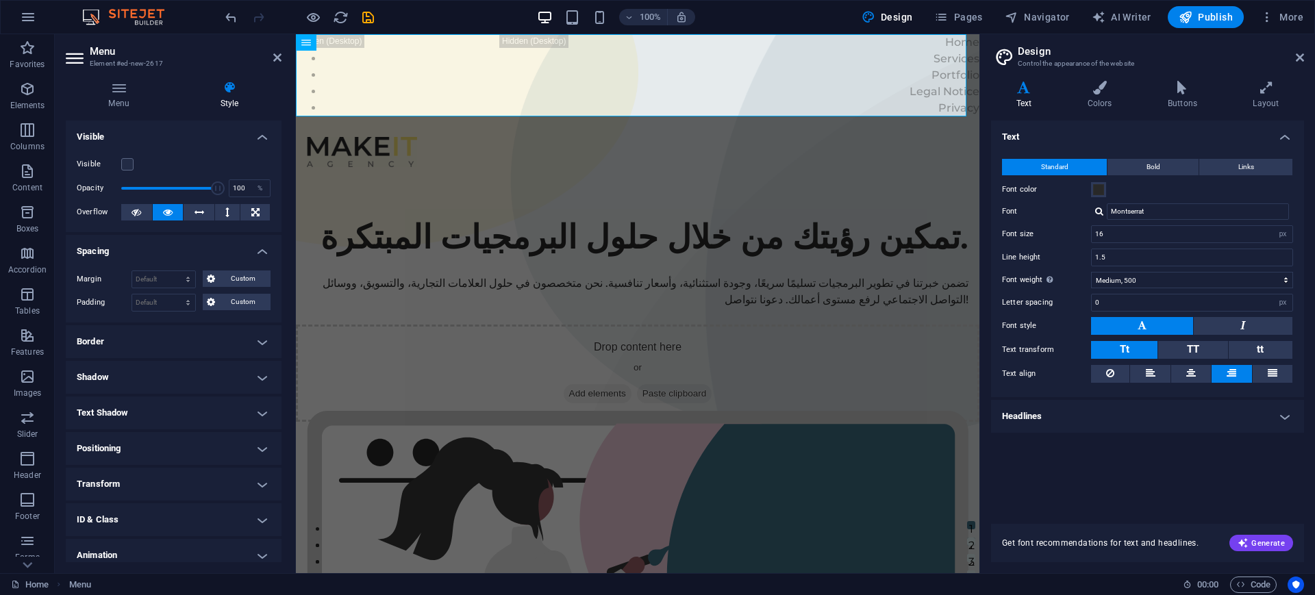
click at [193, 331] on h4 "Border" at bounding box center [174, 341] width 216 height 33
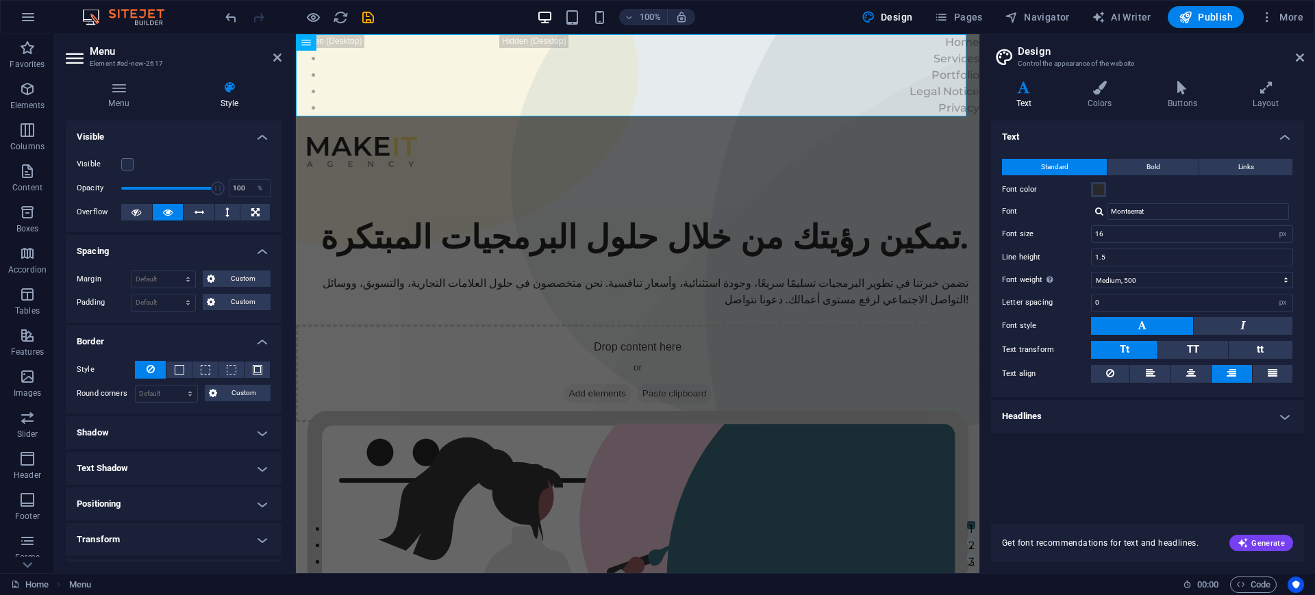
click at [228, 421] on h4 "Shadow" at bounding box center [174, 432] width 216 height 33
click at [154, 461] on span "None" at bounding box center [148, 460] width 16 height 16
click at [166, 475] on h4 "Text Shadow" at bounding box center [174, 499] width 216 height 33
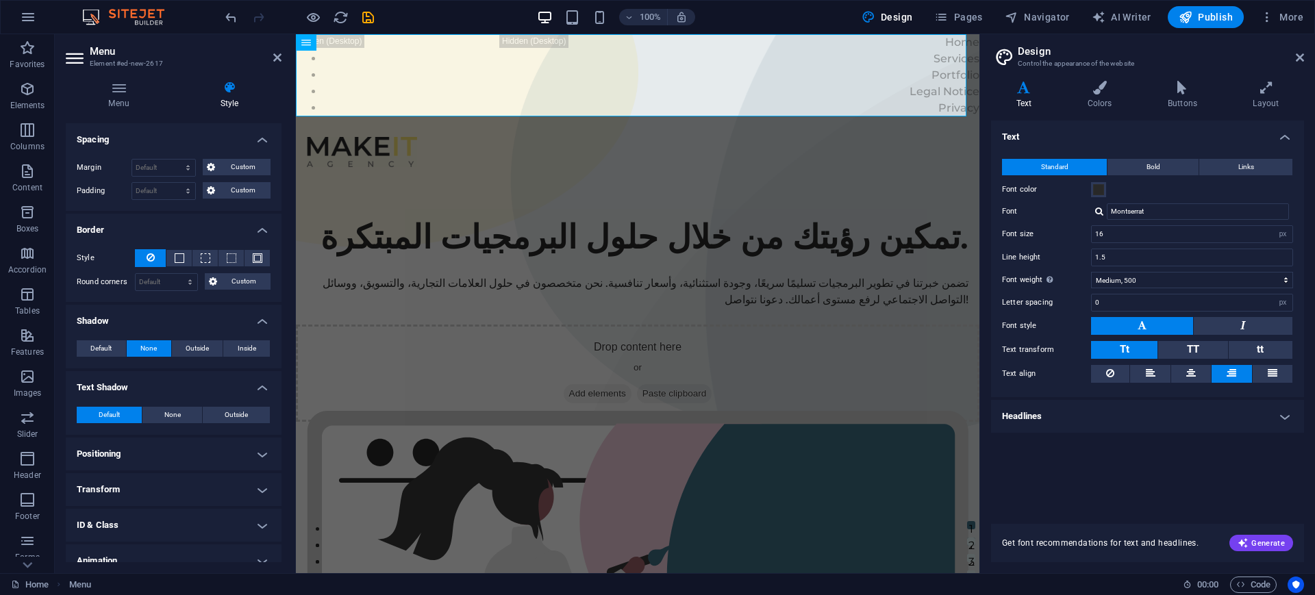
scroll to position [162, 0]
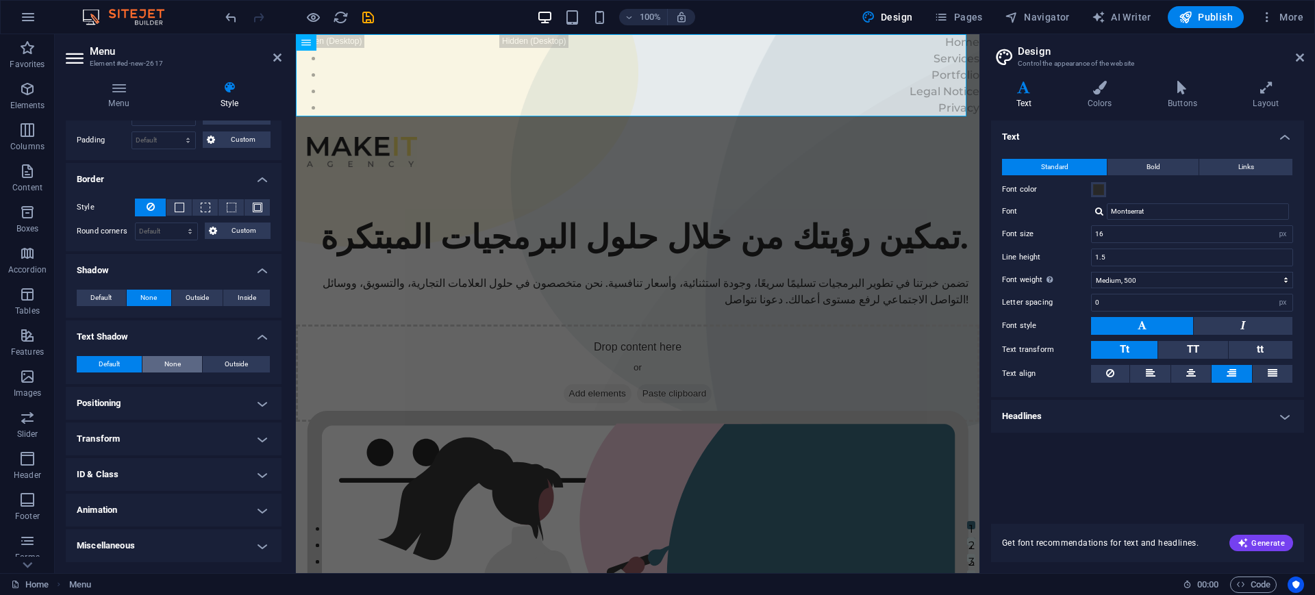
click at [168, 368] on span "None" at bounding box center [172, 364] width 16 height 16
click at [173, 407] on h4 "Positioning" at bounding box center [174, 403] width 216 height 33
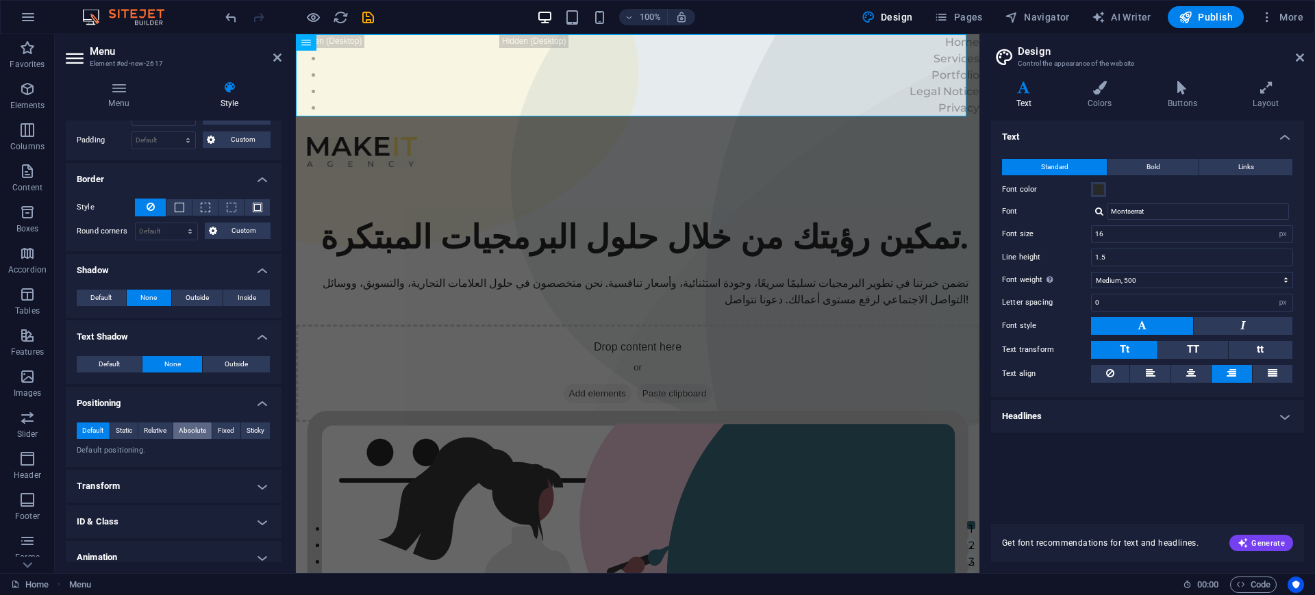
click at [188, 435] on span "Absolute" at bounding box center [192, 430] width 27 height 16
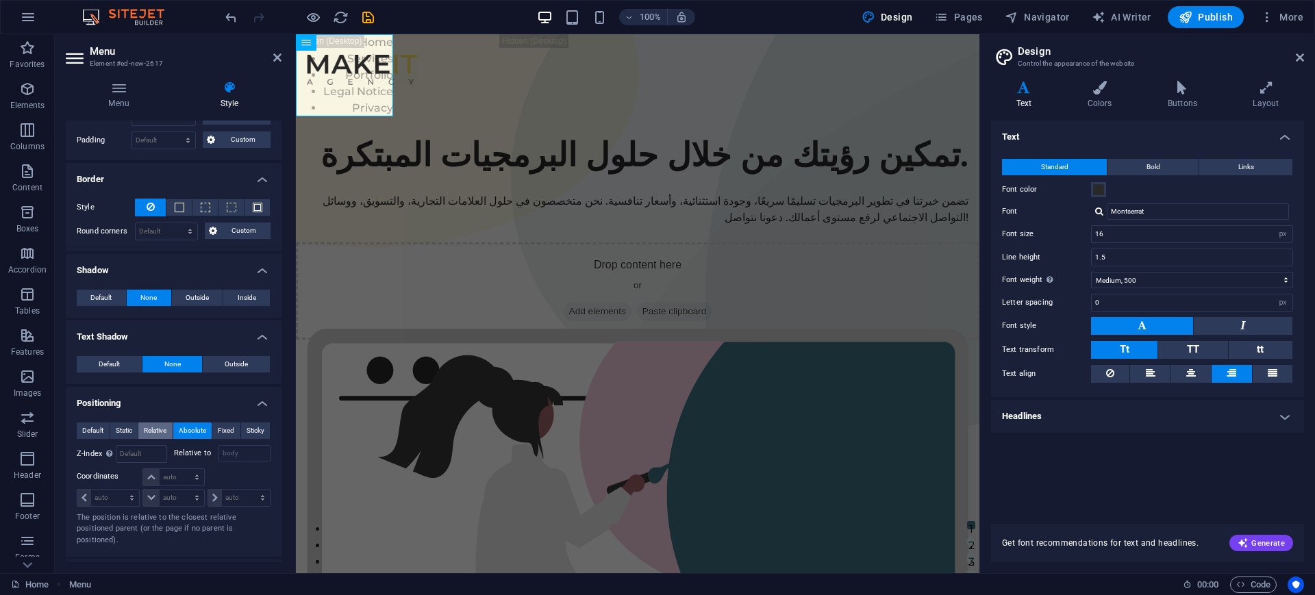
click at [161, 433] on span "Relative" at bounding box center [155, 430] width 23 height 16
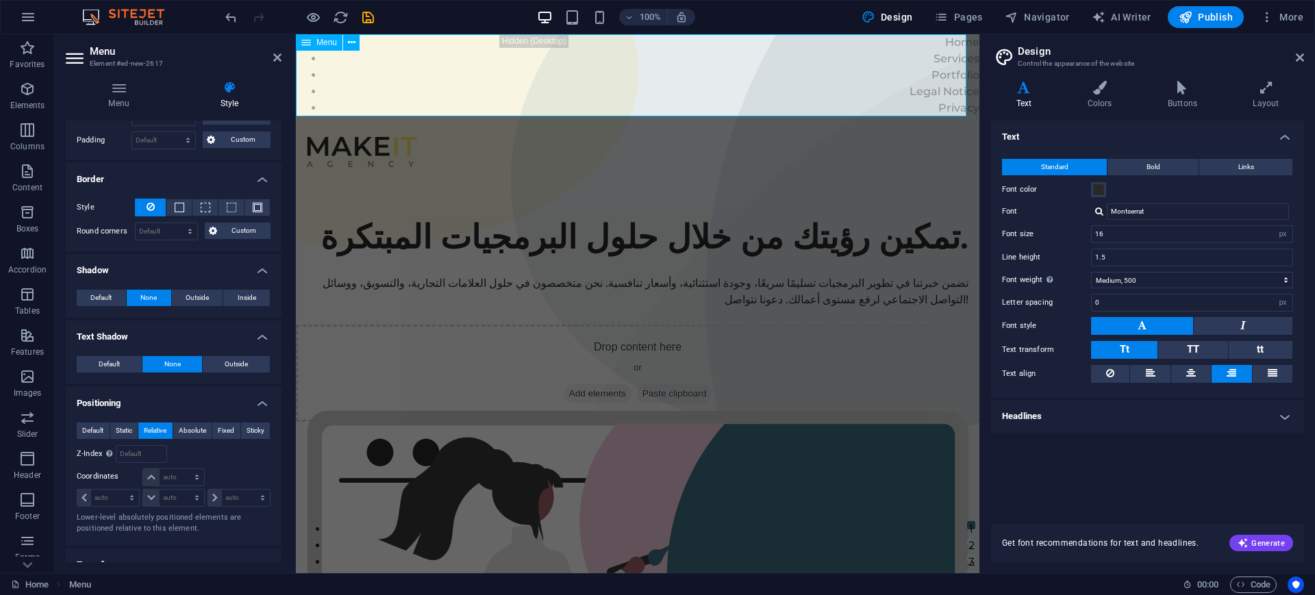
click at [336, 79] on nav "Home Services Portfolio Legal Notice Privacy" at bounding box center [637, 75] width 683 height 82
click at [336, 47] on span "Menu" at bounding box center [326, 42] width 21 height 8
click at [356, 41] on button at bounding box center [351, 42] width 16 height 16
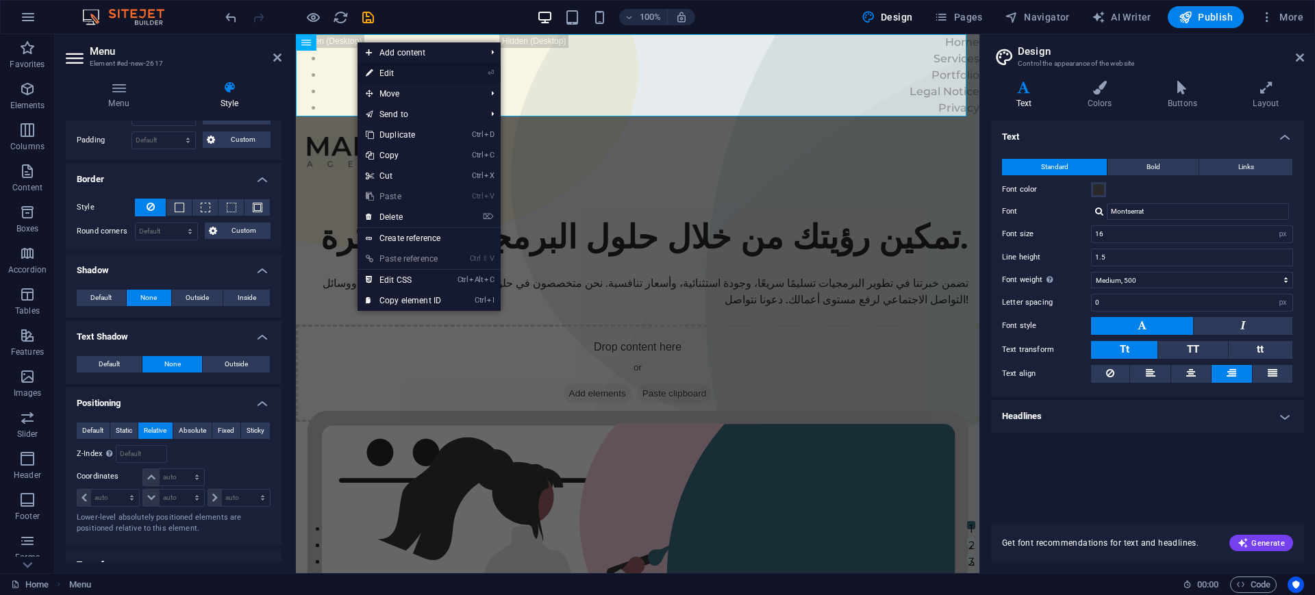
click at [422, 68] on link "⏎ Edit" at bounding box center [403, 73] width 92 height 21
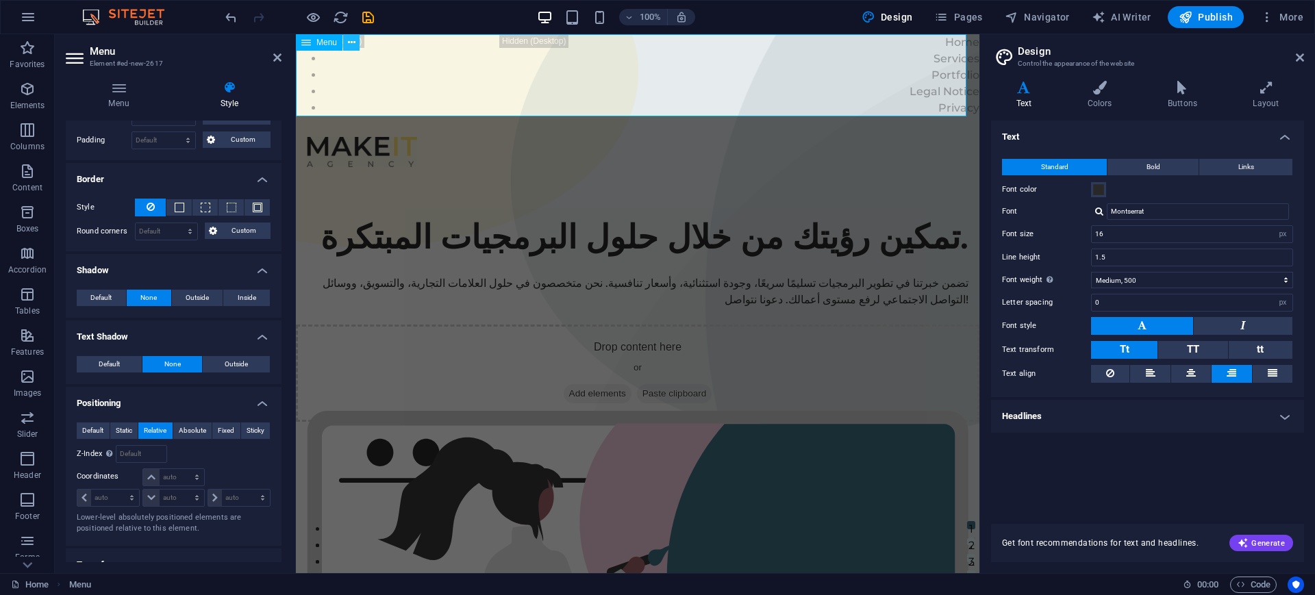
click at [351, 42] on icon at bounding box center [352, 43] width 8 height 14
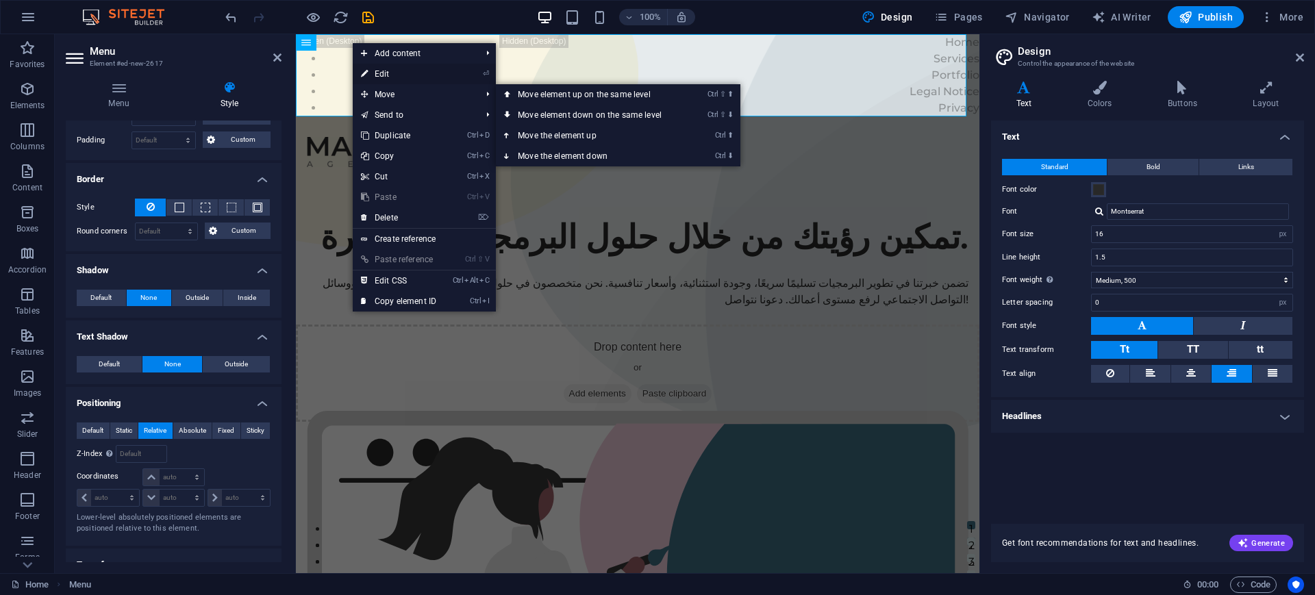
click at [391, 77] on link "⏎ Edit" at bounding box center [399, 74] width 92 height 21
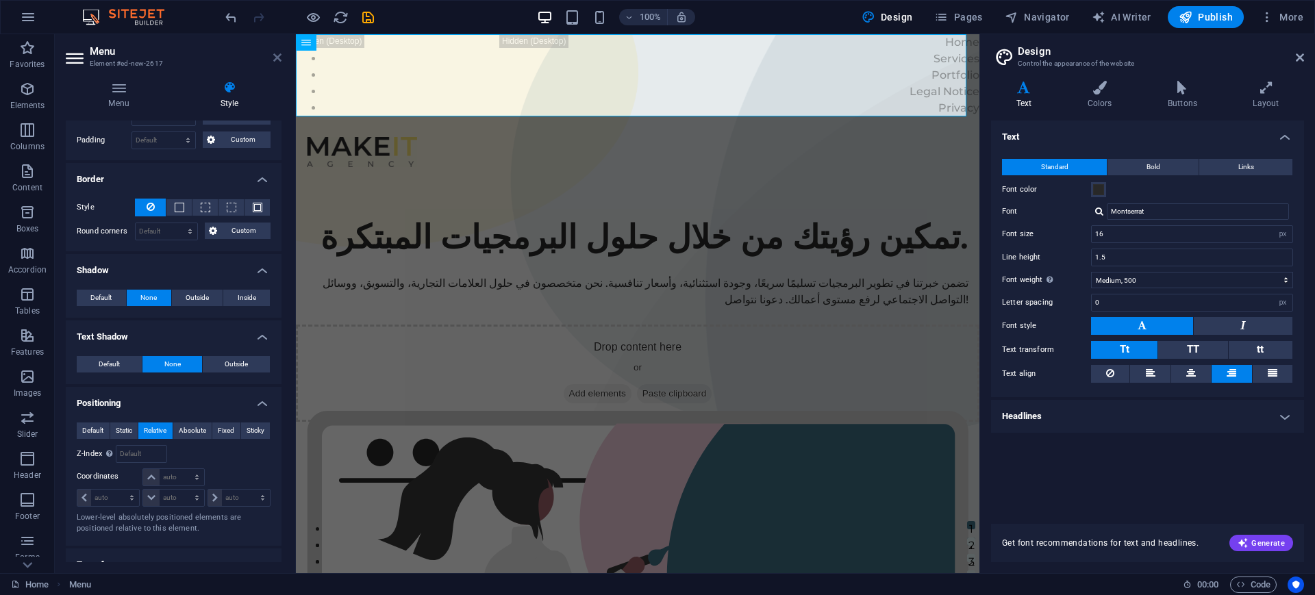
drag, startPoint x: 279, startPoint y: 58, endPoint x: 225, endPoint y: 24, distance: 64.0
click at [280, 58] on icon at bounding box center [277, 57] width 8 height 11
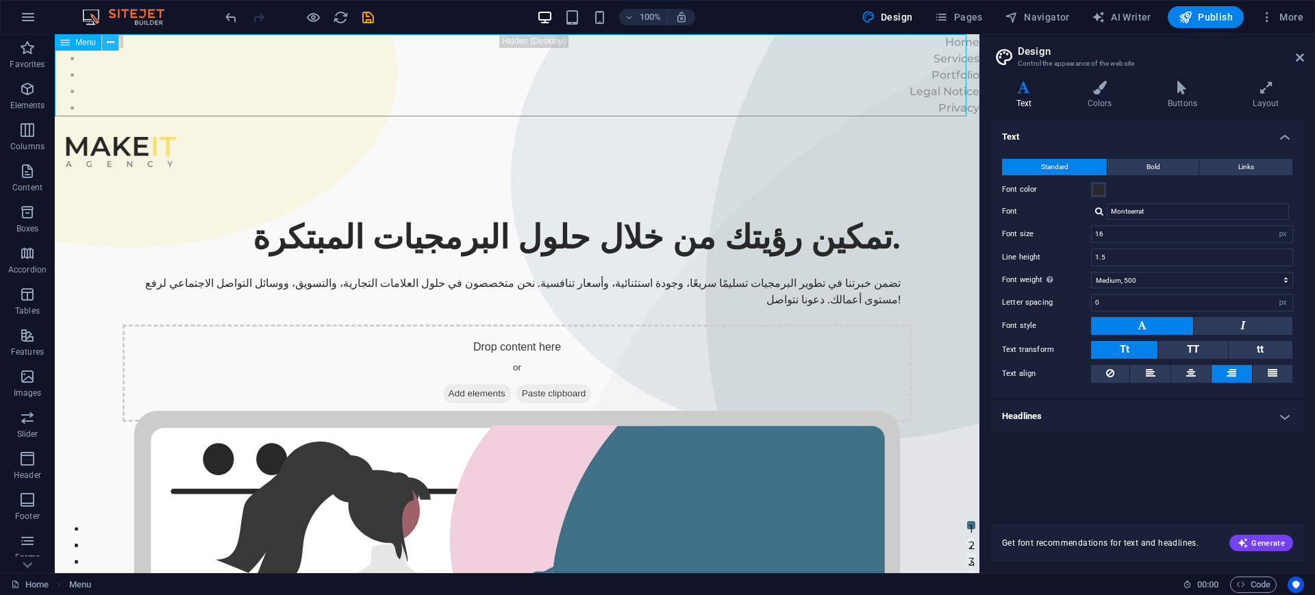
click at [112, 43] on icon at bounding box center [111, 43] width 8 height 14
click at [107, 36] on icon at bounding box center [111, 43] width 8 height 14
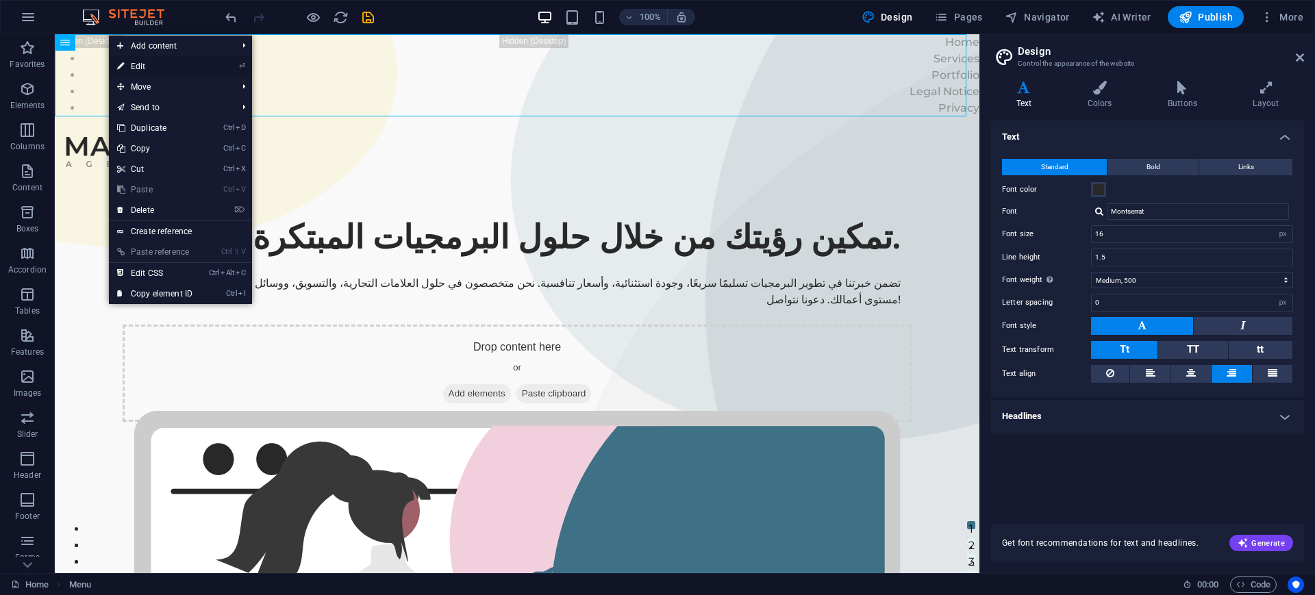
click at [227, 63] on li "⏎ Edit" at bounding box center [180, 66] width 143 height 21
click at [120, 64] on icon at bounding box center [120, 66] width 7 height 21
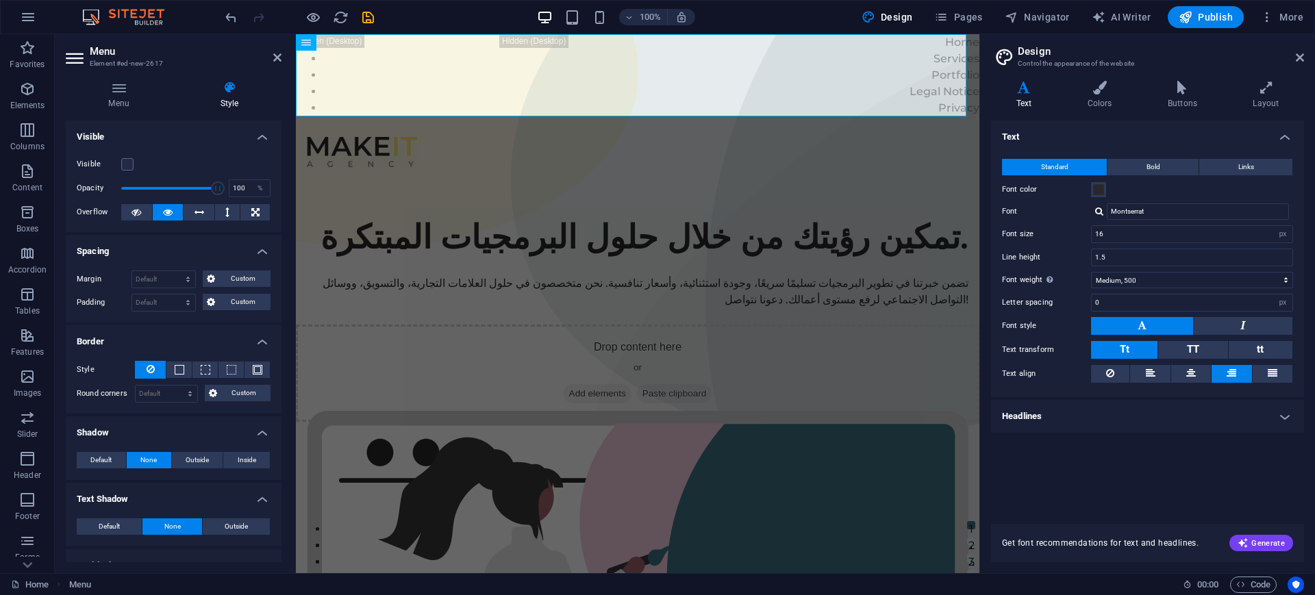
click at [283, 62] on aside "Menu Element #ed-new-2617 Menu Style Menu Auto Custom Create custom menu items …" at bounding box center [175, 303] width 241 height 539
click at [278, 62] on icon at bounding box center [277, 57] width 8 height 11
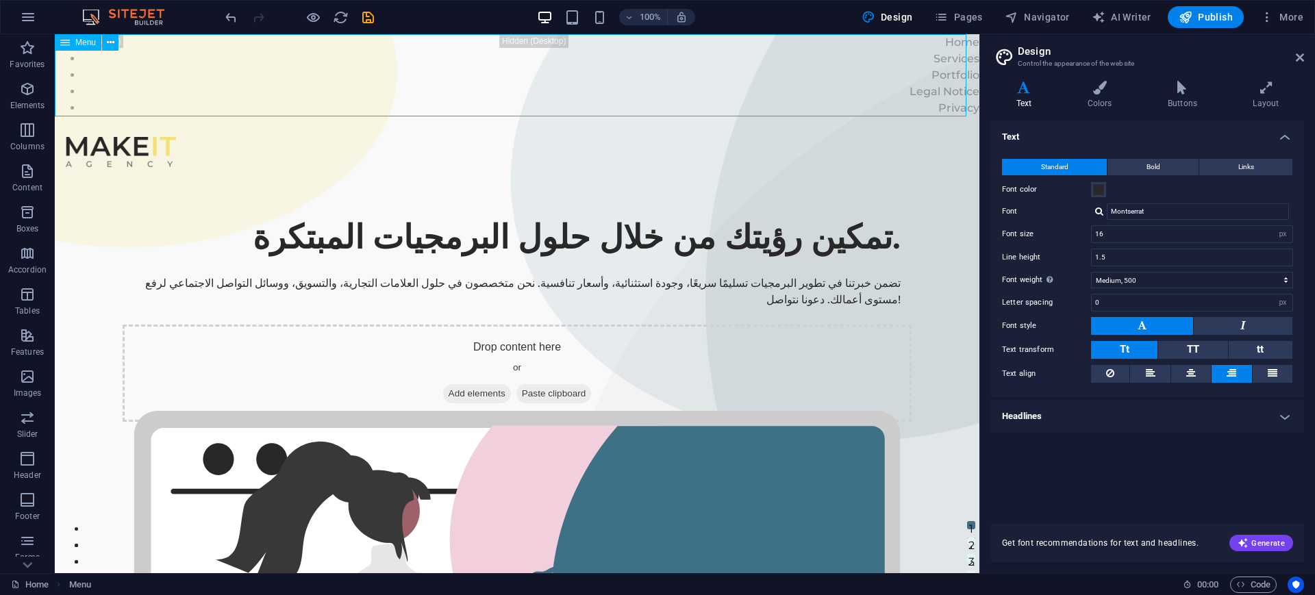
click at [82, 47] on span "Menu" at bounding box center [85, 42] width 21 height 8
click at [109, 41] on icon at bounding box center [111, 43] width 8 height 14
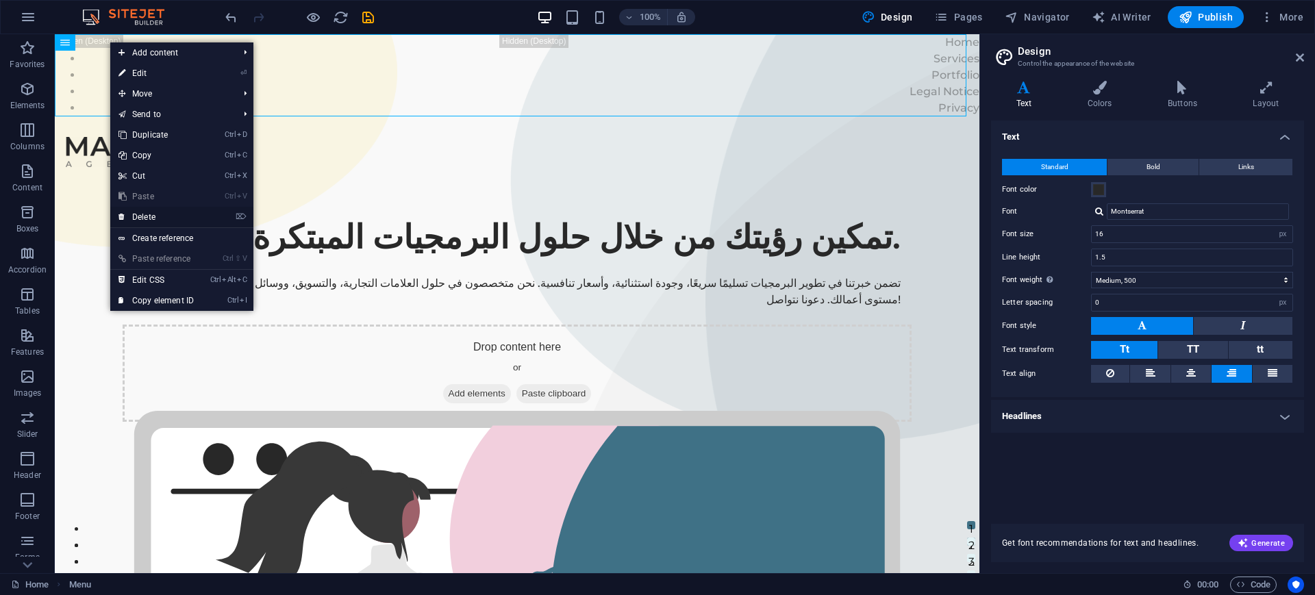
click at [160, 218] on link "⌦ Delete" at bounding box center [156, 217] width 92 height 21
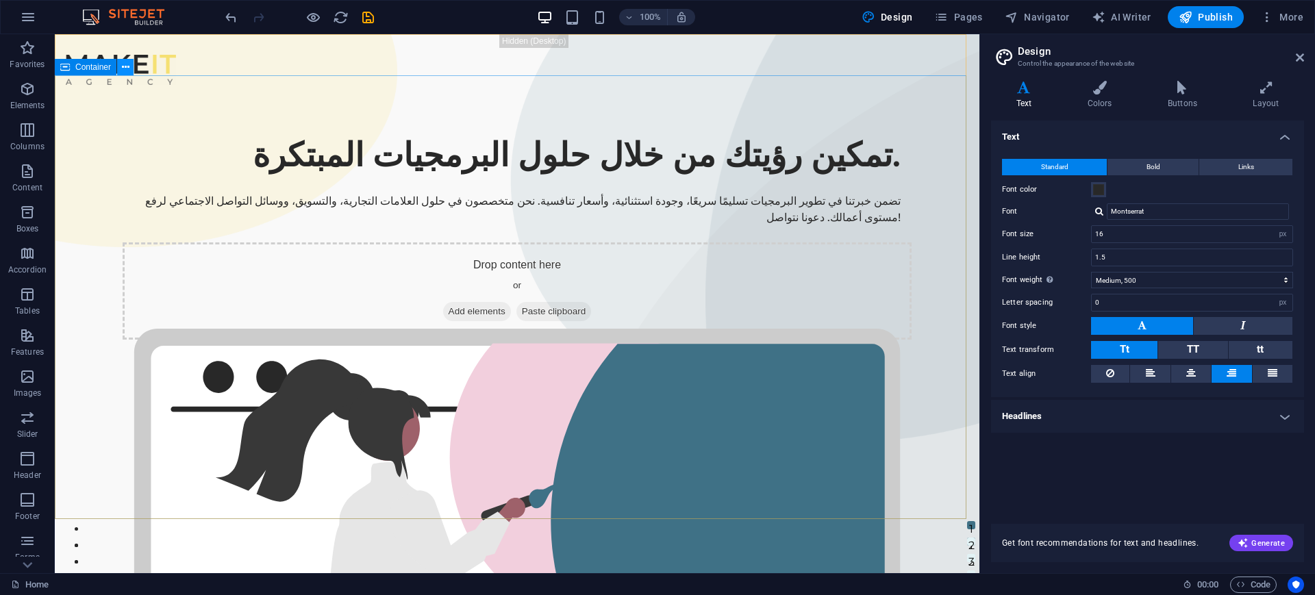
click at [131, 71] on button at bounding box center [125, 67] width 16 height 16
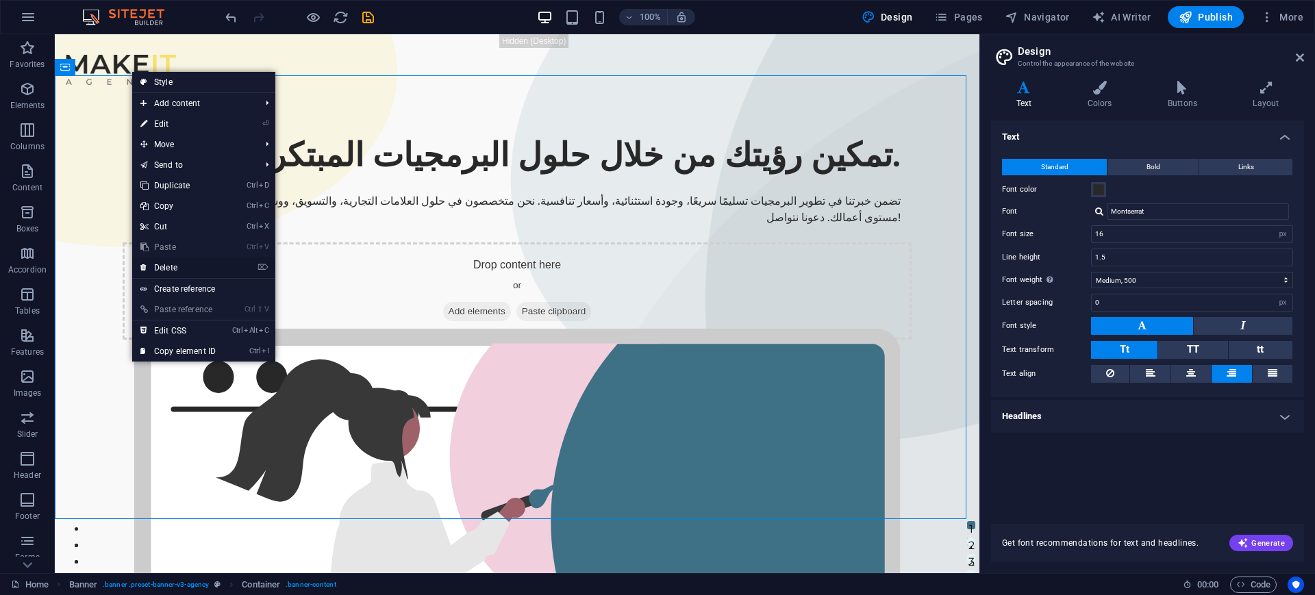
click at [170, 265] on link "⌦ Delete" at bounding box center [178, 267] width 92 height 21
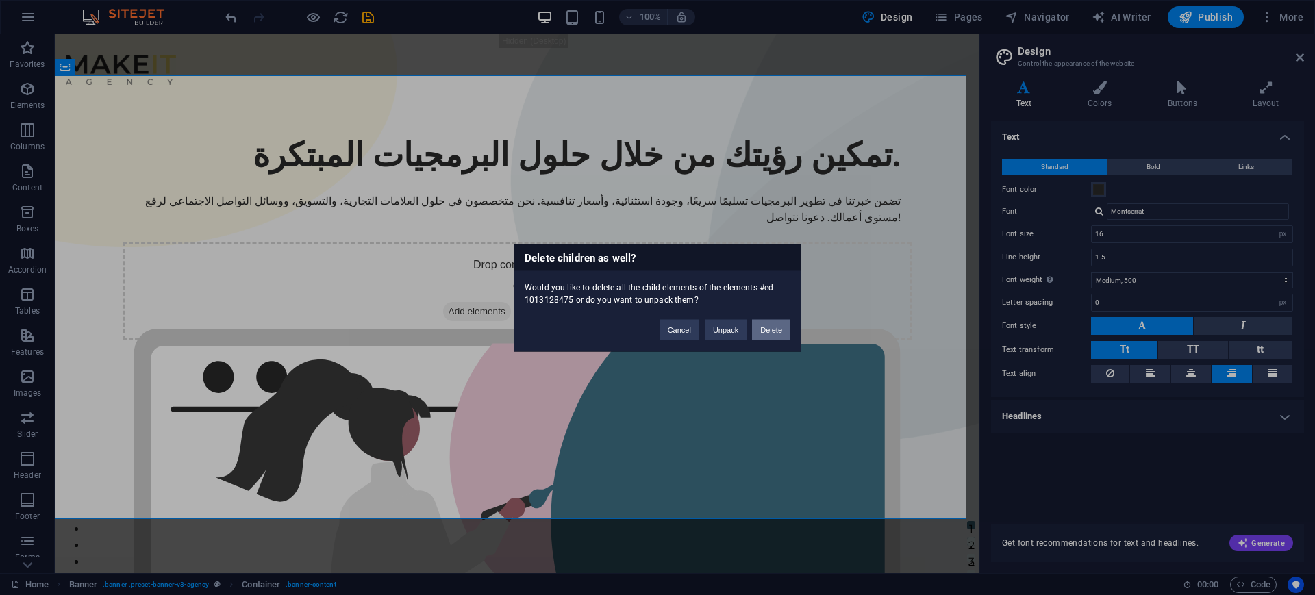
click at [772, 330] on button "Delete" at bounding box center [771, 329] width 38 height 21
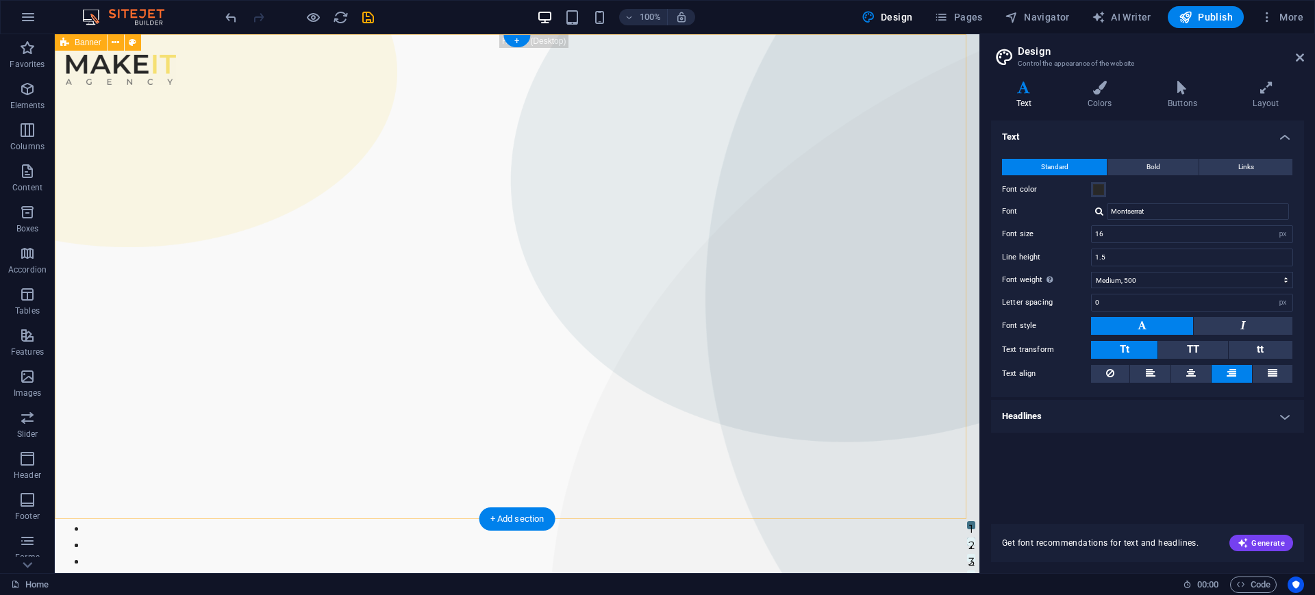
click at [197, 97] on div "Menu" at bounding box center [517, 276] width 924 height 485
click at [176, 55] on div at bounding box center [121, 70] width 110 height 30
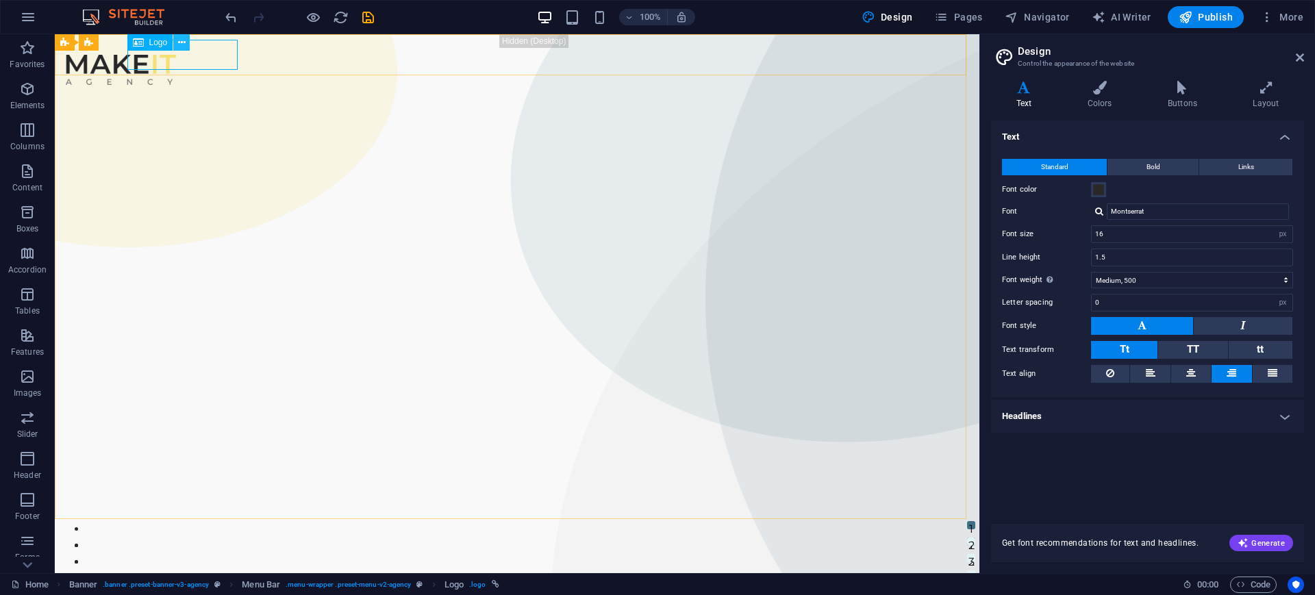
click at [186, 38] on button at bounding box center [181, 42] width 16 height 16
click at [1051, 16] on span "More" at bounding box center [1281, 17] width 43 height 14
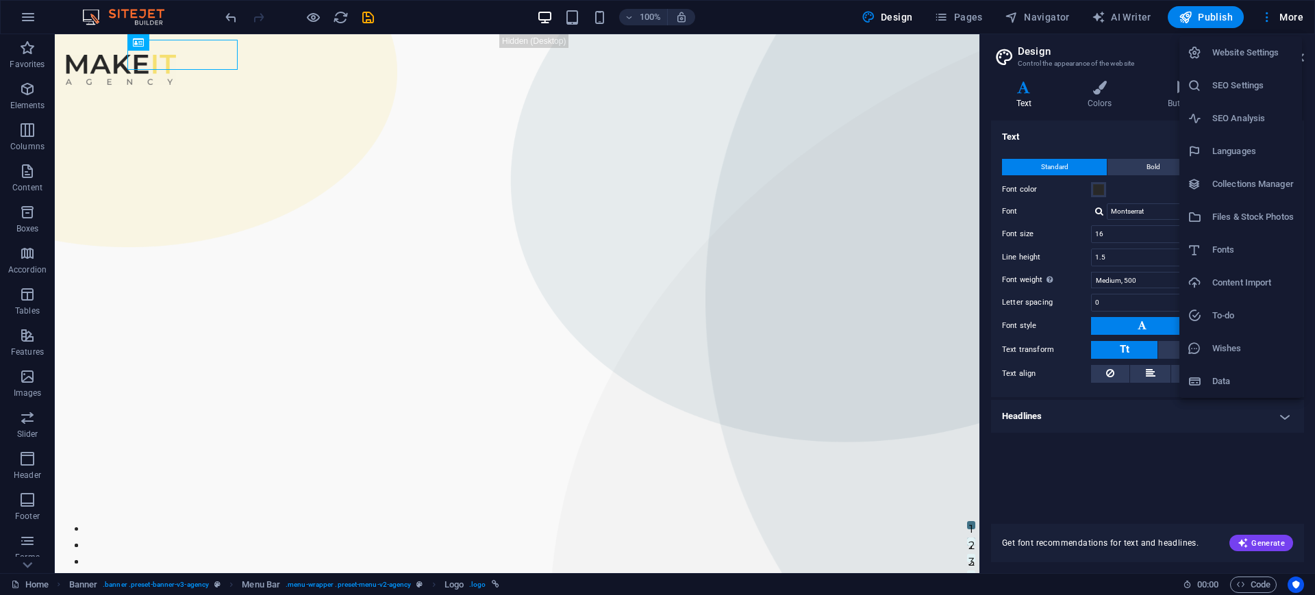
click at [1051, 55] on h6 "Website Settings" at bounding box center [1252, 53] width 81 height 16
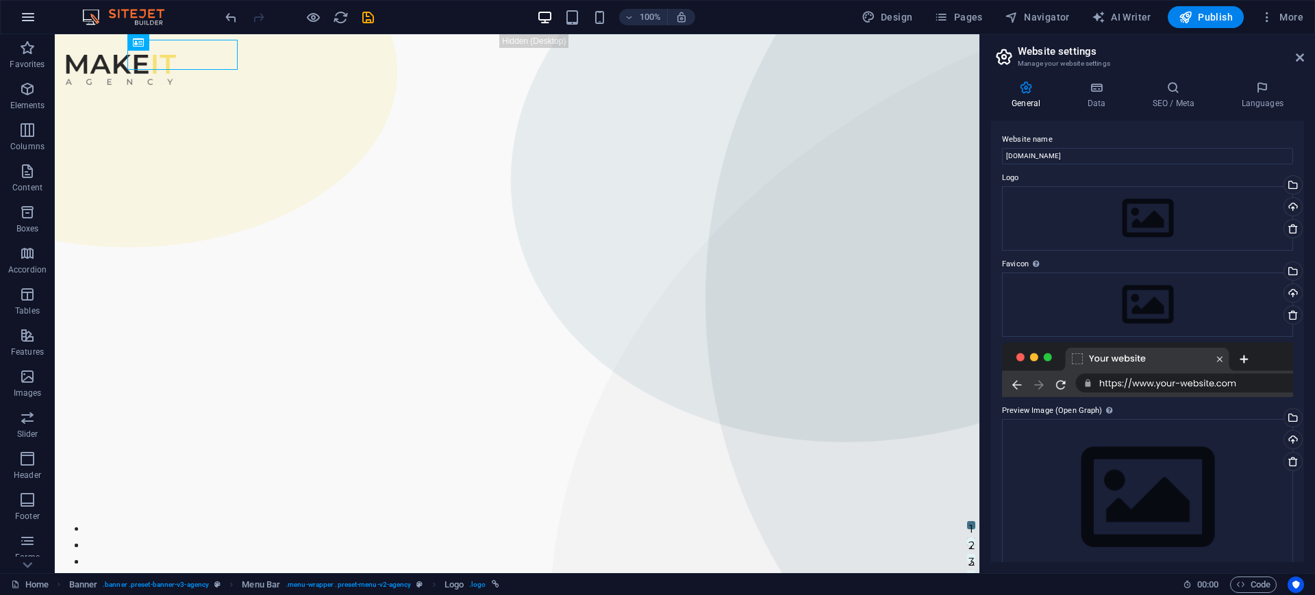
click at [18, 17] on button "button" at bounding box center [28, 17] width 33 height 33
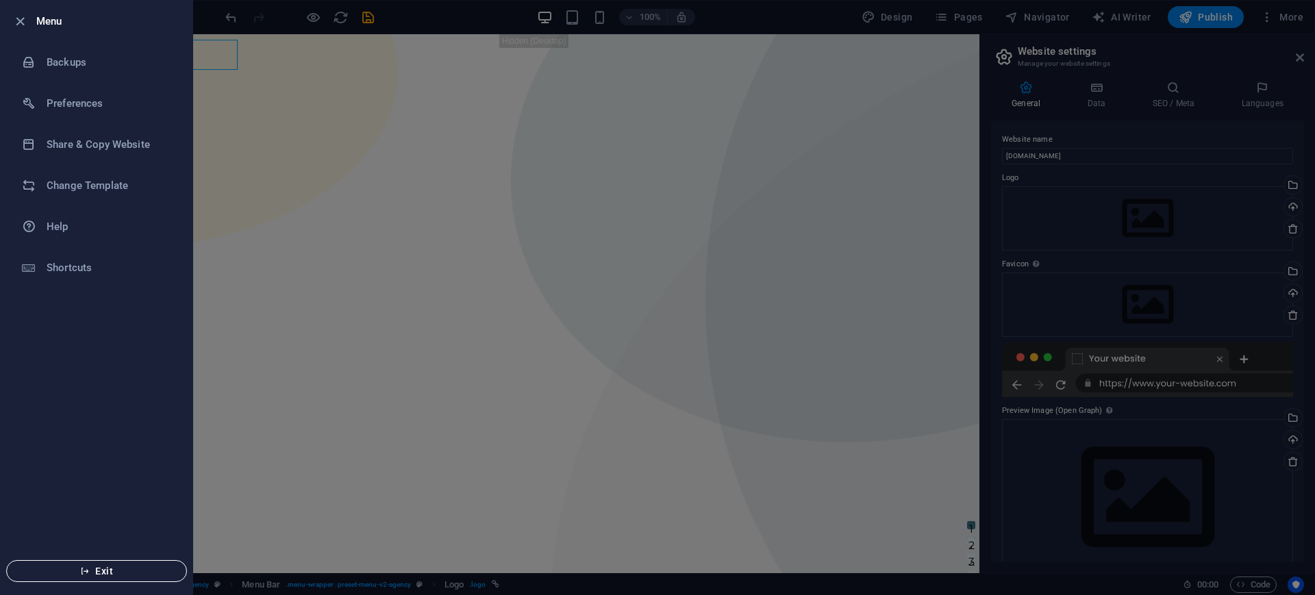
click at [138, 475] on span "Exit" at bounding box center [96, 571] width 157 height 11
